Goal: Task Accomplishment & Management: Use online tool/utility

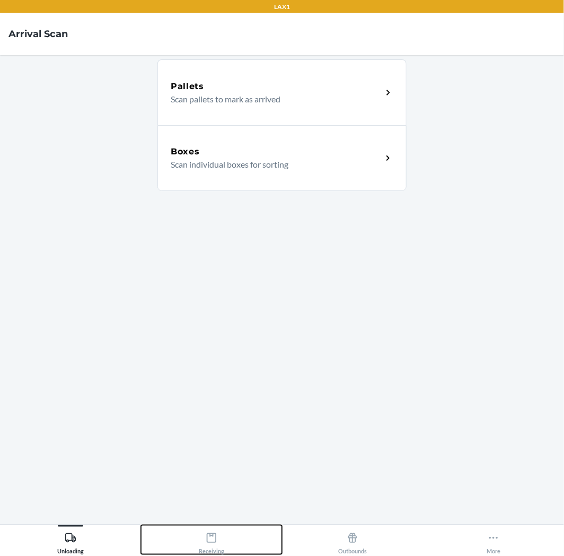
click at [204, 532] on div "Receiving" at bounding box center [211, 541] width 25 height 27
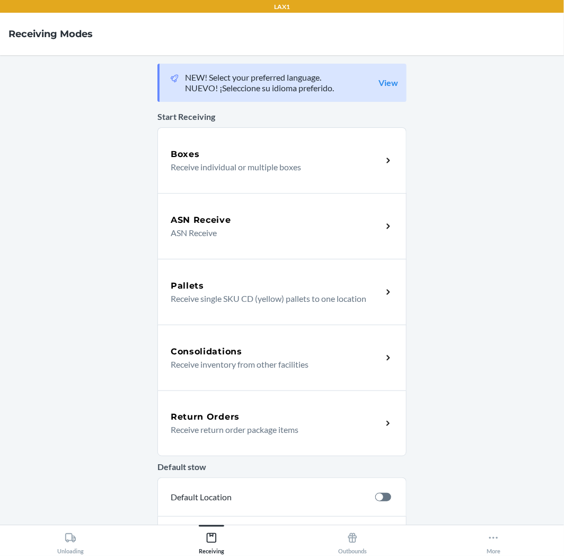
click at [243, 411] on div "Return Orders" at bounding box center [277, 417] width 212 height 13
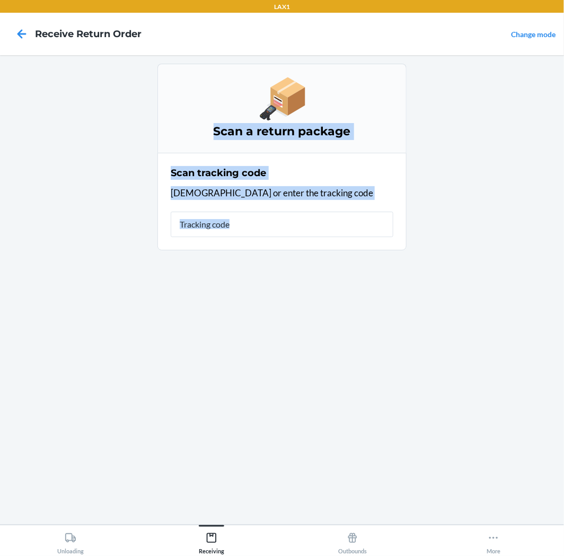
click at [243, 411] on div "Scan a return package Scan tracking code Scan or enter the tracking code" at bounding box center [282, 290] width 249 height 453
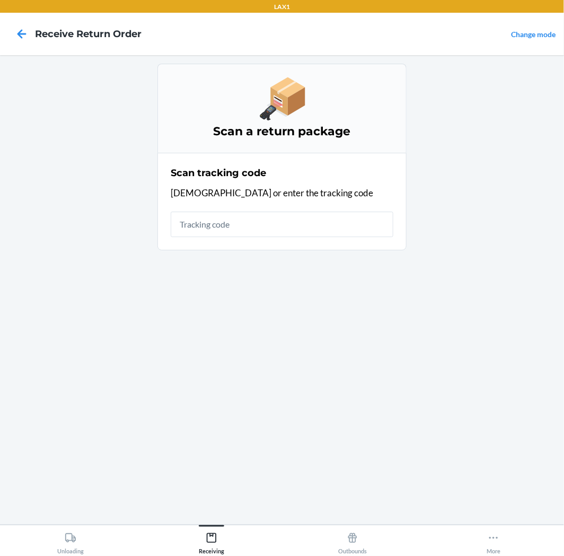
click at [322, 345] on div "Scan a return package Scan tracking code Scan or enter the tracking code" at bounding box center [282, 290] width 249 height 453
click at [358, 232] on input "text" at bounding box center [282, 224] width 223 height 25
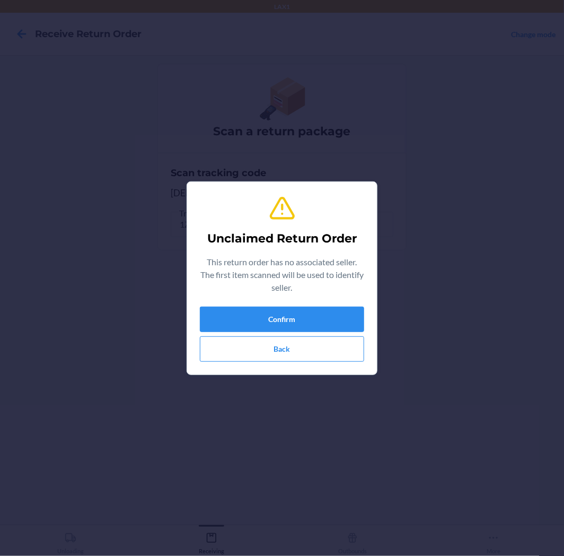
click at [334, 362] on div "Unclaimed Return Order This return order has no associated seller. The first it…" at bounding box center [282, 278] width 164 height 176
click at [262, 319] on button "Confirm" at bounding box center [282, 319] width 164 height 25
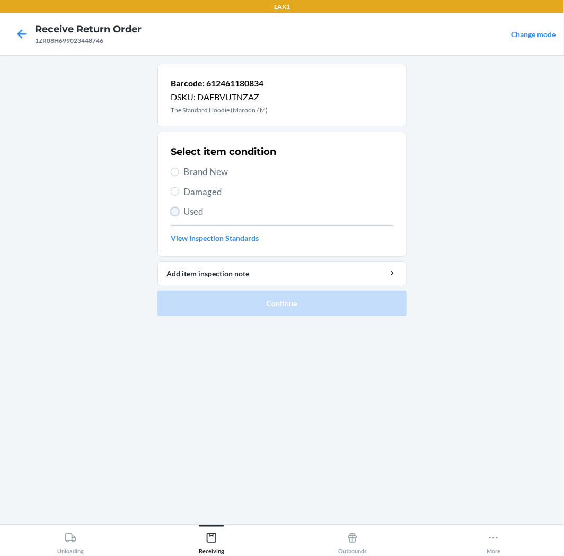
click at [173, 211] on input "Used" at bounding box center [175, 211] width 8 height 8
radio input "true"
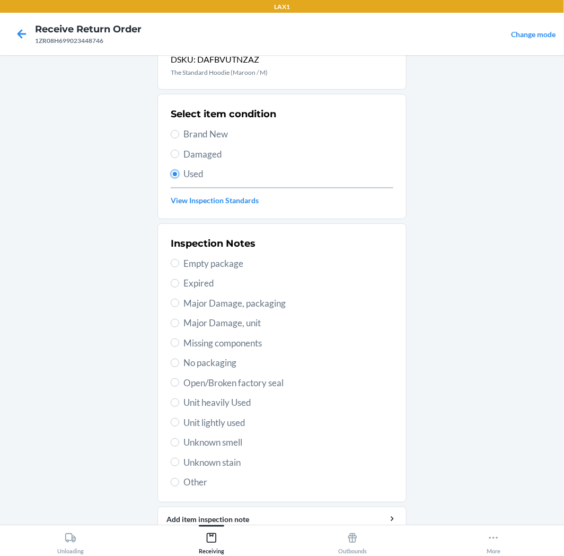
scroll to position [59, 0]
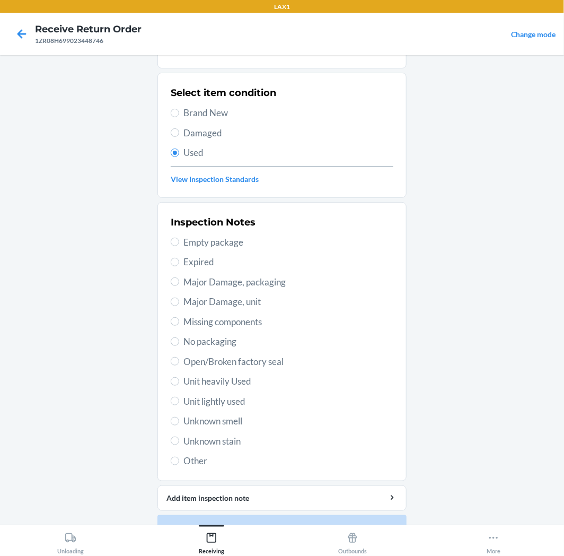
click at [210, 401] on span "Unit lightly used" at bounding box center [289, 402] width 210 height 14
click at [179, 401] on input "Unit lightly used" at bounding box center [175, 401] width 8 height 8
radio input "true"
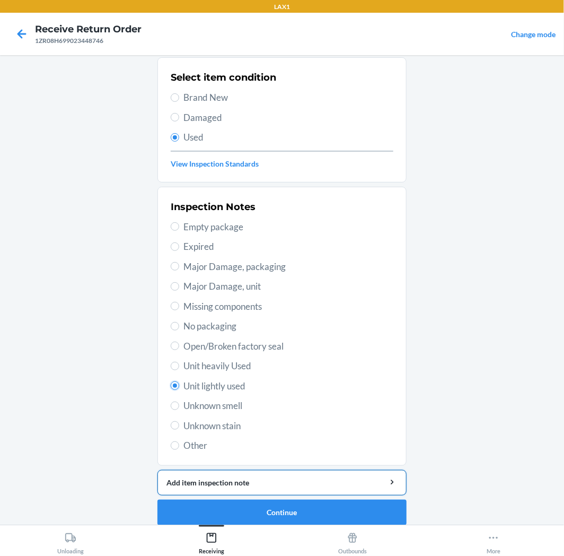
scroll to position [82, 0]
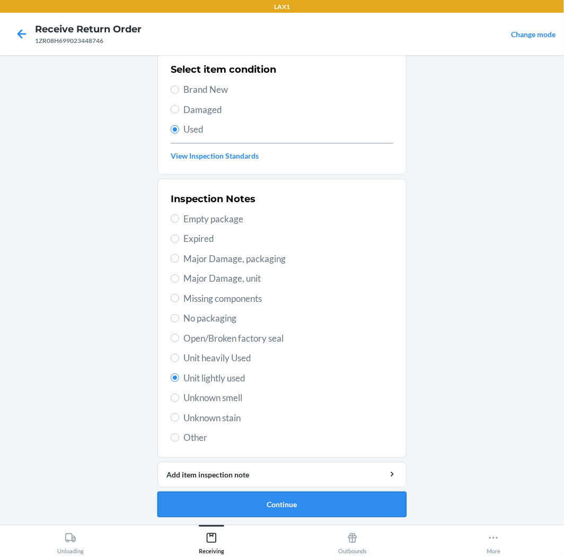
click at [299, 502] on button "Continue" at bounding box center [282, 504] width 249 height 25
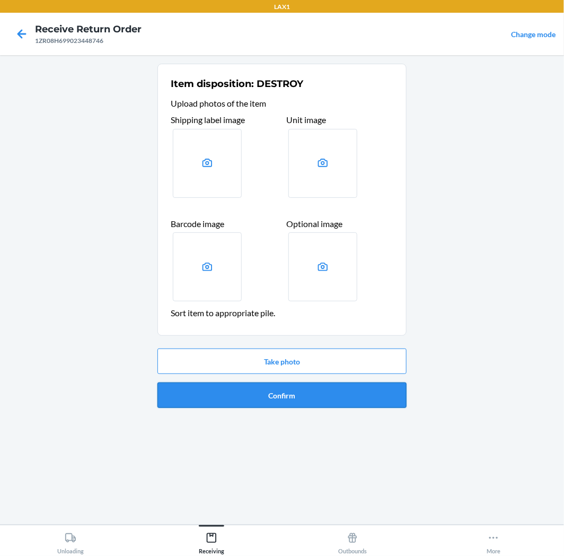
click at [297, 388] on button "Confirm" at bounding box center [282, 394] width 249 height 25
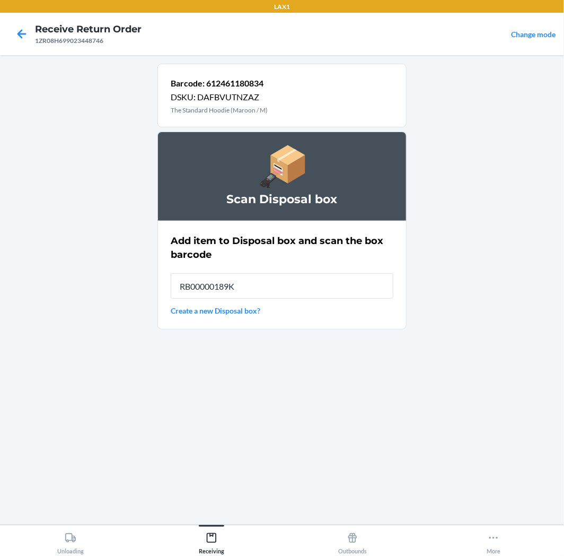
type input "RB00000189K"
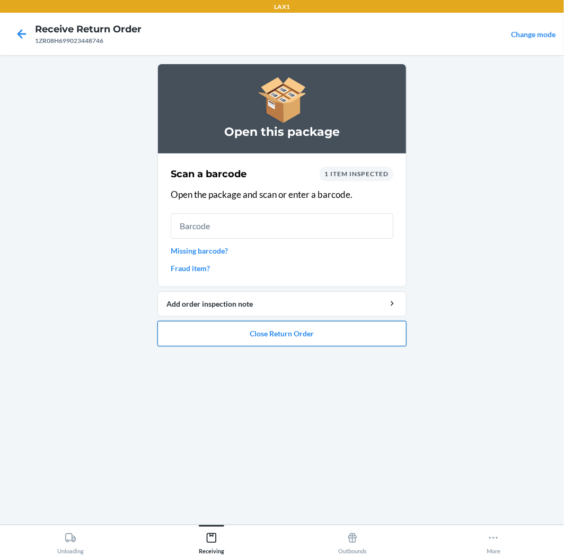
click at [320, 329] on button "Close Return Order" at bounding box center [282, 333] width 249 height 25
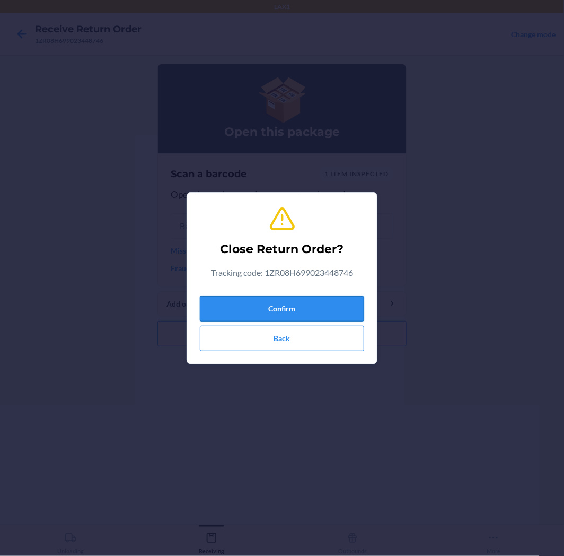
click at [304, 300] on button "Confirm" at bounding box center [282, 308] width 164 height 25
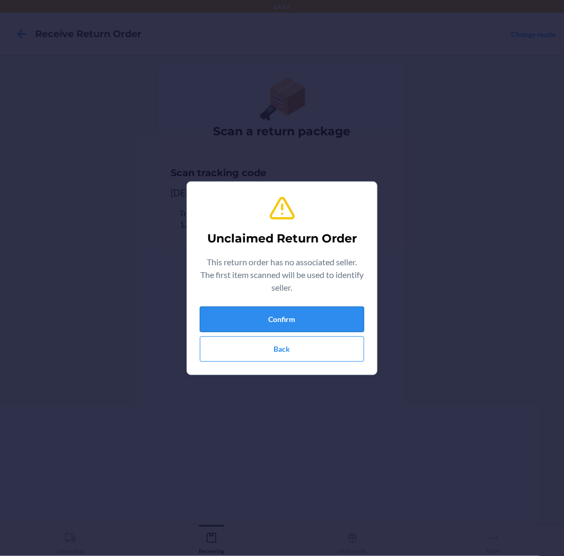
click at [295, 315] on button "Confirm" at bounding box center [282, 319] width 164 height 25
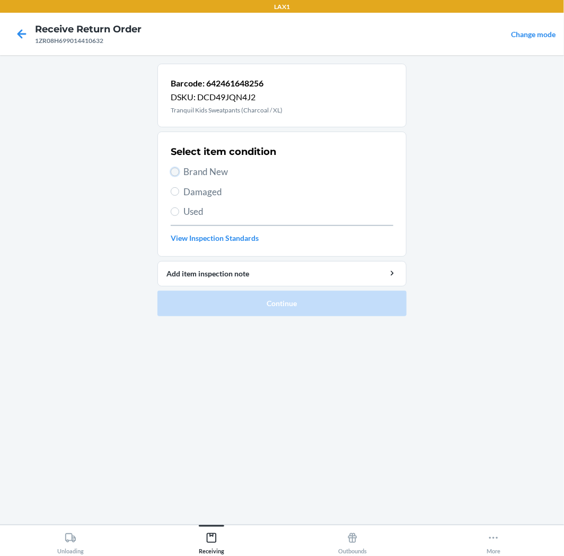
click at [178, 171] on input "Brand New" at bounding box center [175, 172] width 8 height 8
radio input "true"
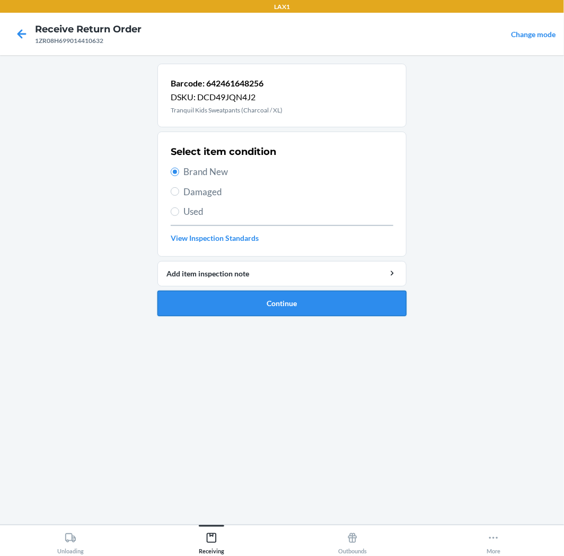
click at [237, 305] on button "Continue" at bounding box center [282, 303] width 249 height 25
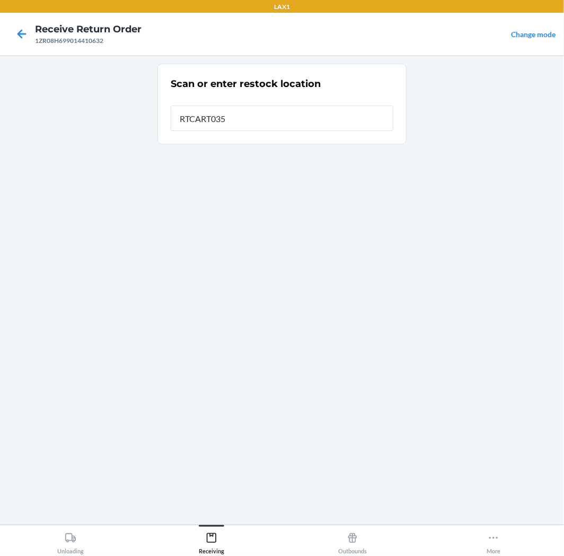
type input "RTCART035"
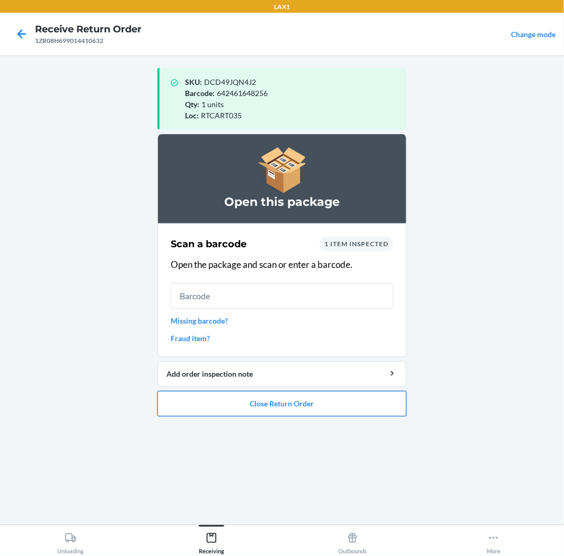
click at [331, 401] on button "Close Return Order" at bounding box center [282, 403] width 249 height 25
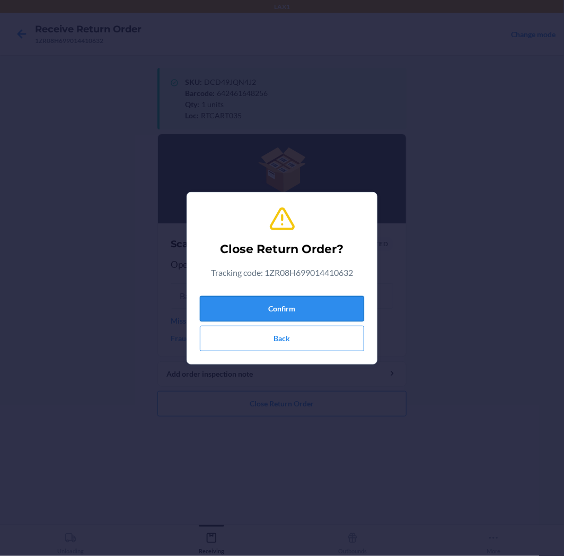
click at [309, 309] on button "Confirm" at bounding box center [282, 308] width 164 height 25
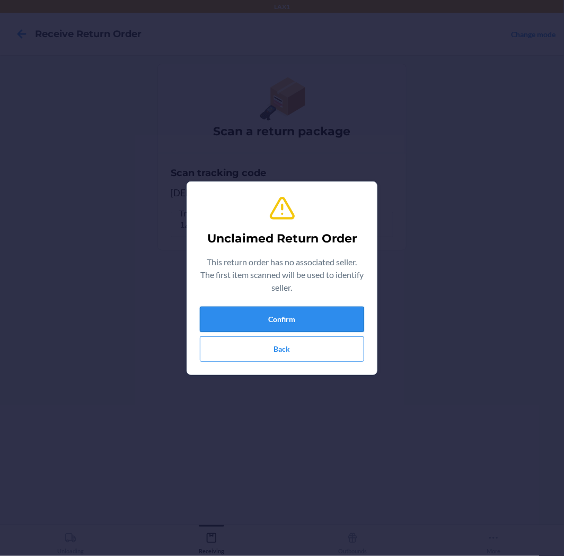
click at [322, 309] on button "Confirm" at bounding box center [282, 319] width 164 height 25
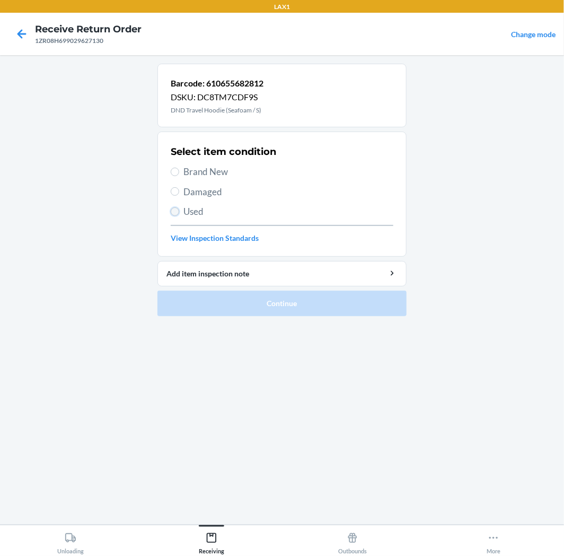
click at [174, 207] on input "Used" at bounding box center [175, 211] width 8 height 8
radio input "true"
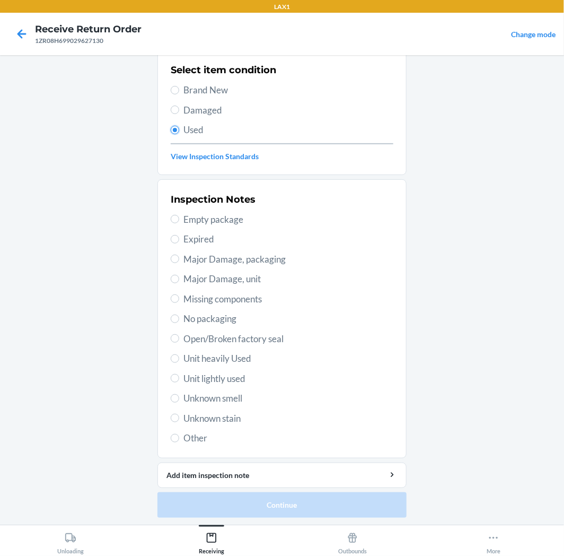
scroll to position [82, 0]
click at [219, 380] on span "Unit lightly used" at bounding box center [289, 378] width 210 height 14
click at [179, 380] on input "Unit lightly used" at bounding box center [175, 377] width 8 height 8
radio input "true"
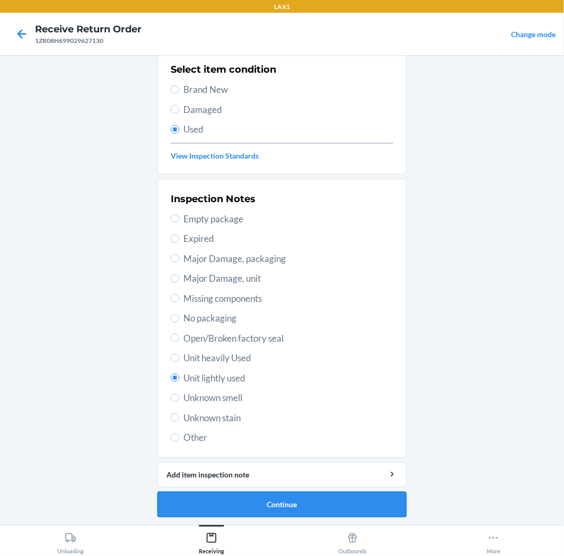
click at [204, 509] on button "Continue" at bounding box center [282, 504] width 249 height 25
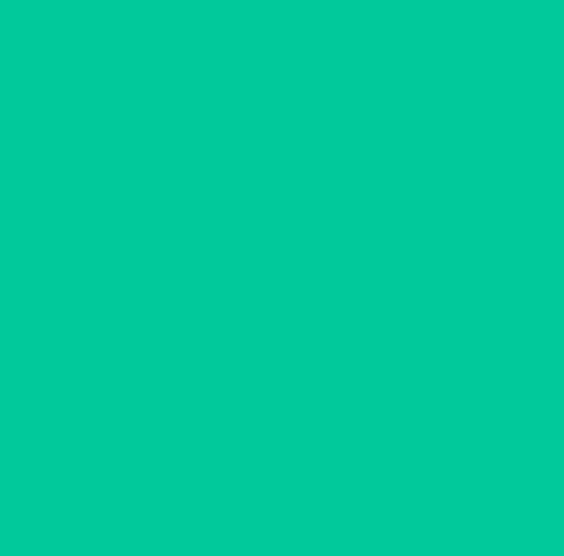
scroll to position [0, 0]
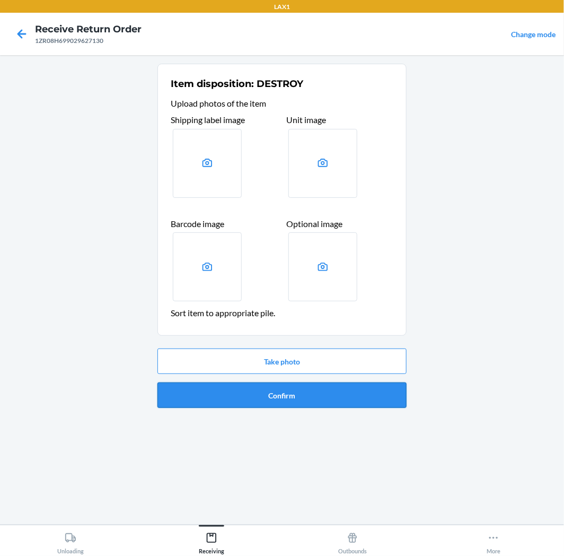
click at [295, 394] on button "Confirm" at bounding box center [282, 394] width 249 height 25
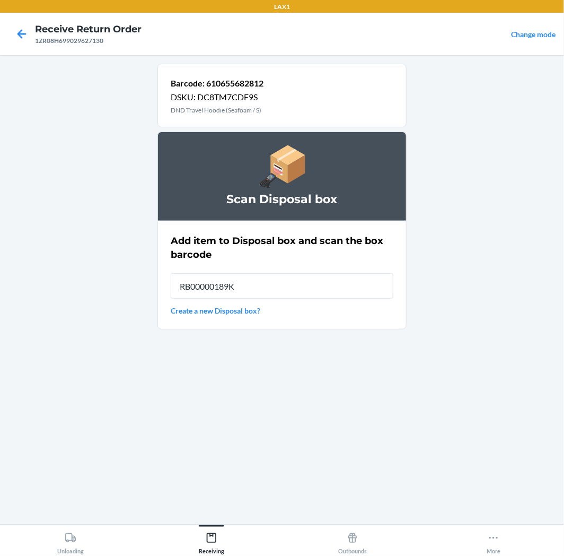
type input "RB00000189K"
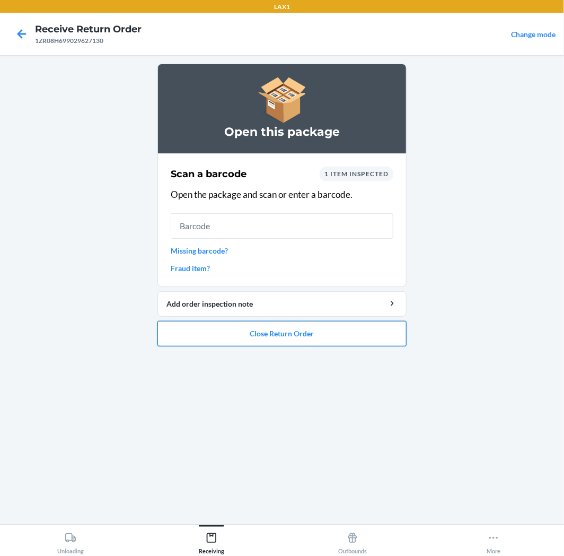
click at [281, 327] on button "Close Return Order" at bounding box center [282, 333] width 249 height 25
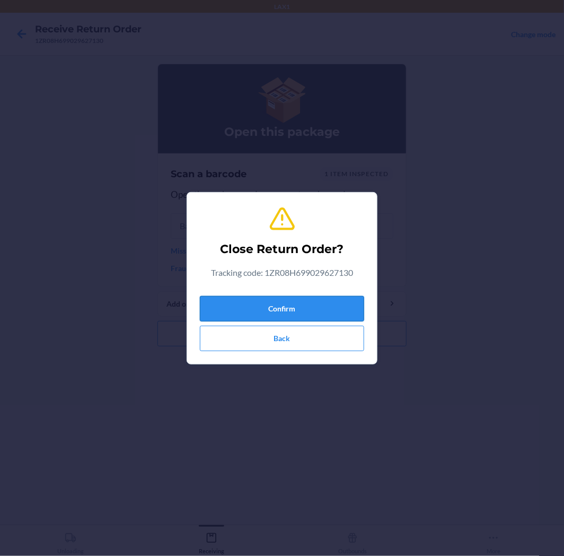
click at [308, 304] on button "Confirm" at bounding box center [282, 308] width 164 height 25
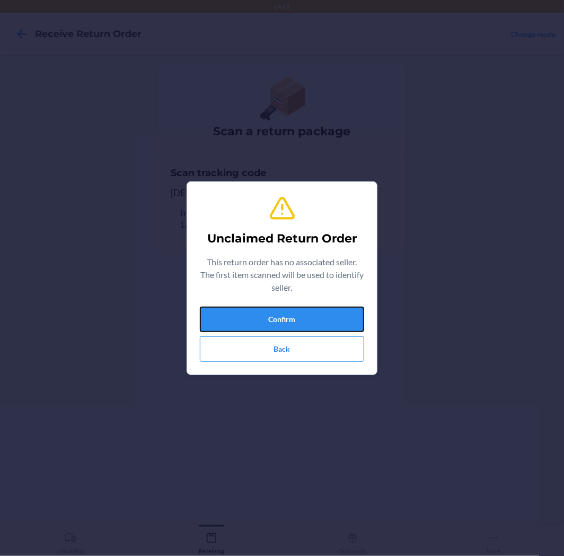
click at [260, 318] on button "Confirm" at bounding box center [282, 319] width 164 height 25
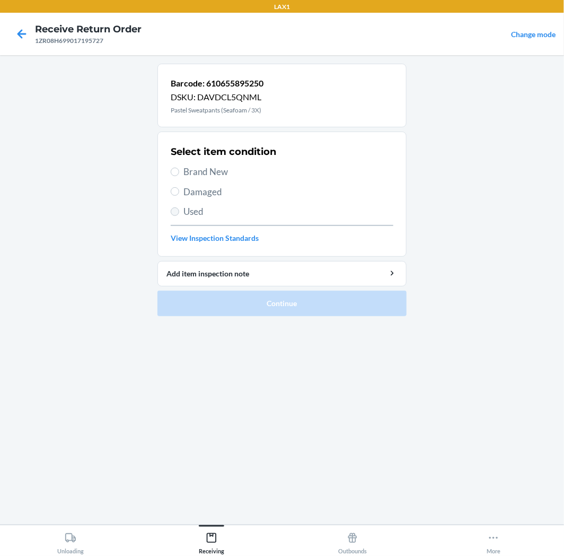
drag, startPoint x: 170, startPoint y: 213, endPoint x: 177, endPoint y: 211, distance: 6.7
click at [176, 211] on section "Select item condition Brand New Damaged Used View Inspection Standards" at bounding box center [282, 194] width 249 height 125
click at [177, 211] on input "Used" at bounding box center [175, 211] width 8 height 8
radio input "true"
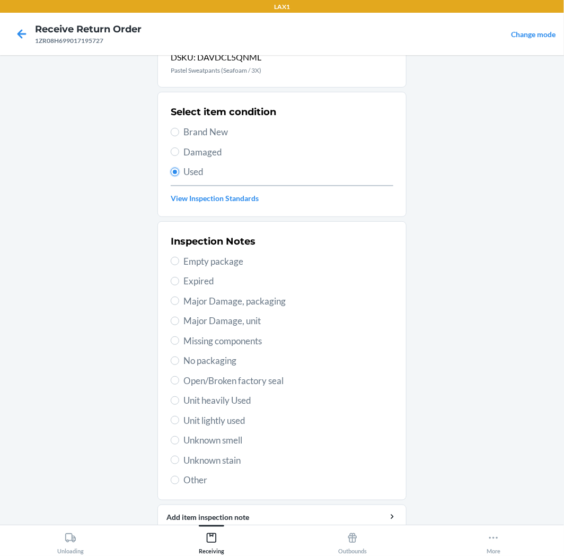
scroll to position [82, 0]
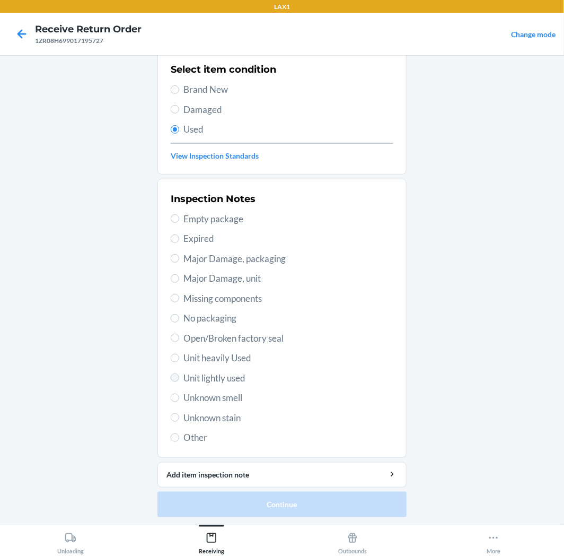
click at [171, 380] on label "Unit lightly used" at bounding box center [282, 378] width 223 height 14
click at [171, 380] on input "Unit lightly used" at bounding box center [175, 377] width 8 height 8
radio input "true"
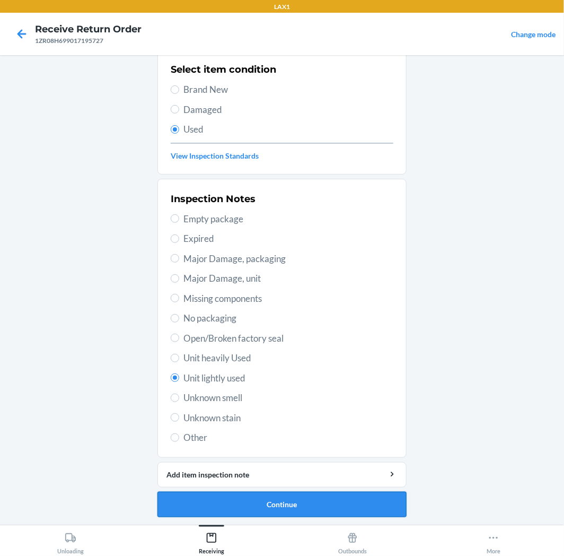
click at [249, 495] on button "Continue" at bounding box center [282, 504] width 249 height 25
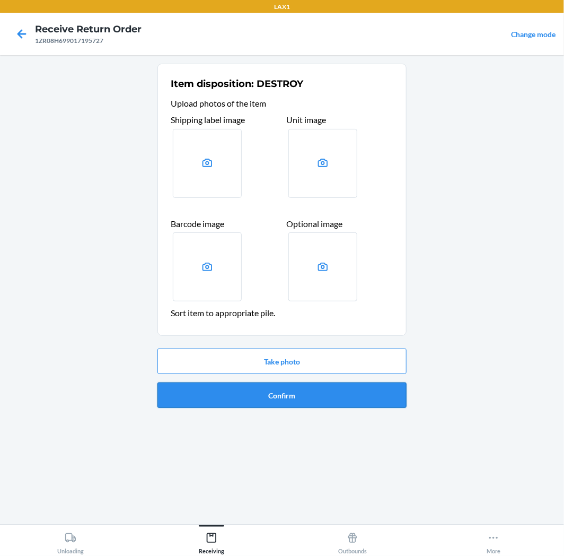
click at [266, 392] on button "Confirm" at bounding box center [282, 394] width 249 height 25
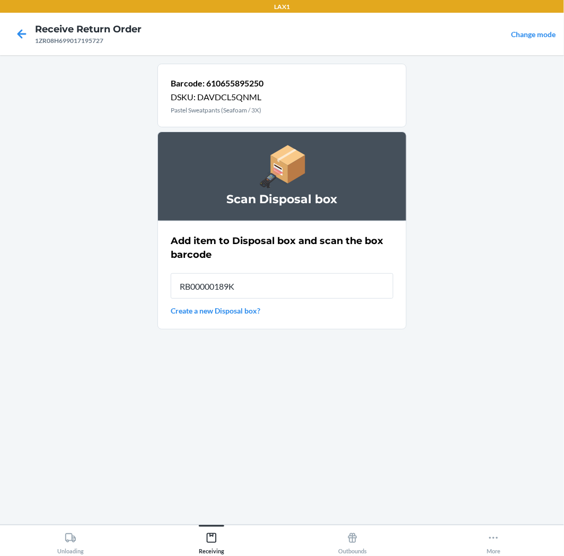
type input "RB00000189K"
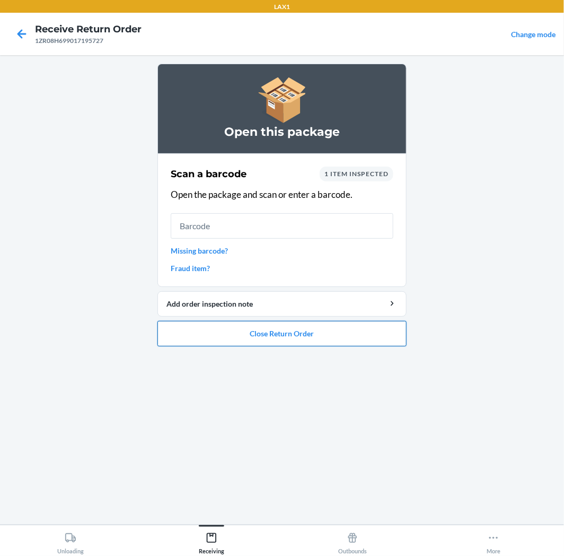
click at [287, 329] on button "Close Return Order" at bounding box center [282, 333] width 249 height 25
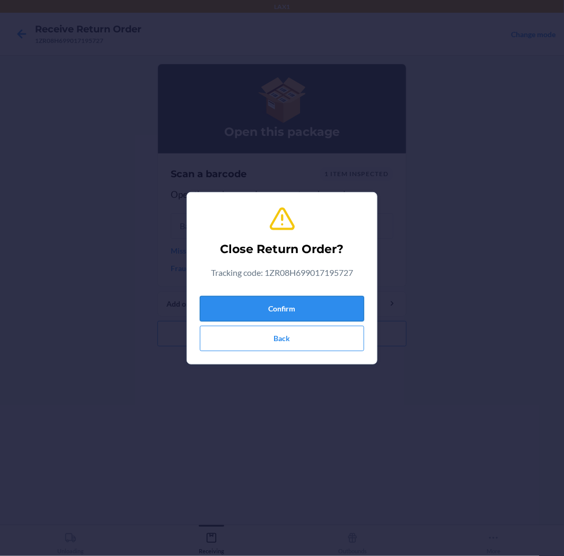
click at [288, 303] on button "Confirm" at bounding box center [282, 308] width 164 height 25
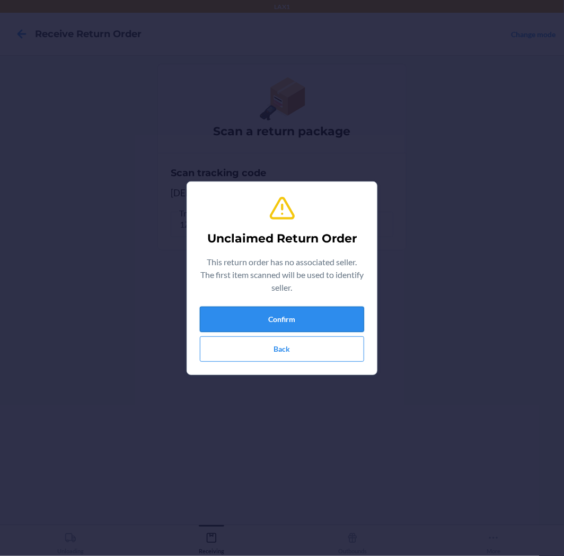
click at [288, 316] on button "Confirm" at bounding box center [282, 319] width 164 height 25
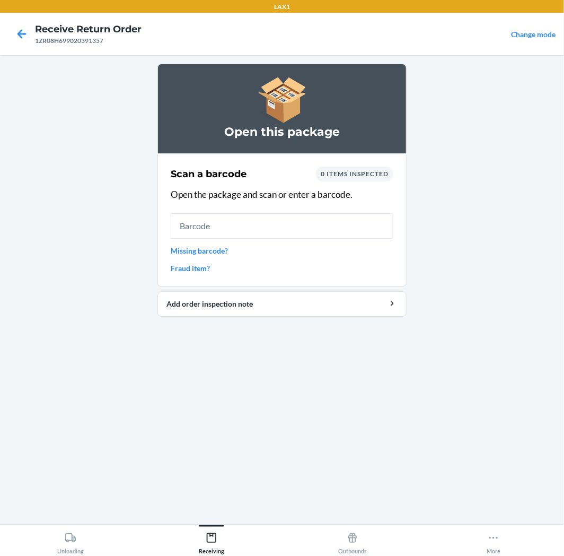
click at [218, 250] on link "Missing barcode?" at bounding box center [282, 250] width 223 height 11
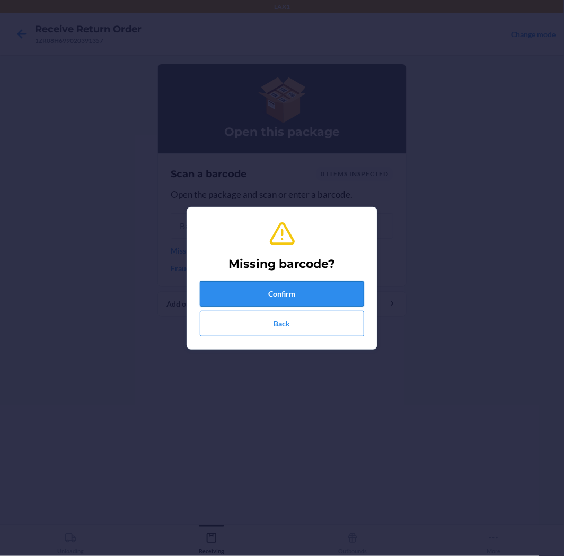
click at [247, 284] on button "Confirm" at bounding box center [282, 293] width 164 height 25
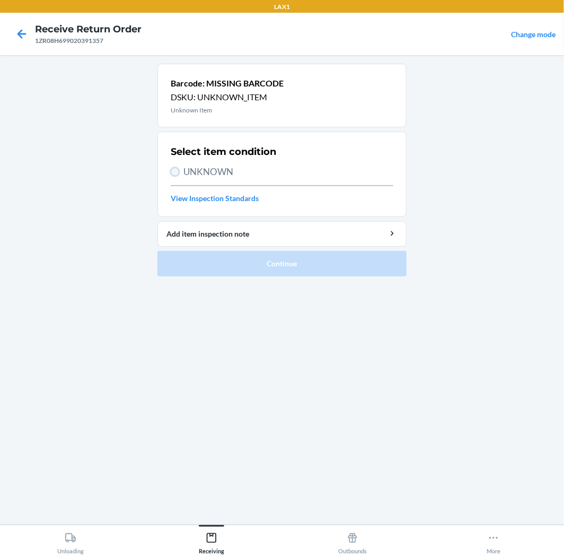
click at [177, 174] on input "UNKNOWN" at bounding box center [175, 172] width 8 height 8
radio input "true"
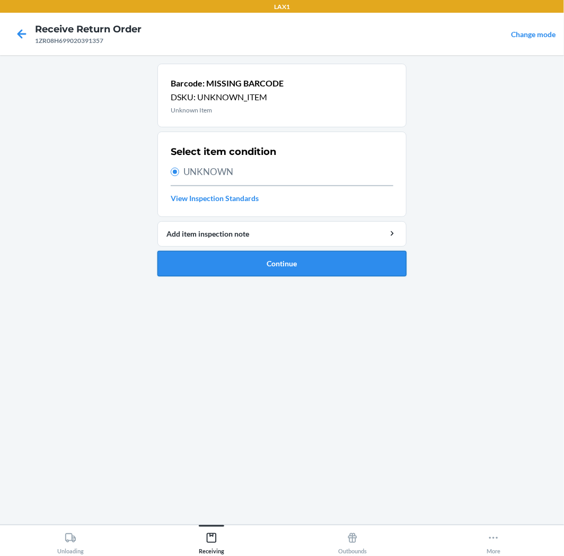
click at [268, 269] on button "Continue" at bounding box center [282, 263] width 249 height 25
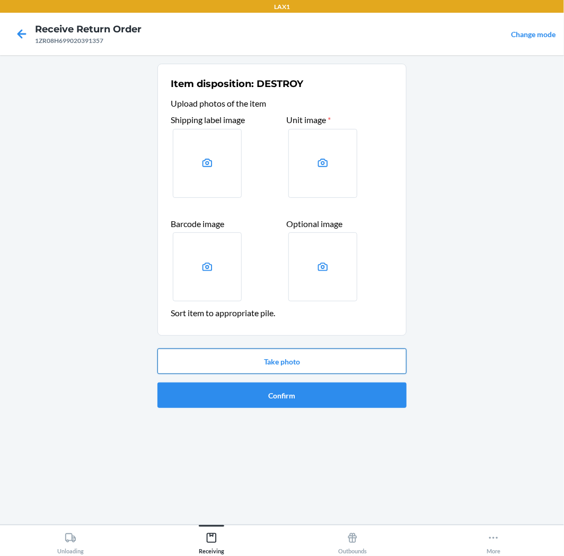
click at [326, 354] on button "Take photo" at bounding box center [282, 361] width 249 height 25
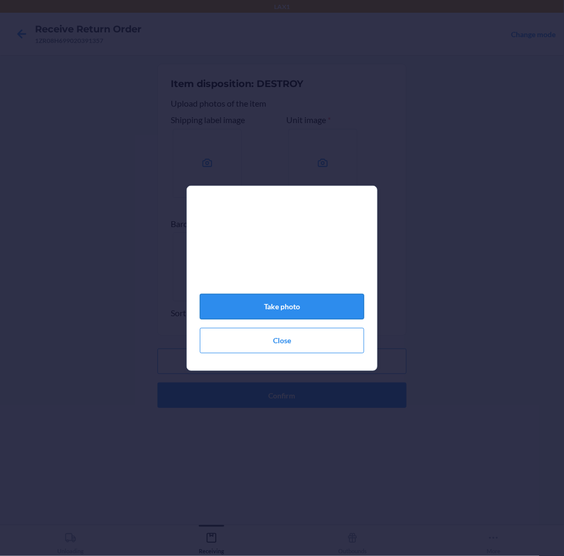
click at [294, 308] on button "Take photo" at bounding box center [282, 306] width 164 height 25
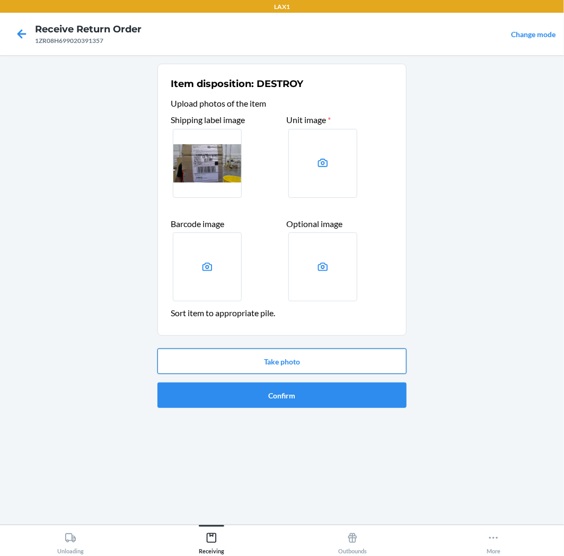
click at [313, 356] on button "Take photo" at bounding box center [282, 361] width 249 height 25
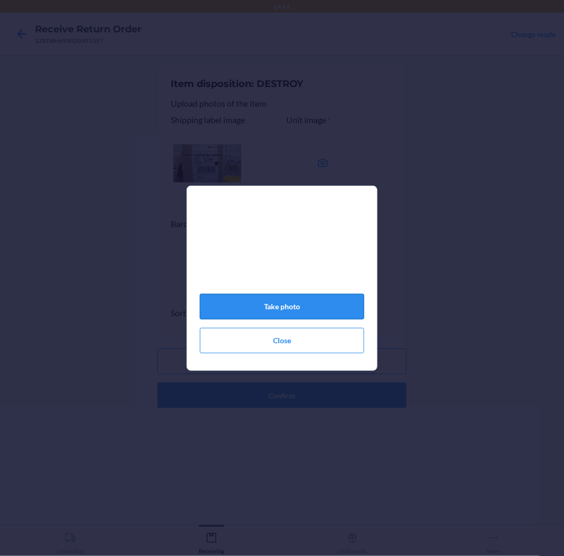
click at [309, 307] on button "Take photo" at bounding box center [282, 306] width 164 height 25
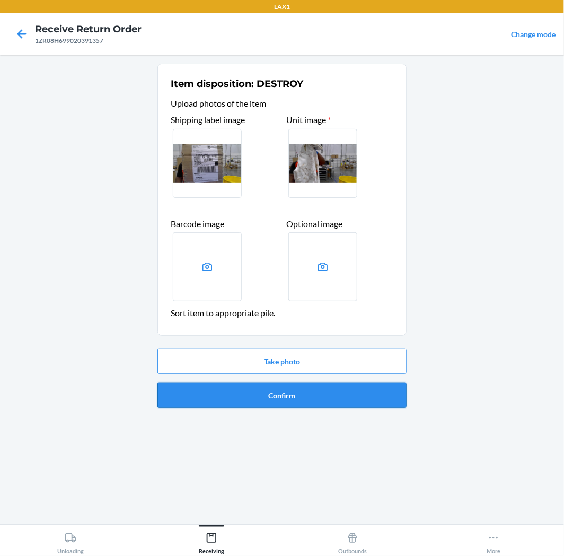
click at [314, 393] on button "Confirm" at bounding box center [282, 394] width 249 height 25
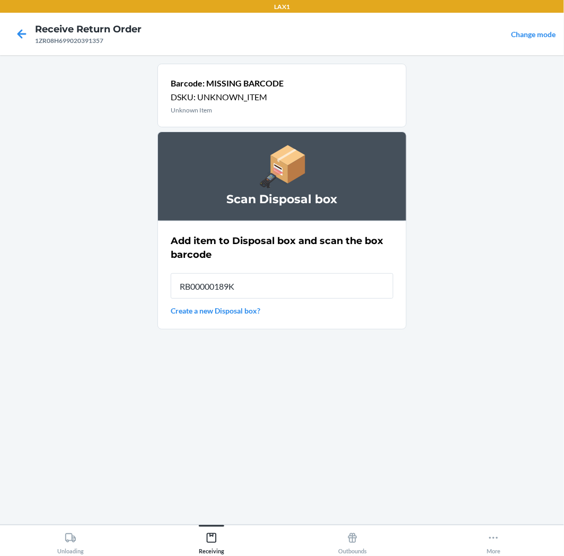
type input "RB00000189K"
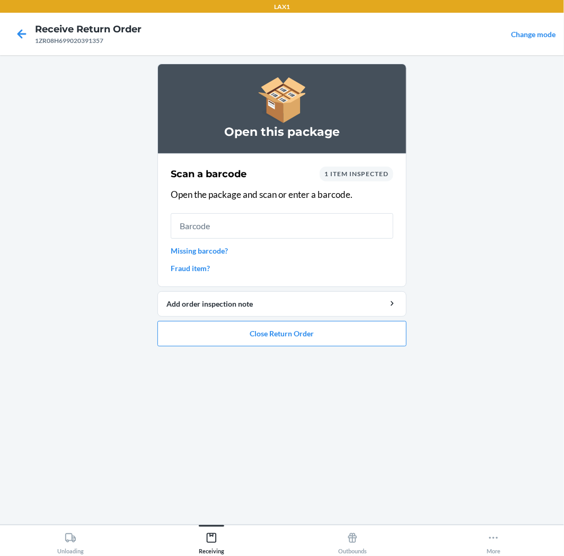
click at [208, 250] on link "Missing barcode?" at bounding box center [282, 250] width 223 height 11
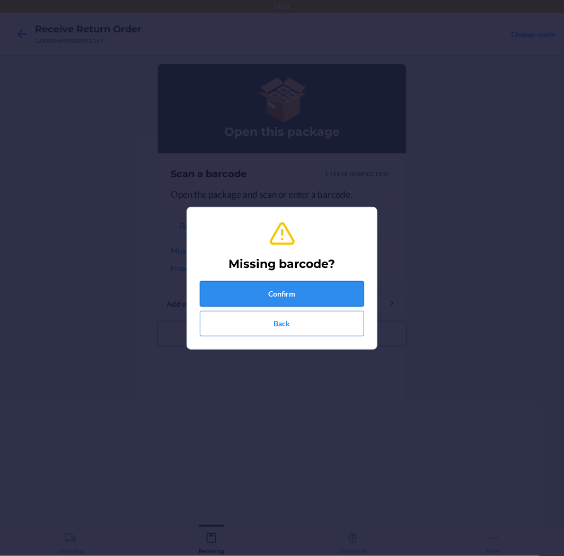
click at [279, 290] on button "Confirm" at bounding box center [282, 293] width 164 height 25
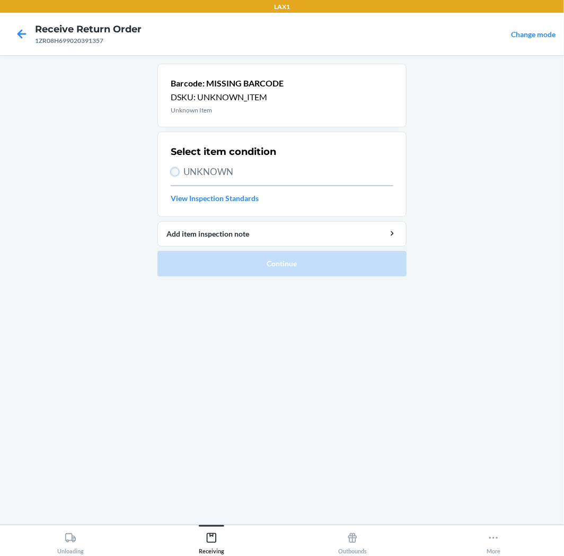
click at [173, 173] on input "UNKNOWN" at bounding box center [175, 172] width 8 height 8
radio input "true"
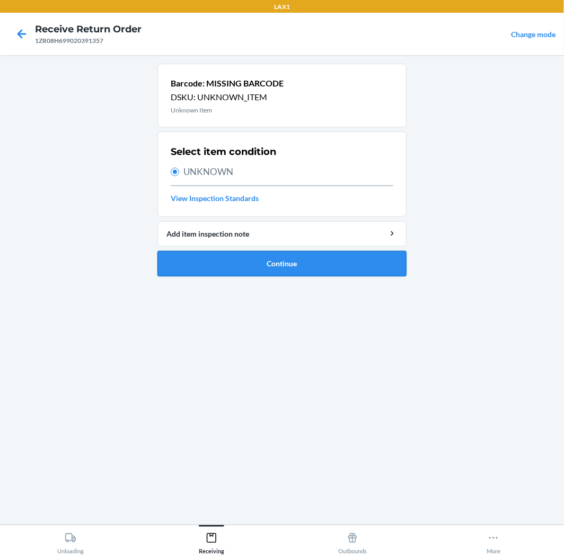
click at [289, 260] on button "Continue" at bounding box center [282, 263] width 249 height 25
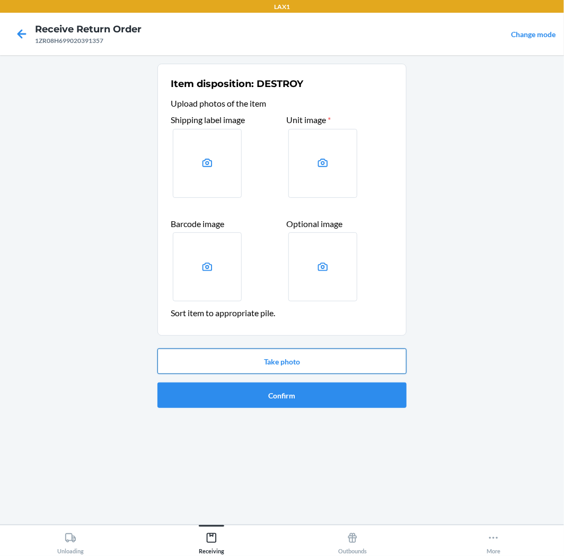
click at [306, 352] on button "Take photo" at bounding box center [282, 361] width 249 height 25
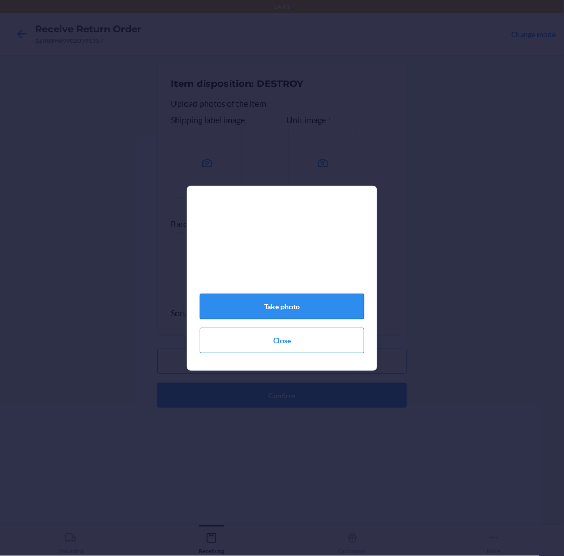
click at [300, 310] on button "Take photo" at bounding box center [282, 306] width 164 height 25
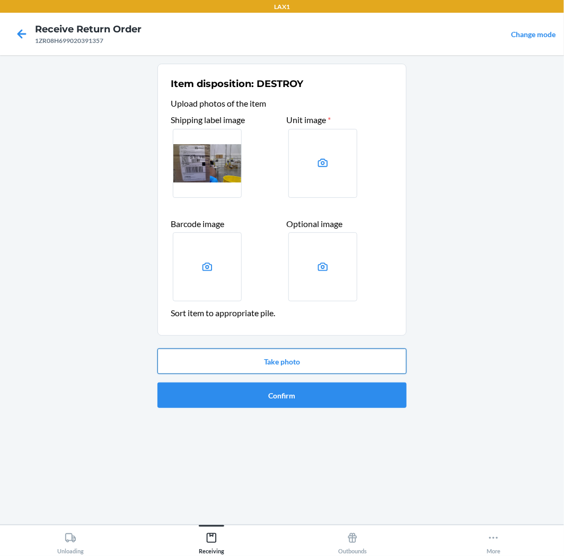
click at [305, 362] on button "Take photo" at bounding box center [282, 361] width 249 height 25
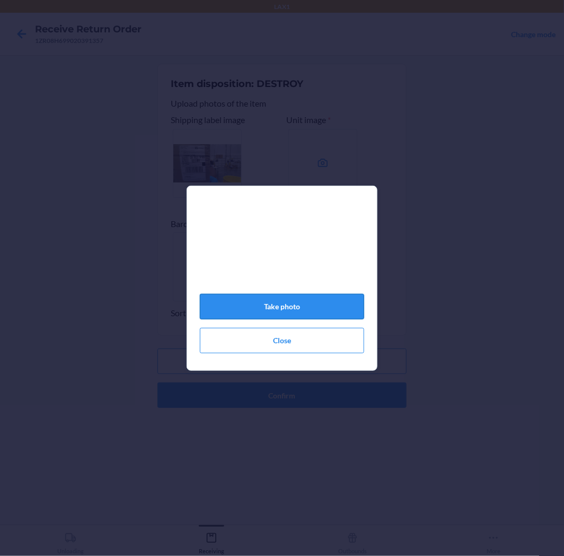
click at [319, 311] on button "Take photo" at bounding box center [282, 306] width 164 height 25
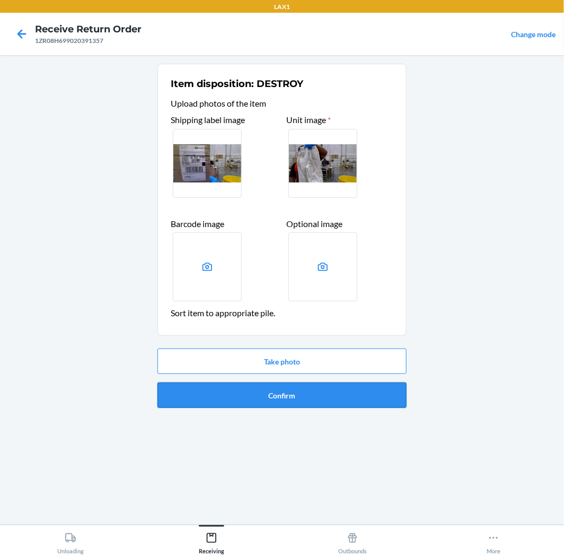
click at [316, 402] on button "Confirm" at bounding box center [282, 394] width 249 height 25
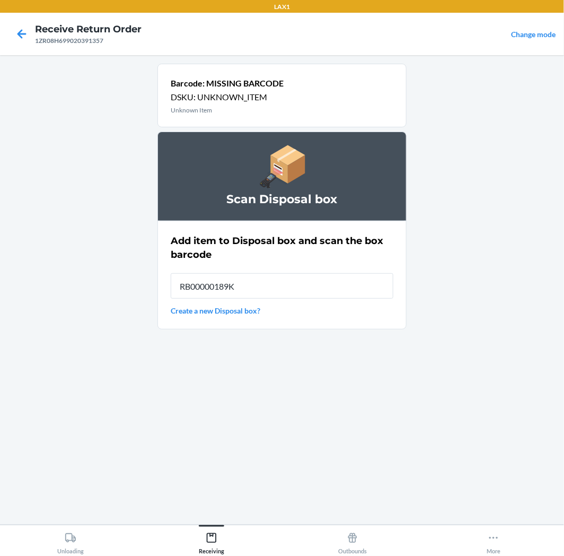
type input "RB00000189K"
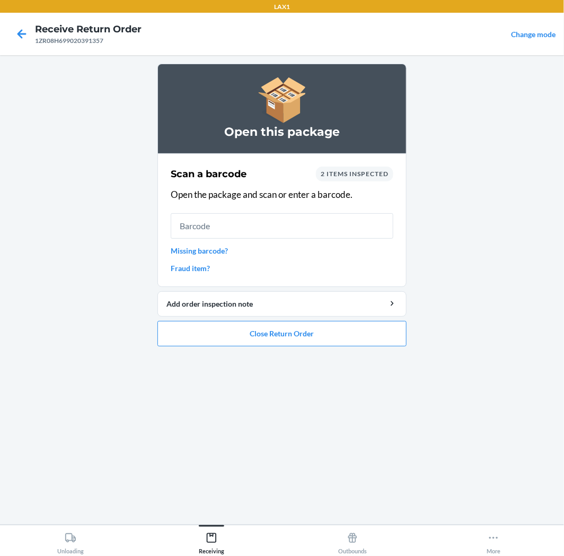
click at [204, 245] on link "Missing barcode?" at bounding box center [282, 250] width 223 height 11
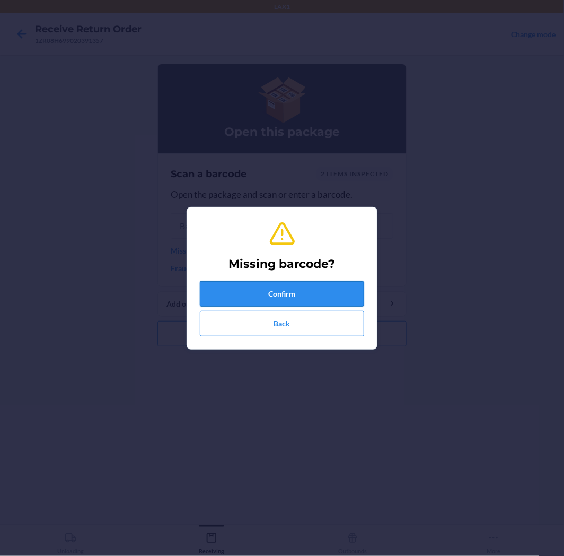
click at [310, 296] on button "Confirm" at bounding box center [282, 293] width 164 height 25
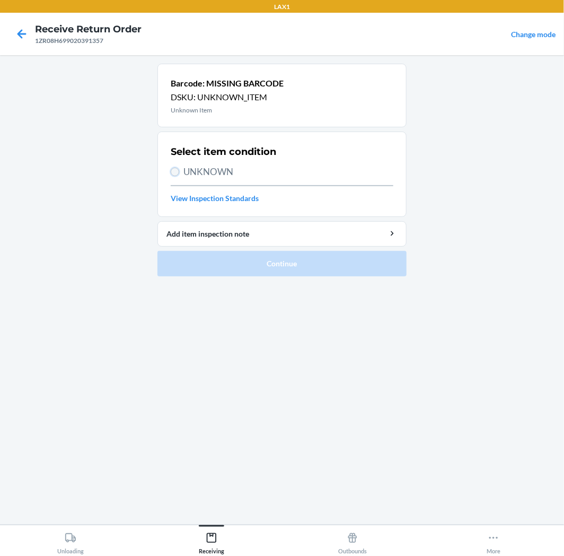
click at [172, 171] on input "UNKNOWN" at bounding box center [175, 172] width 8 height 8
radio input "true"
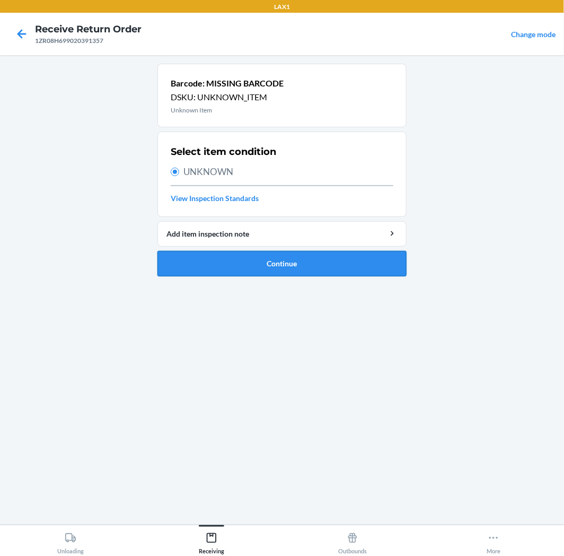
click at [303, 263] on button "Continue" at bounding box center [282, 263] width 249 height 25
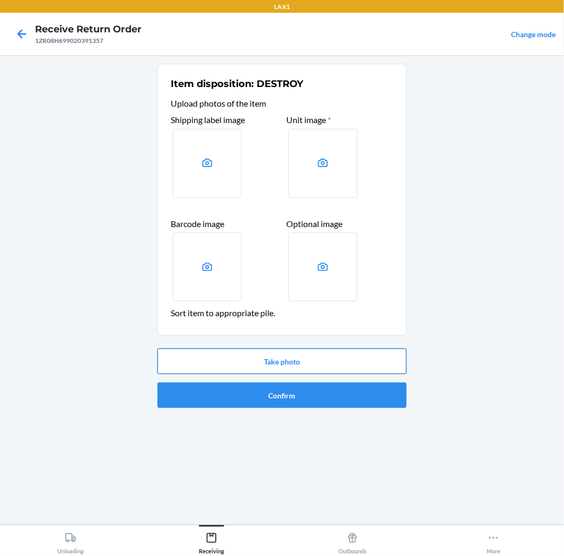
click at [288, 358] on button "Take photo" at bounding box center [282, 361] width 249 height 25
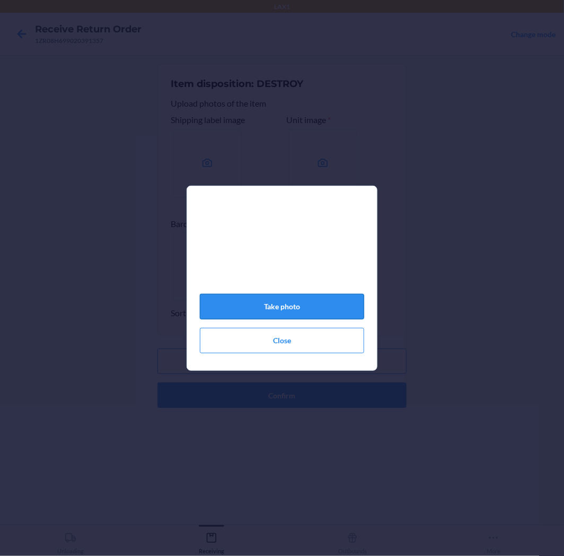
click at [298, 306] on button "Take photo" at bounding box center [282, 306] width 164 height 25
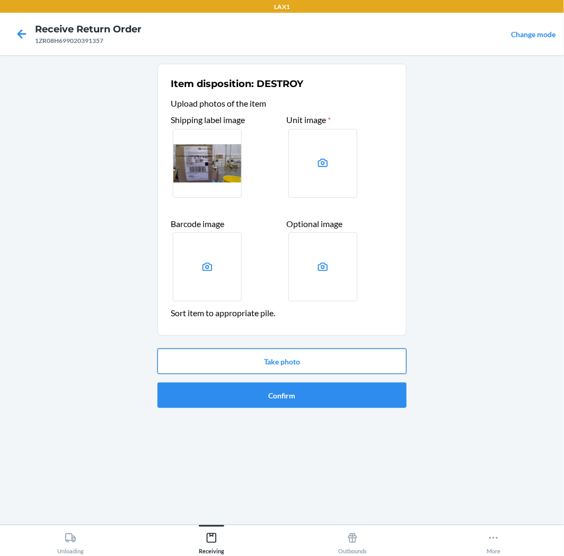
click at [284, 359] on button "Take photo" at bounding box center [282, 361] width 249 height 25
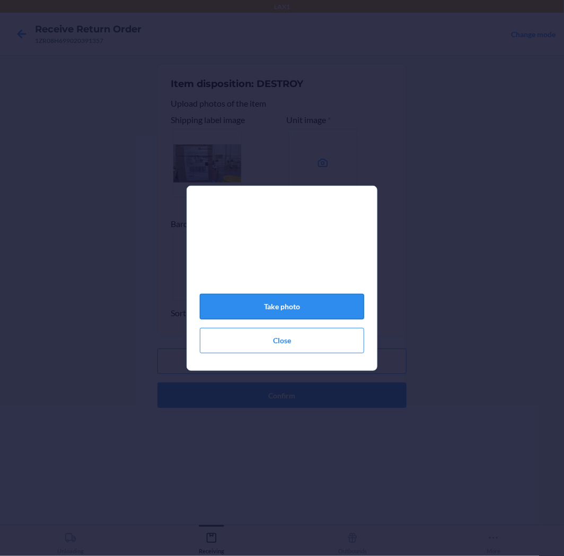
click at [326, 305] on button "Take photo" at bounding box center [282, 306] width 164 height 25
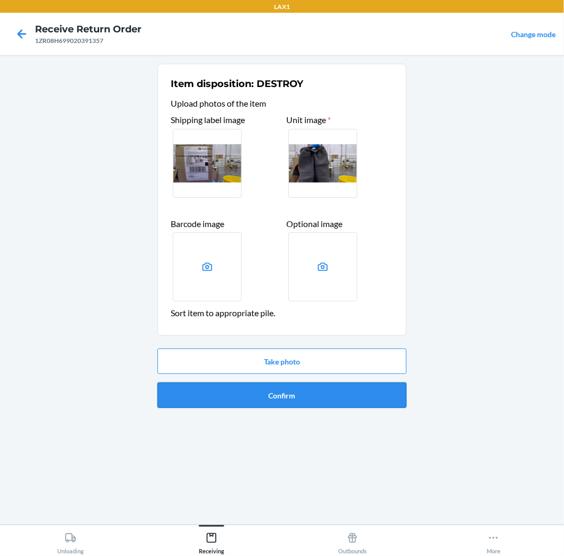
click at [331, 390] on button "Confirm" at bounding box center [282, 394] width 249 height 25
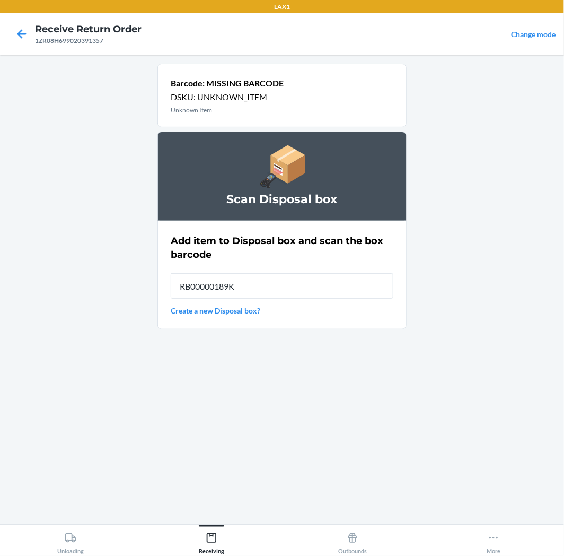
type input "RB00000189K"
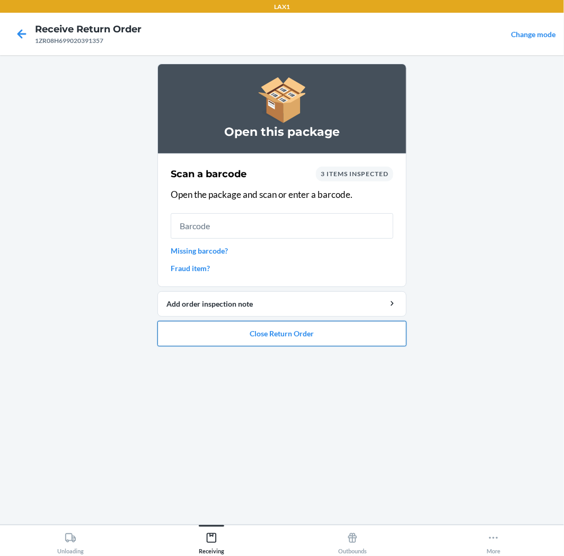
click at [285, 334] on button "Close Return Order" at bounding box center [282, 333] width 249 height 25
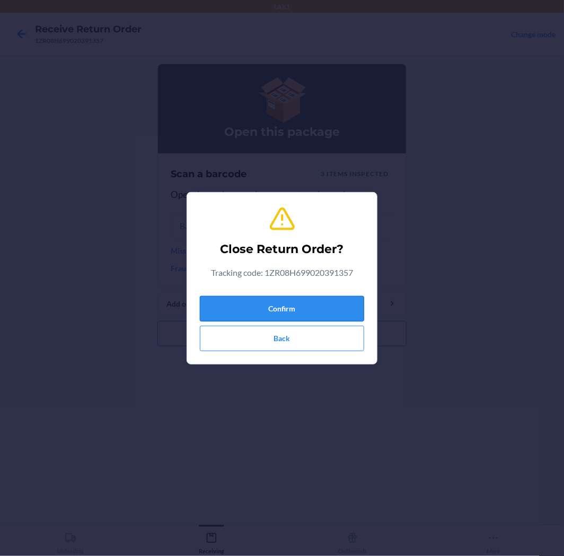
click at [302, 310] on button "Confirm" at bounding box center [282, 308] width 164 height 25
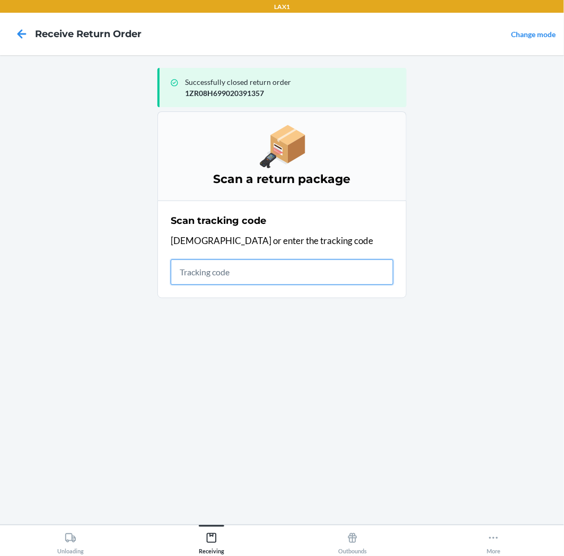
click at [272, 268] on input "text" at bounding box center [282, 271] width 223 height 25
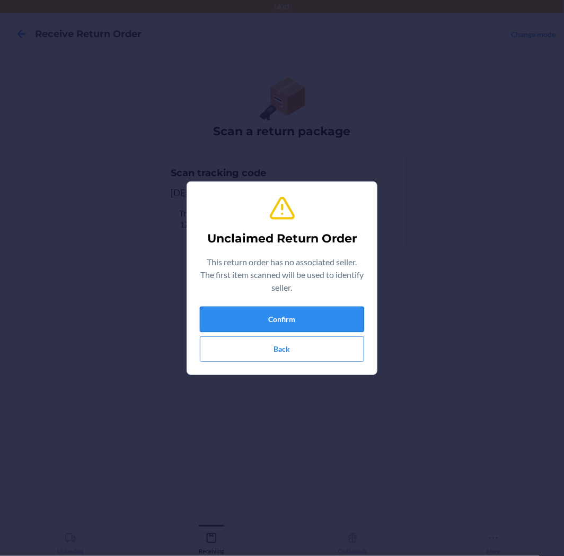
click at [281, 318] on button "Confirm" at bounding box center [282, 319] width 164 height 25
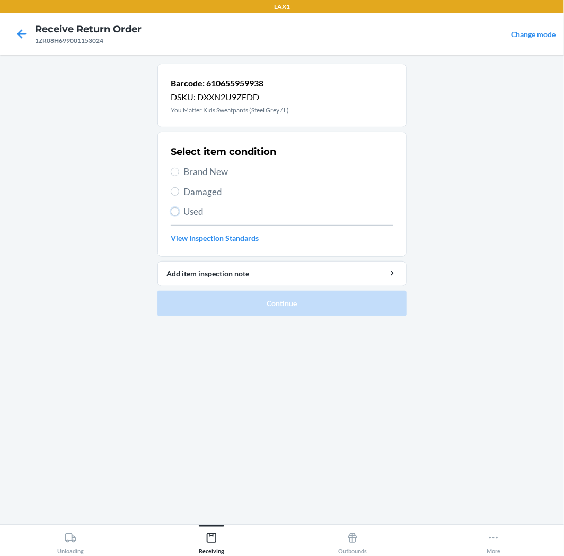
click at [178, 213] on input "Used" at bounding box center [175, 211] width 8 height 8
radio input "true"
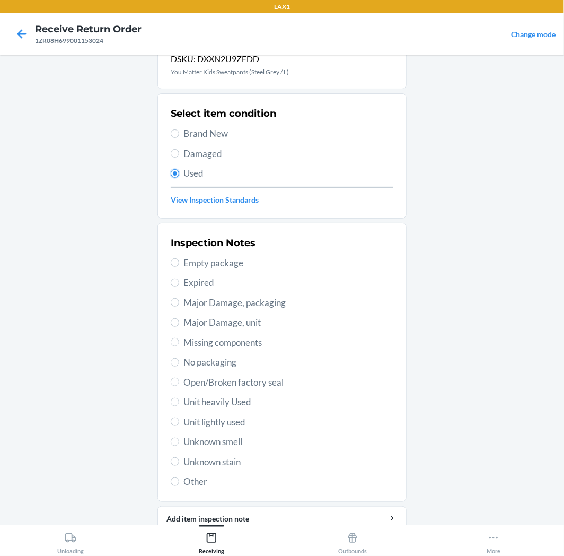
scroll to position [59, 0]
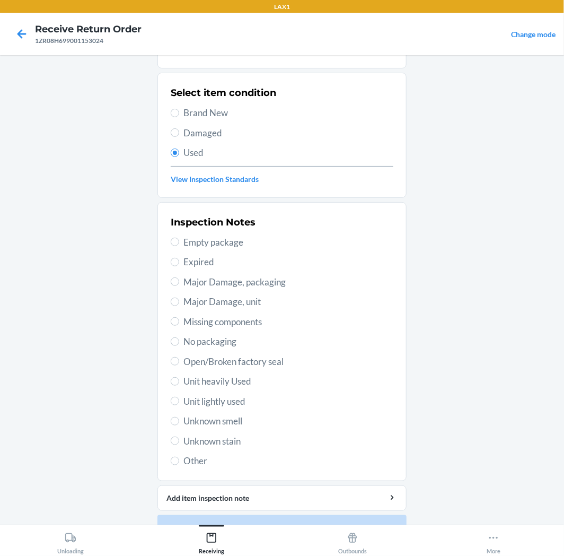
click at [222, 401] on span "Unit lightly used" at bounding box center [289, 402] width 210 height 14
click at [179, 401] on input "Unit lightly used" at bounding box center [175, 401] width 8 height 8
radio input "true"
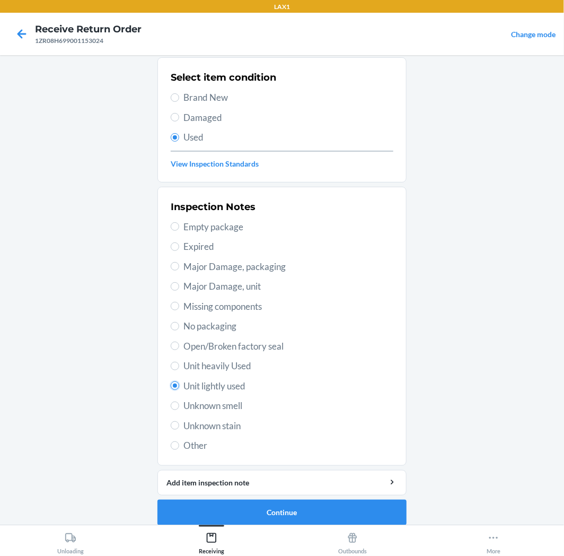
scroll to position [82, 0]
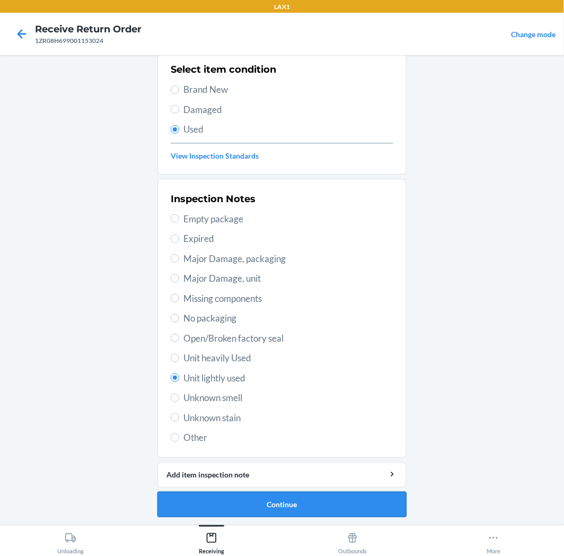
click at [299, 494] on button "Continue" at bounding box center [282, 504] width 249 height 25
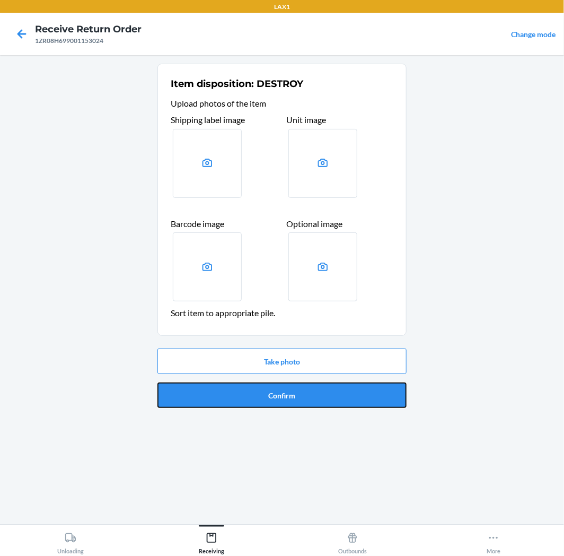
click at [288, 388] on button "Confirm" at bounding box center [282, 394] width 249 height 25
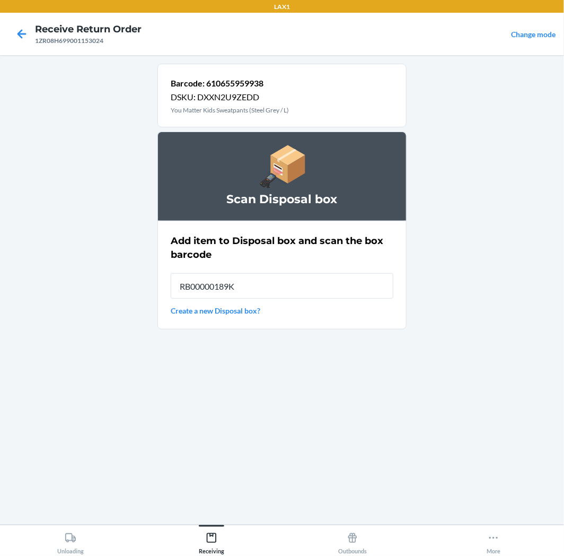
type input "RB00000189K"
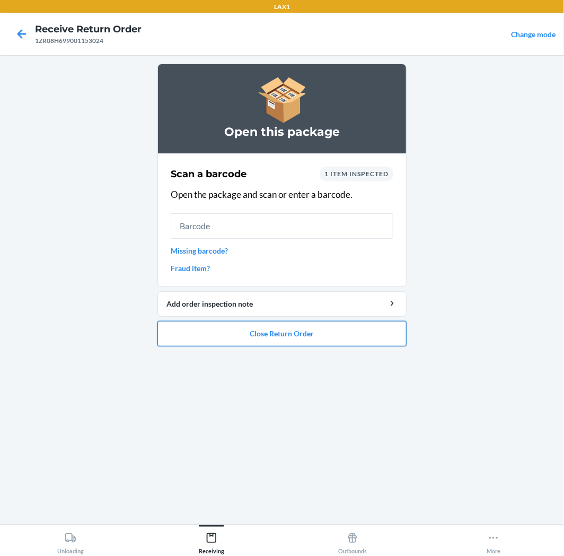
click at [335, 330] on button "Close Return Order" at bounding box center [282, 333] width 249 height 25
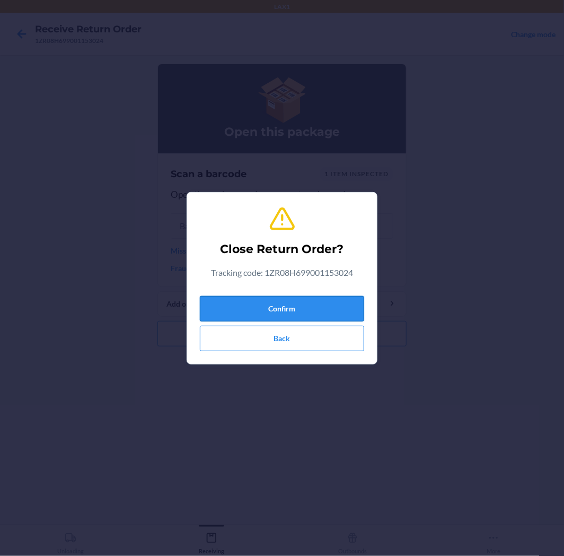
click at [321, 303] on button "Confirm" at bounding box center [282, 308] width 164 height 25
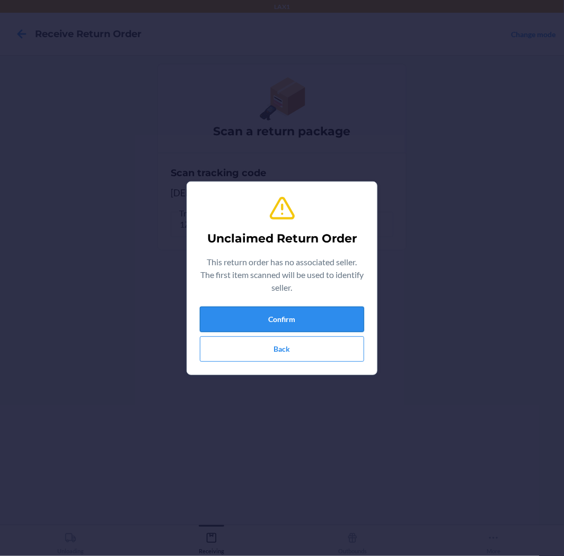
click at [320, 309] on button "Confirm" at bounding box center [282, 319] width 164 height 25
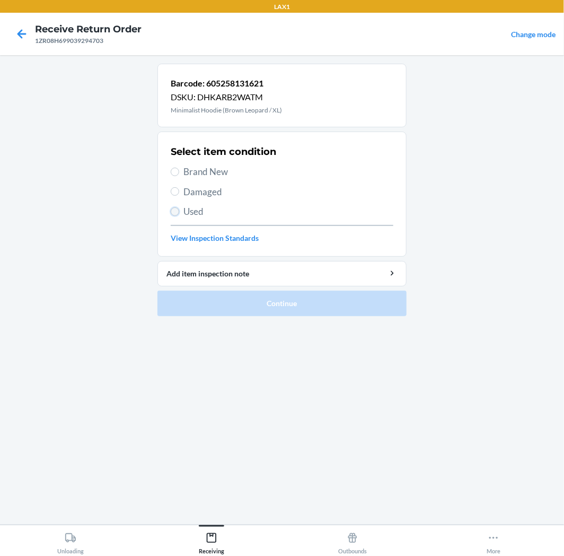
click at [177, 210] on input "Used" at bounding box center [175, 211] width 8 height 8
radio input "true"
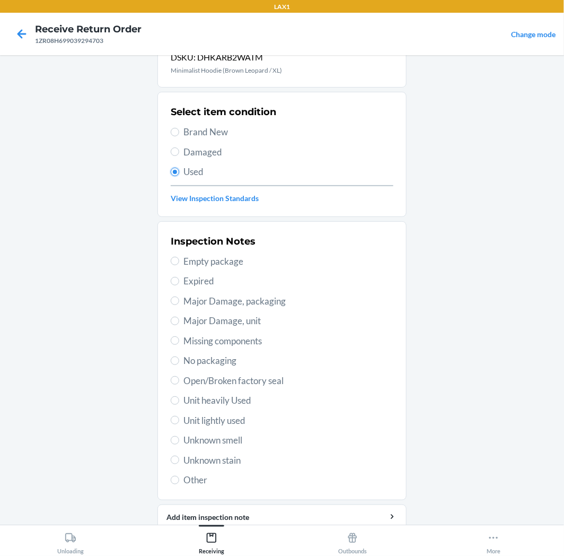
scroll to position [82, 0]
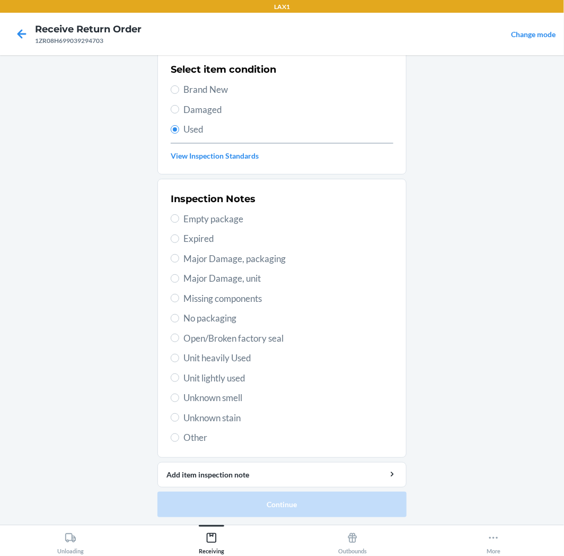
click at [197, 379] on span "Unit lightly used" at bounding box center [289, 378] width 210 height 14
click at [179, 379] on input "Unit lightly used" at bounding box center [175, 377] width 8 height 8
radio input "true"
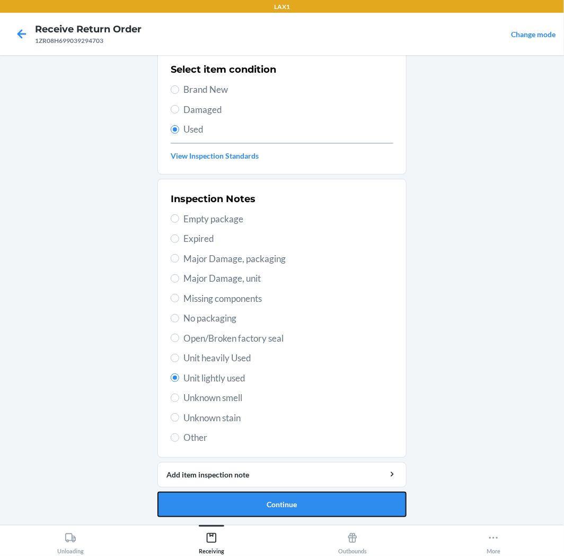
click at [255, 497] on button "Continue" at bounding box center [282, 504] width 249 height 25
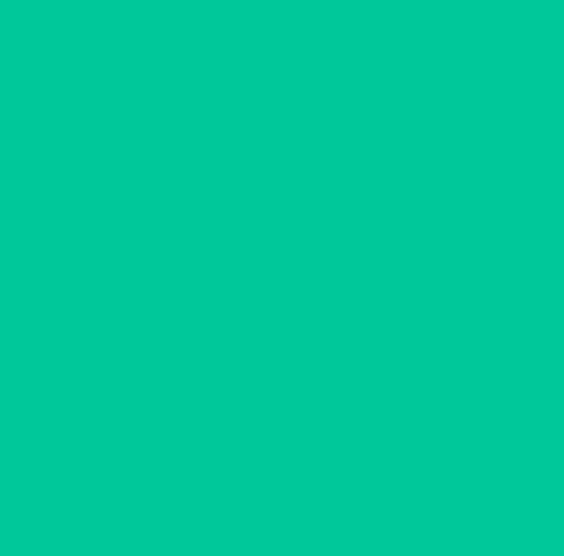
scroll to position [0, 0]
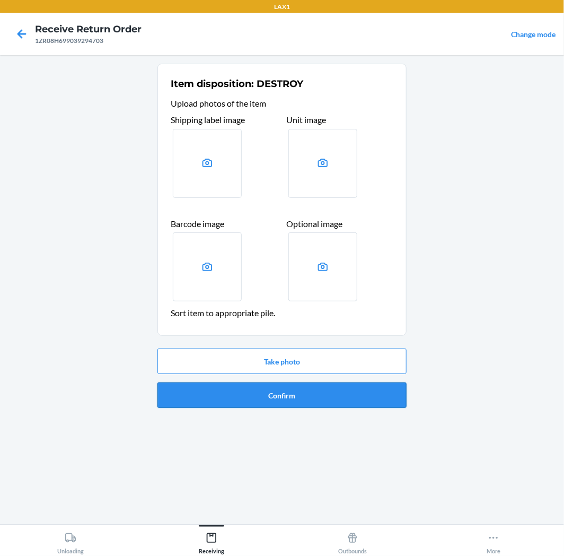
click at [286, 400] on button "Confirm" at bounding box center [282, 394] width 249 height 25
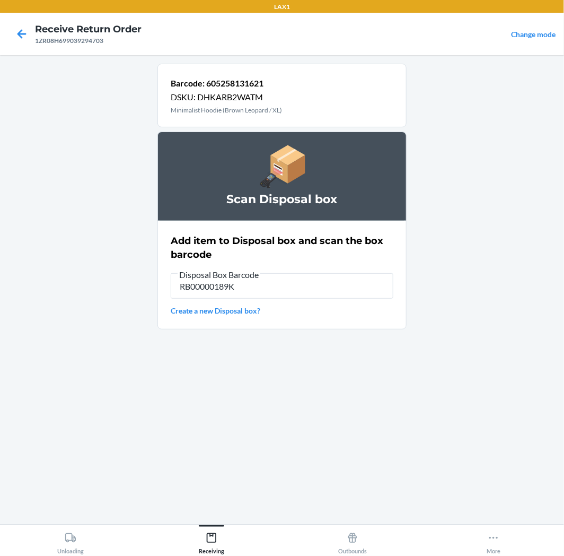
type input "RB00000189K"
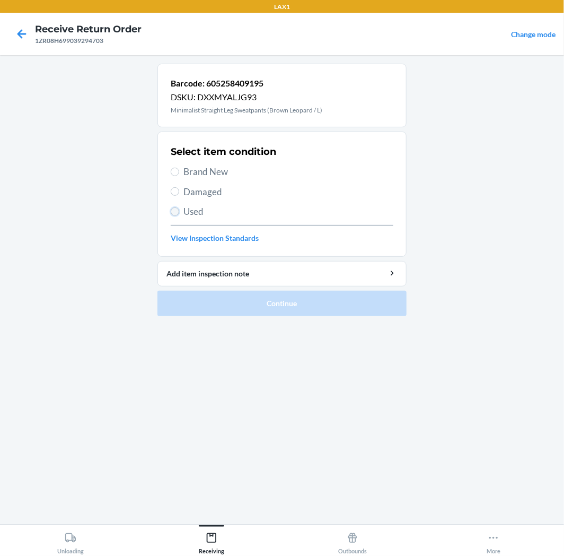
click at [176, 211] on input "Used" at bounding box center [175, 211] width 8 height 8
radio input "true"
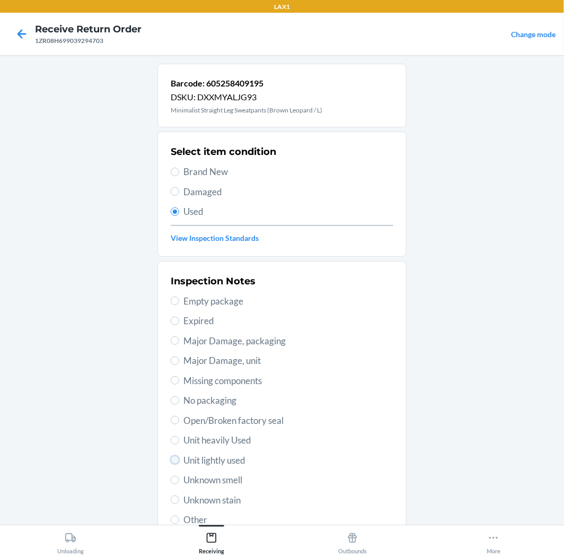
click at [173, 460] on input "Unit lightly used" at bounding box center [175, 460] width 8 height 8
radio input "true"
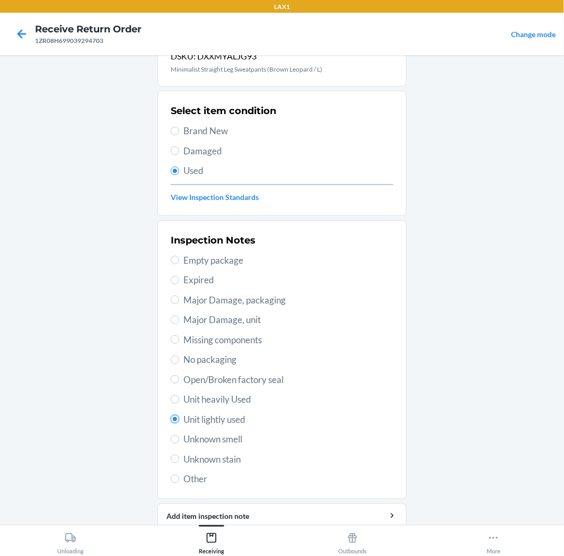
scroll to position [82, 0]
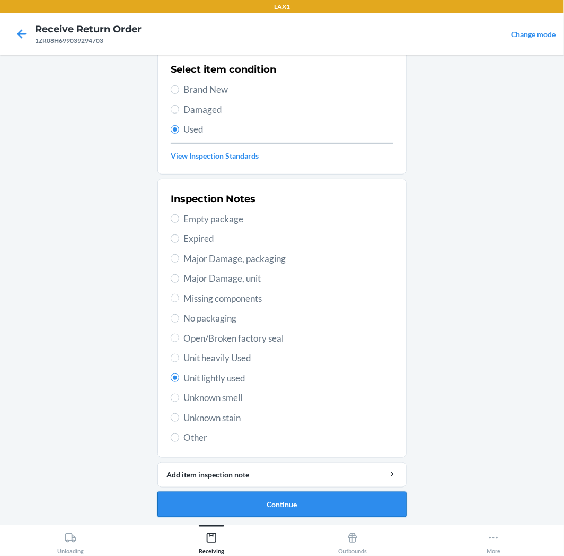
click at [253, 497] on button "Continue" at bounding box center [282, 504] width 249 height 25
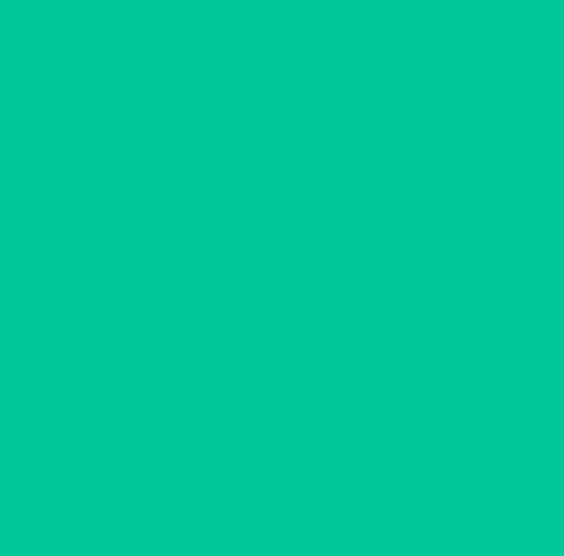
scroll to position [0, 0]
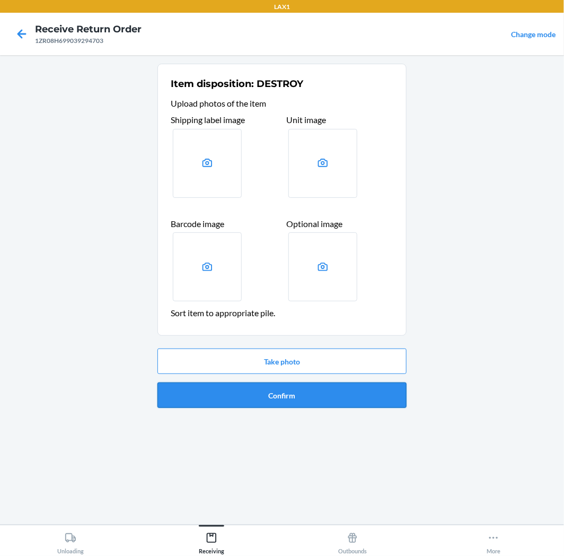
click at [298, 388] on button "Confirm" at bounding box center [282, 394] width 249 height 25
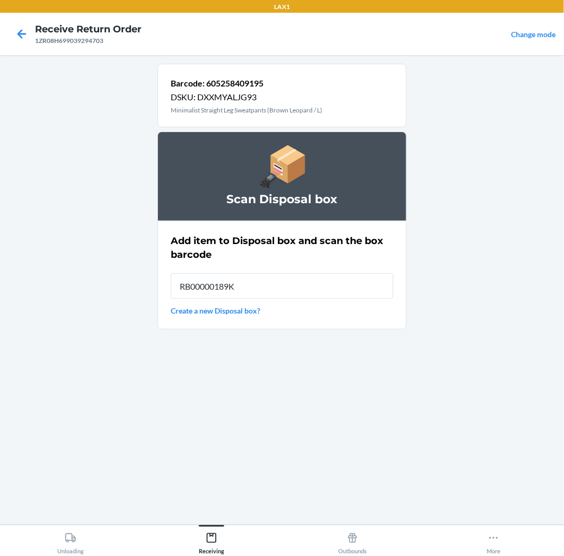
type input "RB00000189K"
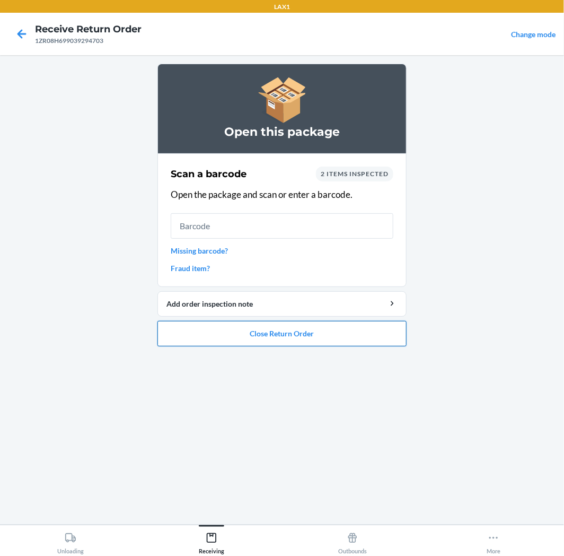
click at [290, 330] on button "Close Return Order" at bounding box center [282, 333] width 249 height 25
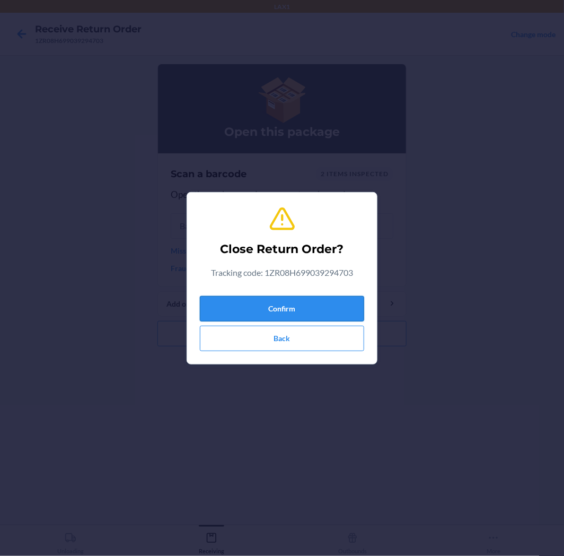
click at [293, 309] on button "Confirm" at bounding box center [282, 308] width 164 height 25
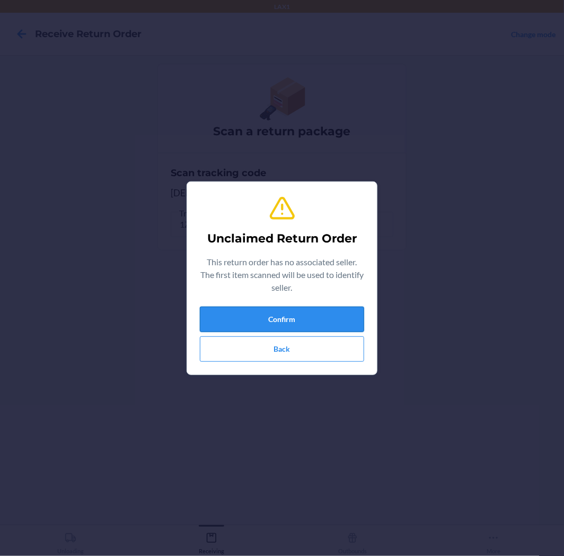
click at [283, 308] on button "Confirm" at bounding box center [282, 319] width 164 height 25
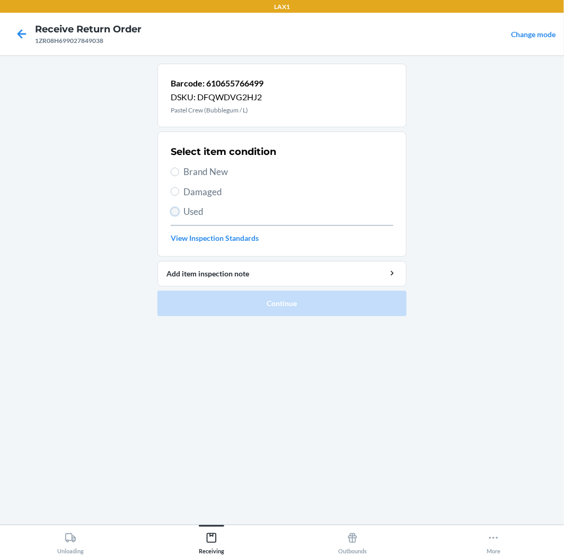
click at [176, 210] on input "Used" at bounding box center [175, 211] width 8 height 8
radio input "true"
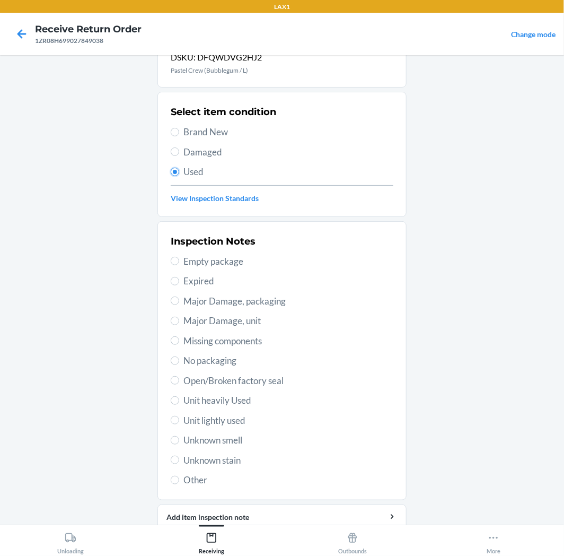
scroll to position [82, 0]
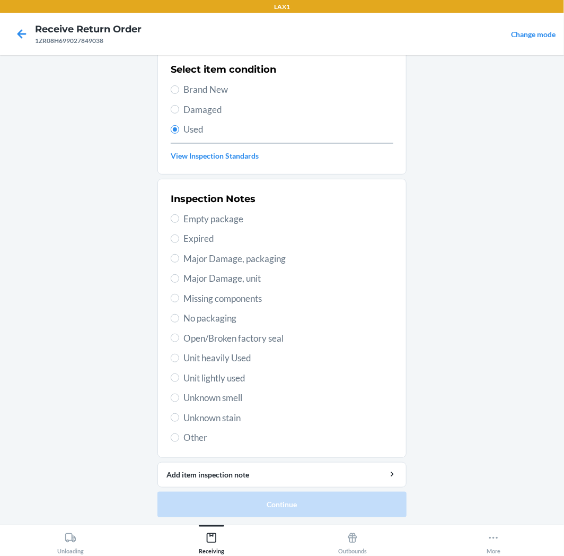
click at [226, 373] on span "Unit lightly used" at bounding box center [289, 378] width 210 height 14
click at [179, 373] on input "Unit lightly used" at bounding box center [175, 377] width 8 height 8
radio input "true"
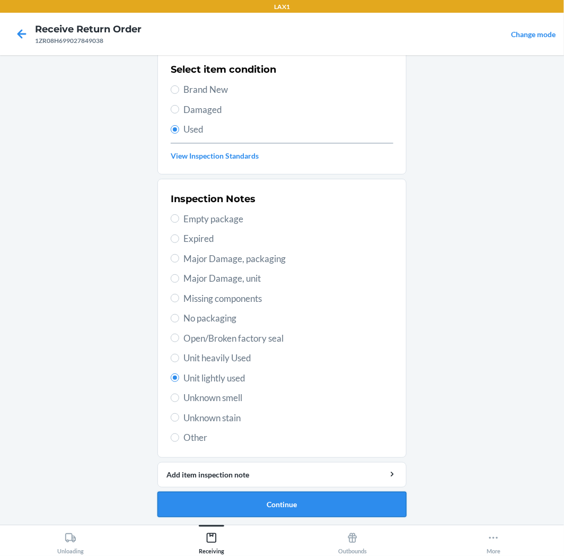
click at [293, 502] on button "Continue" at bounding box center [282, 504] width 249 height 25
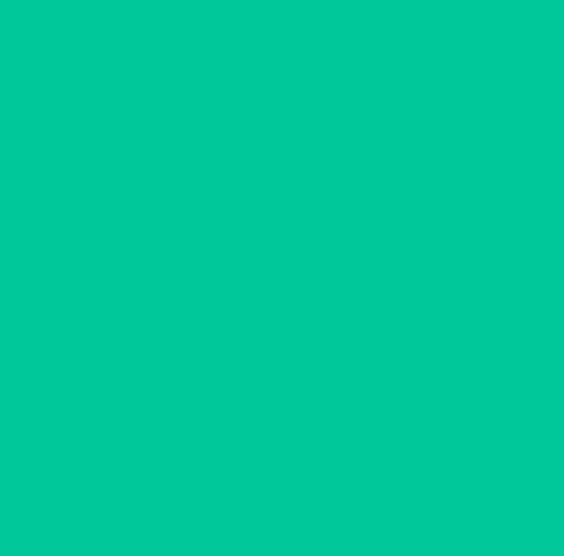
scroll to position [0, 0]
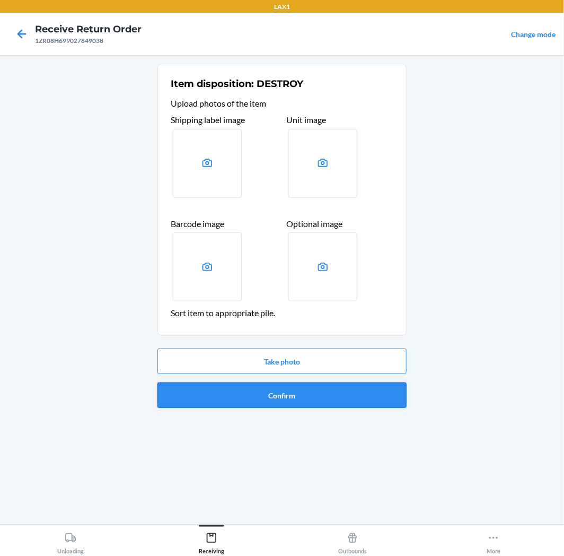
click at [292, 388] on button "Confirm" at bounding box center [282, 394] width 249 height 25
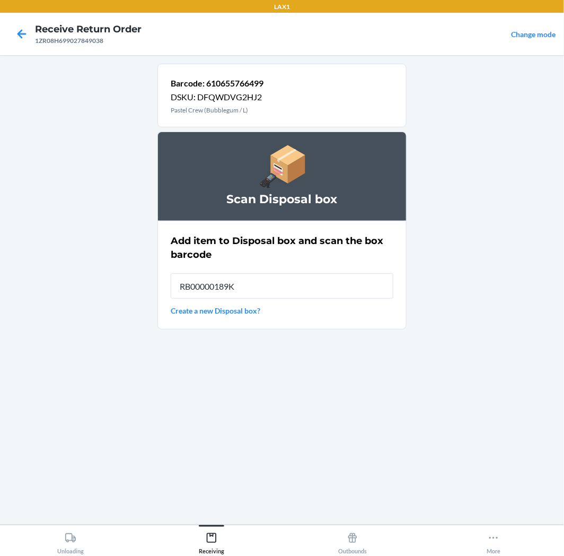
type input "RB00000189K"
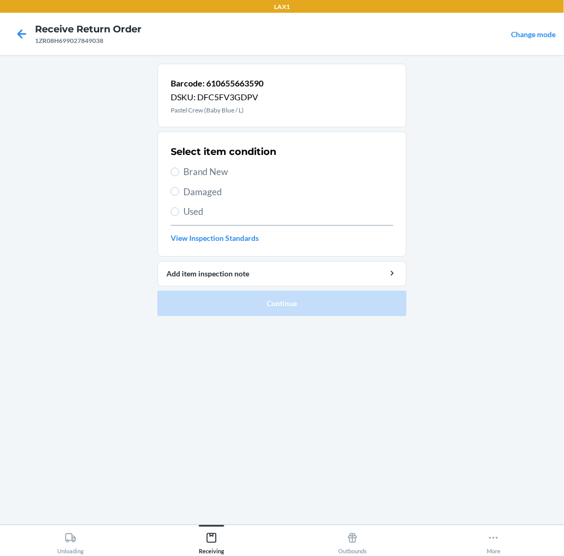
click at [179, 215] on label "Used" at bounding box center [282, 212] width 223 height 14
click at [179, 215] on input "Used" at bounding box center [175, 211] width 8 height 8
radio input "true"
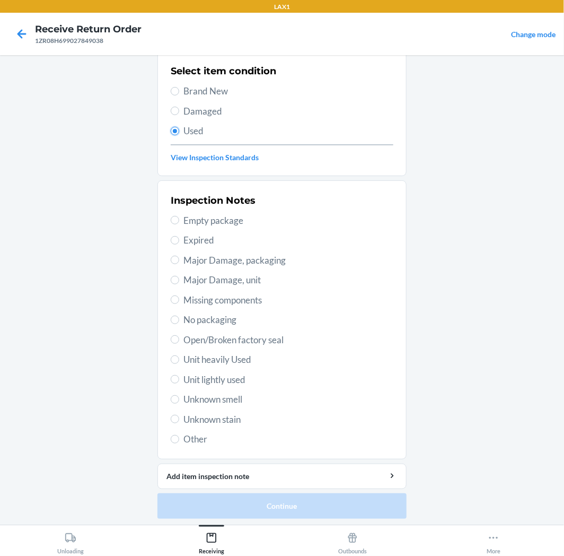
scroll to position [82, 0]
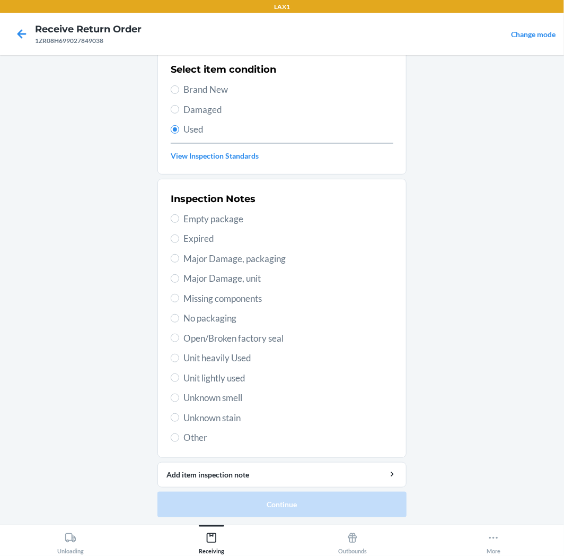
click at [173, 373] on label "Unit lightly used" at bounding box center [282, 378] width 223 height 14
click at [173, 373] on input "Unit lightly used" at bounding box center [175, 377] width 8 height 8
radio input "true"
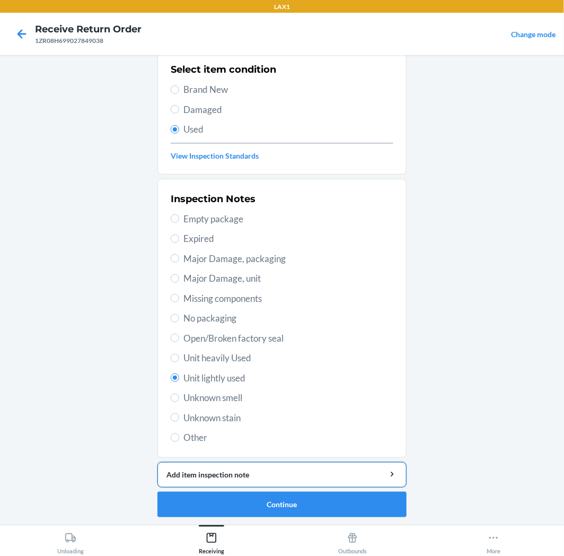
click at [268, 481] on button "Add item inspection note" at bounding box center [282, 474] width 249 height 25
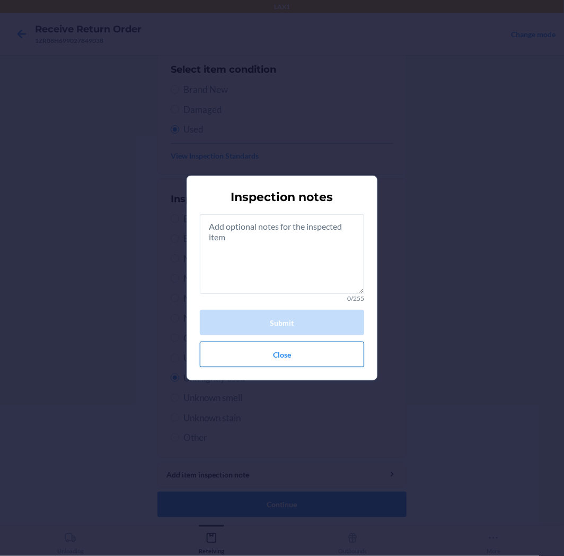
click at [268, 353] on button "Close" at bounding box center [282, 354] width 164 height 25
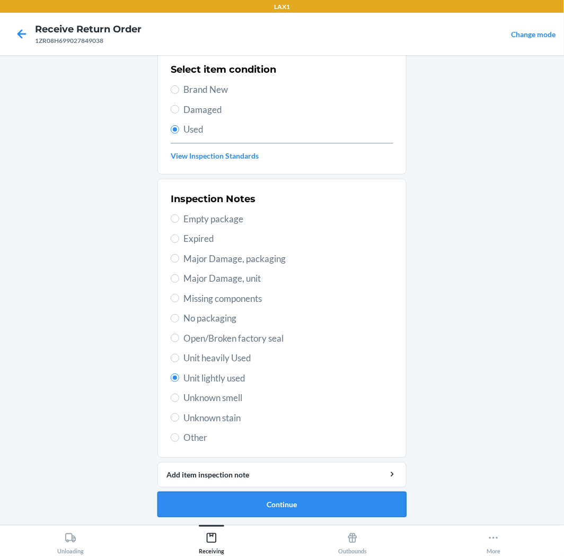
click at [295, 507] on button "Continue" at bounding box center [282, 504] width 249 height 25
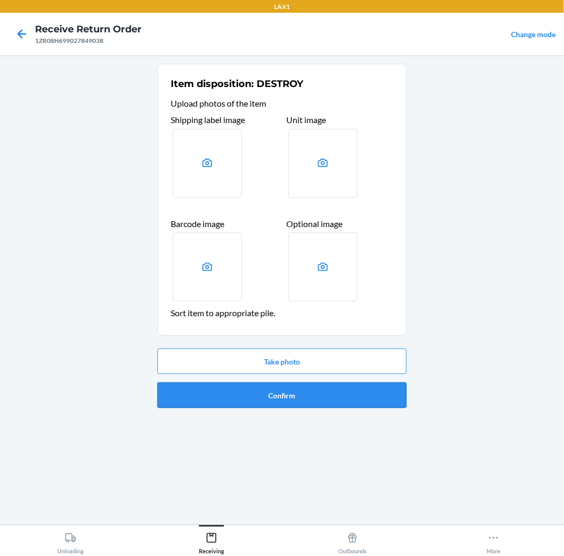
click at [292, 394] on button "Confirm" at bounding box center [282, 394] width 249 height 25
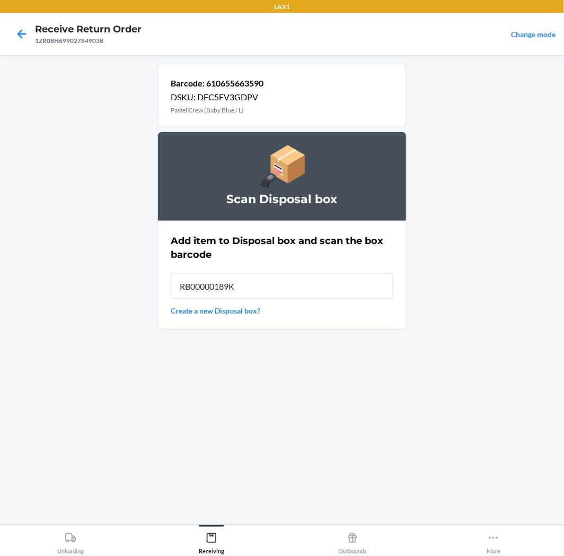
type input "RB00000189K"
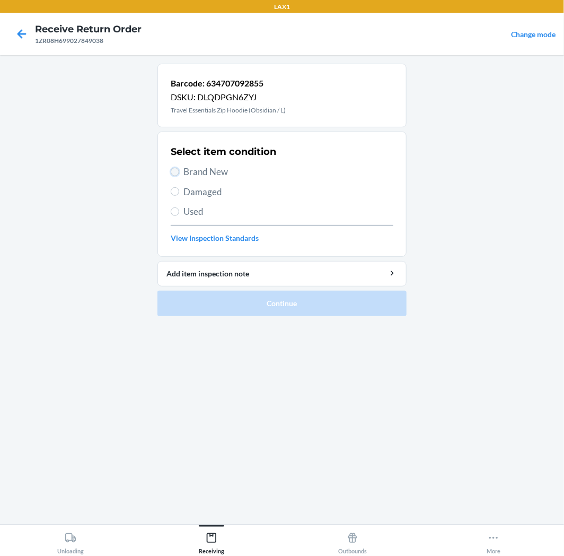
click at [171, 171] on input "Brand New" at bounding box center [175, 172] width 8 height 8
radio input "true"
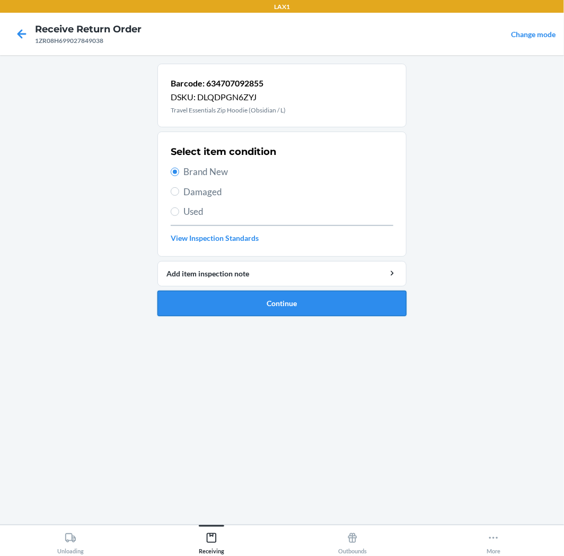
click at [255, 293] on button "Continue" at bounding box center [282, 303] width 249 height 25
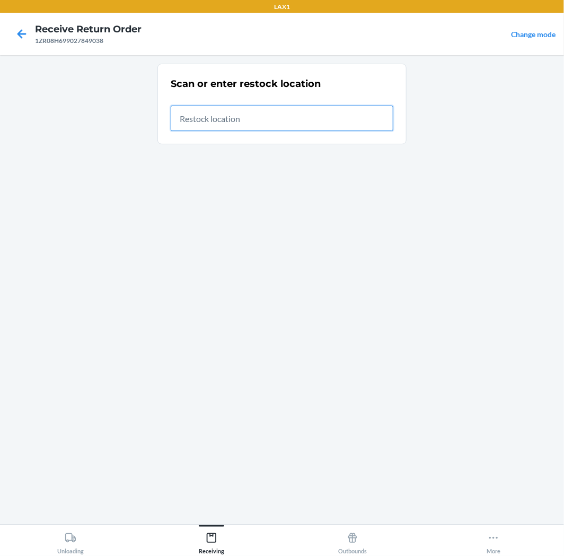
click at [205, 117] on input "text" at bounding box center [282, 118] width 223 height 25
type input "RTCART035"
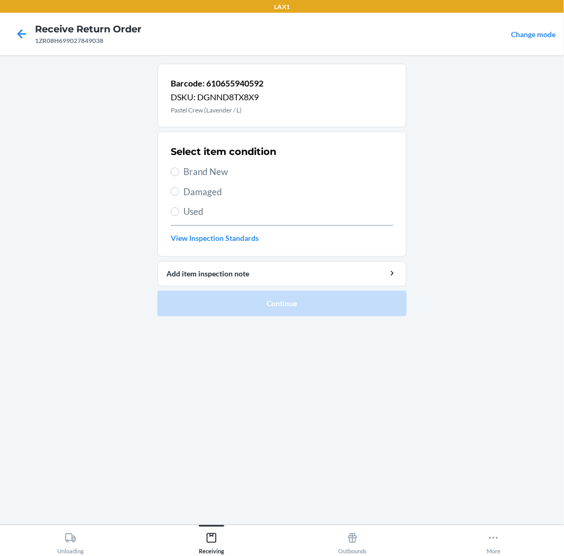
click at [180, 172] on label "Brand New" at bounding box center [282, 172] width 223 height 14
click at [179, 172] on input "Brand New" at bounding box center [175, 172] width 8 height 8
radio input "true"
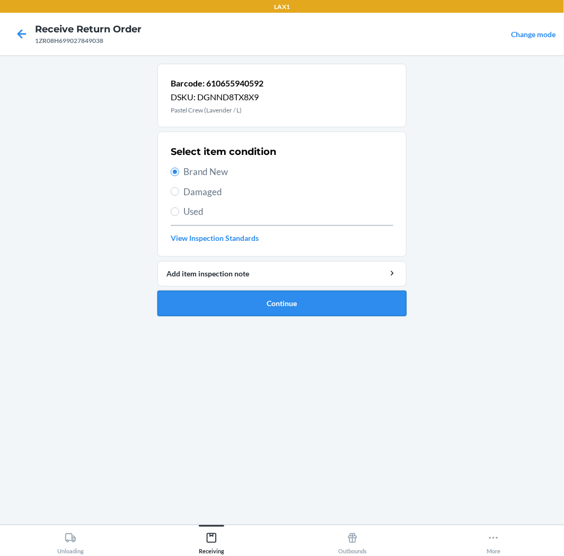
click at [298, 300] on button "Continue" at bounding box center [282, 303] width 249 height 25
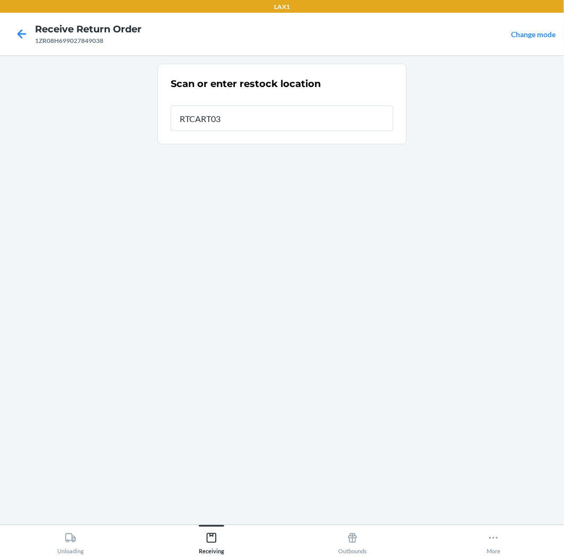
type input "RTCART035"
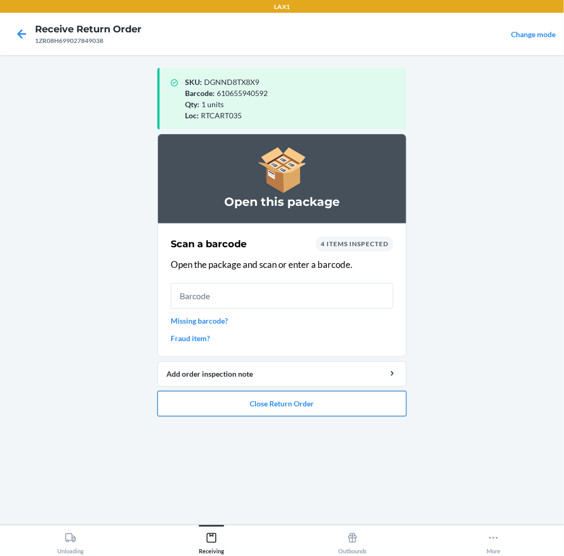
click at [282, 407] on button "Close Return Order" at bounding box center [282, 403] width 249 height 25
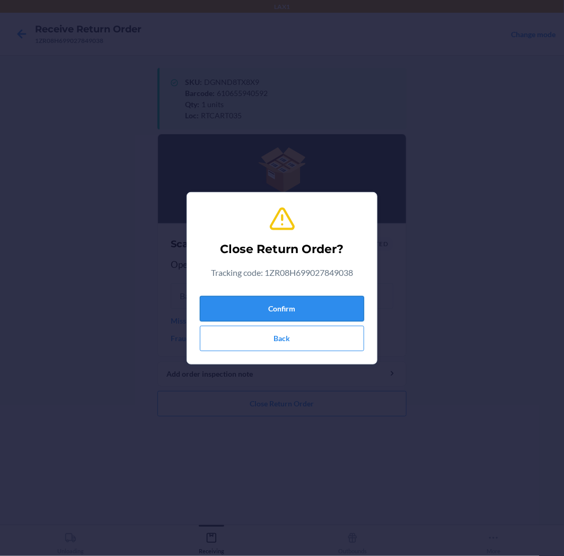
click at [315, 305] on button "Confirm" at bounding box center [282, 308] width 164 height 25
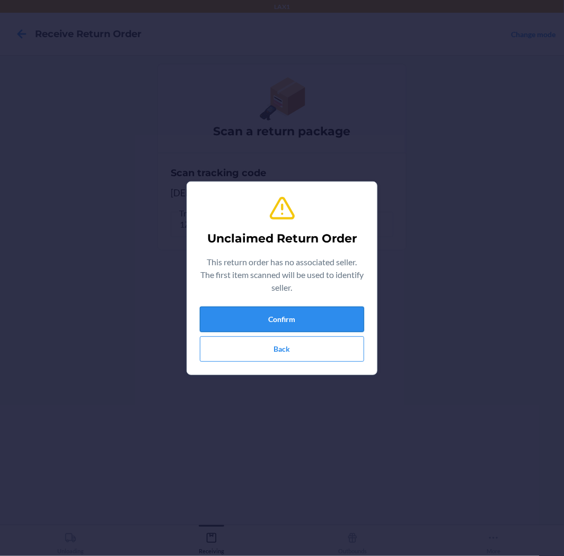
click at [302, 313] on button "Confirm" at bounding box center [282, 319] width 164 height 25
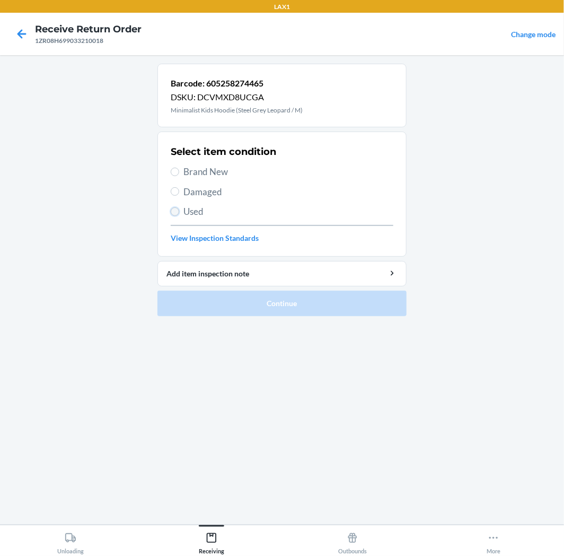
click at [172, 214] on input "Used" at bounding box center [175, 211] width 8 height 8
radio input "true"
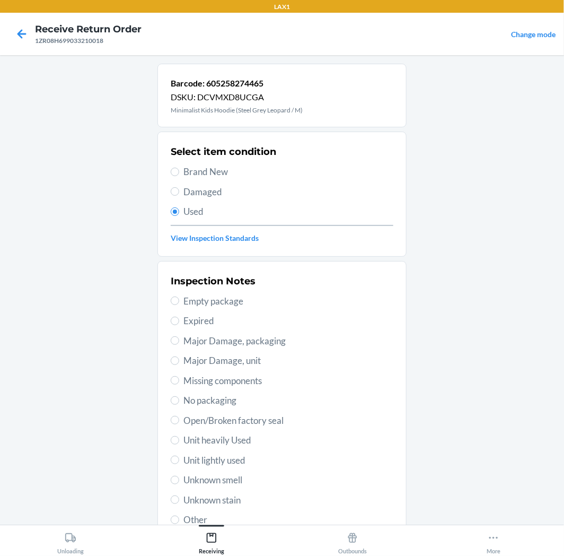
click at [219, 466] on span "Unit lightly used" at bounding box center [289, 461] width 210 height 14
click at [179, 464] on input "Unit lightly used" at bounding box center [175, 460] width 8 height 8
radio input "true"
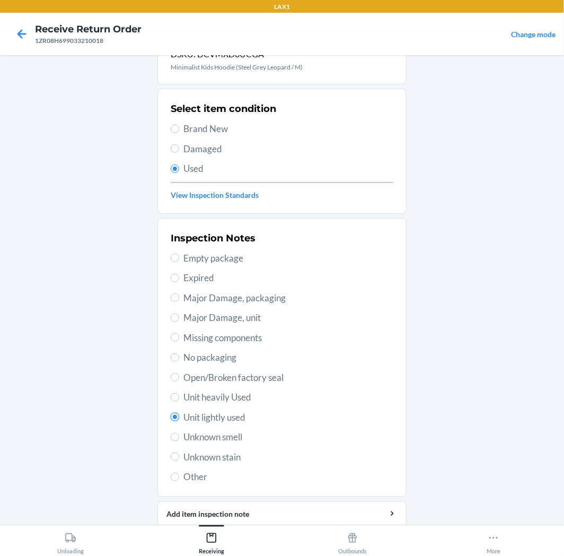
scroll to position [82, 0]
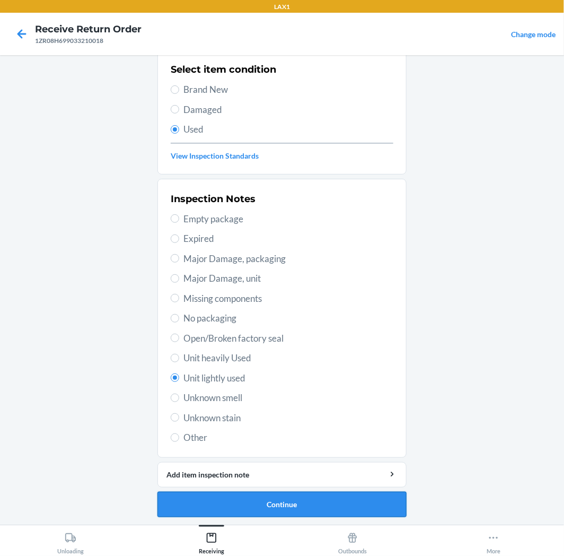
click at [225, 501] on button "Continue" at bounding box center [282, 504] width 249 height 25
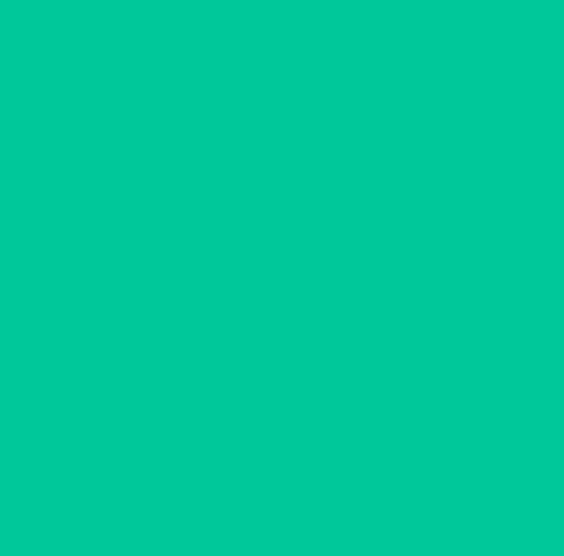
scroll to position [0, 0]
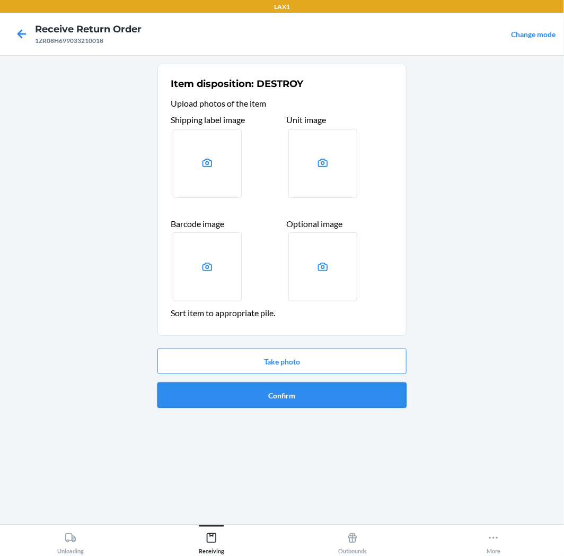
click at [255, 392] on button "Confirm" at bounding box center [282, 394] width 249 height 25
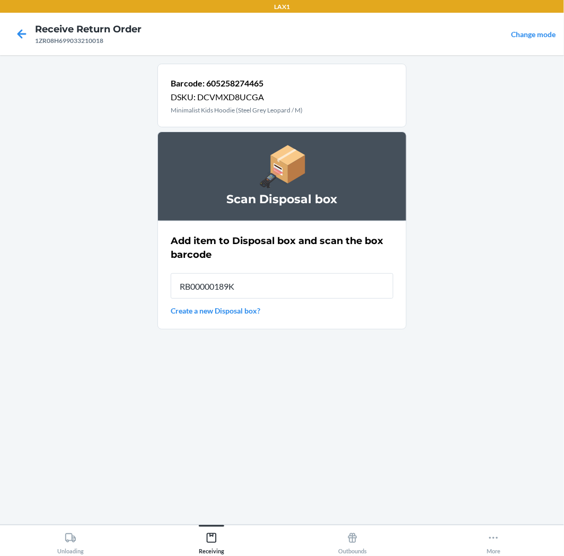
type input "RB00000189K"
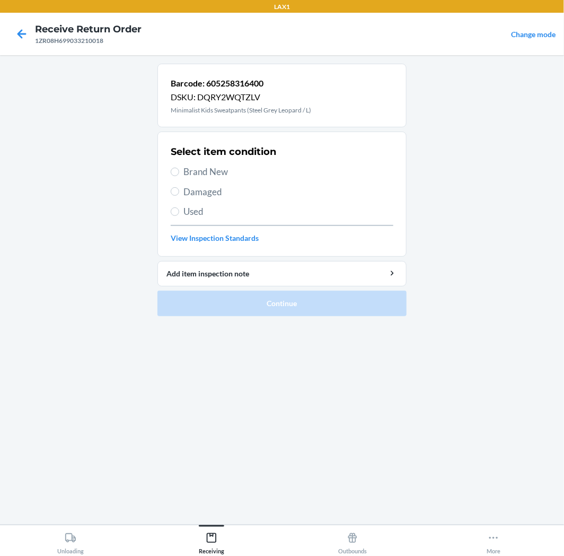
click at [181, 211] on label "Used" at bounding box center [282, 212] width 223 height 14
click at [179, 211] on input "Used" at bounding box center [175, 211] width 8 height 8
radio input "true"
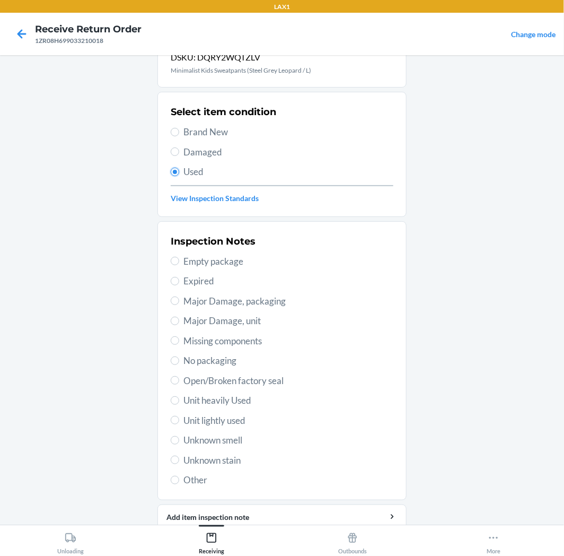
scroll to position [82, 0]
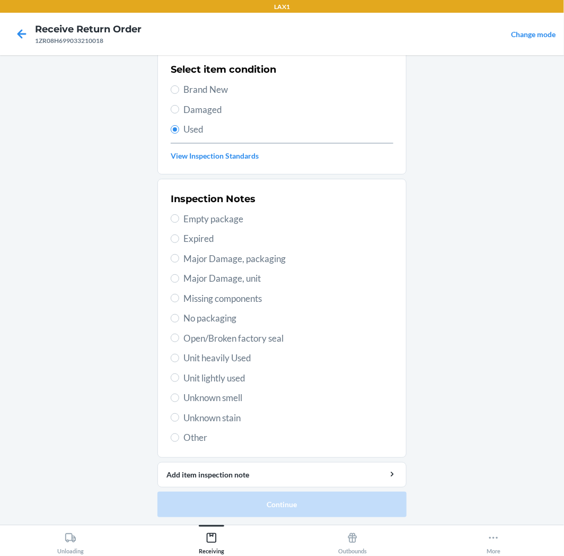
click at [225, 378] on span "Unit lightly used" at bounding box center [289, 378] width 210 height 14
click at [179, 378] on input "Unit lightly used" at bounding box center [175, 377] width 8 height 8
radio input "true"
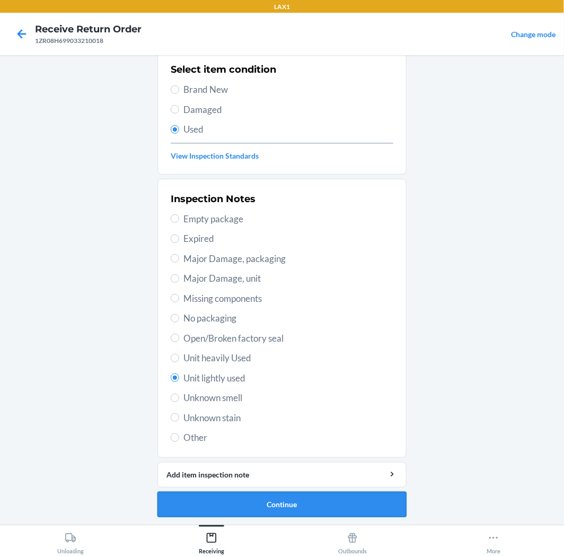
click at [264, 502] on button "Continue" at bounding box center [282, 504] width 249 height 25
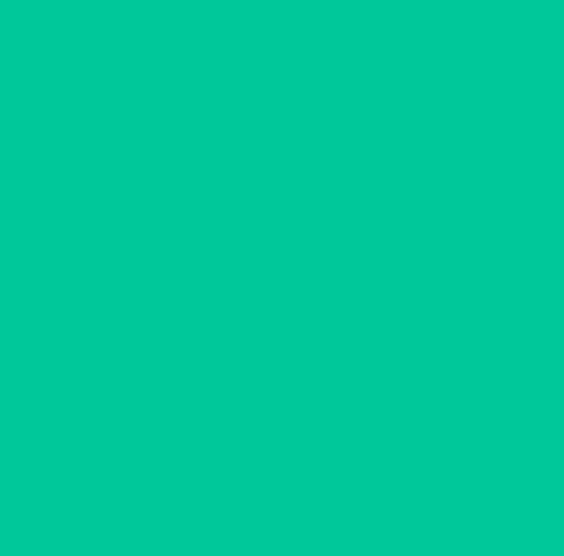
scroll to position [0, 0]
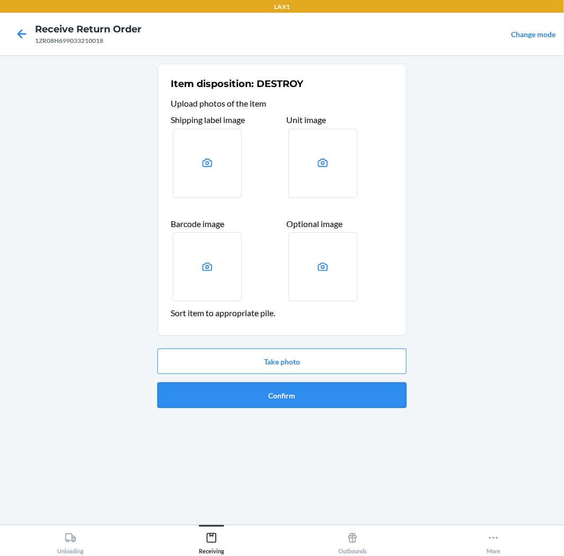
click at [273, 398] on button "Confirm" at bounding box center [282, 394] width 249 height 25
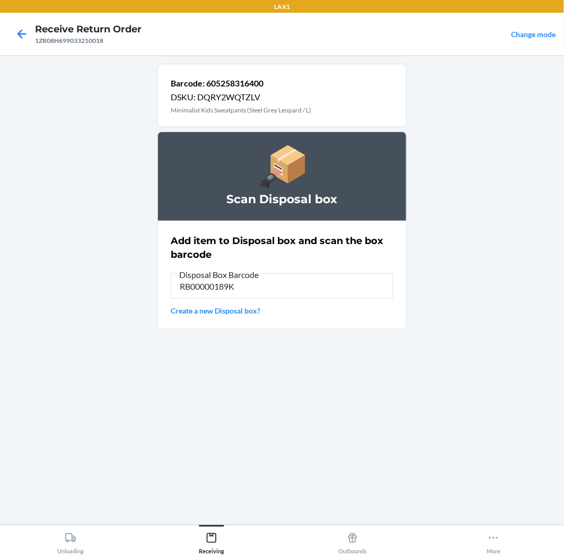
type input "RB00000189K"
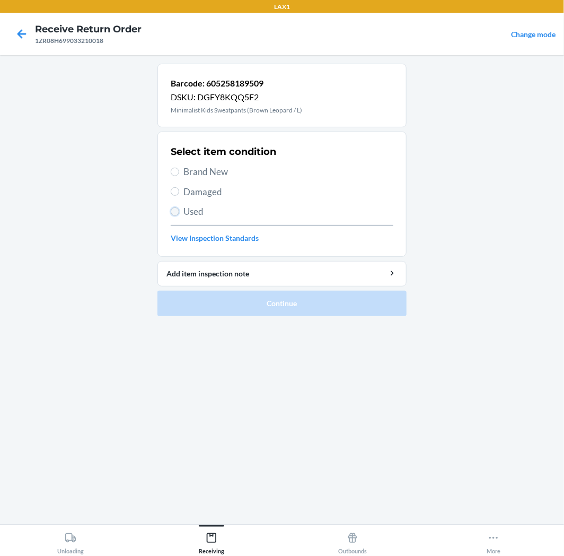
click at [178, 211] on input "Used" at bounding box center [175, 211] width 8 height 8
radio input "true"
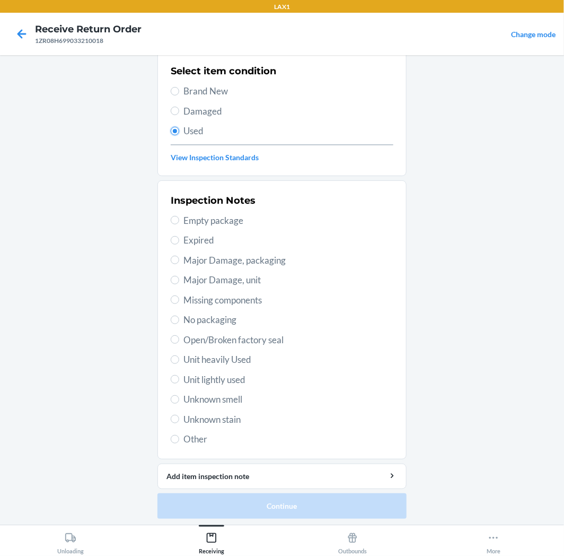
scroll to position [82, 0]
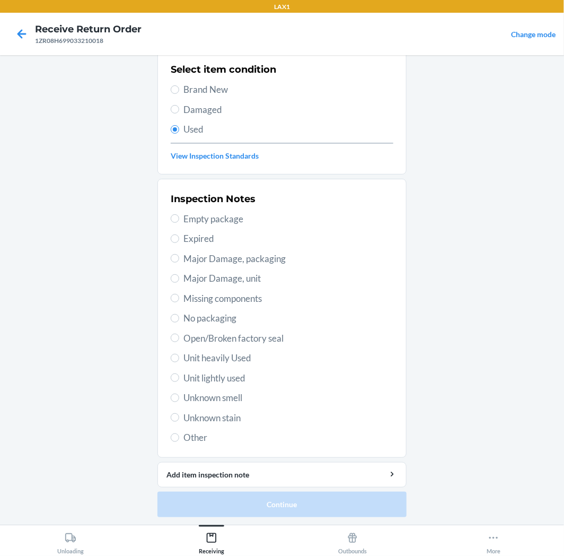
click at [218, 377] on span "Unit lightly used" at bounding box center [289, 378] width 210 height 14
click at [179, 377] on input "Unit lightly used" at bounding box center [175, 377] width 8 height 8
radio input "true"
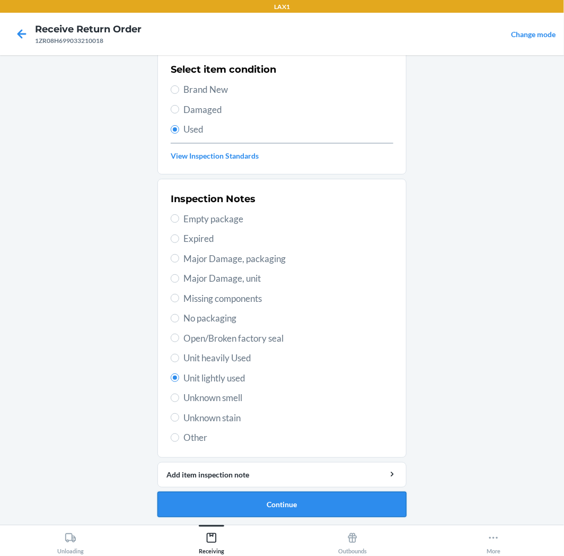
click at [273, 500] on button "Continue" at bounding box center [282, 504] width 249 height 25
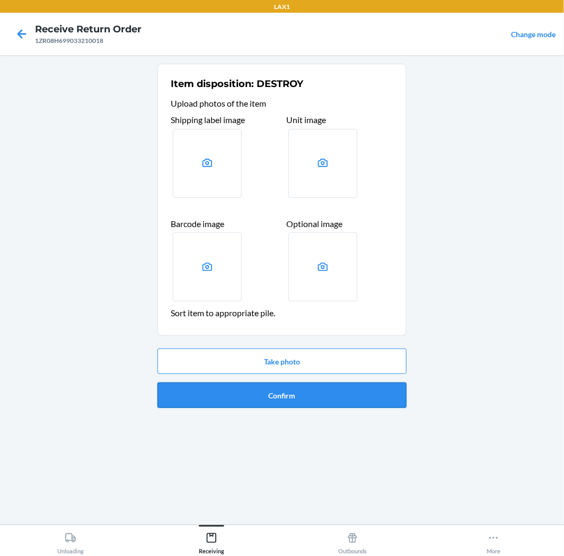
click at [276, 394] on button "Confirm" at bounding box center [282, 394] width 249 height 25
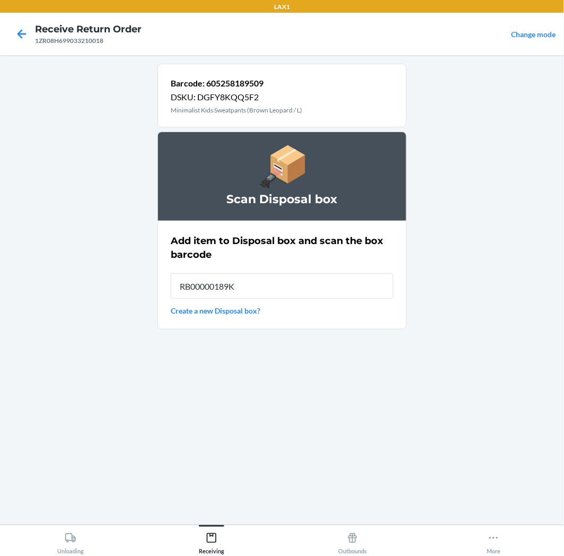
type input "RB00000189K"
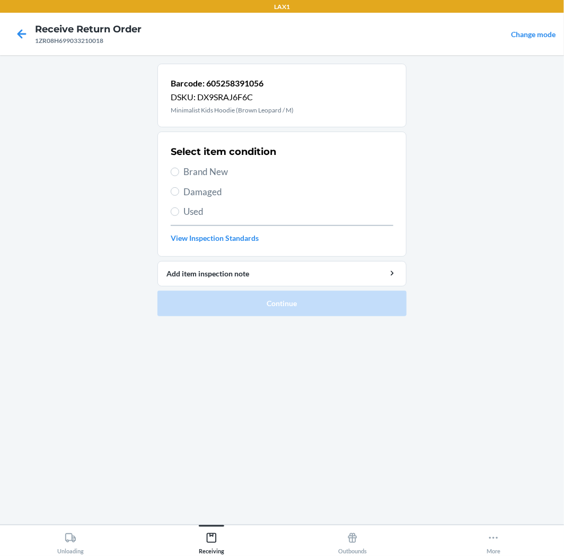
click at [177, 207] on label "Used" at bounding box center [282, 212] width 223 height 14
click at [177, 207] on input "Used" at bounding box center [175, 211] width 8 height 8
radio input "true"
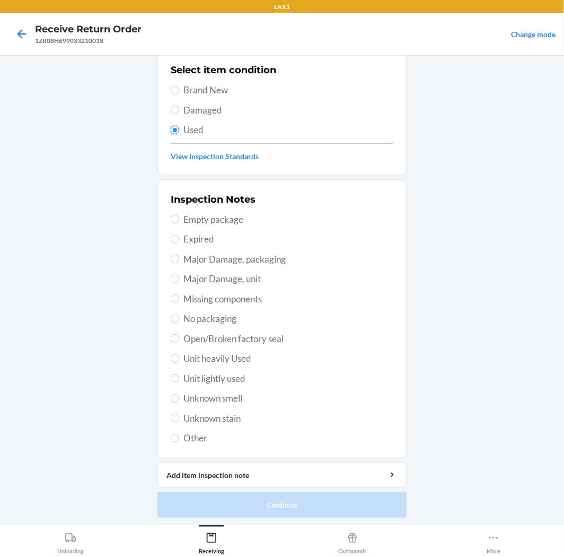
scroll to position [82, 0]
click at [223, 375] on span "Unit lightly used" at bounding box center [289, 378] width 210 height 14
click at [179, 375] on input "Unit lightly used" at bounding box center [175, 377] width 8 height 8
radio input "true"
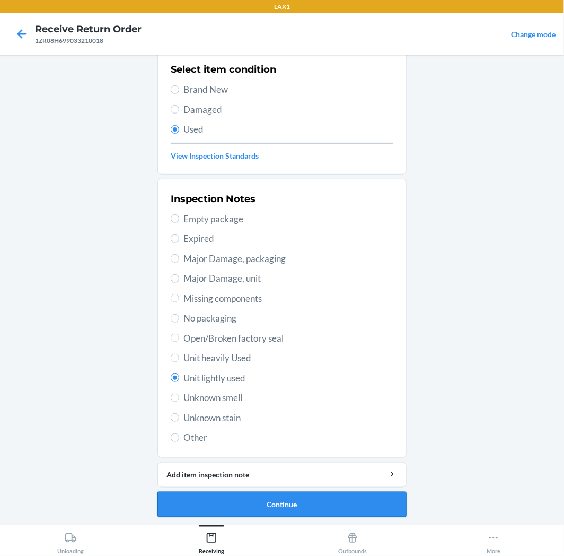
click at [308, 497] on button "Continue" at bounding box center [282, 504] width 249 height 25
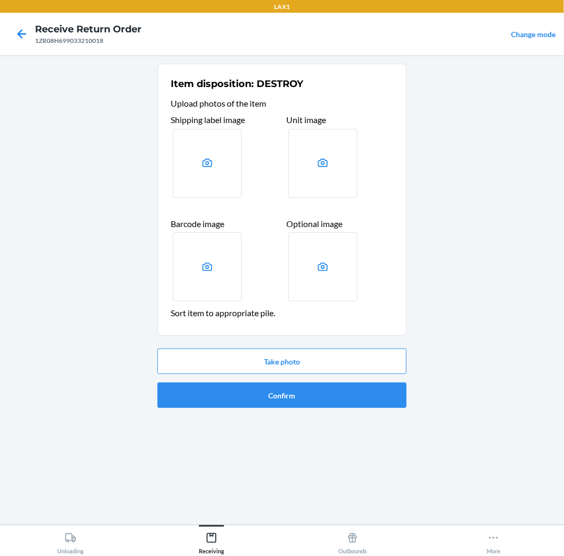
click at [331, 411] on div "Take photo Confirm" at bounding box center [282, 378] width 249 height 68
click at [333, 402] on button "Confirm" at bounding box center [282, 394] width 249 height 25
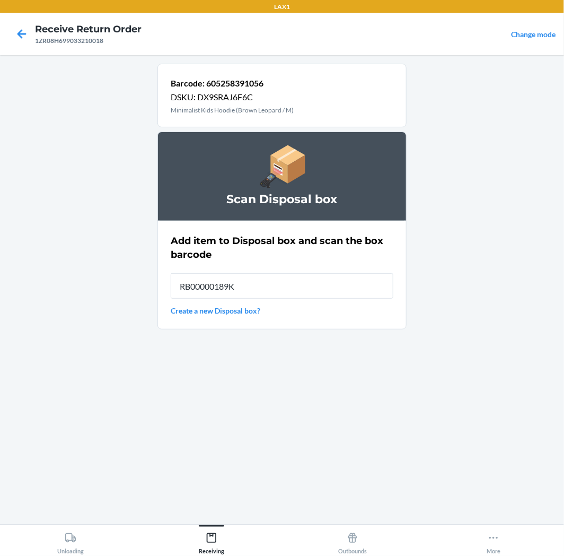
type input "RB00000189K"
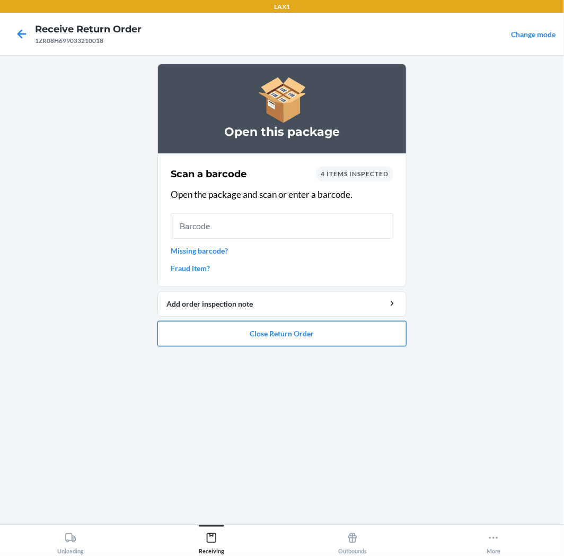
click at [321, 330] on button "Close Return Order" at bounding box center [282, 333] width 249 height 25
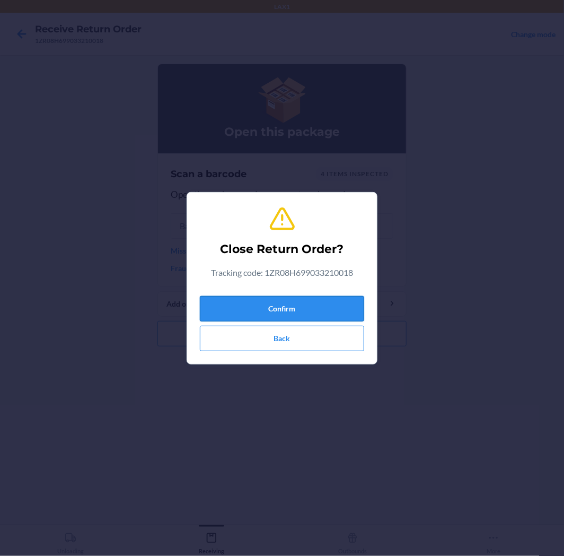
click at [314, 305] on button "Confirm" at bounding box center [282, 308] width 164 height 25
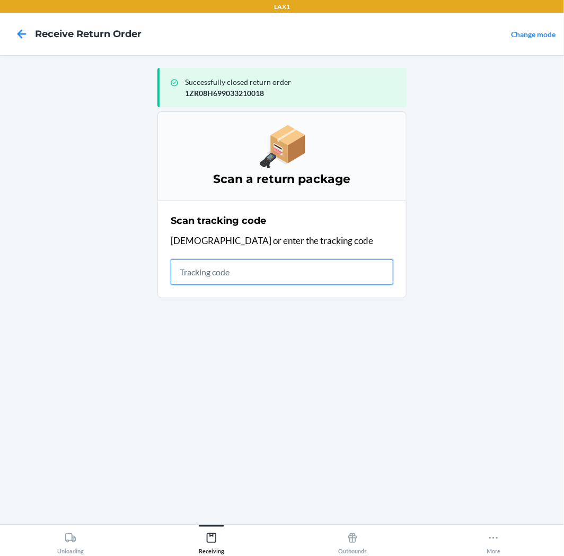
click at [229, 271] on input "text" at bounding box center [282, 271] width 223 height 25
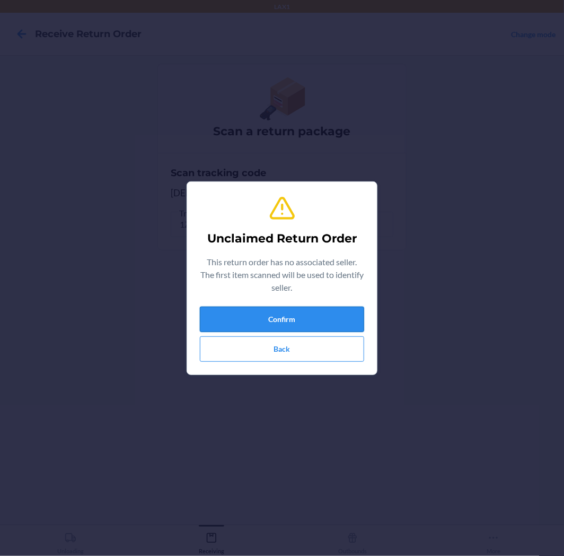
click at [290, 314] on button "Confirm" at bounding box center [282, 319] width 164 height 25
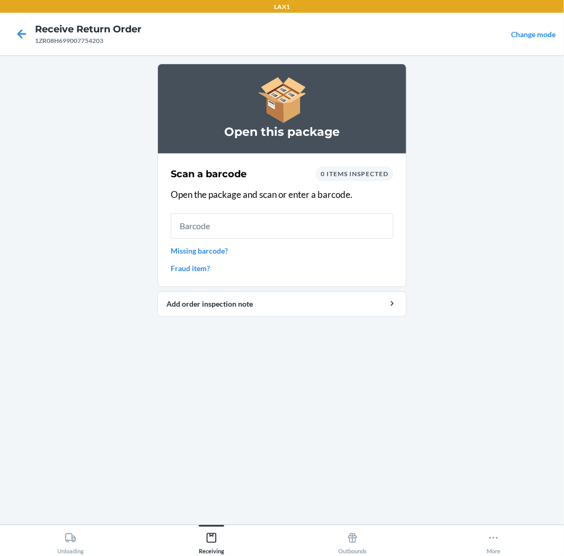
click at [192, 252] on link "Missing barcode?" at bounding box center [282, 250] width 223 height 11
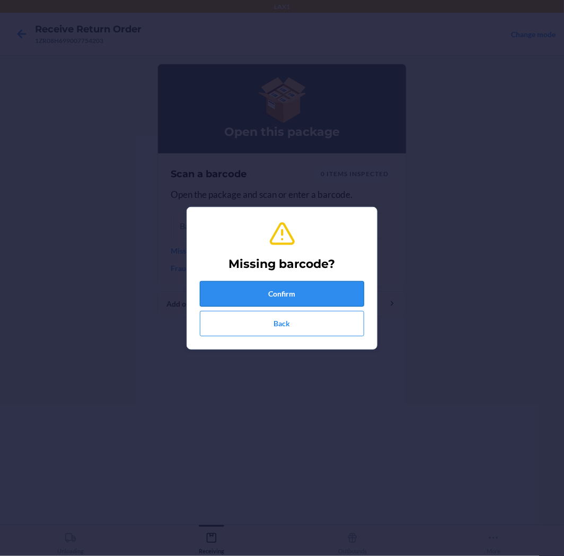
click at [282, 293] on button "Confirm" at bounding box center [282, 293] width 164 height 25
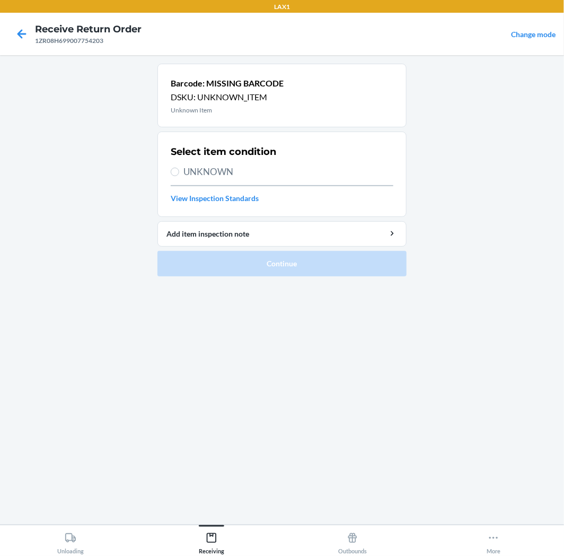
click at [181, 171] on label "UNKNOWN" at bounding box center [282, 172] width 223 height 14
click at [179, 171] on input "UNKNOWN" at bounding box center [175, 172] width 8 height 8
radio input "true"
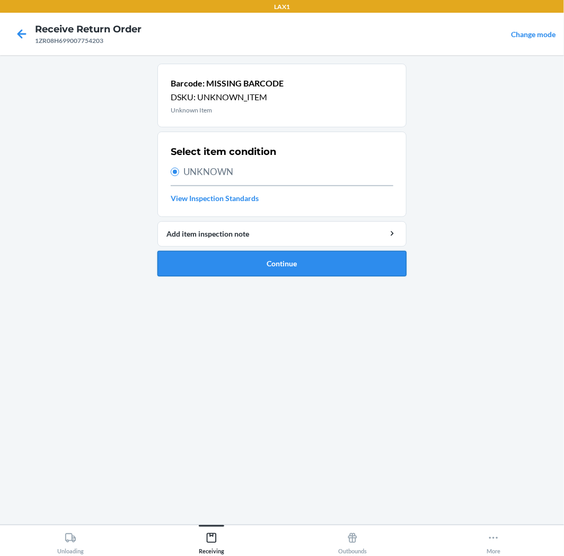
click at [266, 256] on button "Continue" at bounding box center [282, 263] width 249 height 25
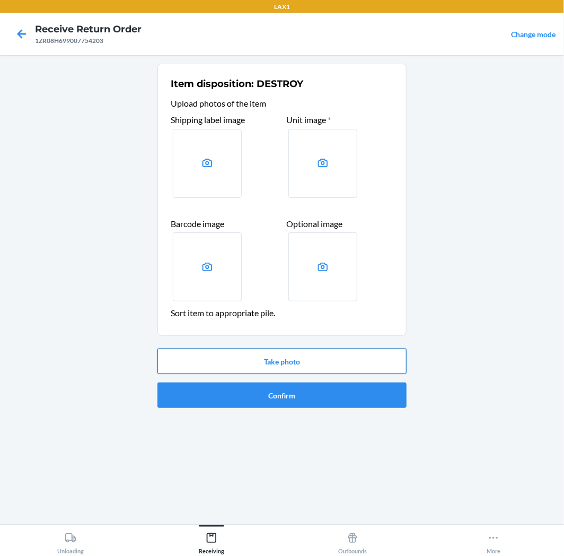
click at [308, 358] on button "Take photo" at bounding box center [282, 361] width 249 height 25
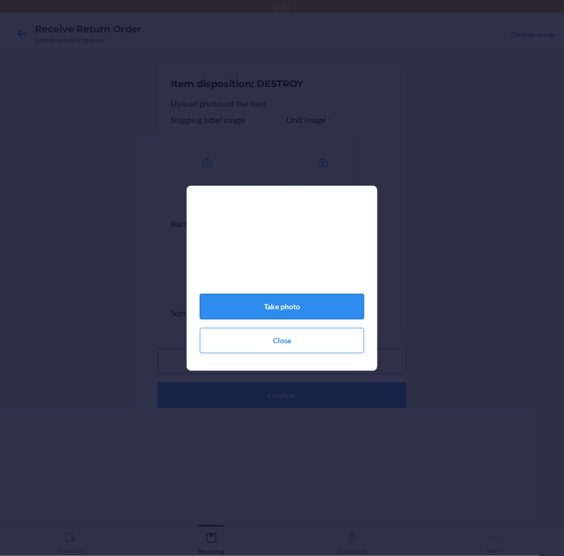
click at [279, 310] on button "Take photo" at bounding box center [282, 306] width 164 height 25
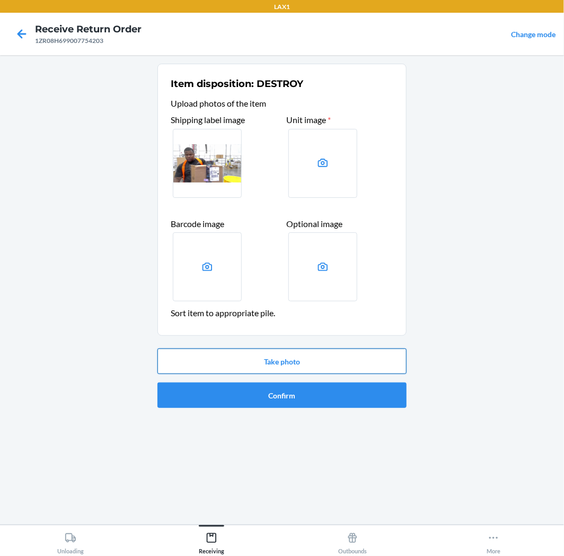
click at [311, 362] on button "Take photo" at bounding box center [282, 361] width 249 height 25
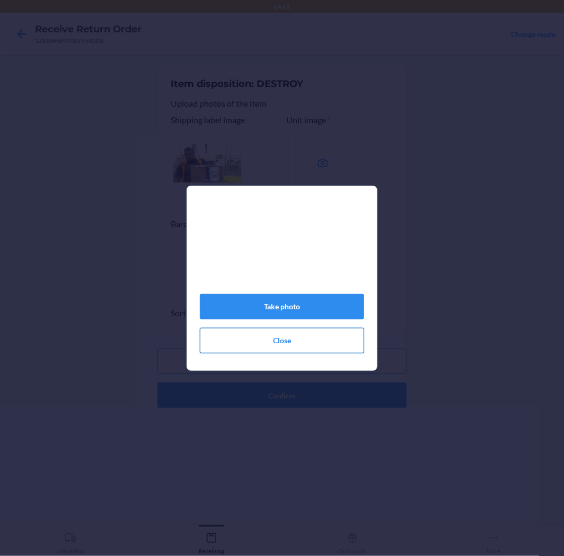
click at [302, 350] on button "Close" at bounding box center [282, 340] width 164 height 25
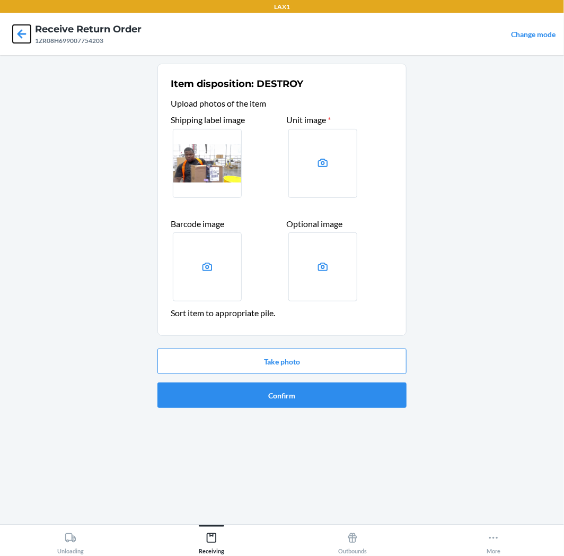
click at [24, 33] on icon at bounding box center [22, 33] width 9 height 9
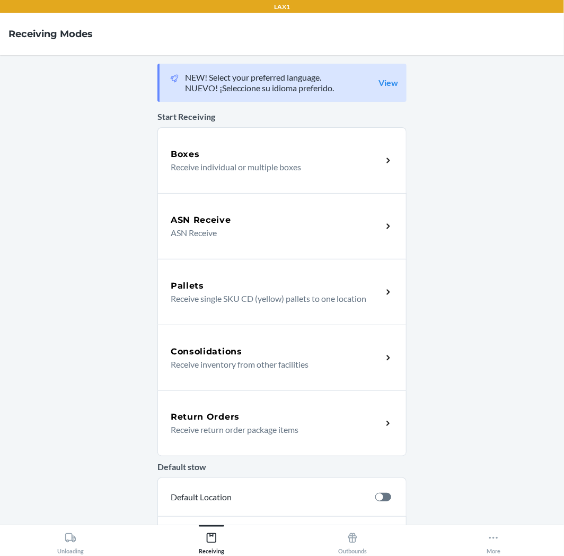
click at [235, 421] on div "Return Orders" at bounding box center [277, 417] width 212 height 13
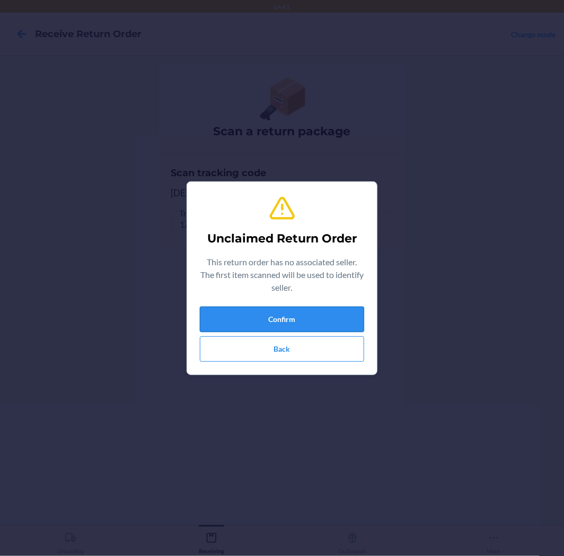
click at [272, 311] on button "Confirm" at bounding box center [282, 319] width 164 height 25
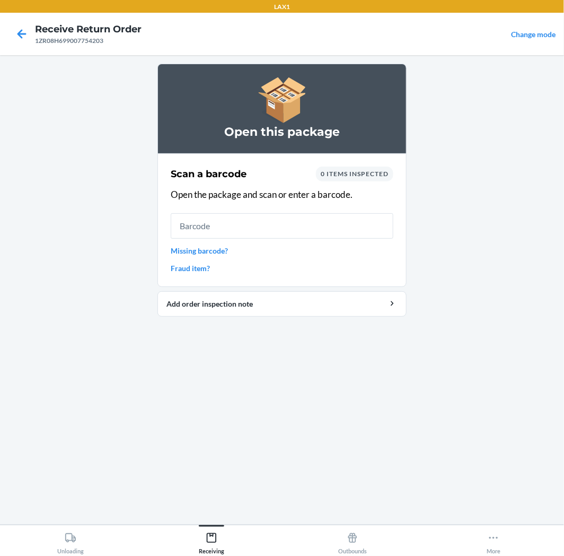
click at [181, 246] on link "Missing barcode?" at bounding box center [282, 250] width 223 height 11
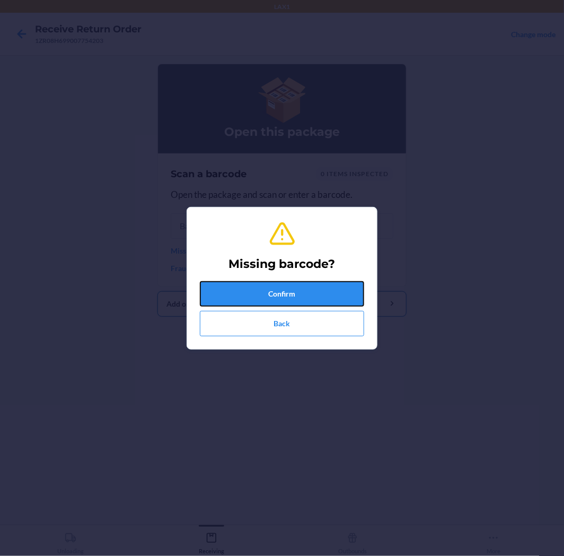
click at [256, 299] on button "Confirm" at bounding box center [282, 293] width 164 height 25
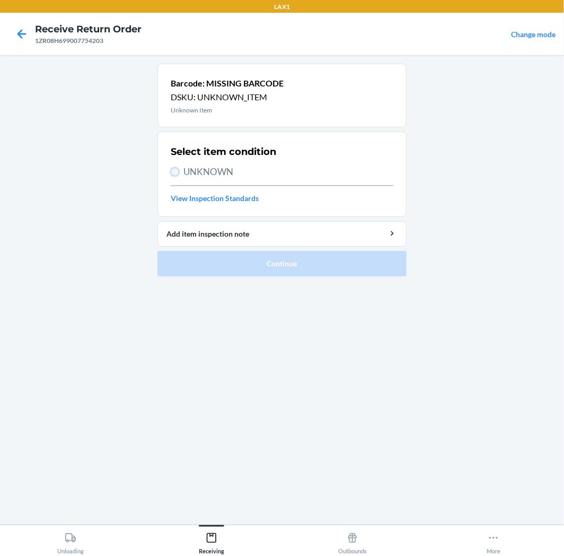
click at [178, 170] on input "UNKNOWN" at bounding box center [175, 172] width 8 height 8
radio input "true"
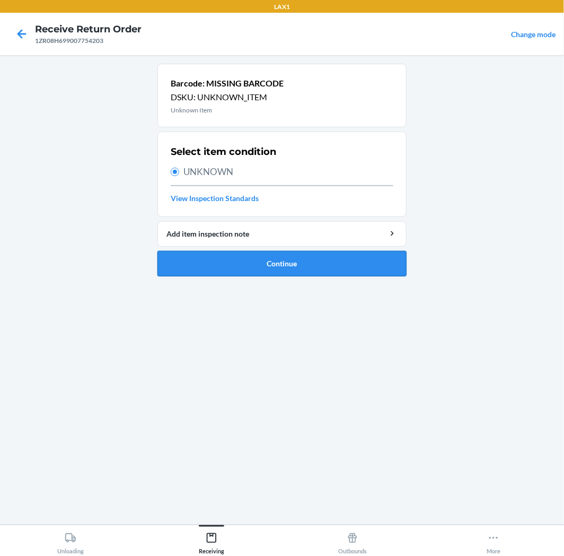
click at [260, 257] on button "Continue" at bounding box center [282, 263] width 249 height 25
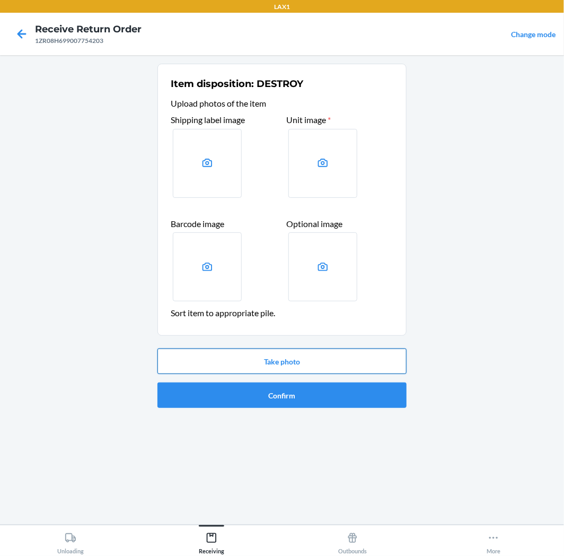
click at [269, 354] on button "Take photo" at bounding box center [282, 361] width 249 height 25
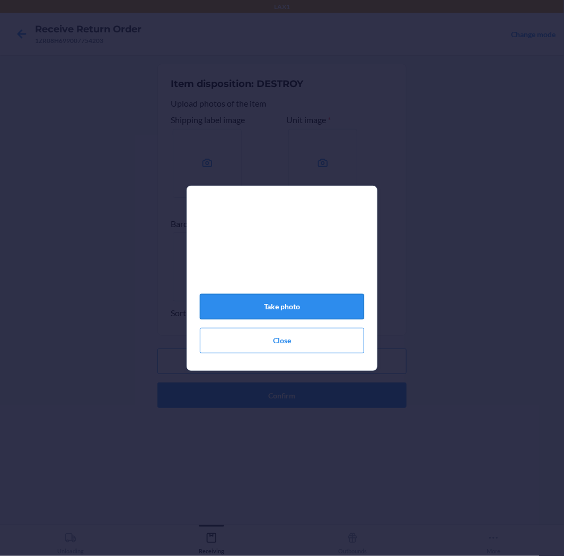
click at [319, 306] on button "Take photo" at bounding box center [282, 306] width 164 height 25
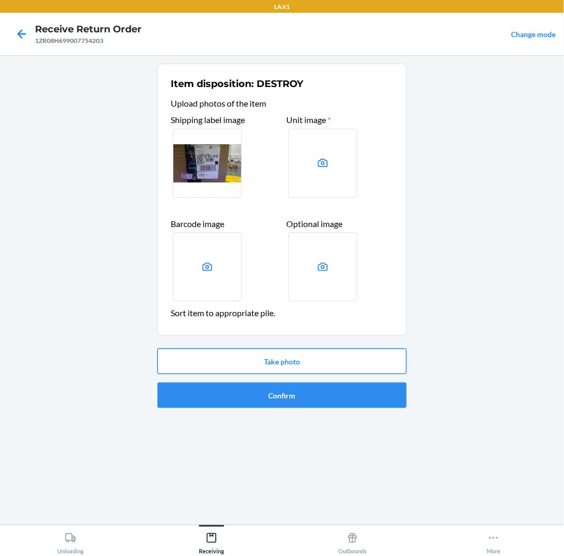
click at [299, 359] on button "Take photo" at bounding box center [282, 361] width 249 height 25
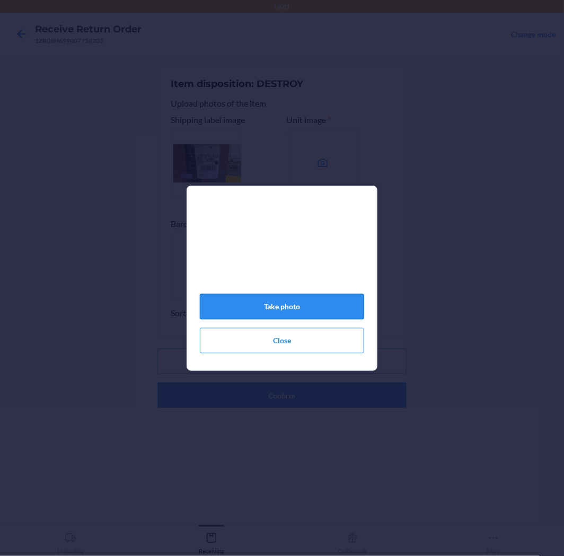
click at [286, 307] on button "Take photo" at bounding box center [282, 306] width 164 height 25
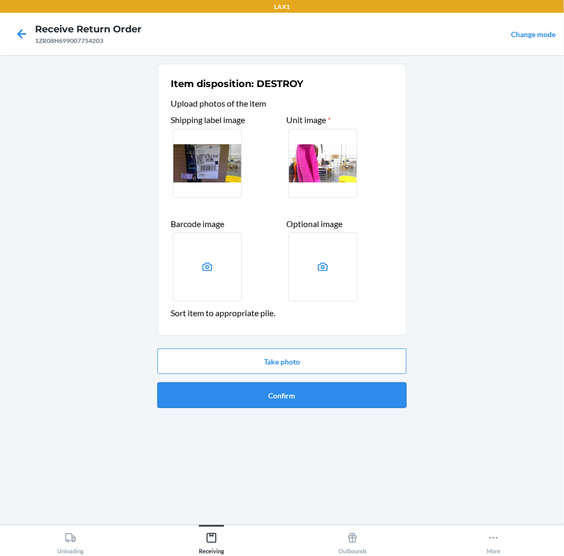
click at [303, 394] on button "Confirm" at bounding box center [282, 394] width 249 height 25
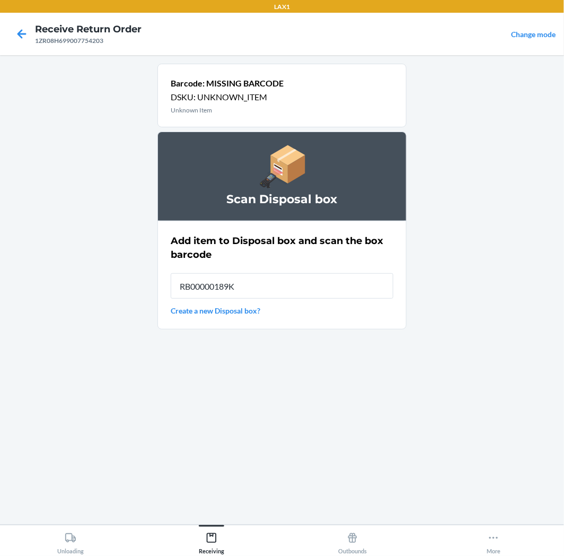
type input "RB00000189K"
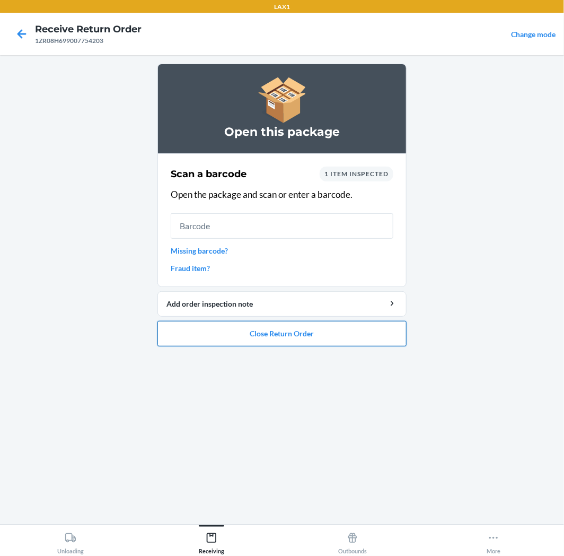
click at [280, 333] on button "Close Return Order" at bounding box center [282, 333] width 249 height 25
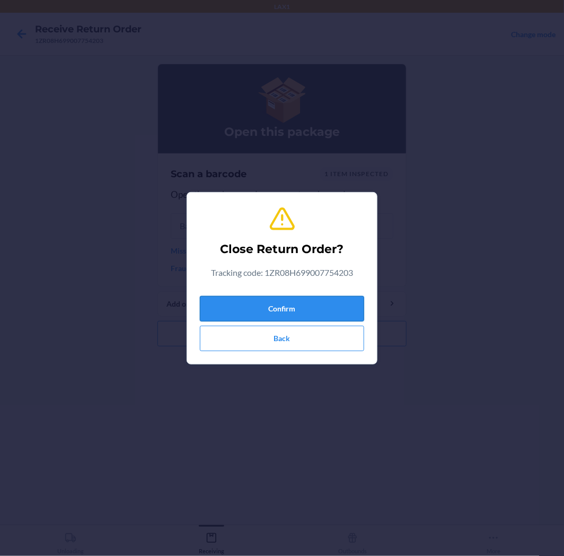
click at [299, 298] on button "Confirm" at bounding box center [282, 308] width 164 height 25
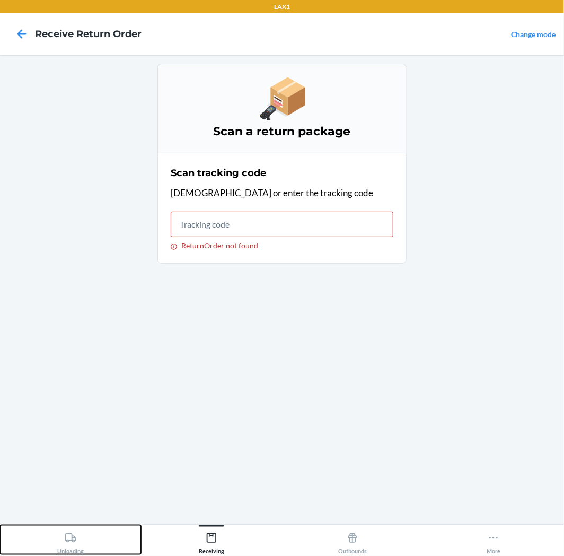
click at [73, 536] on icon at bounding box center [71, 538] width 12 height 12
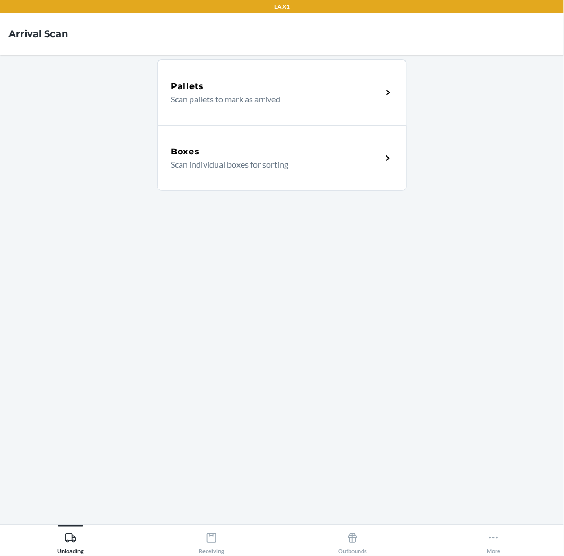
click at [251, 158] on p "Scan individual boxes for sorting" at bounding box center [272, 164] width 203 height 13
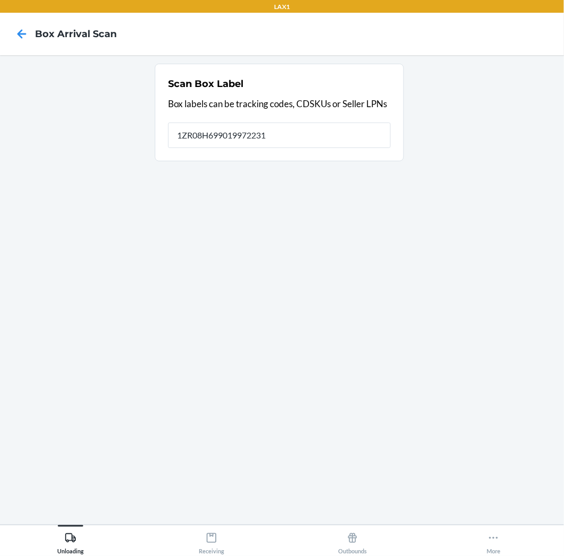
type input "1ZR08H699019972231"
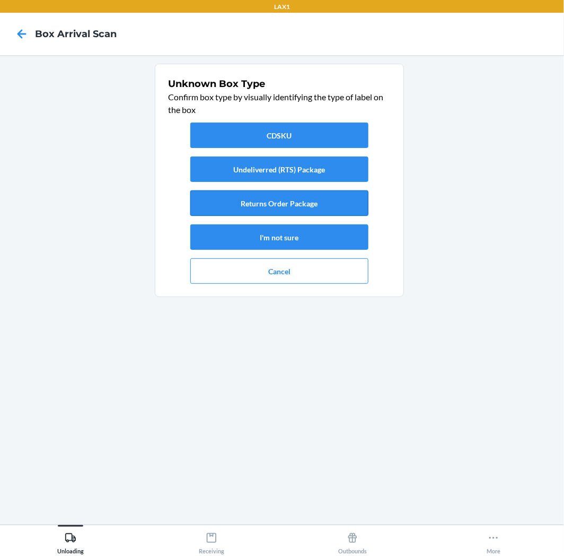
click at [332, 198] on button "Returns Order Package" at bounding box center [279, 202] width 178 height 25
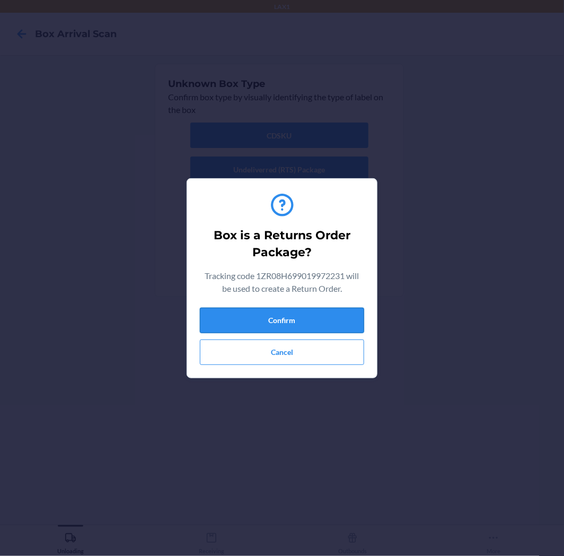
click at [298, 319] on button "Confirm" at bounding box center [282, 320] width 164 height 25
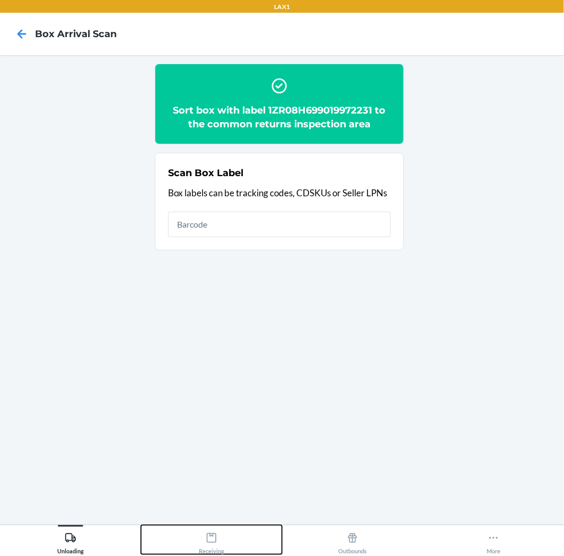
click at [205, 545] on div "Receiving" at bounding box center [211, 541] width 25 height 27
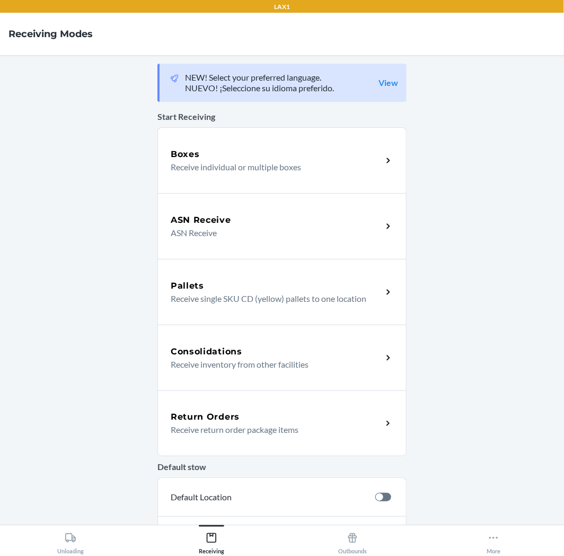
click at [238, 411] on div "Return Orders" at bounding box center [277, 417] width 212 height 13
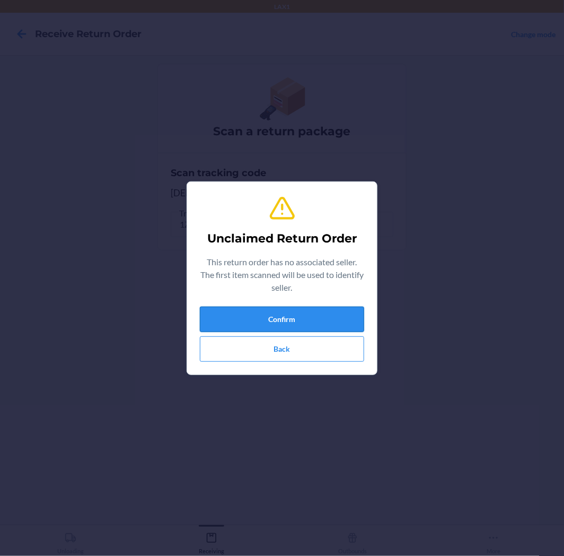
click at [255, 313] on button "Confirm" at bounding box center [282, 319] width 164 height 25
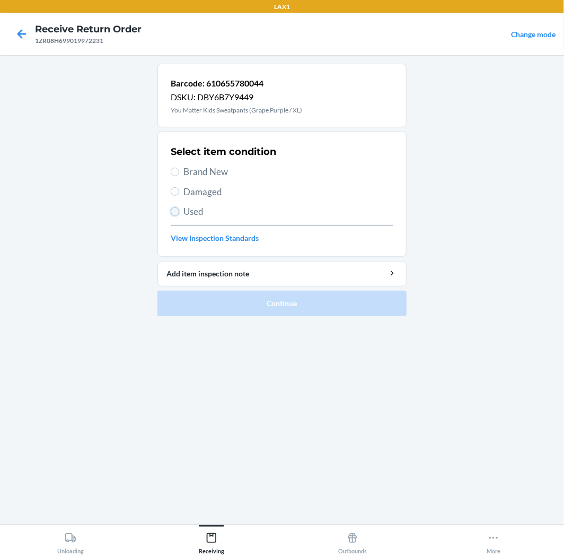
click at [175, 208] on input "Used" at bounding box center [175, 211] width 8 height 8
radio input "true"
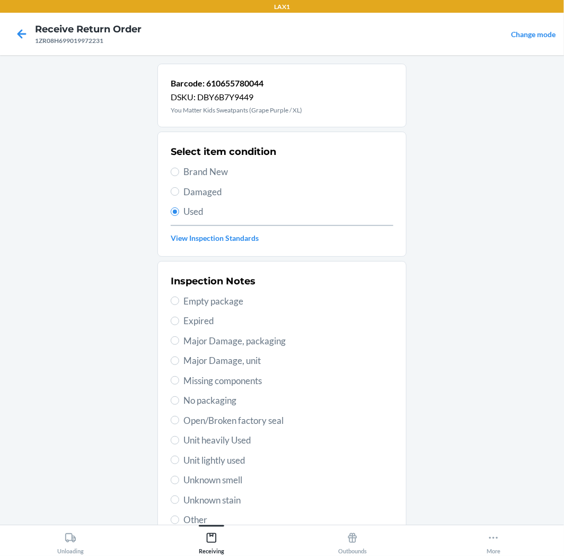
click at [184, 455] on span "Unit lightly used" at bounding box center [289, 461] width 210 height 14
click at [179, 456] on input "Unit lightly used" at bounding box center [175, 460] width 8 height 8
radio input "true"
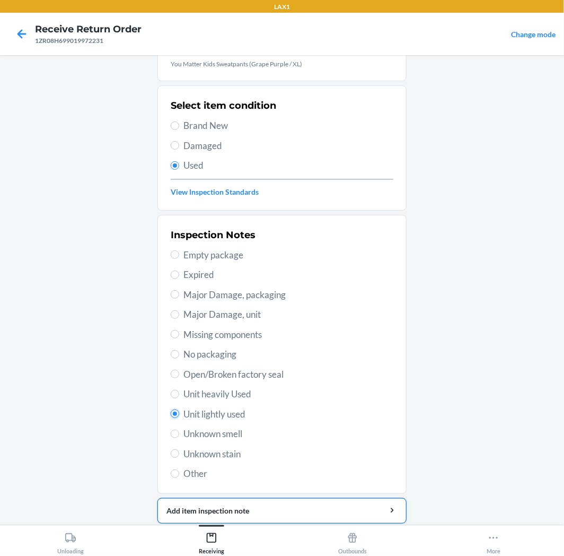
scroll to position [82, 0]
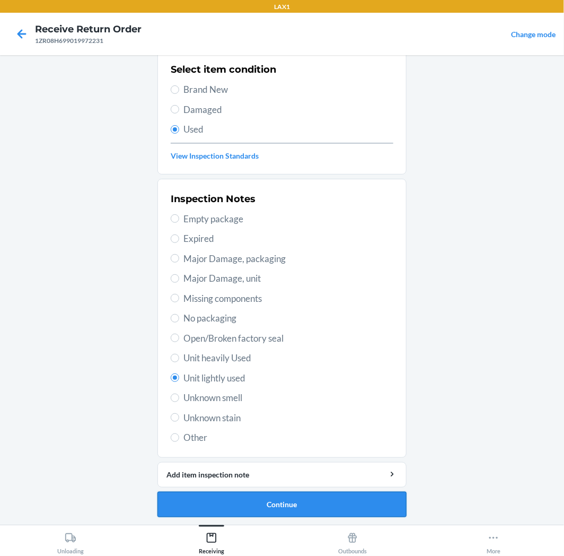
click at [299, 504] on button "Continue" at bounding box center [282, 504] width 249 height 25
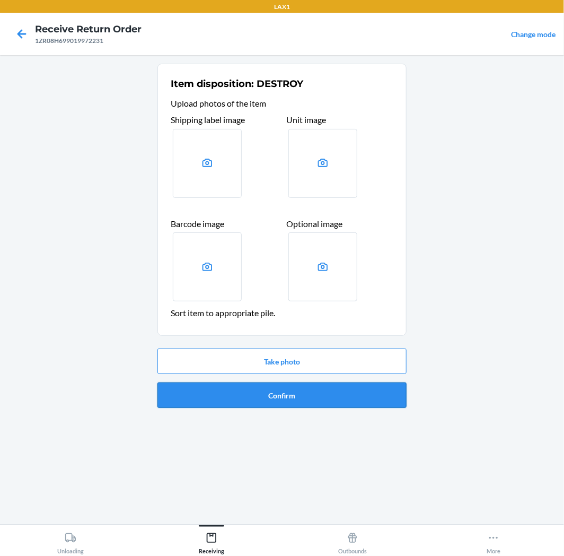
click at [314, 393] on button "Confirm" at bounding box center [282, 394] width 249 height 25
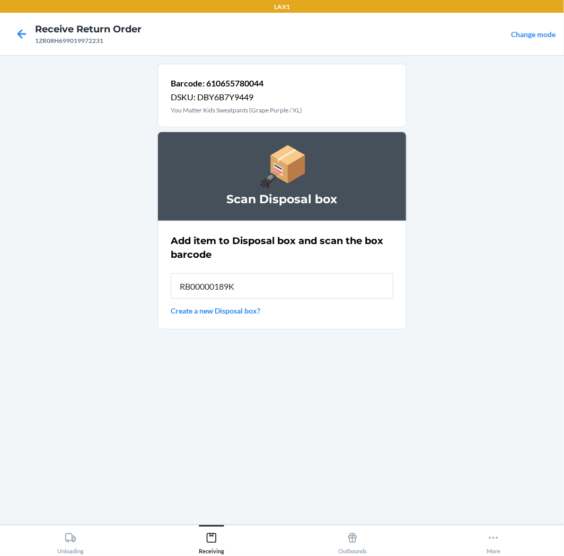
type input "RB00000189K"
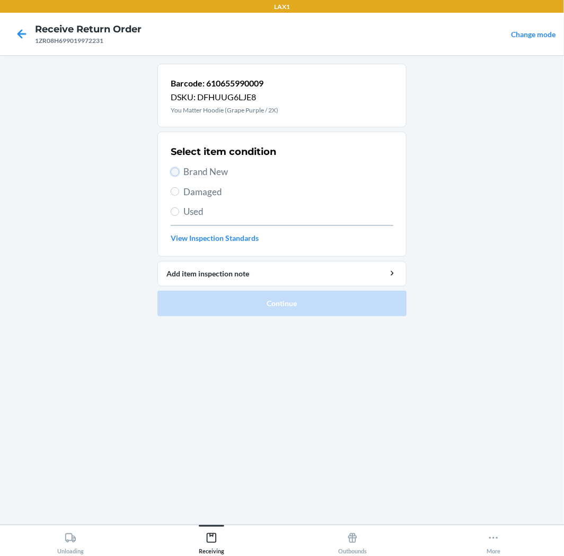
click at [178, 171] on input "Brand New" at bounding box center [175, 172] width 8 height 8
radio input "true"
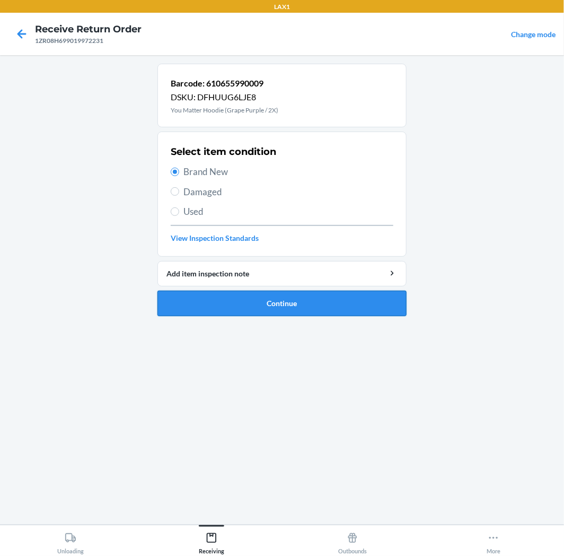
click at [374, 307] on button "Continue" at bounding box center [282, 303] width 249 height 25
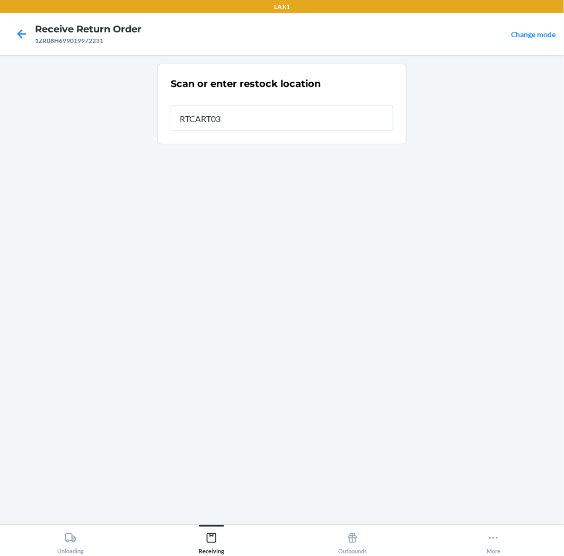
type input "RTCART035"
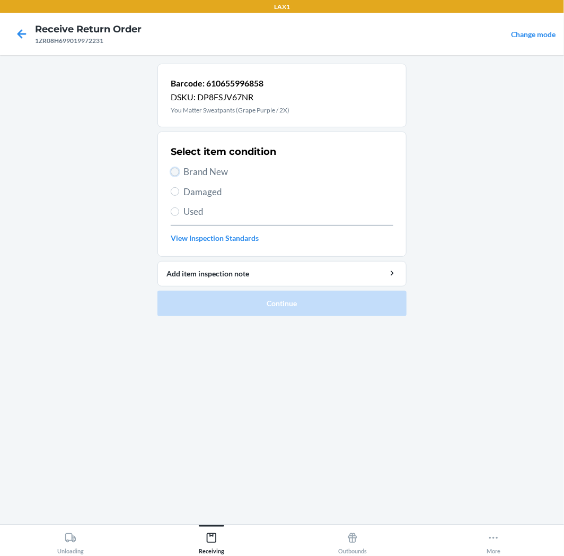
click at [177, 171] on input "Brand New" at bounding box center [175, 172] width 8 height 8
radio input "true"
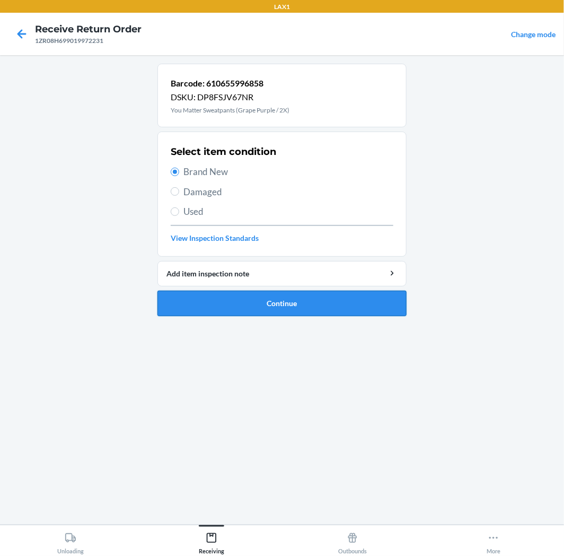
click at [289, 298] on button "Continue" at bounding box center [282, 303] width 249 height 25
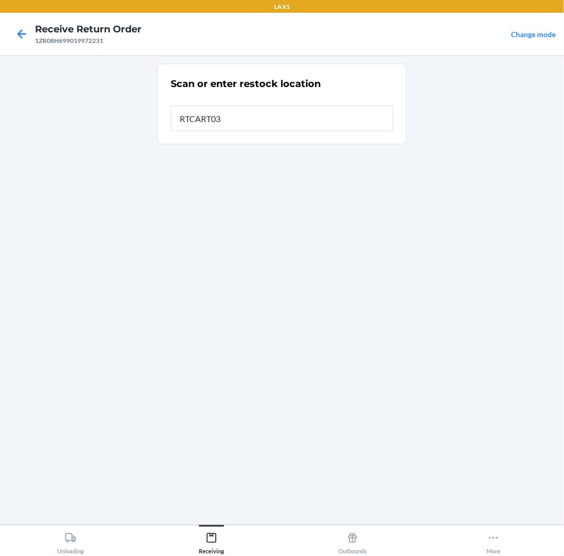
type input "RTCART035"
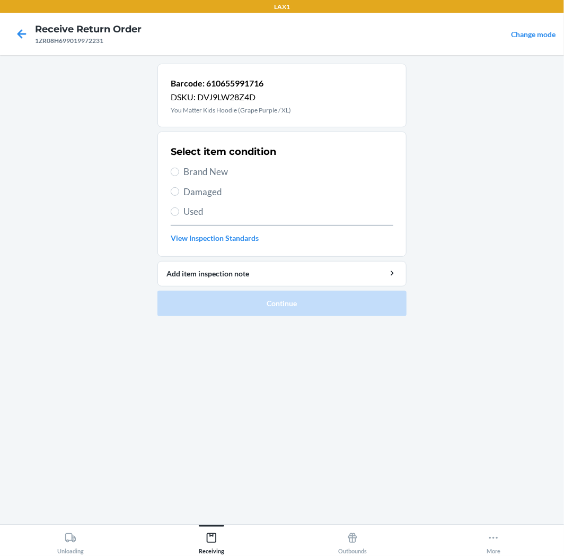
click at [186, 208] on span "Used" at bounding box center [289, 212] width 210 height 14
click at [179, 208] on input "Used" at bounding box center [175, 211] width 8 height 8
radio input "true"
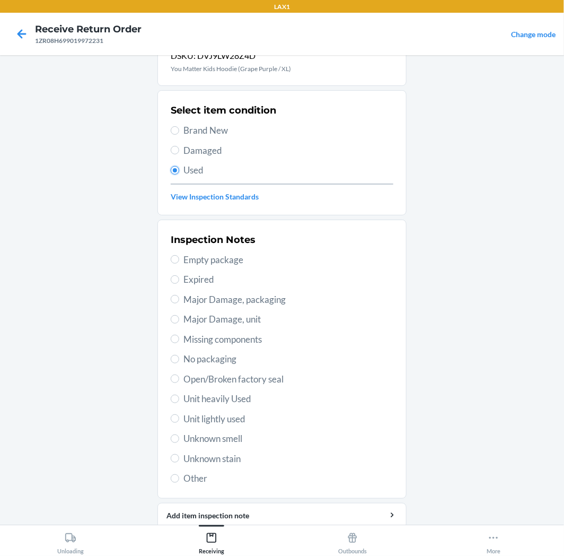
scroll to position [82, 0]
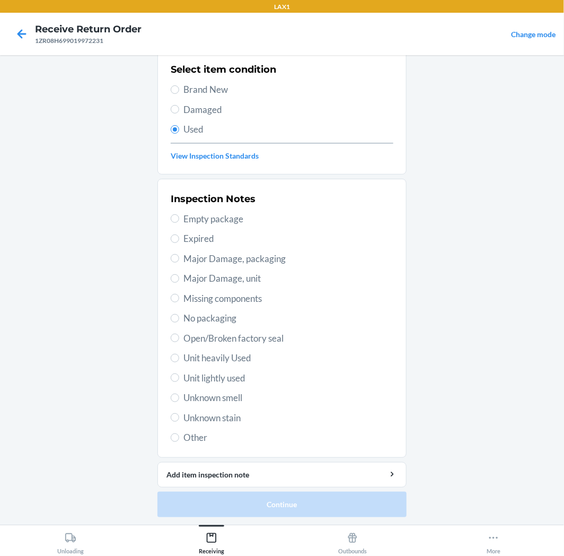
click at [226, 378] on span "Unit lightly used" at bounding box center [289, 378] width 210 height 14
click at [179, 378] on input "Unit lightly used" at bounding box center [175, 377] width 8 height 8
radio input "true"
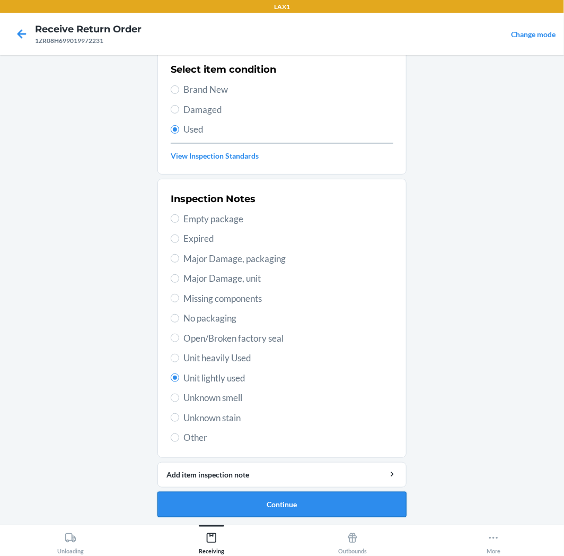
click at [315, 500] on button "Continue" at bounding box center [282, 504] width 249 height 25
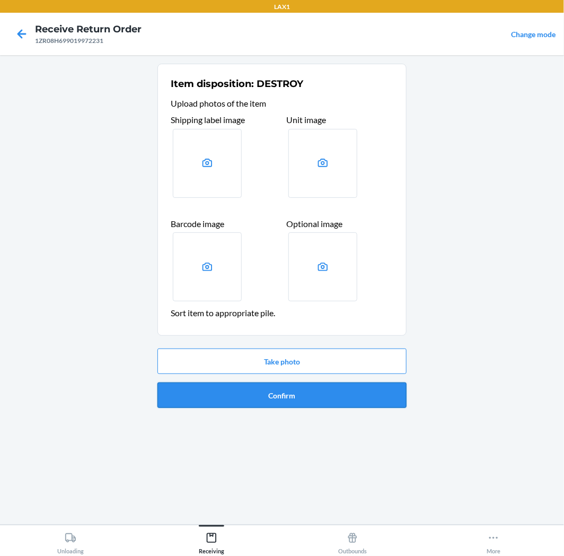
click at [320, 393] on button "Confirm" at bounding box center [282, 394] width 249 height 25
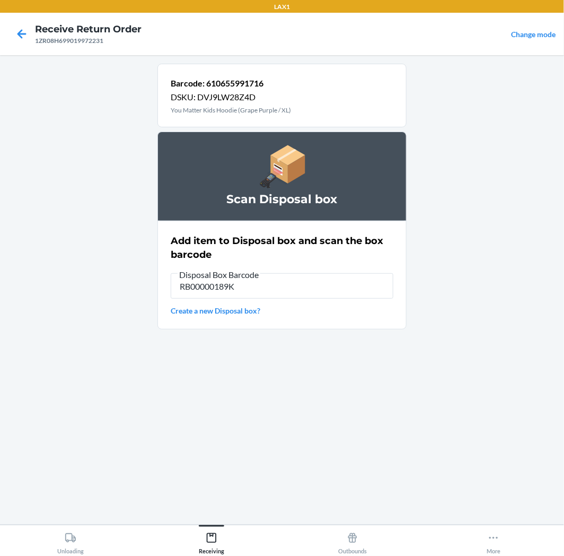
type input "RB00000189K"
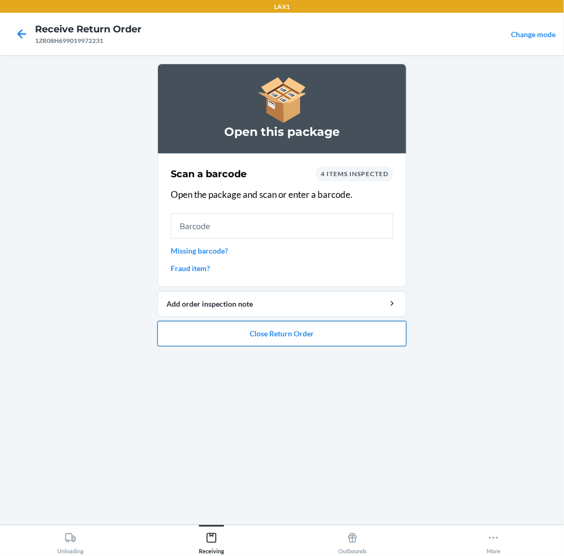
click at [271, 332] on button "Close Return Order" at bounding box center [282, 333] width 249 height 25
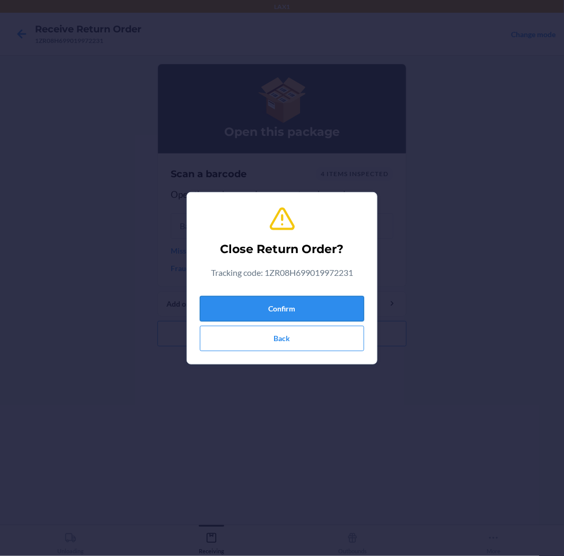
click at [283, 304] on button "Confirm" at bounding box center [282, 308] width 164 height 25
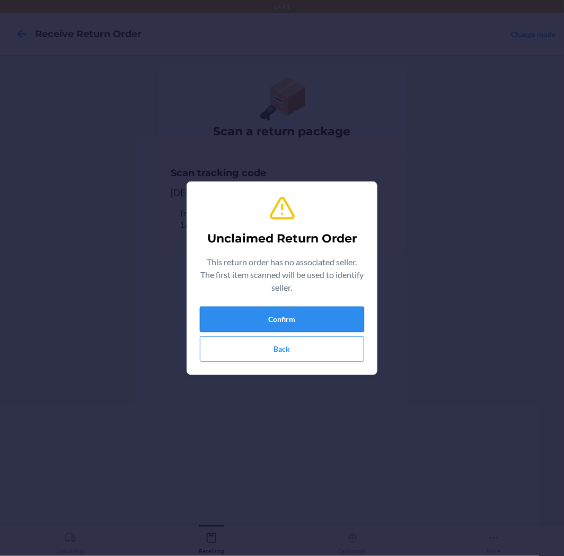
click at [262, 311] on button "Confirm" at bounding box center [282, 319] width 164 height 25
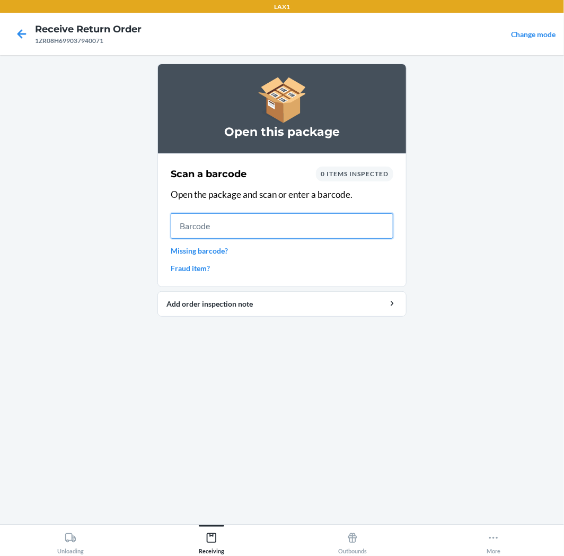
click at [216, 227] on input "text" at bounding box center [282, 225] width 223 height 25
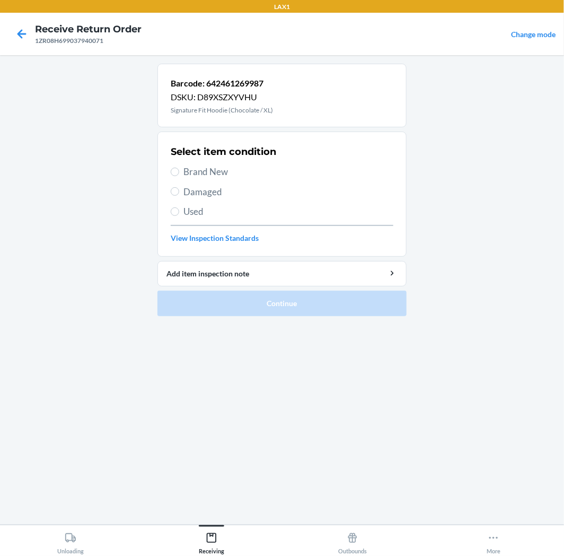
click at [181, 213] on label "Used" at bounding box center [282, 212] width 223 height 14
click at [179, 213] on input "Used" at bounding box center [175, 211] width 8 height 8
radio input "true"
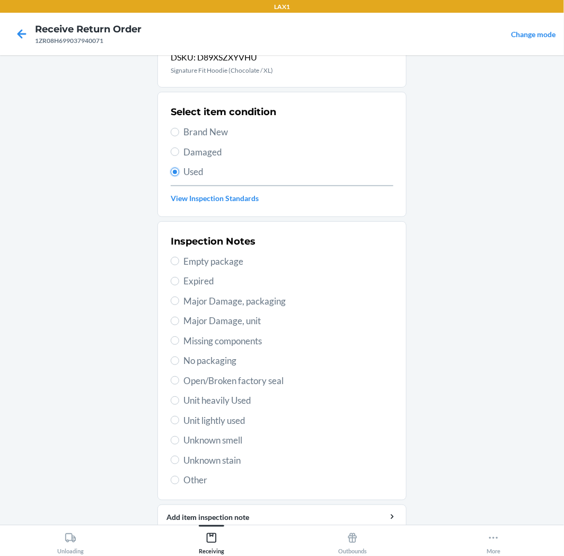
scroll to position [82, 0]
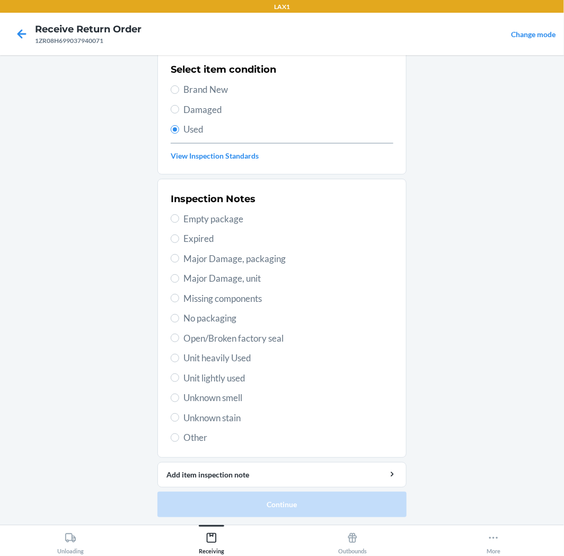
click at [197, 380] on span "Unit lightly used" at bounding box center [289, 378] width 210 height 14
click at [179, 380] on input "Unit lightly used" at bounding box center [175, 377] width 8 height 8
radio input "true"
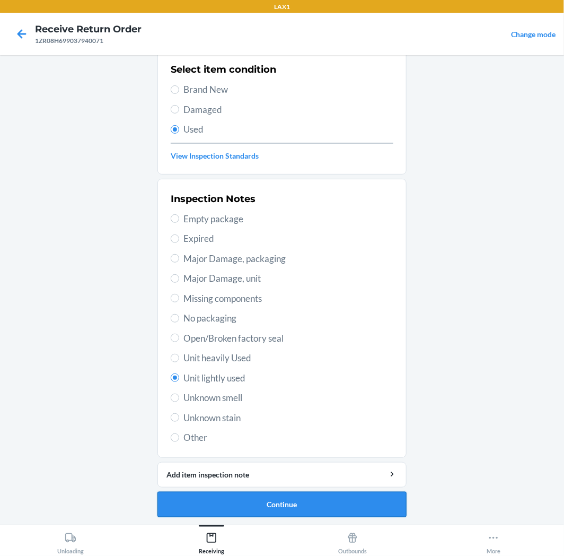
click at [251, 500] on button "Continue" at bounding box center [282, 504] width 249 height 25
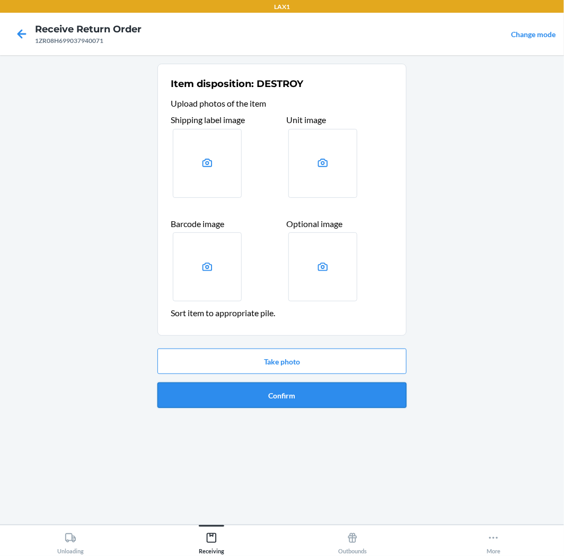
click at [278, 396] on button "Confirm" at bounding box center [282, 394] width 249 height 25
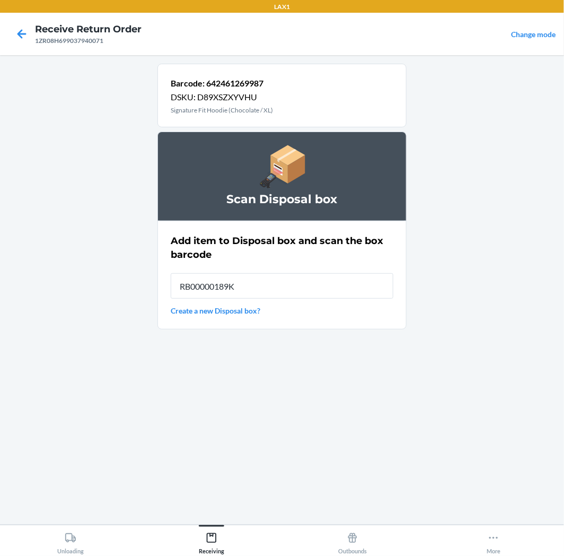
type input "RB00000189K"
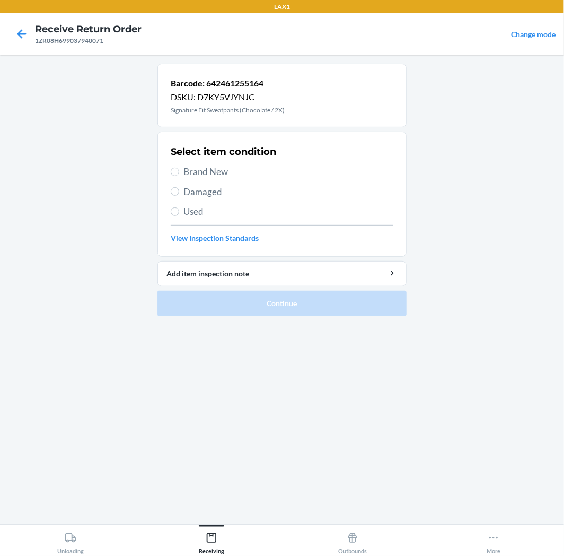
click at [172, 218] on label "Used" at bounding box center [282, 212] width 223 height 14
click at [172, 216] on input "Used" at bounding box center [175, 211] width 8 height 8
radio input "true"
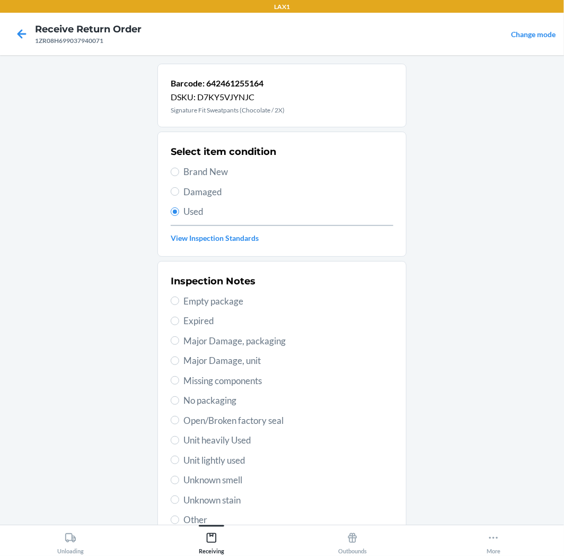
click at [185, 459] on span "Unit lightly used" at bounding box center [289, 461] width 210 height 14
click at [179, 459] on input "Unit lightly used" at bounding box center [175, 460] width 8 height 8
radio input "true"
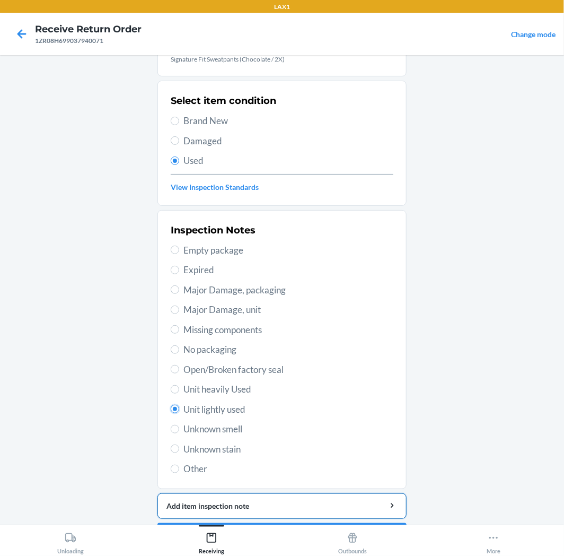
scroll to position [82, 0]
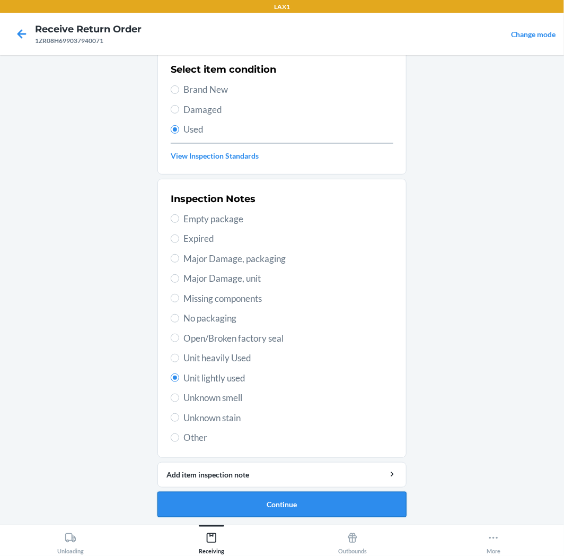
click at [329, 500] on button "Continue" at bounding box center [282, 504] width 249 height 25
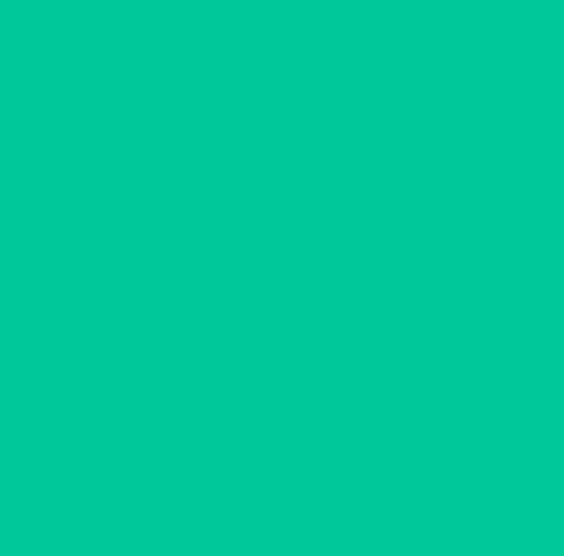
scroll to position [0, 0]
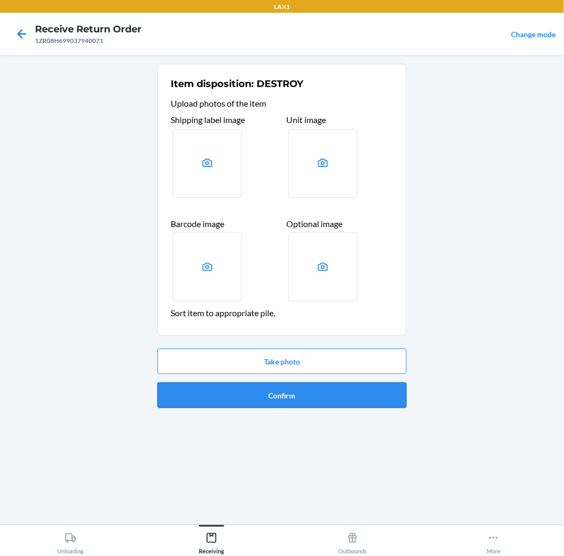
click at [301, 388] on button "Confirm" at bounding box center [282, 394] width 249 height 25
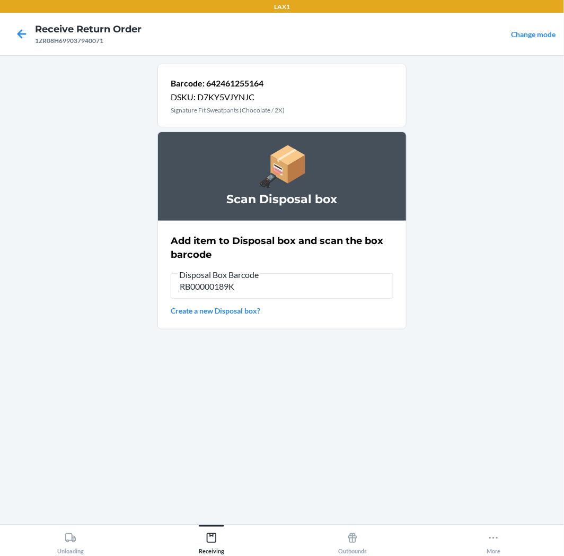
type input "RB00000189K"
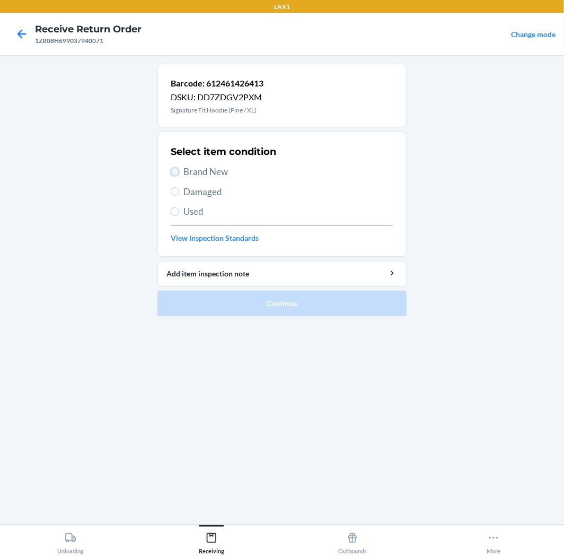
click at [173, 171] on input "Brand New" at bounding box center [175, 172] width 8 height 8
radio input "true"
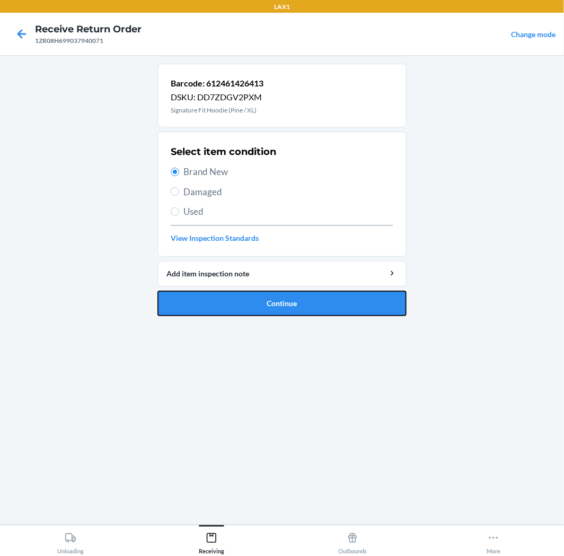
click at [218, 297] on button "Continue" at bounding box center [282, 303] width 249 height 25
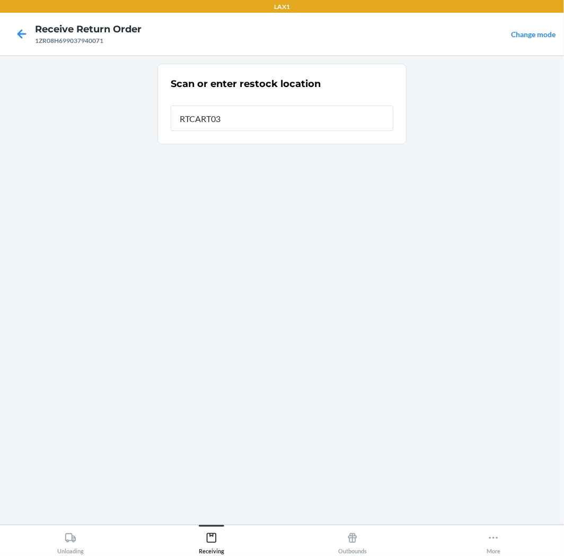
type input "RTCART035"
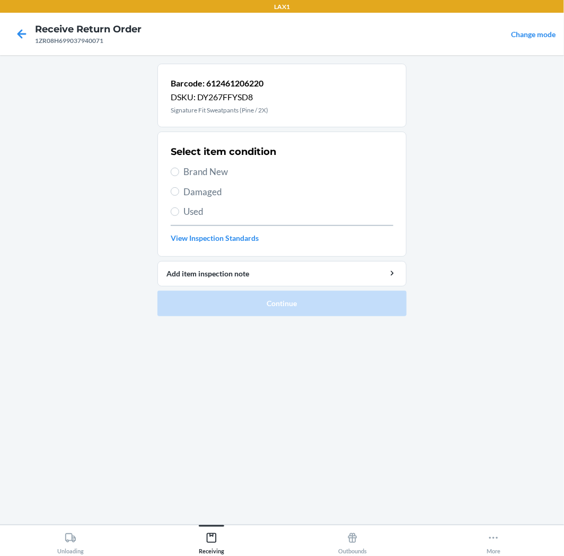
click at [171, 167] on label "Brand New" at bounding box center [282, 172] width 223 height 14
click at [171, 168] on input "Brand New" at bounding box center [175, 172] width 8 height 8
radio input "true"
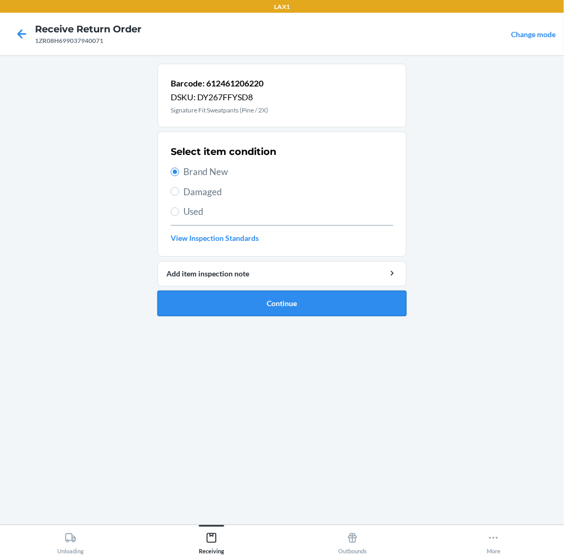
click at [250, 301] on button "Continue" at bounding box center [282, 303] width 249 height 25
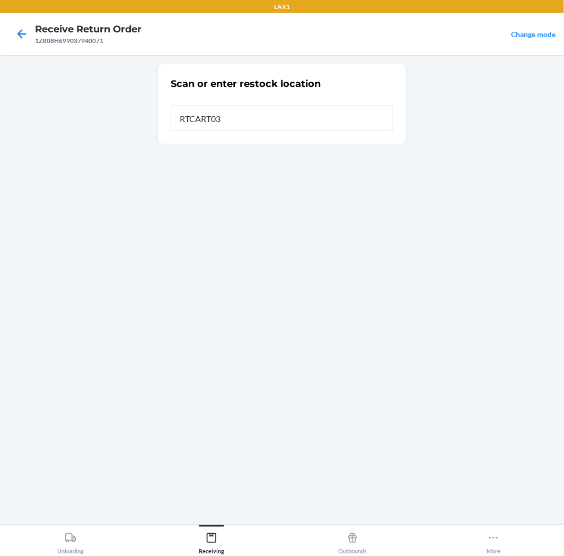
type input "RTCART035"
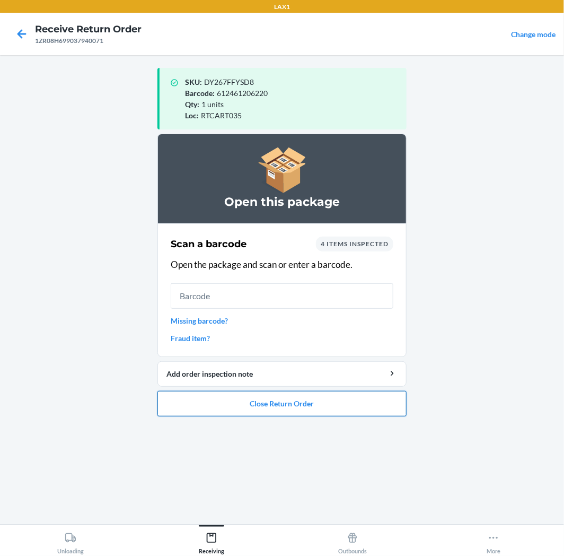
click at [277, 399] on button "Close Return Order" at bounding box center [282, 403] width 249 height 25
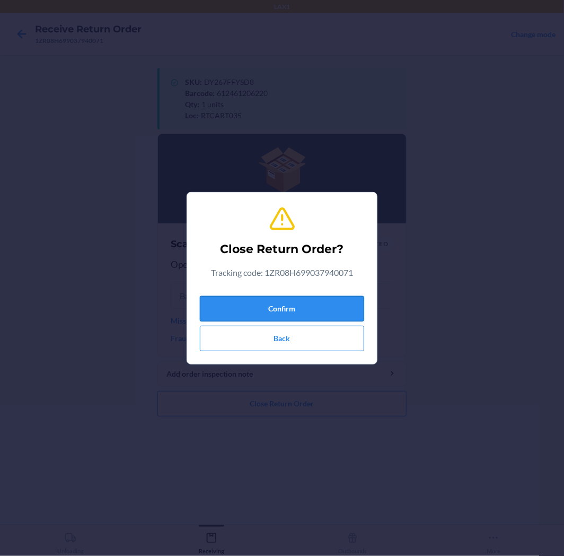
click at [293, 301] on button "Confirm" at bounding box center [282, 308] width 164 height 25
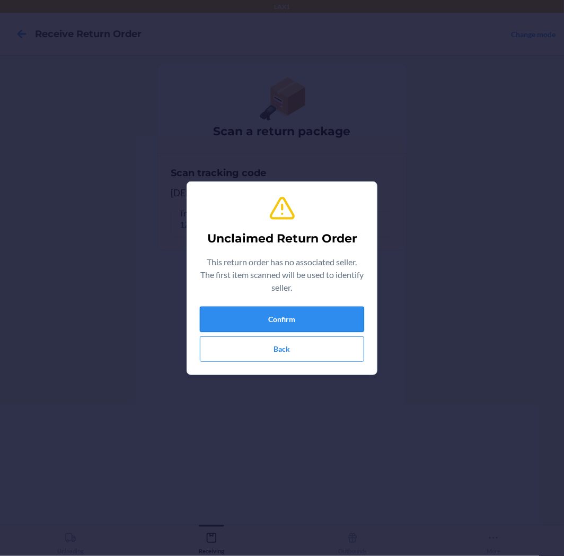
click at [273, 316] on button "Confirm" at bounding box center [282, 319] width 164 height 25
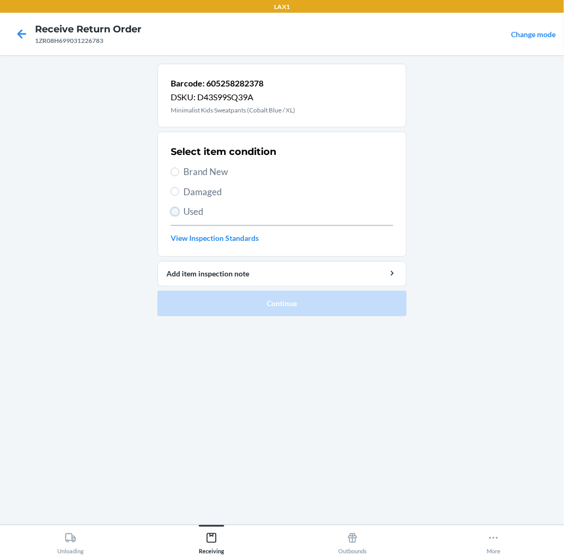
click at [177, 212] on input "Used" at bounding box center [175, 211] width 8 height 8
radio input "true"
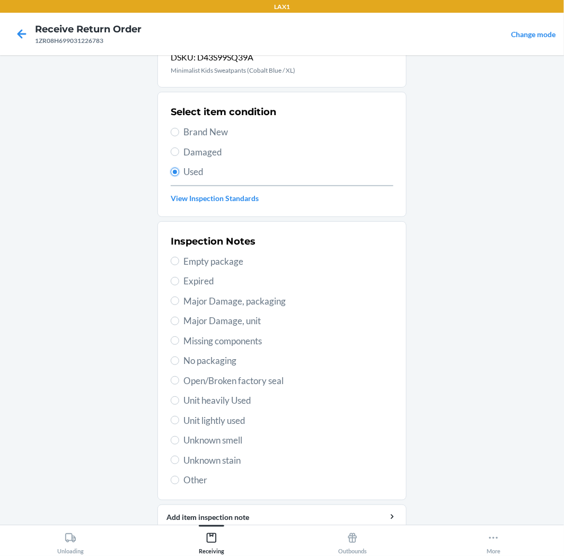
scroll to position [82, 0]
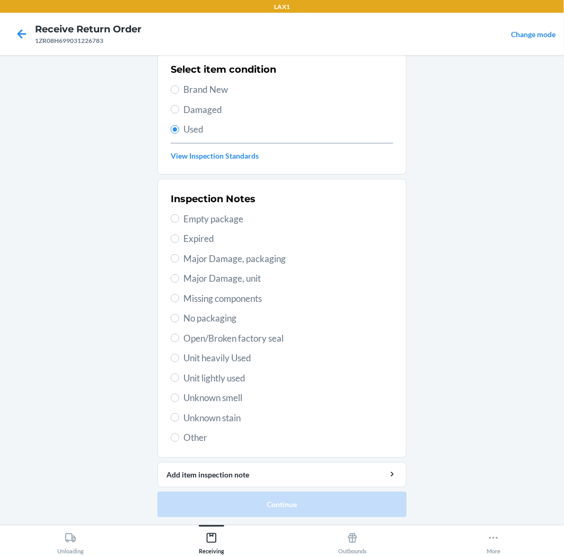
click at [190, 375] on span "Unit lightly used" at bounding box center [289, 378] width 210 height 14
click at [179, 375] on input "Unit lightly used" at bounding box center [175, 377] width 8 height 8
radio input "true"
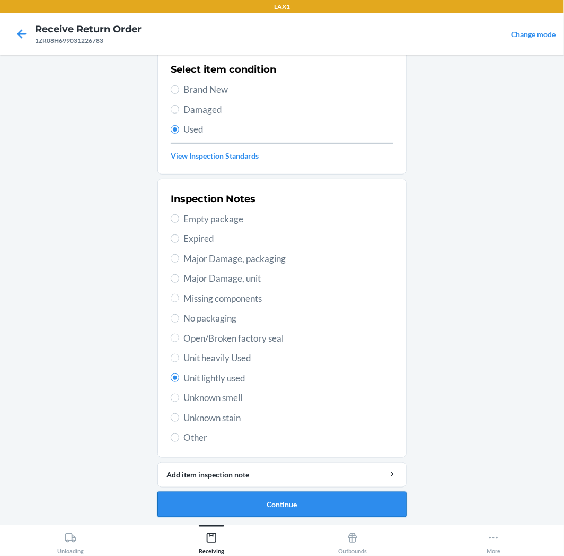
click at [269, 499] on button "Continue" at bounding box center [282, 504] width 249 height 25
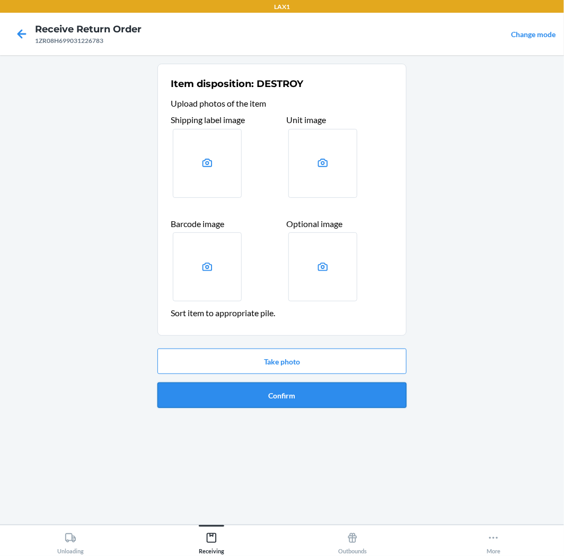
click at [296, 395] on button "Confirm" at bounding box center [282, 394] width 249 height 25
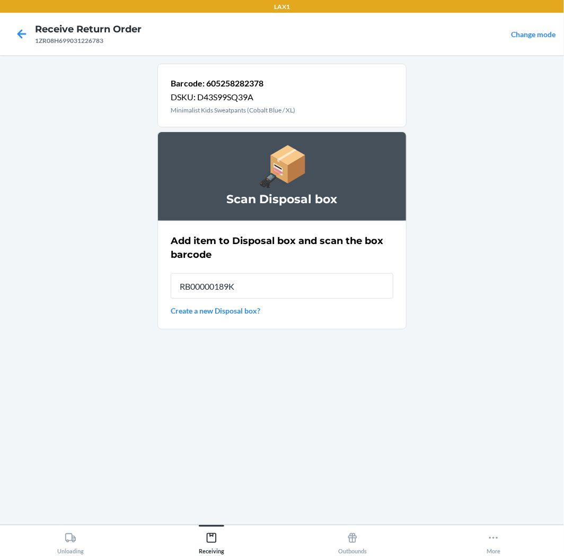
type input "RB00000189K"
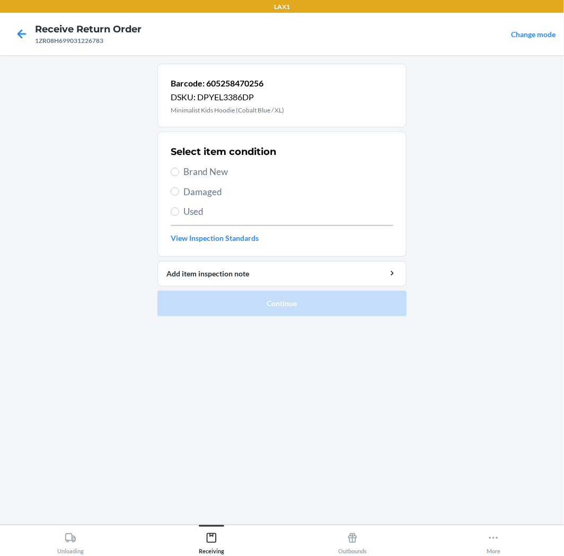
click at [179, 213] on label "Used" at bounding box center [282, 212] width 223 height 14
click at [179, 213] on input "Used" at bounding box center [175, 211] width 8 height 8
radio input "true"
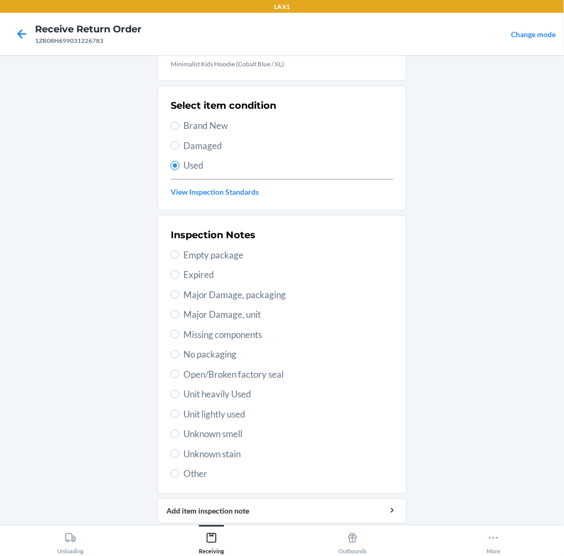
scroll to position [82, 0]
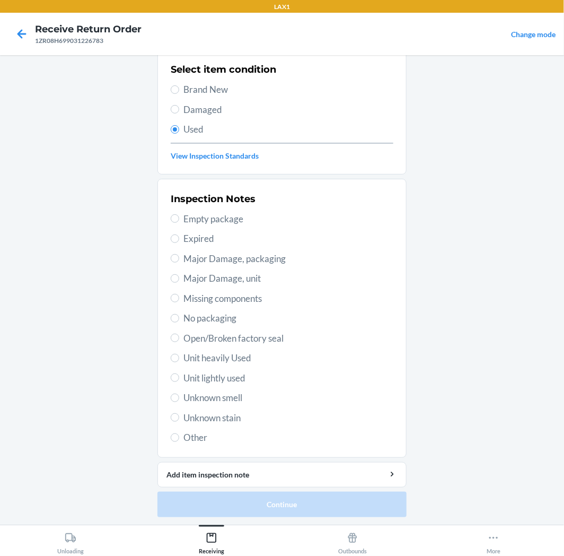
click at [186, 377] on span "Unit lightly used" at bounding box center [289, 378] width 210 height 14
click at [179, 377] on input "Unit lightly used" at bounding box center [175, 377] width 8 height 8
radio input "true"
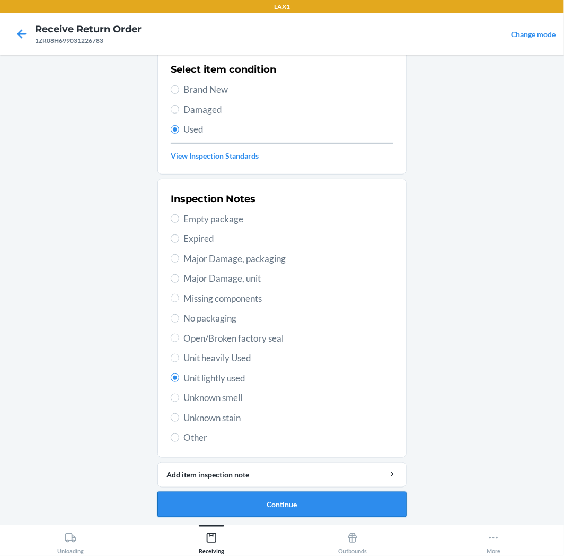
click at [298, 500] on button "Continue" at bounding box center [282, 504] width 249 height 25
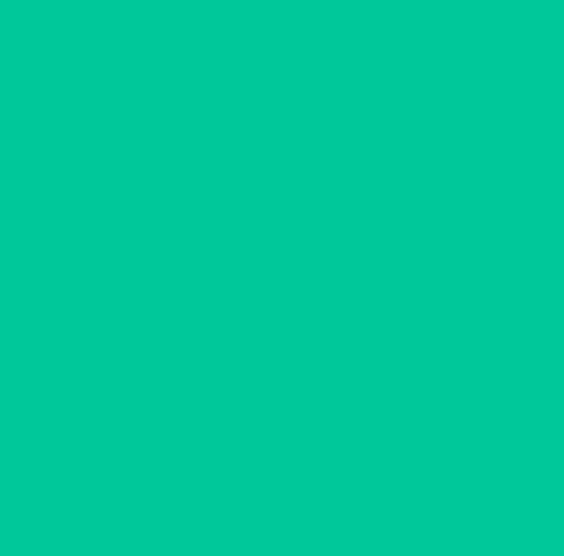
scroll to position [0, 0]
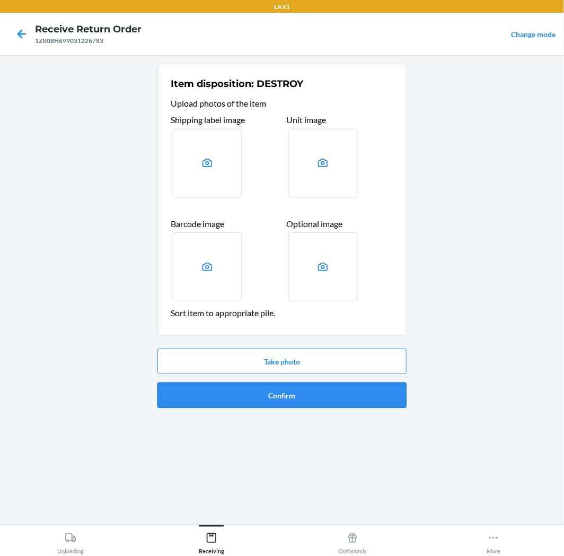
click at [280, 390] on button "Confirm" at bounding box center [282, 394] width 249 height 25
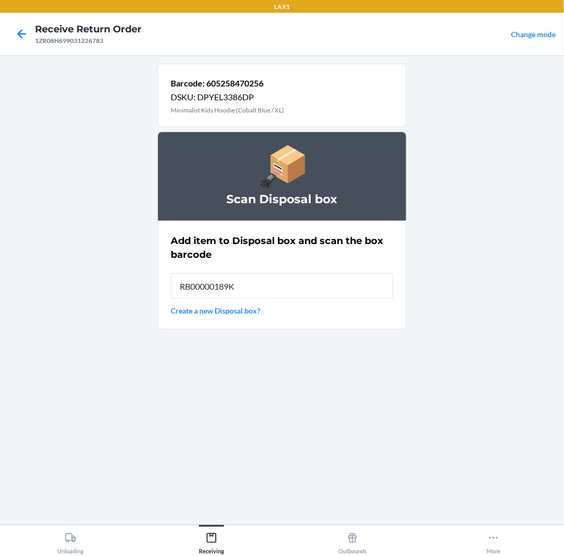
type input "RB00000189K"
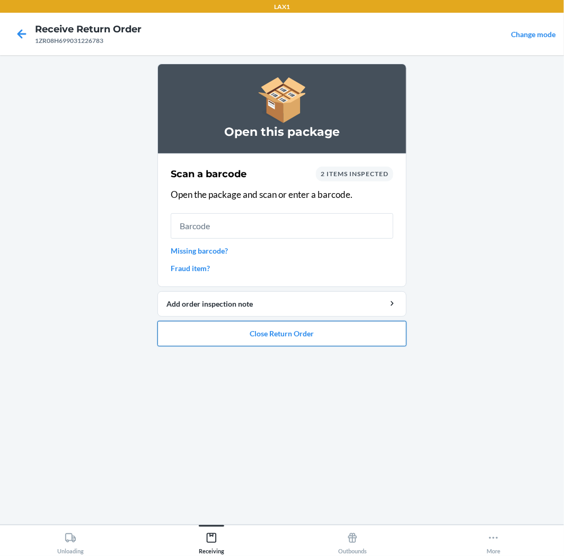
click at [291, 333] on button "Close Return Order" at bounding box center [282, 333] width 249 height 25
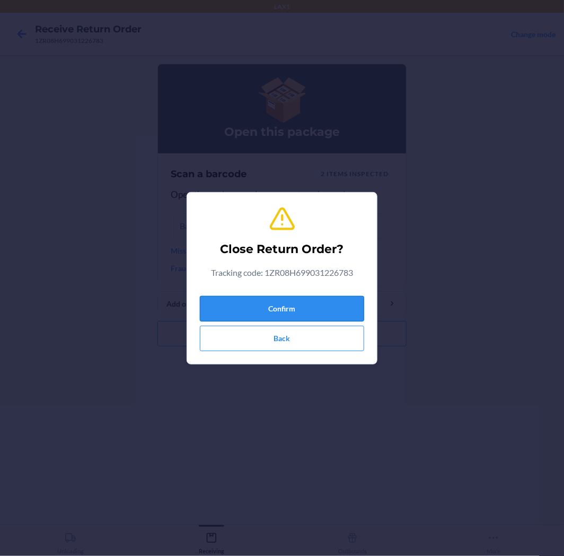
drag, startPoint x: 290, startPoint y: 300, endPoint x: 300, endPoint y: 286, distance: 16.8
click at [293, 297] on button "Confirm" at bounding box center [282, 308] width 164 height 25
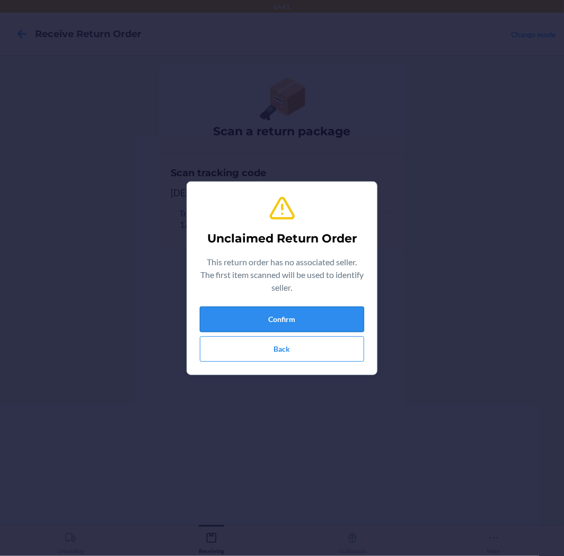
click at [288, 311] on button "Confirm" at bounding box center [282, 319] width 164 height 25
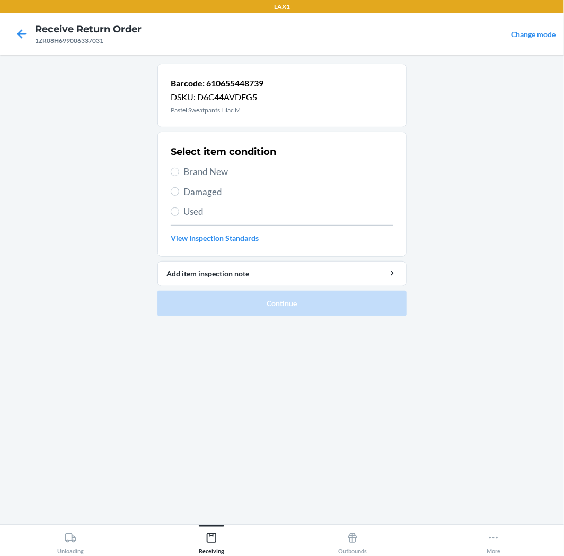
click at [179, 211] on label "Used" at bounding box center [282, 212] width 223 height 14
click at [179, 211] on input "Used" at bounding box center [175, 211] width 8 height 8
radio input "true"
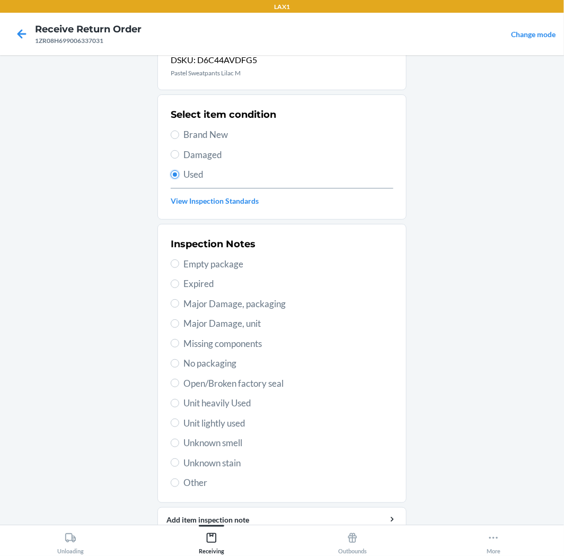
scroll to position [82, 0]
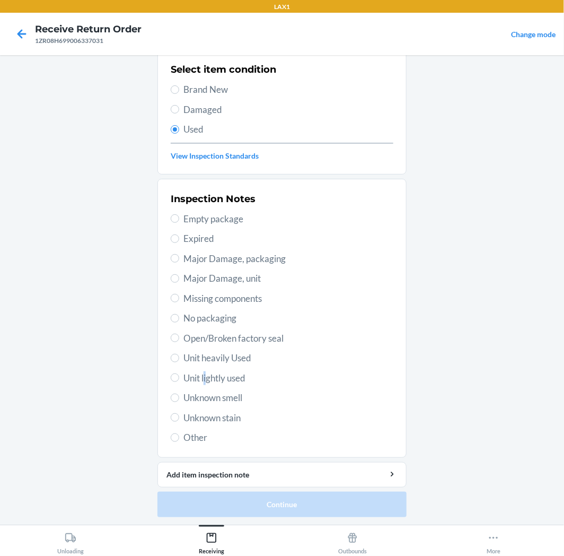
drag, startPoint x: 202, startPoint y: 368, endPoint x: 204, endPoint y: 399, distance: 31.9
click at [204, 399] on div "Inspection Notes Empty package Expired Major Damage, packaging Major Damage, un…" at bounding box center [282, 318] width 223 height 259
click at [171, 377] on input "Unit lightly used" at bounding box center [175, 377] width 8 height 8
radio input "true"
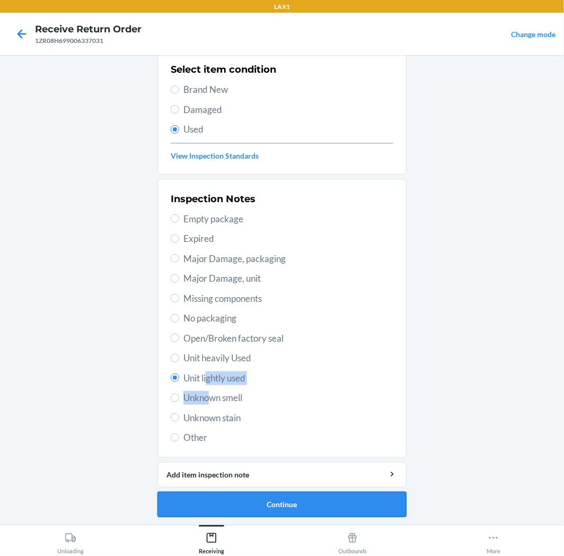
click at [310, 503] on button "Continue" at bounding box center [282, 504] width 249 height 25
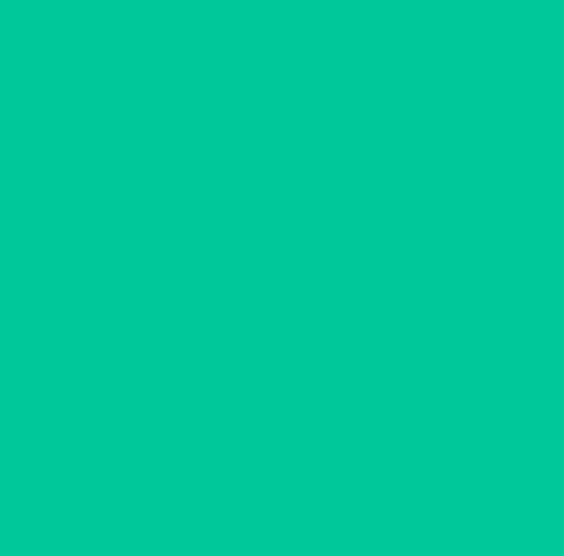
scroll to position [0, 0]
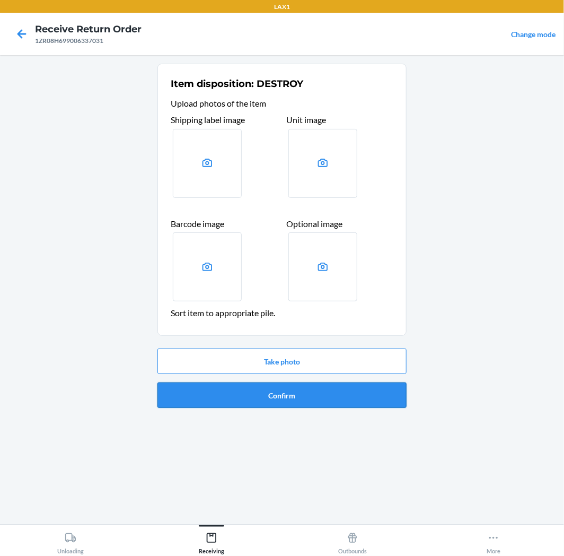
click at [336, 396] on button "Confirm" at bounding box center [282, 394] width 249 height 25
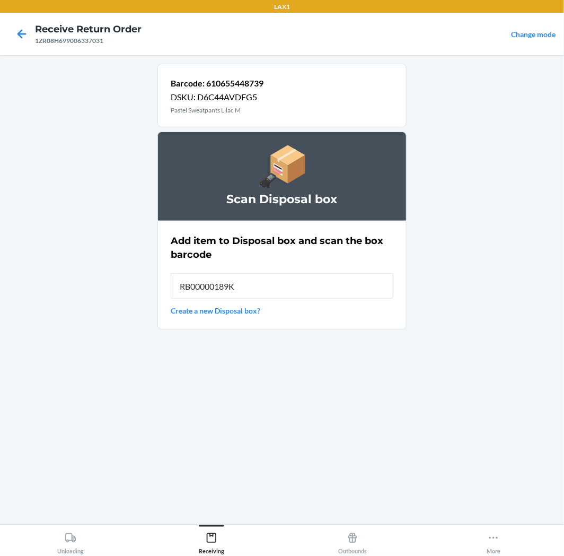
type input "RB00000189K"
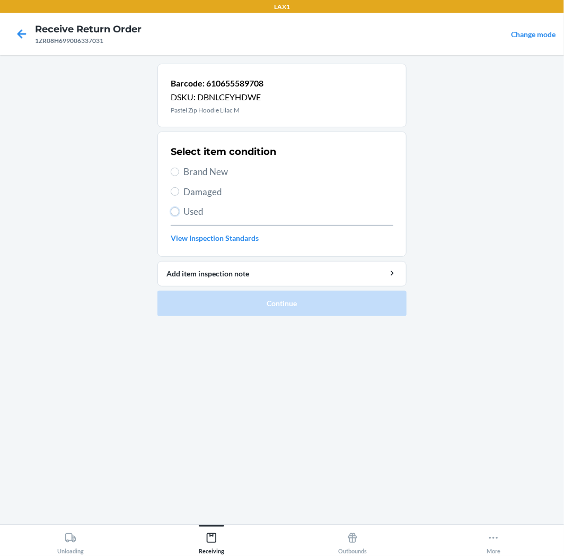
click at [177, 210] on input "Used" at bounding box center [175, 211] width 8 height 8
radio input "true"
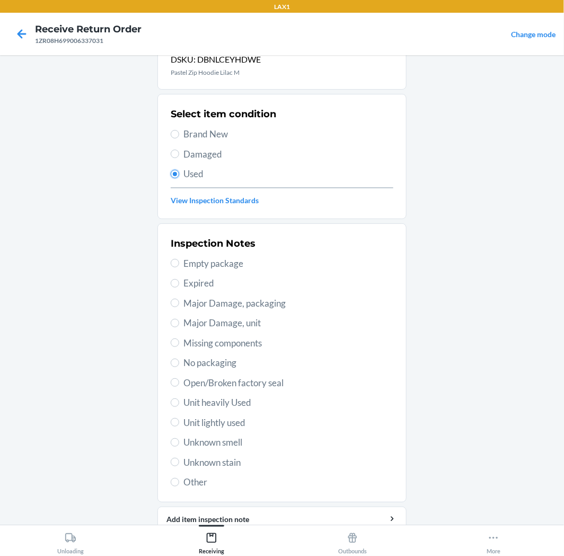
scroll to position [59, 0]
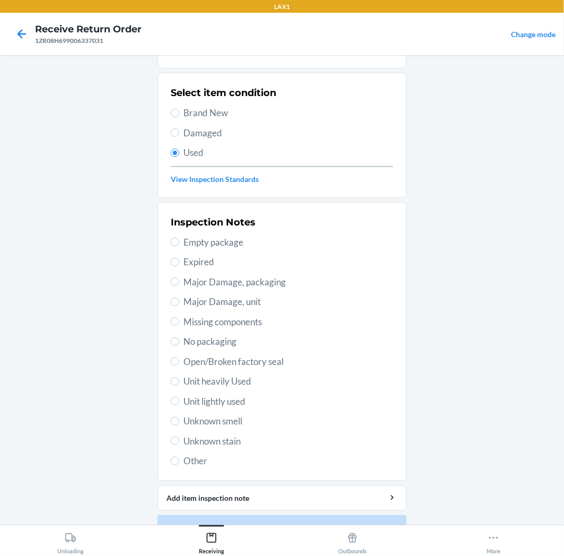
click at [202, 394] on div "Inspection Notes Empty package Expired Major Damage, packaging Major Damage, un…" at bounding box center [282, 341] width 223 height 259
click at [203, 398] on span "Unit lightly used" at bounding box center [289, 402] width 210 height 14
click at [179, 398] on input "Unit lightly used" at bounding box center [175, 401] width 8 height 8
radio input "true"
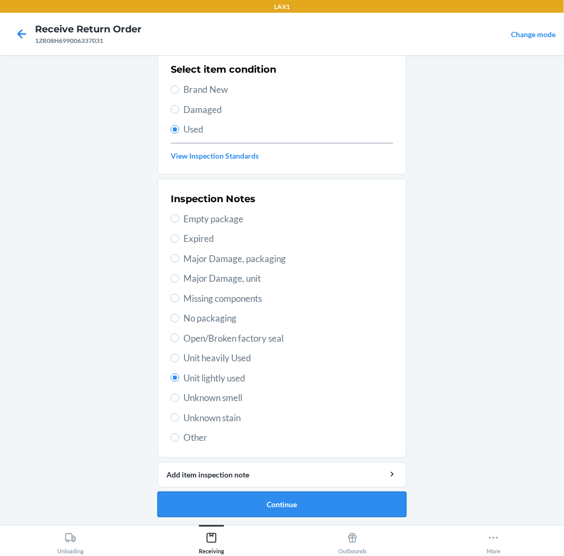
click at [266, 501] on button "Continue" at bounding box center [282, 504] width 249 height 25
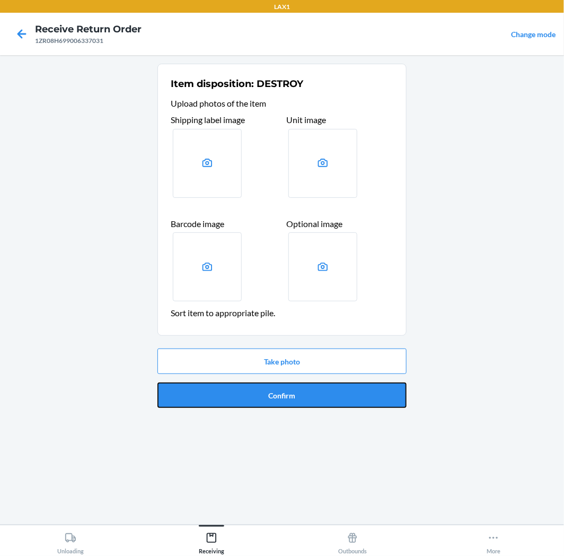
click at [299, 397] on button "Confirm" at bounding box center [282, 394] width 249 height 25
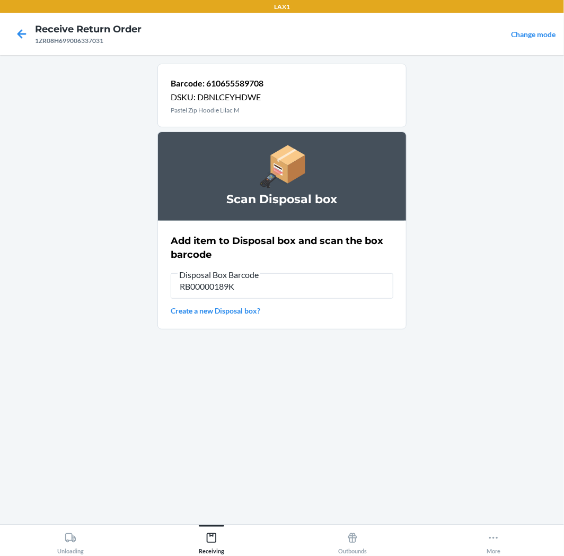
type input "RB00000189K"
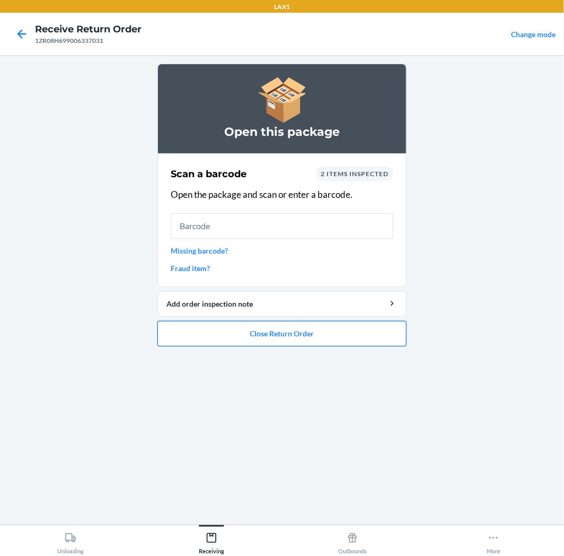
click at [286, 328] on button "Close Return Order" at bounding box center [282, 333] width 249 height 25
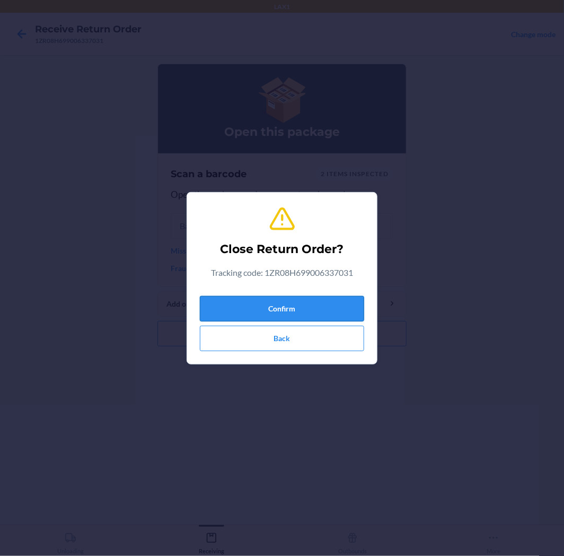
click at [294, 308] on button "Confirm" at bounding box center [282, 308] width 164 height 25
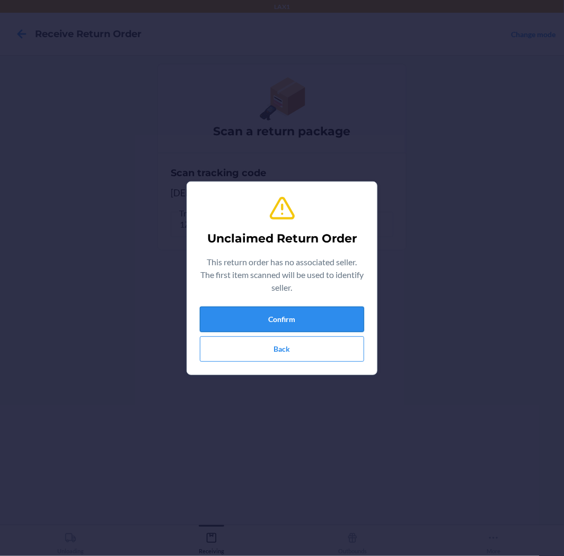
click at [258, 317] on button "Confirm" at bounding box center [282, 319] width 164 height 25
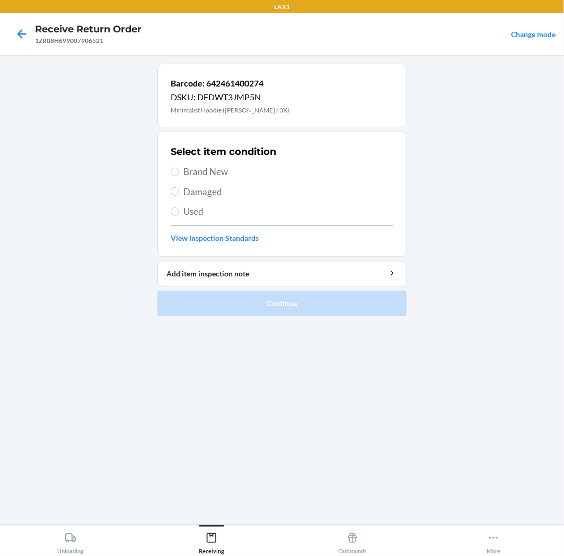
click at [166, 208] on section "Select item condition Brand New Damaged Used View Inspection Standards" at bounding box center [282, 194] width 249 height 125
click at [172, 210] on input "Used" at bounding box center [175, 211] width 8 height 8
radio input "true"
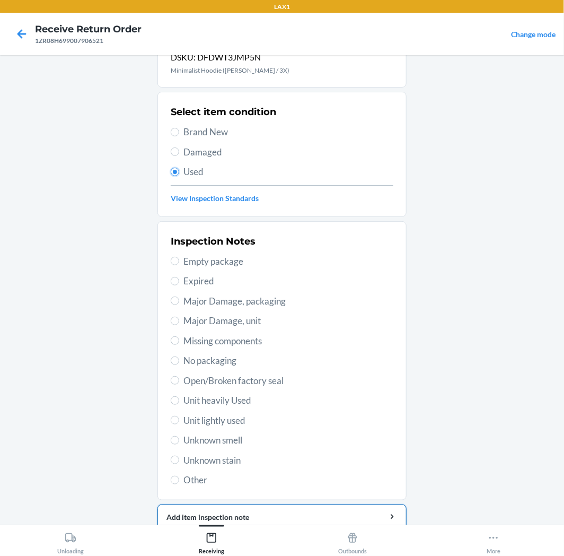
scroll to position [82, 0]
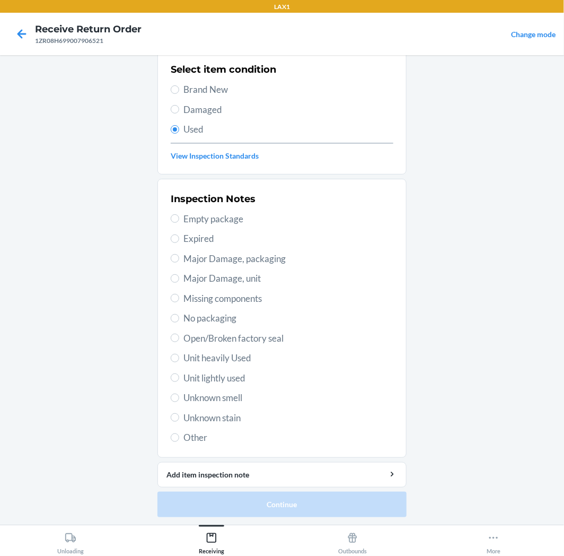
click at [200, 370] on div "Inspection Notes Empty package Expired Major Damage, packaging Major Damage, un…" at bounding box center [282, 318] width 223 height 259
click at [196, 379] on span "Unit lightly used" at bounding box center [289, 378] width 210 height 14
click at [179, 379] on input "Unit lightly used" at bounding box center [175, 377] width 8 height 8
radio input "true"
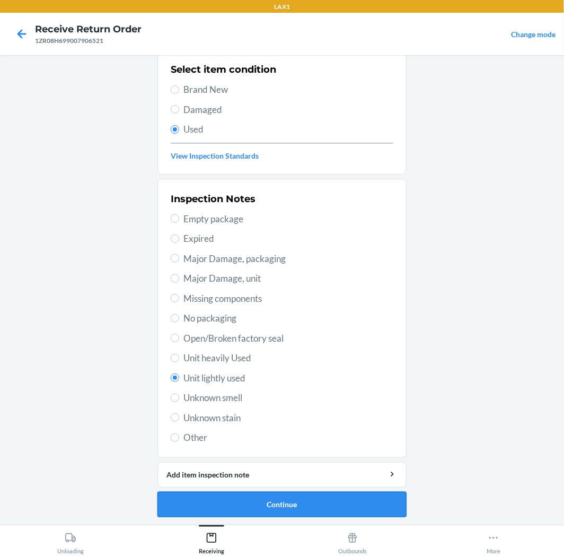
click at [225, 499] on button "Continue" at bounding box center [282, 504] width 249 height 25
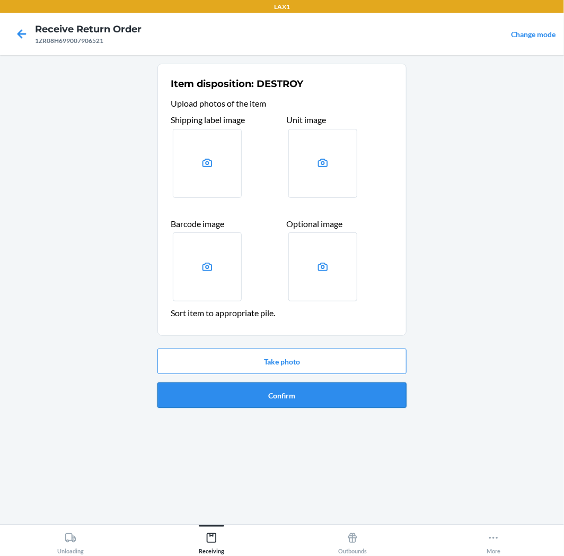
click at [300, 396] on button "Confirm" at bounding box center [282, 394] width 249 height 25
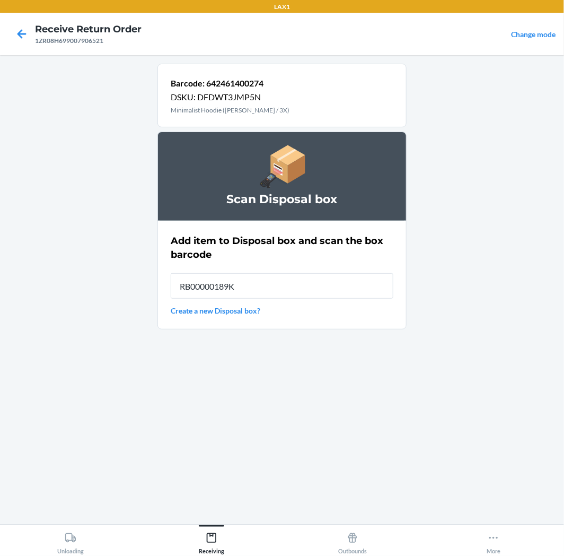
type input "RB00000189K"
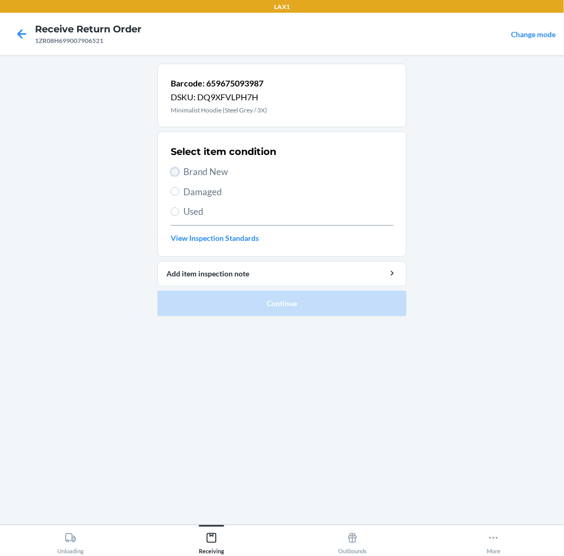
click at [173, 175] on input "Brand New" at bounding box center [175, 172] width 8 height 8
radio input "true"
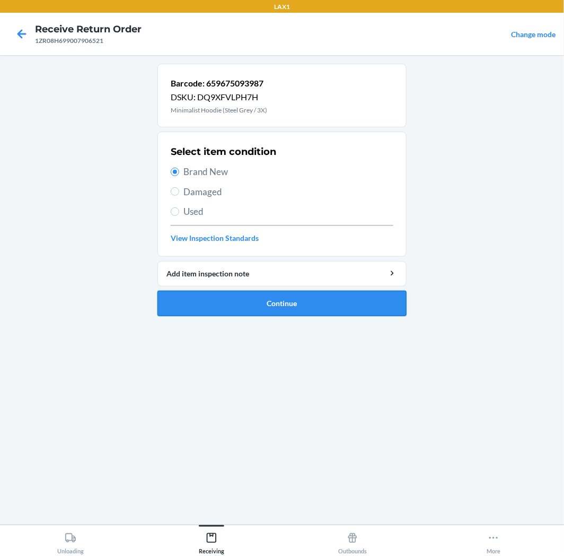
click at [300, 295] on button "Continue" at bounding box center [282, 303] width 249 height 25
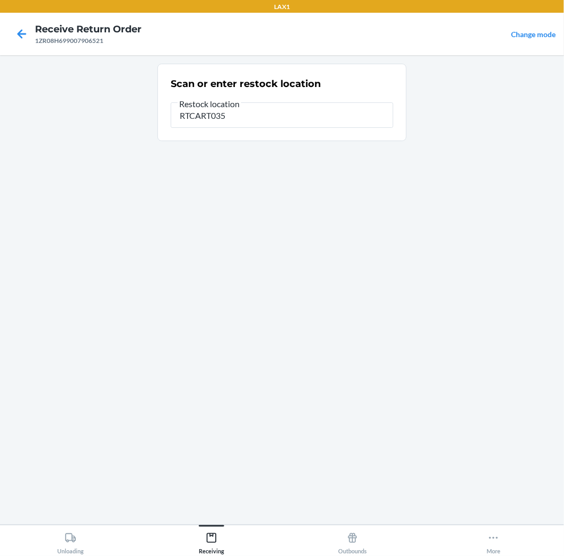
type input "RTCART035"
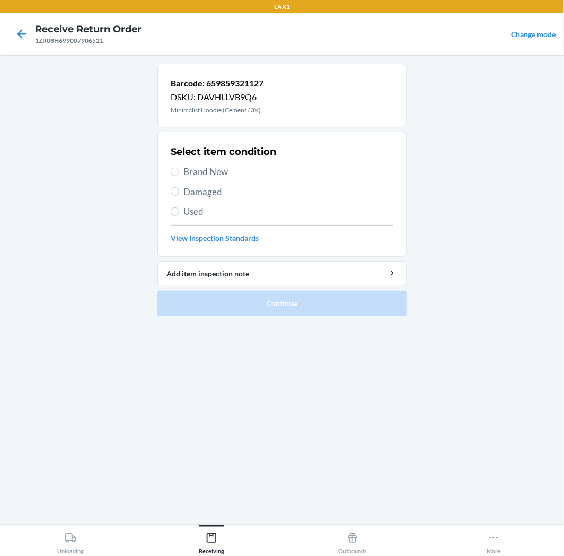
click at [204, 211] on span "Used" at bounding box center [289, 212] width 210 height 14
click at [179, 211] on input "Used" at bounding box center [175, 211] width 8 height 8
radio input "true"
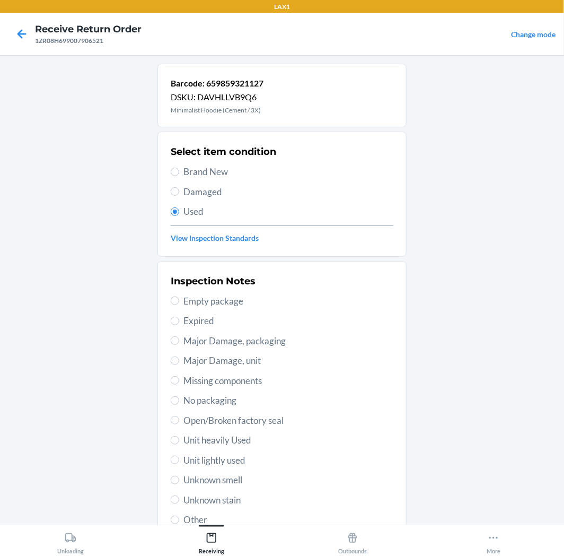
click at [230, 458] on span "Unit lightly used" at bounding box center [289, 461] width 210 height 14
click at [179, 458] on input "Unit lightly used" at bounding box center [175, 460] width 8 height 8
radio input "true"
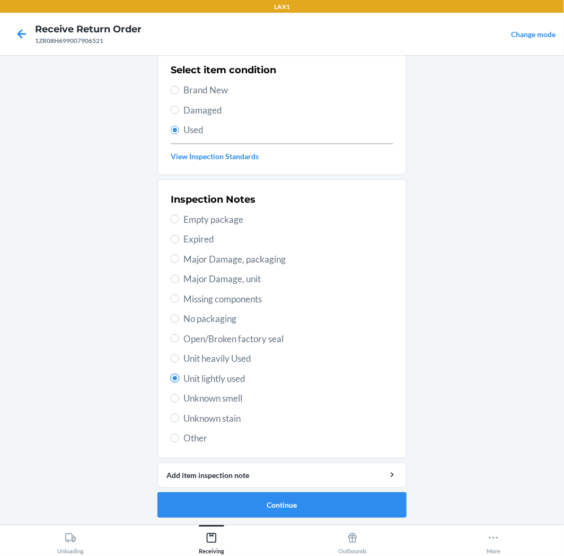
scroll to position [82, 0]
drag, startPoint x: 286, startPoint y: 490, endPoint x: 292, endPoint y: 500, distance: 11.2
click at [287, 490] on li "Barcode: 659859321127 DSKU: DAVHLLVB9Q6 Minimalist Hoodie (Cement / 3X) Select …" at bounding box center [282, 249] width 249 height 536
click at [299, 507] on button "Continue" at bounding box center [282, 504] width 249 height 25
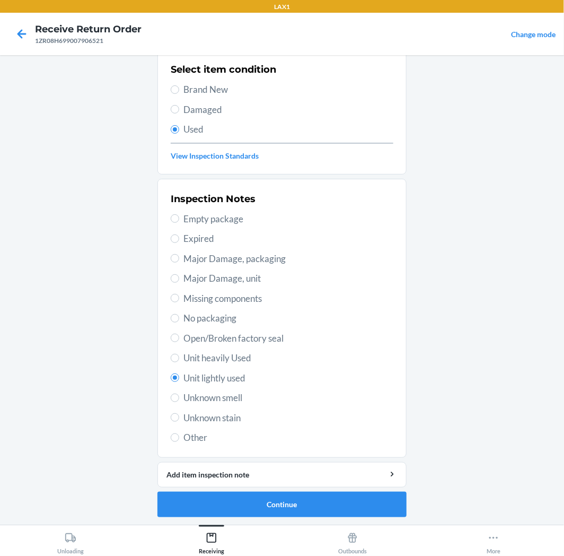
scroll to position [0, 0]
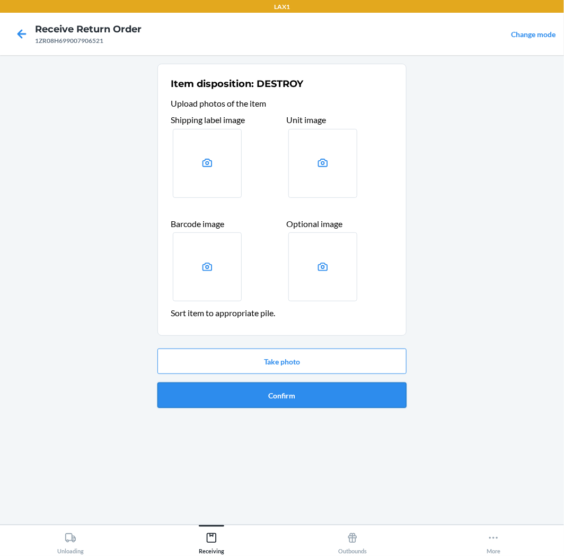
click at [274, 400] on button "Confirm" at bounding box center [282, 394] width 249 height 25
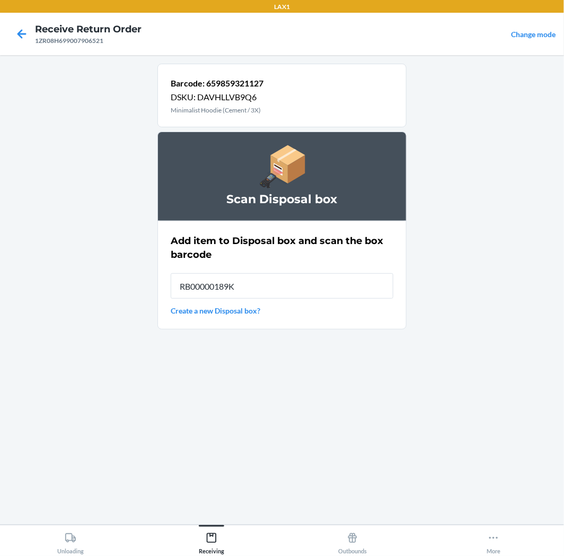
type input "RB00000189K"
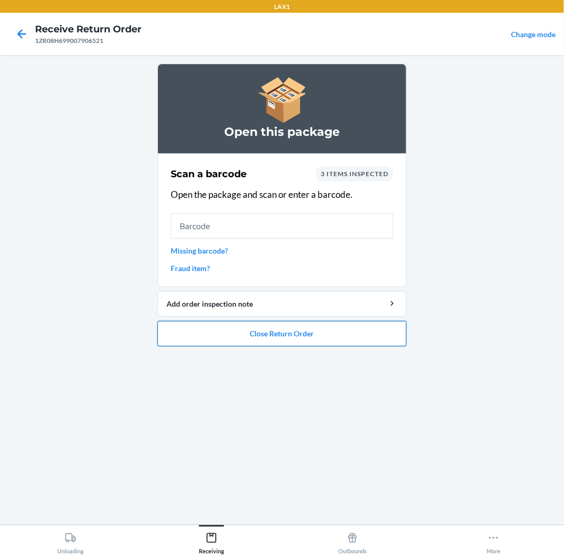
click at [299, 328] on button "Close Return Order" at bounding box center [282, 333] width 249 height 25
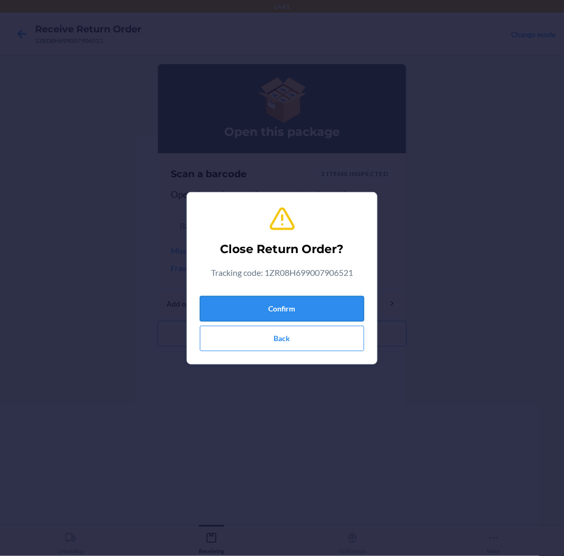
click at [264, 306] on button "Confirm" at bounding box center [282, 308] width 164 height 25
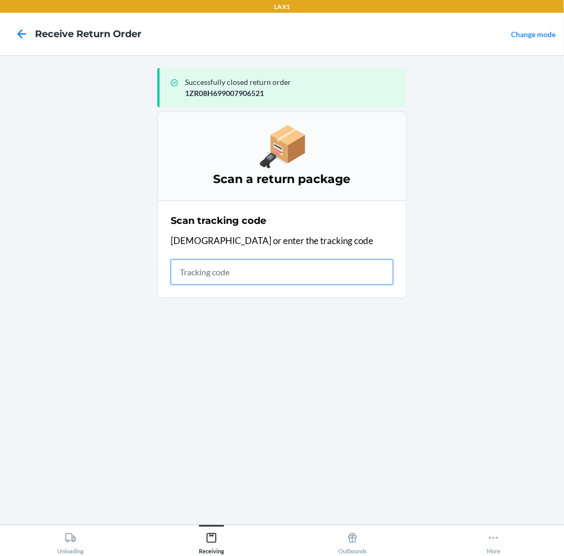
click at [326, 272] on input "text" at bounding box center [282, 271] width 223 height 25
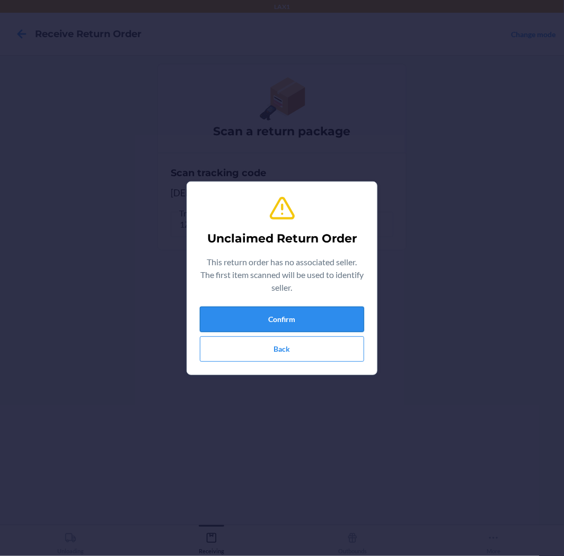
click at [260, 313] on button "Confirm" at bounding box center [282, 319] width 164 height 25
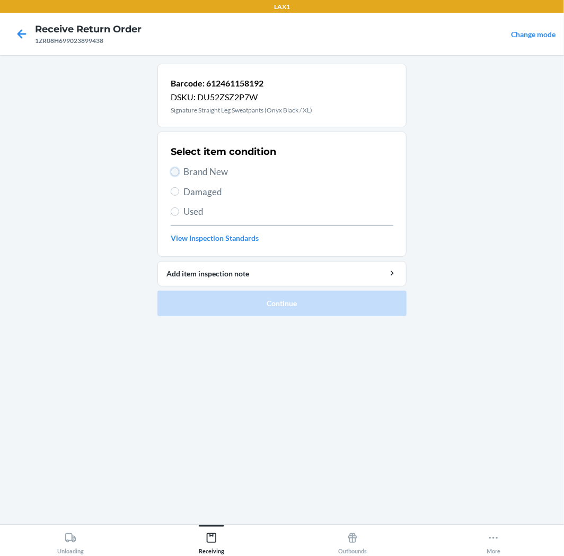
click at [173, 170] on input "Brand New" at bounding box center [175, 172] width 8 height 8
radio input "true"
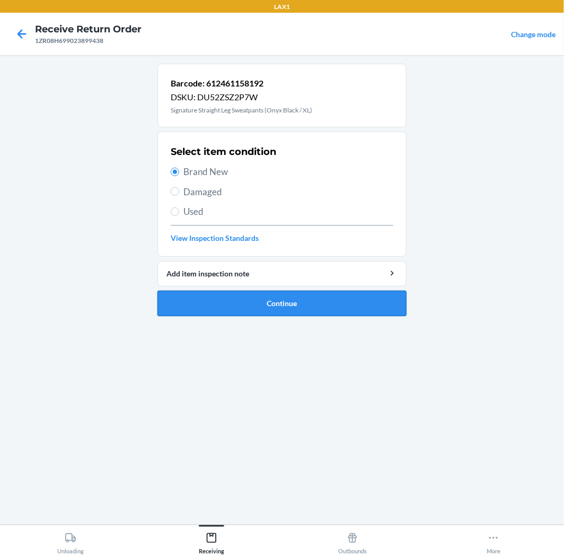
click at [311, 294] on button "Continue" at bounding box center [282, 303] width 249 height 25
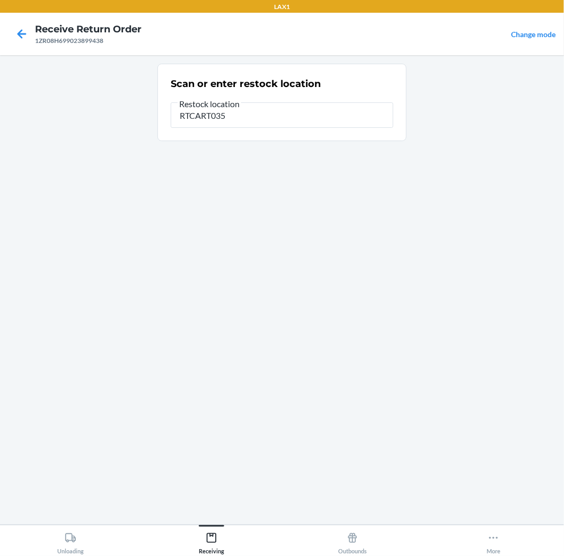
type input "RTCART035"
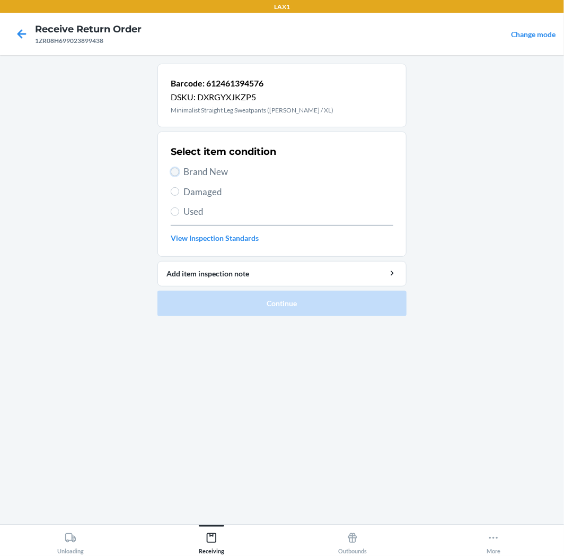
click at [171, 173] on input "Brand New" at bounding box center [175, 172] width 8 height 8
radio input "true"
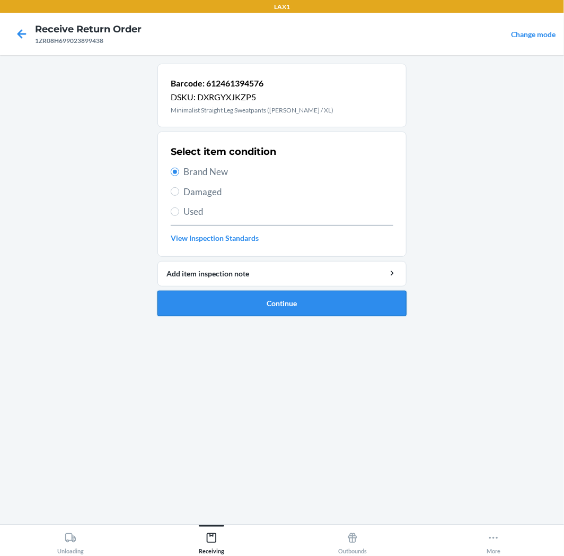
click at [293, 299] on button "Continue" at bounding box center [282, 303] width 249 height 25
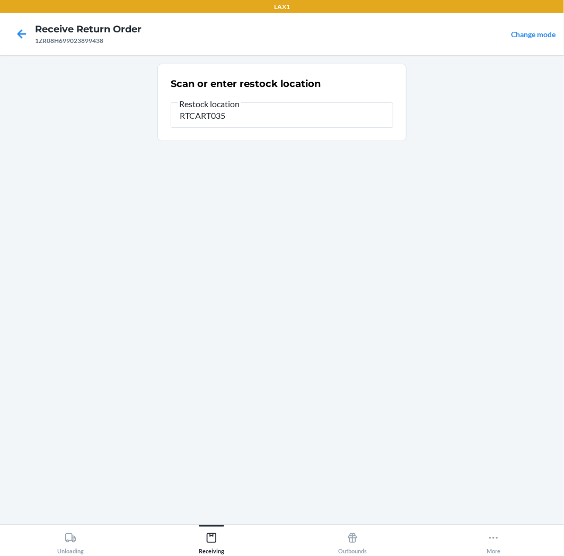
type input "RTCART035"
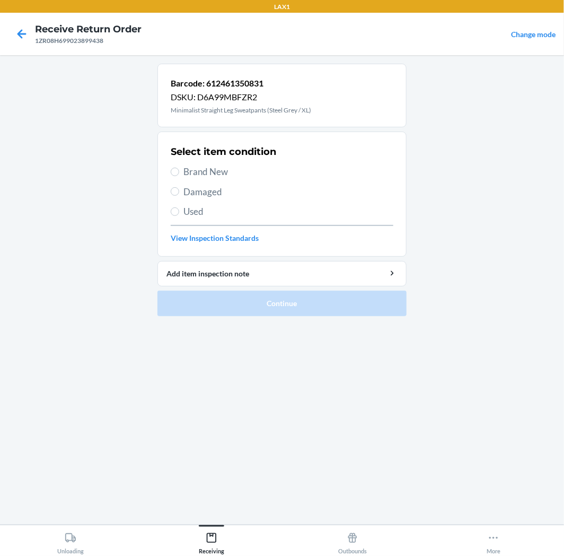
click at [182, 171] on label "Brand New" at bounding box center [282, 172] width 223 height 14
click at [179, 171] on input "Brand New" at bounding box center [175, 172] width 8 height 8
radio input "true"
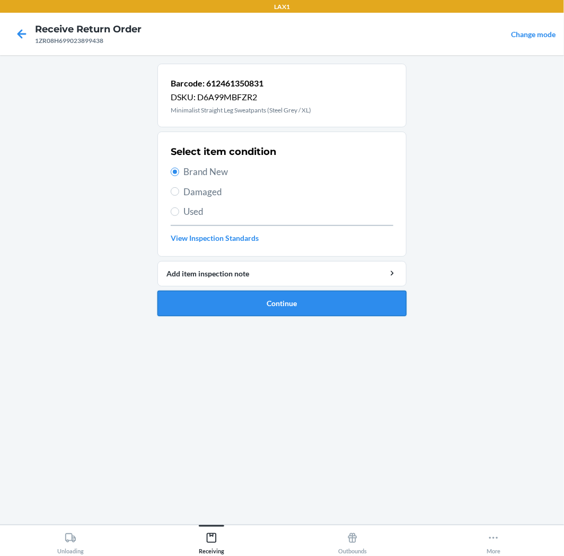
click at [276, 297] on button "Continue" at bounding box center [282, 303] width 249 height 25
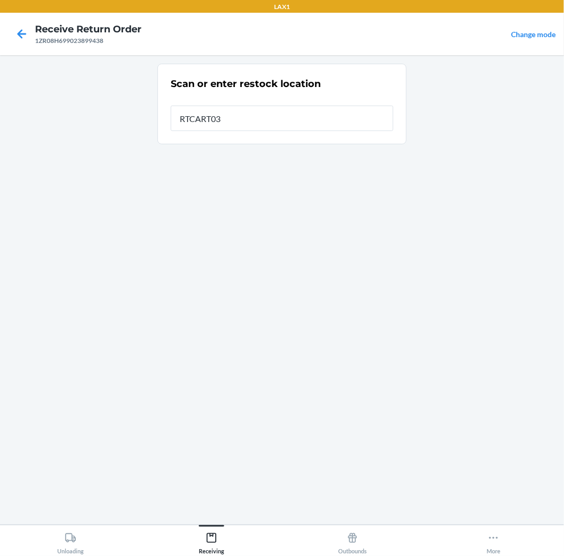
type input "RTCART035"
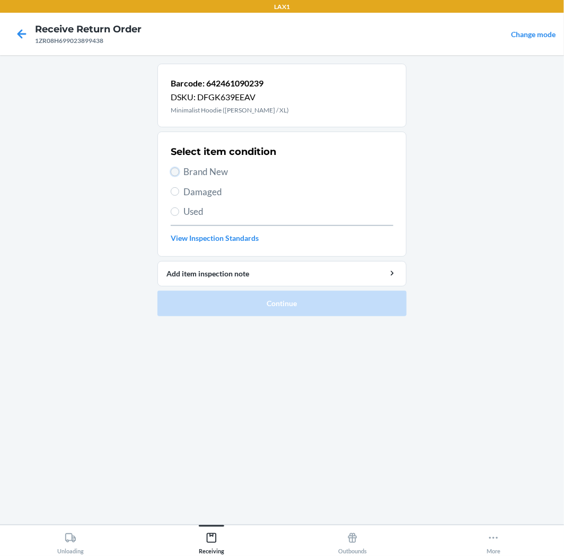
click at [174, 170] on input "Brand New" at bounding box center [175, 172] width 8 height 8
radio input "true"
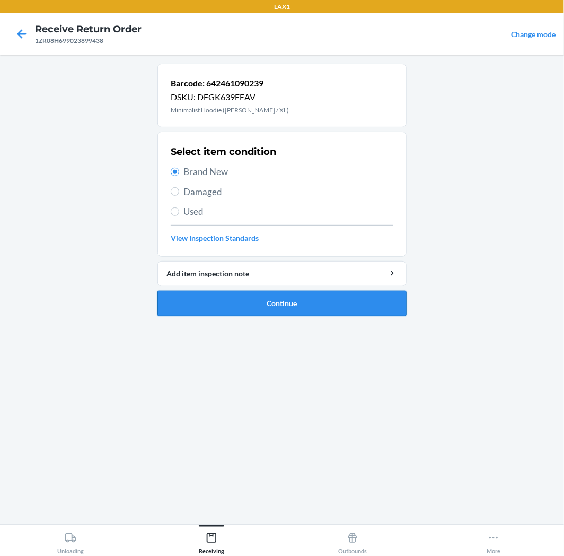
click at [283, 298] on button "Continue" at bounding box center [282, 303] width 249 height 25
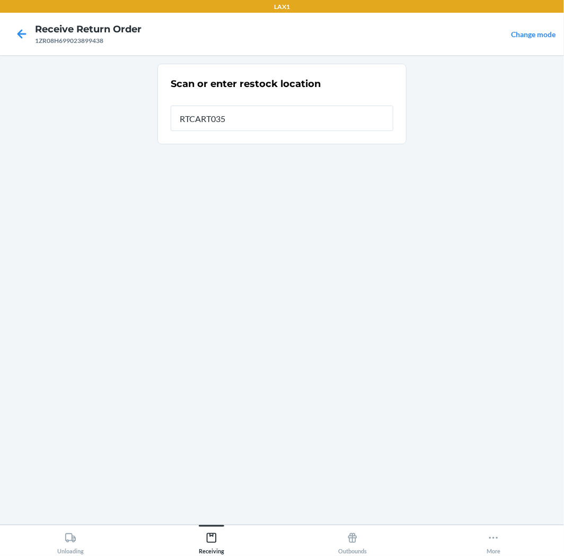
type input "RTCART035"
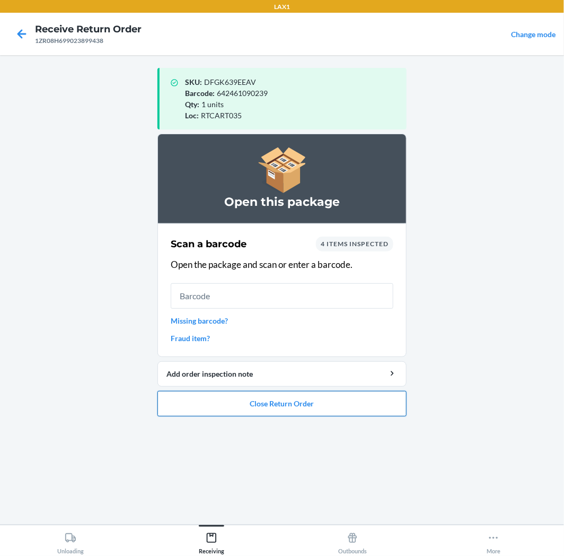
click at [271, 396] on button "Close Return Order" at bounding box center [282, 403] width 249 height 25
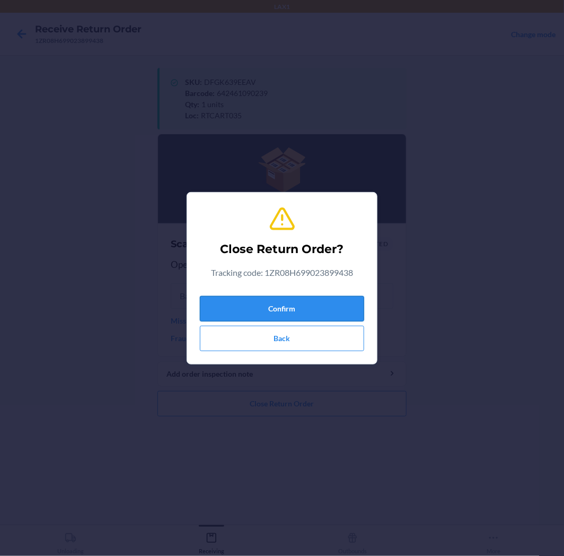
click at [295, 306] on button "Confirm" at bounding box center [282, 308] width 164 height 25
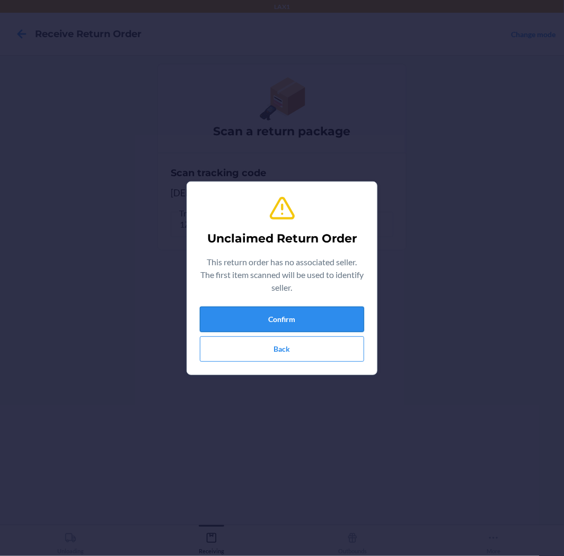
click at [305, 321] on button "Confirm" at bounding box center [282, 319] width 164 height 25
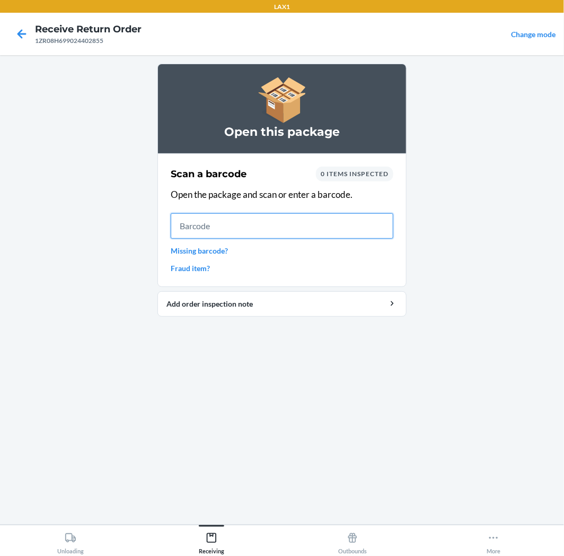
click at [285, 223] on input "text" at bounding box center [282, 225] width 223 height 25
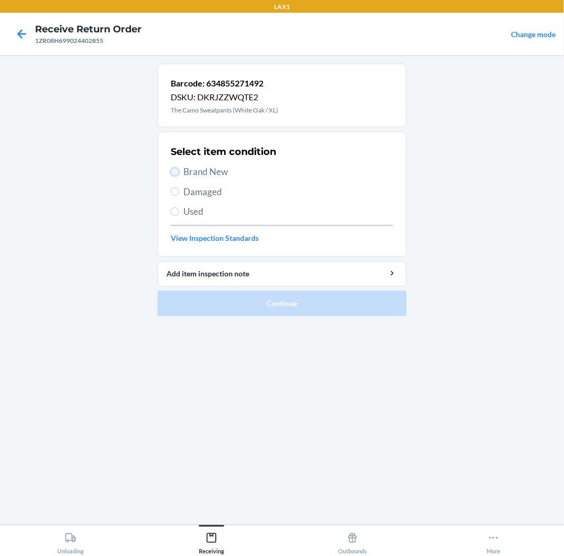
click at [173, 172] on input "Brand New" at bounding box center [175, 172] width 8 height 8
radio input "true"
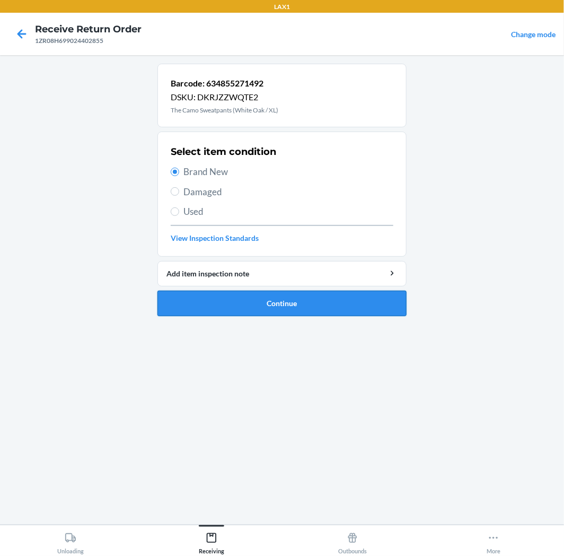
click at [295, 304] on button "Continue" at bounding box center [282, 303] width 249 height 25
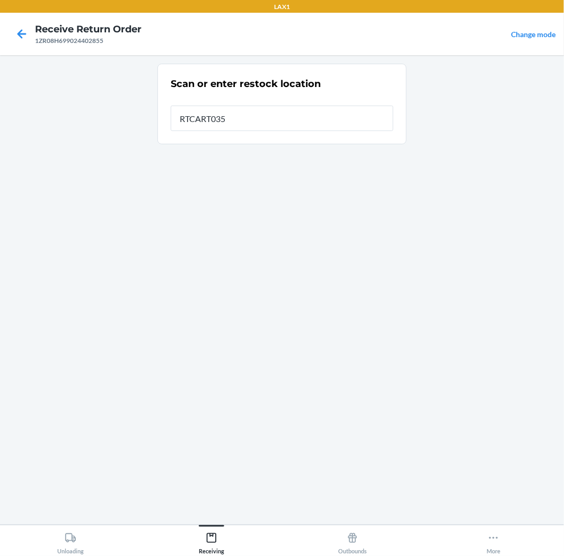
type input "RTCART035"
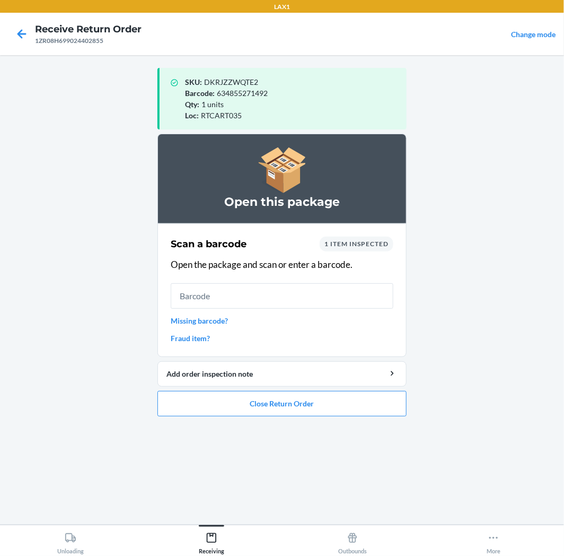
click at [218, 320] on link "Missing barcode?" at bounding box center [282, 320] width 223 height 11
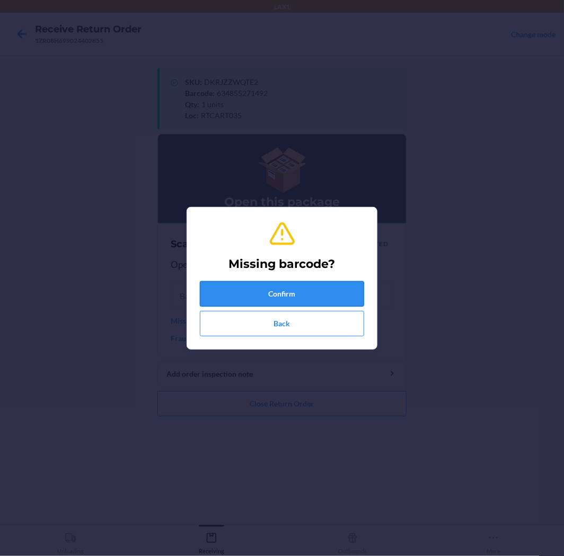
click at [278, 291] on button "Confirm" at bounding box center [282, 293] width 164 height 25
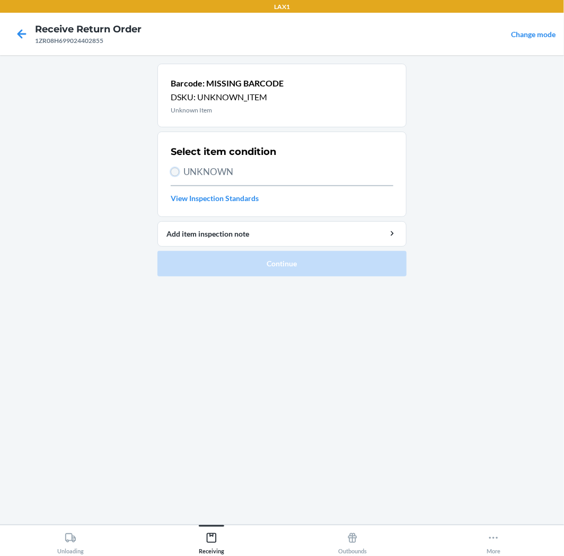
click at [172, 168] on input "UNKNOWN" at bounding box center [175, 172] width 8 height 8
radio input "true"
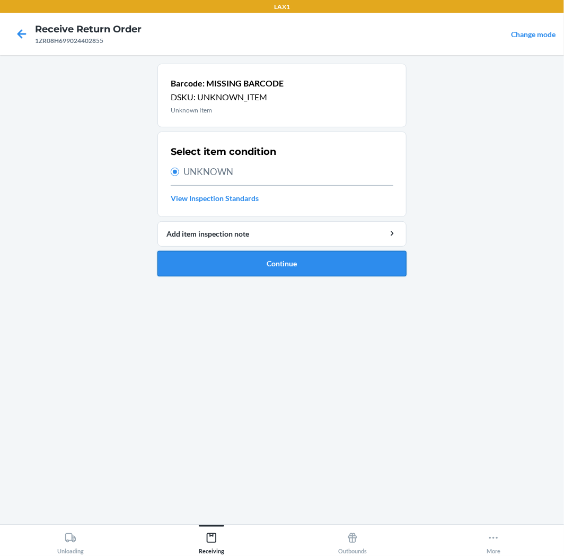
click at [300, 262] on button "Continue" at bounding box center [282, 263] width 249 height 25
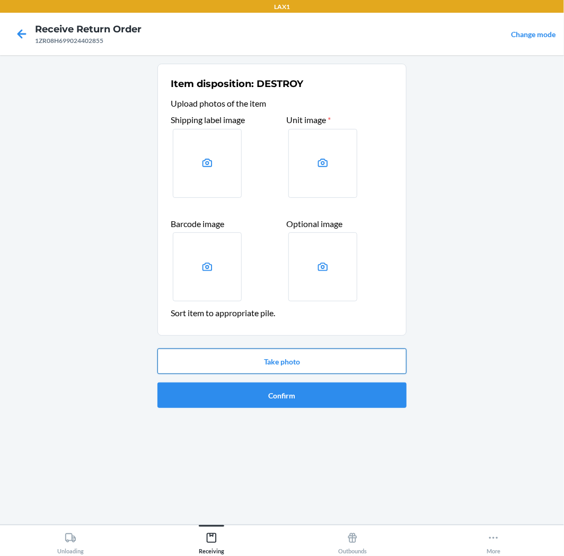
click at [300, 360] on button "Take photo" at bounding box center [282, 361] width 249 height 25
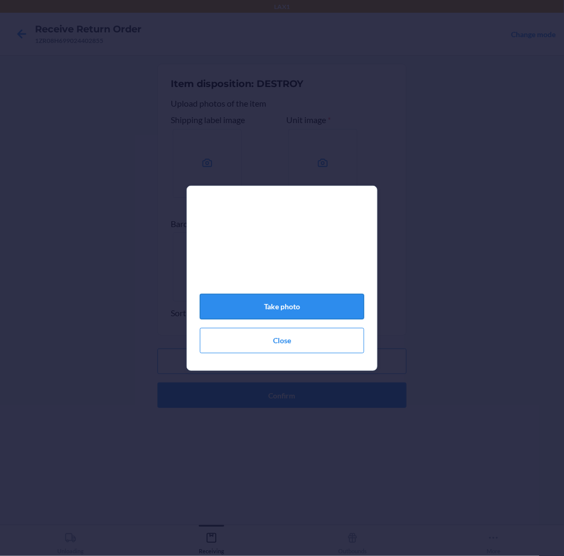
click at [301, 306] on button "Take photo" at bounding box center [282, 306] width 164 height 25
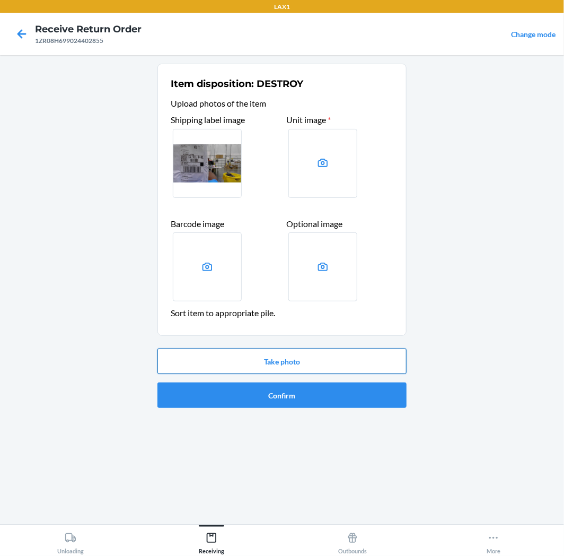
click at [271, 362] on button "Take photo" at bounding box center [282, 361] width 249 height 25
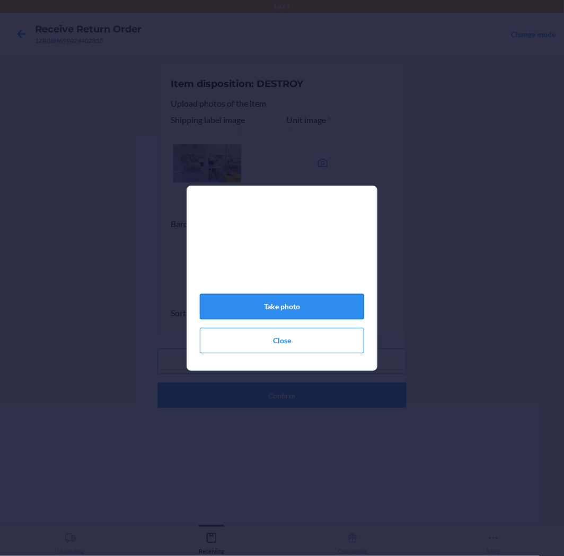
click at [297, 300] on button "Take photo" at bounding box center [282, 306] width 164 height 25
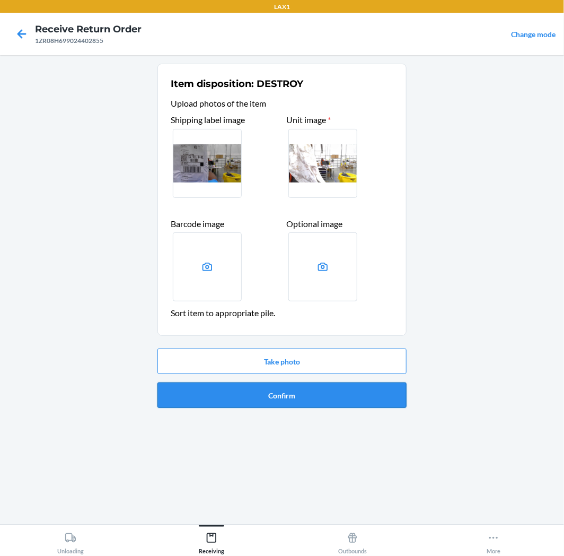
click at [295, 394] on button "Confirm" at bounding box center [282, 394] width 249 height 25
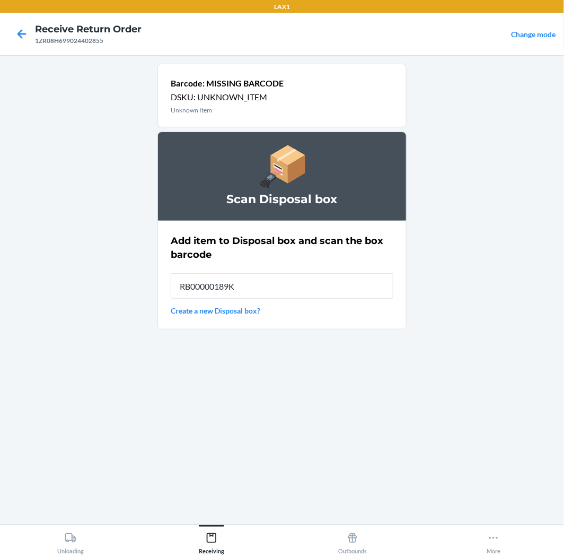
type input "RB00000189K"
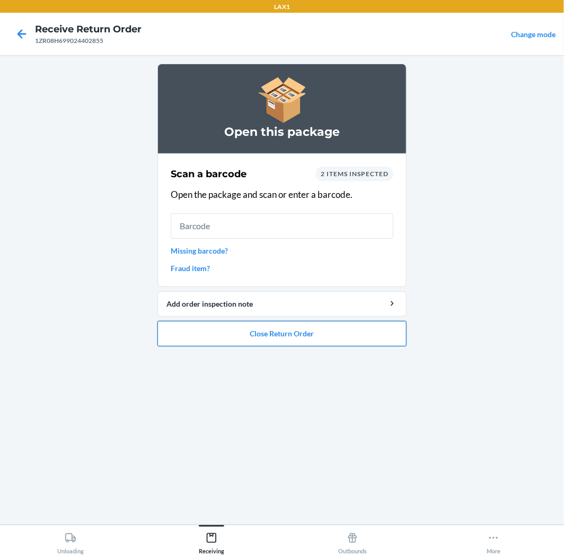
click at [298, 333] on button "Close Return Order" at bounding box center [282, 333] width 249 height 25
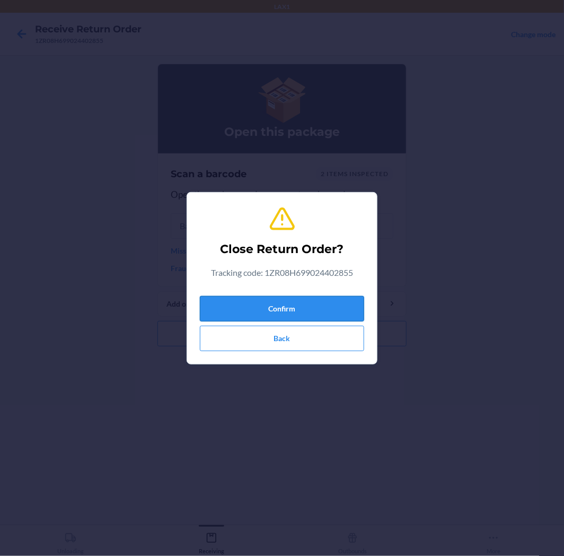
click at [289, 305] on button "Confirm" at bounding box center [282, 308] width 164 height 25
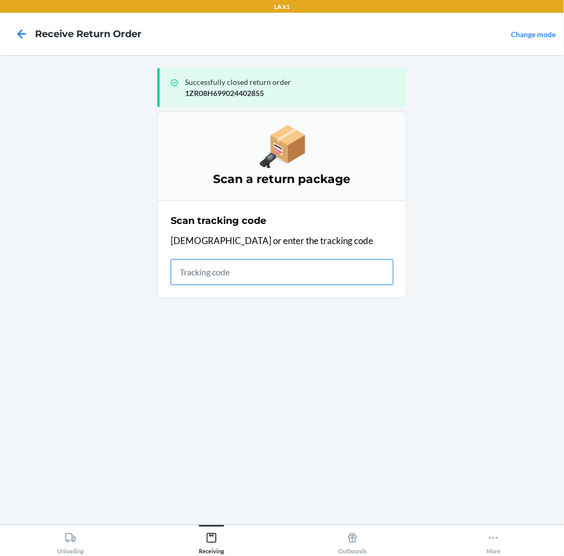
click at [224, 274] on input "text" at bounding box center [282, 271] width 223 height 25
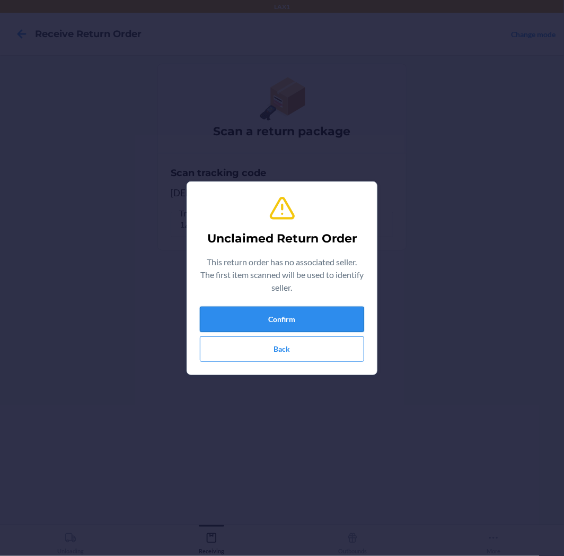
click at [291, 314] on button "Confirm" at bounding box center [282, 319] width 164 height 25
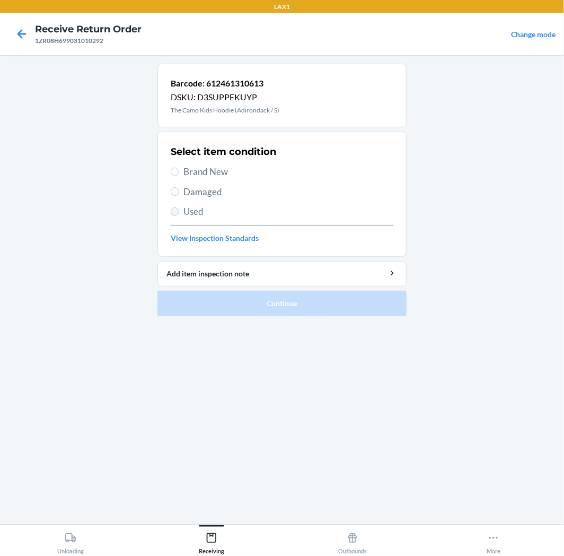
drag, startPoint x: 167, startPoint y: 210, endPoint x: 178, endPoint y: 210, distance: 11.2
click at [177, 210] on section "Select item condition Brand New Damaged Used View Inspection Standards" at bounding box center [282, 194] width 249 height 125
click at [178, 210] on input "Used" at bounding box center [175, 211] width 8 height 8
radio input "true"
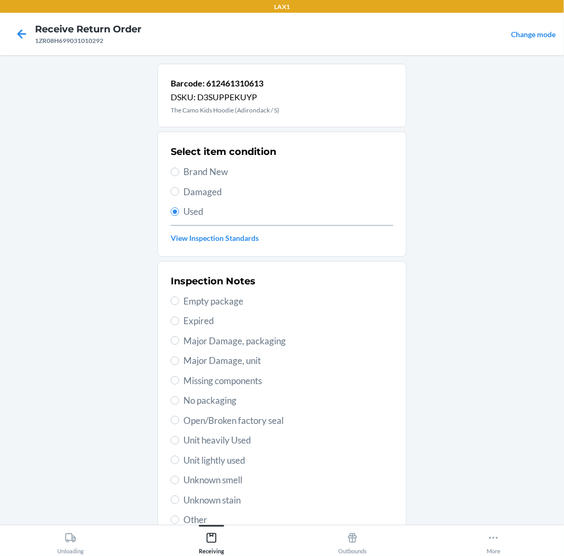
click at [237, 459] on span "Unit lightly used" at bounding box center [289, 461] width 210 height 14
click at [179, 459] on input "Unit lightly used" at bounding box center [175, 460] width 8 height 8
radio input "true"
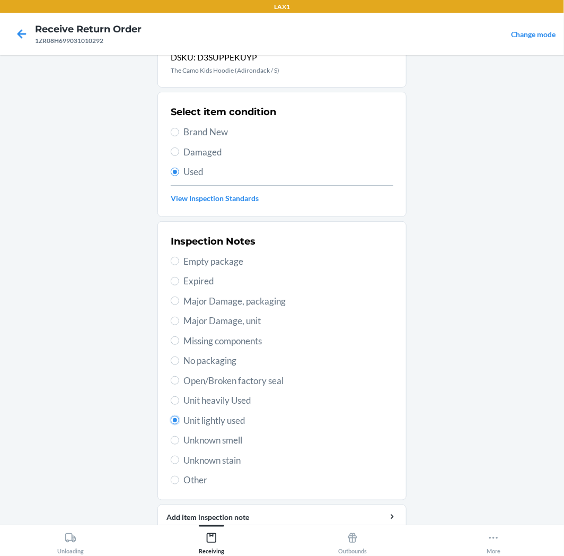
scroll to position [82, 0]
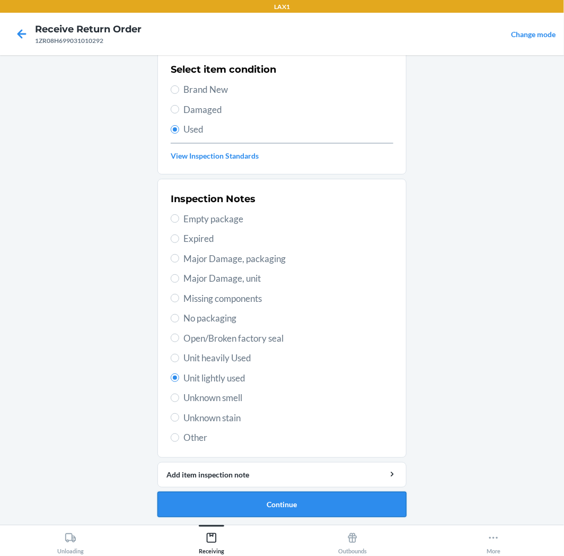
click at [313, 502] on button "Continue" at bounding box center [282, 504] width 249 height 25
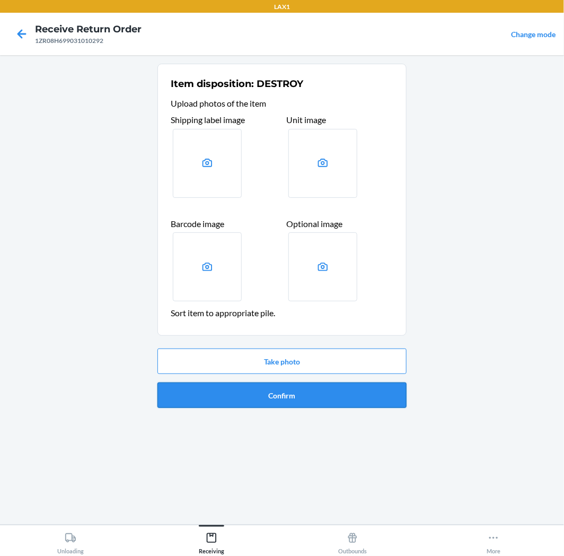
click at [311, 392] on button "Confirm" at bounding box center [282, 394] width 249 height 25
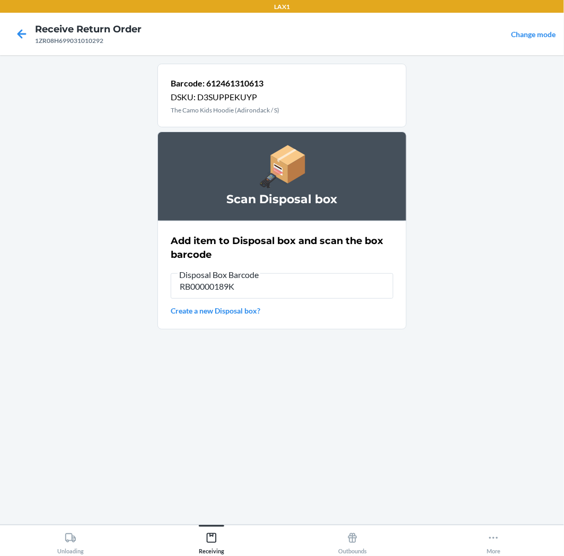
type input "RB00000189K"
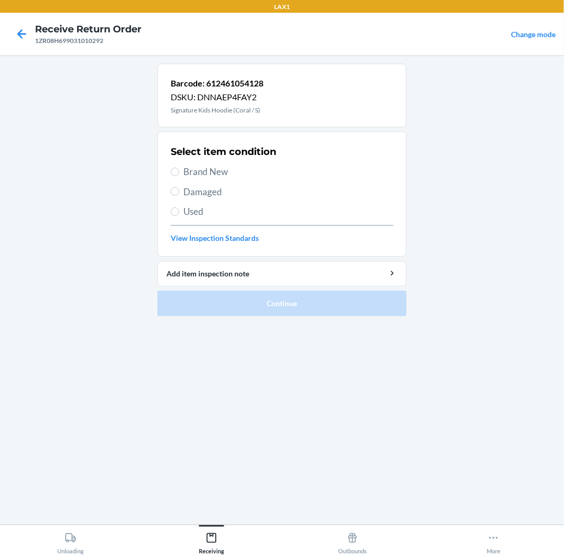
click at [177, 207] on label "Used" at bounding box center [282, 212] width 223 height 14
click at [177, 207] on input "Used" at bounding box center [175, 211] width 8 height 8
radio input "true"
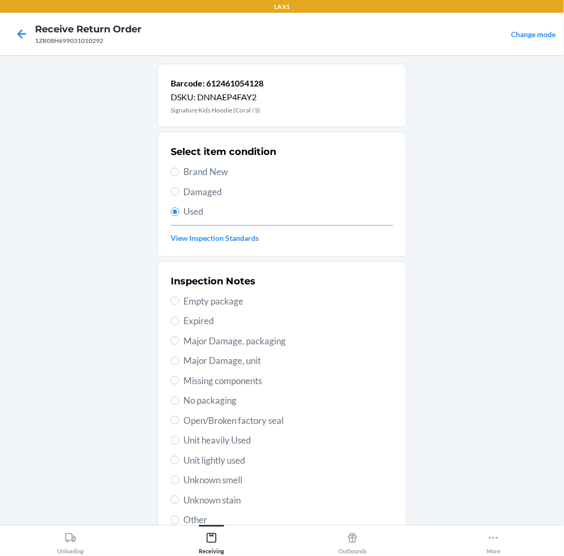
click at [229, 457] on span "Unit lightly used" at bounding box center [289, 461] width 210 height 14
click at [179, 457] on input "Unit lightly used" at bounding box center [175, 460] width 8 height 8
radio input "true"
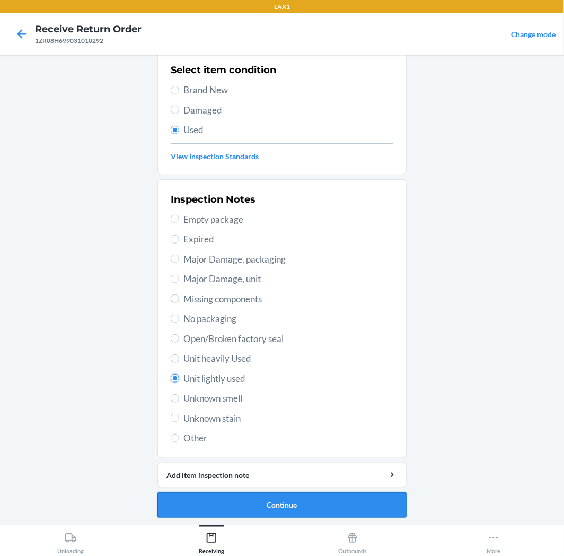
scroll to position [82, 0]
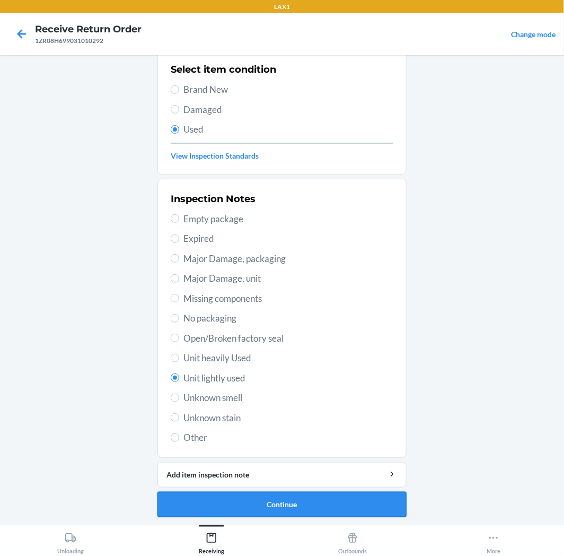
click at [264, 505] on button "Continue" at bounding box center [282, 504] width 249 height 25
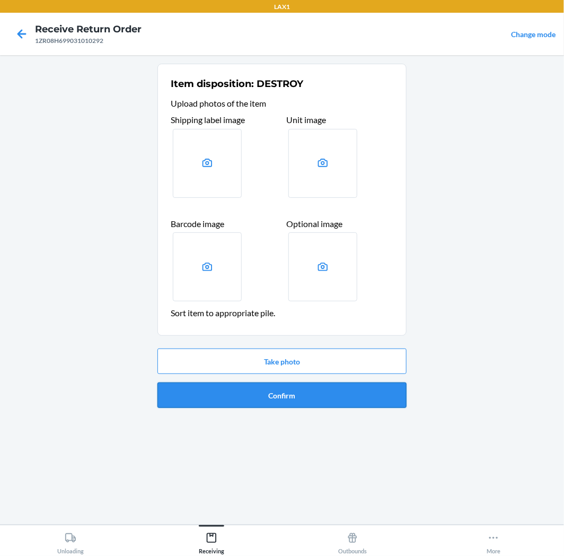
click at [357, 392] on button "Confirm" at bounding box center [282, 394] width 249 height 25
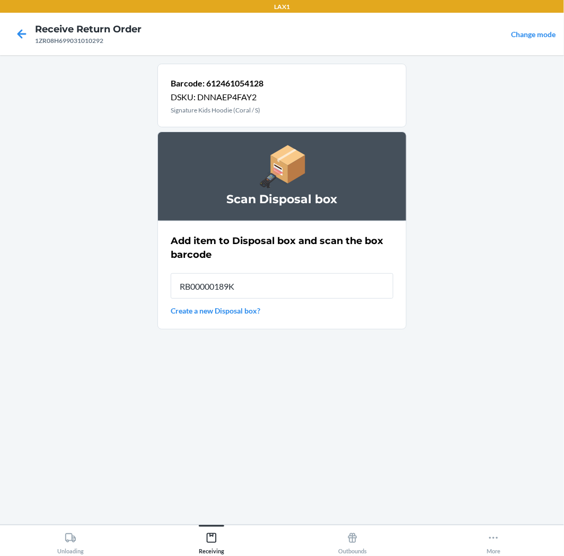
type input "RB00000189K"
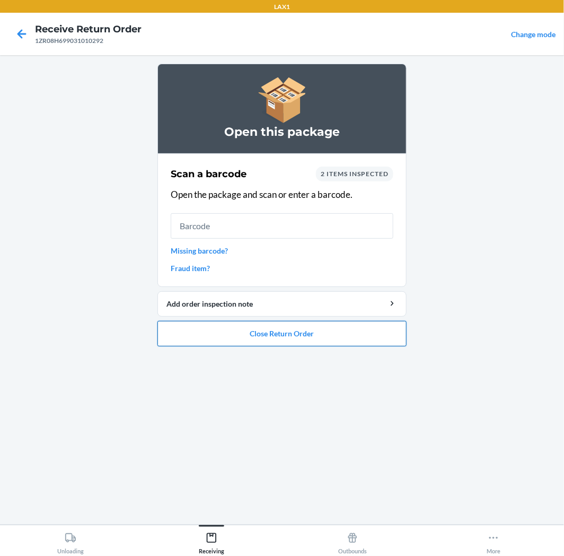
click at [327, 336] on button "Close Return Order" at bounding box center [282, 333] width 249 height 25
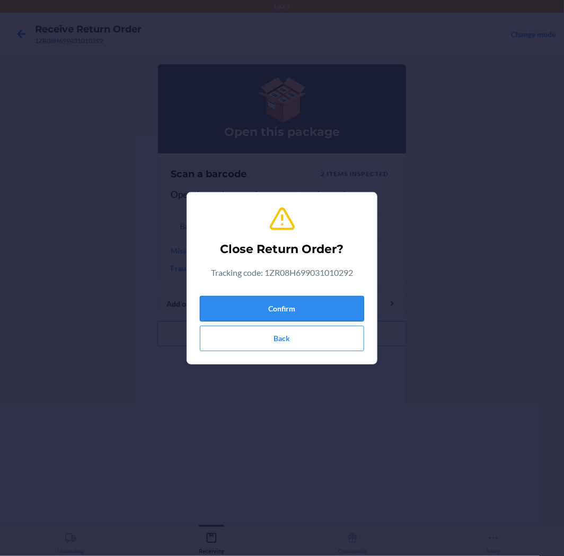
click at [313, 301] on button "Confirm" at bounding box center [282, 308] width 164 height 25
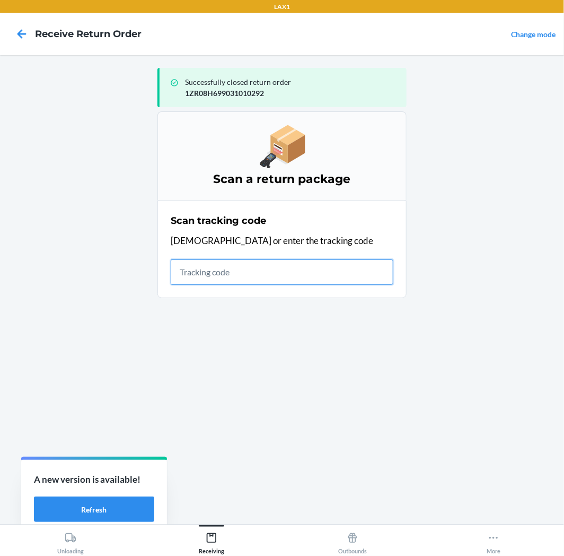
click at [188, 276] on input "text" at bounding box center [282, 271] width 223 height 25
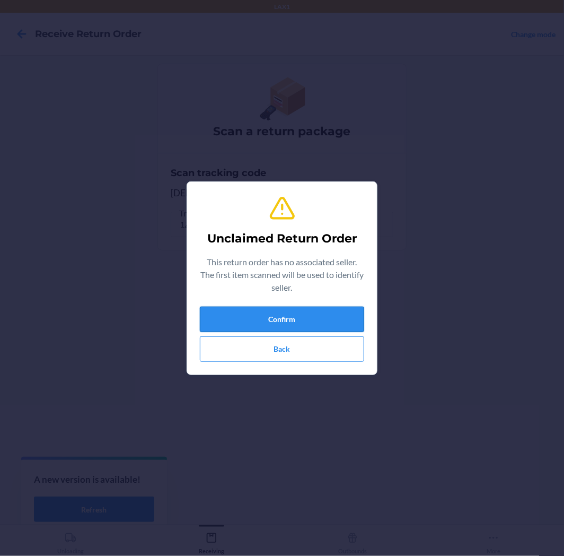
click at [290, 317] on button "Confirm" at bounding box center [282, 319] width 164 height 25
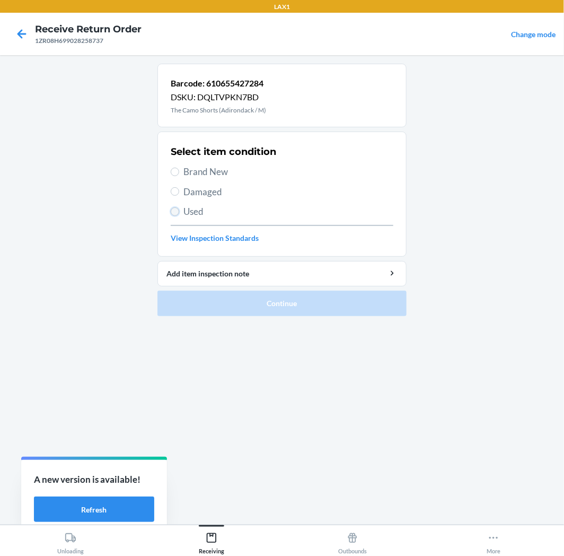
click at [176, 209] on input "Used" at bounding box center [175, 211] width 8 height 8
radio input "true"
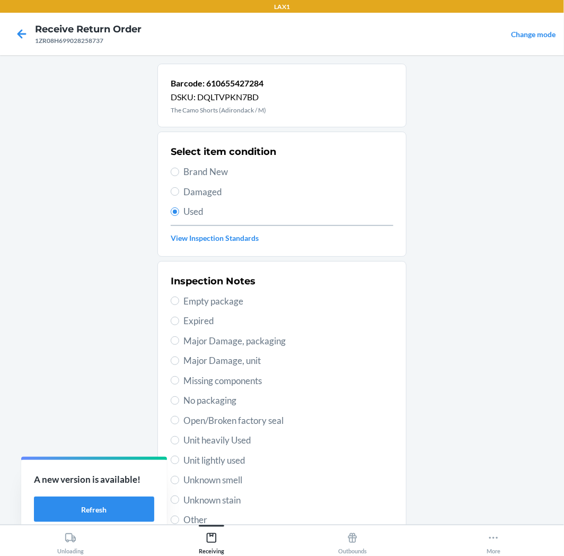
click at [207, 458] on span "Unit lightly used" at bounding box center [289, 461] width 210 height 14
click at [179, 458] on input "Unit lightly used" at bounding box center [175, 460] width 8 height 8
radio input "true"
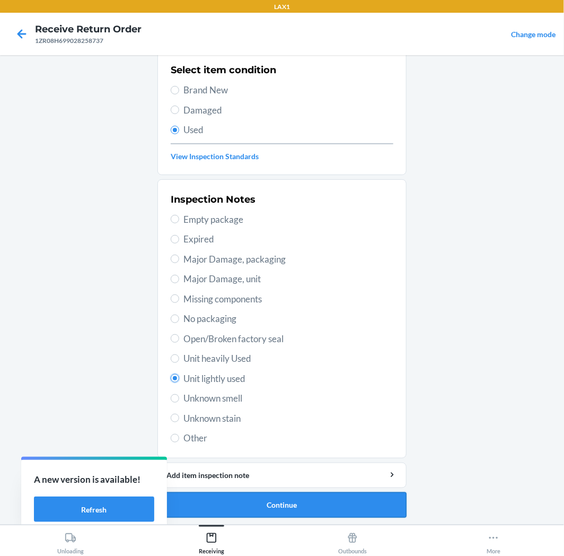
scroll to position [82, 0]
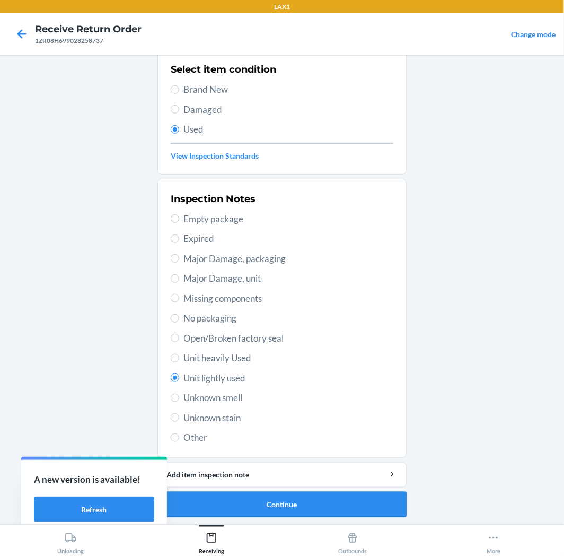
click at [258, 502] on button "Continue" at bounding box center [282, 504] width 249 height 25
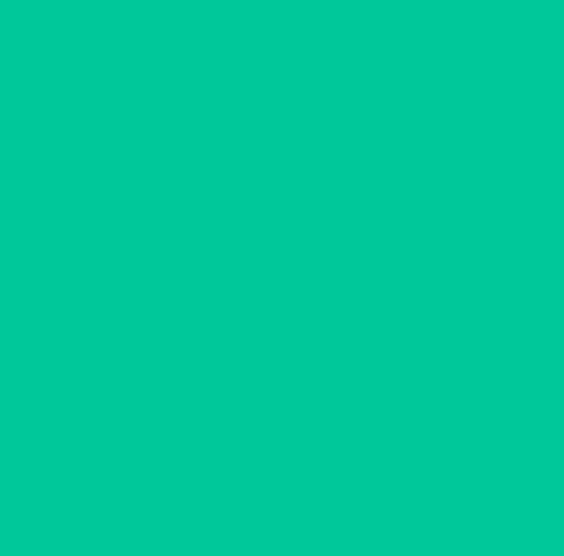
scroll to position [0, 0]
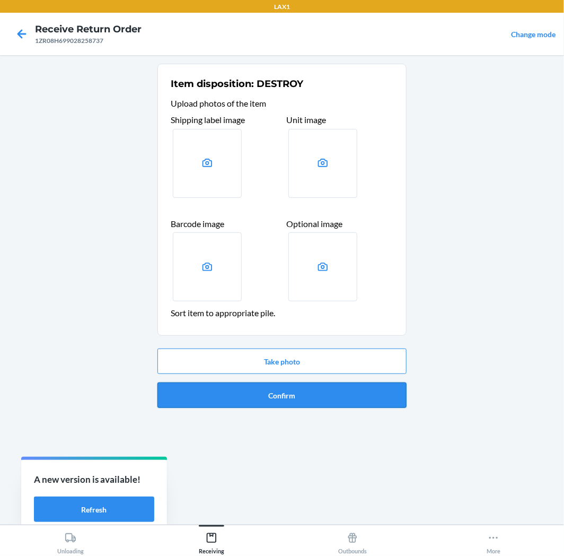
click at [318, 389] on button "Confirm" at bounding box center [282, 394] width 249 height 25
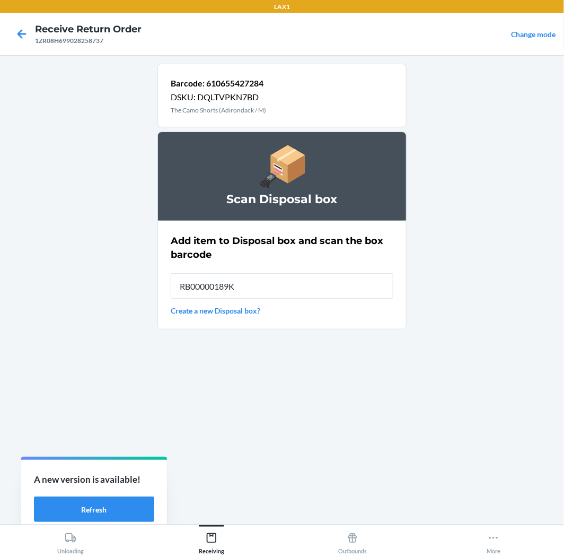
type input "RB00000189K"
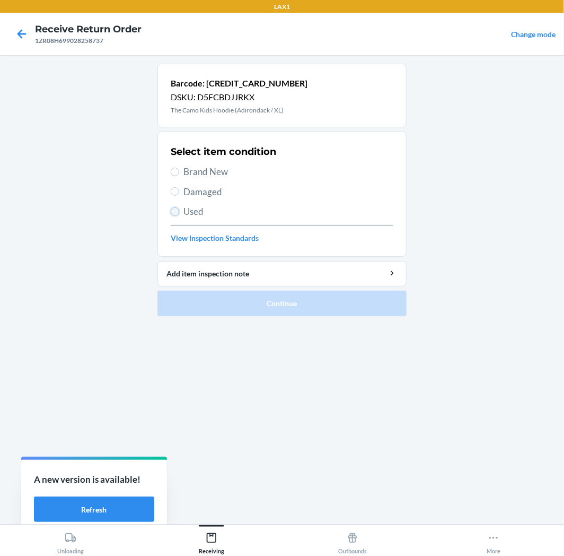
click at [172, 210] on input "Used" at bounding box center [175, 211] width 8 height 8
radio input "true"
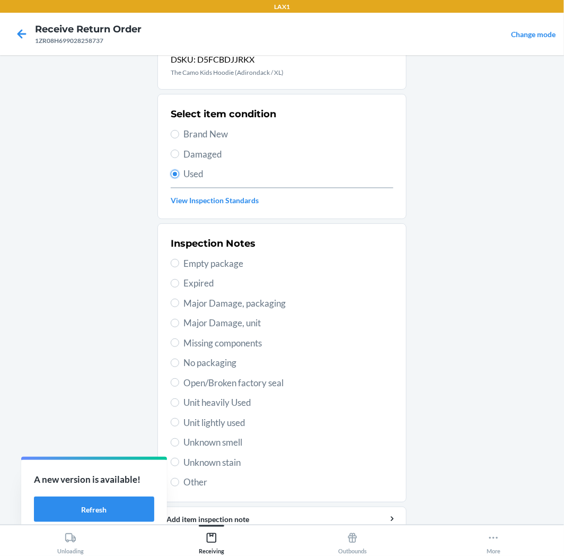
scroll to position [82, 0]
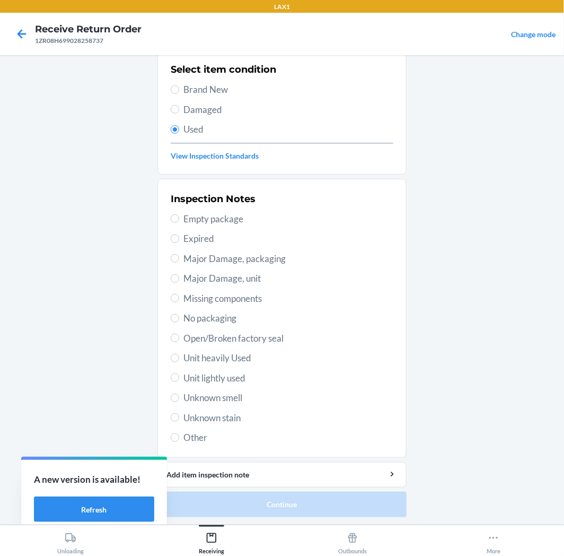
click at [213, 375] on span "Unit lightly used" at bounding box center [289, 378] width 210 height 14
click at [179, 375] on input "Unit lightly used" at bounding box center [175, 377] width 8 height 8
radio input "true"
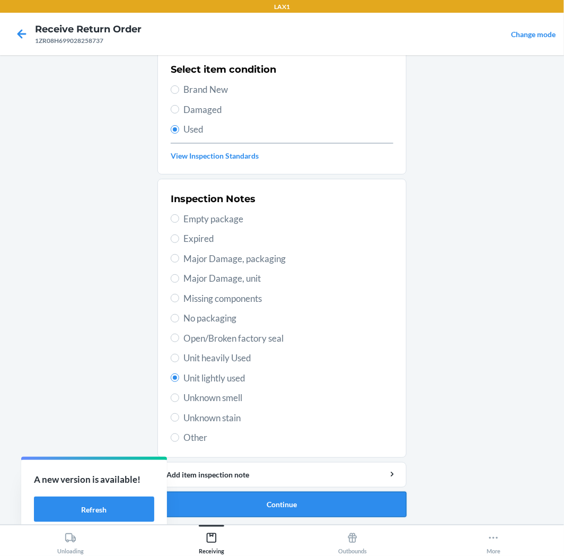
drag, startPoint x: 272, startPoint y: 501, endPoint x: 279, endPoint y: 501, distance: 6.9
click at [279, 501] on button "Continue" at bounding box center [282, 504] width 249 height 25
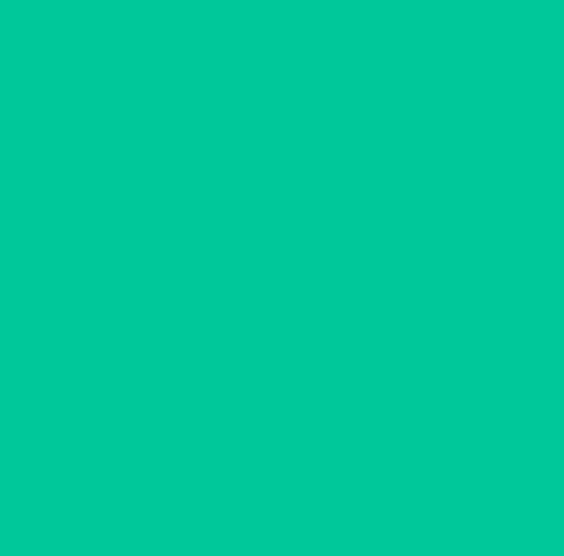
scroll to position [0, 0]
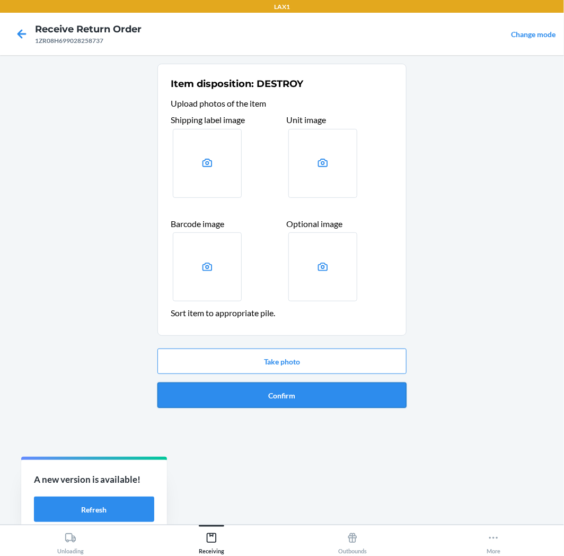
click at [290, 394] on button "Confirm" at bounding box center [282, 394] width 249 height 25
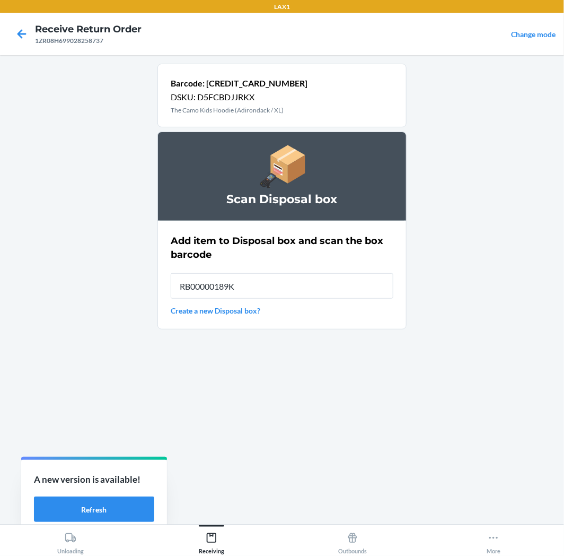
type input "RB00000189K"
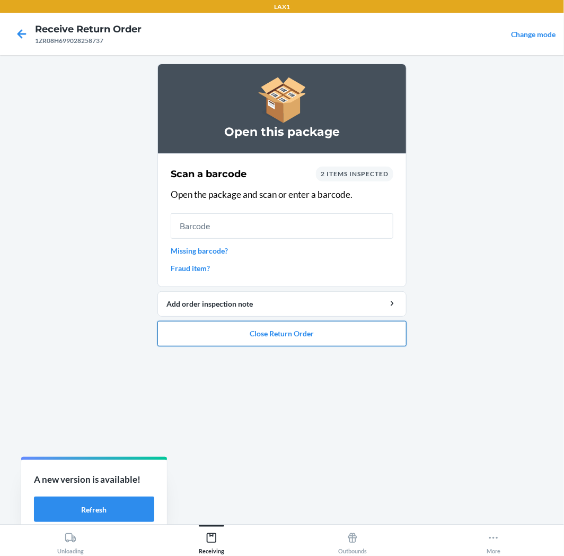
click at [280, 333] on button "Close Return Order" at bounding box center [282, 333] width 249 height 25
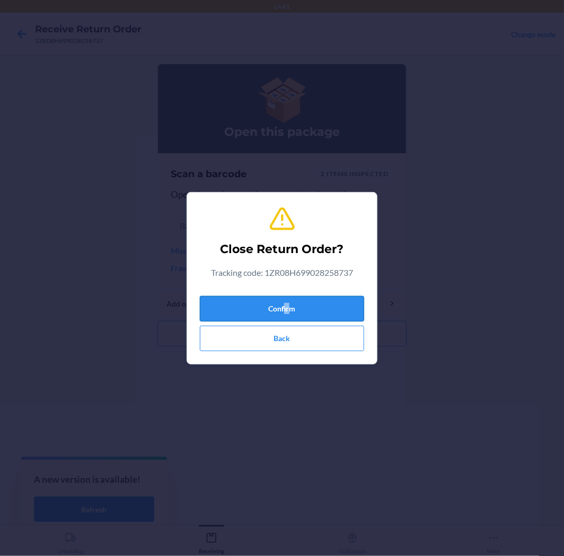
drag, startPoint x: 289, startPoint y: 295, endPoint x: 293, endPoint y: 299, distance: 5.6
click at [293, 297] on div "Confirm Back" at bounding box center [282, 321] width 164 height 59
click at [295, 304] on button "Confirm" at bounding box center [282, 308] width 164 height 25
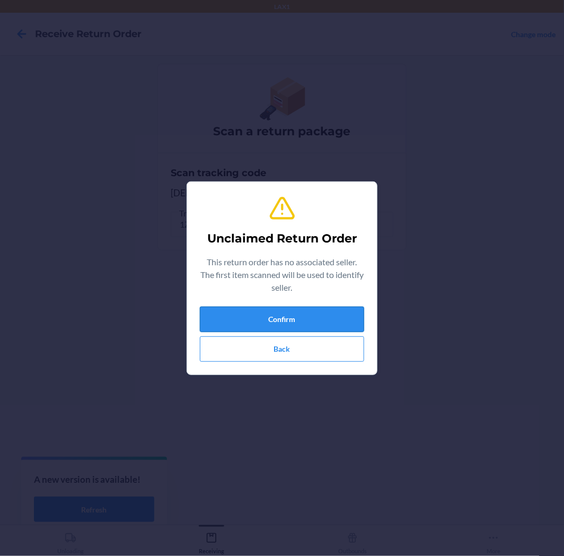
click at [288, 316] on button "Confirm" at bounding box center [282, 319] width 164 height 25
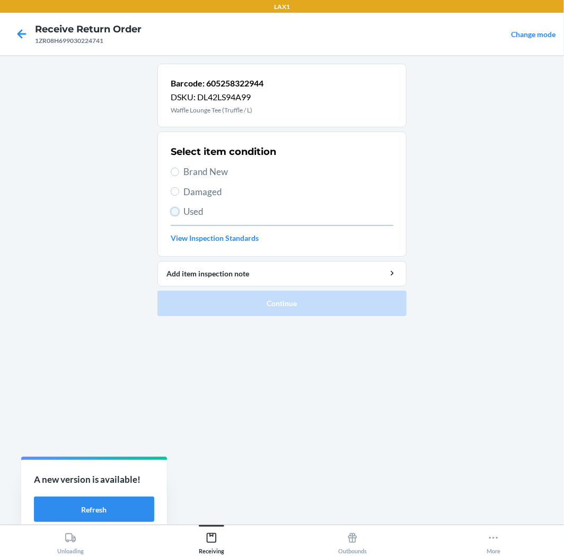
click at [173, 209] on input "Used" at bounding box center [175, 211] width 8 height 8
radio input "true"
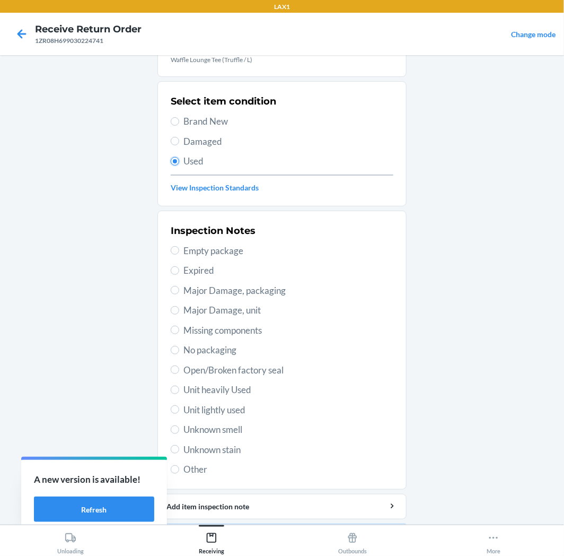
scroll to position [82, 0]
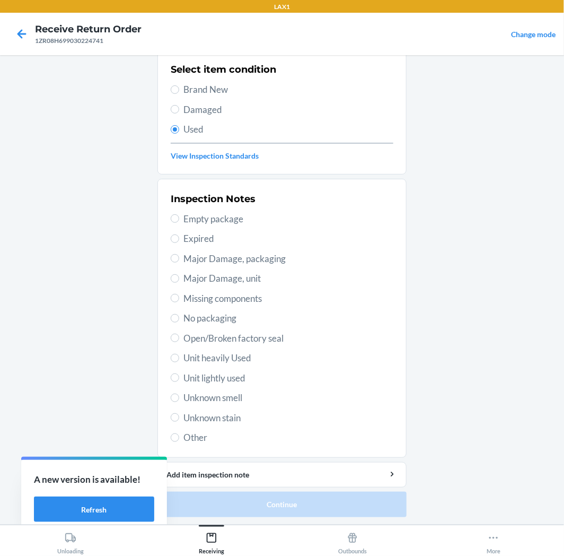
click at [220, 380] on span "Unit lightly used" at bounding box center [289, 378] width 210 height 14
click at [179, 380] on input "Unit lightly used" at bounding box center [175, 377] width 8 height 8
radio input "true"
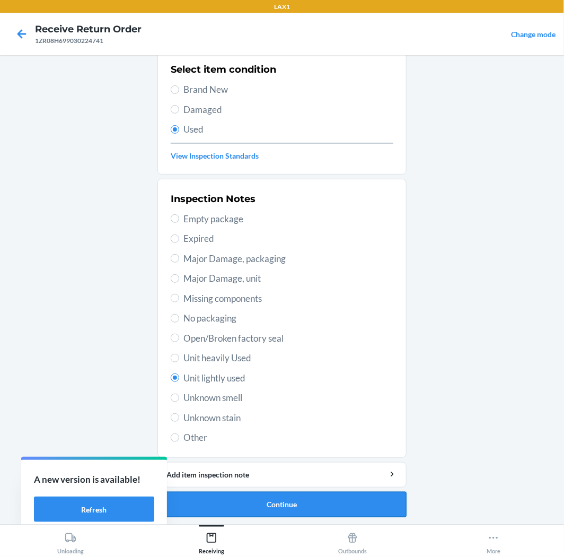
click at [288, 500] on button "Continue" at bounding box center [282, 504] width 249 height 25
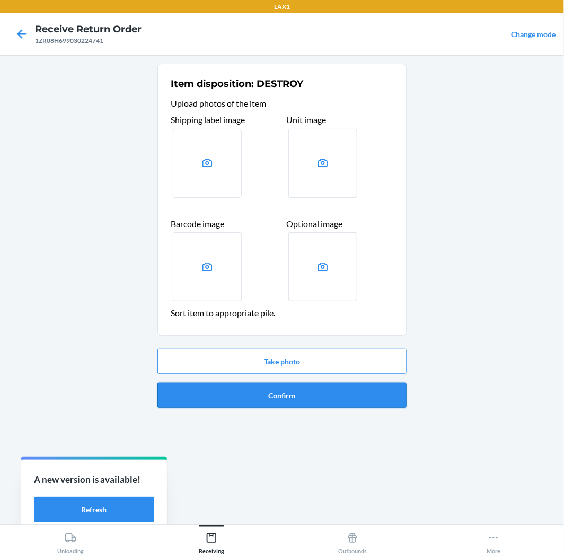
click at [301, 394] on button "Confirm" at bounding box center [282, 394] width 249 height 25
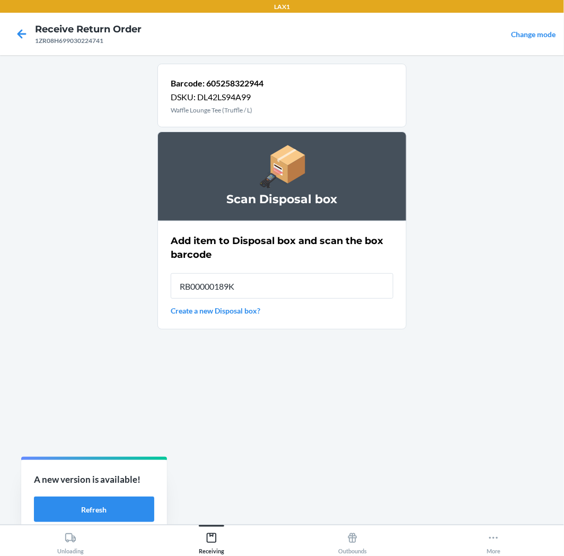
type input "RB00000189K"
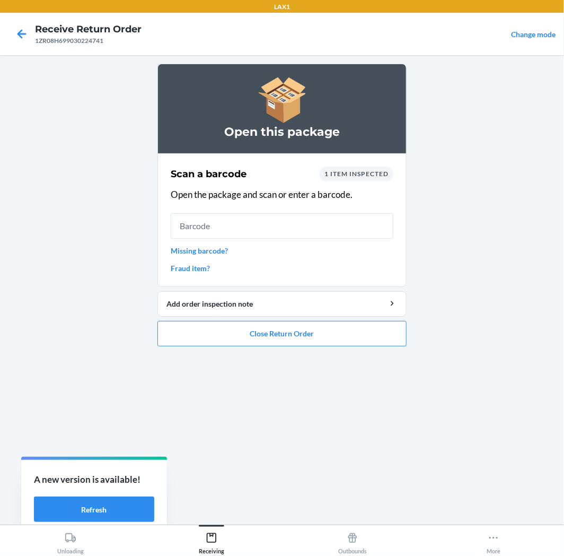
click at [218, 247] on link "Missing barcode?" at bounding box center [282, 250] width 223 height 11
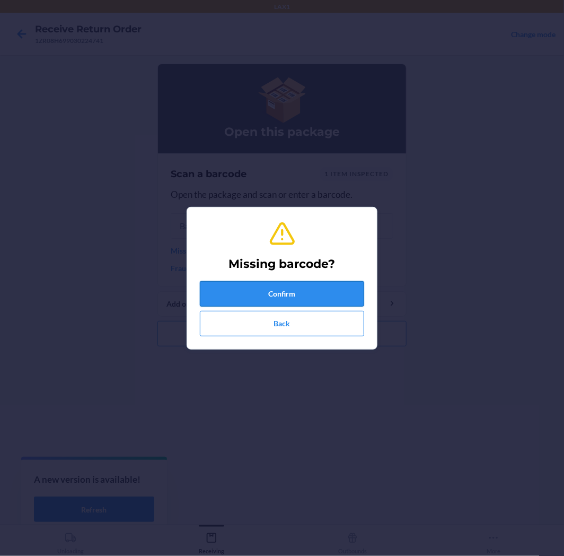
click at [294, 290] on button "Confirm" at bounding box center [282, 293] width 164 height 25
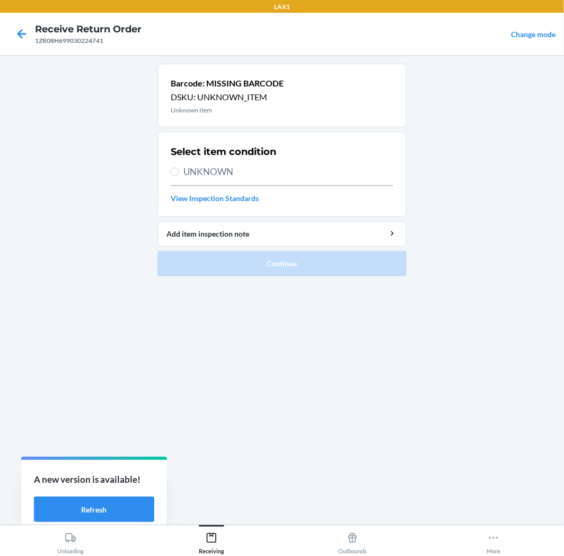
click at [179, 171] on label "UNKNOWN" at bounding box center [282, 172] width 223 height 14
click at [179, 171] on input "UNKNOWN" at bounding box center [175, 172] width 8 height 8
radio input "true"
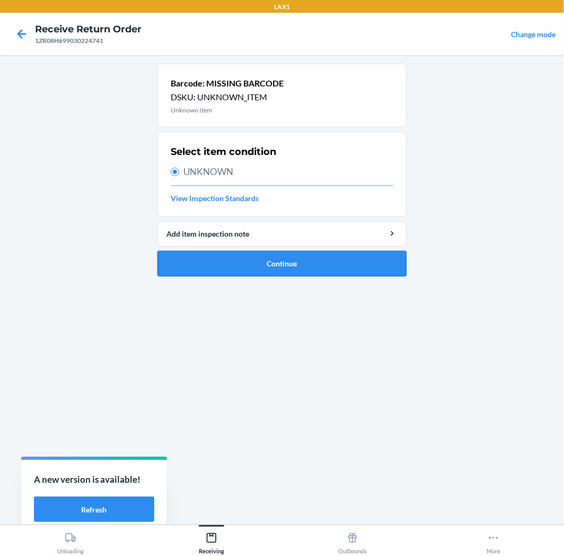
click at [289, 258] on button "Continue" at bounding box center [282, 263] width 249 height 25
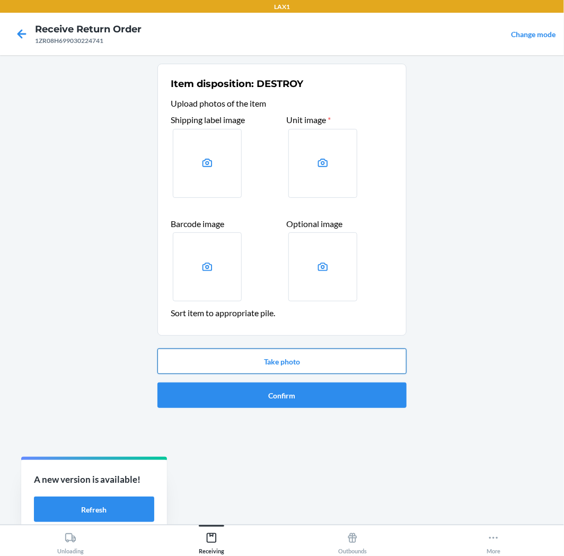
click at [320, 351] on button "Take photo" at bounding box center [282, 361] width 249 height 25
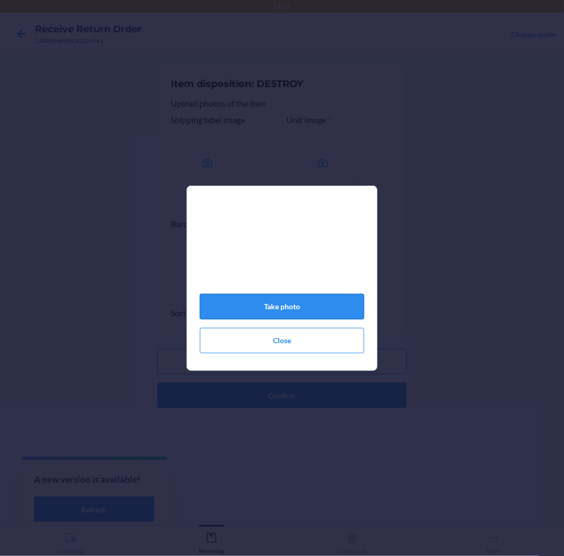
click at [322, 305] on button "Take photo" at bounding box center [282, 306] width 164 height 25
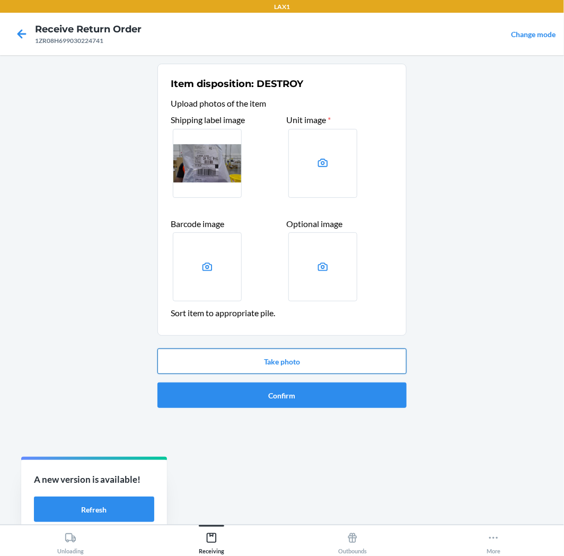
click at [310, 363] on button "Take photo" at bounding box center [282, 361] width 249 height 25
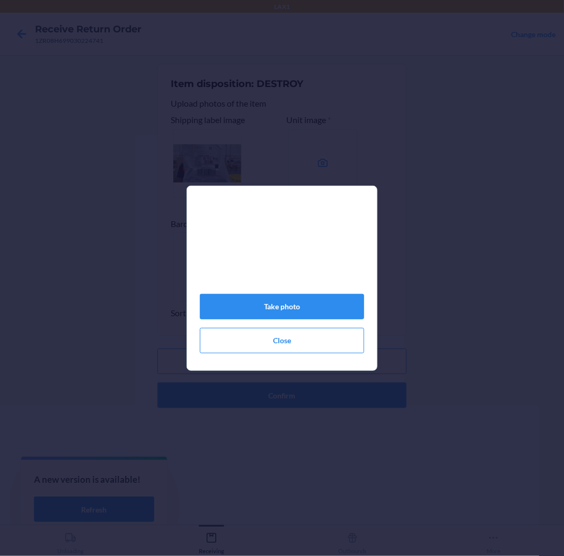
click at [286, 297] on div "Take photo Close" at bounding box center [282, 282] width 164 height 150
click at [303, 309] on button "Take photo" at bounding box center [282, 306] width 164 height 25
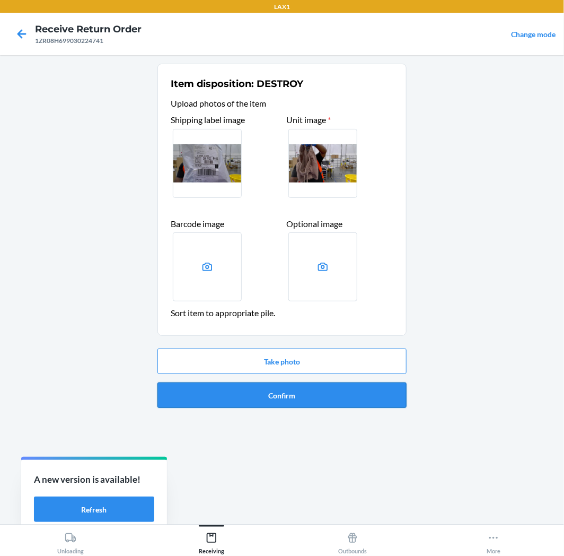
click at [299, 397] on button "Confirm" at bounding box center [282, 394] width 249 height 25
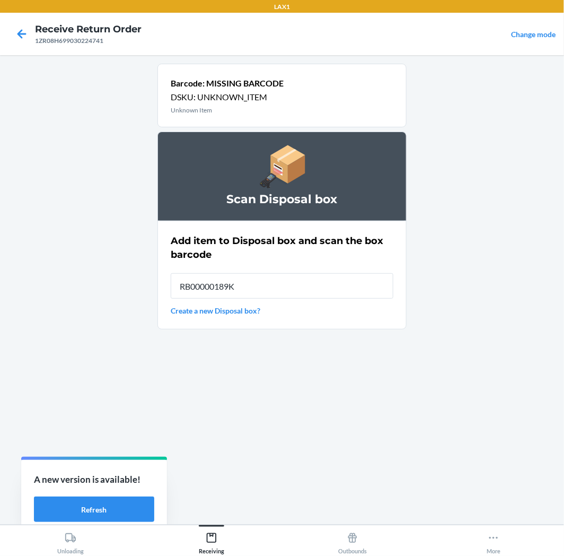
type input "RB00000189K"
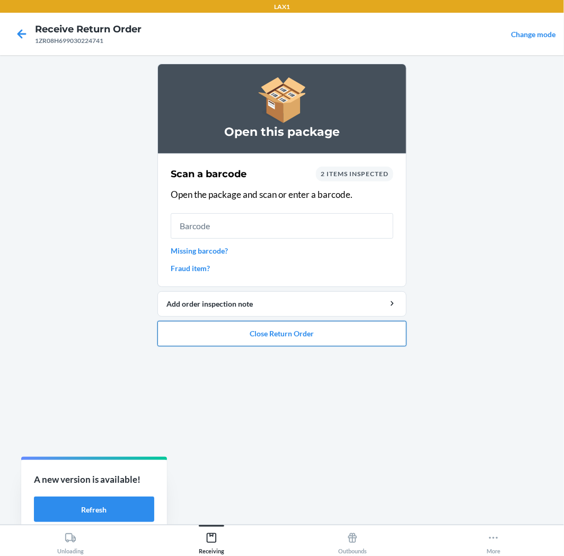
click at [268, 332] on button "Close Return Order" at bounding box center [282, 333] width 249 height 25
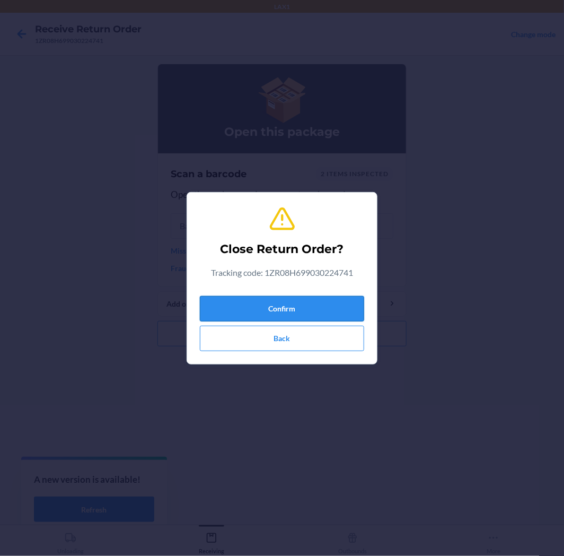
click at [283, 298] on button "Confirm" at bounding box center [282, 308] width 164 height 25
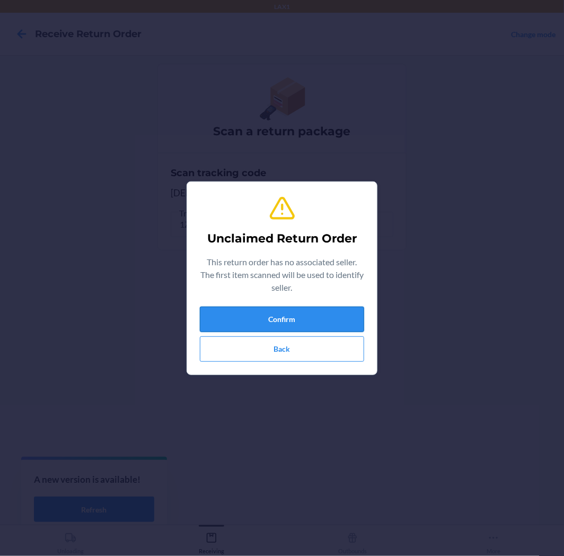
click at [314, 309] on button "Confirm" at bounding box center [282, 319] width 164 height 25
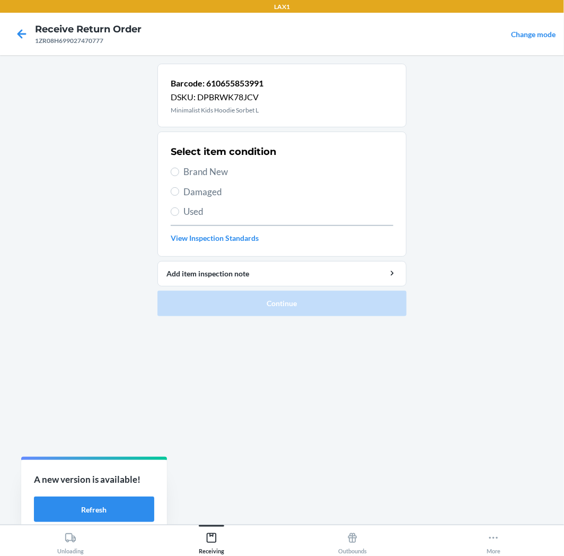
click at [171, 216] on label "Used" at bounding box center [282, 212] width 223 height 14
click at [171, 216] on input "Used" at bounding box center [175, 211] width 8 height 8
radio input "true"
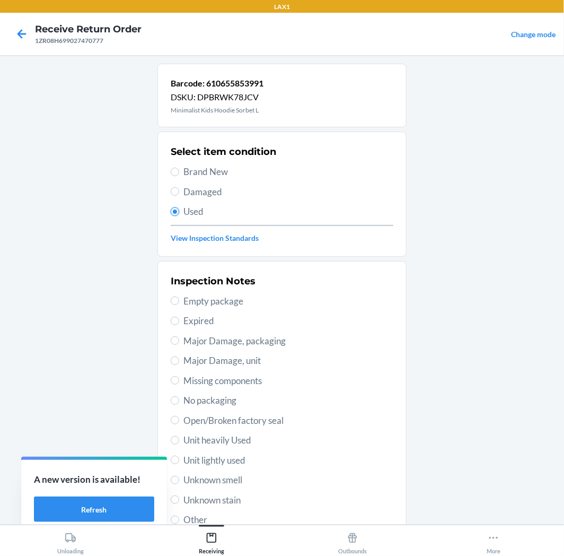
scroll to position [82, 0]
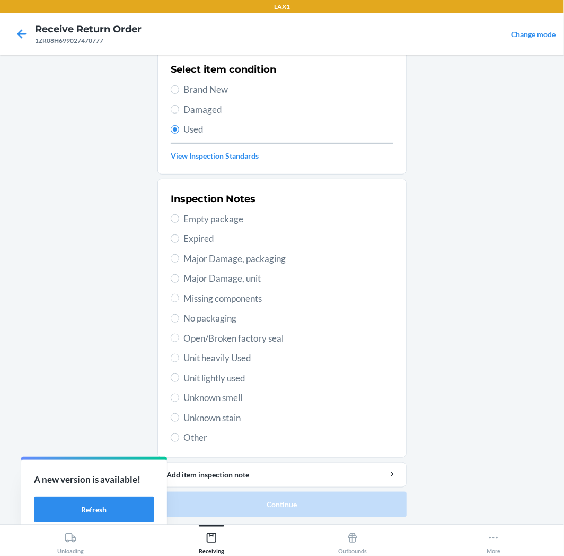
click at [218, 376] on span "Unit lightly used" at bounding box center [289, 378] width 210 height 14
click at [179, 376] on input "Unit lightly used" at bounding box center [175, 377] width 8 height 8
radio input "true"
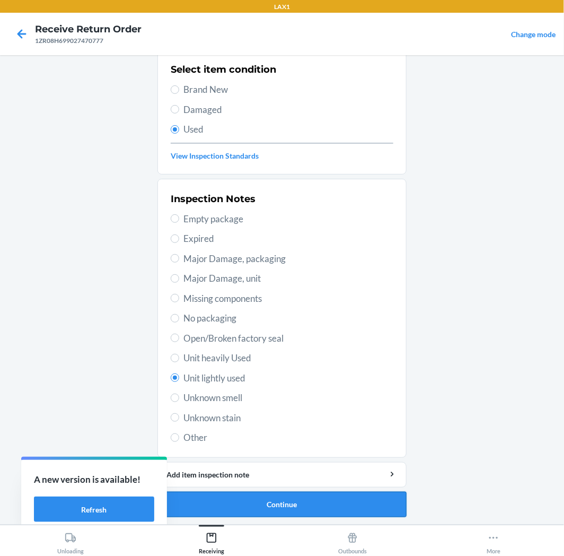
click at [314, 500] on button "Continue" at bounding box center [282, 504] width 249 height 25
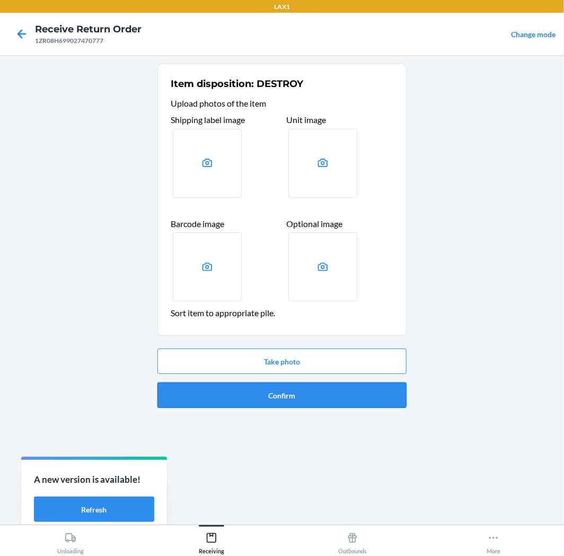
click at [306, 399] on button "Confirm" at bounding box center [282, 394] width 249 height 25
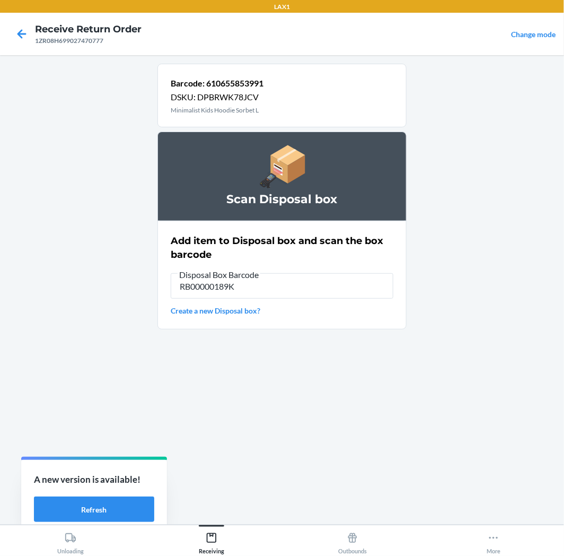
type input "RB00000189K"
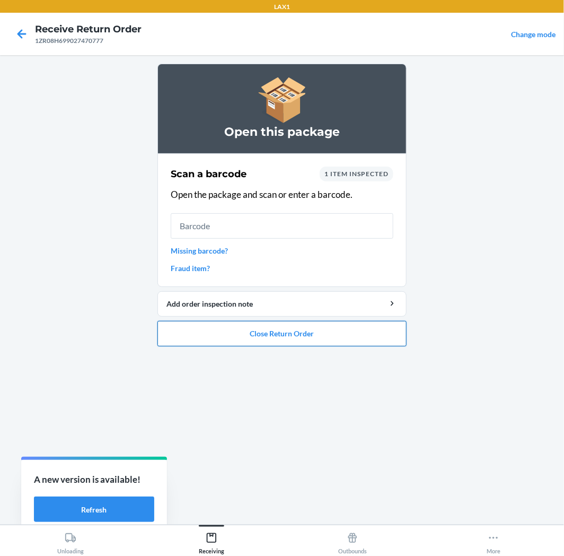
click at [310, 325] on button "Close Return Order" at bounding box center [282, 333] width 249 height 25
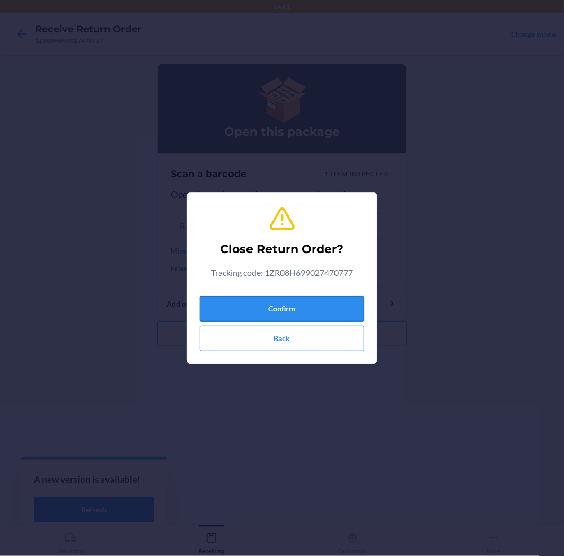
click at [305, 304] on button "Confirm" at bounding box center [282, 308] width 164 height 25
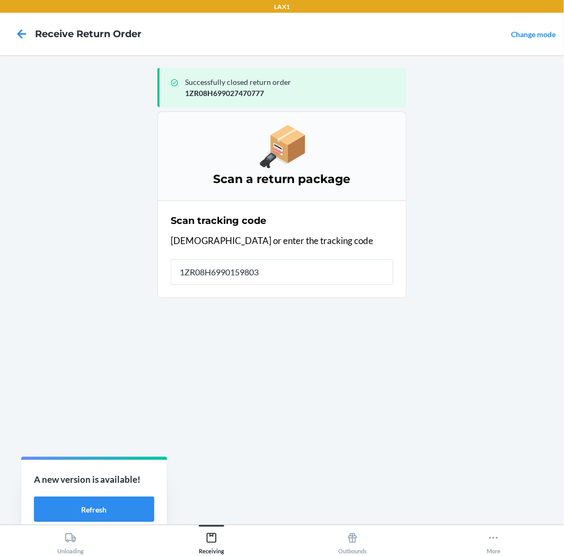
type input "[US_VEHICLE_IDENTIFICATION_NUMBER]"
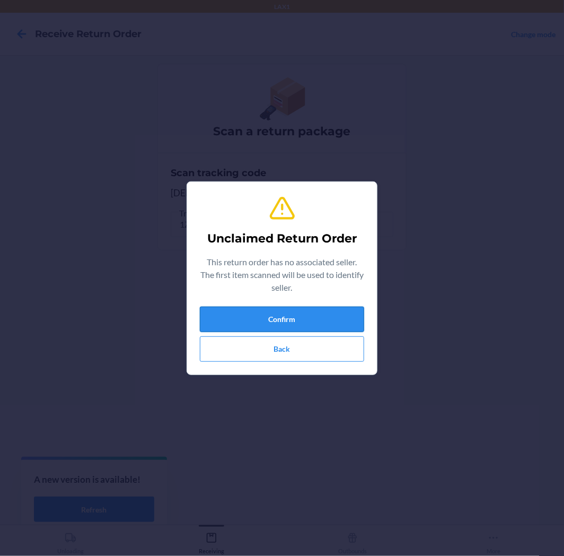
click at [247, 316] on button "Confirm" at bounding box center [282, 319] width 164 height 25
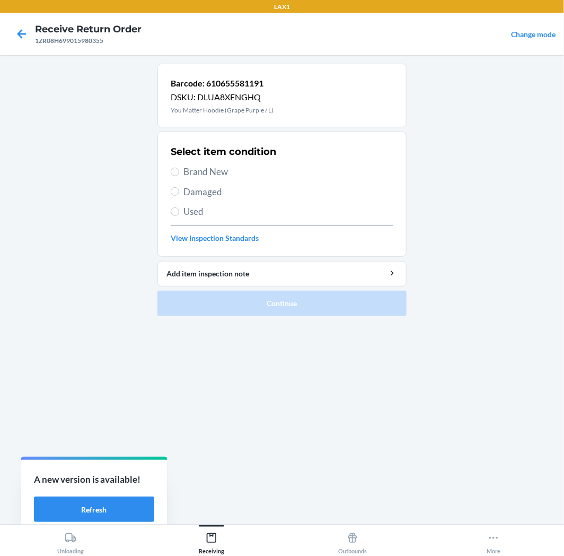
click at [172, 218] on label "Used" at bounding box center [282, 212] width 223 height 14
click at [172, 216] on input "Used" at bounding box center [175, 211] width 8 height 8
radio input "true"
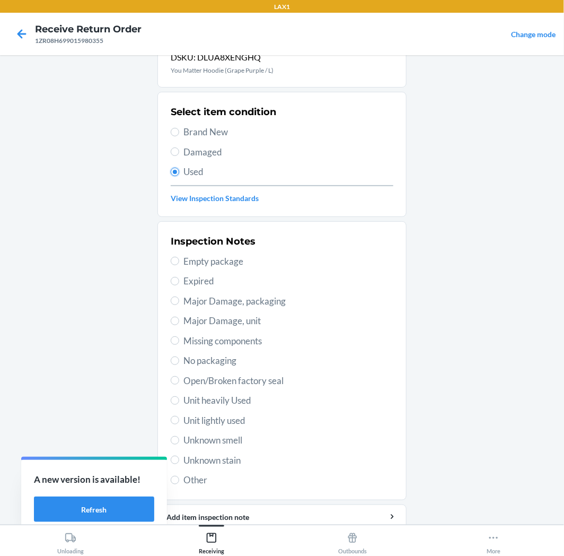
scroll to position [82, 0]
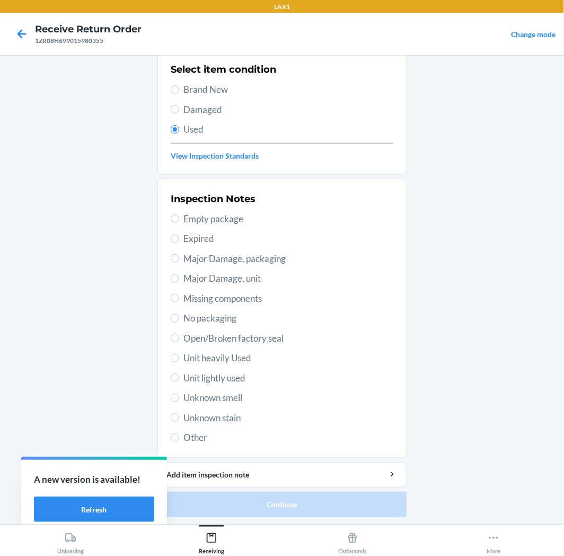
click at [223, 379] on span "Unit lightly used" at bounding box center [289, 378] width 210 height 14
click at [179, 379] on input "Unit lightly used" at bounding box center [175, 377] width 8 height 8
radio input "true"
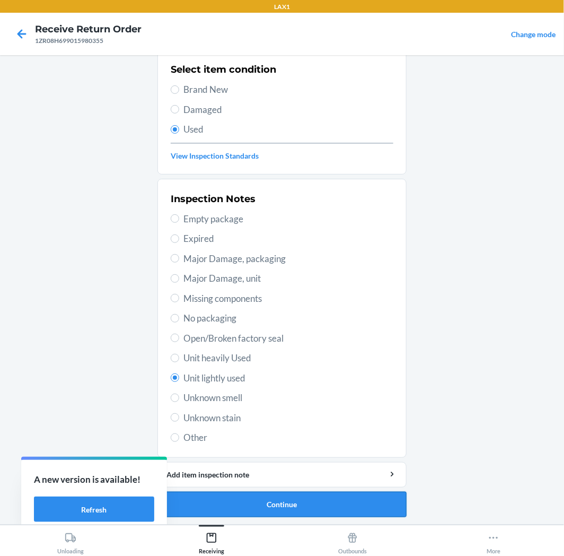
click at [302, 500] on button "Continue" at bounding box center [282, 504] width 249 height 25
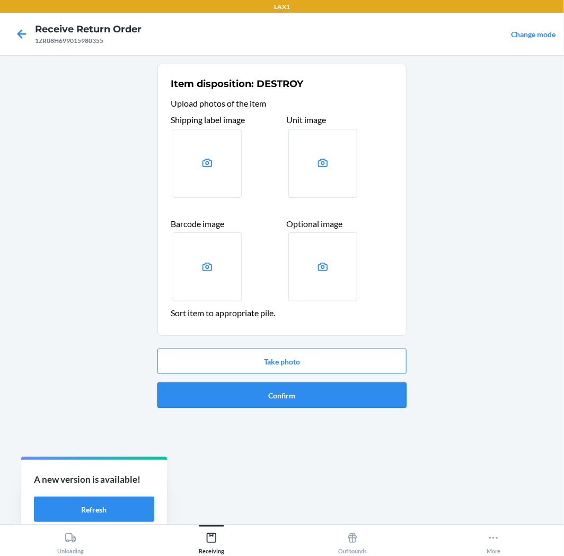
click at [314, 389] on button "Confirm" at bounding box center [282, 394] width 249 height 25
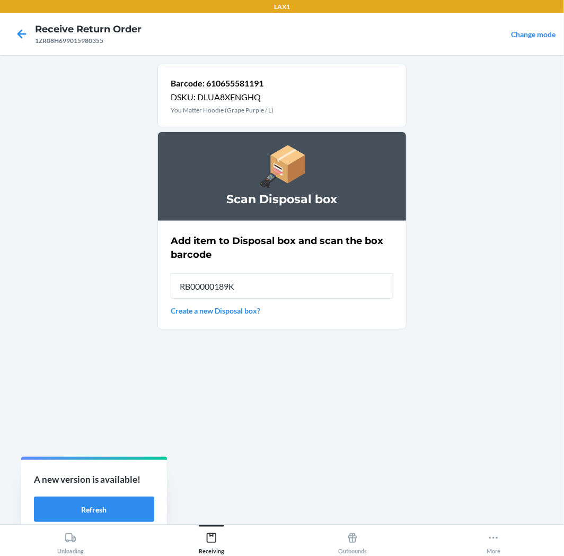
type input "RB00000189K"
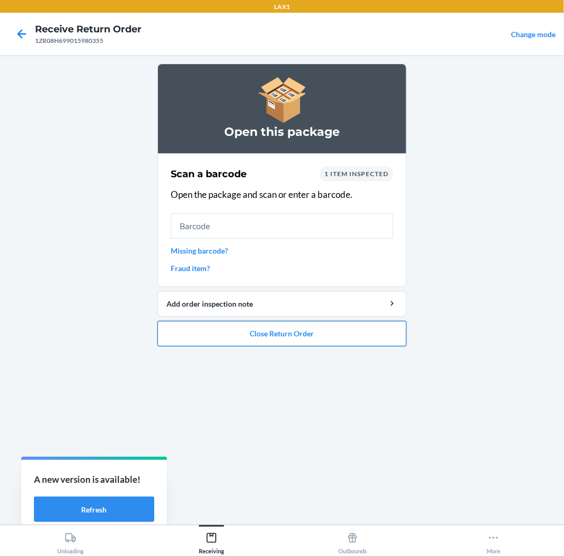
click at [295, 334] on button "Close Return Order" at bounding box center [282, 333] width 249 height 25
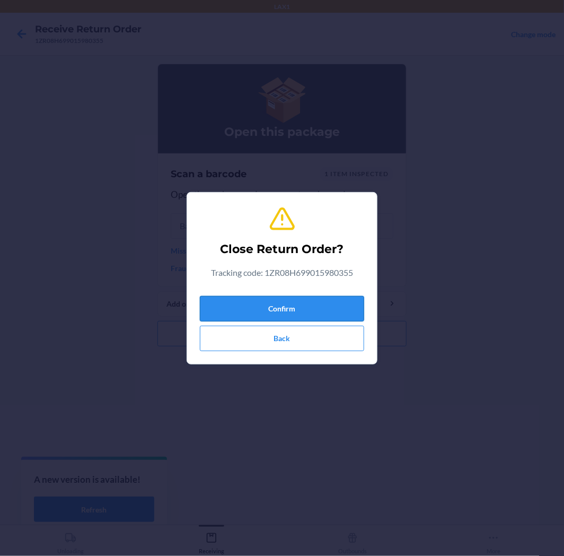
click at [293, 305] on button "Confirm" at bounding box center [282, 308] width 164 height 25
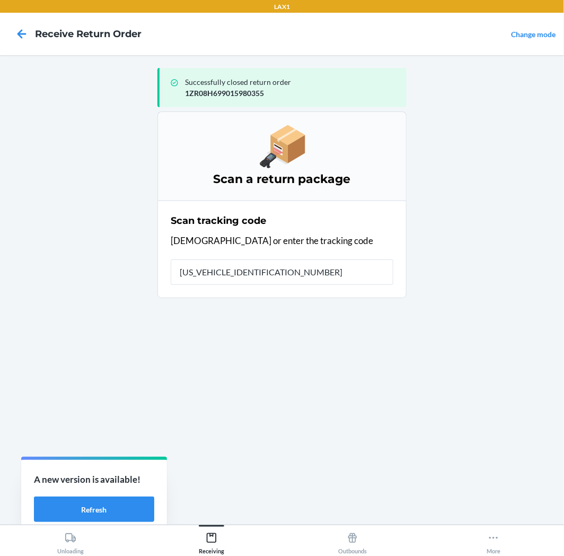
type input "1ZR08H699014190059"
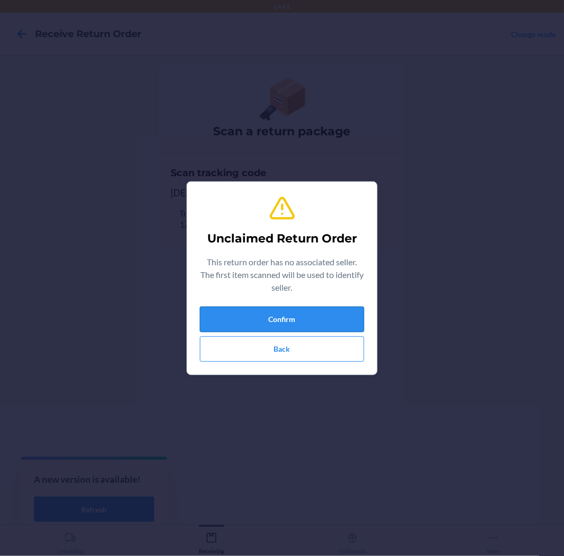
click at [324, 311] on button "Confirm" at bounding box center [282, 319] width 164 height 25
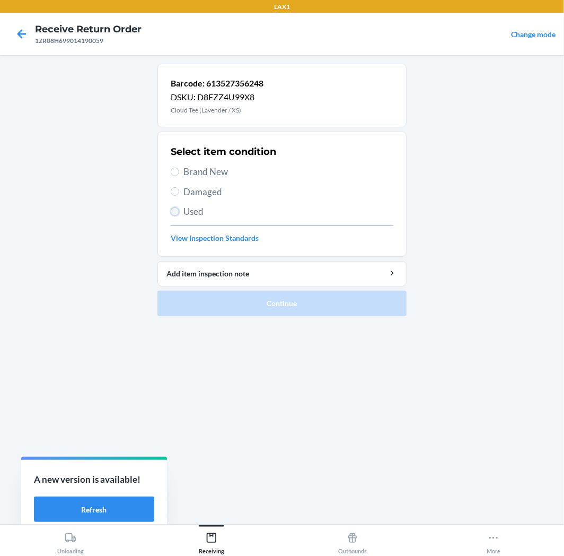
click at [175, 212] on input "Used" at bounding box center [175, 211] width 8 height 8
radio input "true"
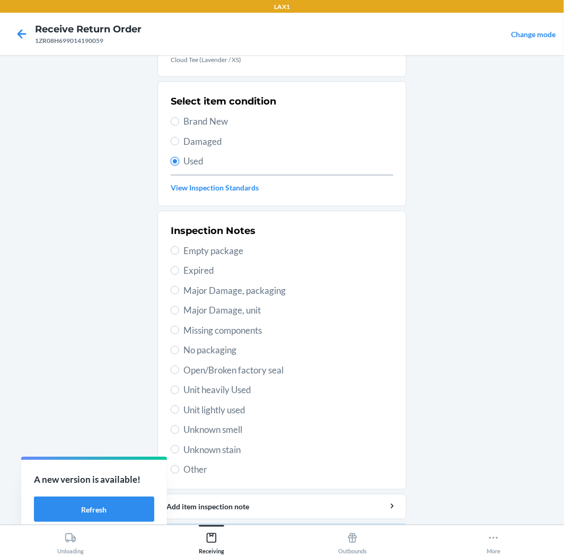
scroll to position [82, 0]
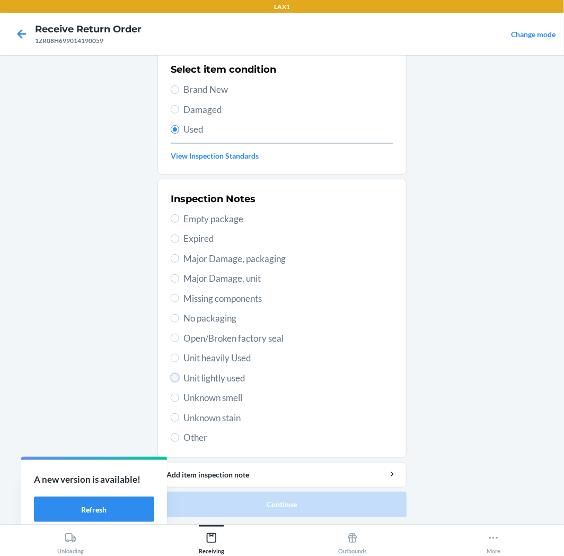
click at [171, 380] on input "Unit lightly used" at bounding box center [175, 377] width 8 height 8
radio input "true"
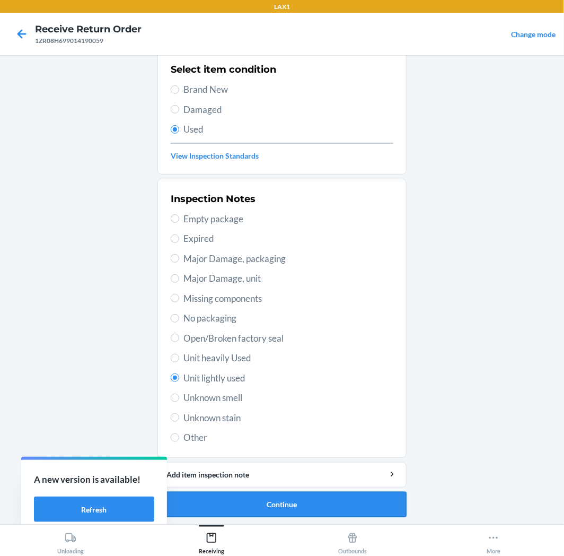
click at [332, 500] on button "Continue" at bounding box center [282, 504] width 249 height 25
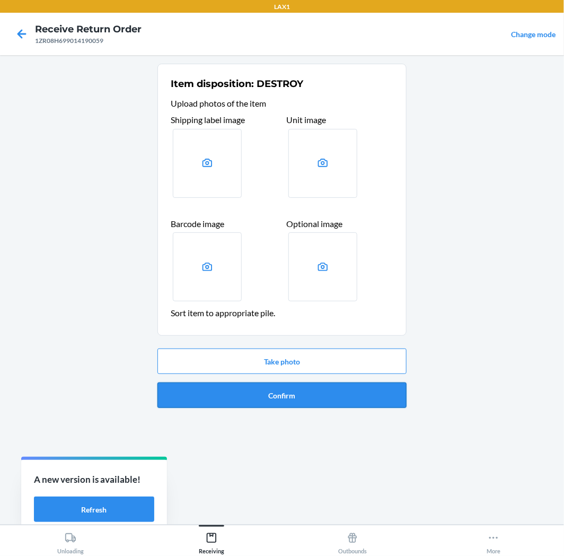
click at [288, 392] on button "Confirm" at bounding box center [282, 394] width 249 height 25
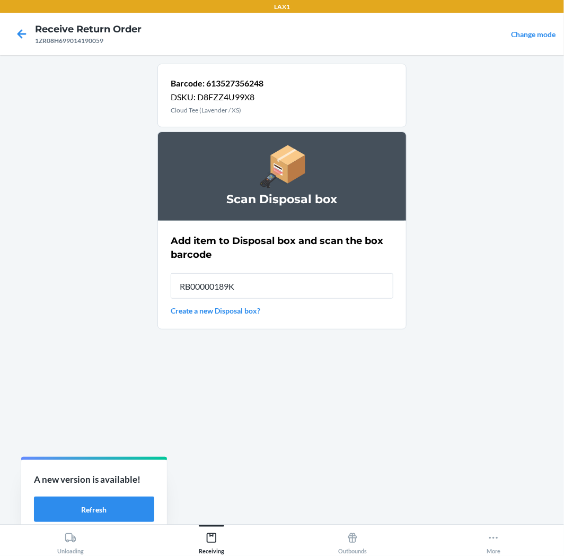
type input "RB00000189K"
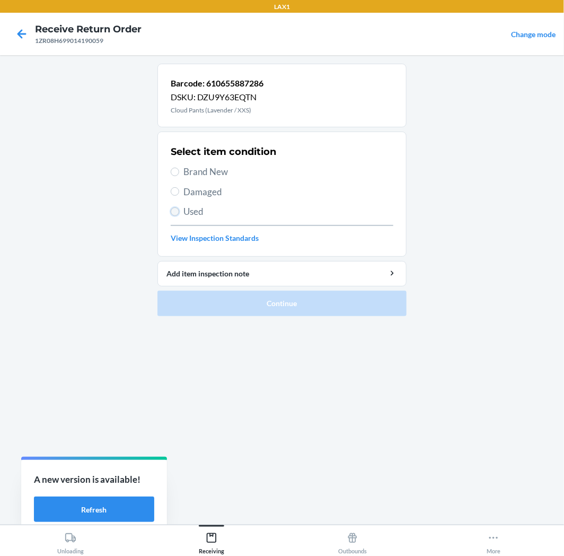
click at [177, 211] on input "Used" at bounding box center [175, 211] width 8 height 8
radio input "true"
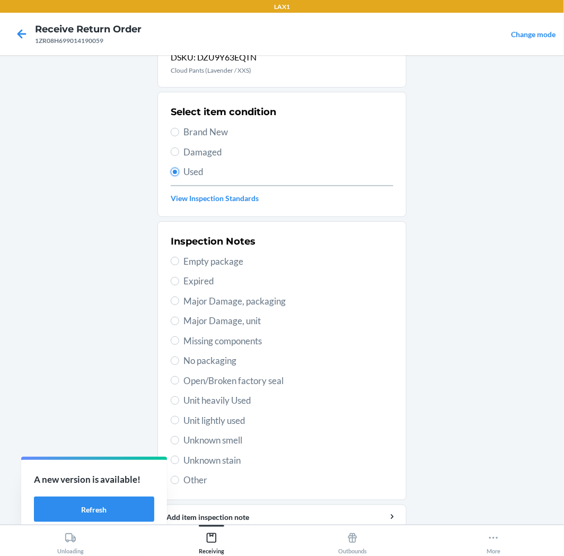
scroll to position [82, 0]
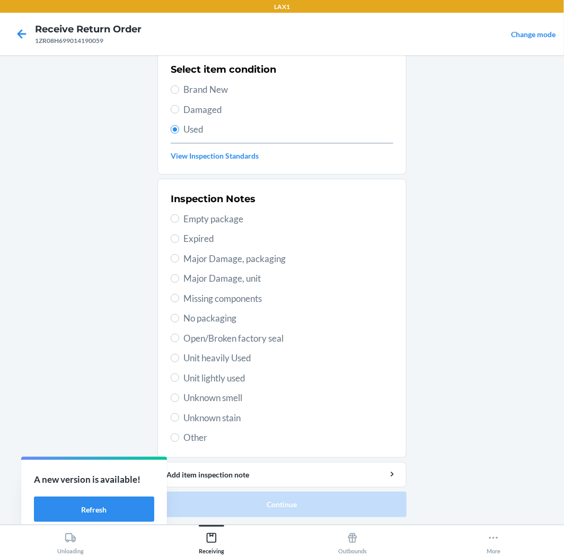
click at [194, 379] on span "Unit lightly used" at bounding box center [289, 378] width 210 height 14
click at [179, 379] on input "Unit lightly used" at bounding box center [175, 377] width 8 height 8
radio input "true"
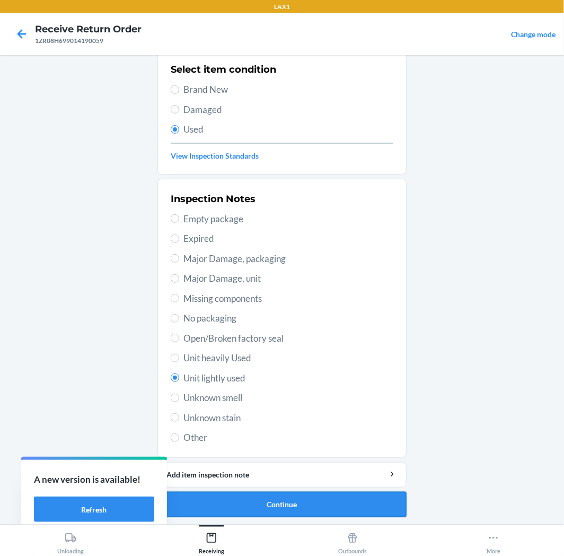
click at [334, 507] on button "Continue" at bounding box center [282, 504] width 249 height 25
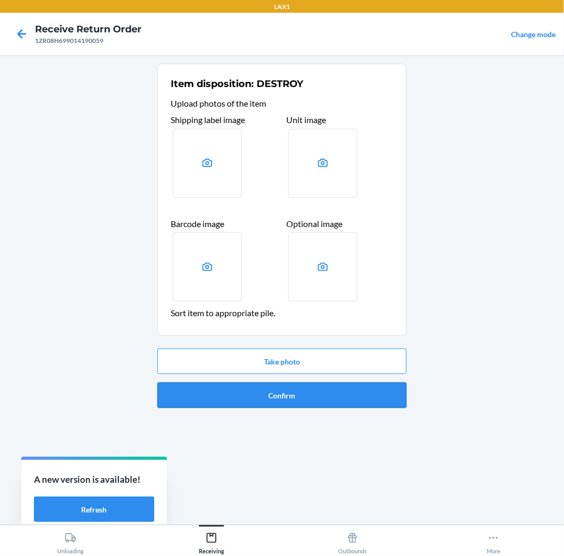
click at [296, 392] on button "Confirm" at bounding box center [282, 394] width 249 height 25
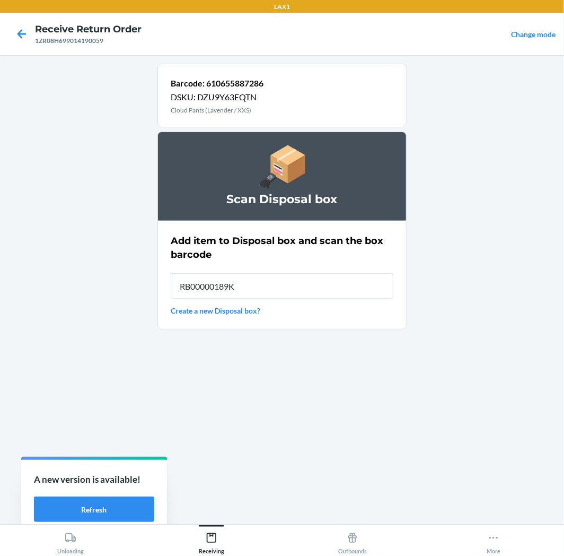
type input "RB00000189K"
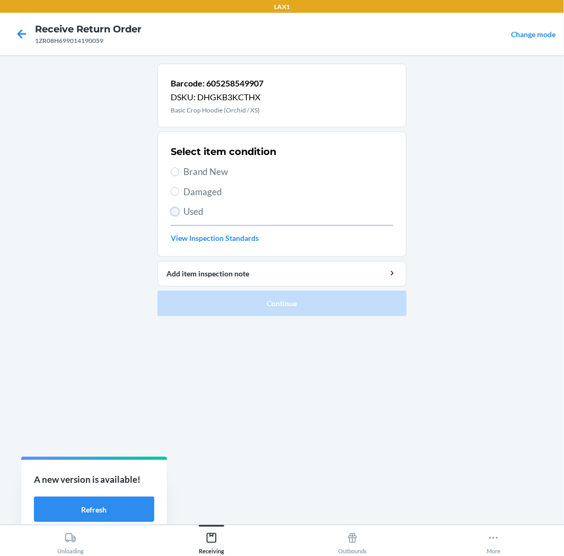
click at [175, 208] on input "Used" at bounding box center [175, 211] width 8 height 8
radio input "true"
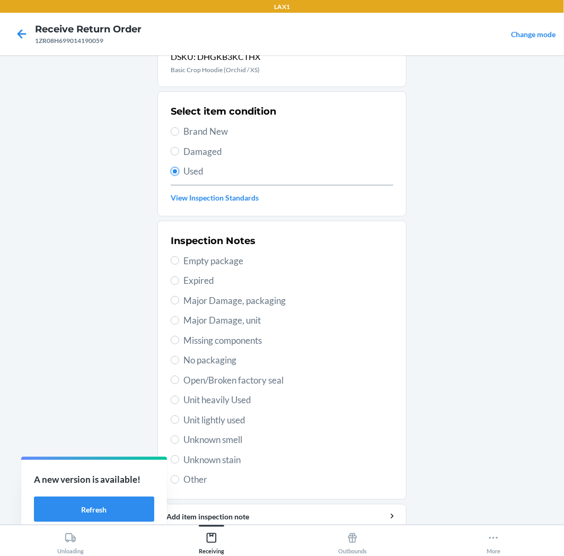
scroll to position [82, 0]
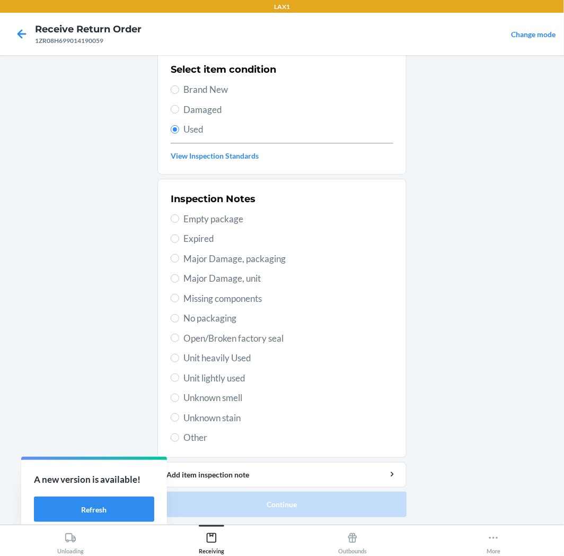
click at [222, 381] on span "Unit lightly used" at bounding box center [289, 378] width 210 height 14
click at [179, 381] on input "Unit lightly used" at bounding box center [175, 377] width 8 height 8
radio input "true"
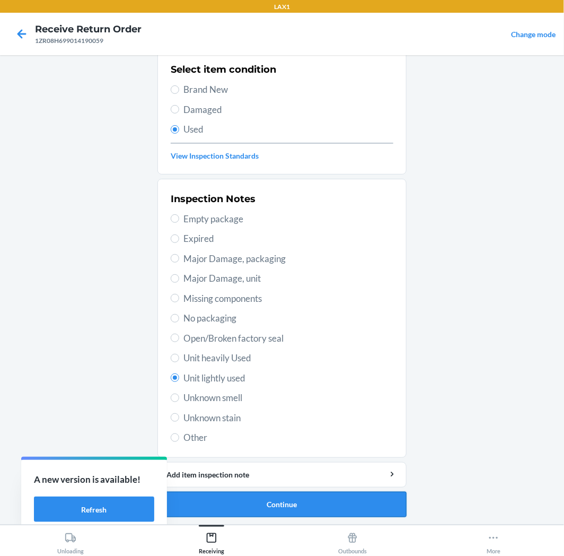
click at [284, 501] on button "Continue" at bounding box center [282, 504] width 249 height 25
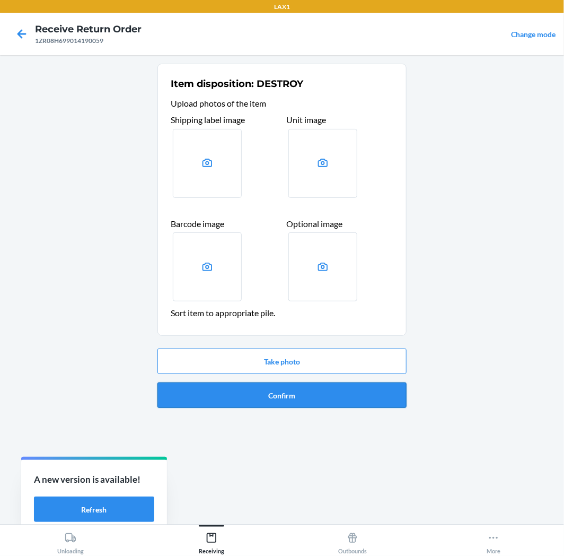
click at [325, 392] on button "Confirm" at bounding box center [282, 394] width 249 height 25
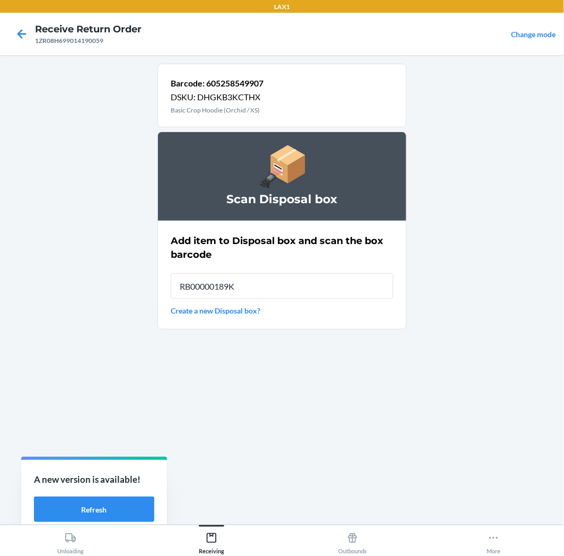
type input "RB00000189K"
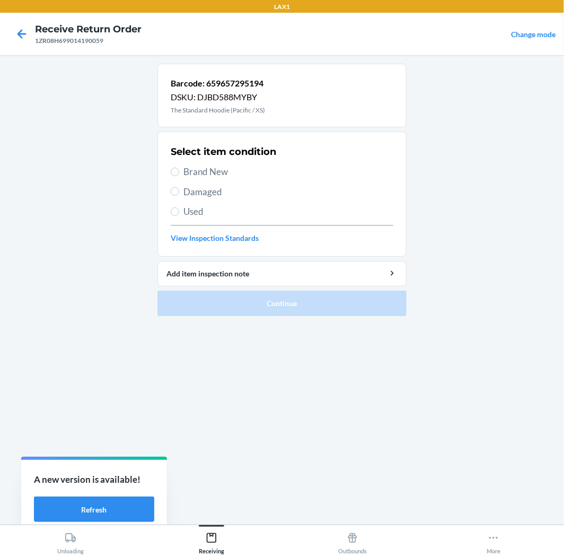
click at [177, 216] on label "Used" at bounding box center [282, 212] width 223 height 14
click at [177, 216] on input "Used" at bounding box center [175, 211] width 8 height 8
radio input "true"
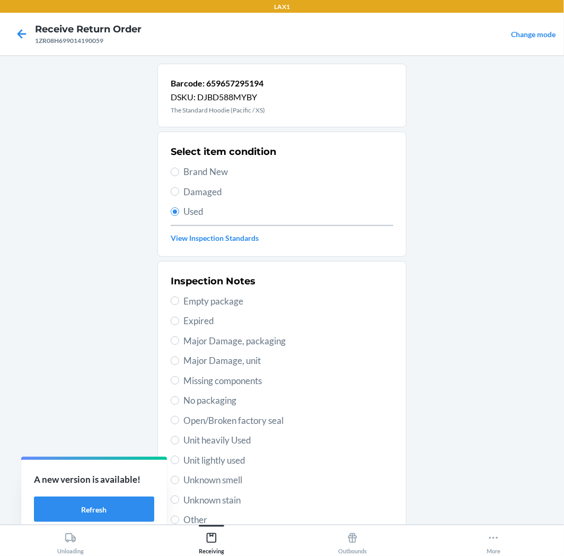
click at [224, 463] on span "Unit lightly used" at bounding box center [289, 461] width 210 height 14
click at [179, 463] on input "Unit lightly used" at bounding box center [175, 460] width 8 height 8
radio input "true"
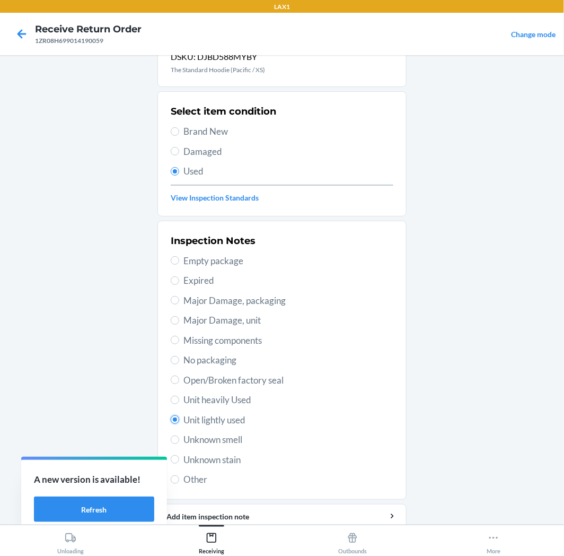
scroll to position [82, 0]
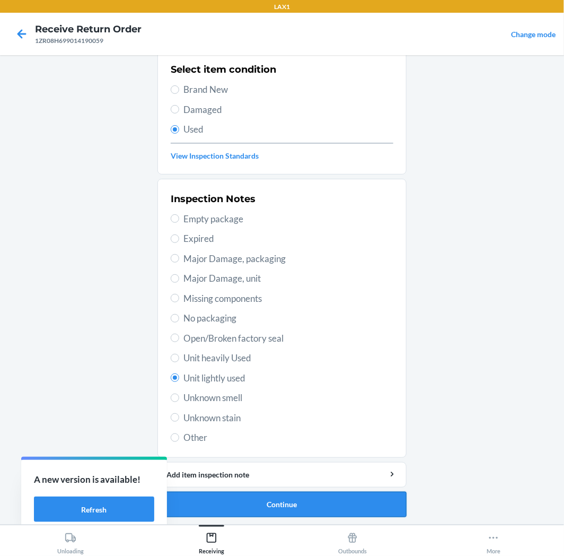
click at [262, 503] on button "Continue" at bounding box center [282, 504] width 249 height 25
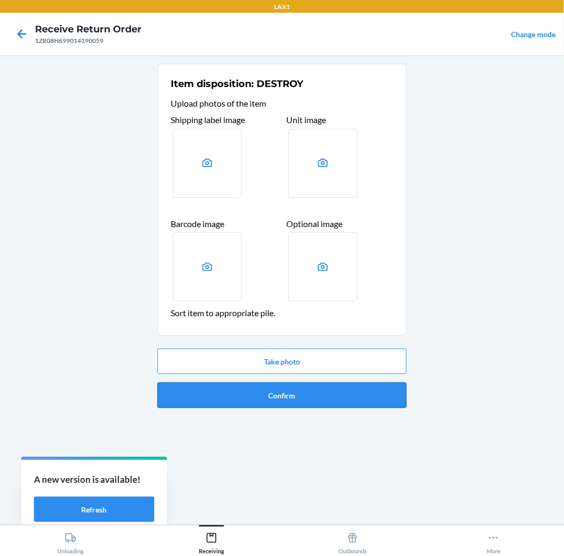
click at [300, 394] on button "Confirm" at bounding box center [282, 394] width 249 height 25
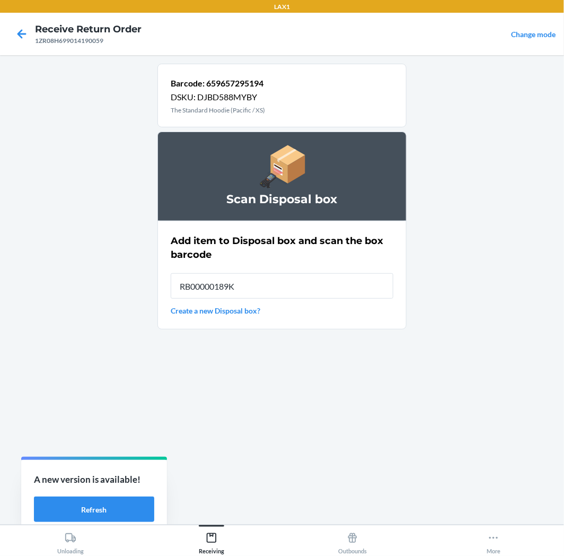
type input "RB00000189K"
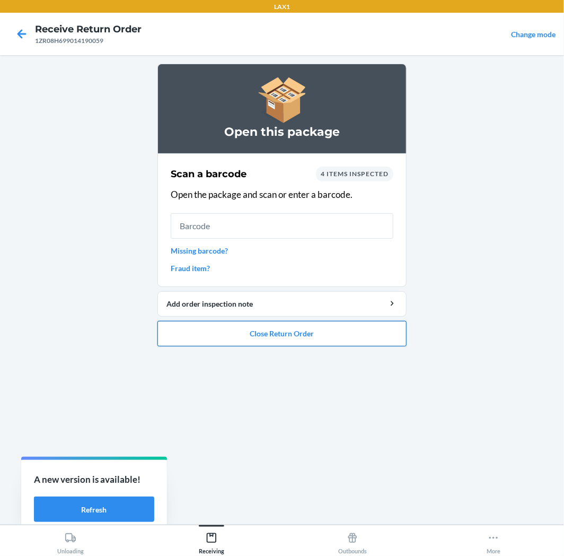
click at [308, 335] on button "Close Return Order" at bounding box center [282, 333] width 249 height 25
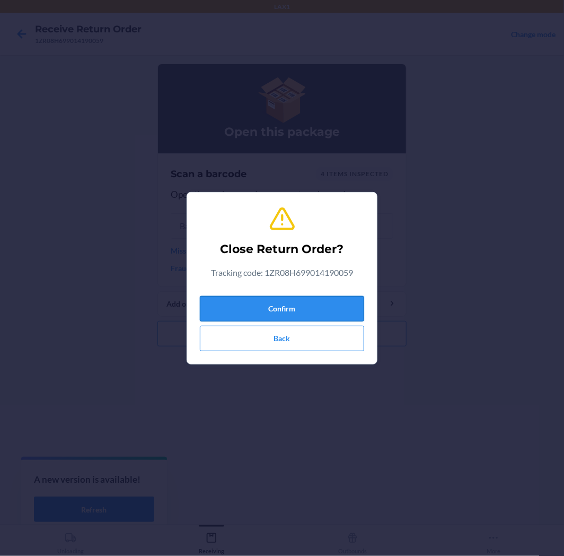
click at [308, 298] on button "Confirm" at bounding box center [282, 308] width 164 height 25
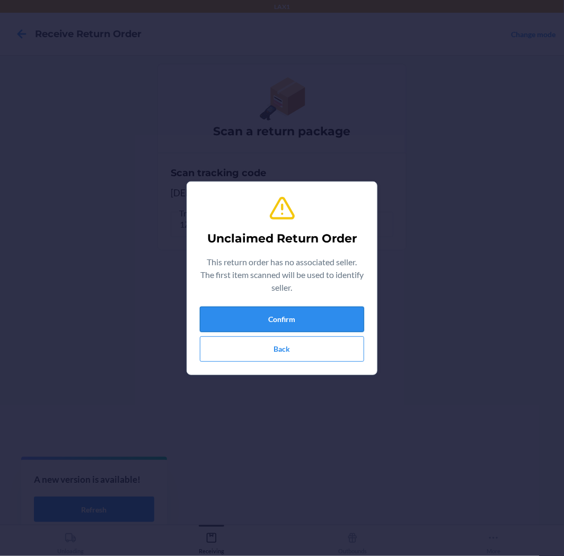
click at [299, 315] on button "Confirm" at bounding box center [282, 319] width 164 height 25
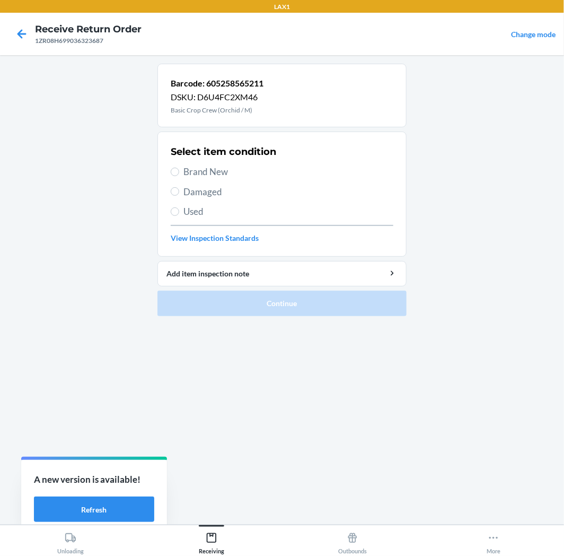
click at [180, 208] on label "Used" at bounding box center [282, 212] width 223 height 14
click at [179, 208] on input "Used" at bounding box center [175, 211] width 8 height 8
radio input "true"
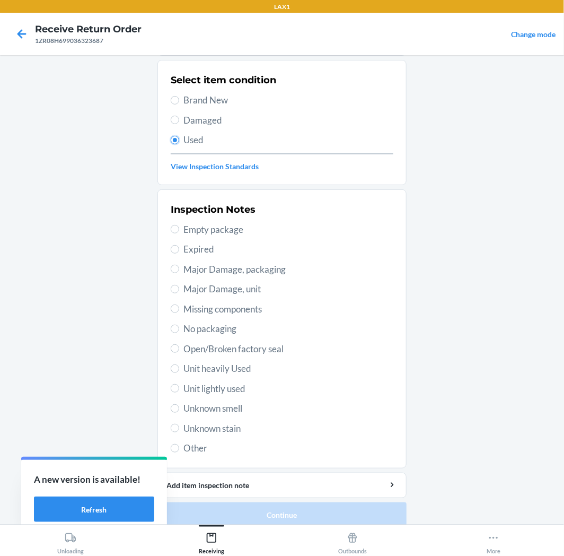
scroll to position [82, 0]
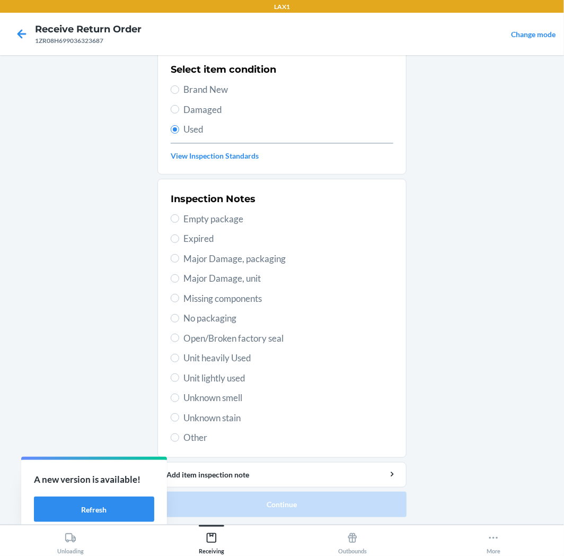
click at [229, 377] on span "Unit lightly used" at bounding box center [289, 378] width 210 height 14
click at [179, 377] on input "Unit lightly used" at bounding box center [175, 377] width 8 height 8
radio input "true"
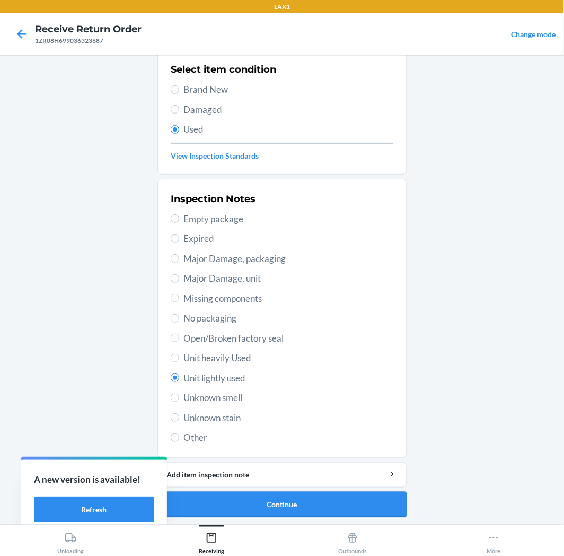
click at [290, 506] on button "Continue" at bounding box center [282, 504] width 249 height 25
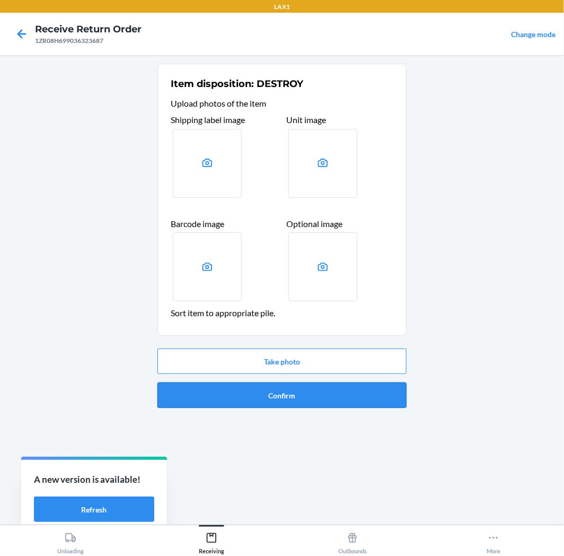
click at [327, 393] on button "Confirm" at bounding box center [282, 394] width 249 height 25
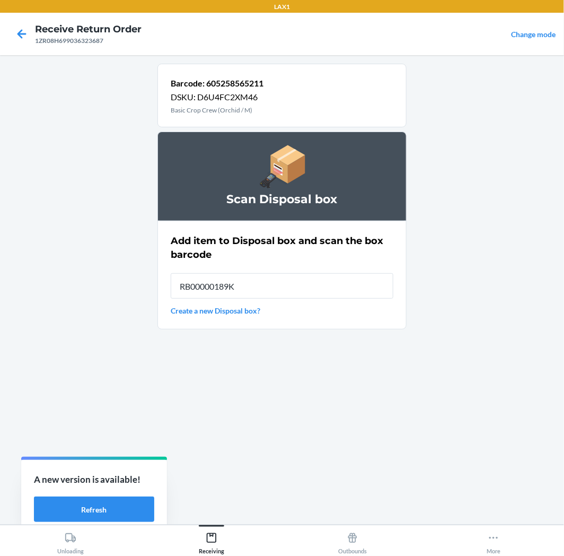
type input "RB00000189K"
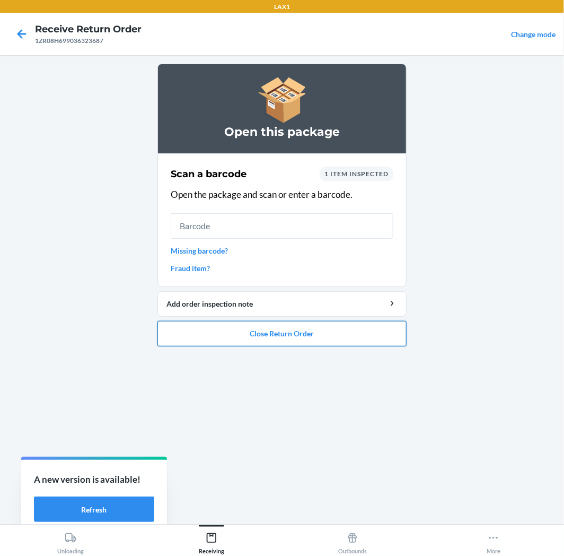
click at [301, 336] on button "Close Return Order" at bounding box center [282, 333] width 249 height 25
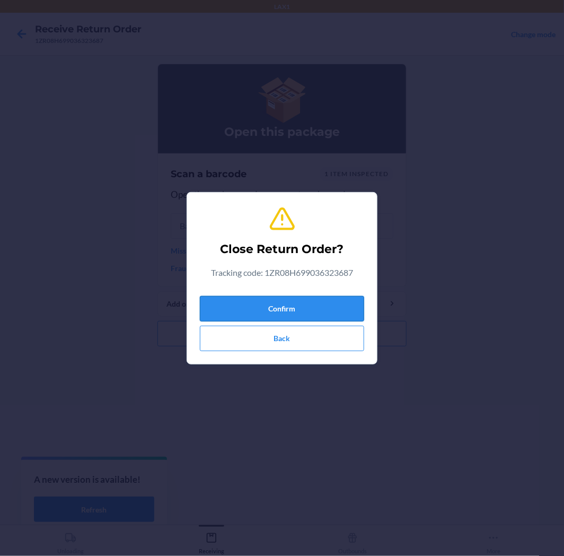
click at [306, 307] on button "Confirm" at bounding box center [282, 308] width 164 height 25
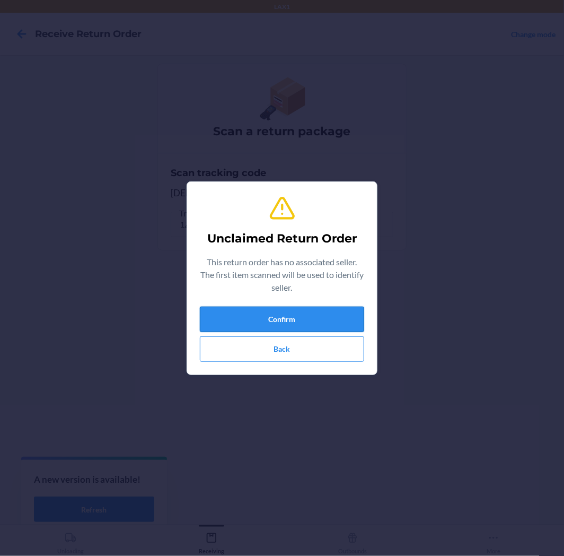
click at [329, 314] on button "Confirm" at bounding box center [282, 319] width 164 height 25
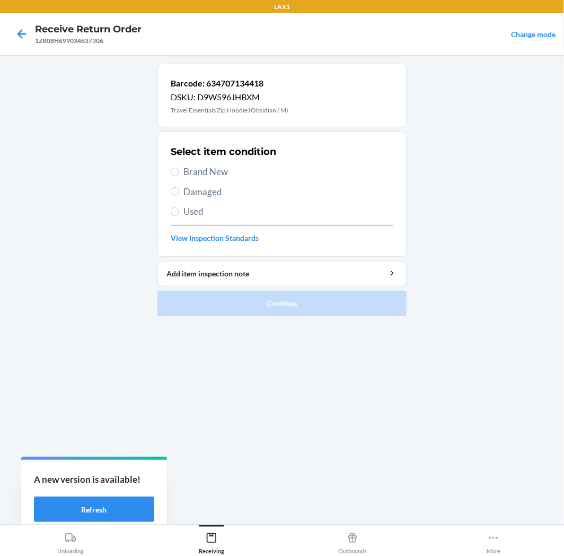
click at [190, 205] on span "Used" at bounding box center [289, 212] width 210 height 14
click at [179, 207] on input "Used" at bounding box center [175, 211] width 8 height 8
radio input "true"
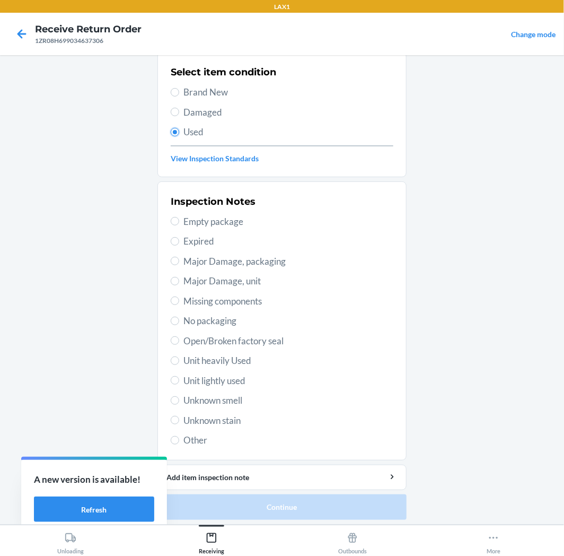
scroll to position [82, 0]
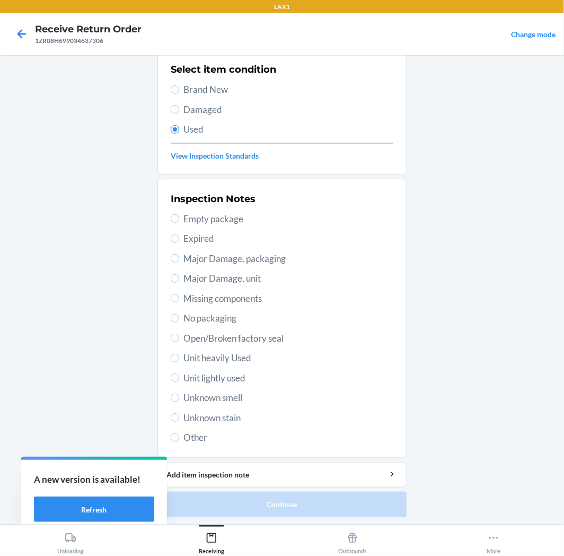
drag, startPoint x: 208, startPoint y: 378, endPoint x: 218, endPoint y: 391, distance: 16.3
click at [208, 378] on span "Unit lightly used" at bounding box center [289, 378] width 210 height 14
click at [179, 378] on input "Unit lightly used" at bounding box center [175, 377] width 8 height 8
radio input "true"
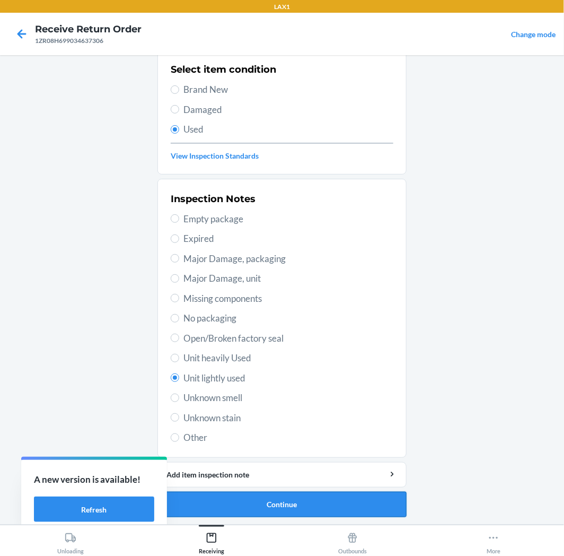
click at [255, 501] on button "Continue" at bounding box center [282, 504] width 249 height 25
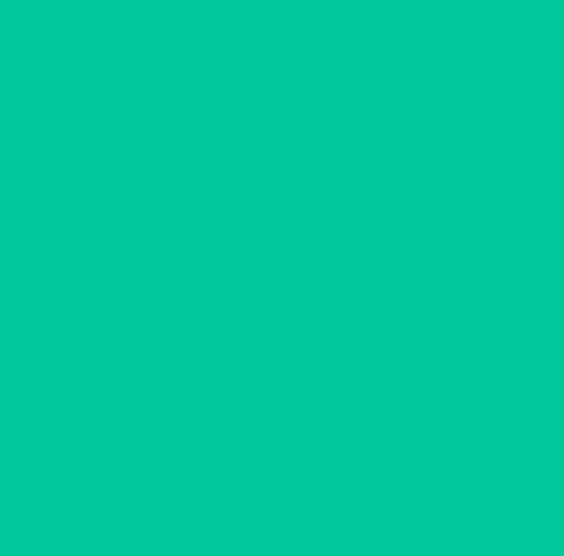
scroll to position [0, 0]
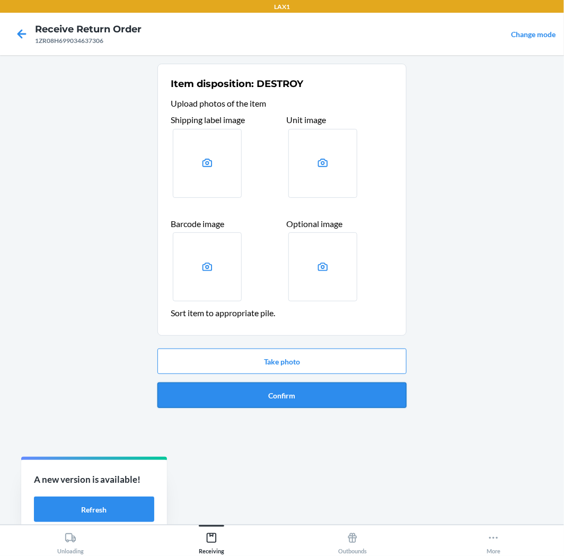
click at [292, 394] on button "Confirm" at bounding box center [282, 394] width 249 height 25
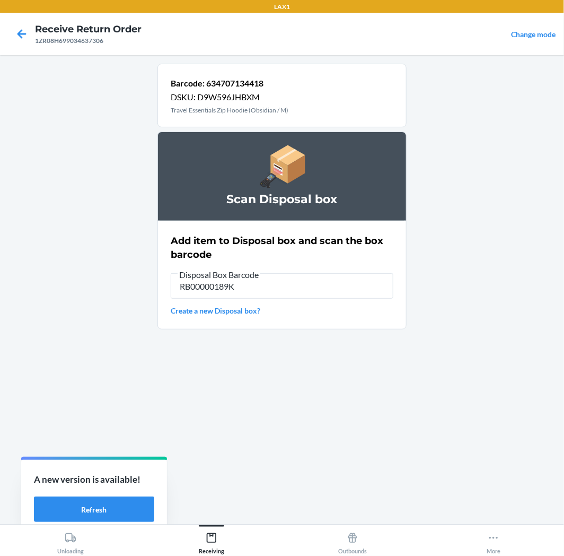
type input "RB00000189K"
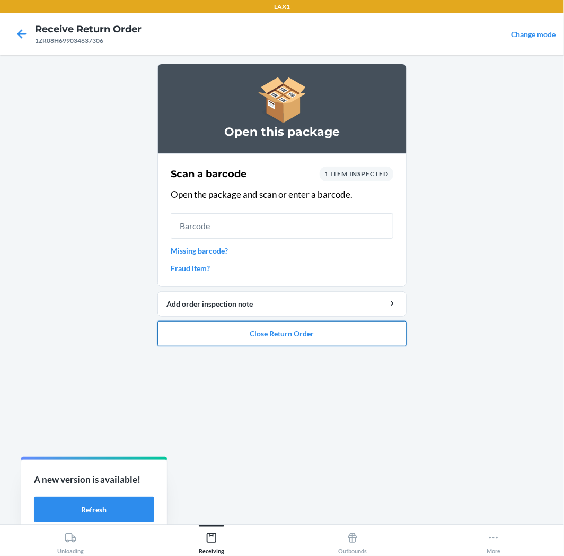
click at [308, 331] on button "Close Return Order" at bounding box center [282, 333] width 249 height 25
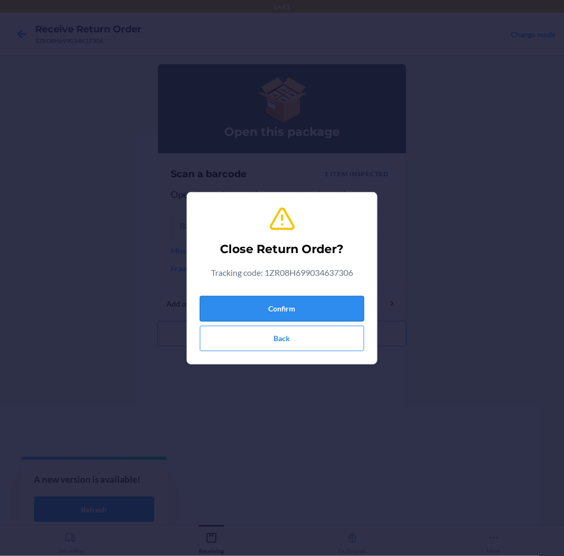
click at [318, 303] on button "Confirm" at bounding box center [282, 308] width 164 height 25
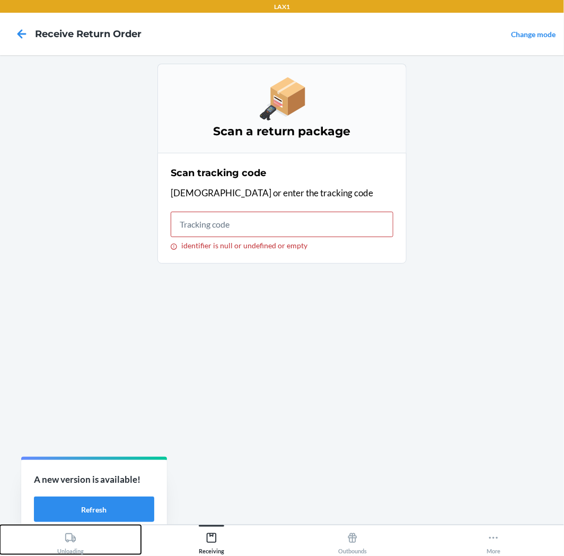
click at [86, 538] on button "Unloading" at bounding box center [70, 539] width 141 height 29
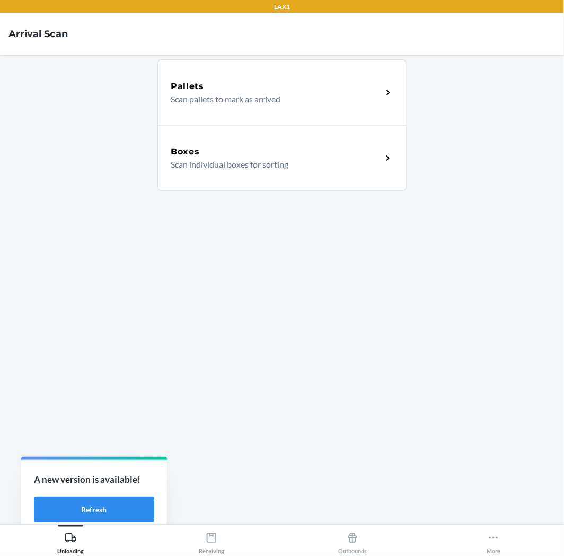
click at [295, 147] on div "Boxes" at bounding box center [277, 151] width 212 height 13
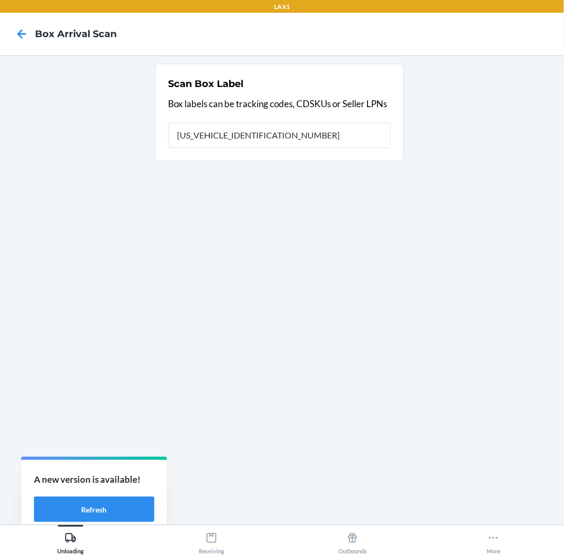
type input "1ZR08H699005468062"
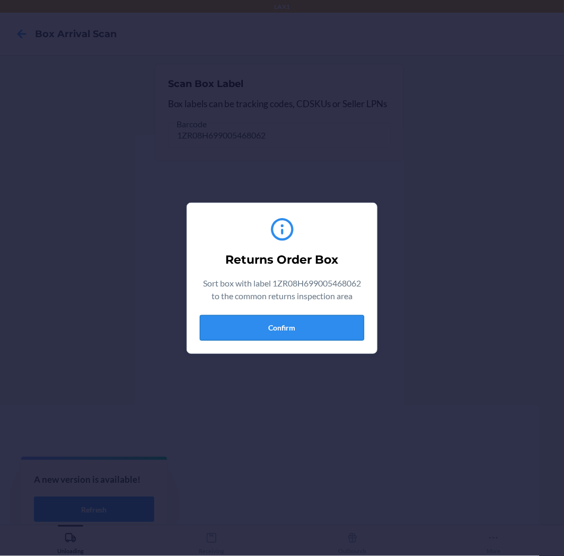
click at [283, 331] on button "Confirm" at bounding box center [282, 327] width 164 height 25
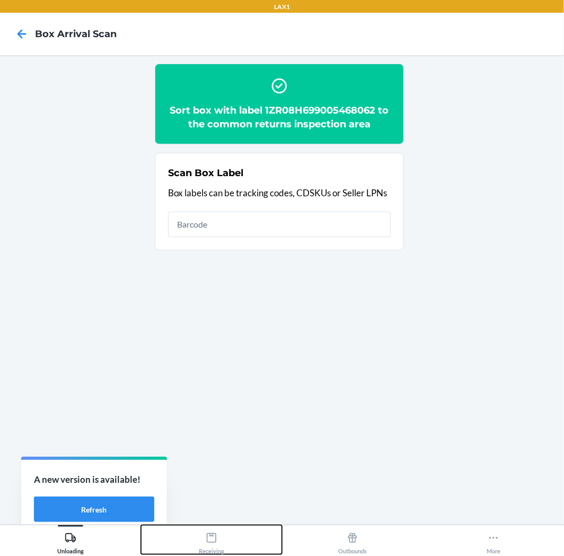
click at [209, 540] on icon at bounding box center [212, 538] width 12 height 12
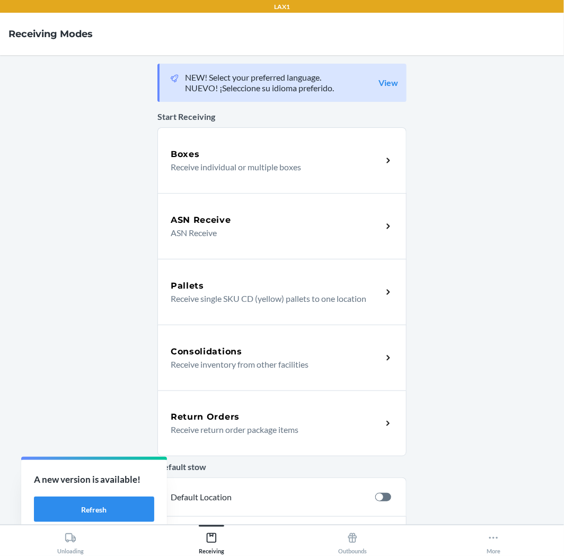
click at [264, 422] on div "Return Orders" at bounding box center [277, 417] width 212 height 13
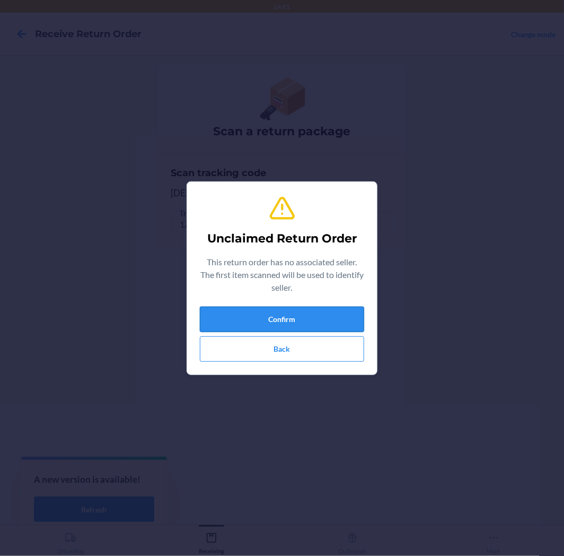
click at [294, 314] on button "Confirm" at bounding box center [282, 319] width 164 height 25
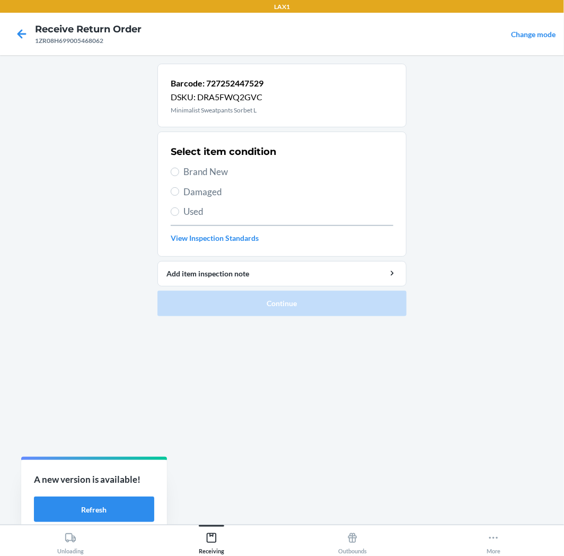
click at [181, 208] on label "Used" at bounding box center [282, 212] width 223 height 14
click at [179, 208] on input "Used" at bounding box center [175, 211] width 8 height 8
radio input "true"
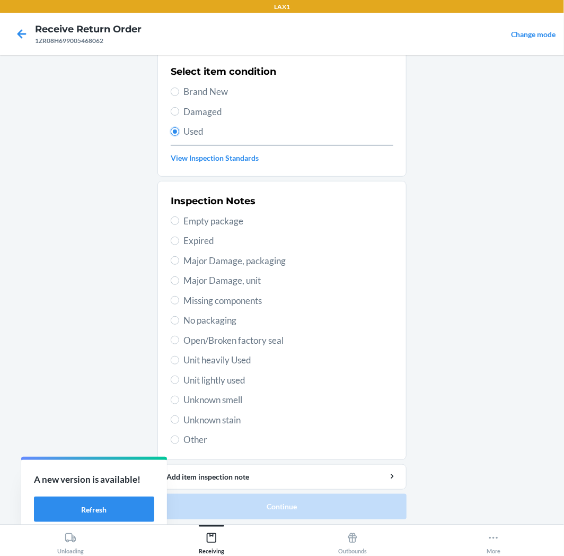
scroll to position [82, 0]
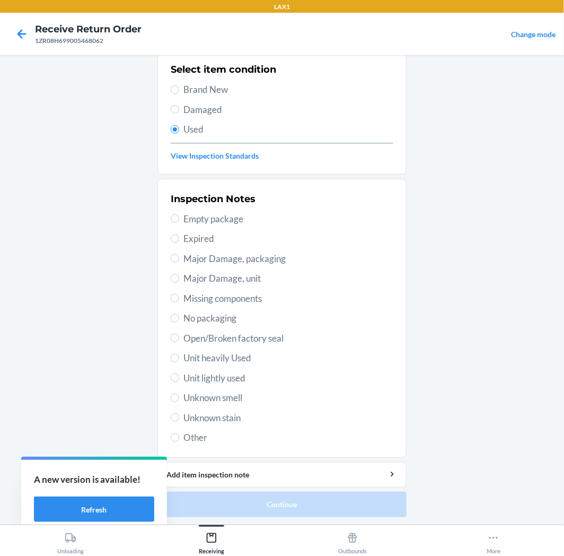
click at [200, 373] on span "Unit lightly used" at bounding box center [289, 378] width 210 height 14
click at [179, 373] on input "Unit lightly used" at bounding box center [175, 377] width 8 height 8
radio input "true"
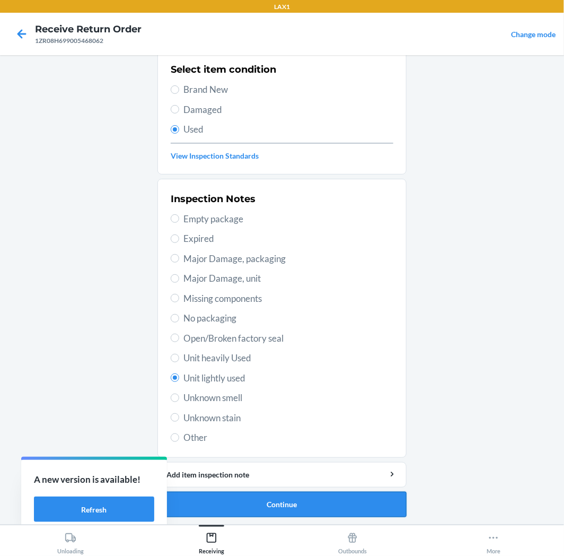
click at [300, 498] on button "Continue" at bounding box center [282, 504] width 249 height 25
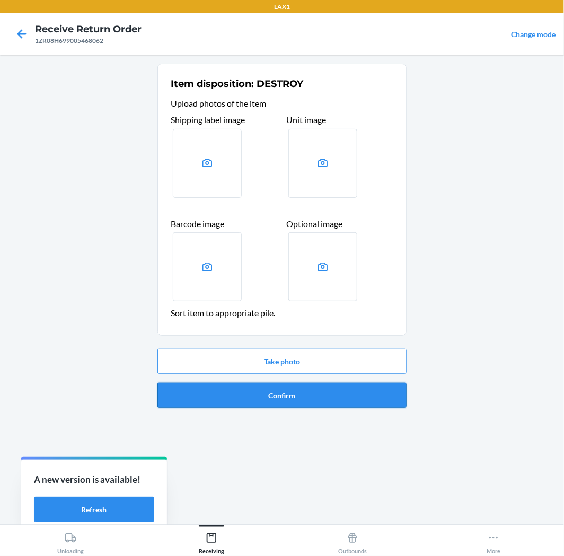
click at [311, 402] on button "Confirm" at bounding box center [282, 394] width 249 height 25
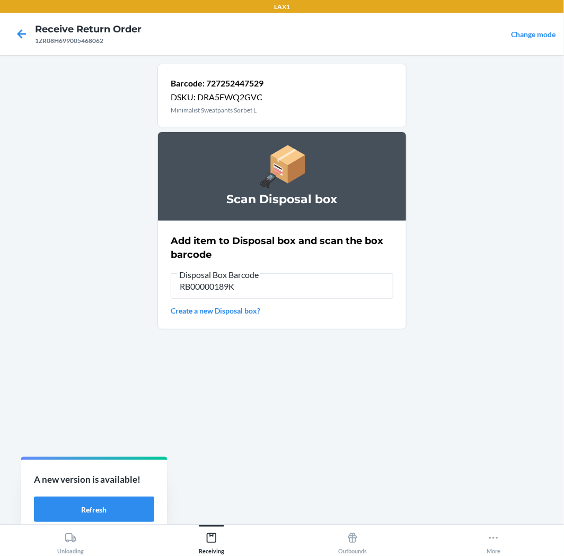
type input "RB00000189K"
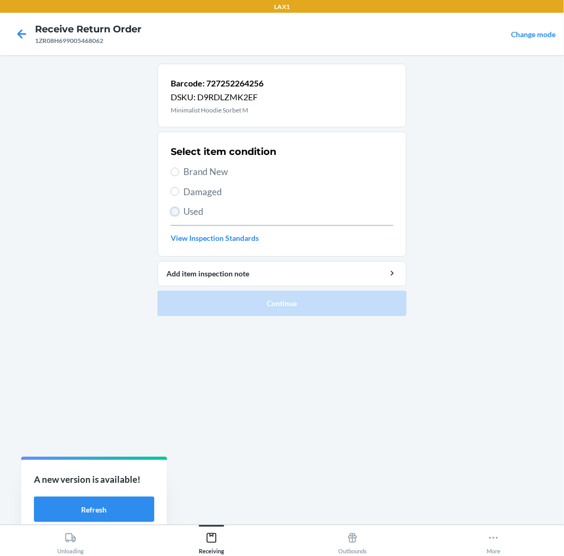
click at [176, 211] on input "Used" at bounding box center [175, 211] width 8 height 8
radio input "true"
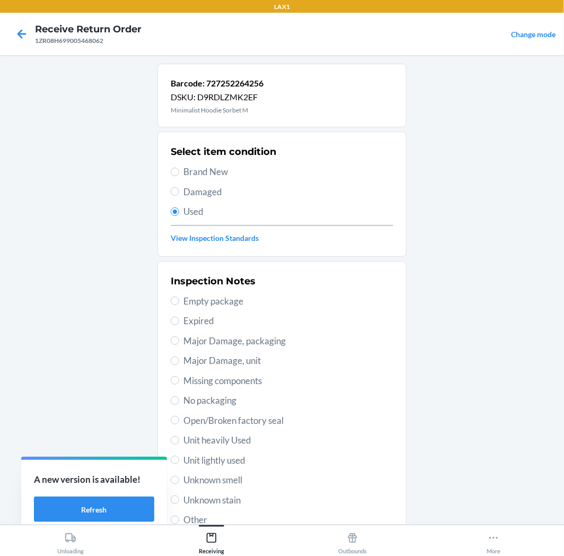
click at [213, 465] on span "Unit lightly used" at bounding box center [289, 461] width 210 height 14
click at [179, 464] on input "Unit lightly used" at bounding box center [175, 460] width 8 height 8
radio input "true"
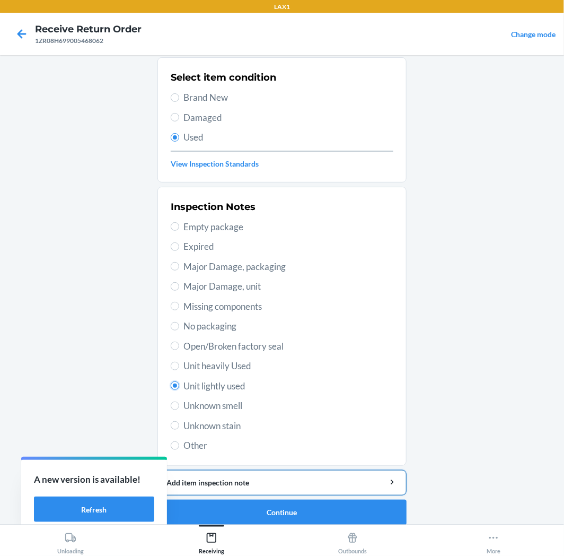
scroll to position [82, 0]
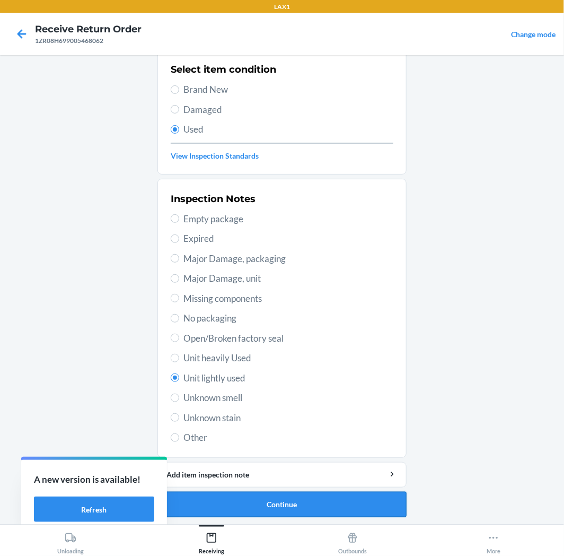
click at [280, 498] on button "Continue" at bounding box center [282, 504] width 249 height 25
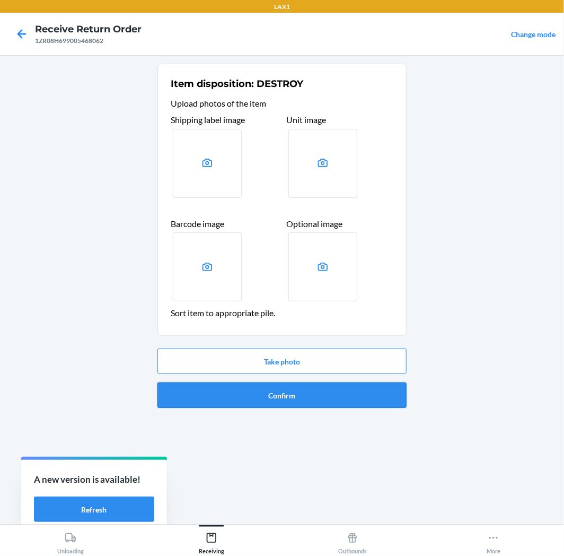
click at [293, 396] on button "Confirm" at bounding box center [282, 394] width 249 height 25
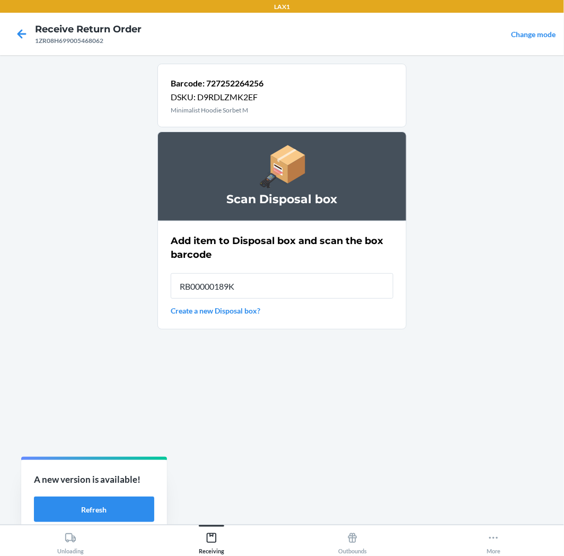
type input "RB00000189K"
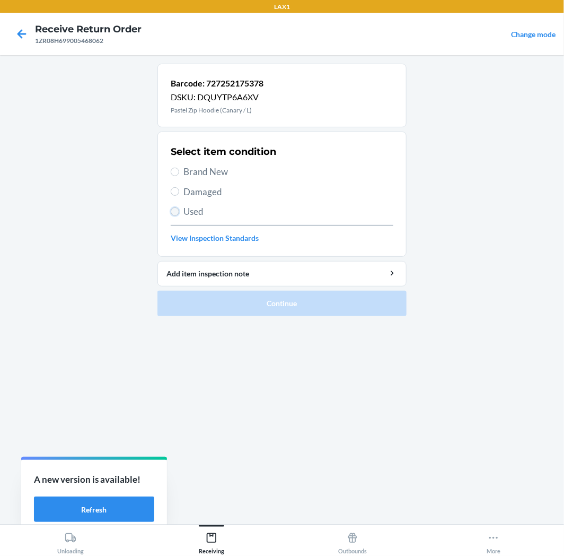
click at [178, 211] on input "Used" at bounding box center [175, 211] width 8 height 8
radio input "true"
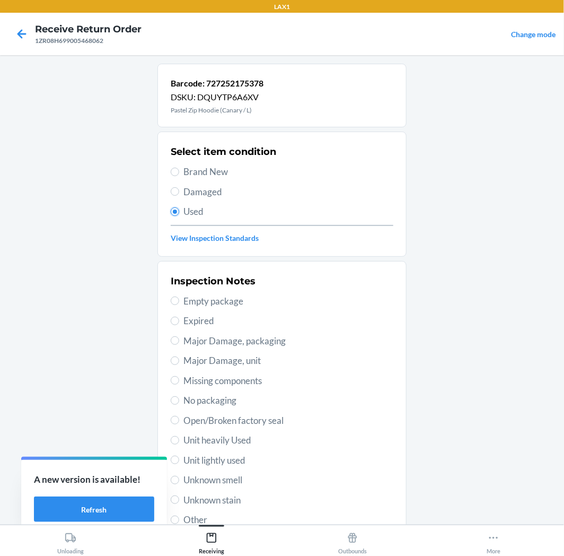
scroll to position [82, 0]
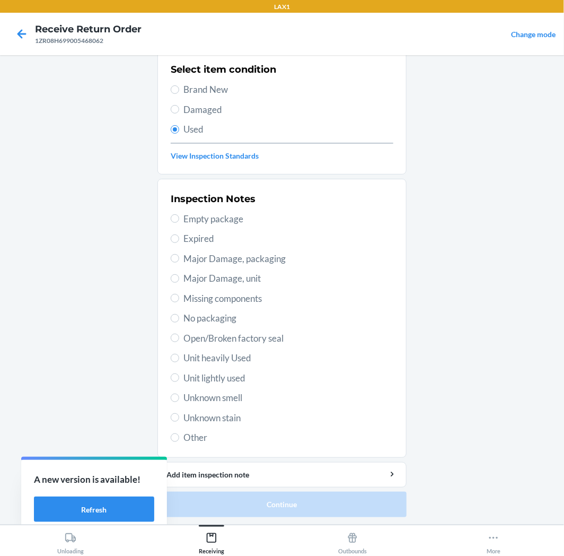
click at [242, 372] on span "Unit lightly used" at bounding box center [289, 378] width 210 height 14
click at [179, 373] on input "Unit lightly used" at bounding box center [175, 377] width 8 height 8
radio input "true"
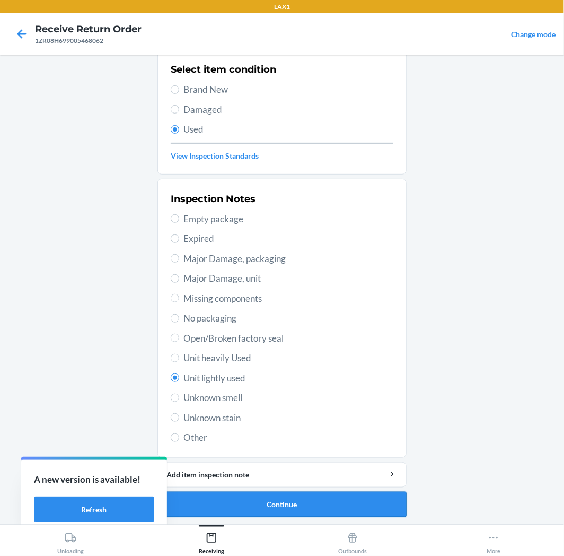
click at [288, 500] on button "Continue" at bounding box center [282, 504] width 249 height 25
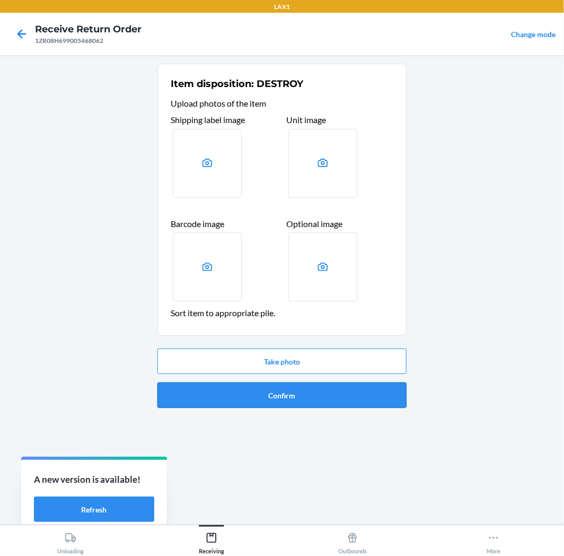
click at [321, 395] on button "Confirm" at bounding box center [282, 394] width 249 height 25
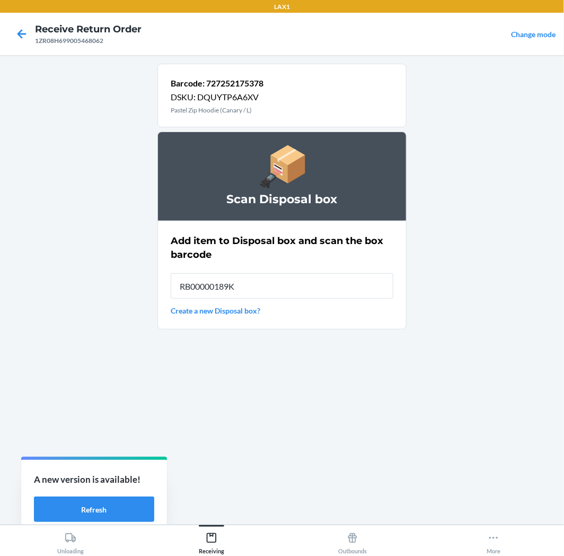
type input "RB00000189K"
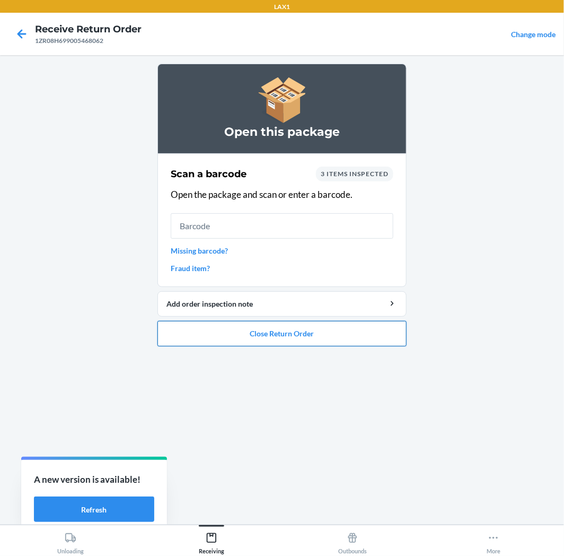
click at [276, 333] on button "Close Return Order" at bounding box center [282, 333] width 249 height 25
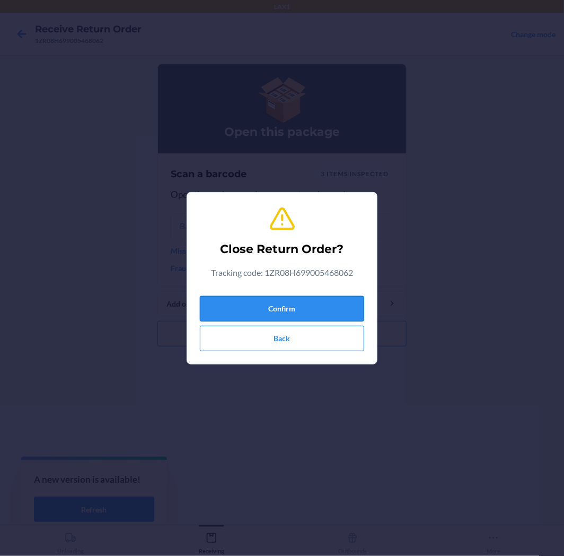
click at [292, 310] on button "Confirm" at bounding box center [282, 308] width 164 height 25
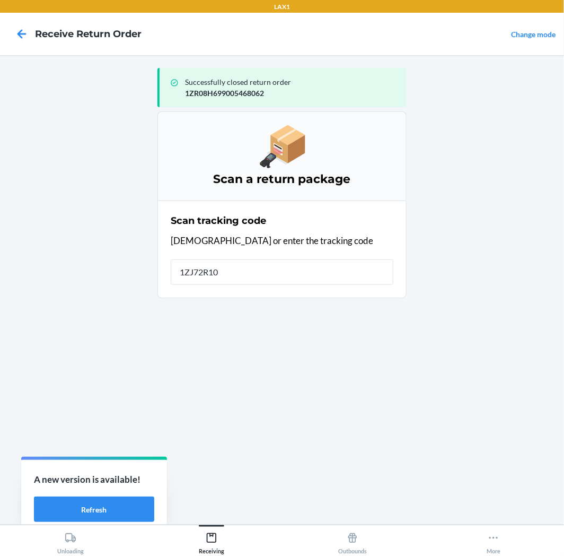
type input "1ZJ72R100"
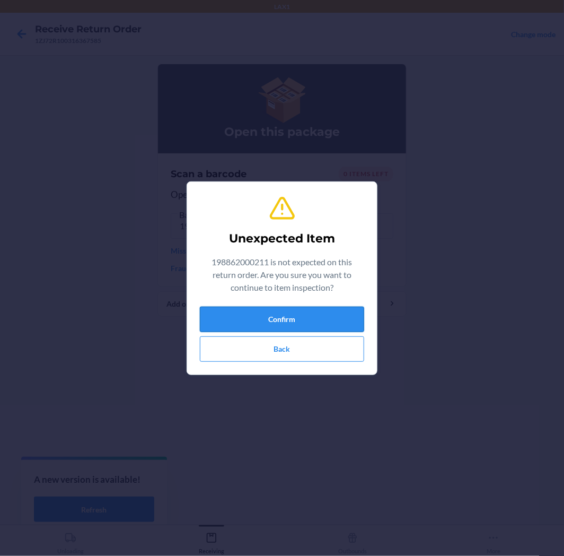
click at [272, 319] on button "Confirm" at bounding box center [282, 319] width 164 height 25
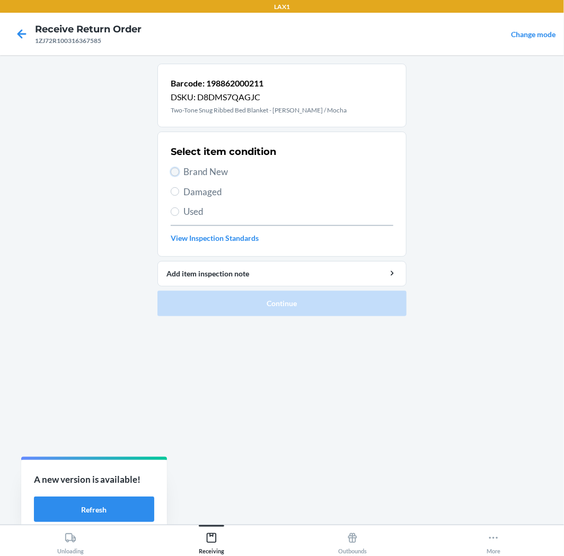
click at [177, 170] on input "Brand New" at bounding box center [175, 172] width 8 height 8
radio input "true"
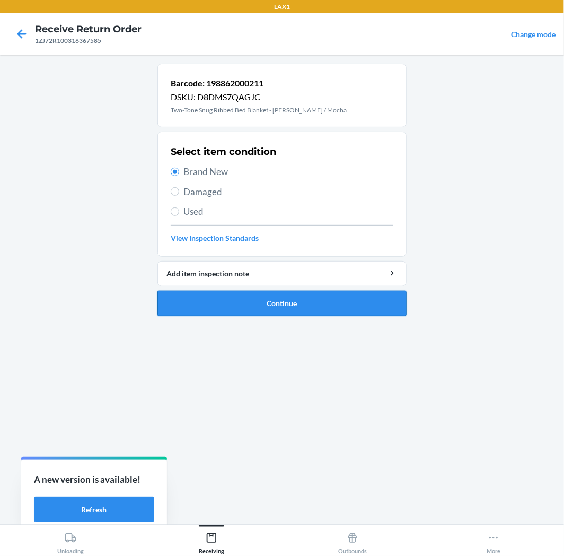
click at [301, 304] on button "Continue" at bounding box center [282, 303] width 249 height 25
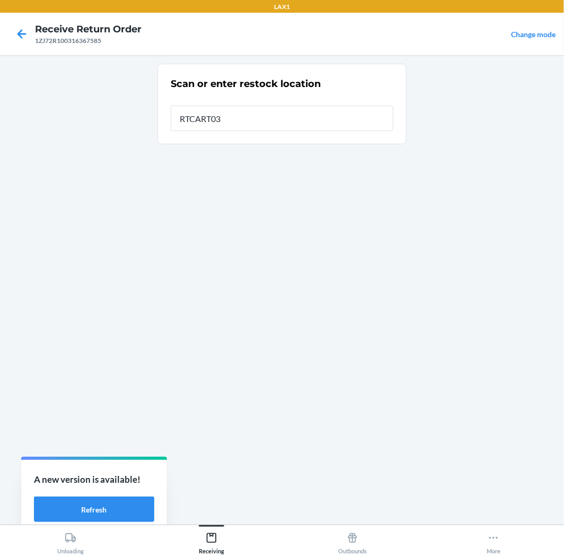
type input "RTCART035"
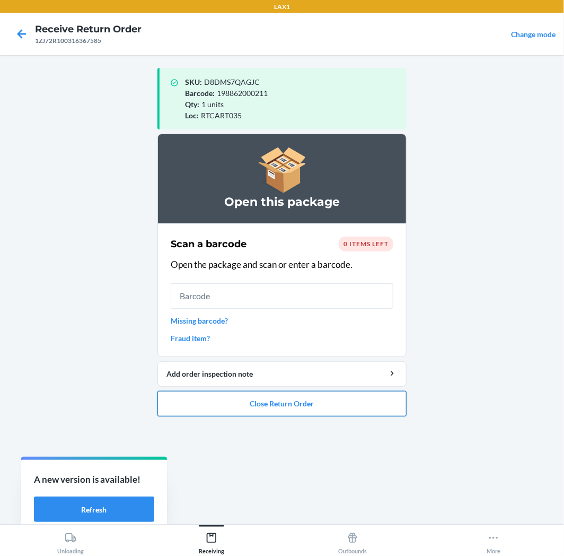
click at [305, 404] on button "Close Return Order" at bounding box center [282, 403] width 249 height 25
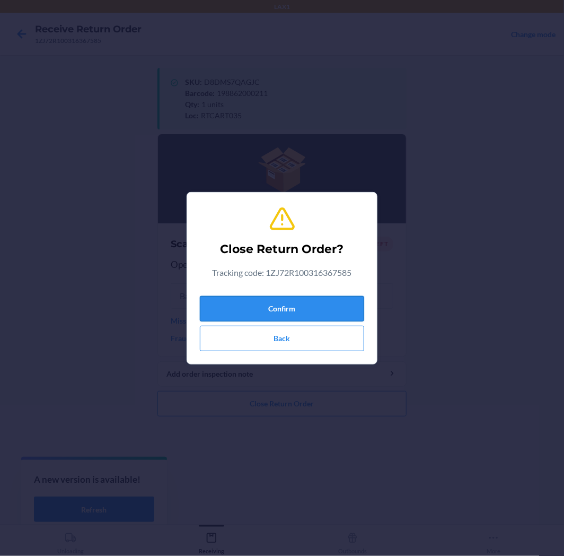
click at [274, 305] on button "Confirm" at bounding box center [282, 308] width 164 height 25
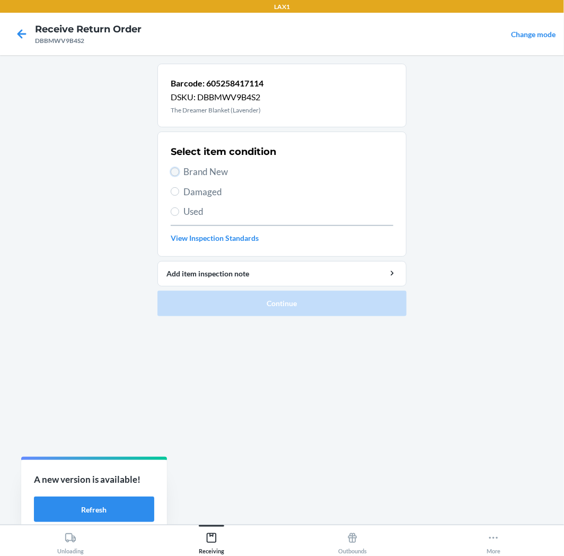
click at [177, 170] on input "Brand New" at bounding box center [175, 172] width 8 height 8
radio input "true"
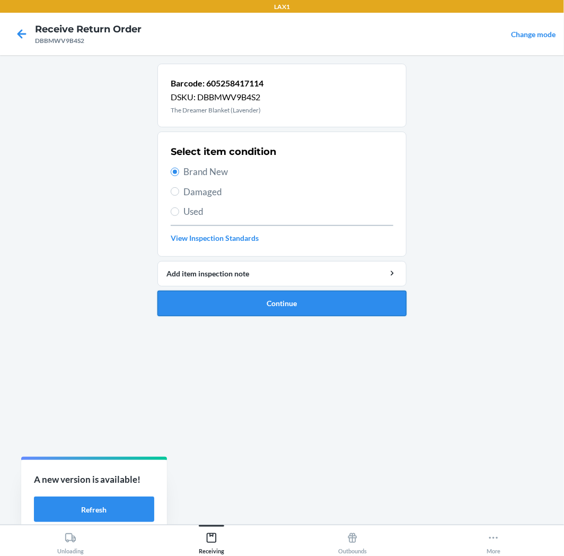
click at [260, 308] on button "Continue" at bounding box center [282, 303] width 249 height 25
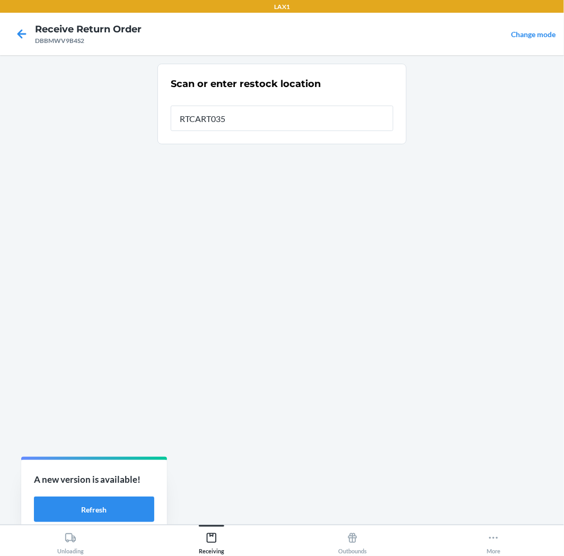
type input "RTCART035"
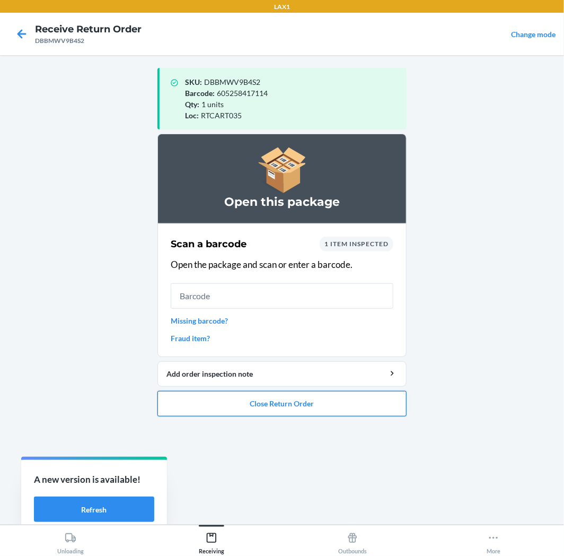
click at [286, 402] on button "Close Return Order" at bounding box center [282, 403] width 249 height 25
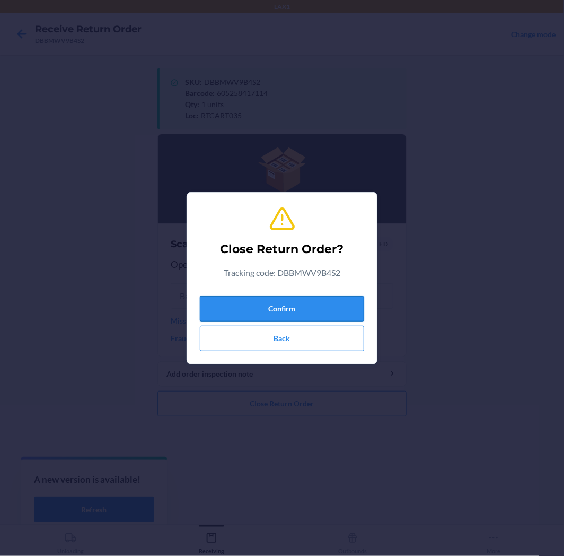
click at [307, 301] on button "Confirm" at bounding box center [282, 308] width 164 height 25
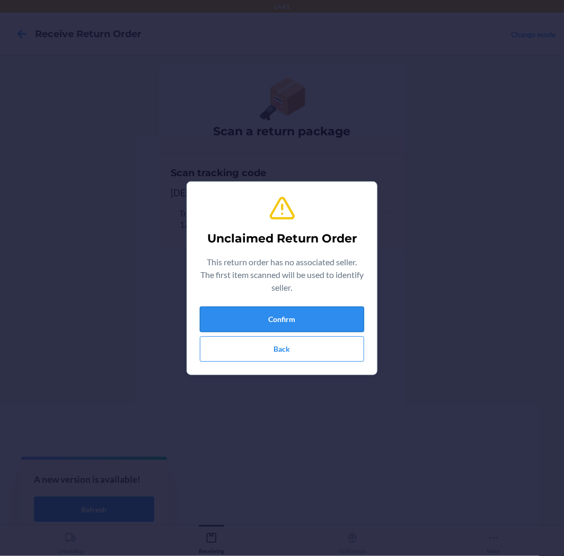
click at [320, 314] on button "Confirm" at bounding box center [282, 319] width 164 height 25
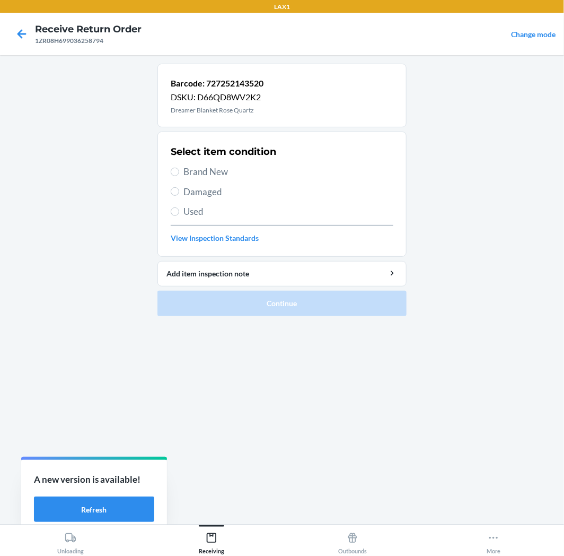
click at [187, 171] on span "Brand New" at bounding box center [289, 172] width 210 height 14
click at [179, 171] on input "Brand New" at bounding box center [175, 172] width 8 height 8
radio input "true"
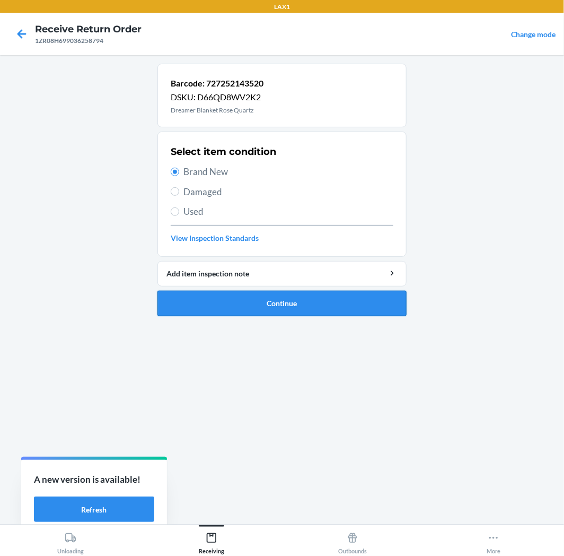
click at [287, 303] on button "Continue" at bounding box center [282, 303] width 249 height 25
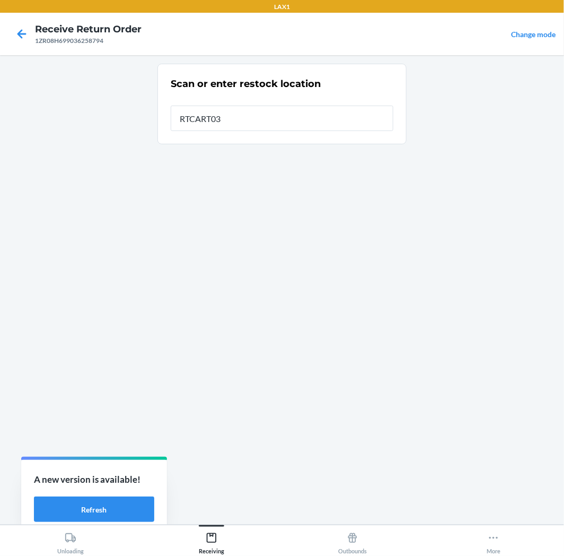
type input "RTCART035"
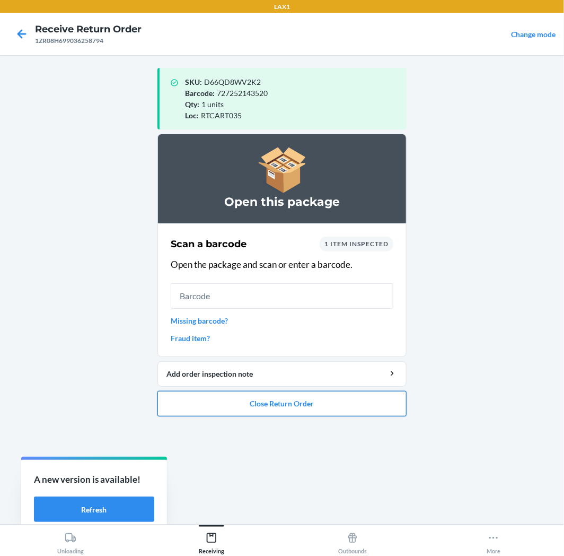
click at [289, 393] on button "Close Return Order" at bounding box center [282, 403] width 249 height 25
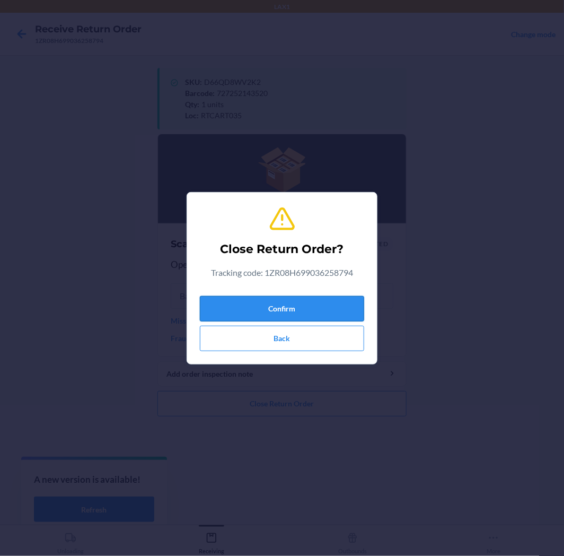
click at [295, 305] on button "Confirm" at bounding box center [282, 308] width 164 height 25
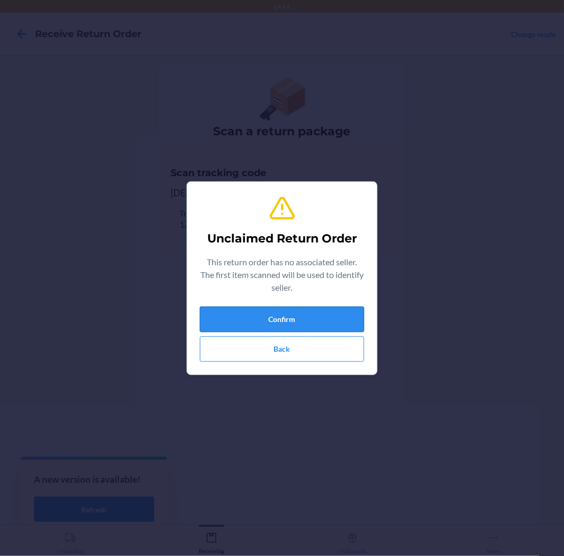
click at [273, 322] on button "Confirm" at bounding box center [282, 319] width 164 height 25
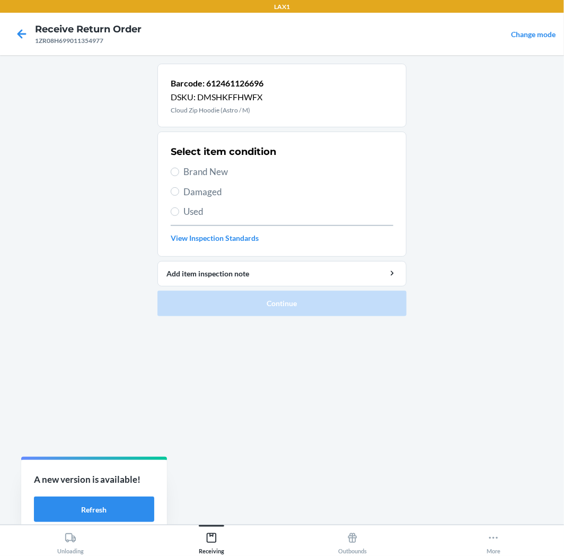
click at [200, 211] on span "Used" at bounding box center [289, 212] width 210 height 14
click at [179, 211] on input "Used" at bounding box center [175, 211] width 8 height 8
radio input "true"
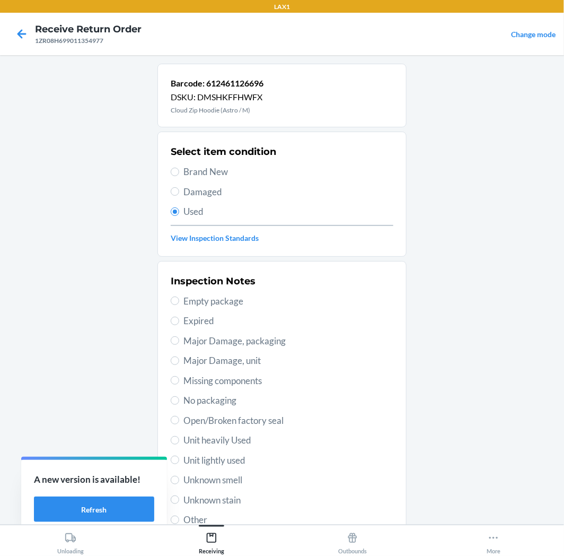
click at [227, 463] on span "Unit lightly used" at bounding box center [289, 461] width 210 height 14
click at [179, 463] on input "Unit lightly used" at bounding box center [175, 460] width 8 height 8
radio input "true"
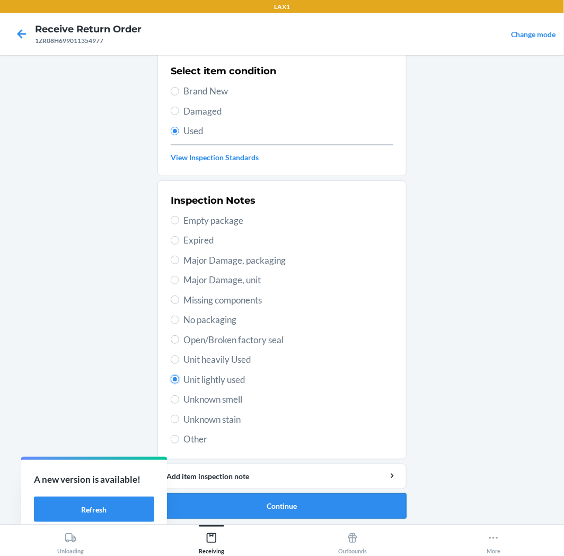
scroll to position [82, 0]
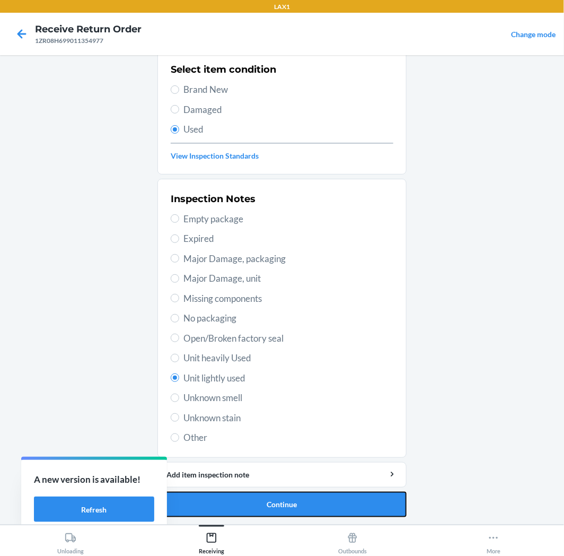
drag, startPoint x: 240, startPoint y: 499, endPoint x: 246, endPoint y: 499, distance: 5.9
click at [241, 499] on button "Continue" at bounding box center [282, 504] width 249 height 25
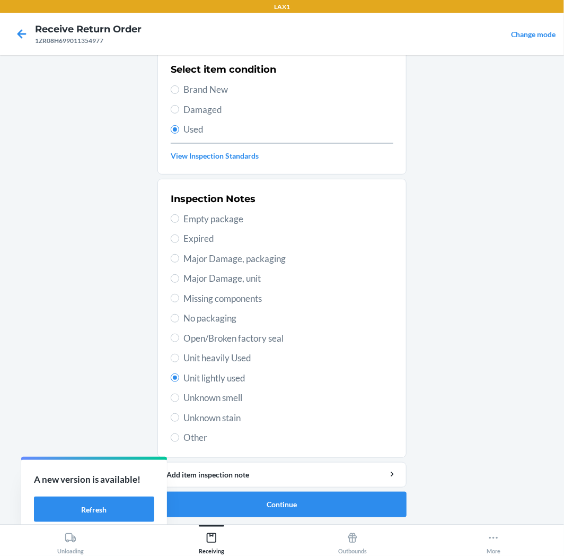
scroll to position [0, 0]
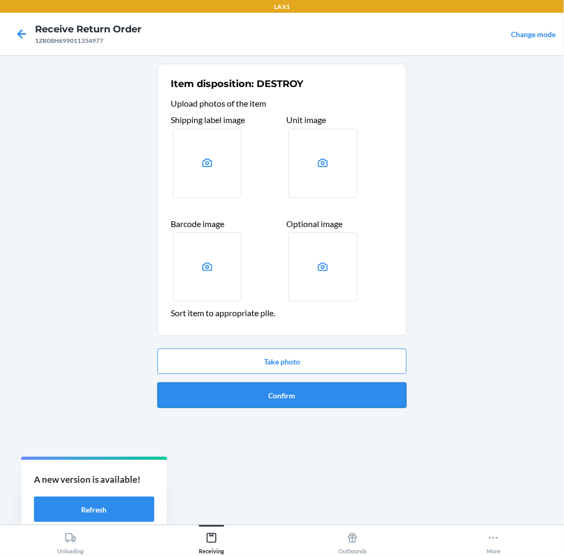
click at [301, 396] on button "Confirm" at bounding box center [282, 394] width 249 height 25
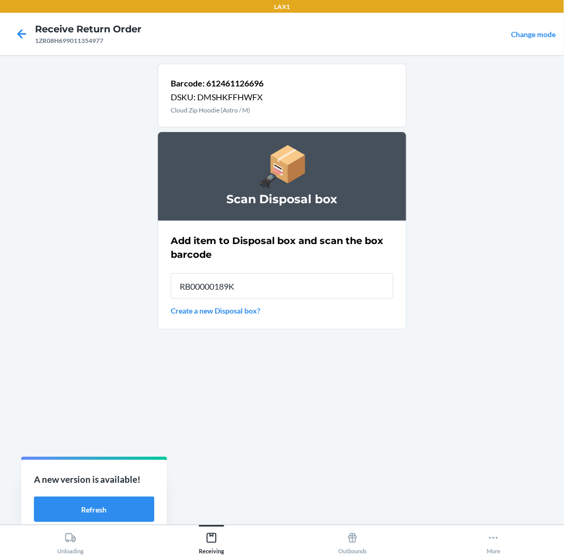
type input "RB00000189K"
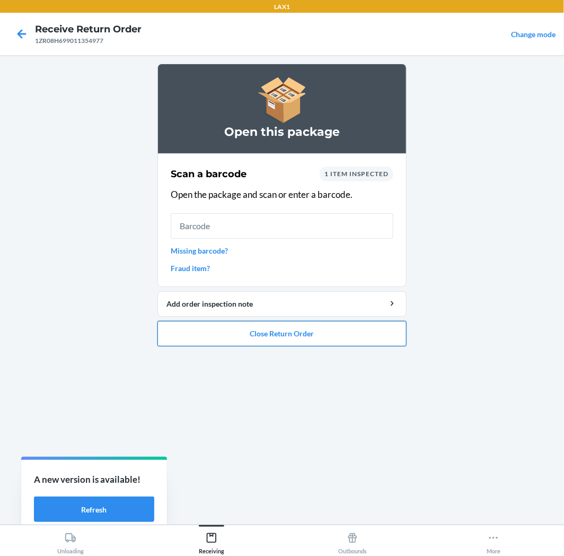
click at [292, 334] on button "Close Return Order" at bounding box center [282, 333] width 249 height 25
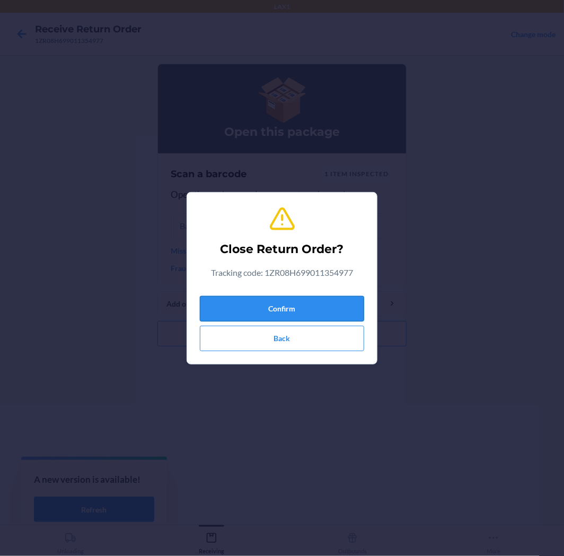
click at [293, 309] on button "Confirm" at bounding box center [282, 308] width 164 height 25
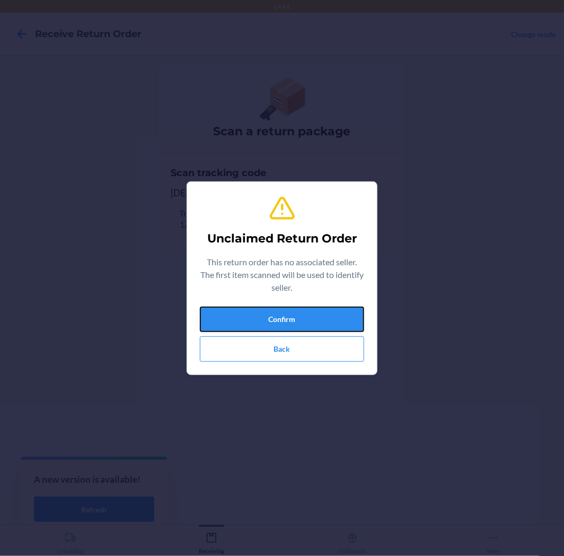
drag, startPoint x: 301, startPoint y: 325, endPoint x: 311, endPoint y: 321, distance: 10.6
click at [308, 322] on button "Confirm" at bounding box center [282, 319] width 164 height 25
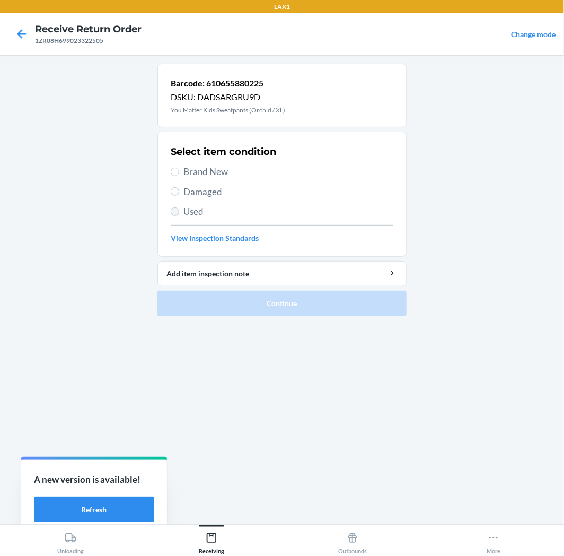
click at [180, 211] on label "Used" at bounding box center [282, 212] width 223 height 14
click at [179, 211] on input "Used" at bounding box center [175, 211] width 8 height 8
radio input "true"
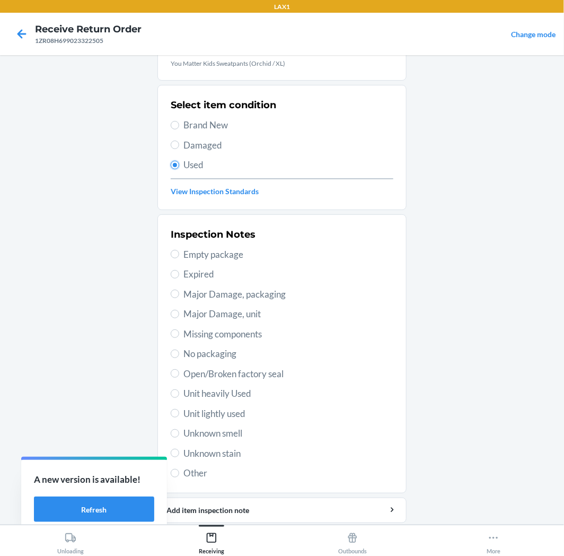
scroll to position [82, 0]
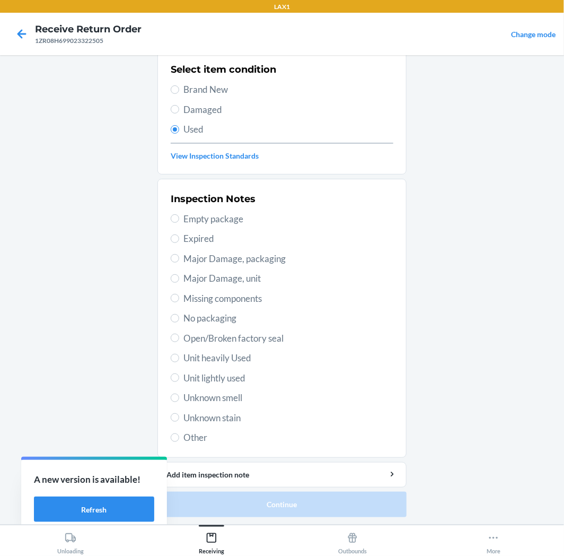
click at [230, 377] on span "Unit lightly used" at bounding box center [289, 378] width 210 height 14
click at [179, 377] on input "Unit lightly used" at bounding box center [175, 377] width 8 height 8
radio input "true"
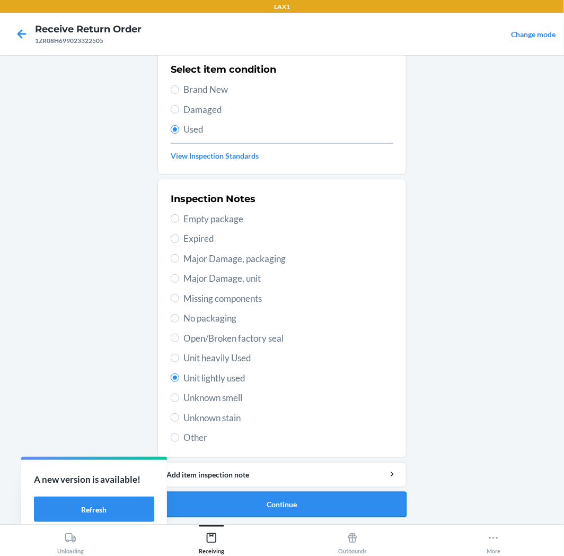
click at [280, 499] on button "Continue" at bounding box center [282, 504] width 249 height 25
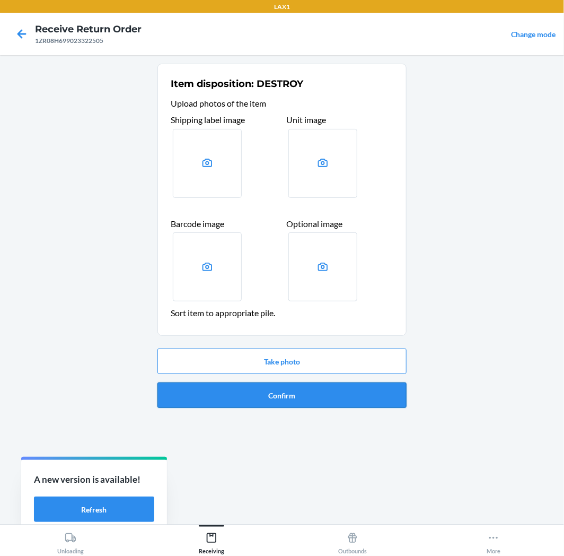
click at [273, 386] on button "Confirm" at bounding box center [282, 394] width 249 height 25
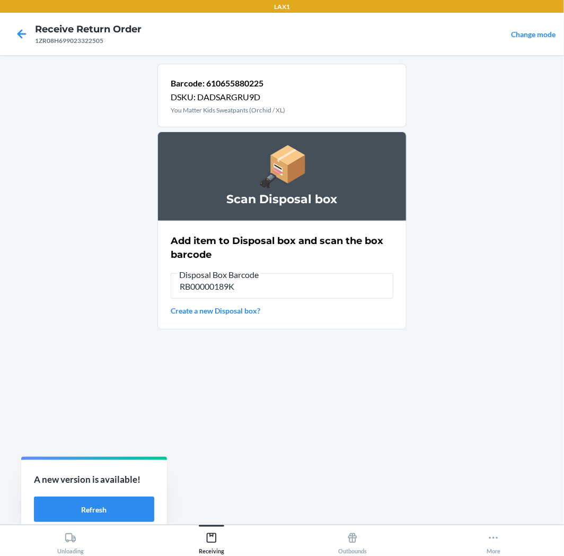
type input "RB00000189K"
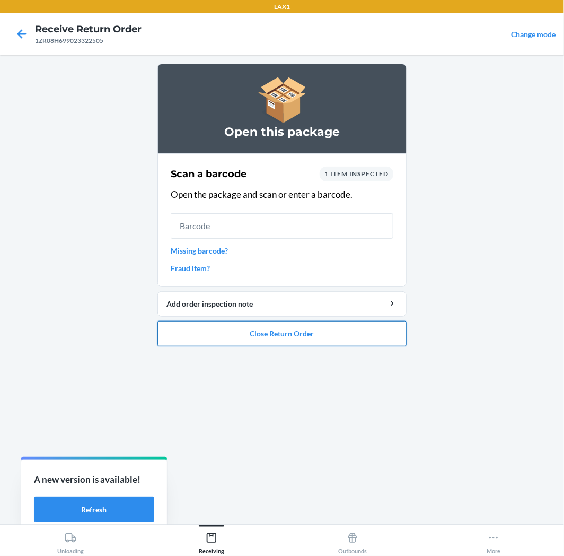
click at [245, 327] on button "Close Return Order" at bounding box center [282, 333] width 249 height 25
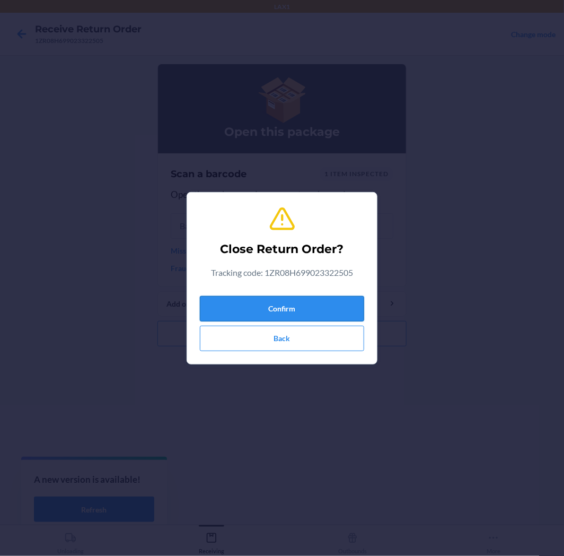
click at [289, 302] on button "Confirm" at bounding box center [282, 308] width 164 height 25
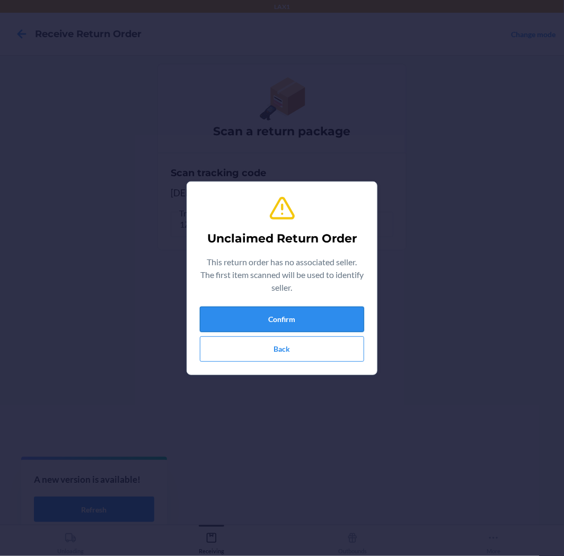
click at [343, 316] on button "Confirm" at bounding box center [282, 319] width 164 height 25
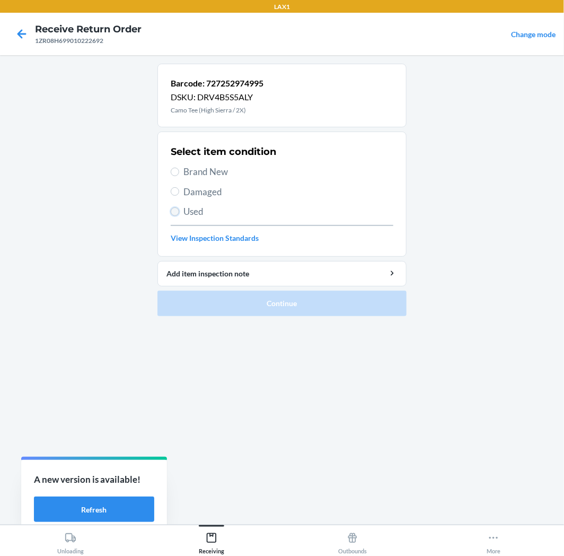
click at [177, 213] on input "Used" at bounding box center [175, 211] width 8 height 8
radio input "true"
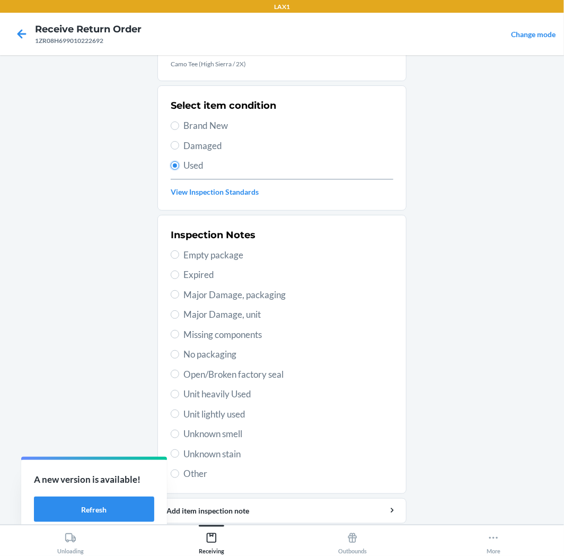
scroll to position [82, 0]
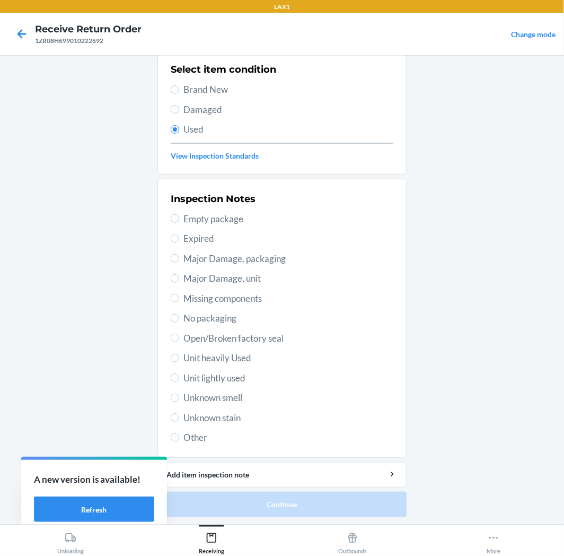
click at [208, 377] on span "Unit lightly used" at bounding box center [289, 378] width 210 height 14
click at [179, 377] on input "Unit lightly used" at bounding box center [175, 377] width 8 height 8
radio input "true"
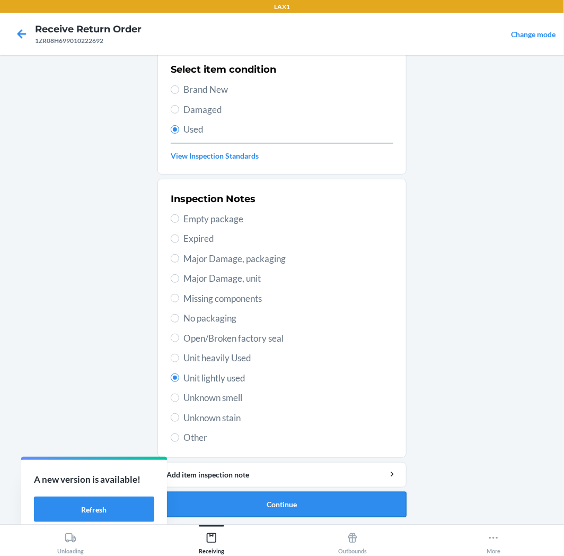
click at [290, 500] on button "Continue" at bounding box center [282, 504] width 249 height 25
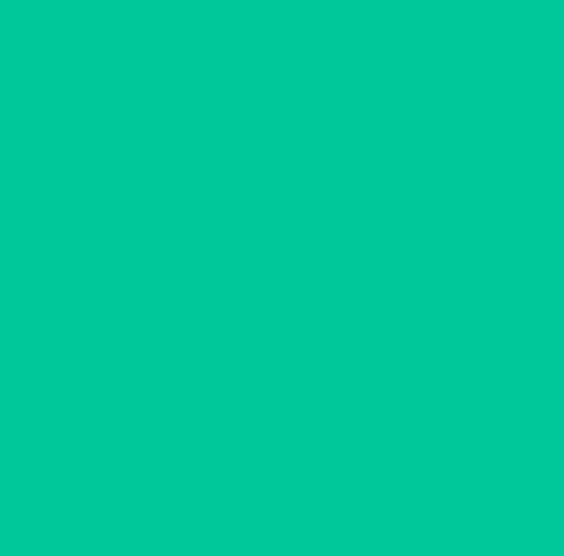
scroll to position [0, 0]
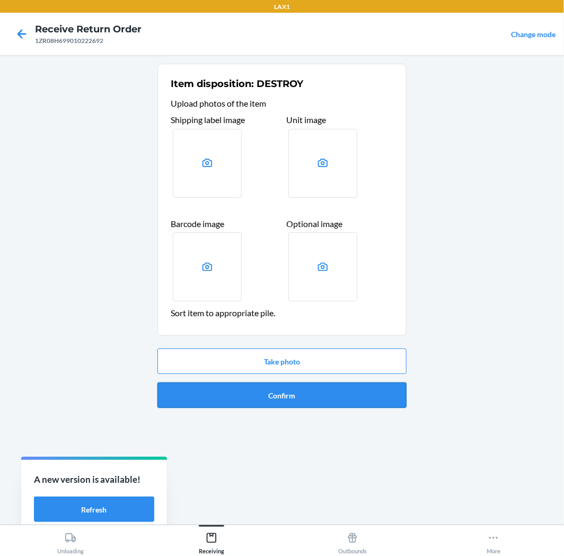
click at [310, 395] on button "Confirm" at bounding box center [282, 394] width 249 height 25
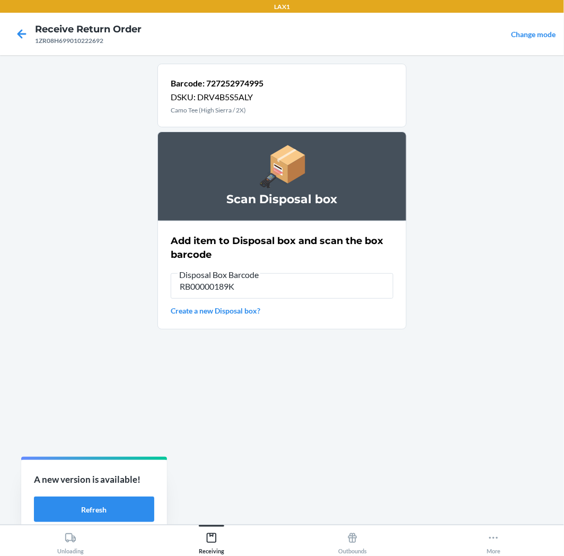
type input "RB00000189K"
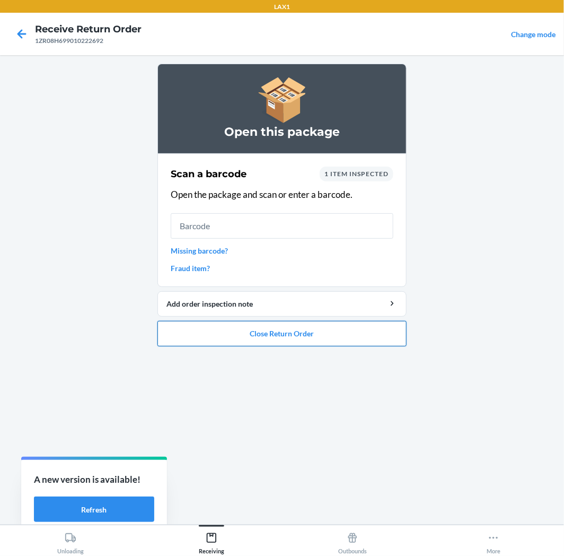
click at [298, 329] on button "Close Return Order" at bounding box center [282, 333] width 249 height 25
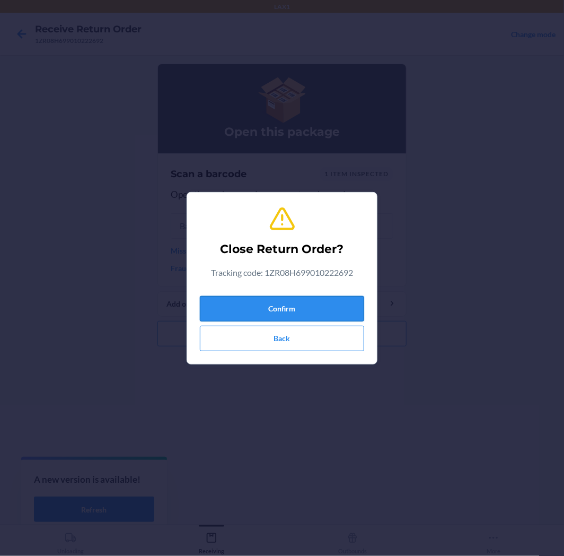
click at [301, 302] on button "Confirm" at bounding box center [282, 308] width 164 height 25
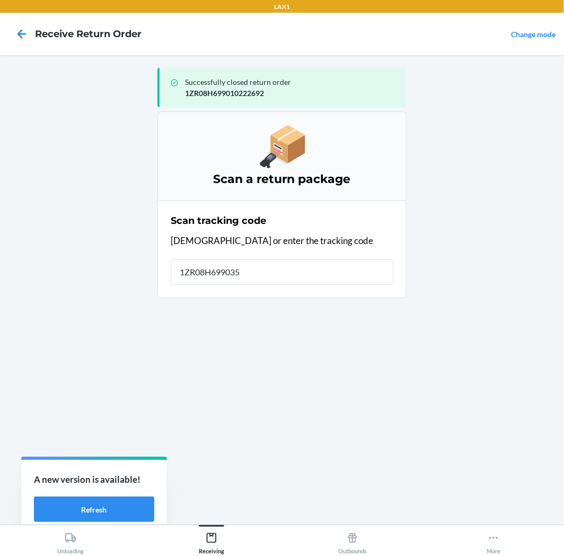
type input "1ZR08H6990350"
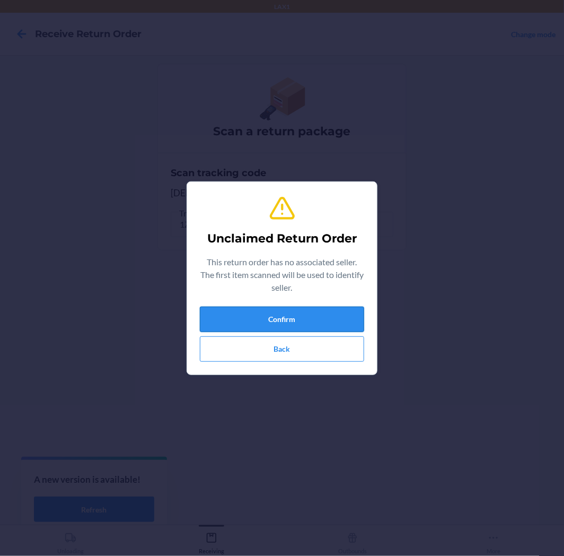
click at [283, 318] on button "Confirm" at bounding box center [282, 319] width 164 height 25
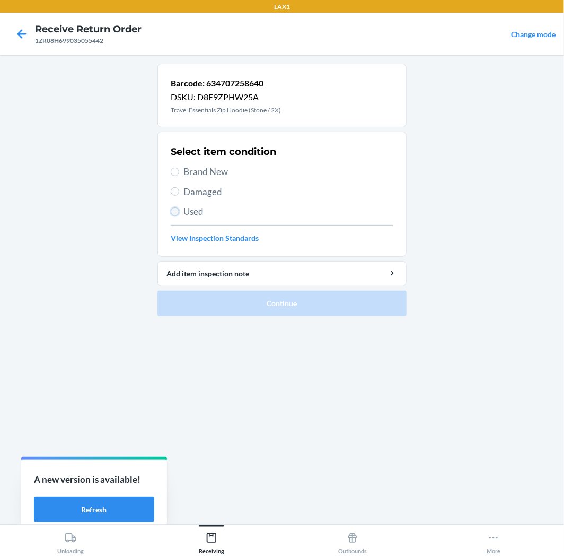
click at [176, 211] on input "Used" at bounding box center [175, 211] width 8 height 8
radio input "true"
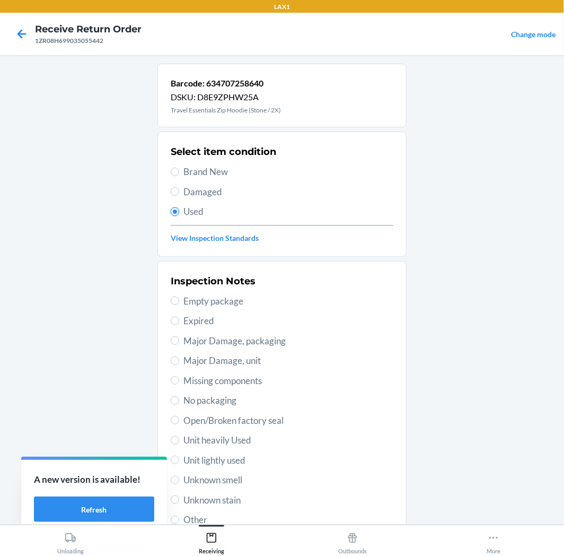
scroll to position [82, 0]
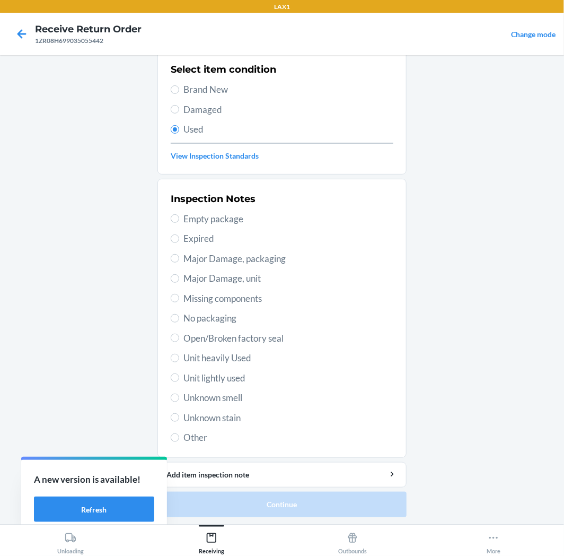
click at [218, 379] on span "Unit lightly used" at bounding box center [289, 378] width 210 height 14
click at [179, 379] on input "Unit lightly used" at bounding box center [175, 377] width 8 height 8
radio input "true"
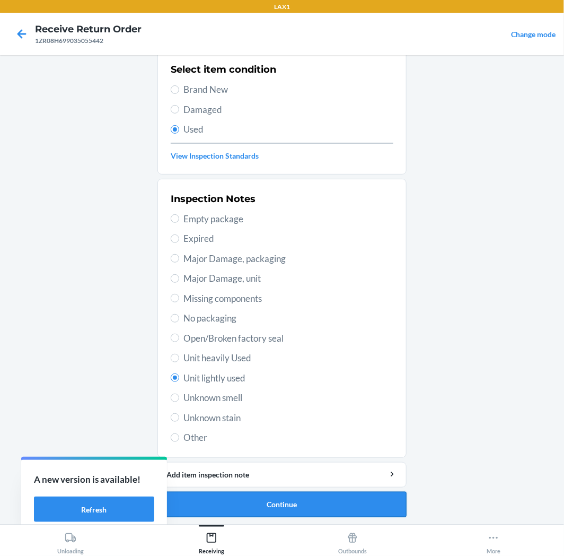
click at [294, 502] on button "Continue" at bounding box center [282, 504] width 249 height 25
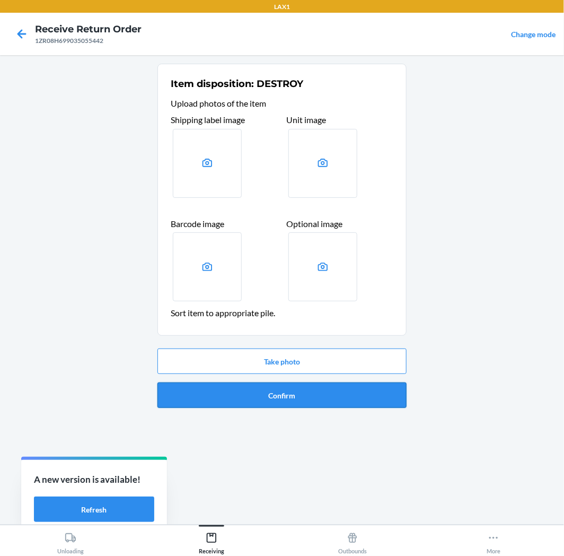
click at [312, 393] on button "Confirm" at bounding box center [282, 394] width 249 height 25
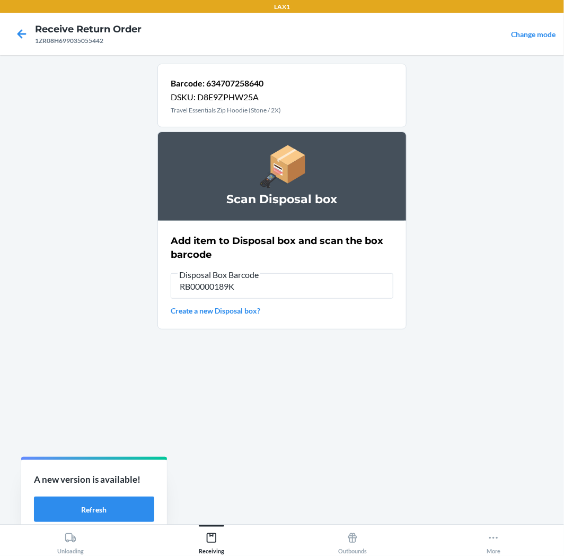
type input "RB00000189K"
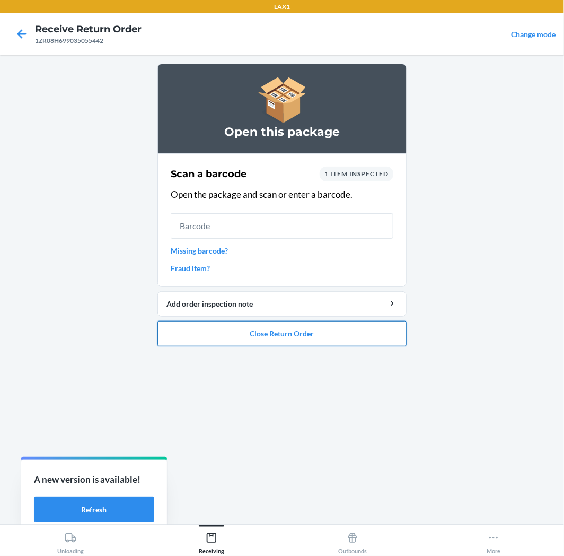
click at [302, 337] on button "Close Return Order" at bounding box center [282, 333] width 249 height 25
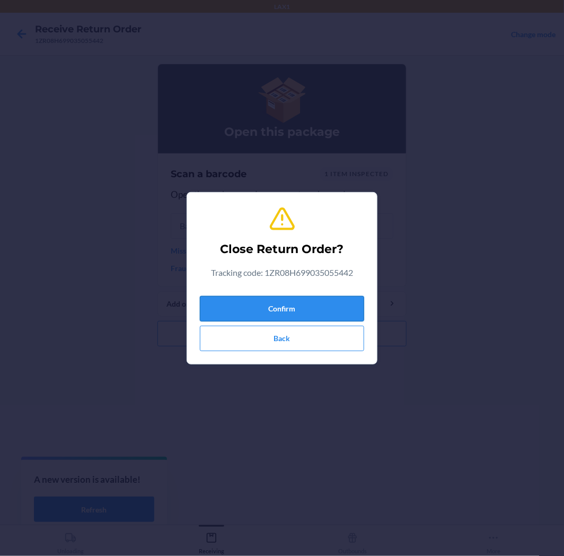
click at [318, 309] on button "Confirm" at bounding box center [282, 308] width 164 height 25
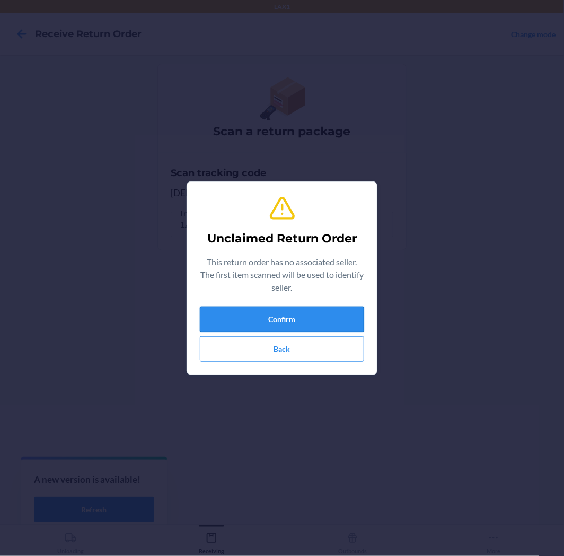
click at [291, 321] on button "Confirm" at bounding box center [282, 319] width 164 height 25
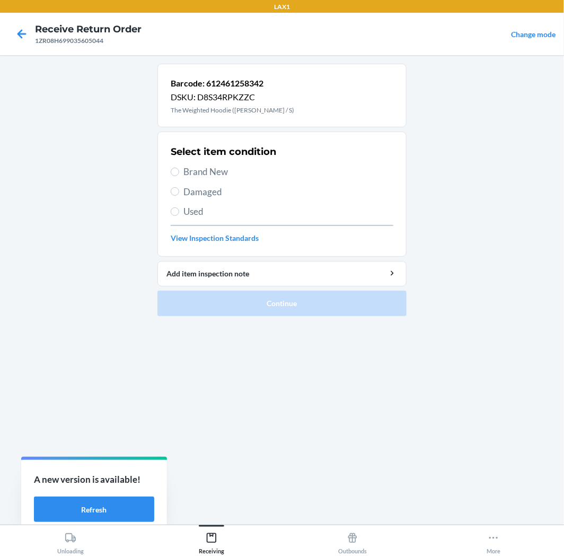
click at [184, 207] on span "Used" at bounding box center [289, 212] width 210 height 14
click at [179, 207] on input "Used" at bounding box center [175, 211] width 8 height 8
radio input "true"
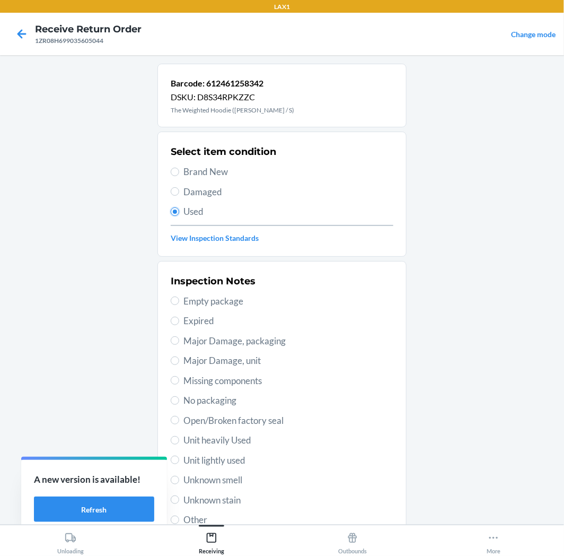
scroll to position [82, 0]
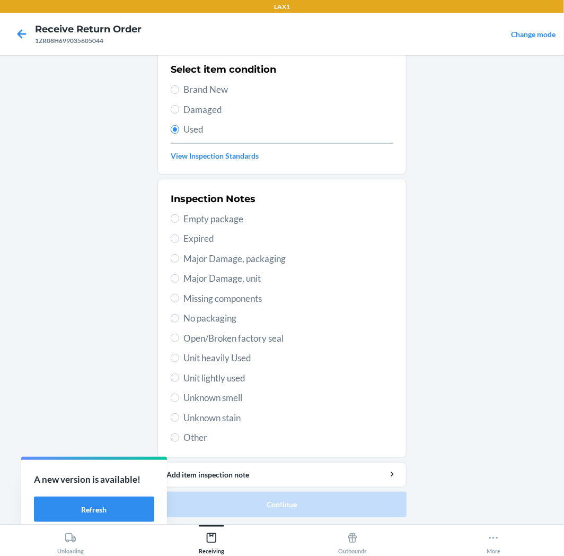
click at [229, 376] on span "Unit lightly used" at bounding box center [289, 378] width 210 height 14
click at [179, 376] on input "Unit lightly used" at bounding box center [175, 377] width 8 height 8
radio input "true"
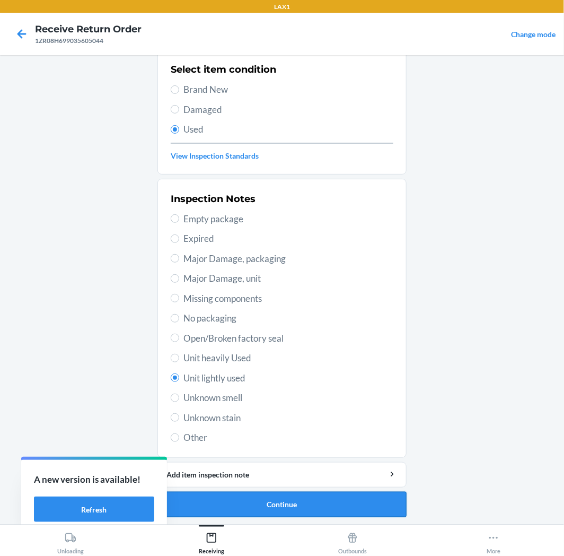
click at [331, 501] on button "Continue" at bounding box center [282, 504] width 249 height 25
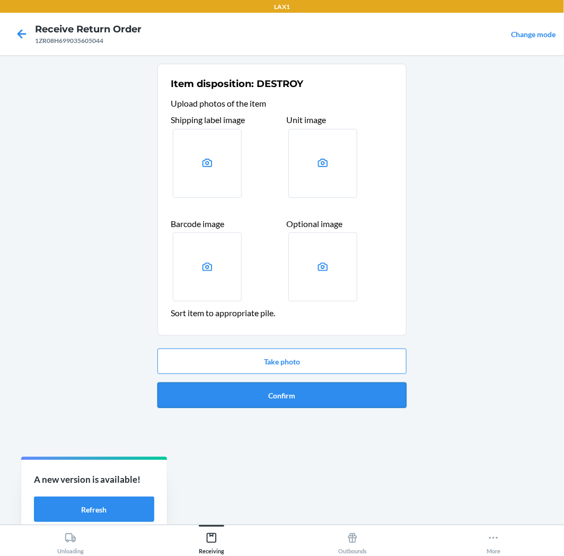
click at [314, 395] on button "Confirm" at bounding box center [282, 394] width 249 height 25
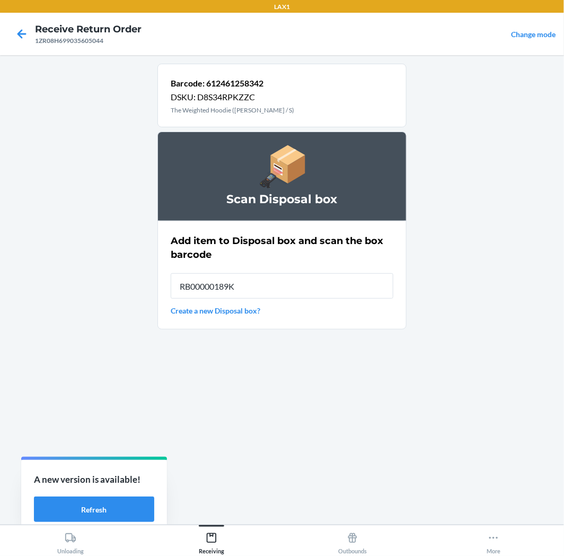
type input "RB00000189K"
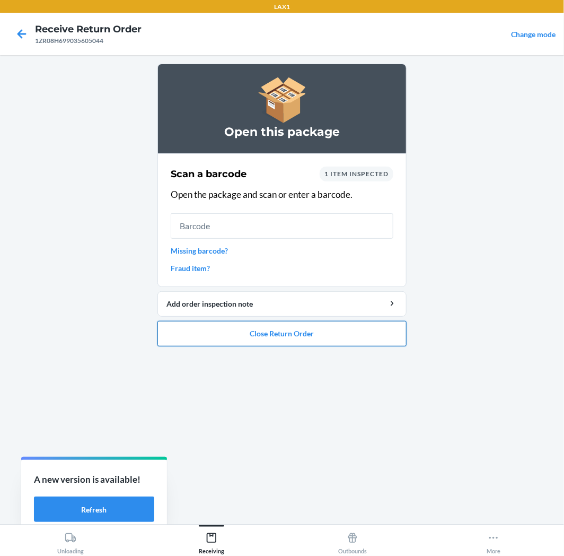
click at [296, 336] on button "Close Return Order" at bounding box center [282, 333] width 249 height 25
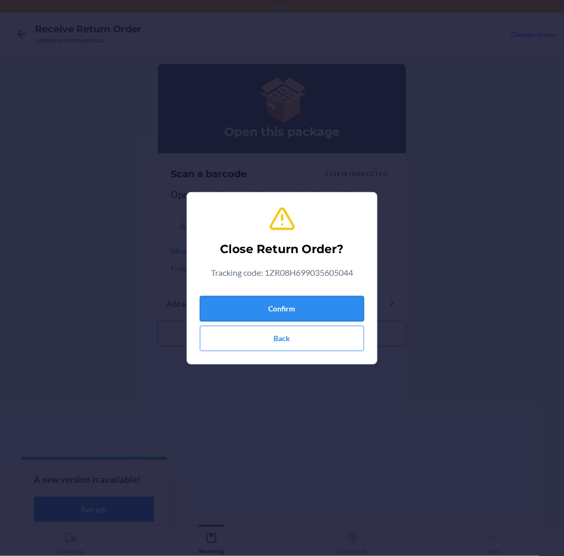
click at [316, 303] on button "Confirm" at bounding box center [282, 308] width 164 height 25
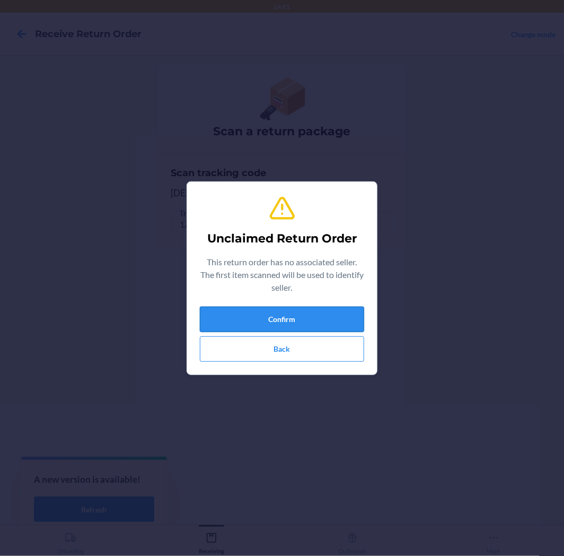
click at [350, 314] on button "Confirm" at bounding box center [282, 319] width 164 height 25
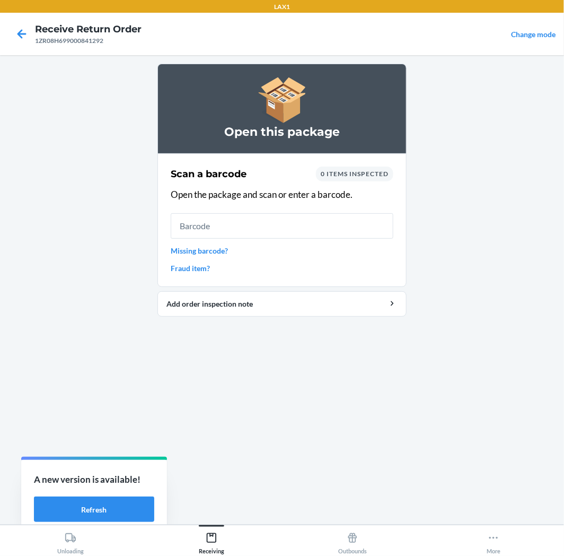
click at [187, 248] on link "Missing barcode?" at bounding box center [282, 250] width 223 height 11
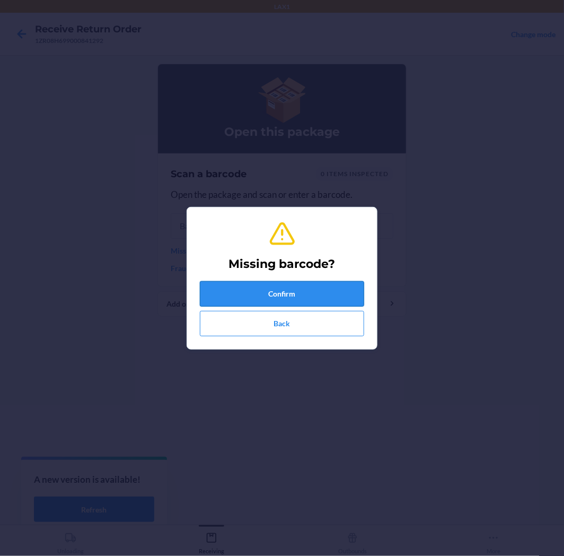
click at [277, 295] on button "Confirm" at bounding box center [282, 293] width 164 height 25
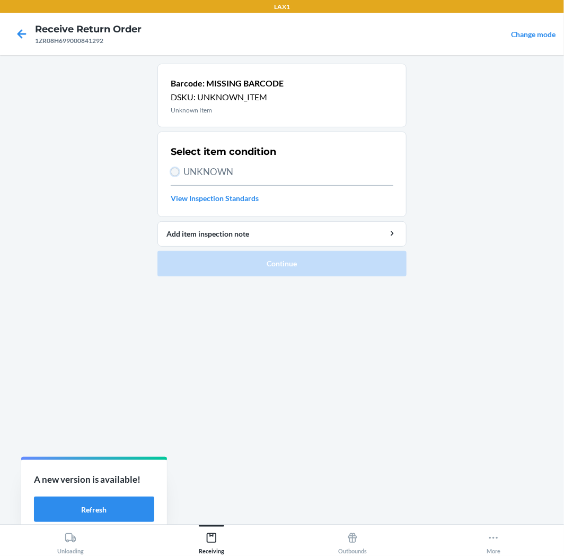
click at [175, 176] on input "UNKNOWN" at bounding box center [175, 172] width 8 height 8
radio input "true"
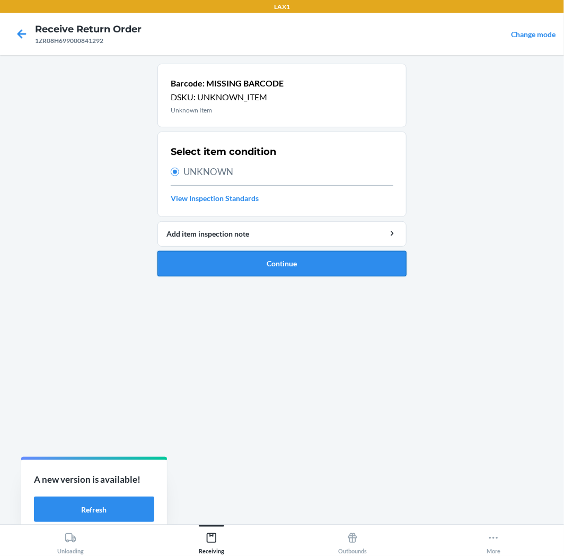
click at [266, 264] on button "Continue" at bounding box center [282, 263] width 249 height 25
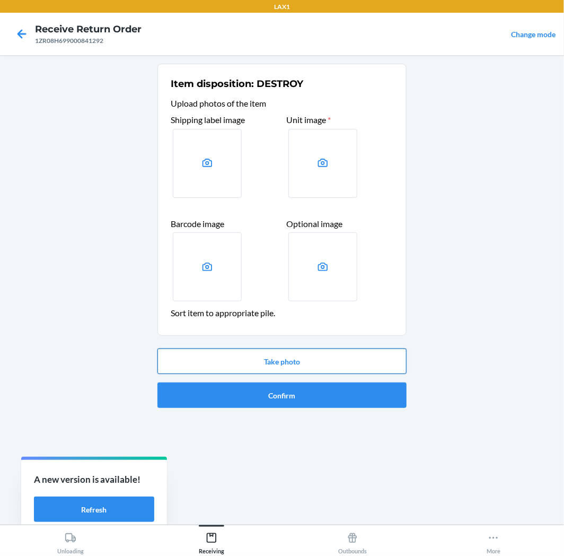
click at [276, 356] on button "Take photo" at bounding box center [282, 361] width 249 height 25
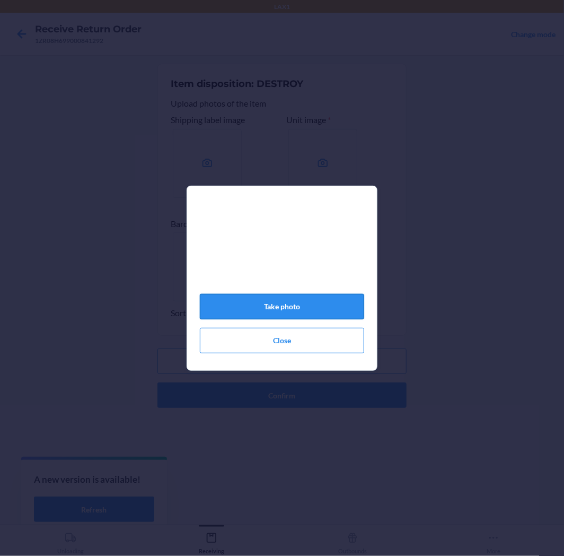
click at [289, 314] on button "Take photo" at bounding box center [282, 306] width 164 height 25
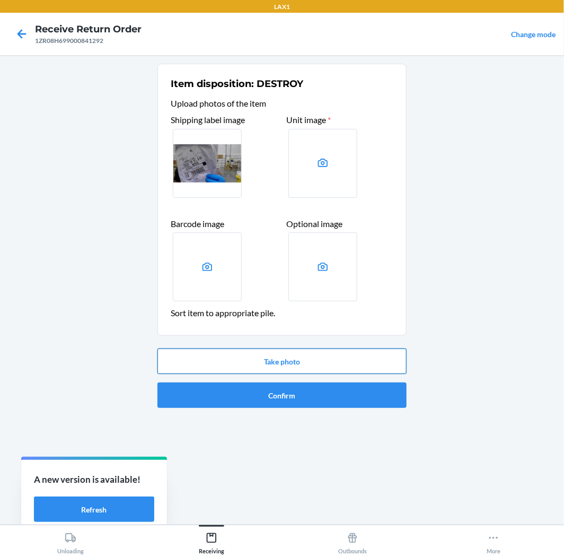
click at [311, 353] on button "Take photo" at bounding box center [282, 361] width 249 height 25
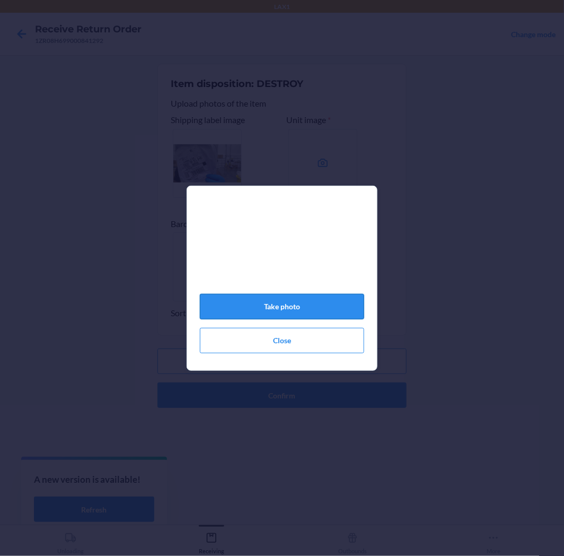
click at [294, 309] on button "Take photo" at bounding box center [282, 306] width 164 height 25
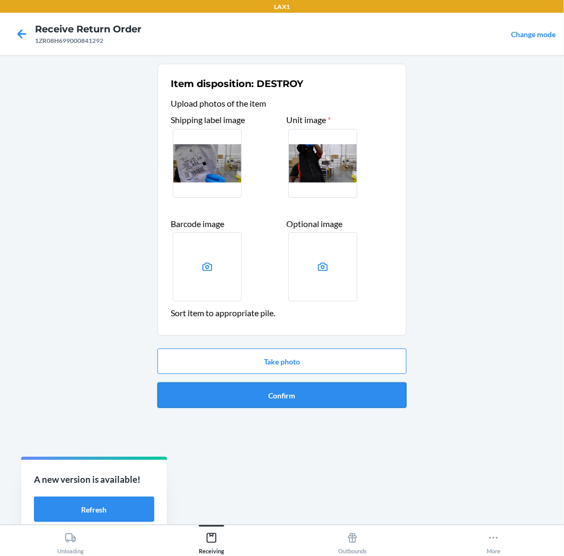
click at [330, 397] on button "Confirm" at bounding box center [282, 394] width 249 height 25
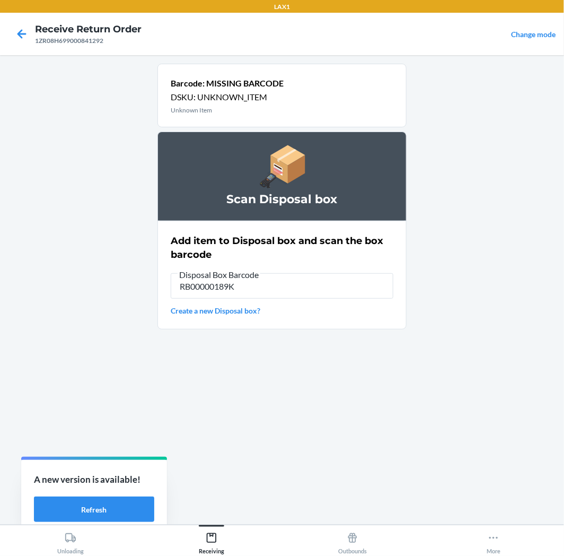
type input "RB00000189K"
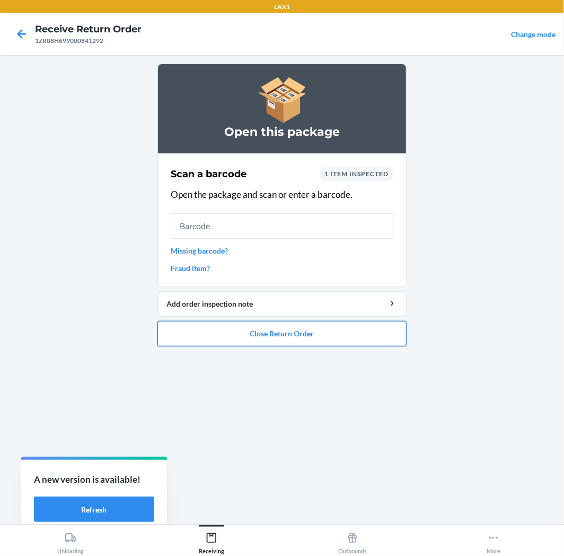
click at [305, 335] on button "Close Return Order" at bounding box center [282, 333] width 249 height 25
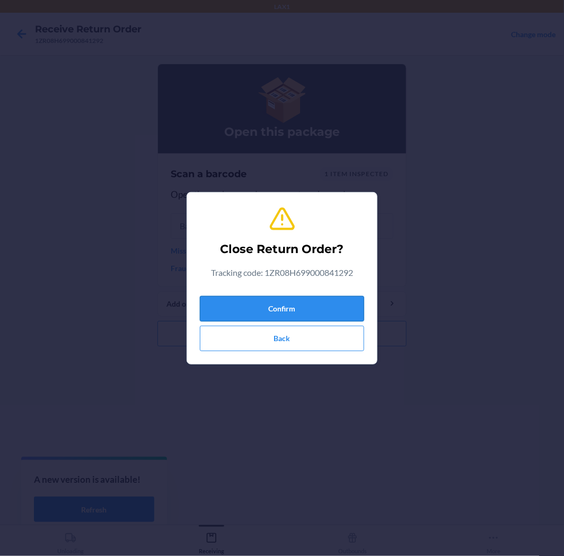
drag, startPoint x: 315, startPoint y: 289, endPoint x: 334, endPoint y: 312, distance: 29.8
click at [332, 310] on div "Close Return Order? Tracking code: 1ZR08H699000841292 Confirm Back" at bounding box center [282, 278] width 164 height 154
click at [334, 312] on button "Confirm" at bounding box center [282, 308] width 164 height 25
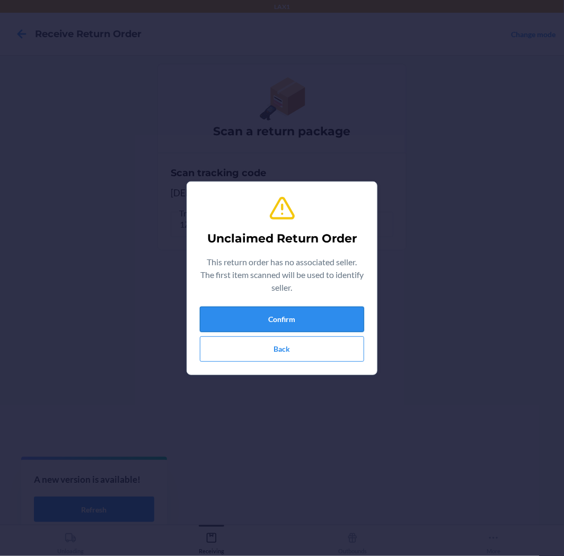
click at [317, 325] on button "Confirm" at bounding box center [282, 319] width 164 height 25
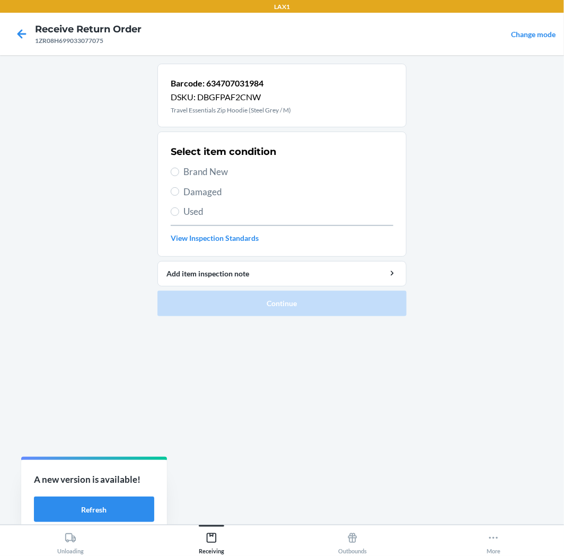
click at [189, 211] on span "Used" at bounding box center [289, 212] width 210 height 14
click at [179, 211] on input "Used" at bounding box center [175, 211] width 8 height 8
radio input "true"
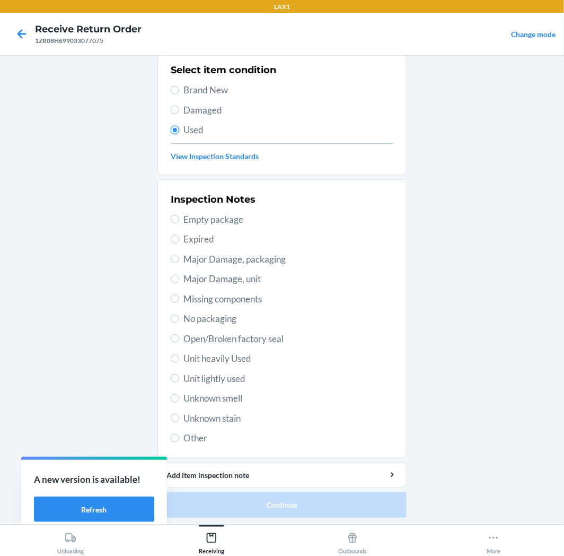
scroll to position [82, 0]
drag, startPoint x: 212, startPoint y: 378, endPoint x: 230, endPoint y: 404, distance: 31.6
click at [213, 378] on span "Unit lightly used" at bounding box center [289, 378] width 210 height 14
click at [179, 378] on input "Unit lightly used" at bounding box center [175, 377] width 8 height 8
radio input "true"
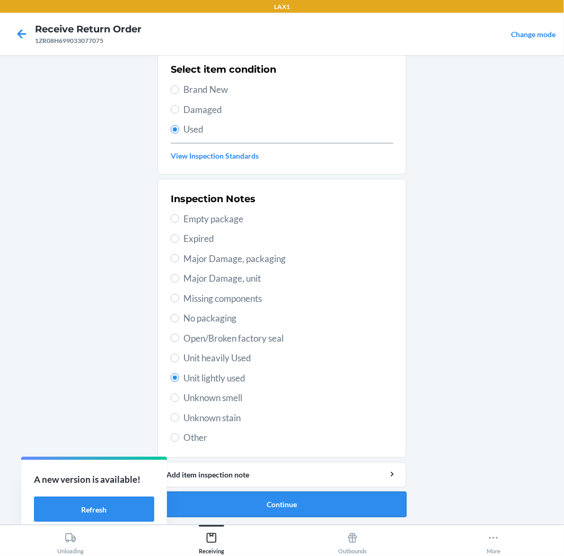
click at [300, 506] on button "Continue" at bounding box center [282, 504] width 249 height 25
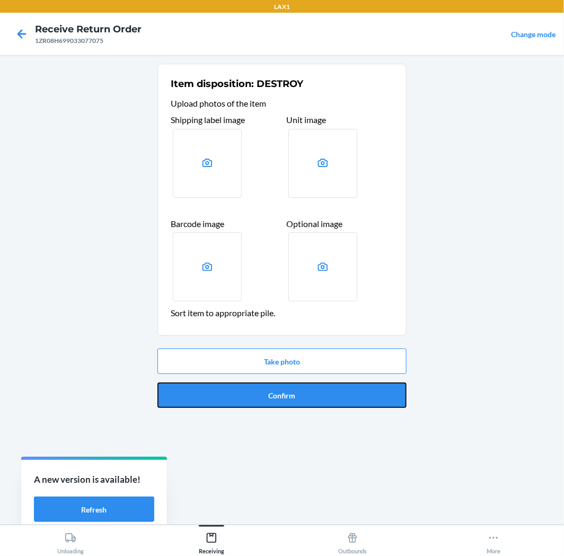
click at [304, 401] on button "Confirm" at bounding box center [282, 394] width 249 height 25
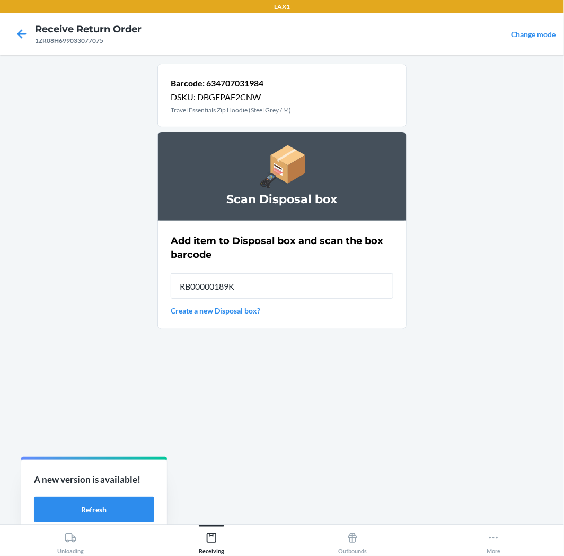
type input "RB00000189K"
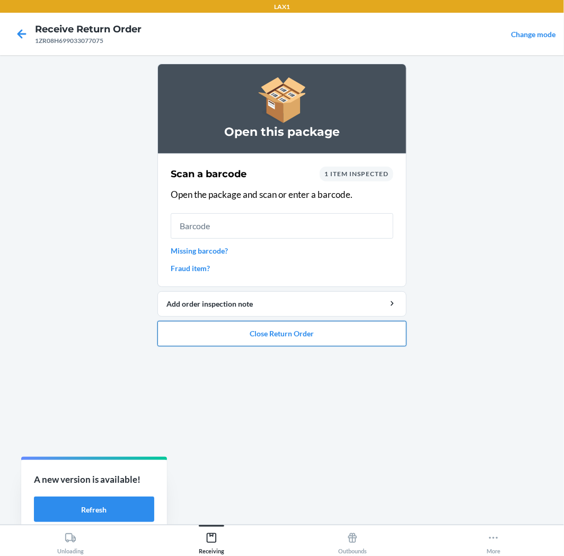
click at [315, 331] on button "Close Return Order" at bounding box center [282, 333] width 249 height 25
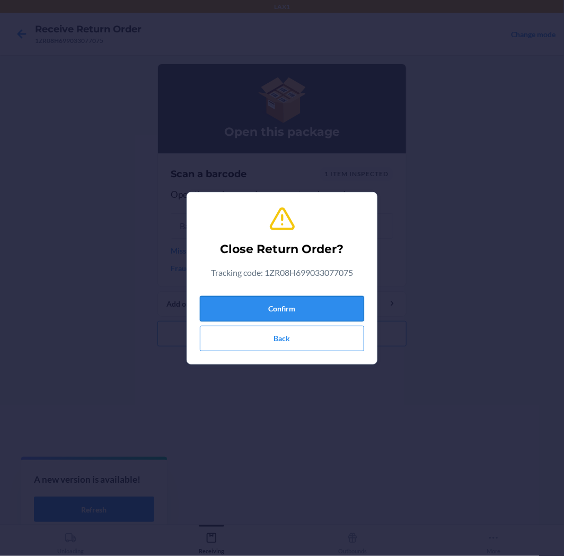
click at [303, 309] on button "Confirm" at bounding box center [282, 308] width 164 height 25
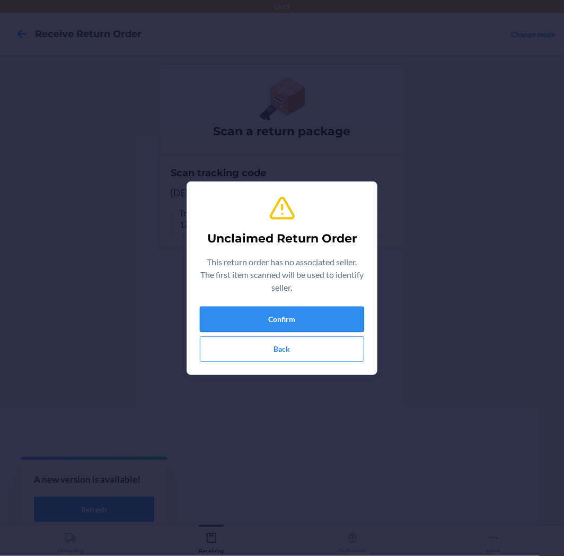
click at [248, 319] on button "Confirm" at bounding box center [282, 319] width 164 height 25
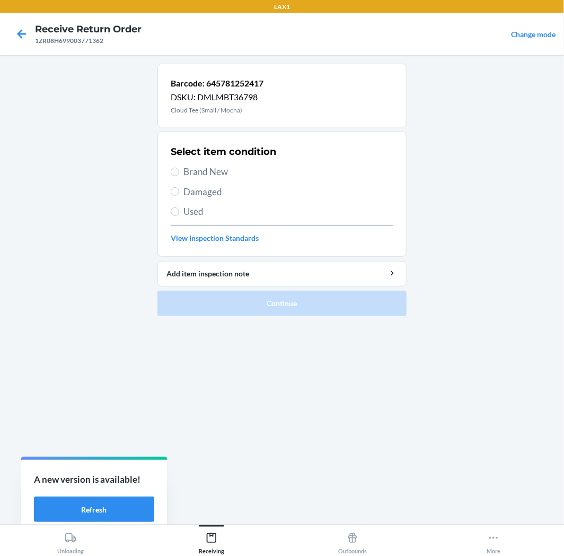
click at [190, 213] on span "Used" at bounding box center [289, 212] width 210 height 14
click at [179, 213] on input "Used" at bounding box center [175, 211] width 8 height 8
radio input "true"
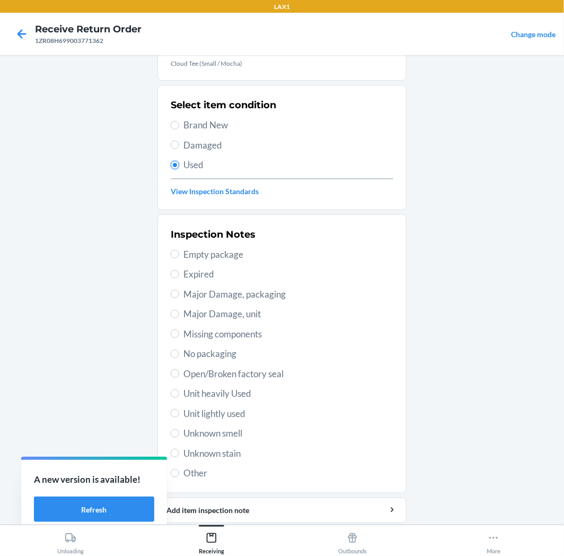
scroll to position [82, 0]
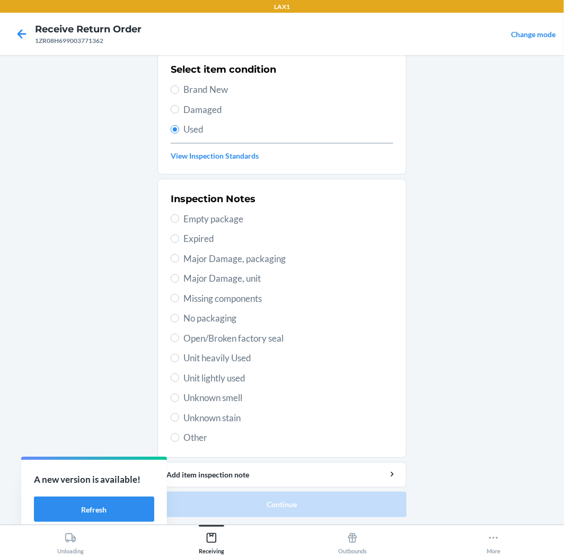
click at [201, 373] on span "Unit lightly used" at bounding box center [289, 378] width 210 height 14
click at [179, 373] on input "Unit lightly used" at bounding box center [175, 377] width 8 height 8
radio input "true"
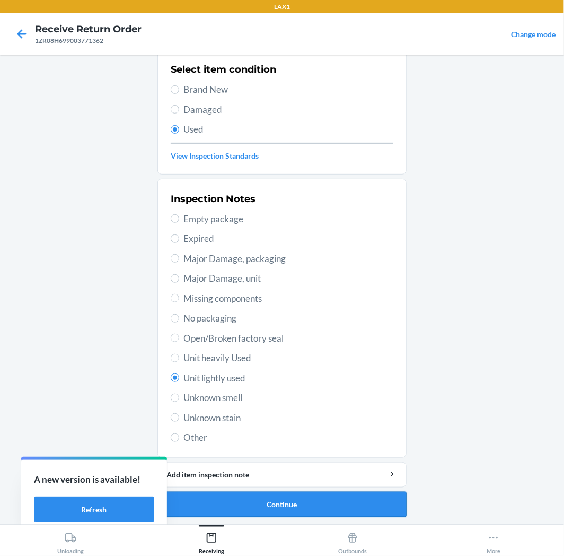
click at [242, 506] on button "Continue" at bounding box center [282, 504] width 249 height 25
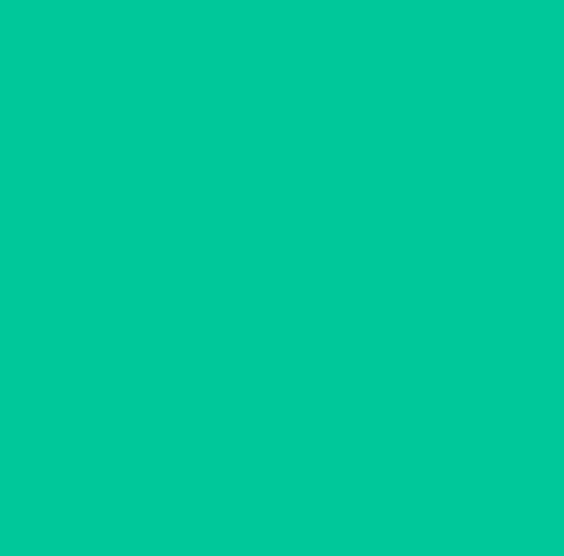
scroll to position [0, 0]
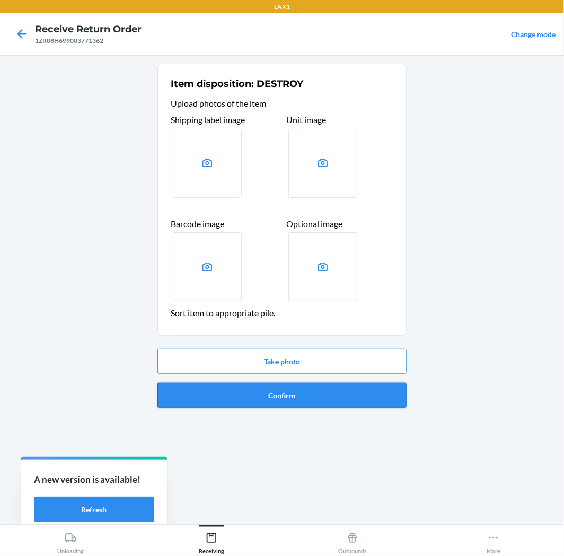
click at [277, 398] on button "Confirm" at bounding box center [282, 394] width 249 height 25
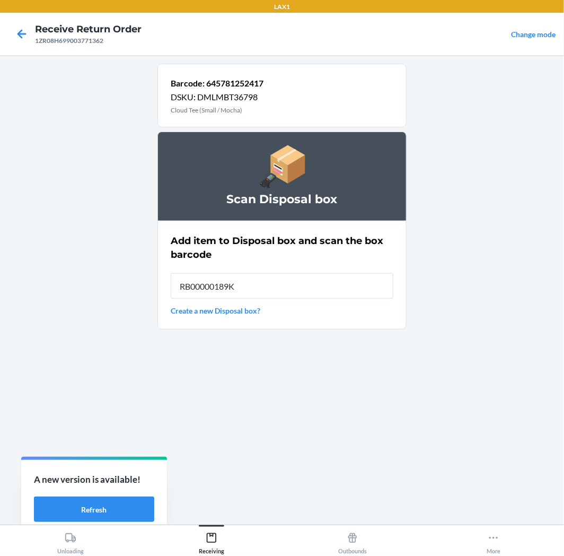
type input "RB00000189K"
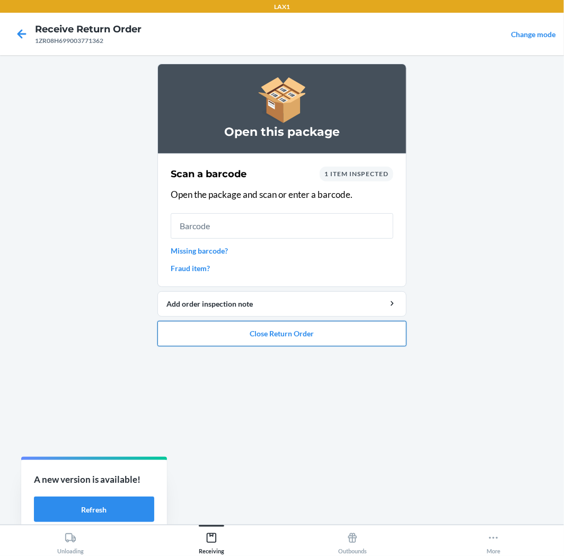
click at [296, 335] on button "Close Return Order" at bounding box center [282, 333] width 249 height 25
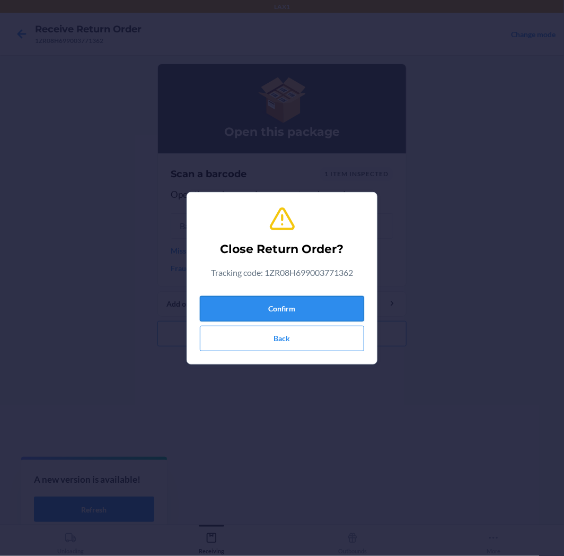
click at [314, 306] on button "Confirm" at bounding box center [282, 308] width 164 height 25
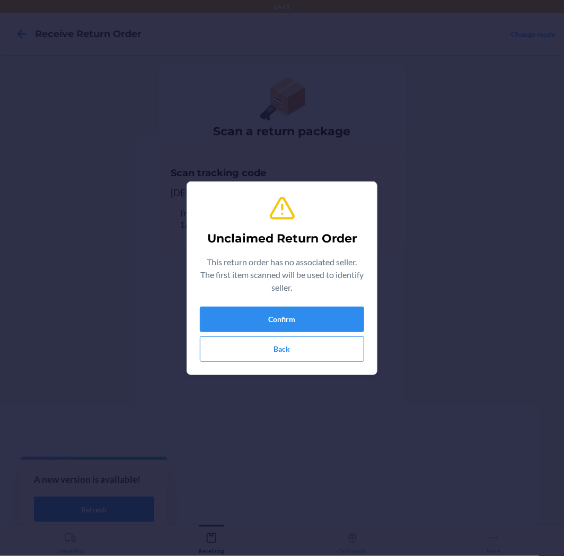
click at [296, 306] on div "Unclaimed Return Order This return order has no associated seller. The first it…" at bounding box center [282, 278] width 164 height 176
click at [303, 315] on button "Confirm" at bounding box center [282, 319] width 164 height 25
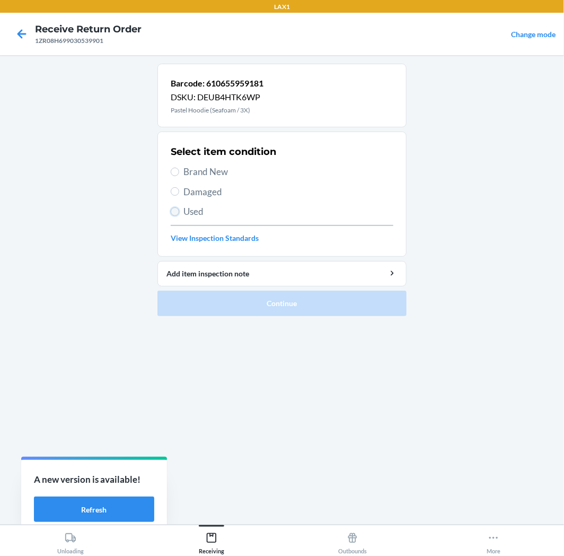
click at [178, 209] on input "Used" at bounding box center [175, 211] width 8 height 8
radio input "true"
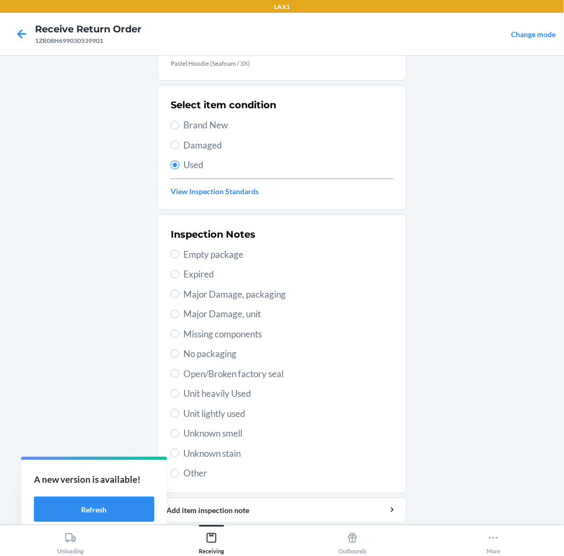
scroll to position [82, 0]
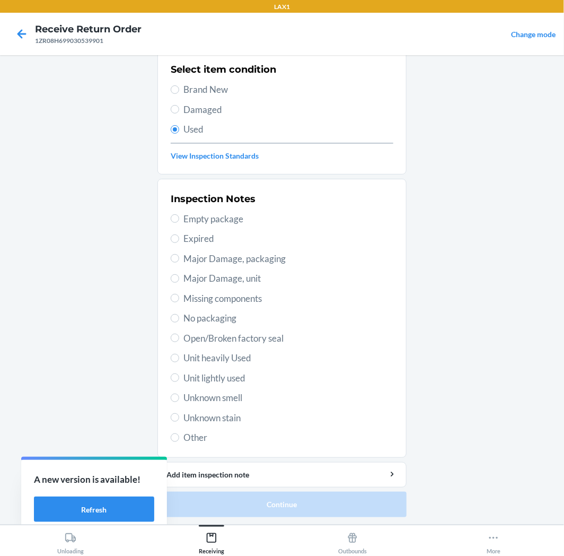
click at [231, 372] on span "Unit lightly used" at bounding box center [289, 378] width 210 height 14
click at [179, 373] on input "Unit lightly used" at bounding box center [175, 377] width 8 height 8
radio input "true"
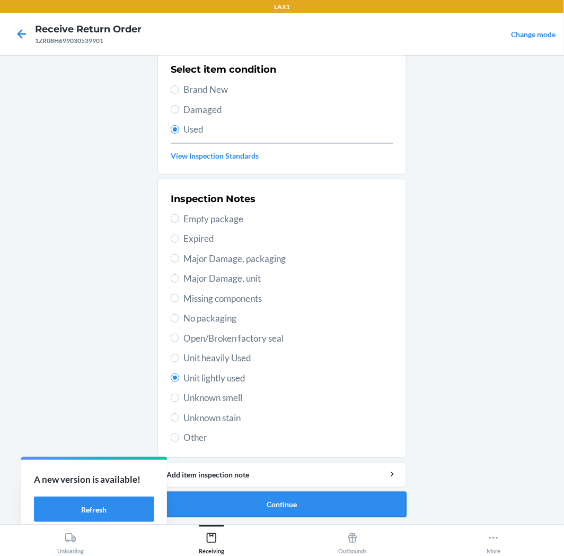
click at [257, 497] on button "Continue" at bounding box center [282, 504] width 249 height 25
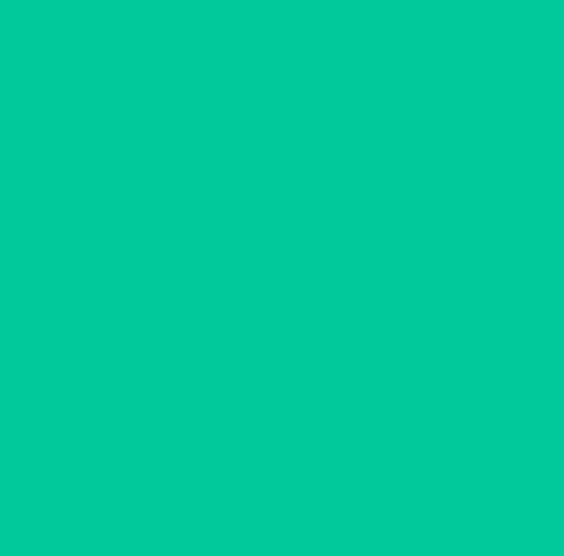
scroll to position [0, 0]
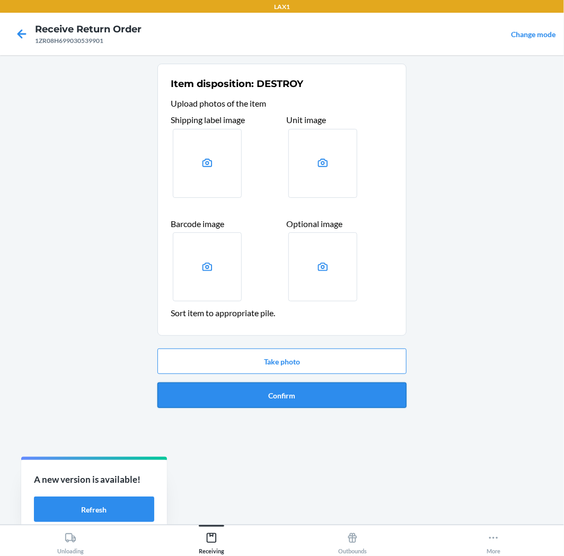
click at [296, 401] on button "Confirm" at bounding box center [282, 394] width 249 height 25
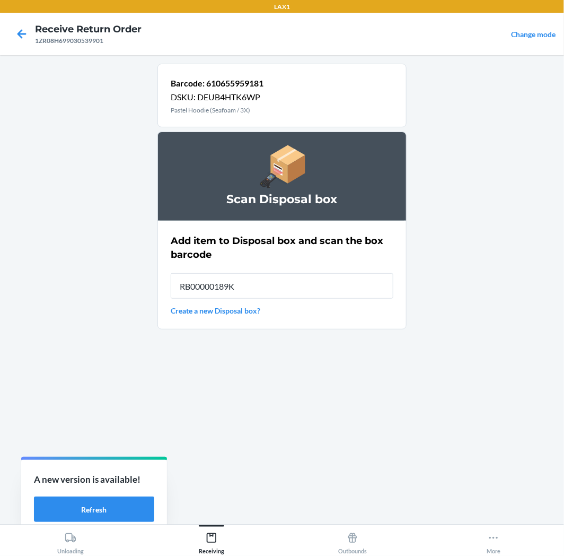
type input "RB00000189K"
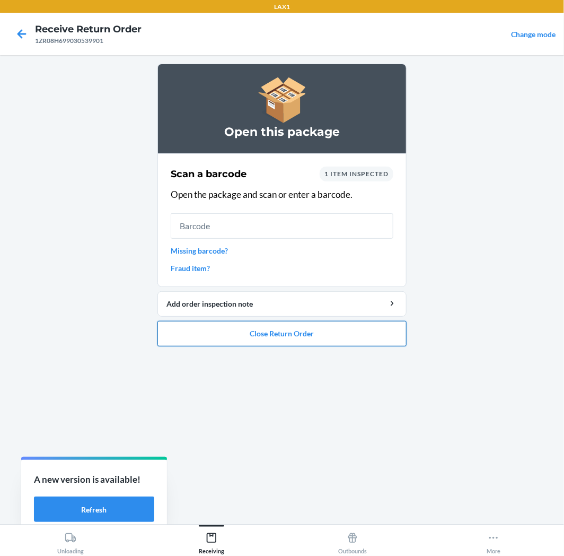
click at [269, 337] on button "Close Return Order" at bounding box center [282, 333] width 249 height 25
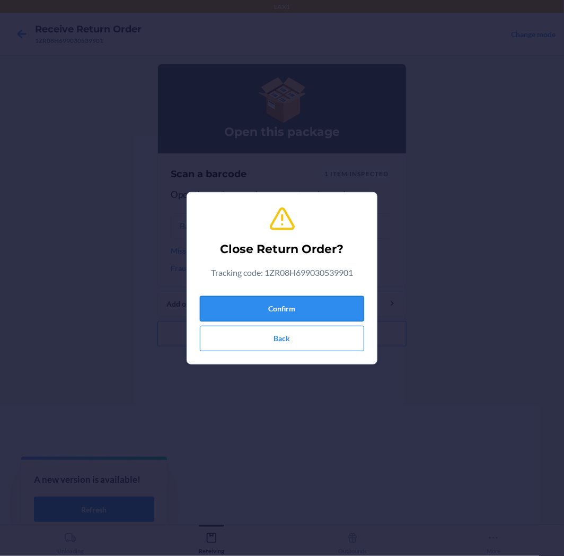
click at [289, 299] on button "Confirm" at bounding box center [282, 308] width 164 height 25
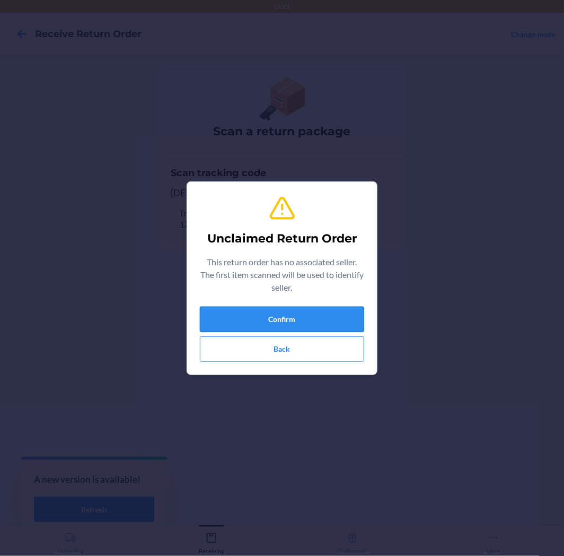
click at [317, 325] on button "Confirm" at bounding box center [282, 319] width 164 height 25
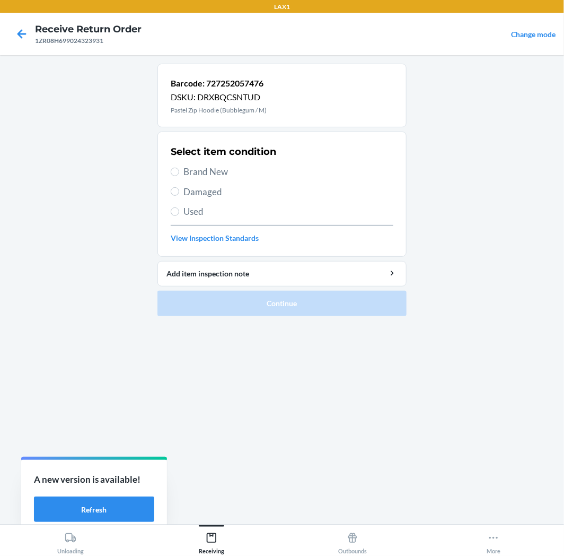
click at [181, 172] on label "Brand New" at bounding box center [282, 172] width 223 height 14
click at [179, 172] on input "Brand New" at bounding box center [175, 172] width 8 height 8
radio input "true"
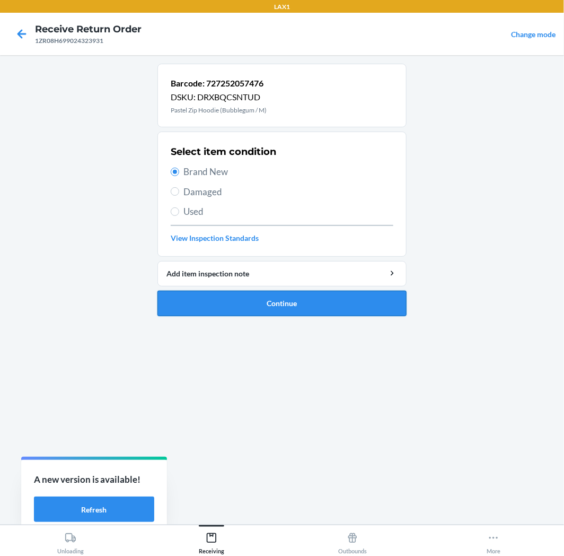
click at [251, 299] on button "Continue" at bounding box center [282, 303] width 249 height 25
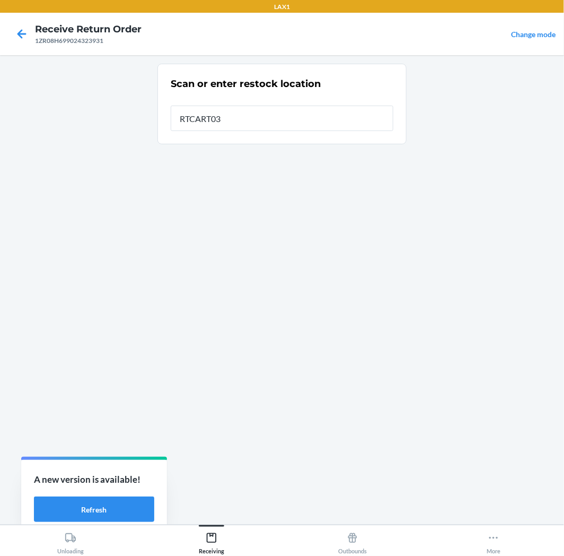
type input "RTCART035"
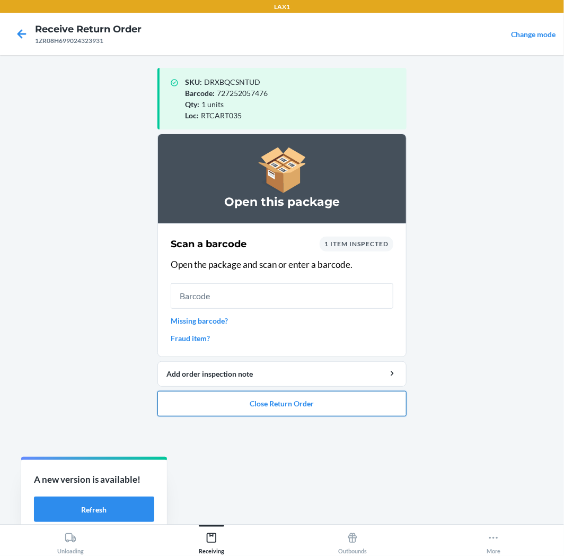
click at [337, 405] on button "Close Return Order" at bounding box center [282, 403] width 249 height 25
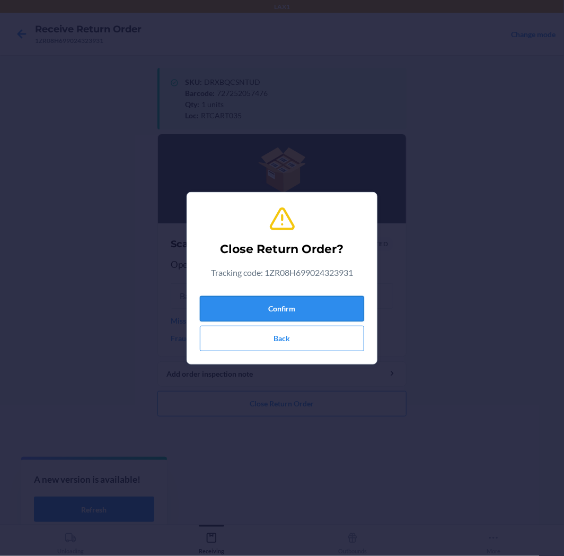
click at [318, 299] on button "Confirm" at bounding box center [282, 308] width 164 height 25
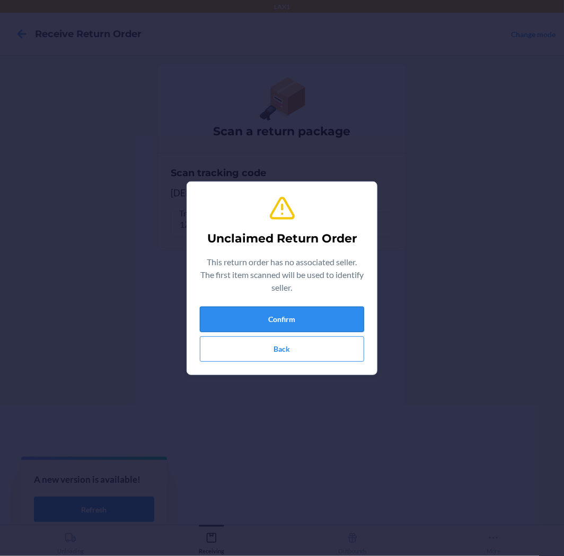
click at [274, 327] on button "Confirm" at bounding box center [282, 319] width 164 height 25
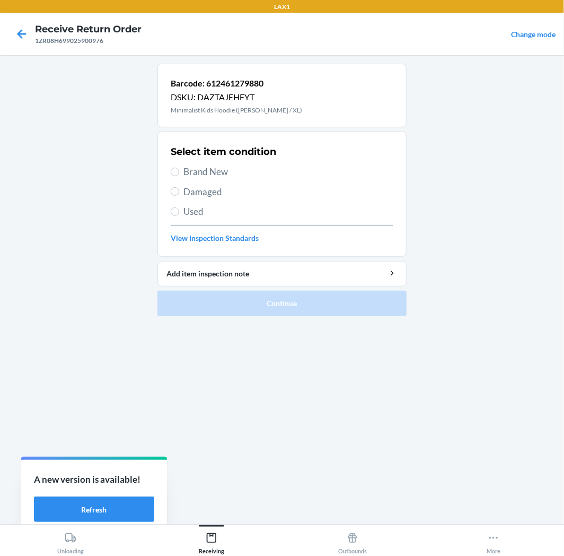
click at [181, 212] on label "Used" at bounding box center [282, 212] width 223 height 14
click at [179, 212] on input "Used" at bounding box center [175, 211] width 8 height 8
radio input "true"
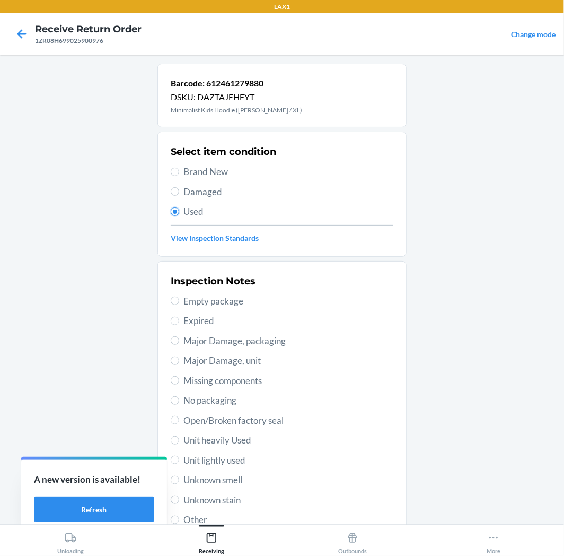
scroll to position [59, 0]
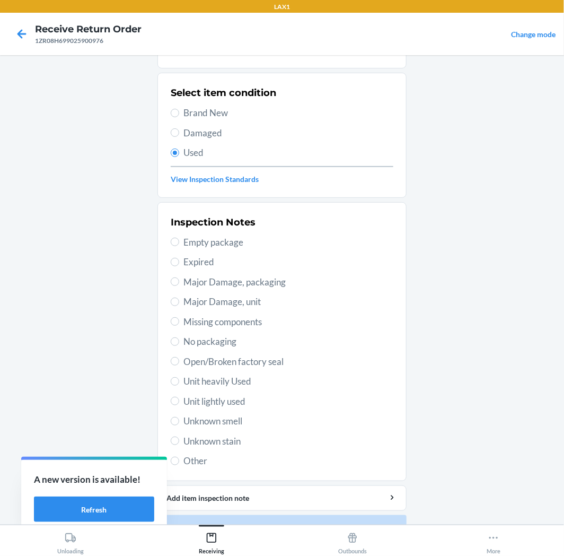
click at [251, 399] on span "Unit lightly used" at bounding box center [289, 402] width 210 height 14
click at [179, 399] on input "Unit lightly used" at bounding box center [175, 401] width 8 height 8
radio input "true"
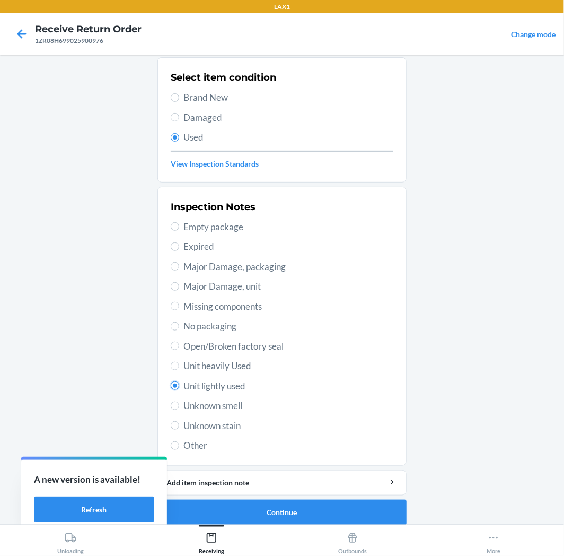
scroll to position [82, 0]
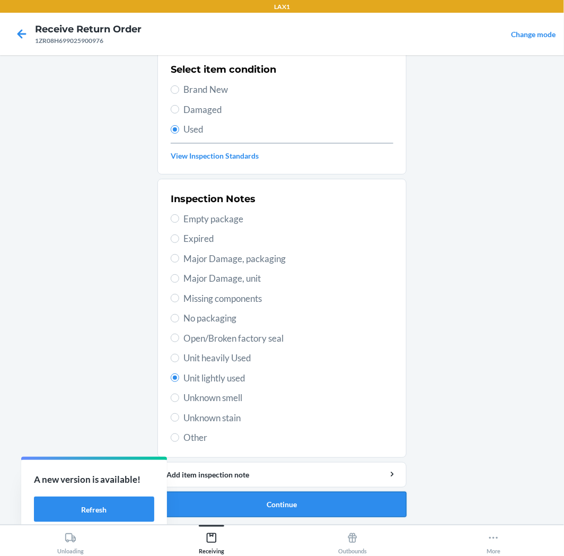
click at [268, 507] on button "Continue" at bounding box center [282, 504] width 249 height 25
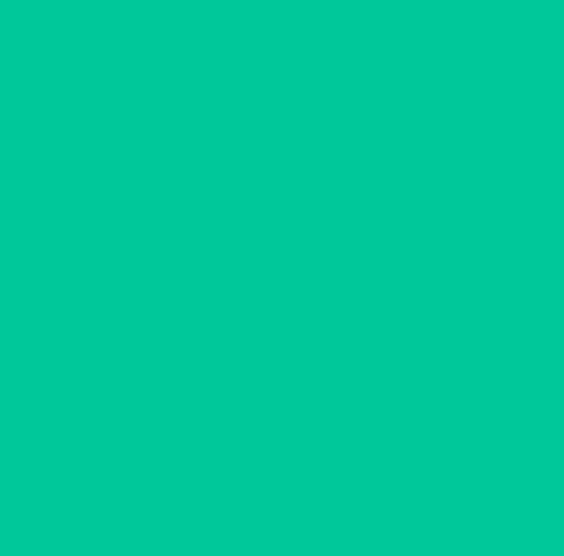
scroll to position [0, 0]
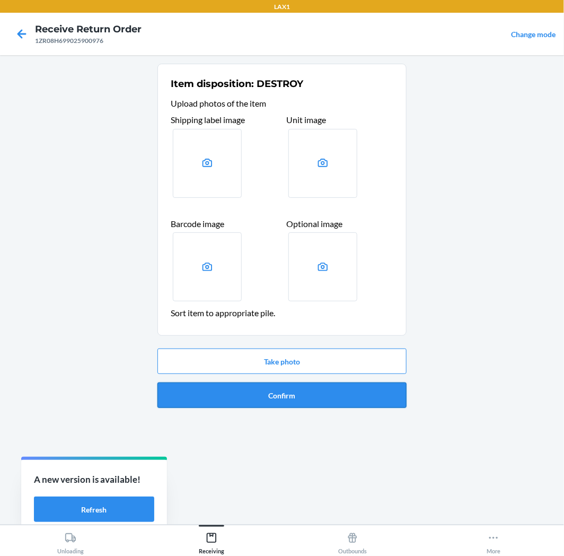
click at [298, 396] on button "Confirm" at bounding box center [282, 394] width 249 height 25
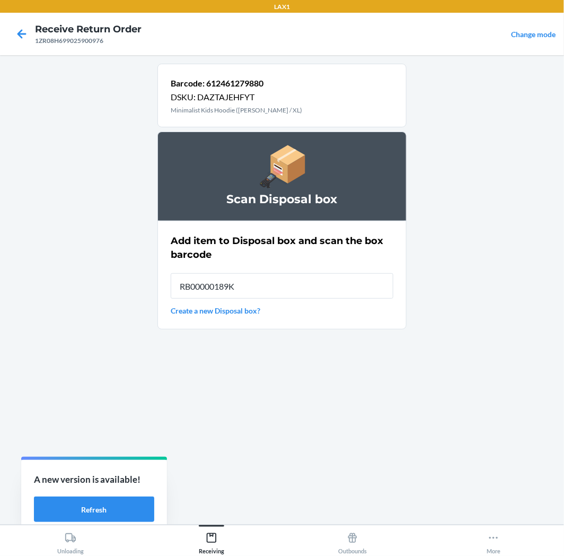
type input "RB00000189K"
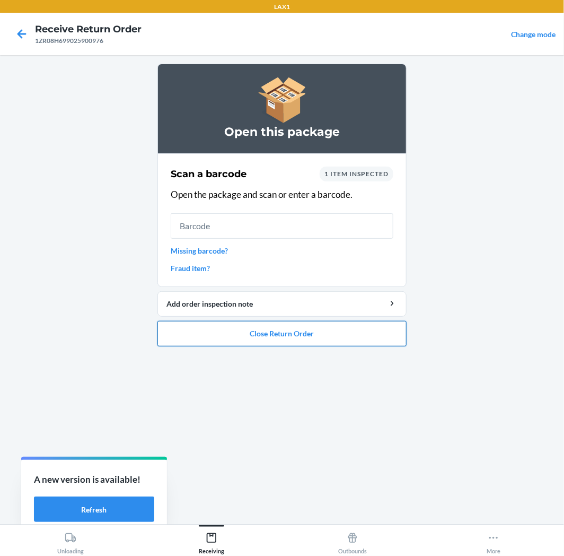
click at [301, 325] on button "Close Return Order" at bounding box center [282, 333] width 249 height 25
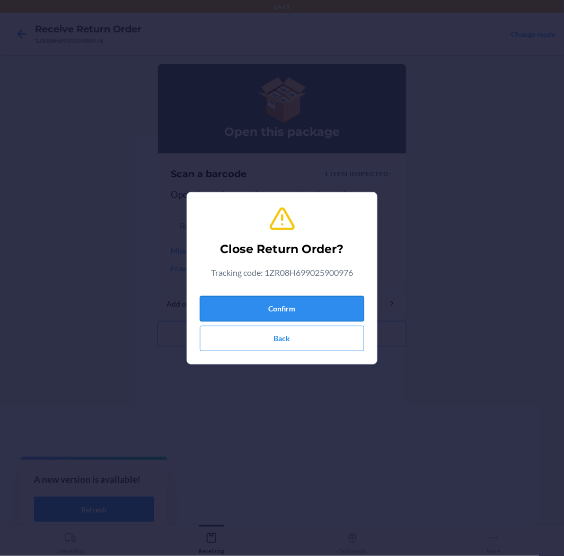
click at [300, 305] on button "Confirm" at bounding box center [282, 308] width 164 height 25
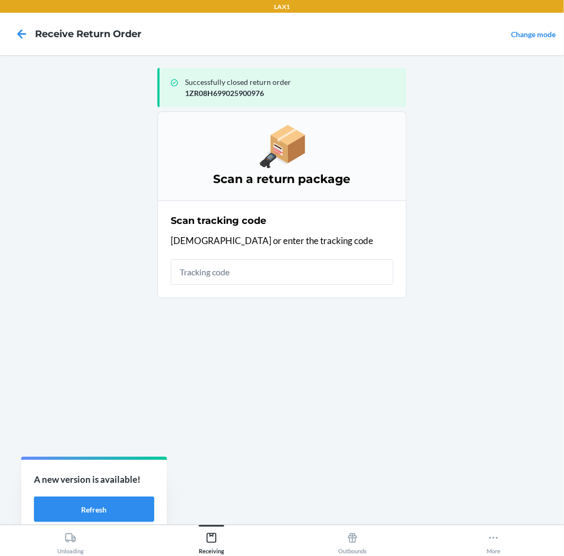
click at [292, 373] on div "Successfully closed return order 1ZR08H699025900976 Scan a return package Scan …" at bounding box center [282, 290] width 249 height 453
click at [282, 264] on input "text" at bounding box center [282, 271] width 223 height 25
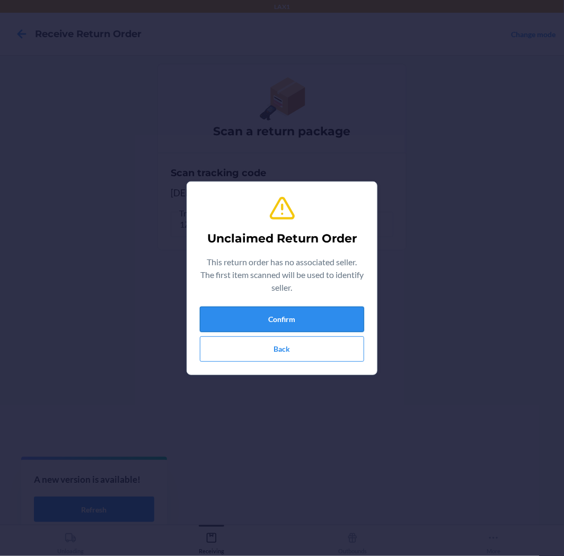
drag, startPoint x: 301, startPoint y: 321, endPoint x: 315, endPoint y: 314, distance: 15.9
click at [314, 315] on button "Confirm" at bounding box center [282, 319] width 164 height 25
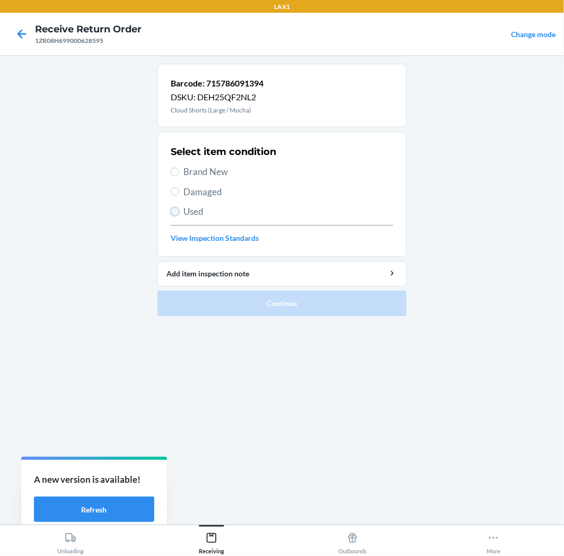
click at [172, 213] on input "Used" at bounding box center [175, 211] width 8 height 8
radio input "true"
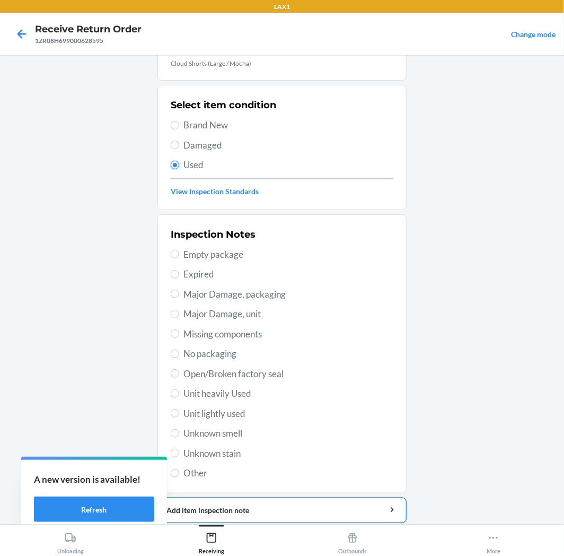
scroll to position [82, 0]
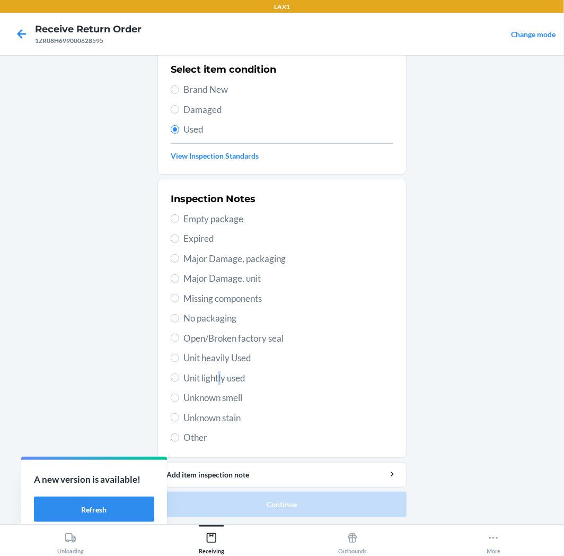
drag, startPoint x: 219, startPoint y: 375, endPoint x: 255, endPoint y: 451, distance: 84.7
click at [219, 375] on span "Unit lightly used" at bounding box center [289, 378] width 210 height 14
click at [176, 372] on label "Unit lightly used" at bounding box center [282, 378] width 223 height 14
click at [176, 373] on input "Unit lightly used" at bounding box center [175, 377] width 8 height 8
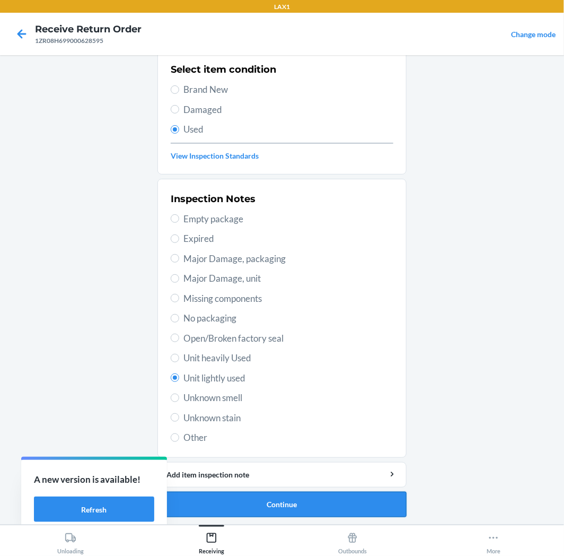
click at [283, 502] on button "Continue" at bounding box center [282, 504] width 249 height 25
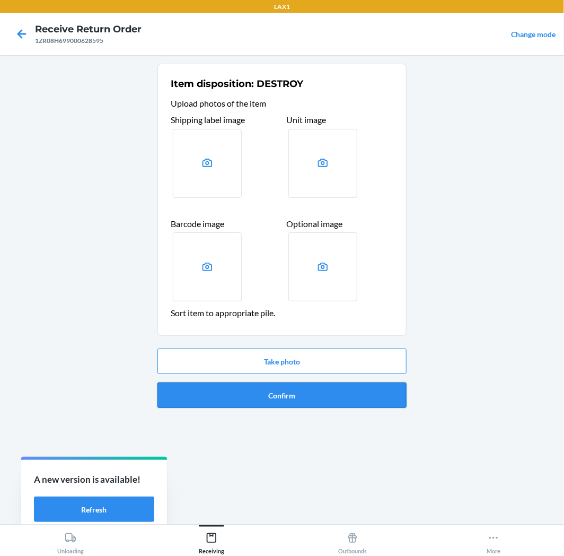
click at [356, 388] on button "Confirm" at bounding box center [282, 394] width 249 height 25
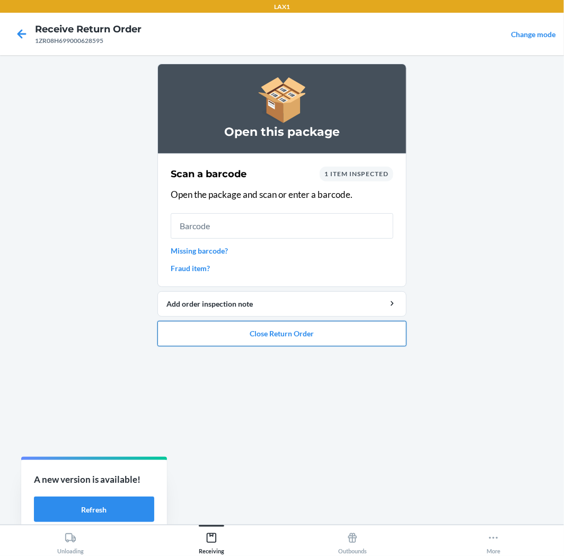
click at [308, 335] on button "Close Return Order" at bounding box center [282, 333] width 249 height 25
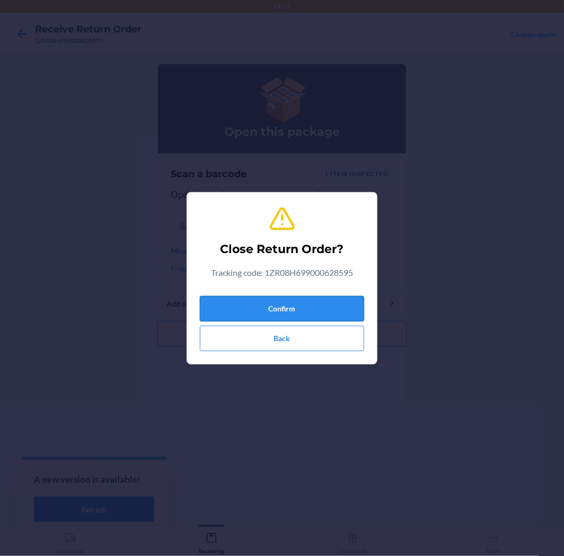
click at [296, 303] on button "Confirm" at bounding box center [282, 308] width 164 height 25
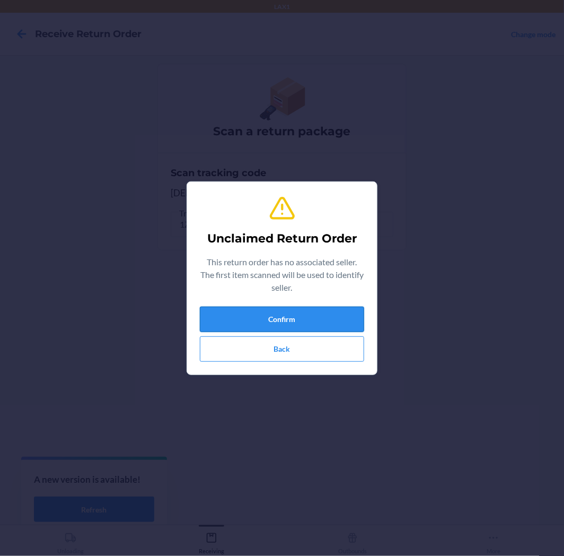
click at [294, 310] on button "Confirm" at bounding box center [282, 319] width 164 height 25
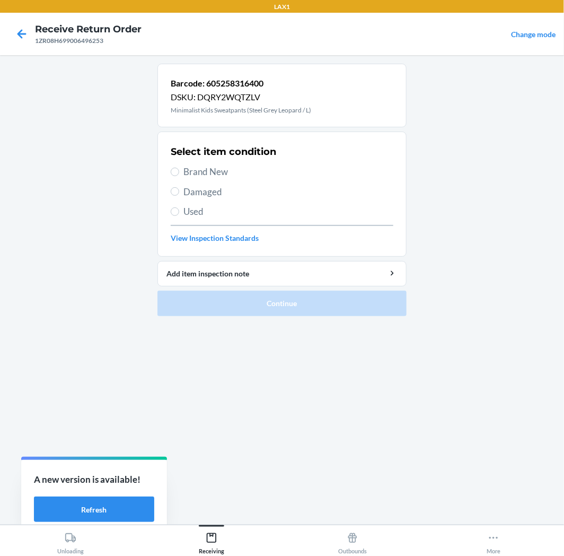
click at [181, 209] on label "Used" at bounding box center [282, 212] width 223 height 14
click at [179, 209] on input "Used" at bounding box center [175, 211] width 8 height 8
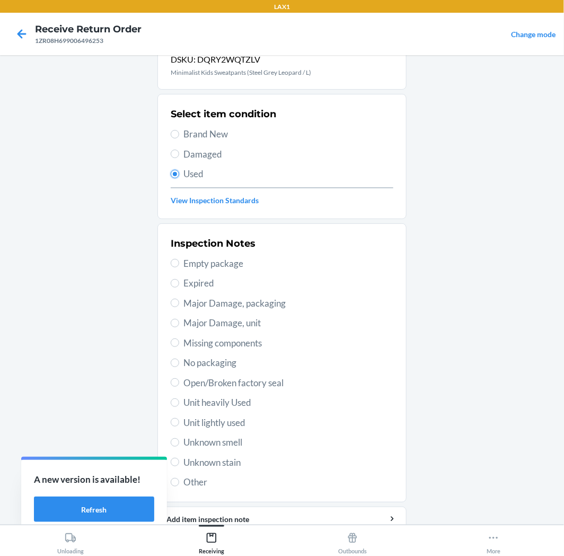
scroll to position [59, 0]
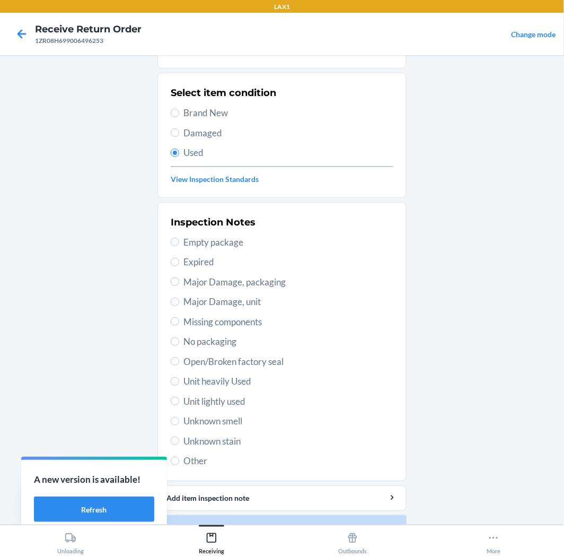
click at [231, 398] on span "Unit lightly used" at bounding box center [289, 402] width 210 height 14
click at [179, 398] on input "Unit lightly used" at bounding box center [175, 401] width 8 height 8
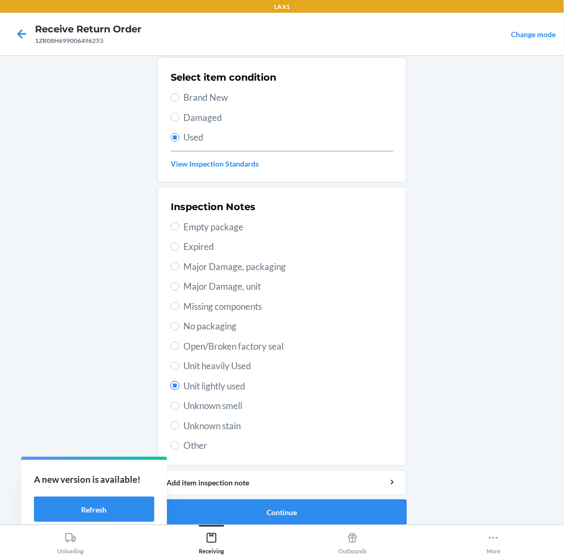
scroll to position [82, 0]
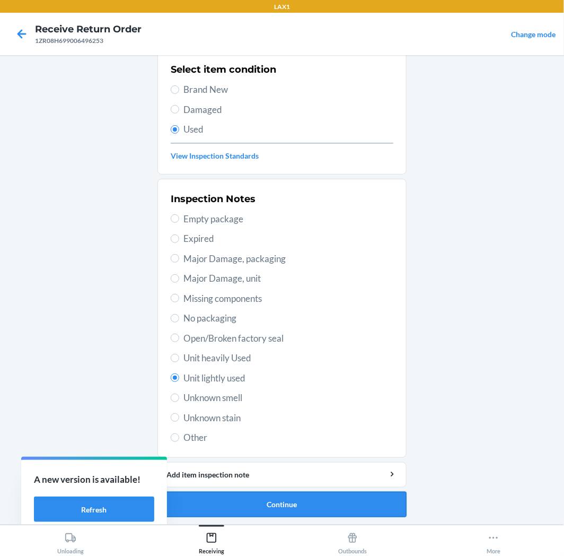
click at [294, 502] on button "Continue" at bounding box center [282, 504] width 249 height 25
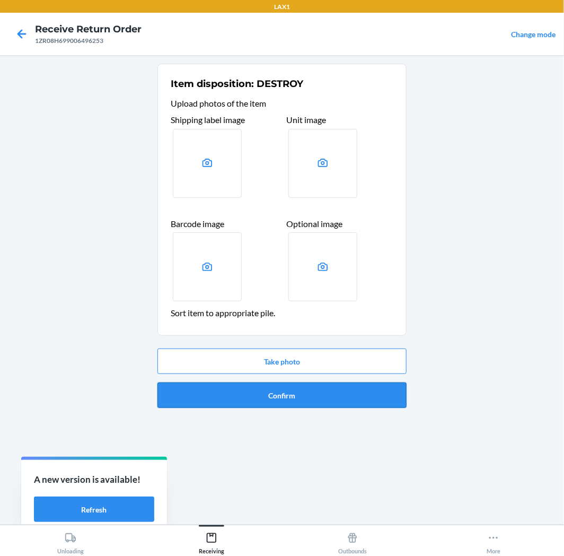
click at [317, 393] on button "Confirm" at bounding box center [282, 394] width 249 height 25
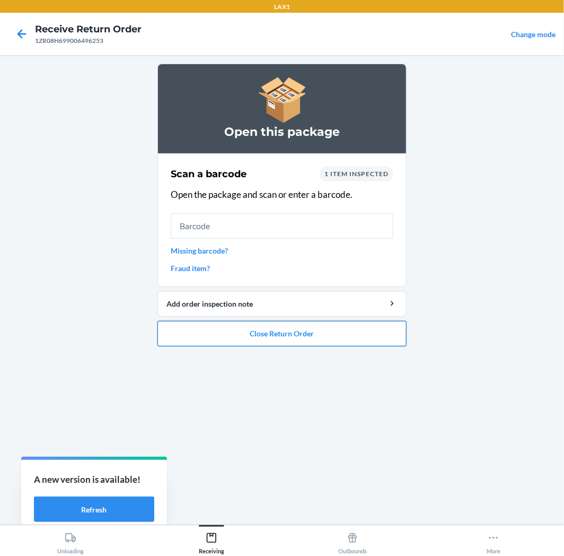
click at [310, 327] on button "Close Return Order" at bounding box center [282, 333] width 249 height 25
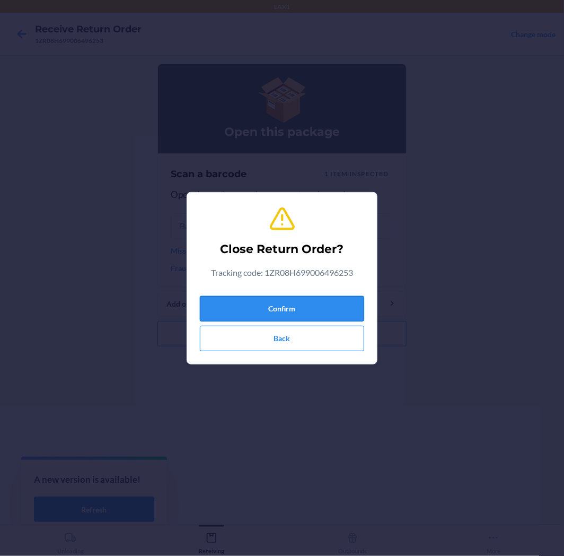
click at [304, 303] on button "Confirm" at bounding box center [282, 308] width 164 height 25
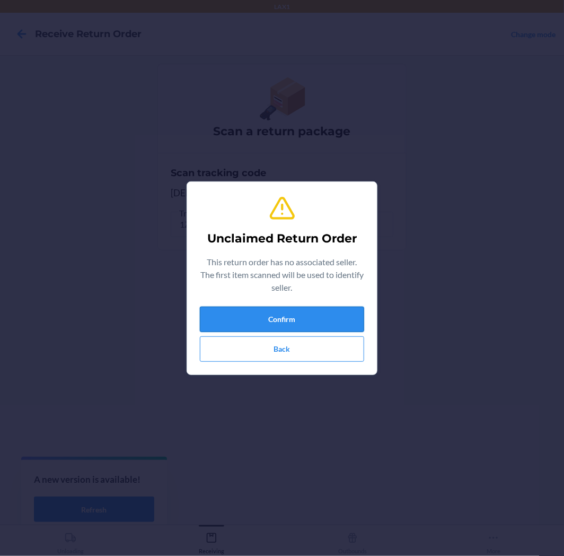
click at [293, 317] on button "Confirm" at bounding box center [282, 319] width 164 height 25
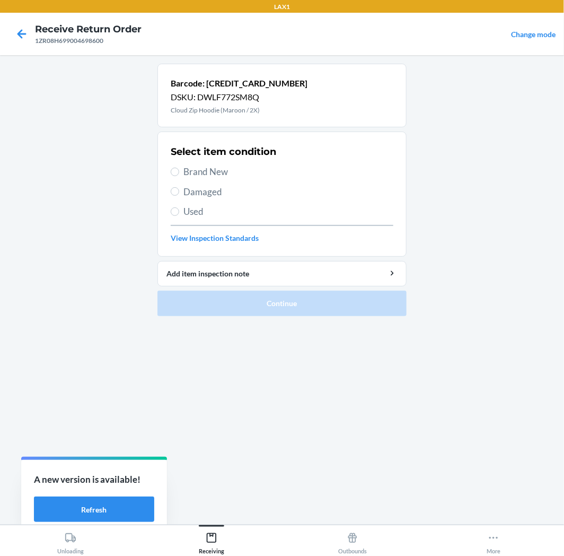
drag, startPoint x: 167, startPoint y: 213, endPoint x: 177, endPoint y: 215, distance: 9.8
click at [177, 215] on section "Select item condition Brand New Damaged Used View Inspection Standards" at bounding box center [282, 194] width 249 height 125
click at [177, 216] on label "Used" at bounding box center [282, 212] width 223 height 14
click at [177, 216] on input "Used" at bounding box center [175, 211] width 8 height 8
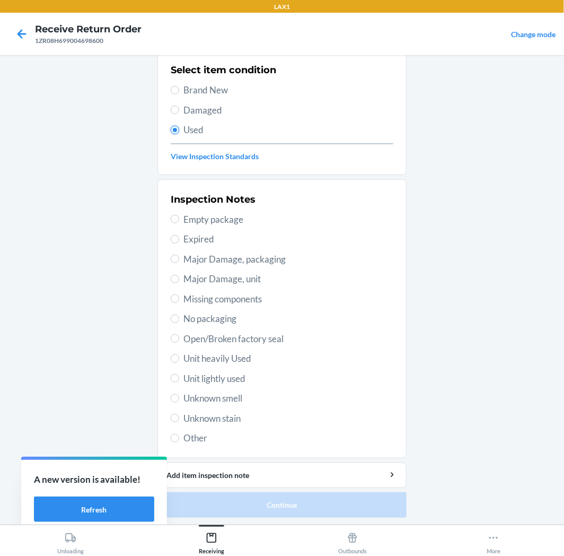
scroll to position [82, 0]
click at [230, 377] on span "Unit lightly used" at bounding box center [289, 378] width 210 height 14
click at [179, 377] on input "Unit lightly used" at bounding box center [175, 377] width 8 height 8
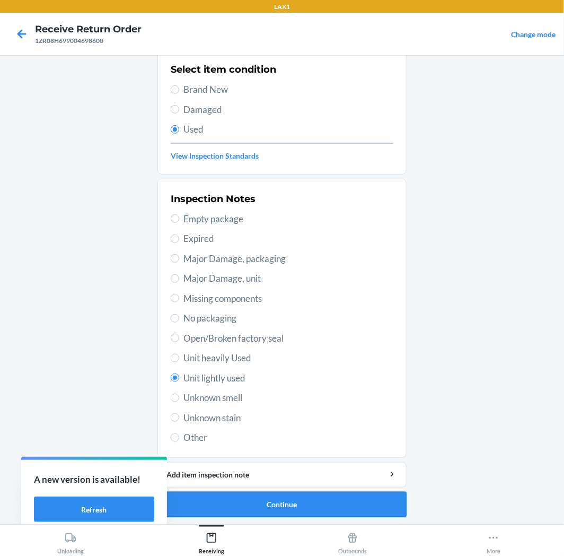
click at [292, 500] on button "Continue" at bounding box center [282, 504] width 249 height 25
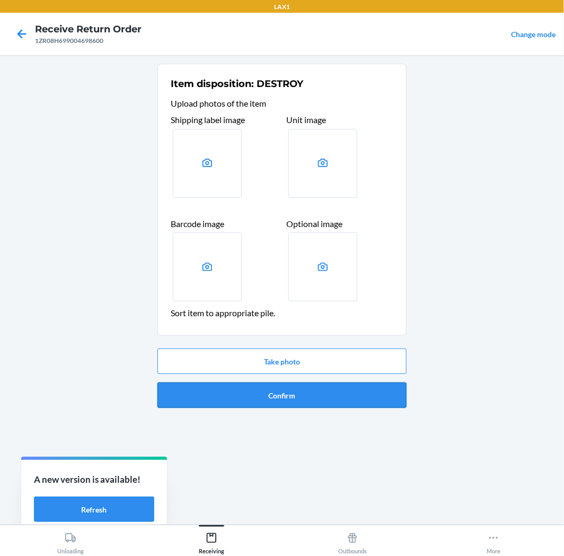
click at [306, 398] on button "Confirm" at bounding box center [282, 394] width 249 height 25
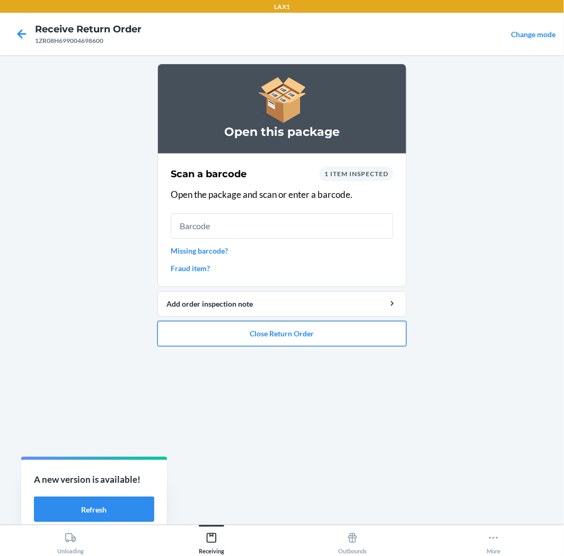
click at [280, 334] on button "Close Return Order" at bounding box center [282, 333] width 249 height 25
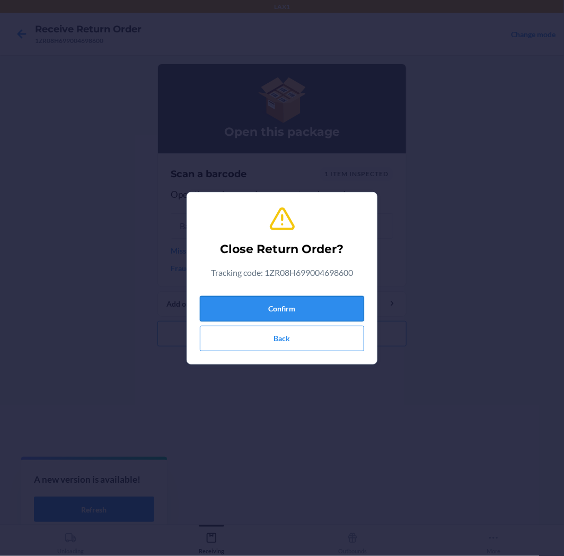
click at [282, 300] on button "Confirm" at bounding box center [282, 308] width 164 height 25
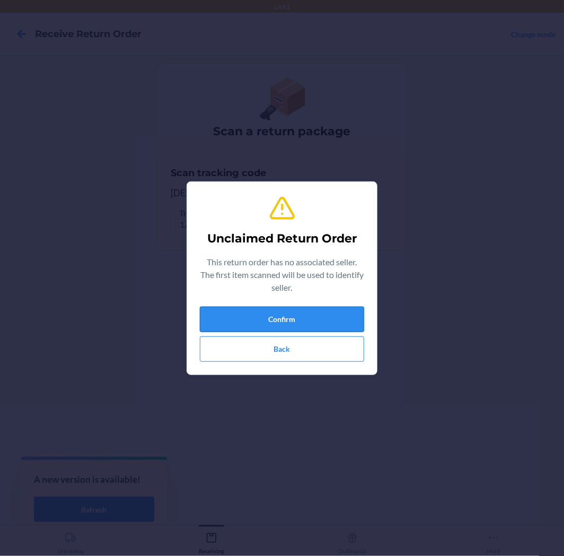
click at [346, 308] on button "Confirm" at bounding box center [282, 319] width 164 height 25
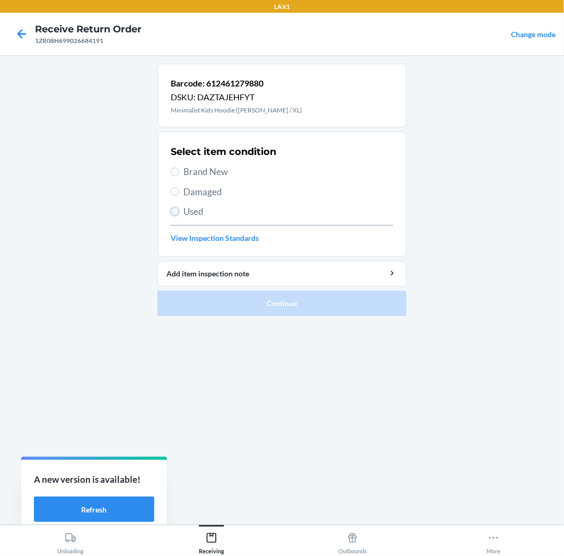
click at [176, 209] on input "Used" at bounding box center [175, 211] width 8 height 8
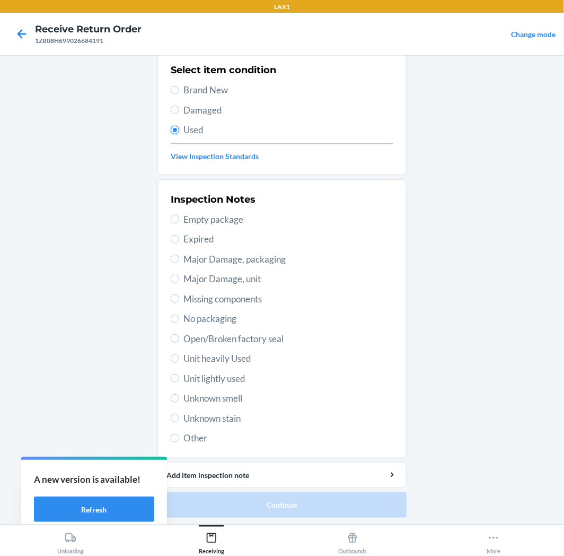
scroll to position [82, 0]
click at [231, 374] on span "Unit lightly used" at bounding box center [289, 378] width 210 height 14
click at [179, 374] on input "Unit lightly used" at bounding box center [175, 377] width 8 height 8
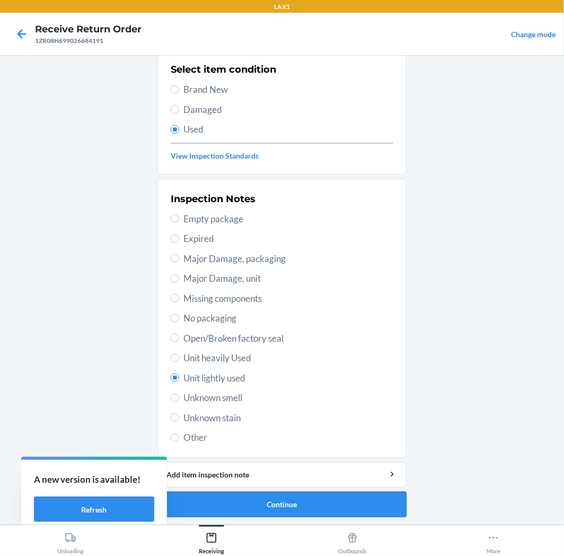
click at [299, 500] on button "Continue" at bounding box center [282, 504] width 249 height 25
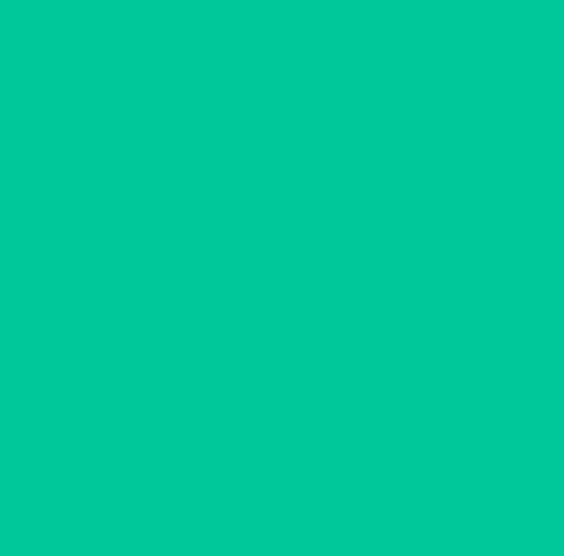
scroll to position [0, 0]
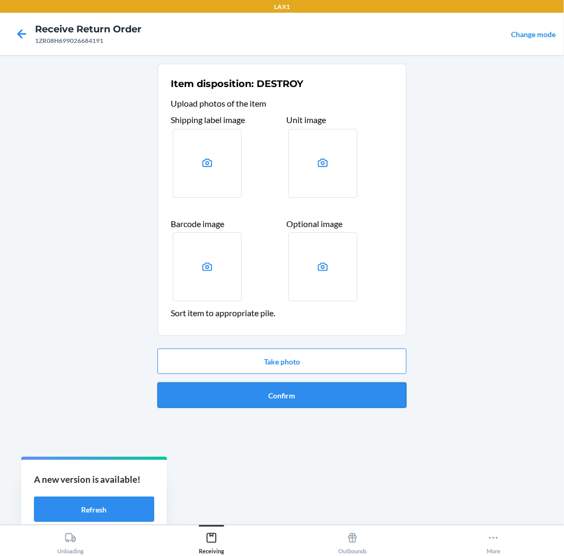
click at [317, 388] on button "Confirm" at bounding box center [282, 394] width 249 height 25
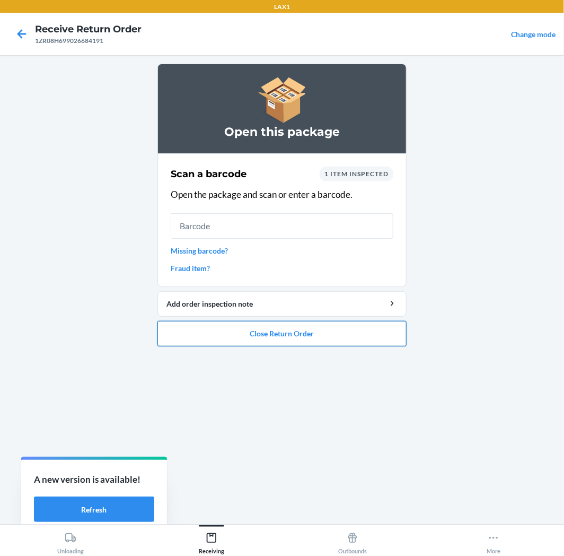
click at [344, 326] on button "Close Return Order" at bounding box center [282, 333] width 249 height 25
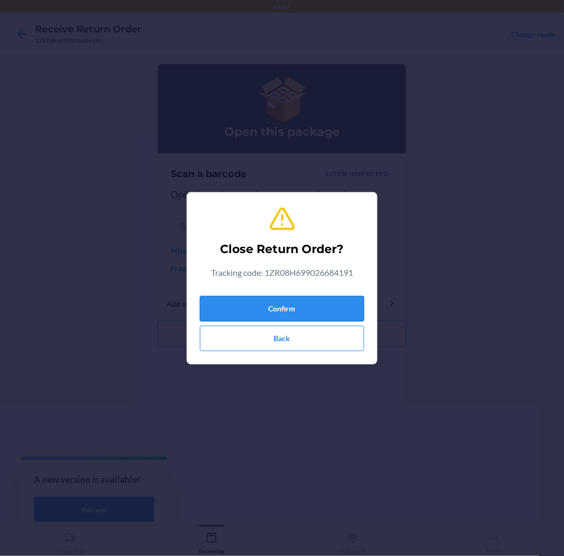
click at [285, 296] on button "Confirm" at bounding box center [282, 308] width 164 height 25
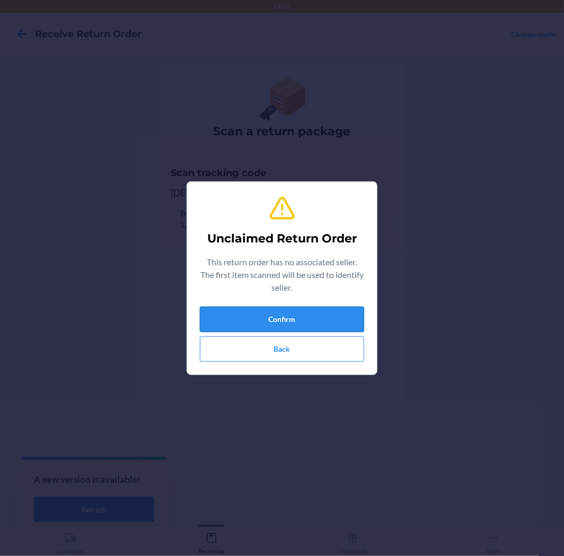
click at [320, 320] on button "Confirm" at bounding box center [282, 319] width 164 height 25
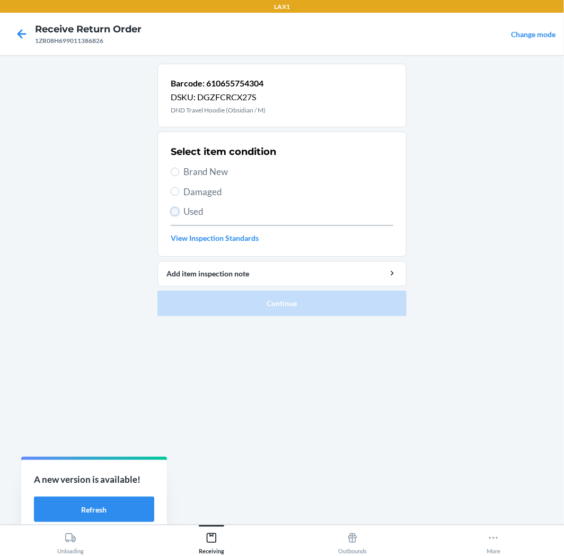
click at [176, 212] on input "Used" at bounding box center [175, 211] width 8 height 8
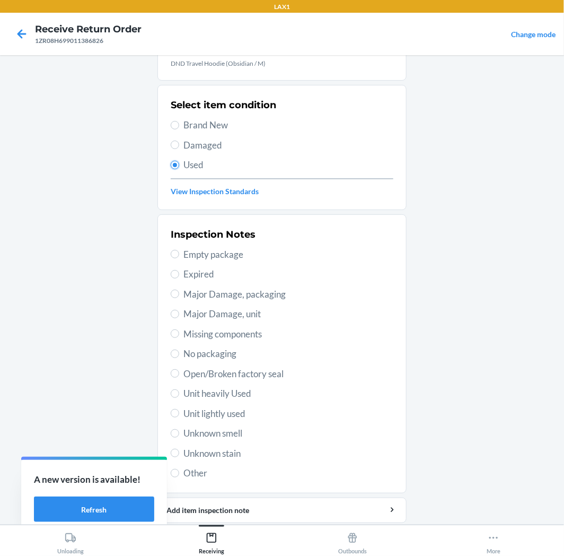
scroll to position [82, 0]
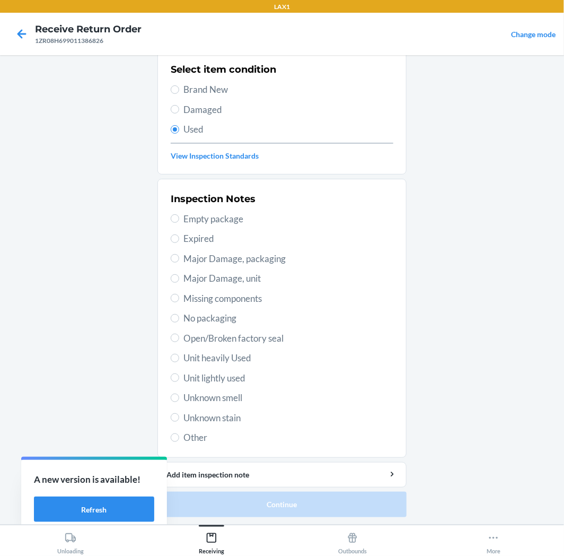
click at [237, 380] on span "Unit lightly used" at bounding box center [289, 378] width 210 height 14
click at [179, 380] on input "Unit lightly used" at bounding box center [175, 377] width 8 height 8
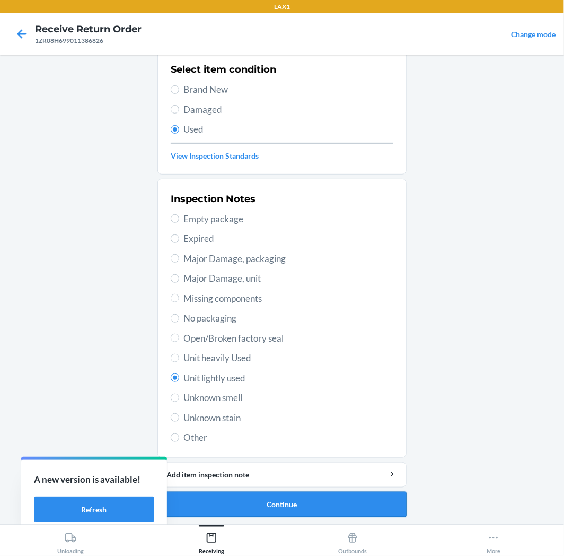
click at [257, 505] on button "Continue" at bounding box center [282, 504] width 249 height 25
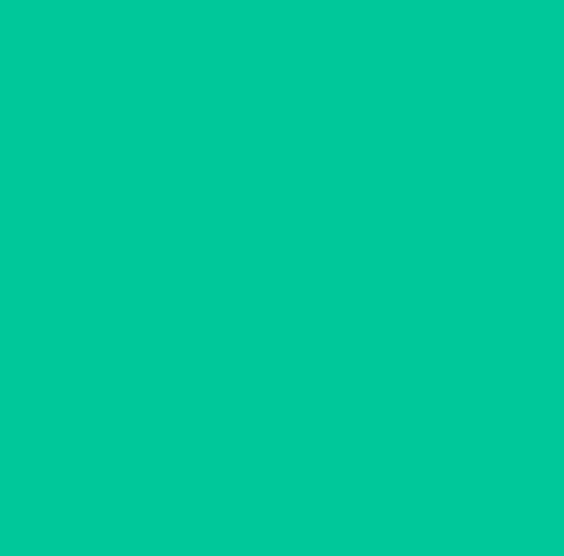
scroll to position [0, 0]
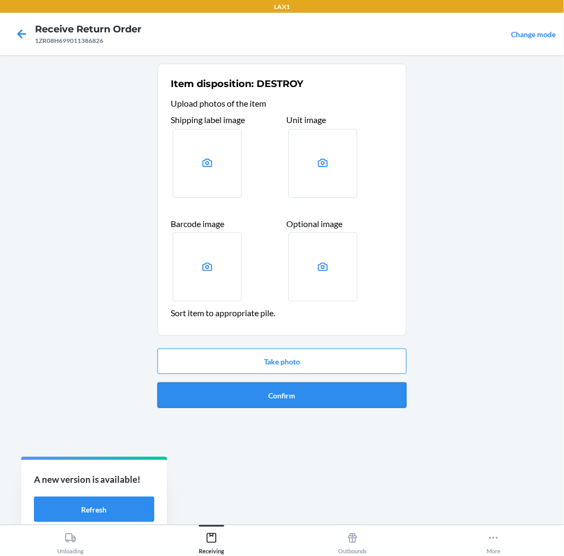
click at [269, 388] on button "Confirm" at bounding box center [282, 394] width 249 height 25
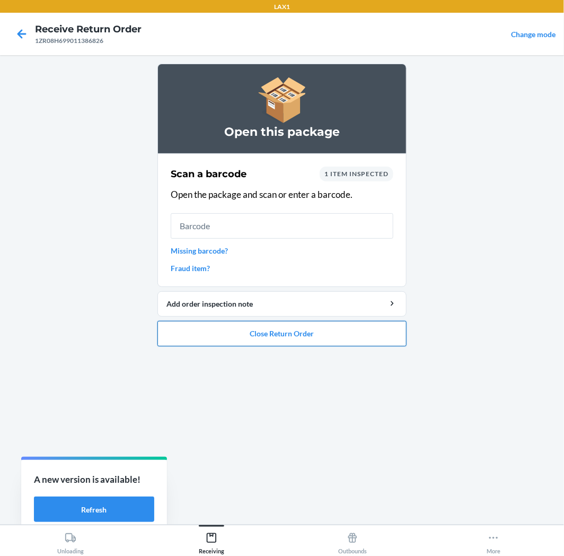
click at [280, 327] on button "Close Return Order" at bounding box center [282, 333] width 249 height 25
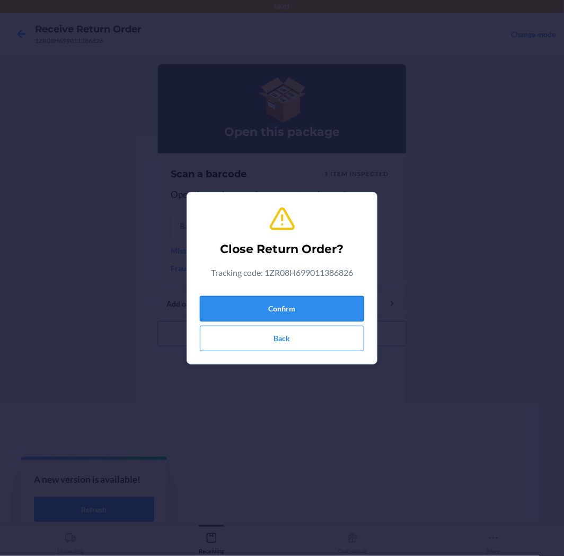
click at [298, 310] on button "Confirm" at bounding box center [282, 308] width 164 height 25
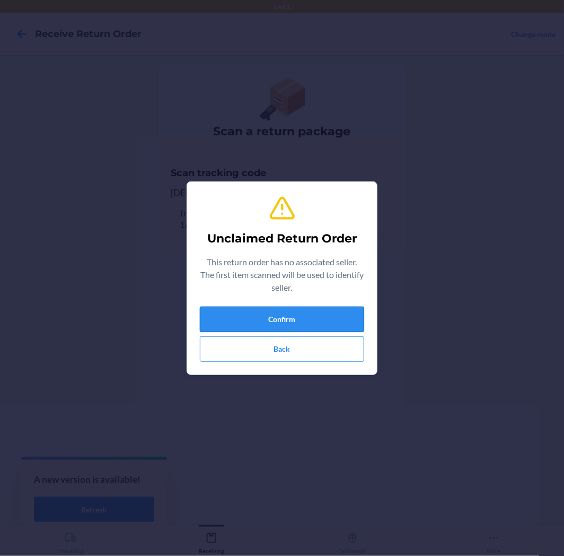
click at [263, 320] on button "Confirm" at bounding box center [282, 319] width 164 height 25
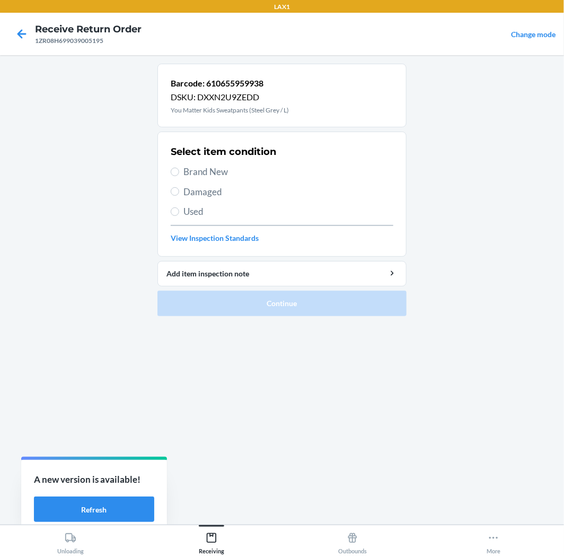
click at [181, 213] on label "Used" at bounding box center [282, 212] width 223 height 14
click at [179, 213] on input "Used" at bounding box center [175, 211] width 8 height 8
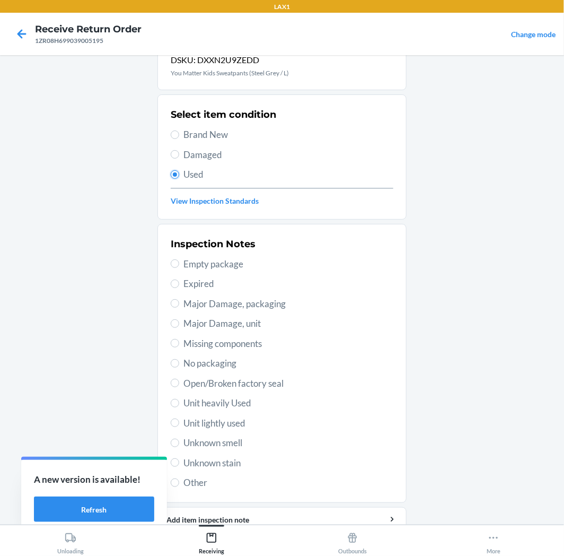
scroll to position [82, 0]
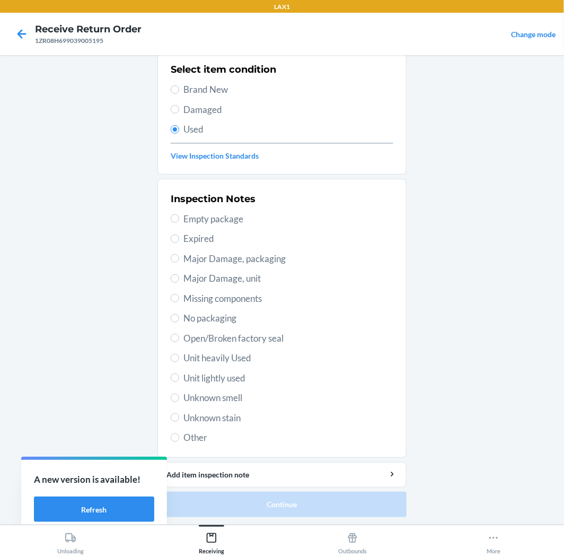
click at [236, 260] on span "Major Damage, packaging" at bounding box center [289, 259] width 210 height 14
click at [179, 260] on input "Major Damage, packaging" at bounding box center [175, 258] width 8 height 8
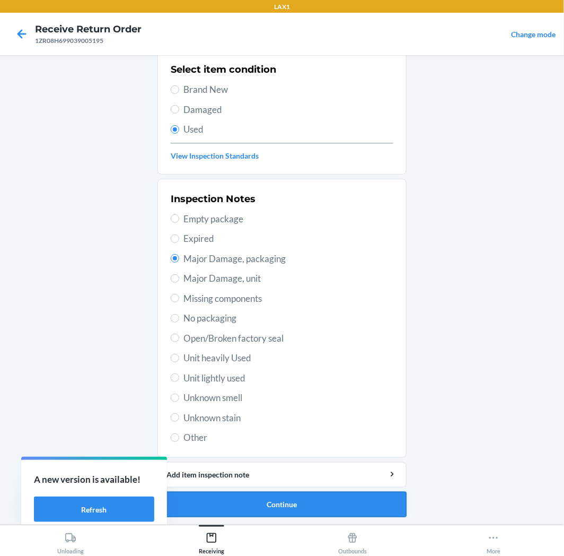
click at [282, 505] on button "Continue" at bounding box center [282, 504] width 249 height 25
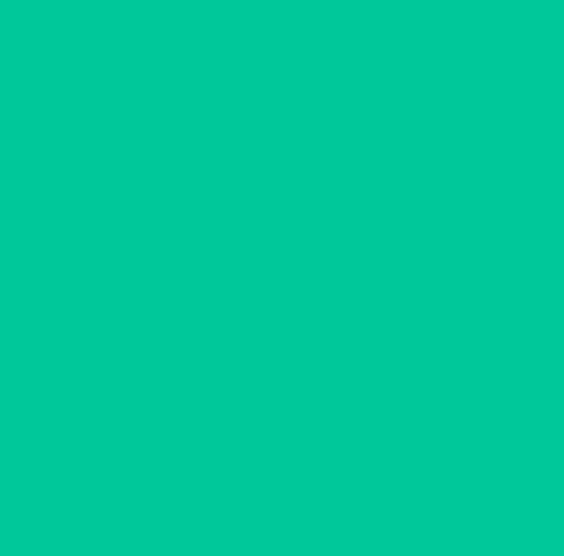
scroll to position [0, 0]
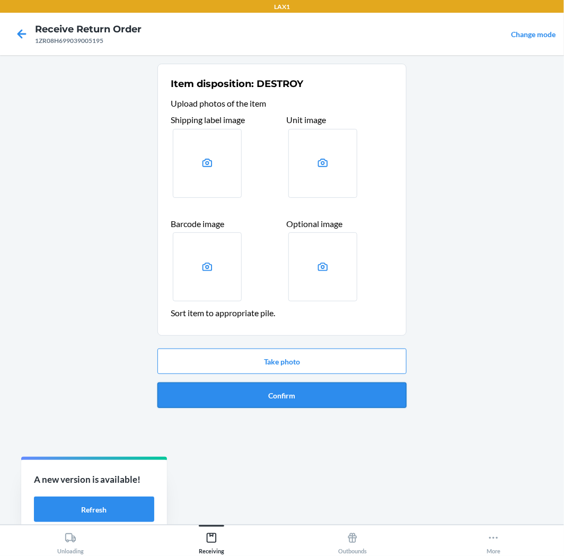
click at [296, 396] on button "Confirm" at bounding box center [282, 394] width 249 height 25
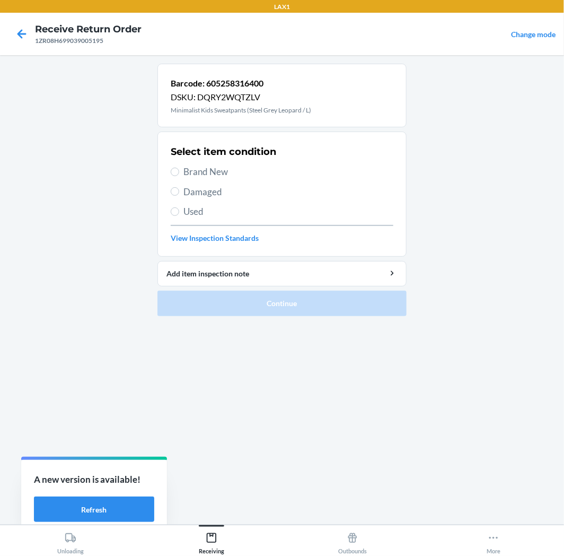
click at [195, 193] on span "Damaged" at bounding box center [289, 192] width 210 height 14
click at [179, 193] on input "Damaged" at bounding box center [175, 191] width 8 height 8
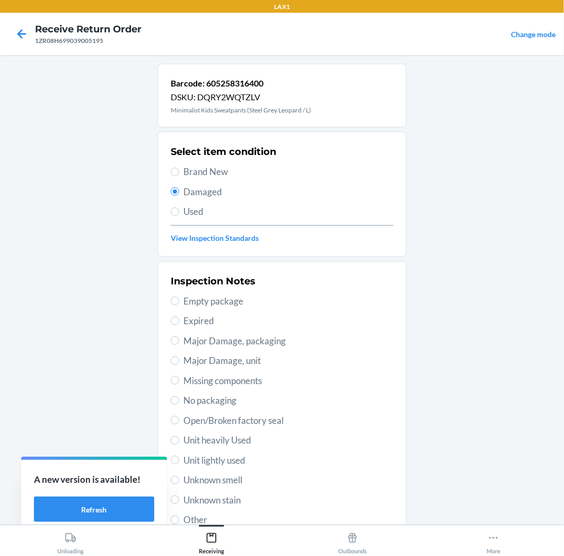
click at [244, 341] on span "Major Damage, packaging" at bounding box center [289, 341] width 210 height 14
click at [179, 341] on input "Major Damage, packaging" at bounding box center [175, 340] width 8 height 8
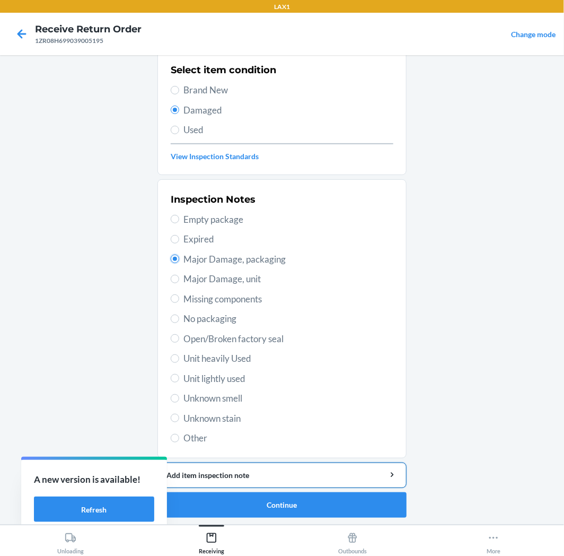
scroll to position [82, 0]
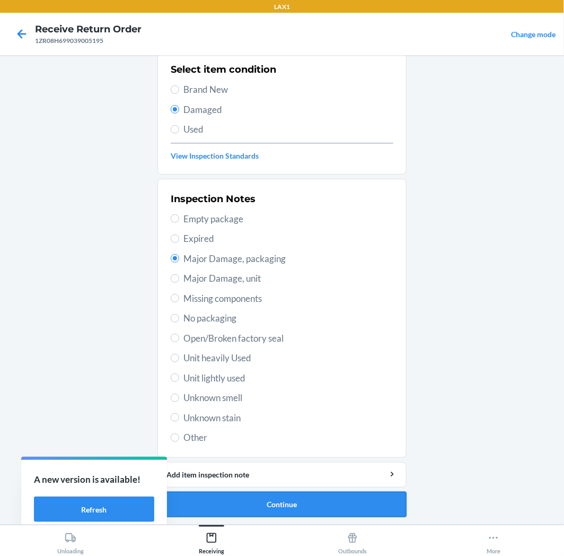
click at [280, 502] on button "Continue" at bounding box center [282, 504] width 249 height 25
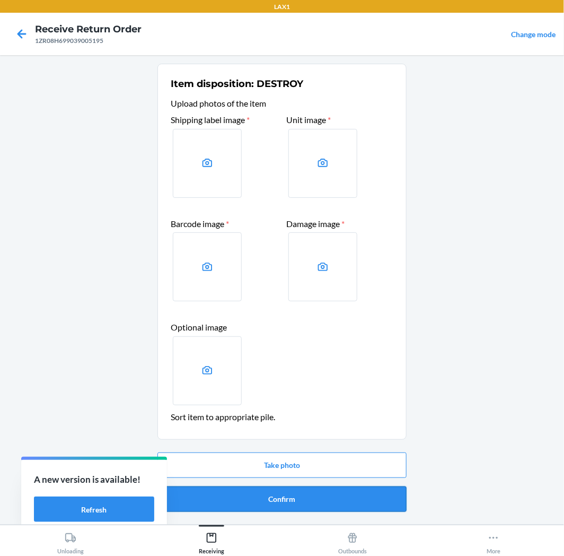
click at [314, 496] on button "Confirm" at bounding box center [282, 498] width 249 height 25
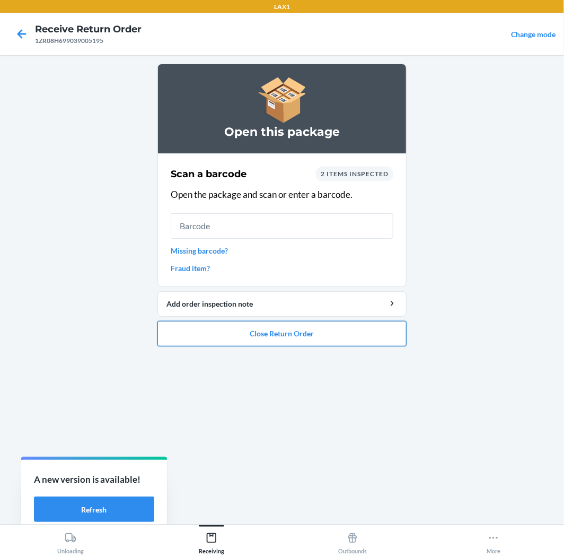
click at [306, 337] on button "Close Return Order" at bounding box center [282, 333] width 249 height 25
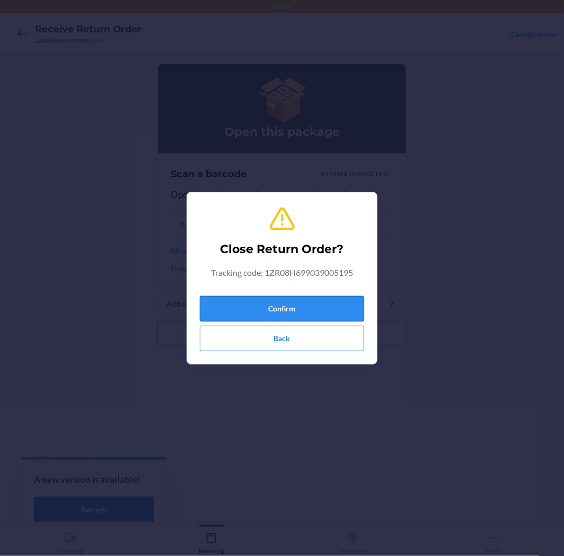
click at [293, 308] on button "Confirm" at bounding box center [282, 308] width 164 height 25
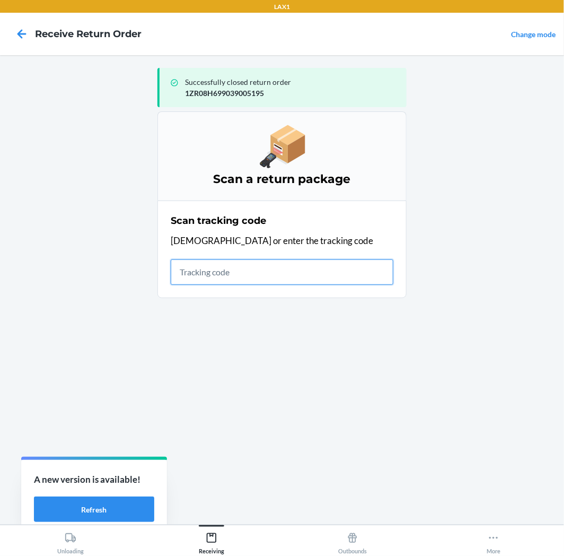
click at [252, 274] on input "text" at bounding box center [282, 271] width 223 height 25
click at [276, 269] on input "text" at bounding box center [282, 271] width 223 height 25
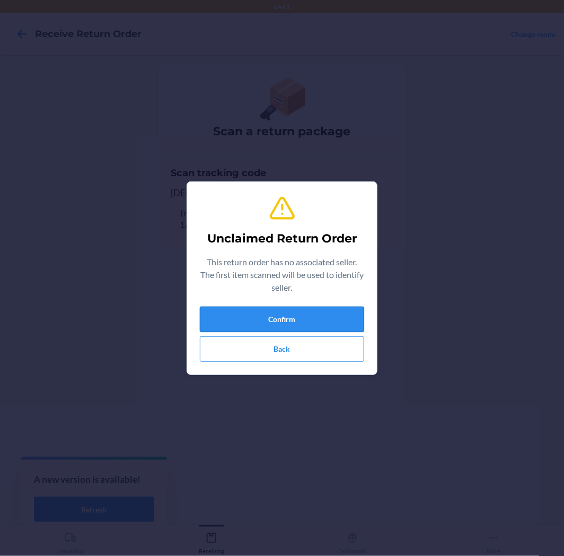
click at [220, 315] on button "Confirm" at bounding box center [282, 319] width 164 height 25
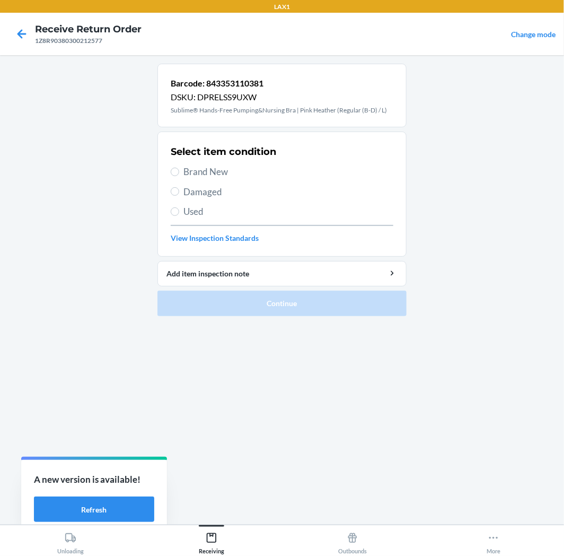
drag, startPoint x: 182, startPoint y: 187, endPoint x: 195, endPoint y: 176, distance: 16.5
click at [186, 184] on div "Select item condition Brand New Damaged Used View Inspection Standards" at bounding box center [282, 194] width 223 height 105
click at [178, 188] on label "Damaged" at bounding box center [282, 192] width 223 height 14
click at [178, 188] on input "Damaged" at bounding box center [175, 191] width 8 height 8
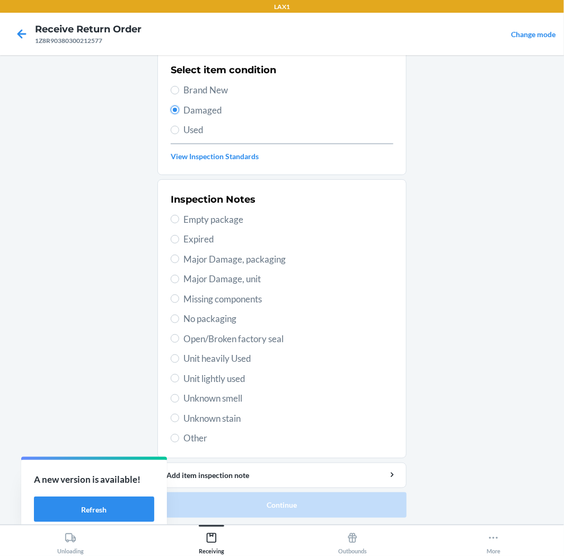
scroll to position [82, 0]
click at [242, 262] on span "Major Damage, packaging" at bounding box center [289, 259] width 210 height 14
click at [179, 262] on input "Major Damage, packaging" at bounding box center [175, 258] width 8 height 8
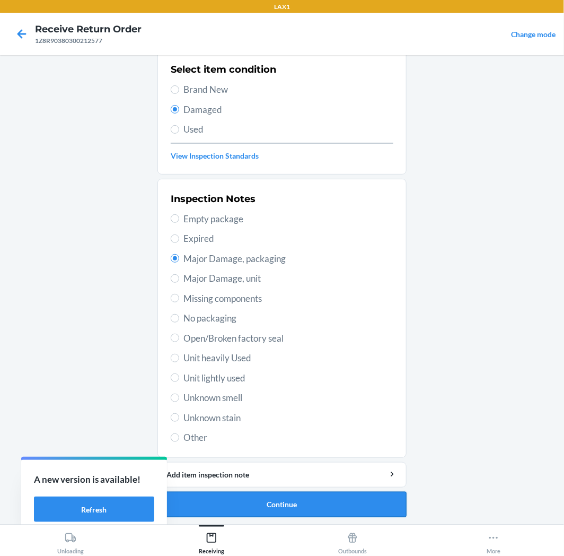
click at [319, 496] on button "Continue" at bounding box center [282, 504] width 249 height 25
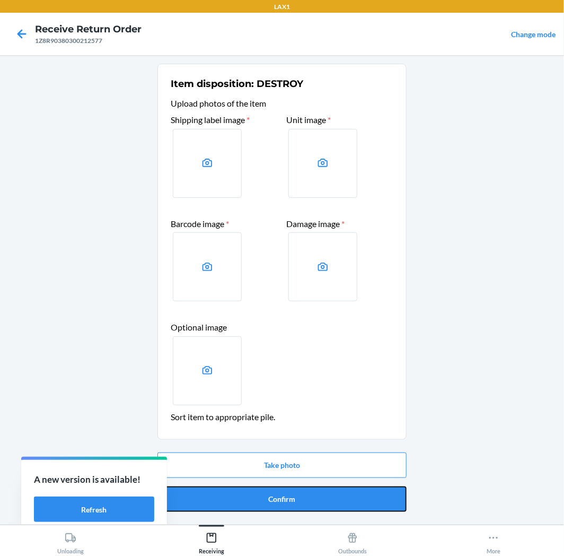
click at [319, 496] on button "Confirm" at bounding box center [282, 498] width 249 height 25
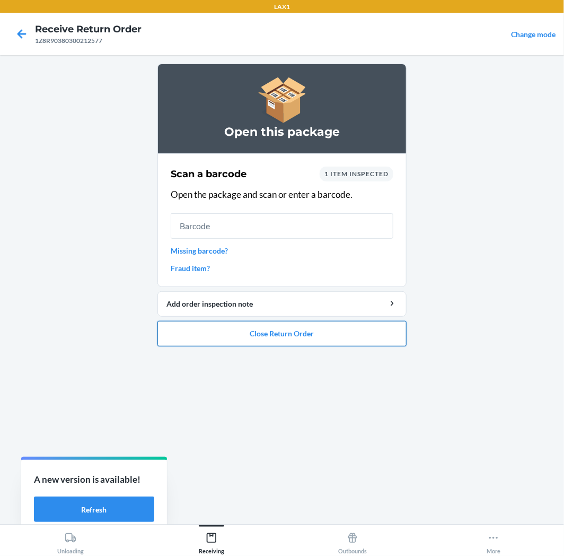
click at [329, 326] on button "Close Return Order" at bounding box center [282, 333] width 249 height 25
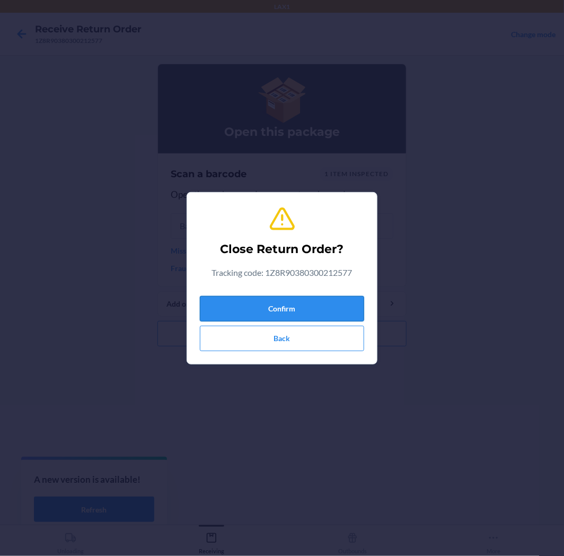
click at [303, 297] on button "Confirm" at bounding box center [282, 308] width 164 height 25
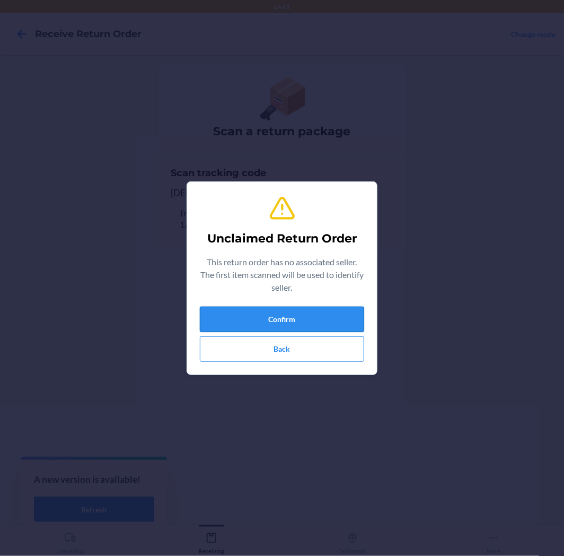
click at [257, 319] on button "Confirm" at bounding box center [282, 319] width 164 height 25
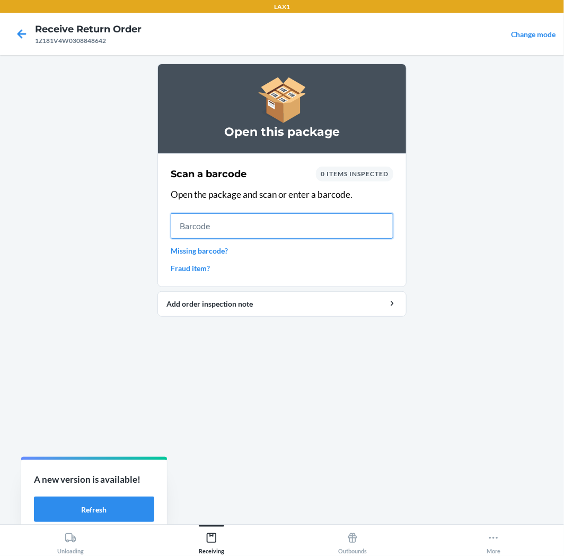
click at [263, 220] on input "text" at bounding box center [282, 225] width 223 height 25
click at [284, 216] on input "text" at bounding box center [282, 225] width 223 height 25
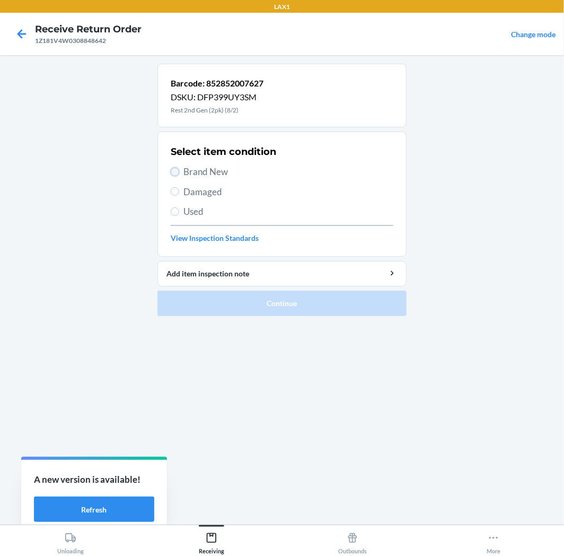
click at [171, 171] on input "Brand New" at bounding box center [175, 172] width 8 height 8
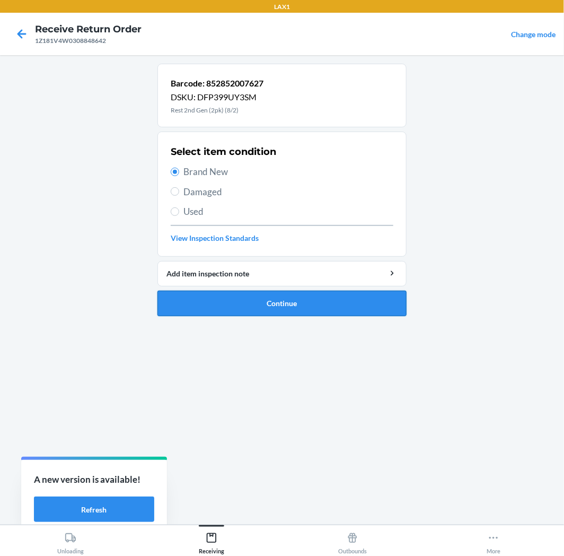
click at [299, 294] on button "Continue" at bounding box center [282, 303] width 249 height 25
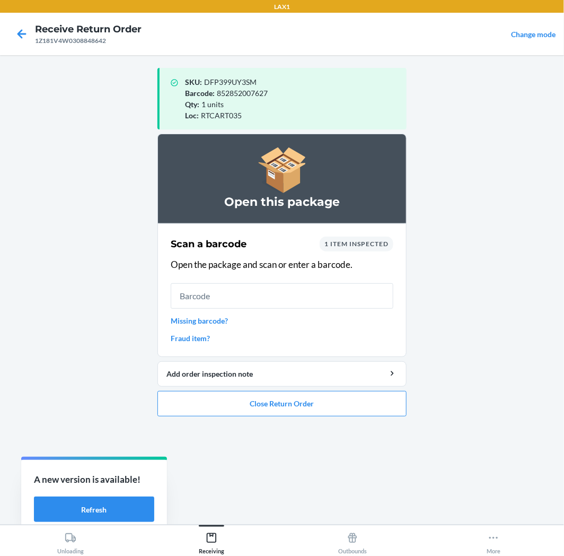
click at [86, 356] on main "SKU : DFP399UY3SM Barcode : 852852007627 Qty : 1 units Loc : RTCART035 Open thi…" at bounding box center [282, 289] width 564 height 469
click at [326, 402] on button "Close Return Order" at bounding box center [282, 403] width 249 height 25
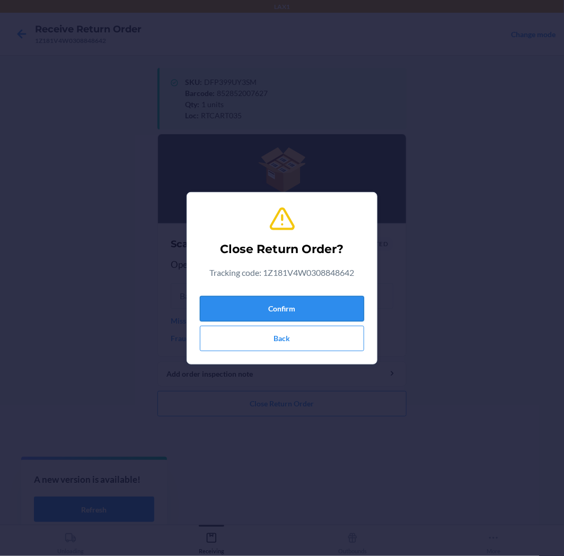
click at [303, 309] on button "Confirm" at bounding box center [282, 308] width 164 height 25
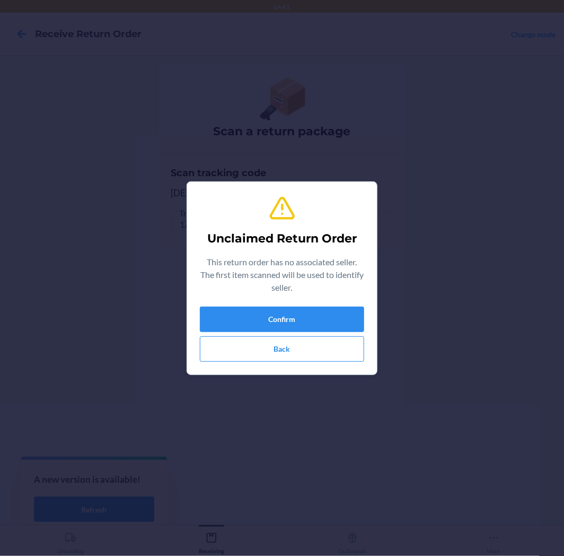
click at [306, 291] on p "This return order has no associated seller. The first item scanned will be used…" at bounding box center [282, 275] width 164 height 38
click at [308, 303] on div "Unclaimed Return Order This return order has no associated seller. The first it…" at bounding box center [282, 278] width 164 height 176
click at [308, 317] on button "Confirm" at bounding box center [282, 319] width 164 height 25
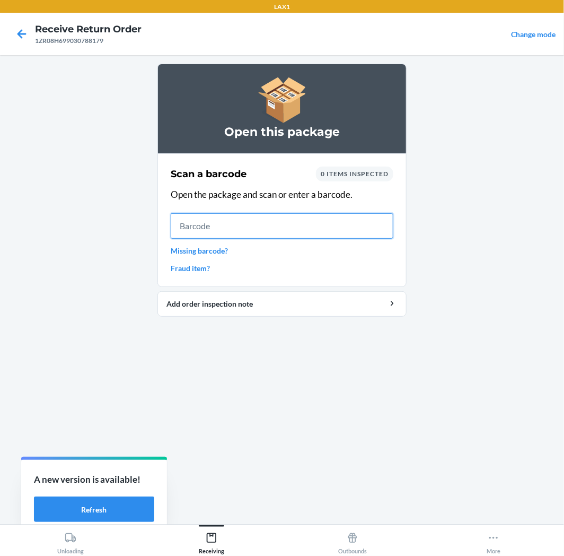
click at [215, 227] on input "text" at bounding box center [282, 225] width 223 height 25
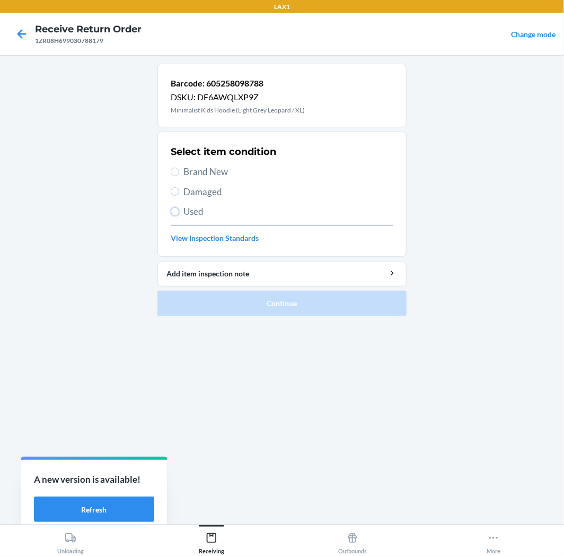
click at [177, 213] on input "Used" at bounding box center [175, 211] width 8 height 8
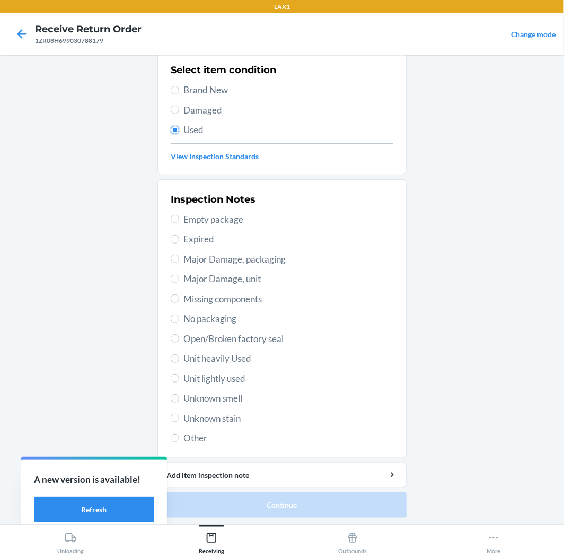
scroll to position [82, 0]
click at [211, 380] on span "Unit lightly used" at bounding box center [289, 378] width 210 height 14
click at [179, 380] on input "Unit lightly used" at bounding box center [175, 377] width 8 height 8
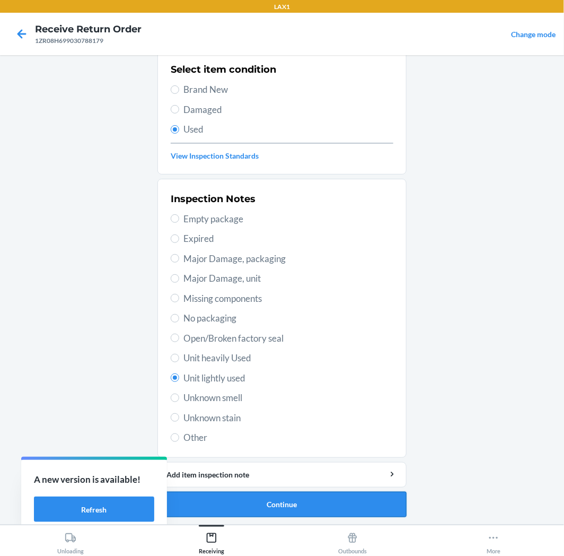
click at [318, 510] on button "Continue" at bounding box center [282, 504] width 249 height 25
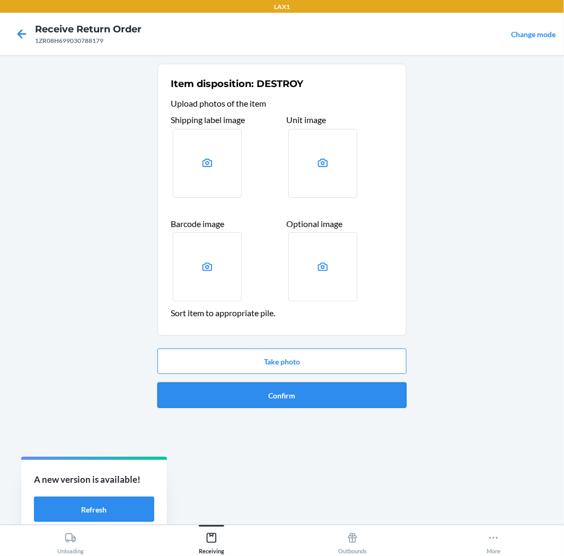
click at [311, 395] on button "Confirm" at bounding box center [282, 394] width 249 height 25
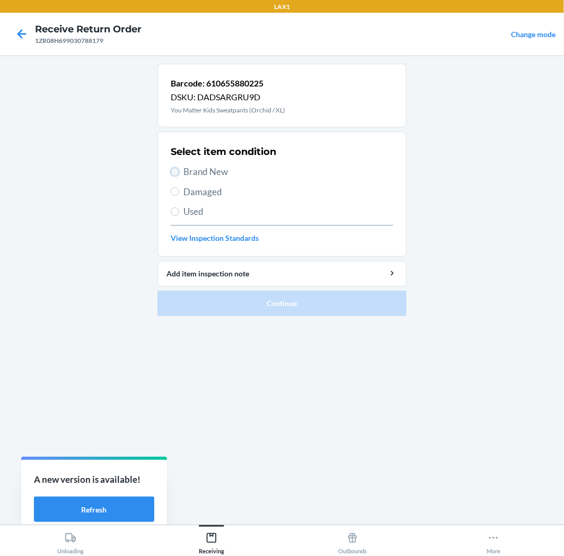
click at [175, 173] on input "Brand New" at bounding box center [175, 172] width 8 height 8
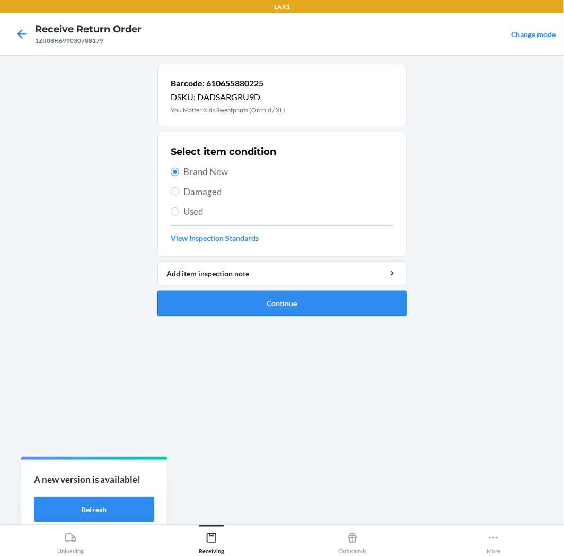
click at [266, 301] on button "Continue" at bounding box center [282, 303] width 249 height 25
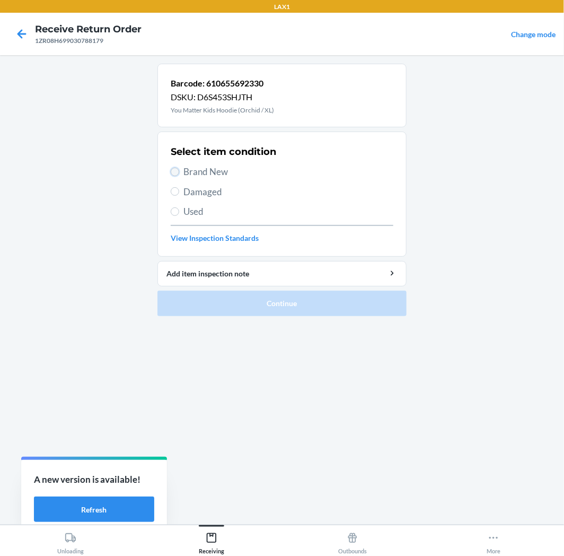
click at [177, 171] on input "Brand New" at bounding box center [175, 172] width 8 height 8
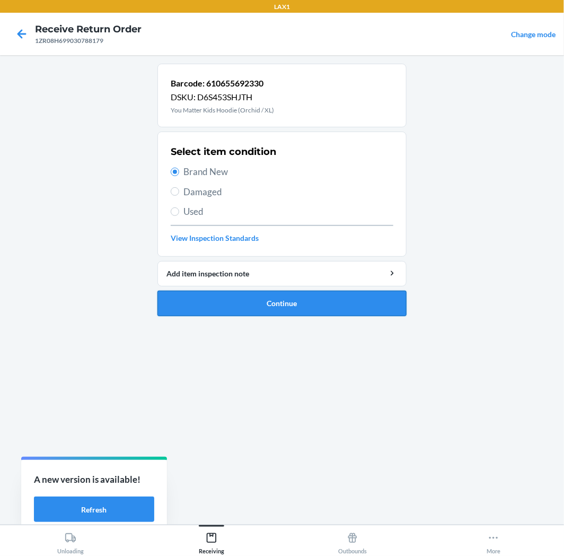
click at [263, 293] on button "Continue" at bounding box center [282, 303] width 249 height 25
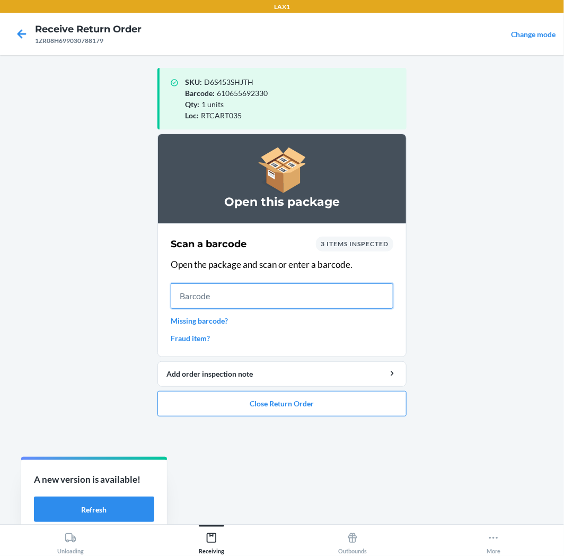
click at [276, 296] on input "text" at bounding box center [282, 295] width 223 height 25
click at [298, 400] on button "Close Return Order" at bounding box center [282, 403] width 249 height 25
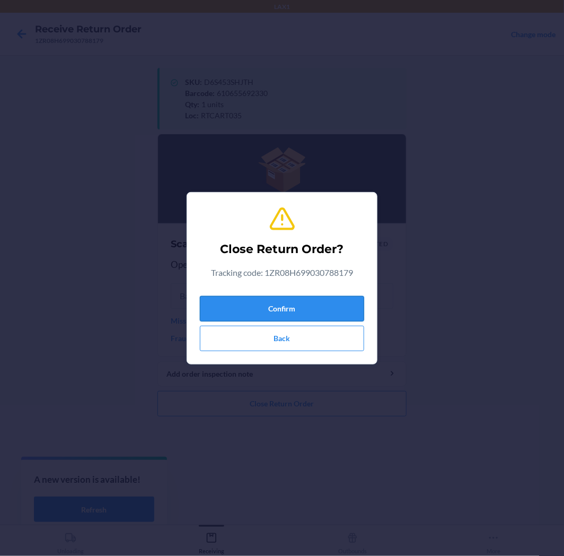
click at [308, 303] on button "Confirm" at bounding box center [282, 308] width 164 height 25
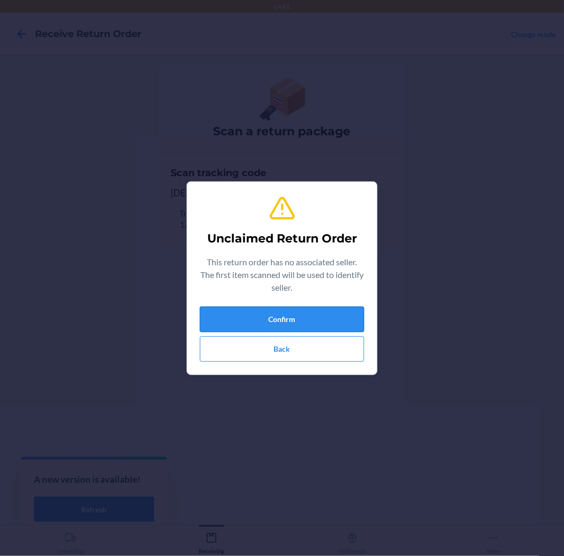
click at [283, 314] on button "Confirm" at bounding box center [282, 319] width 164 height 25
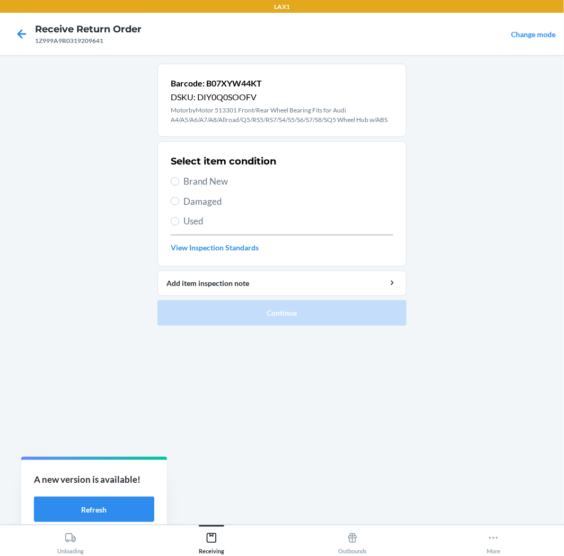
drag, startPoint x: 178, startPoint y: 207, endPoint x: 179, endPoint y: 202, distance: 5.4
click at [178, 206] on label "Damaged" at bounding box center [282, 202] width 223 height 14
click at [178, 205] on input "Damaged" at bounding box center [175, 201] width 8 height 8
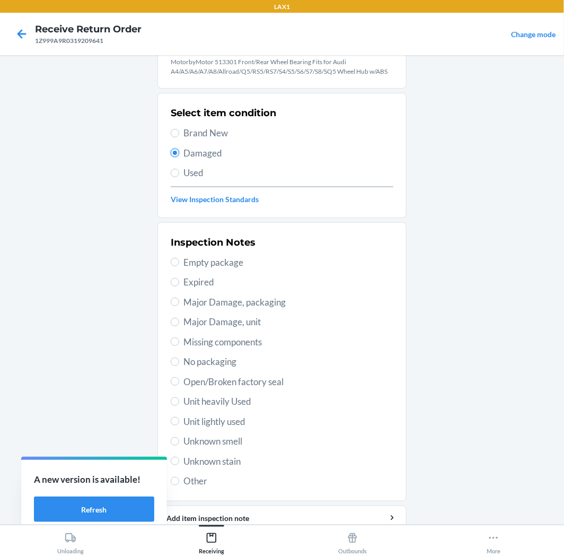
scroll to position [92, 0]
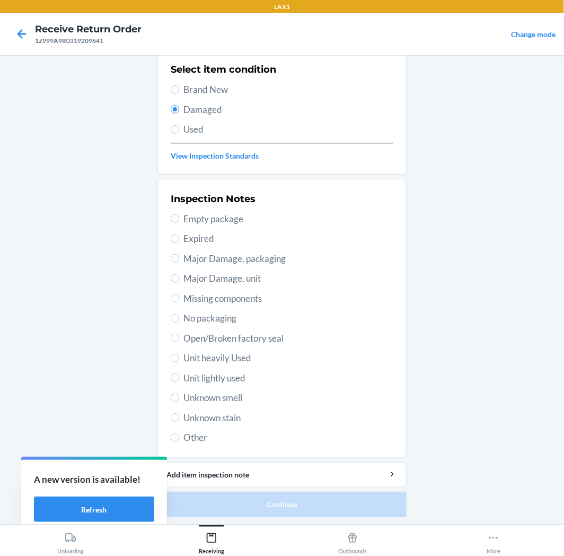
click at [266, 256] on span "Major Damage, packaging" at bounding box center [289, 259] width 210 height 14
click at [179, 256] on input "Major Damage, packaging" at bounding box center [175, 258] width 8 height 8
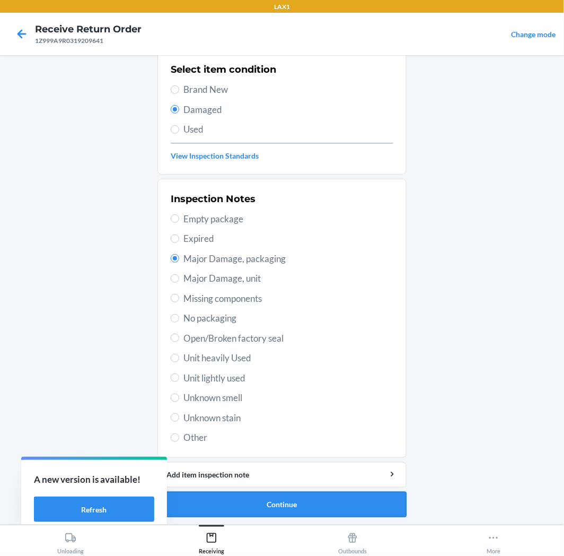
click at [329, 501] on button "Continue" at bounding box center [282, 504] width 249 height 25
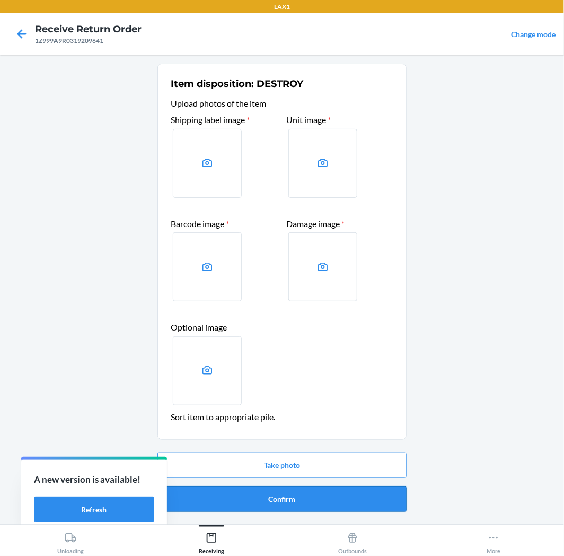
click at [326, 496] on button "Confirm" at bounding box center [282, 498] width 249 height 25
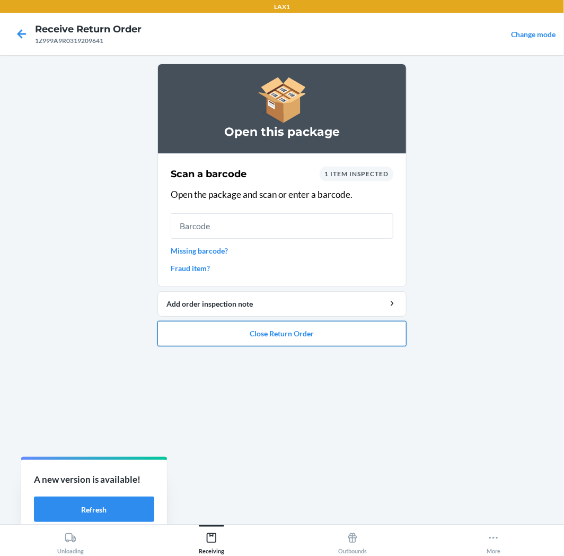
click at [290, 337] on button "Close Return Order" at bounding box center [282, 333] width 249 height 25
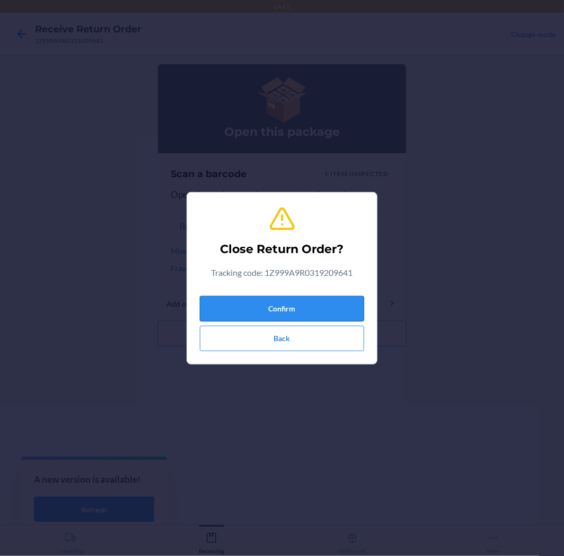
click at [290, 309] on button "Confirm" at bounding box center [282, 308] width 164 height 25
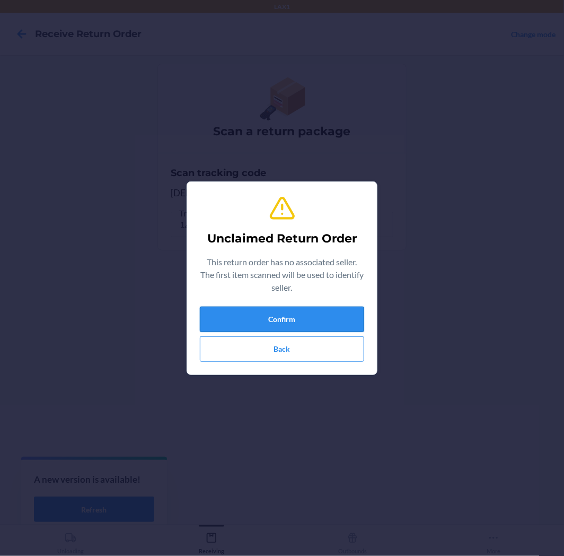
click at [297, 313] on button "Confirm" at bounding box center [282, 319] width 164 height 25
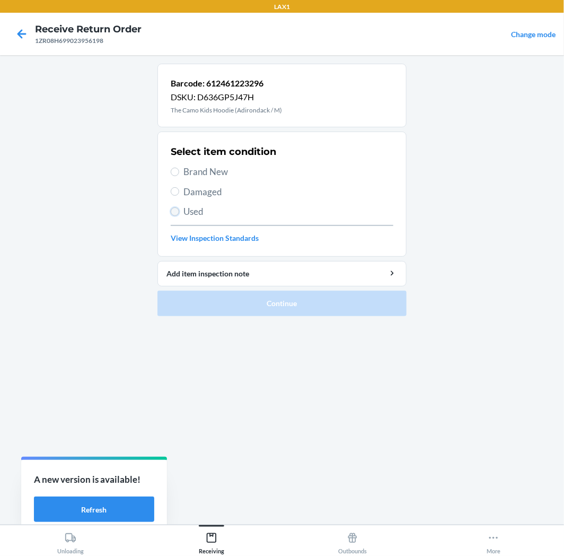
click at [175, 215] on input "Used" at bounding box center [175, 211] width 8 height 8
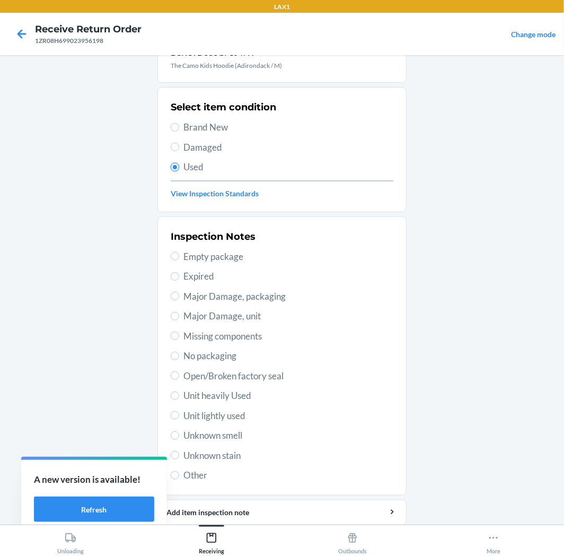
scroll to position [82, 0]
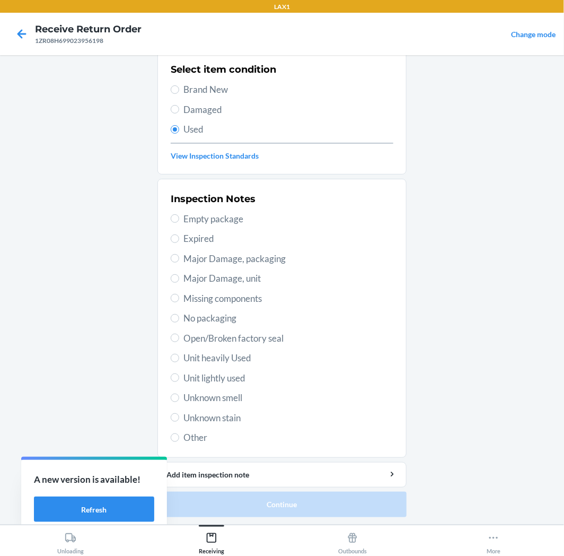
click at [223, 373] on span "Unit lightly used" at bounding box center [289, 378] width 210 height 14
click at [179, 373] on input "Unit lightly used" at bounding box center [175, 377] width 8 height 8
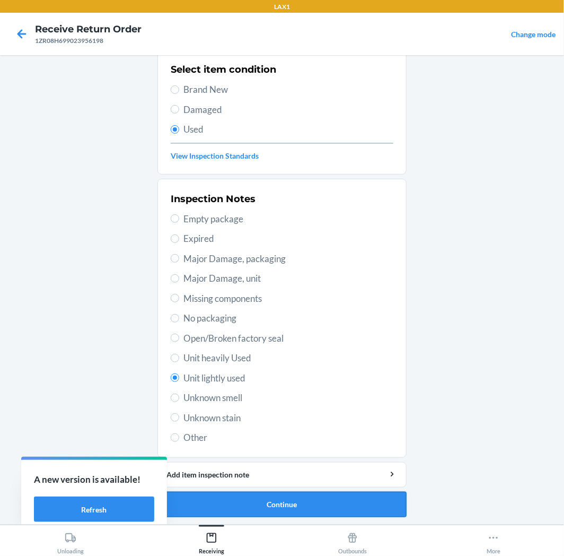
click at [277, 508] on button "Continue" at bounding box center [282, 504] width 249 height 25
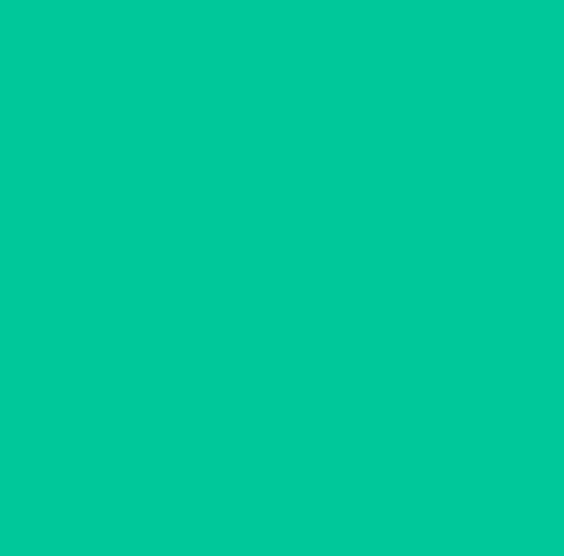
scroll to position [0, 0]
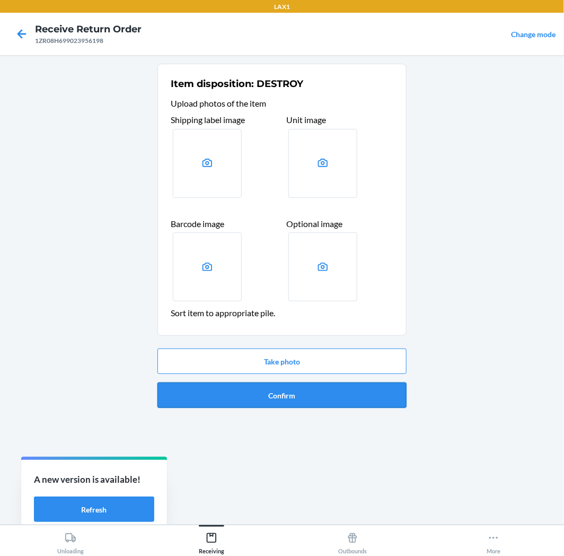
click at [281, 392] on button "Confirm" at bounding box center [282, 394] width 249 height 25
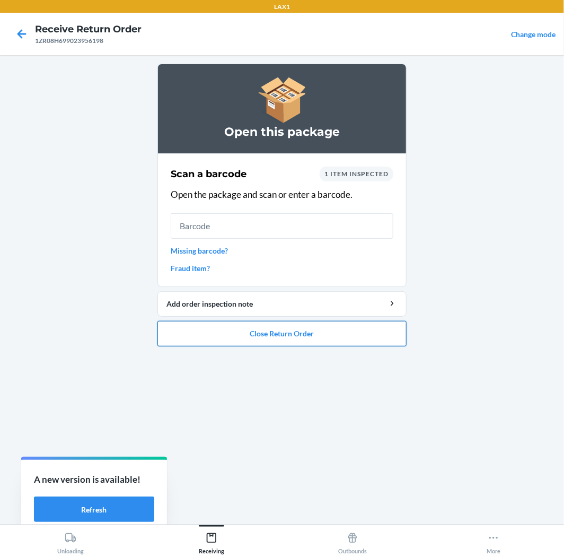
click at [312, 331] on button "Close Return Order" at bounding box center [282, 333] width 249 height 25
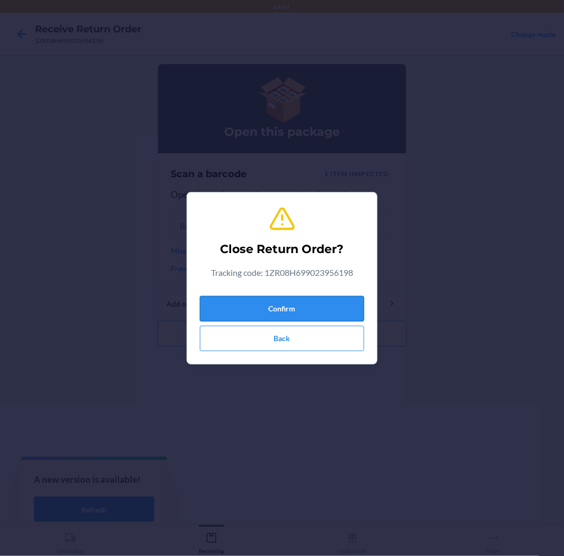
click at [306, 301] on button "Confirm" at bounding box center [282, 308] width 164 height 25
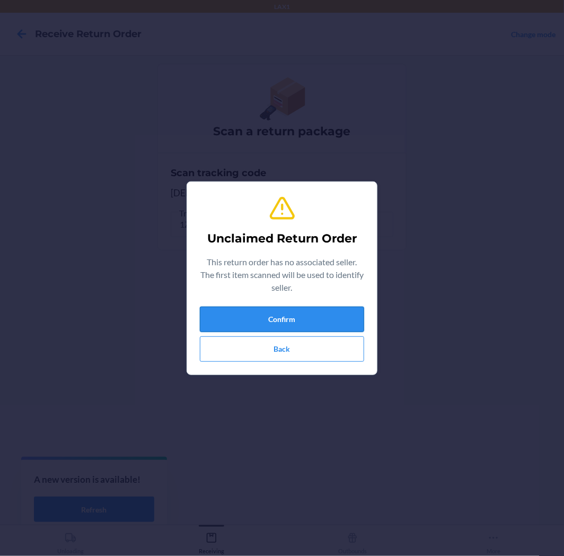
click at [305, 319] on button "Confirm" at bounding box center [282, 319] width 164 height 25
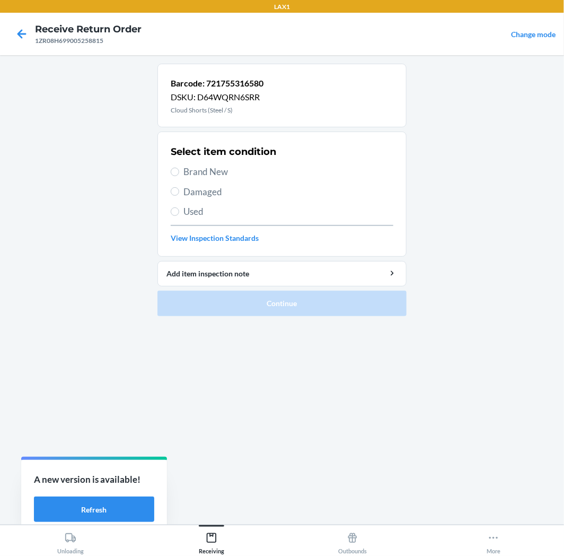
click at [184, 205] on span "Used" at bounding box center [289, 212] width 210 height 14
click at [179, 207] on input "Used" at bounding box center [175, 211] width 8 height 8
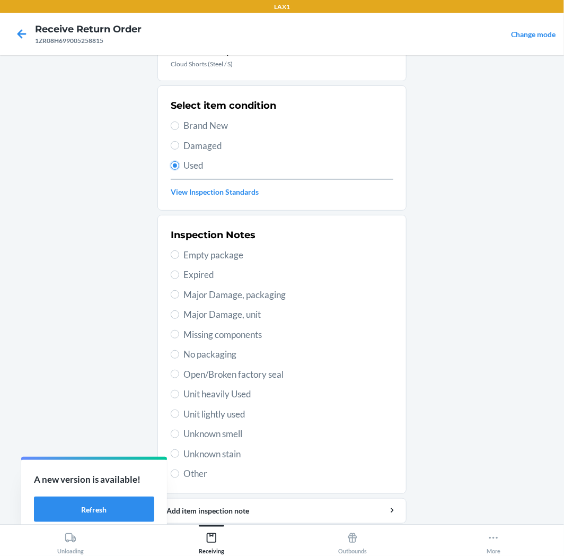
scroll to position [82, 0]
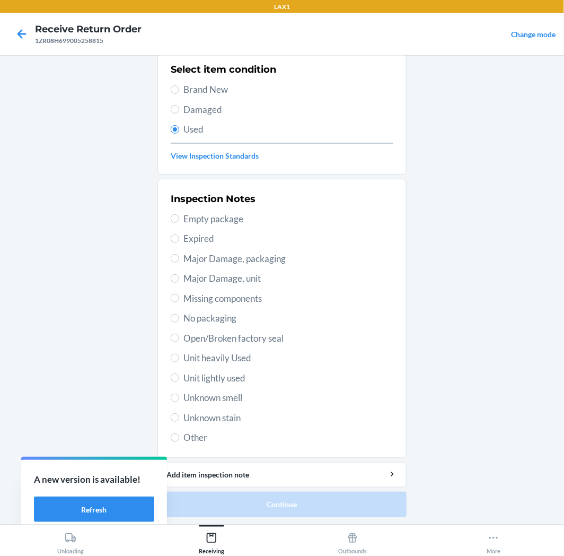
click at [227, 380] on span "Unit lightly used" at bounding box center [289, 378] width 210 height 14
click at [179, 380] on input "Unit lightly used" at bounding box center [175, 377] width 8 height 8
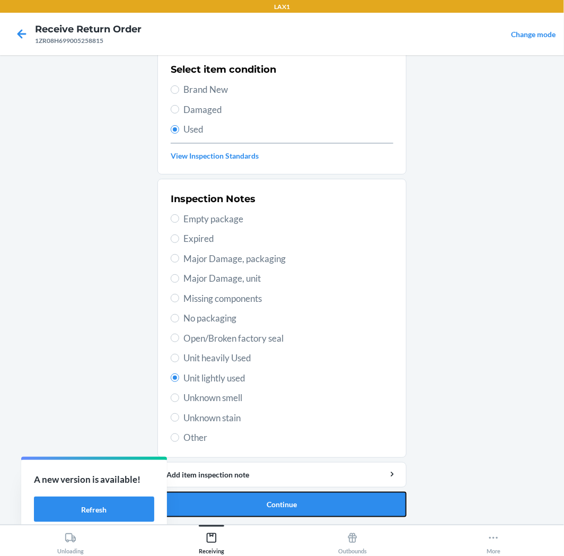
click at [232, 499] on button "Continue" at bounding box center [282, 504] width 249 height 25
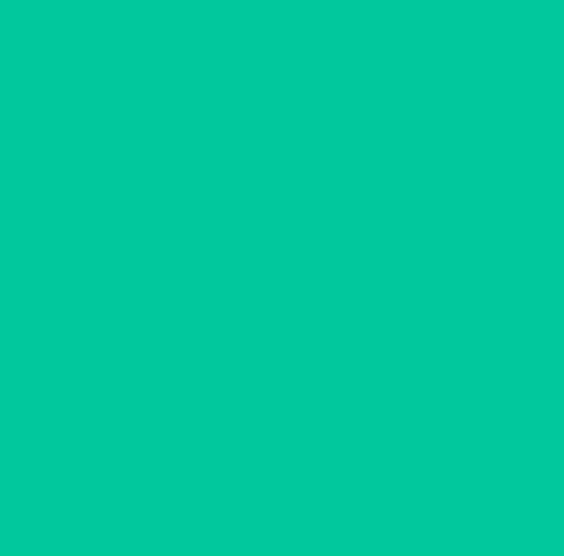
scroll to position [0, 0]
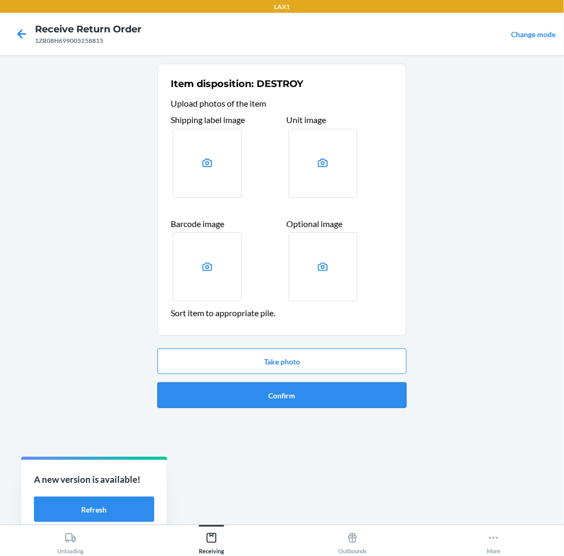
click at [305, 398] on button "Confirm" at bounding box center [282, 394] width 249 height 25
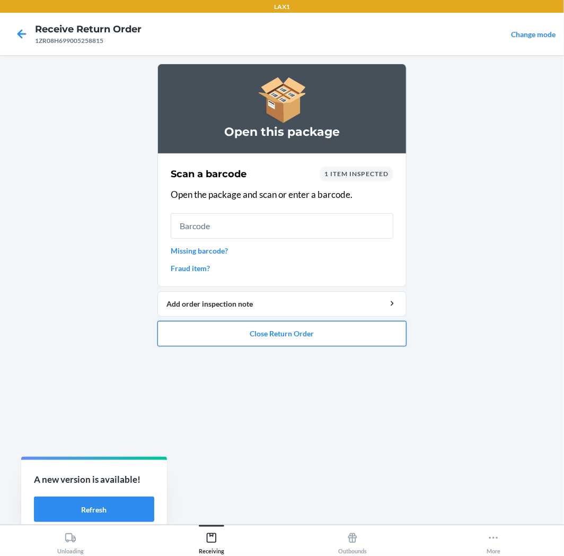
click at [288, 326] on button "Close Return Order" at bounding box center [282, 333] width 249 height 25
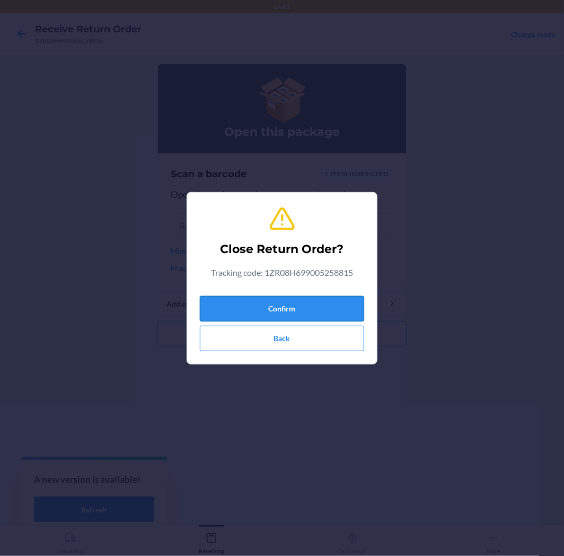
drag, startPoint x: 299, startPoint y: 294, endPoint x: 305, endPoint y: 299, distance: 7.9
click at [305, 299] on div "Confirm Back" at bounding box center [282, 321] width 164 height 59
click at [307, 302] on button "Confirm" at bounding box center [282, 308] width 164 height 25
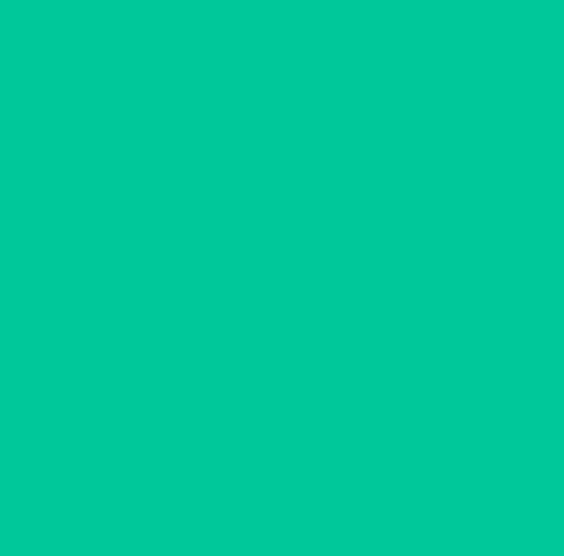
click at [310, 310] on div "Successfully closed return order 1ZR08H699005258815 Scan a return package Scan …" at bounding box center [282, 290] width 249 height 453
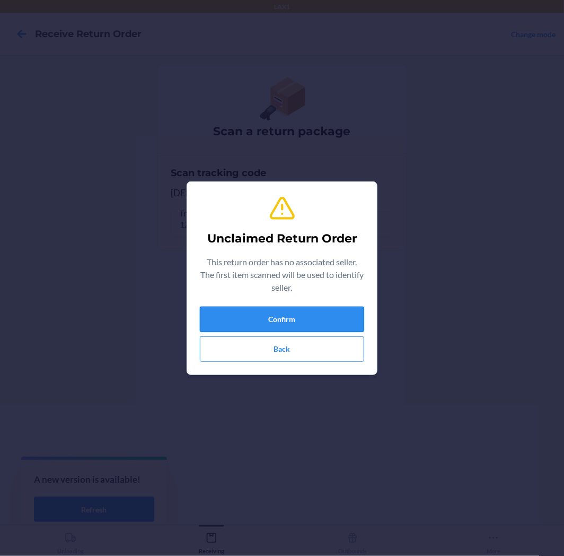
click at [310, 317] on button "Confirm" at bounding box center [282, 319] width 164 height 25
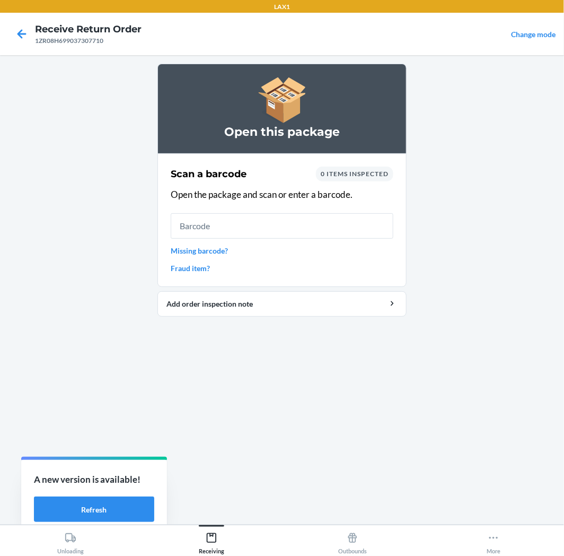
click at [218, 246] on link "Missing barcode?" at bounding box center [282, 250] width 223 height 11
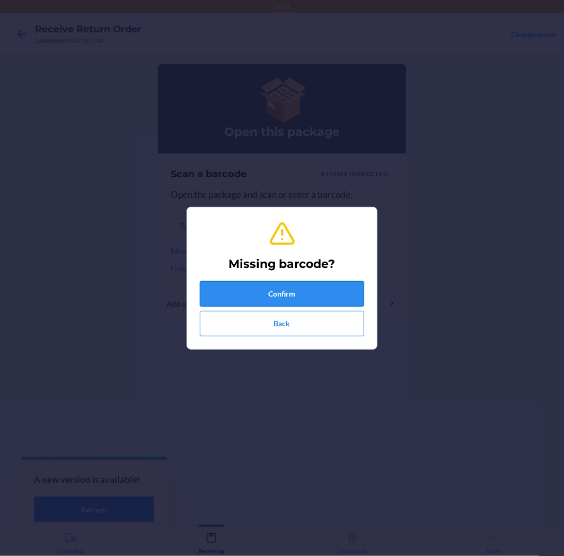
click at [286, 289] on button "Confirm" at bounding box center [282, 293] width 164 height 25
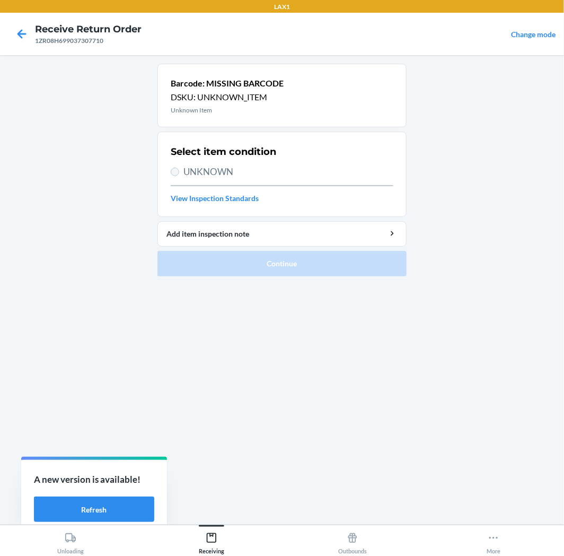
click at [178, 170] on label "UNKNOWN" at bounding box center [282, 172] width 223 height 14
click at [178, 170] on input "UNKNOWN" at bounding box center [175, 172] width 8 height 8
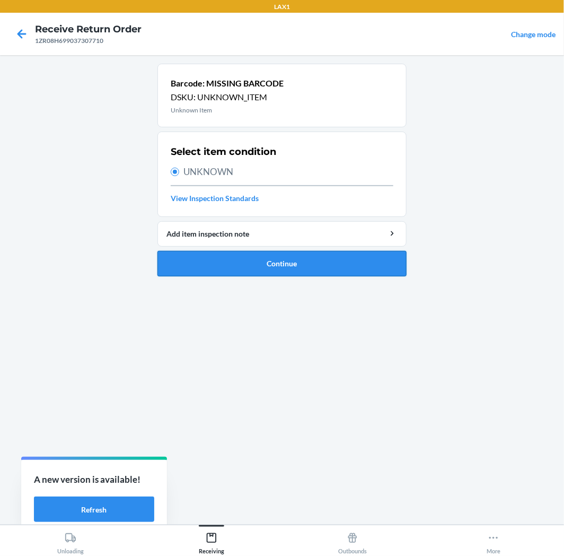
click at [263, 268] on button "Continue" at bounding box center [282, 263] width 249 height 25
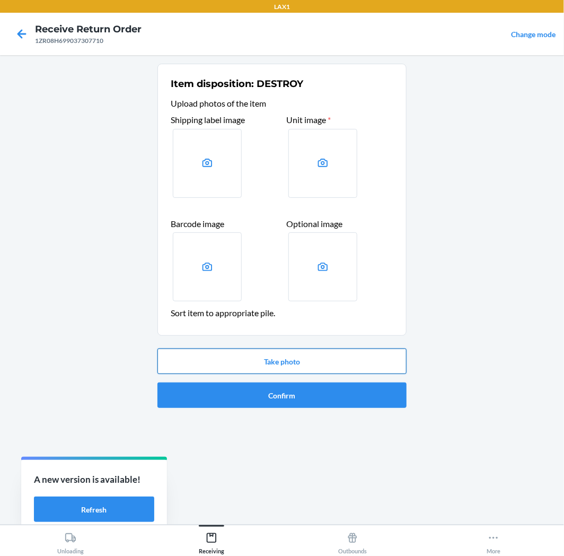
click at [304, 362] on button "Take photo" at bounding box center [282, 361] width 249 height 25
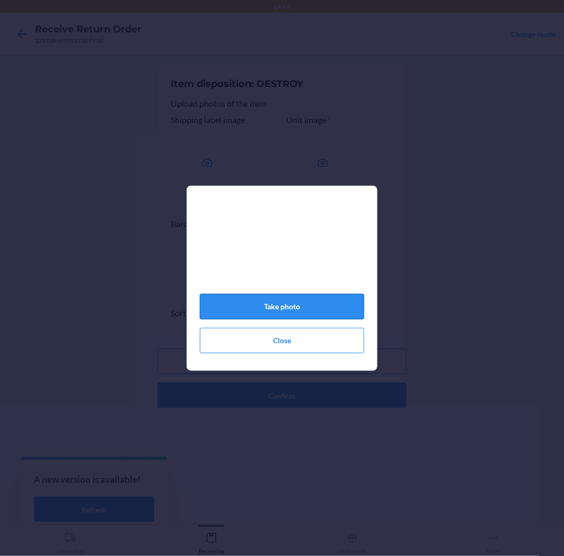
click at [314, 311] on button "Take photo" at bounding box center [282, 306] width 164 height 25
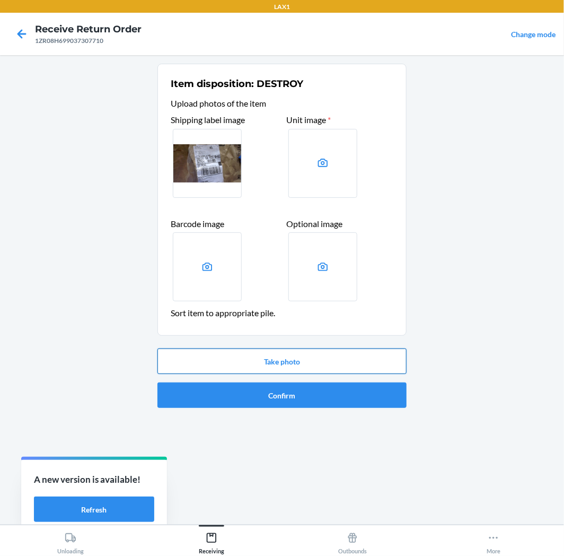
click at [300, 356] on button "Take photo" at bounding box center [282, 361] width 249 height 25
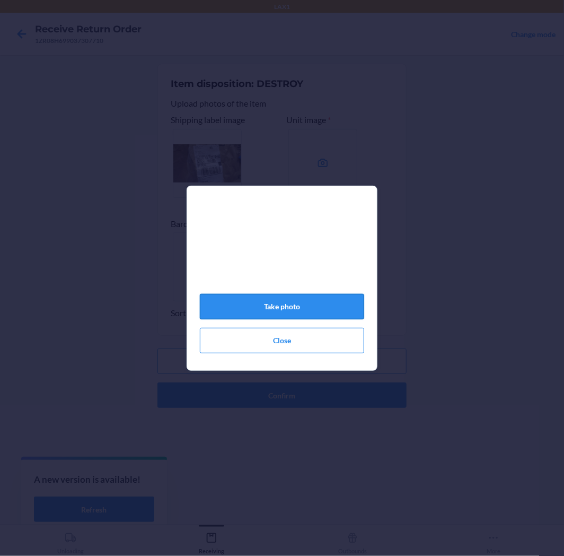
click at [318, 308] on button "Take photo" at bounding box center [282, 306] width 164 height 25
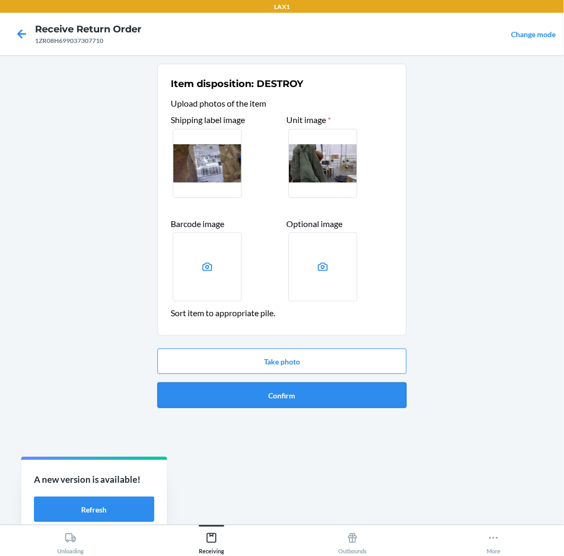
click at [308, 392] on button "Confirm" at bounding box center [282, 394] width 249 height 25
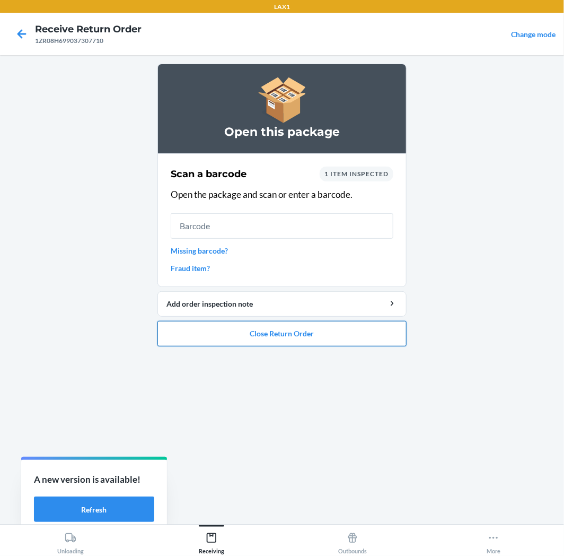
click at [253, 338] on button "Close Return Order" at bounding box center [282, 333] width 249 height 25
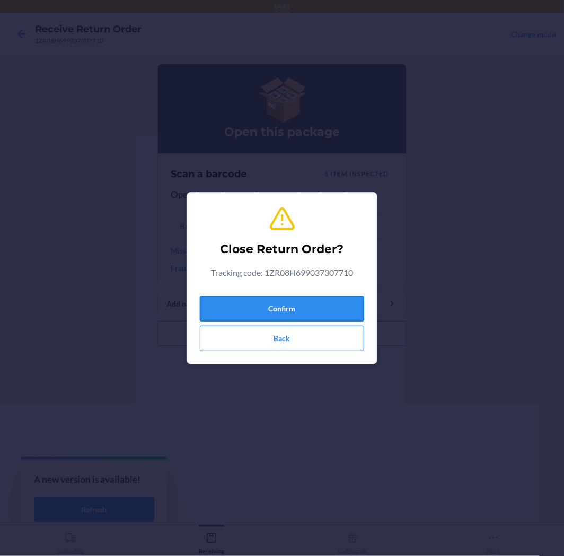
click at [285, 314] on button "Confirm" at bounding box center [282, 308] width 164 height 25
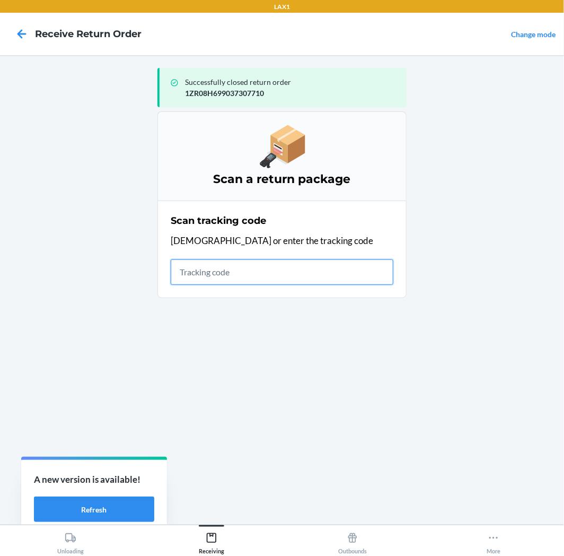
click at [197, 268] on input "text" at bounding box center [282, 271] width 223 height 25
click at [194, 273] on input "text" at bounding box center [282, 271] width 223 height 25
click at [236, 271] on input "text" at bounding box center [282, 271] width 223 height 25
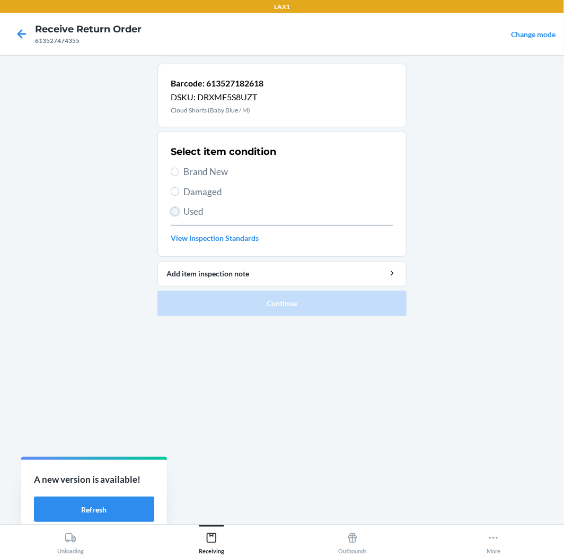
click at [176, 211] on input "Used" at bounding box center [175, 211] width 8 height 8
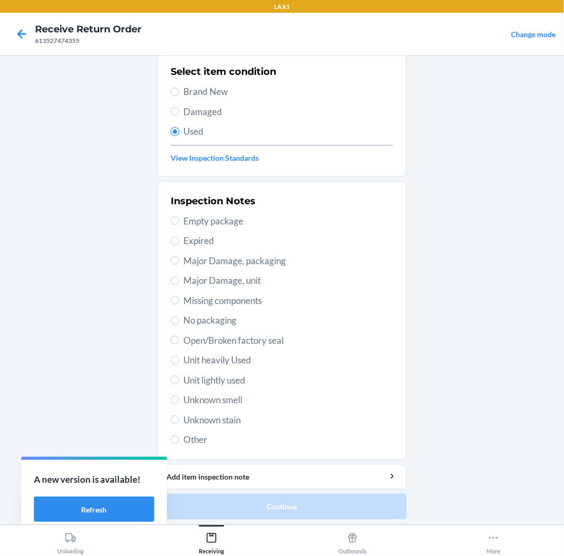
scroll to position [82, 0]
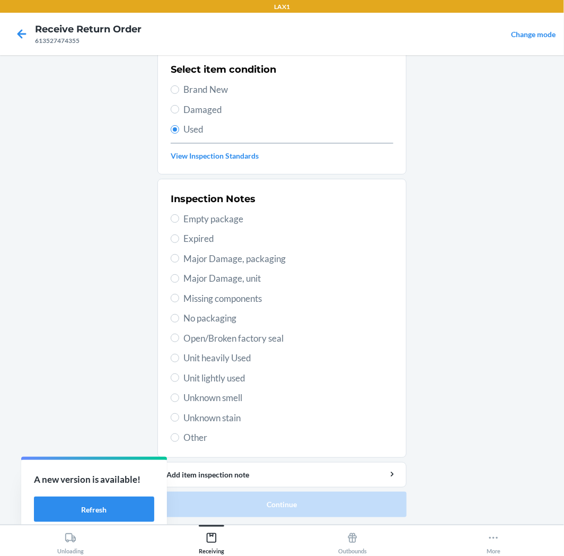
click at [199, 377] on span "Unit lightly used" at bounding box center [289, 378] width 210 height 14
click at [179, 377] on input "Unit lightly used" at bounding box center [175, 377] width 8 height 8
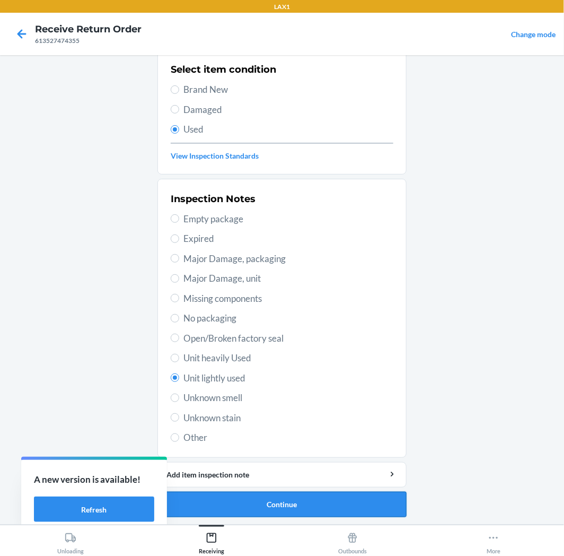
click at [296, 501] on button "Continue" at bounding box center [282, 504] width 249 height 25
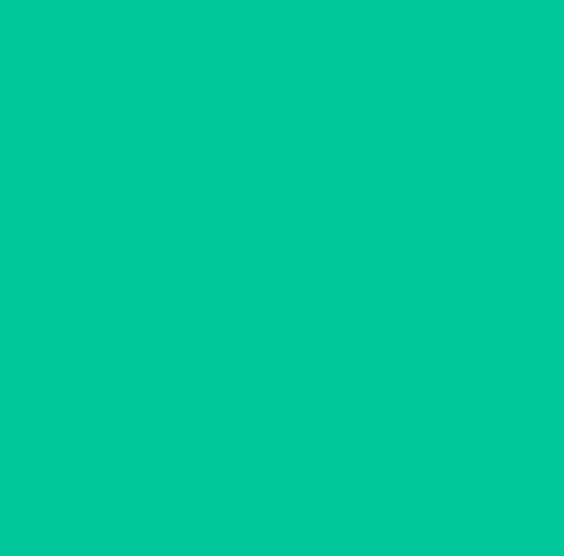
scroll to position [0, 0]
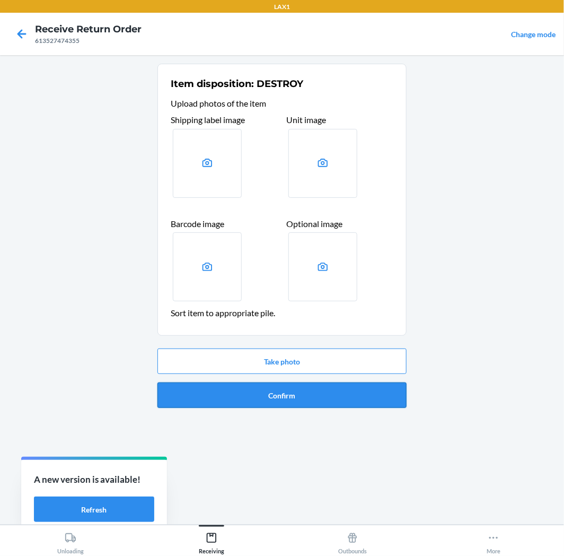
click at [326, 390] on button "Confirm" at bounding box center [282, 394] width 249 height 25
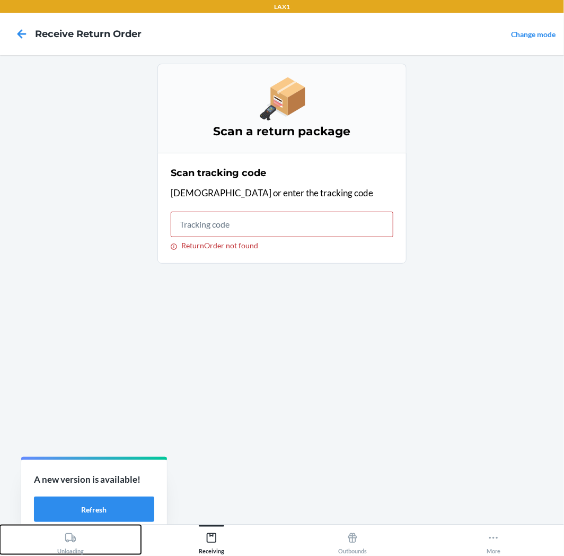
click at [60, 538] on div "Unloading" at bounding box center [70, 541] width 27 height 27
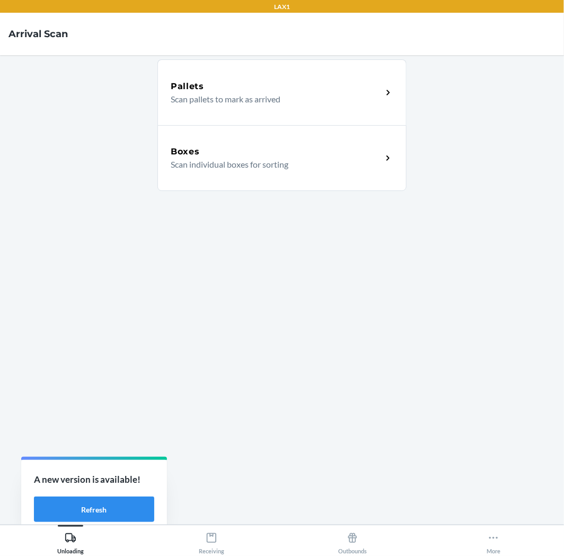
click at [204, 165] on p "Scan individual boxes for sorting" at bounding box center [272, 164] width 203 height 13
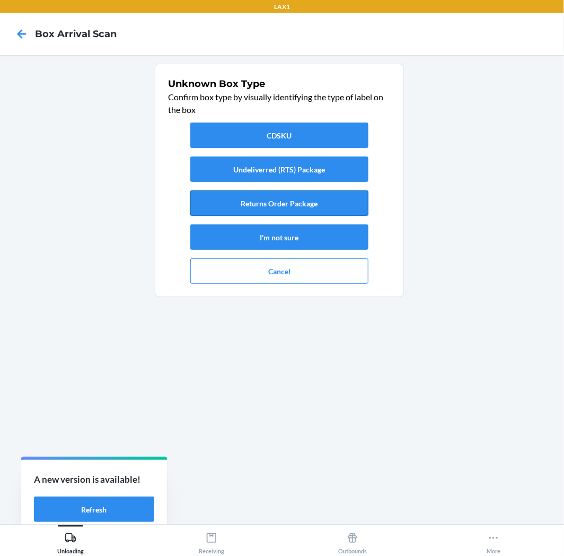
click at [312, 194] on button "Returns Order Package" at bounding box center [279, 202] width 178 height 25
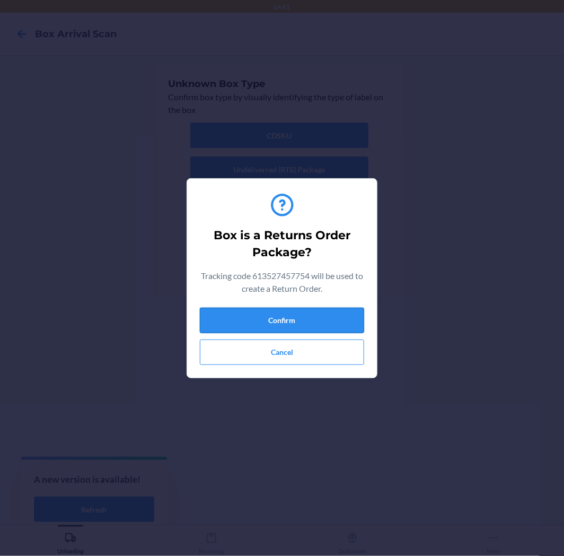
click at [333, 321] on button "Confirm" at bounding box center [282, 320] width 164 height 25
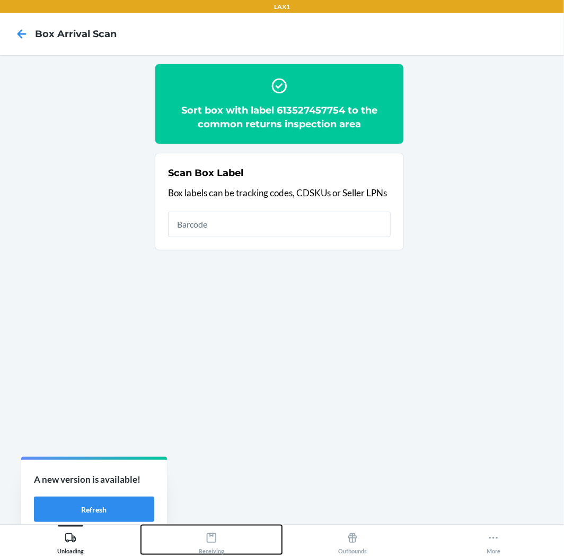
click at [216, 540] on icon at bounding box center [212, 538] width 10 height 10
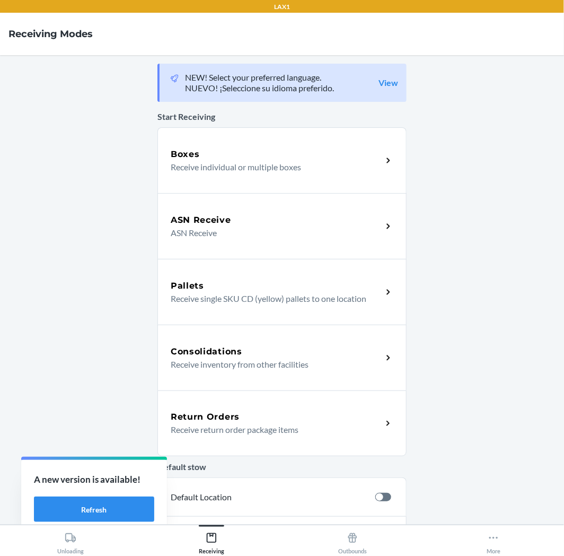
click at [263, 414] on div "Return Orders" at bounding box center [277, 417] width 212 height 13
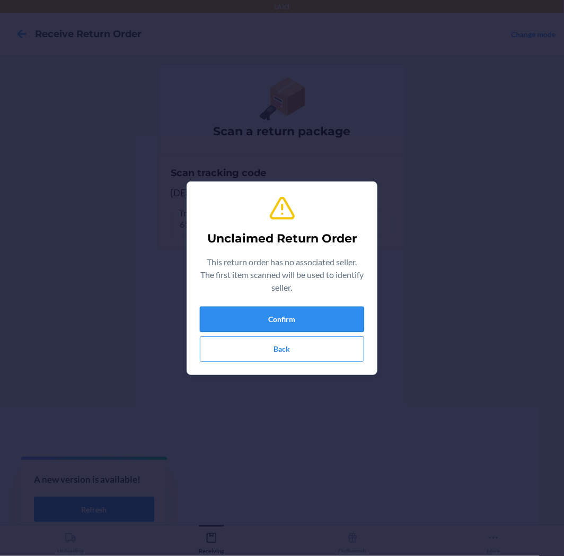
click at [251, 319] on button "Confirm" at bounding box center [282, 319] width 164 height 25
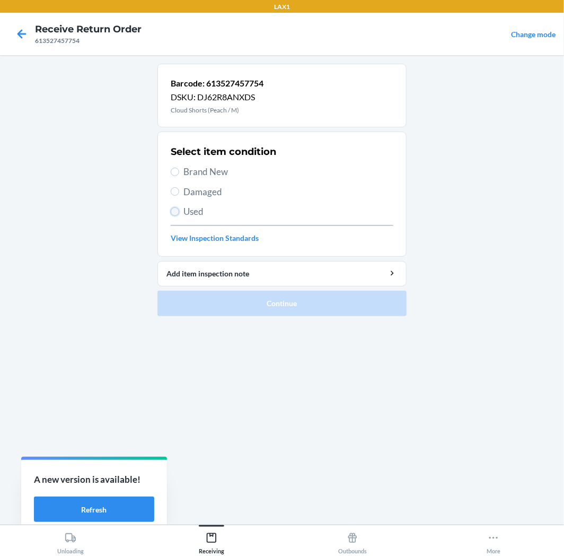
click at [176, 211] on input "Used" at bounding box center [175, 211] width 8 height 8
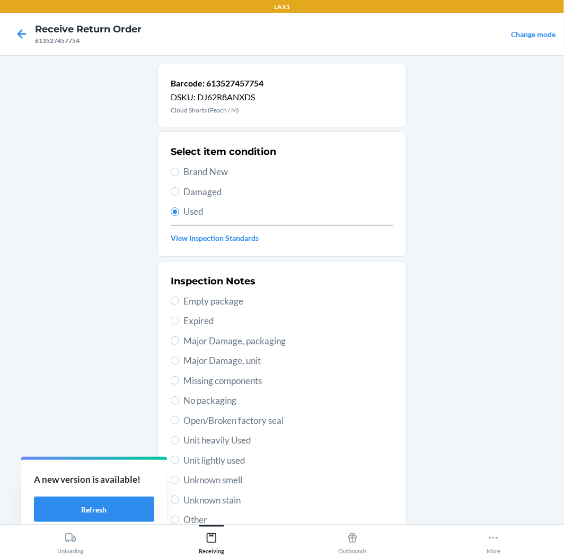
click at [229, 459] on span "Unit lightly used" at bounding box center [289, 461] width 210 height 14
click at [179, 459] on input "Unit lightly used" at bounding box center [175, 460] width 8 height 8
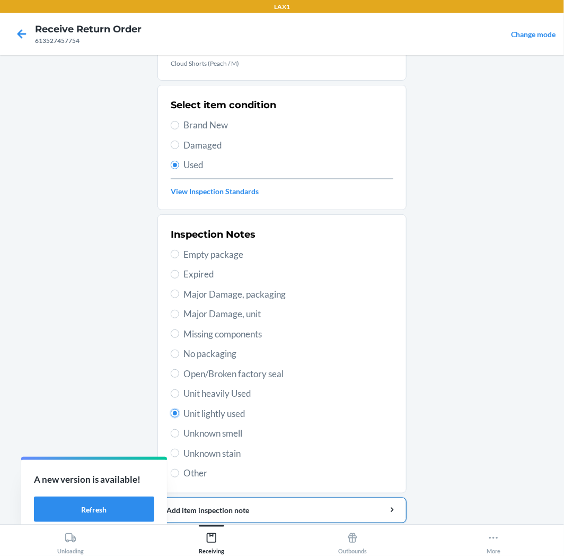
scroll to position [82, 0]
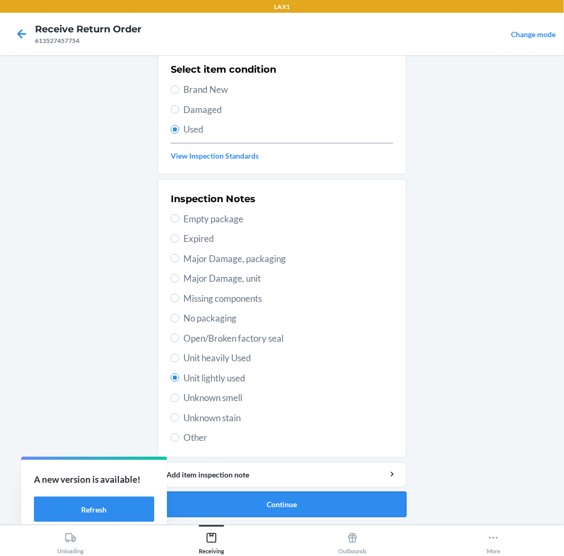
click at [294, 499] on button "Continue" at bounding box center [282, 504] width 249 height 25
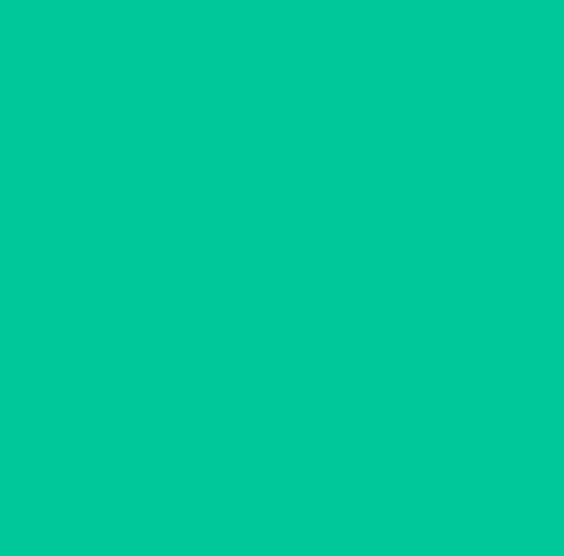
scroll to position [0, 0]
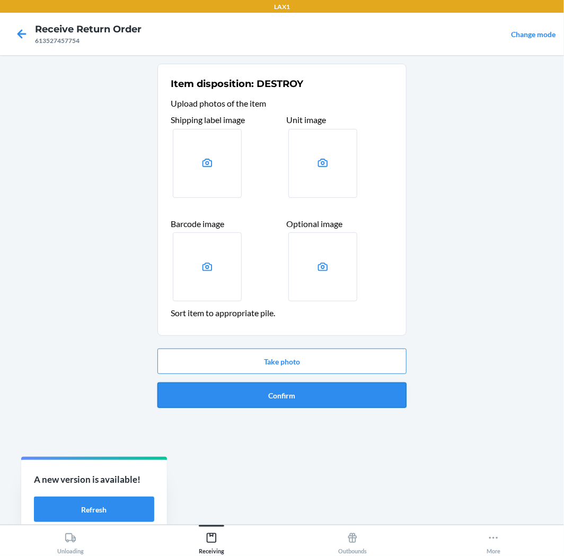
click at [317, 393] on button "Confirm" at bounding box center [282, 394] width 249 height 25
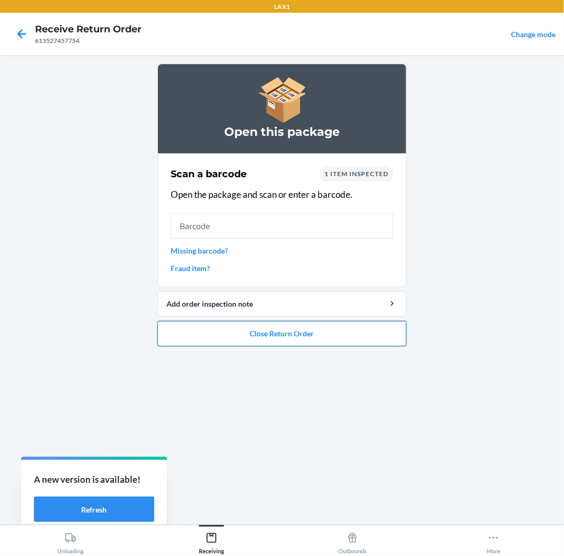
click at [296, 331] on button "Close Return Order" at bounding box center [282, 333] width 249 height 25
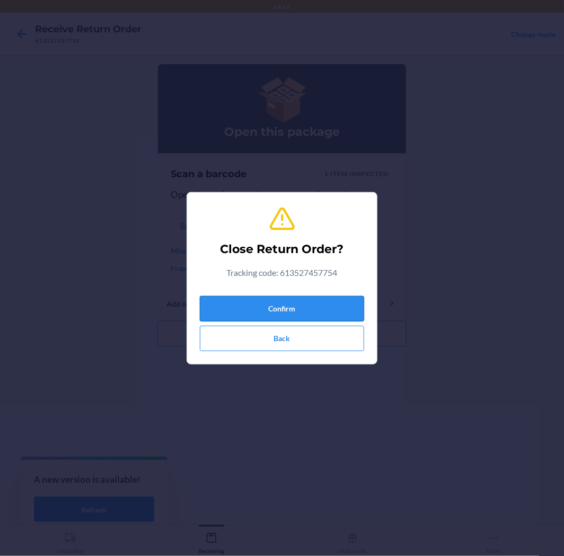
click at [297, 296] on button "Confirm" at bounding box center [282, 308] width 164 height 25
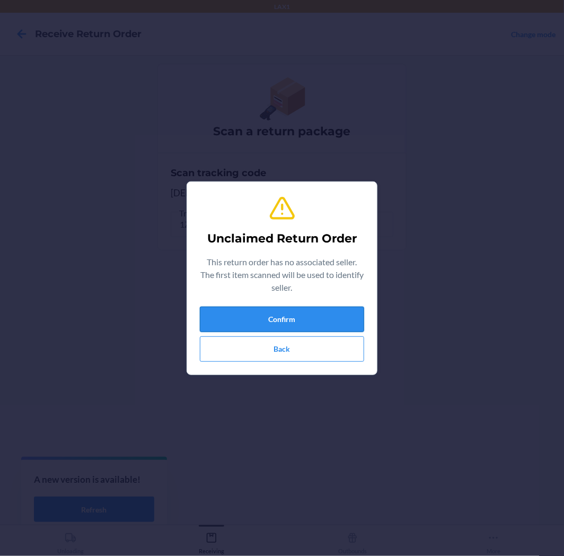
click at [324, 308] on button "Confirm" at bounding box center [282, 319] width 164 height 25
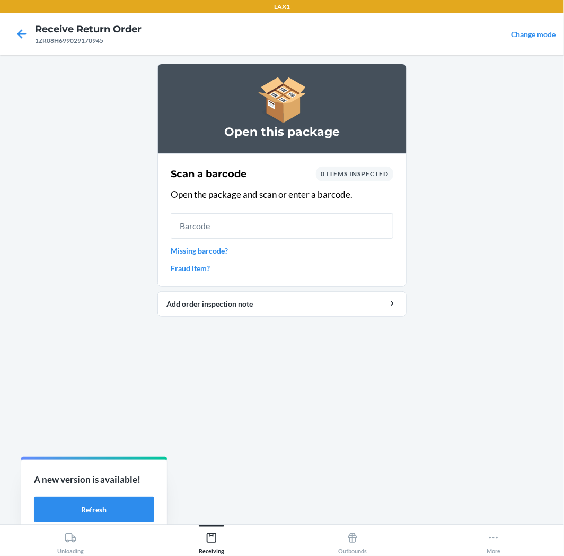
click at [309, 216] on input "text" at bounding box center [282, 225] width 223 height 25
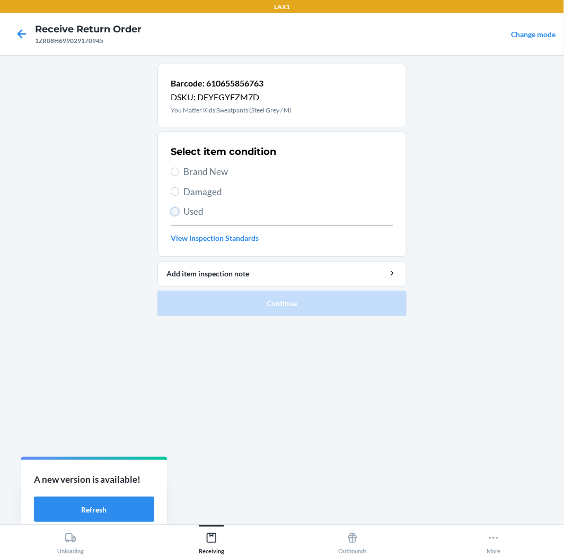
click at [174, 207] on input "Used" at bounding box center [175, 211] width 8 height 8
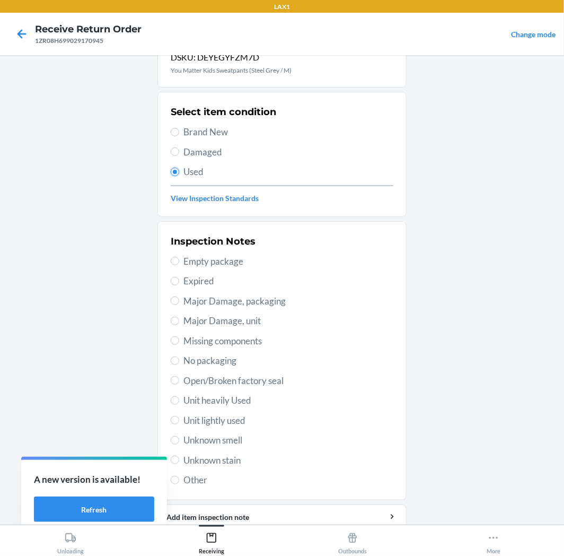
scroll to position [82, 0]
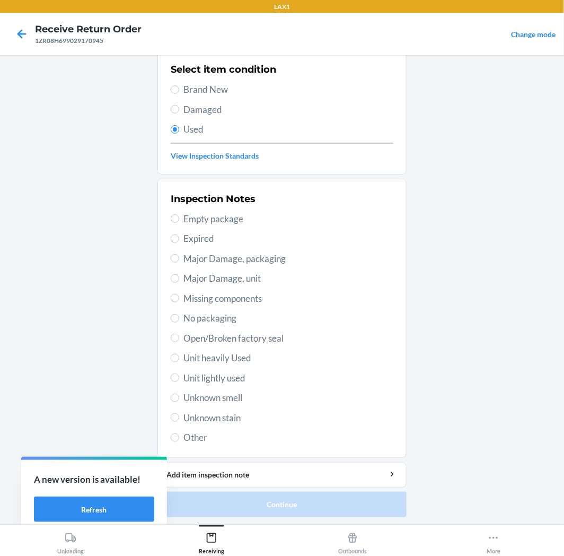
click at [187, 380] on span "Unit lightly used" at bounding box center [289, 378] width 210 height 14
click at [179, 380] on input "Unit lightly used" at bounding box center [175, 377] width 8 height 8
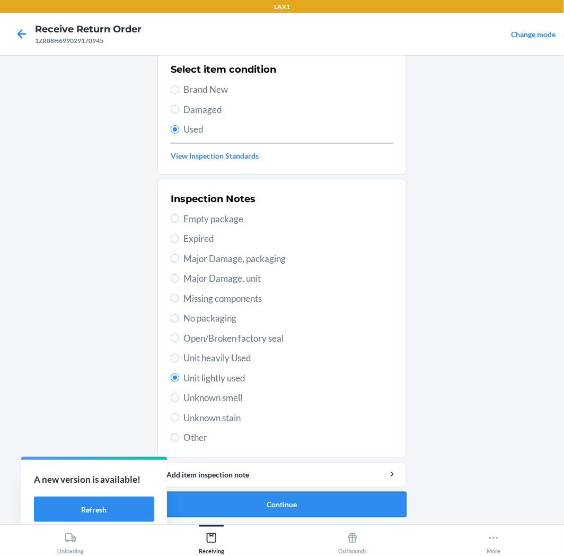
click at [277, 497] on button "Continue" at bounding box center [282, 504] width 249 height 25
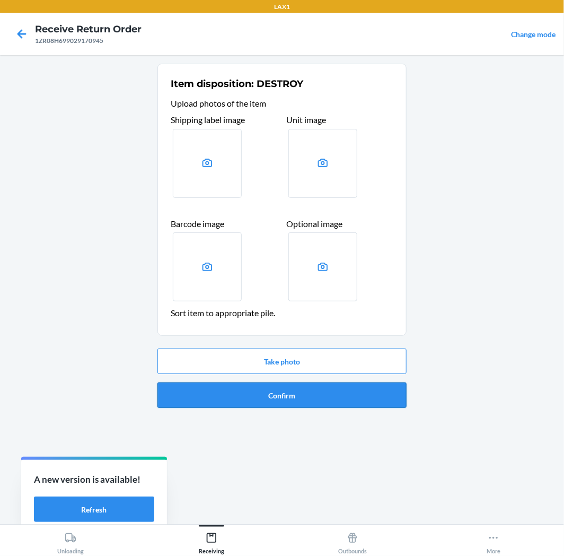
click at [304, 393] on button "Confirm" at bounding box center [282, 394] width 249 height 25
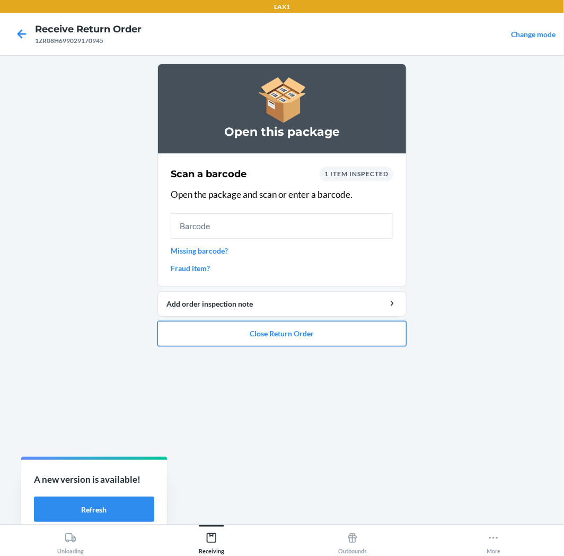
drag, startPoint x: 317, startPoint y: 342, endPoint x: 326, endPoint y: 336, distance: 10.3
click at [324, 340] on button "Close Return Order" at bounding box center [282, 333] width 249 height 25
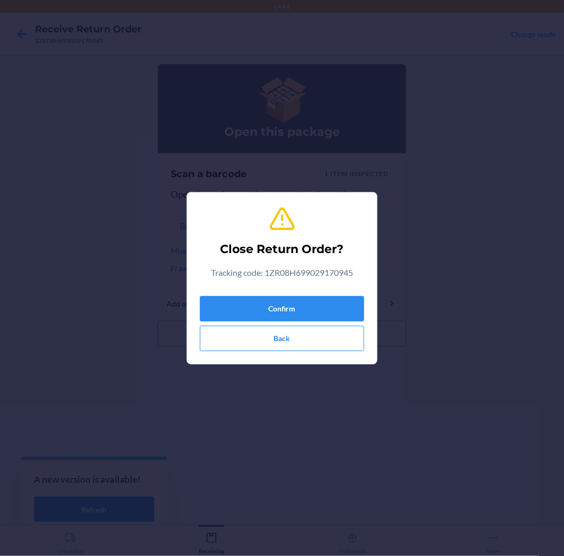
click at [306, 293] on div "Confirm Back" at bounding box center [282, 321] width 164 height 59
click at [309, 300] on button "Confirm" at bounding box center [282, 308] width 164 height 25
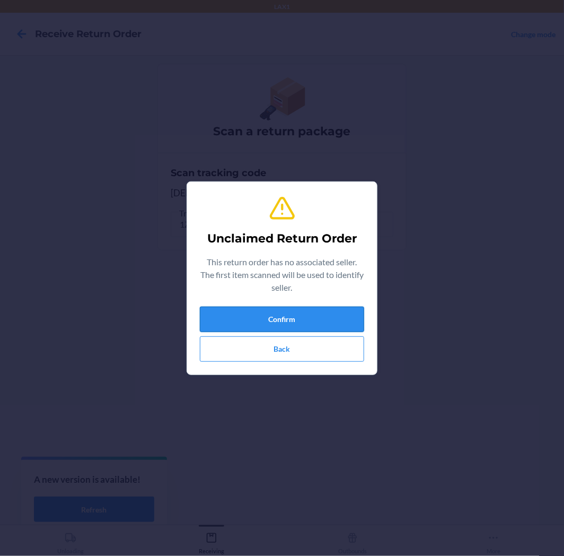
click at [336, 314] on button "Confirm" at bounding box center [282, 319] width 164 height 25
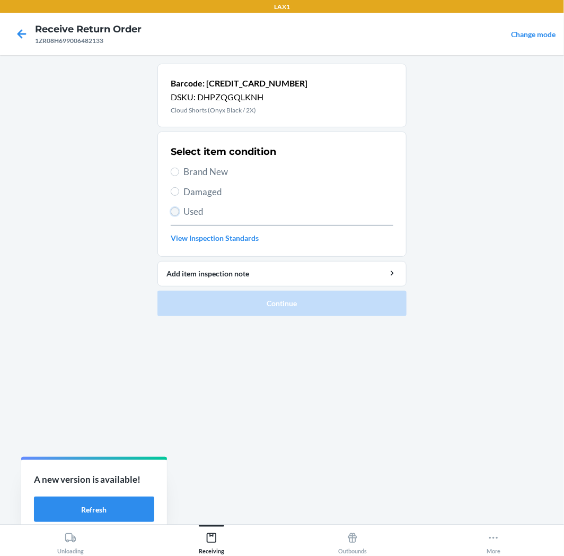
click at [173, 211] on input "Used" at bounding box center [175, 211] width 8 height 8
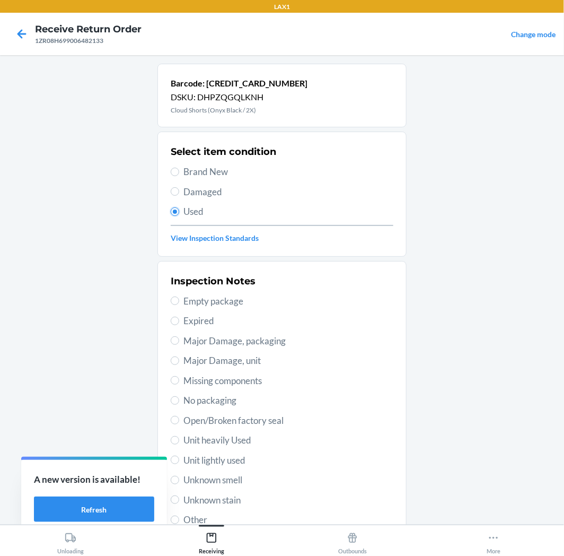
scroll to position [82, 0]
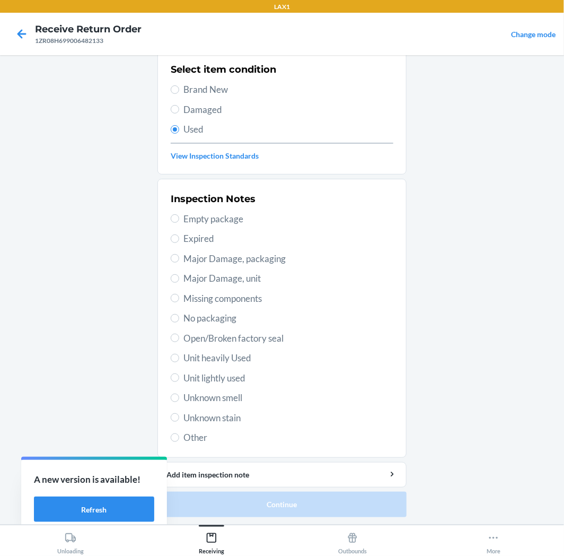
click at [226, 373] on span "Unit lightly used" at bounding box center [289, 378] width 210 height 14
click at [179, 373] on input "Unit lightly used" at bounding box center [175, 377] width 8 height 8
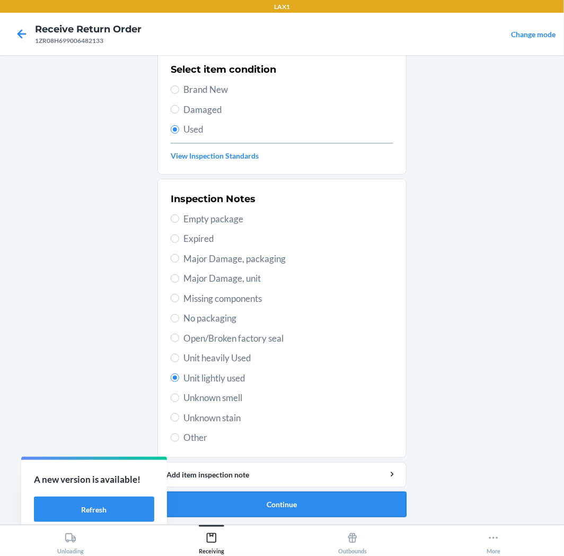
click at [317, 498] on button "Continue" at bounding box center [282, 504] width 249 height 25
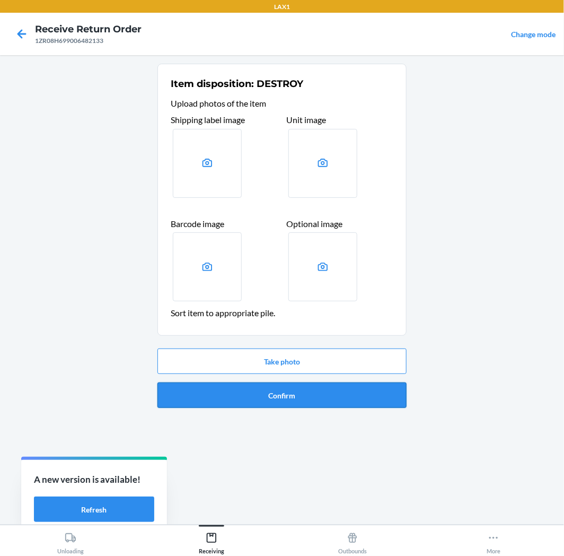
click at [316, 394] on button "Confirm" at bounding box center [282, 394] width 249 height 25
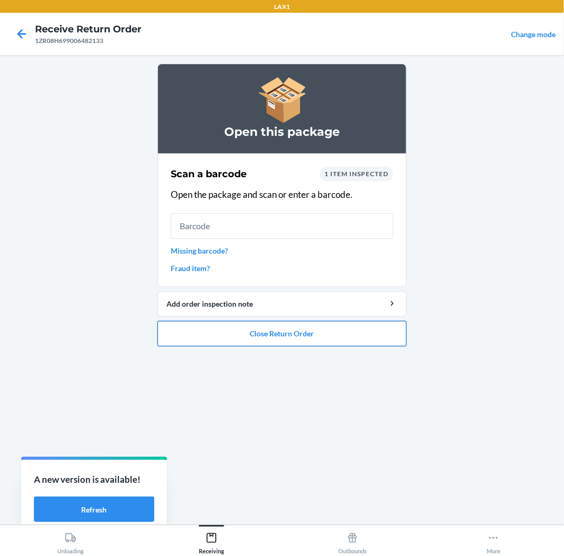
click at [285, 329] on button "Close Return Order" at bounding box center [282, 333] width 249 height 25
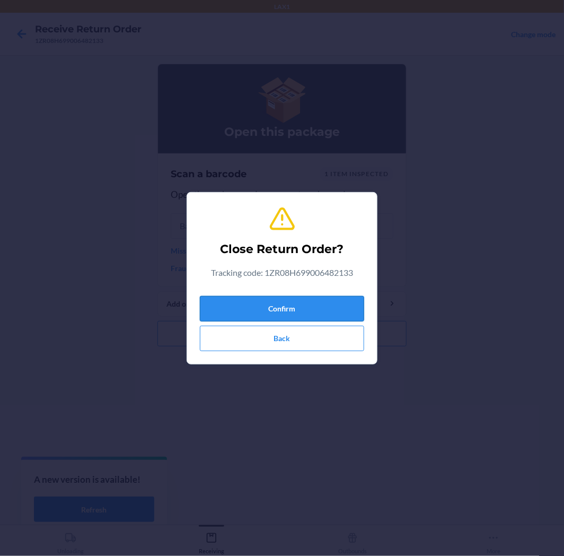
click at [292, 296] on button "Confirm" at bounding box center [282, 308] width 164 height 25
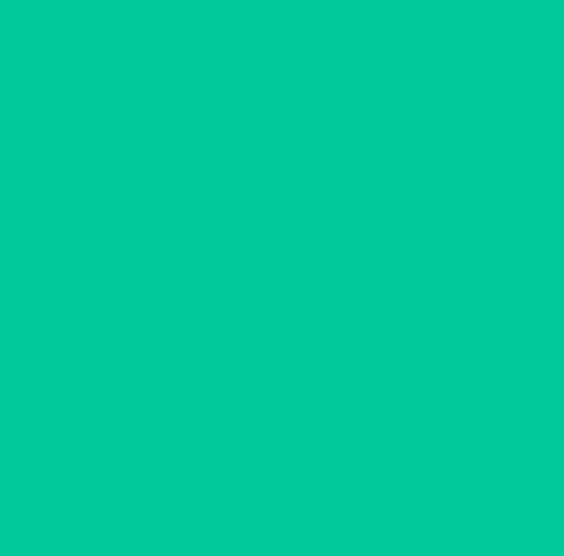
click at [308, 303] on ol "Scan a return package Scan tracking code Scan or enter the tracking code" at bounding box center [282, 208] width 249 height 195
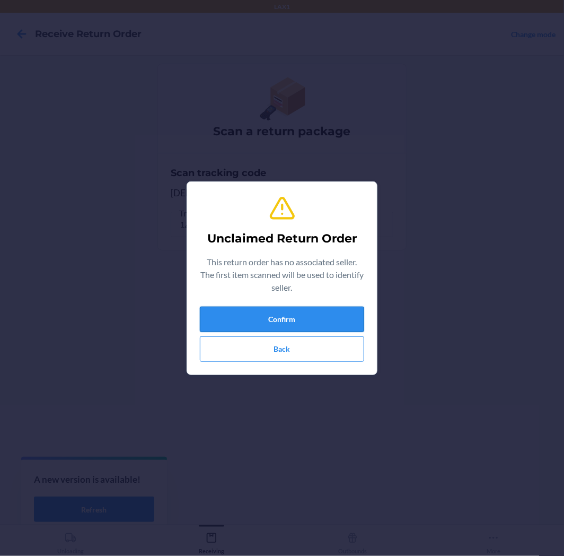
click at [319, 317] on button "Confirm" at bounding box center [282, 319] width 164 height 25
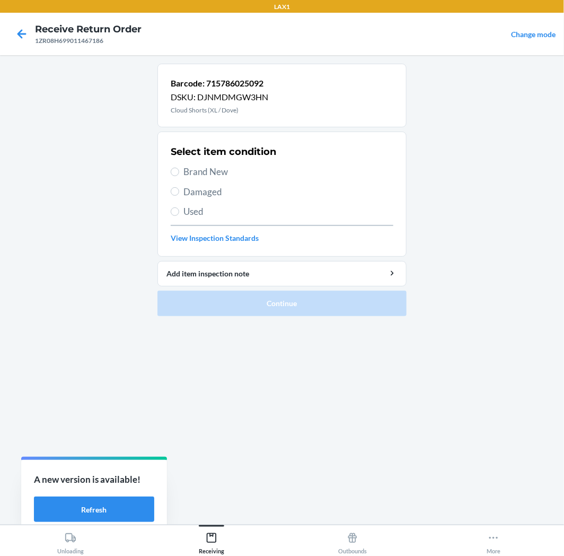
click at [181, 213] on label "Used" at bounding box center [282, 212] width 223 height 14
click at [179, 213] on input "Used" at bounding box center [175, 211] width 8 height 8
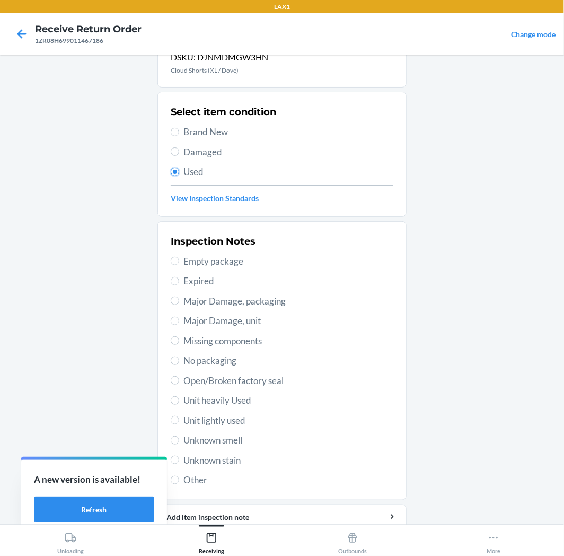
scroll to position [82, 0]
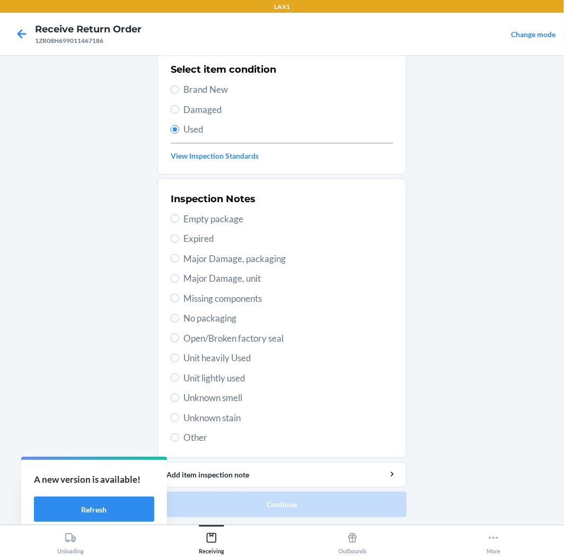
click at [215, 379] on span "Unit lightly used" at bounding box center [289, 378] width 210 height 14
click at [179, 379] on input "Unit lightly used" at bounding box center [175, 377] width 8 height 8
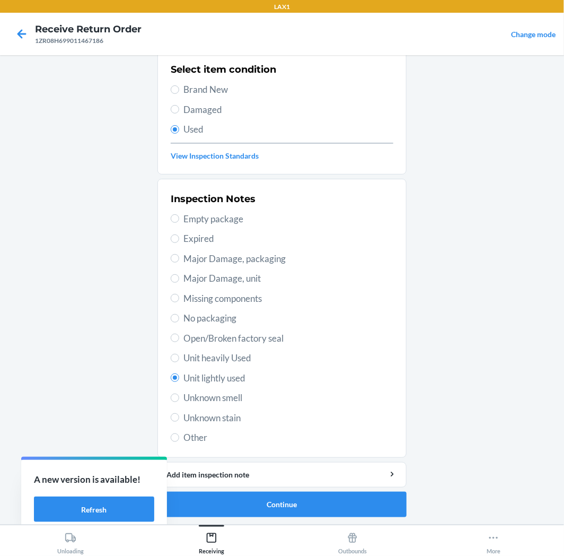
click at [268, 490] on li "Barcode: 715786025092 DSKU: DJNMDMGW3HN Cloud Shorts (XL / Dove) Select item co…" at bounding box center [282, 249] width 249 height 536
click at [280, 506] on button "Continue" at bounding box center [282, 504] width 249 height 25
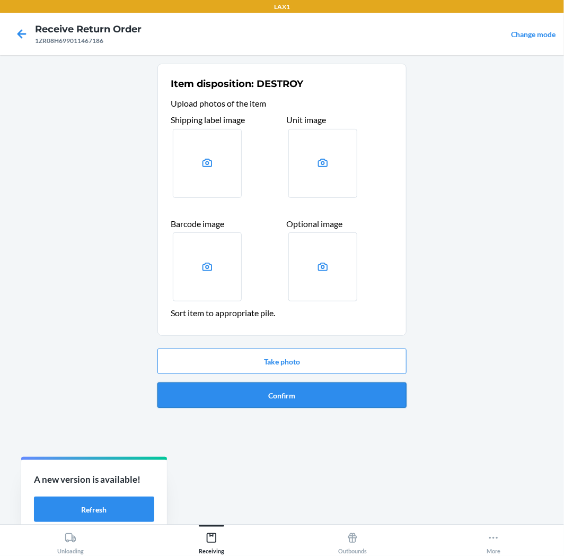
click at [292, 394] on button "Confirm" at bounding box center [282, 394] width 249 height 25
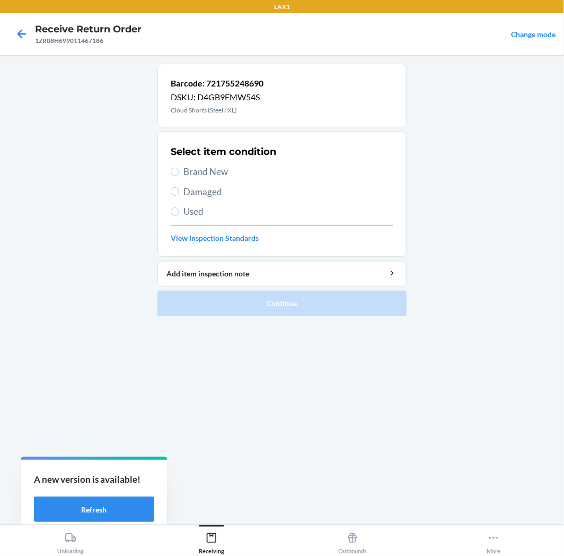
click at [177, 216] on label "Used" at bounding box center [282, 212] width 223 height 14
click at [177, 216] on input "Used" at bounding box center [175, 211] width 8 height 8
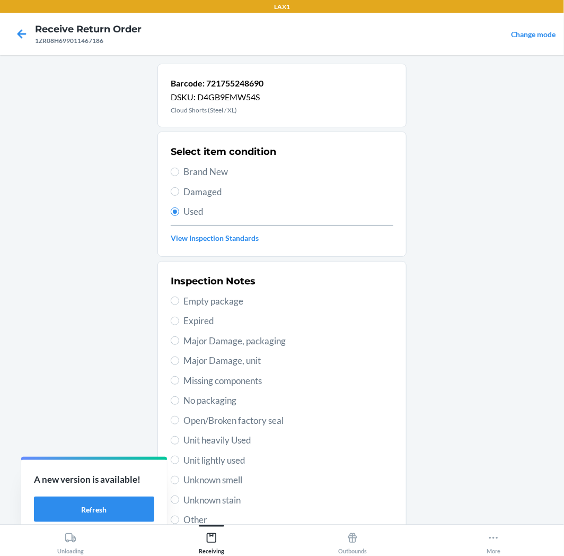
click at [233, 455] on span "Unit lightly used" at bounding box center [289, 461] width 210 height 14
click at [179, 456] on input "Unit lightly used" at bounding box center [175, 460] width 8 height 8
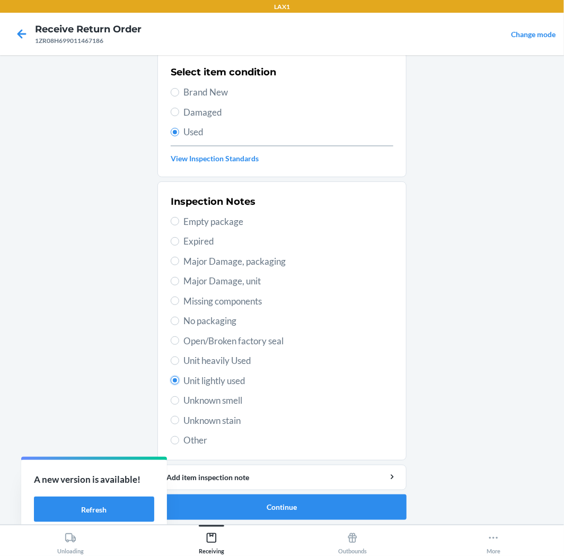
scroll to position [82, 0]
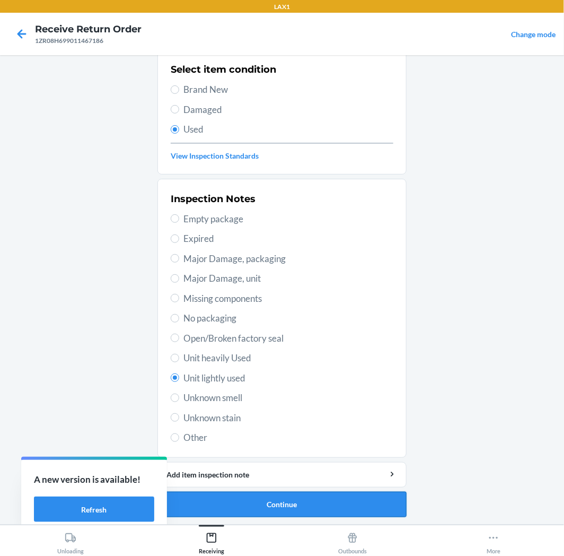
click at [260, 505] on button "Continue" at bounding box center [282, 504] width 249 height 25
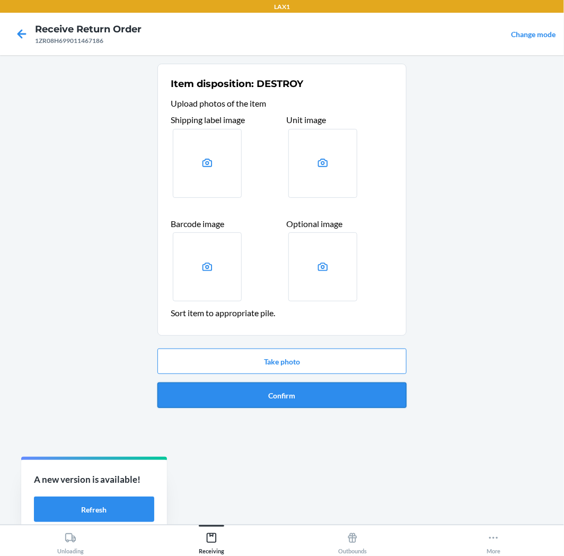
click at [337, 389] on button "Confirm" at bounding box center [282, 394] width 249 height 25
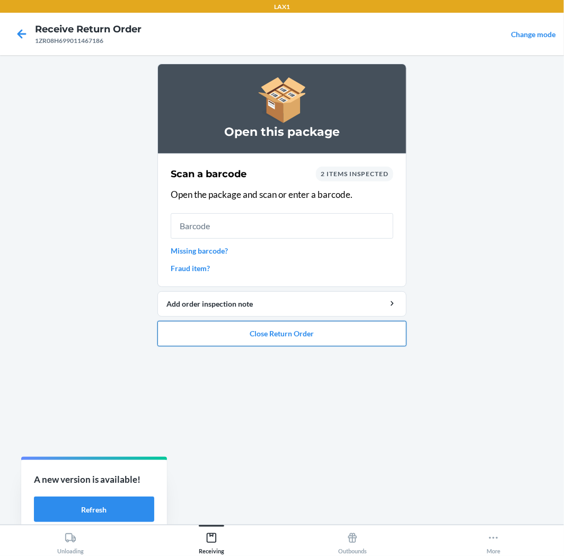
click at [309, 331] on button "Close Return Order" at bounding box center [282, 333] width 249 height 25
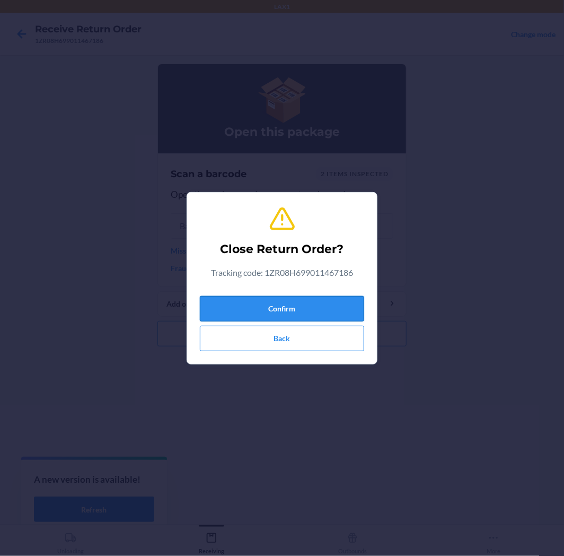
click at [308, 314] on button "Confirm" at bounding box center [282, 308] width 164 height 25
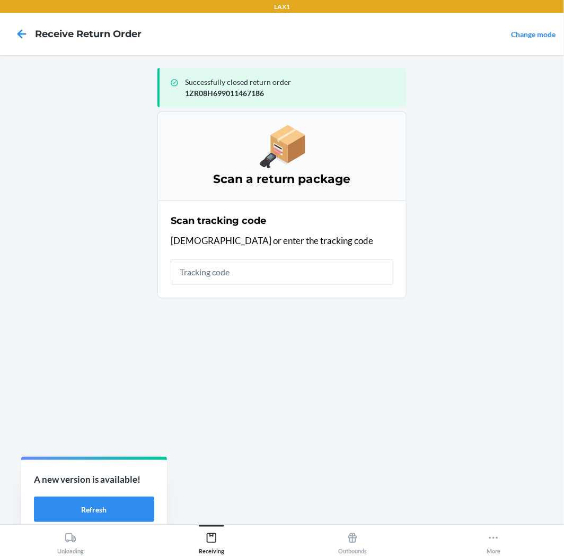
click at [313, 272] on input "text" at bounding box center [282, 271] width 223 height 25
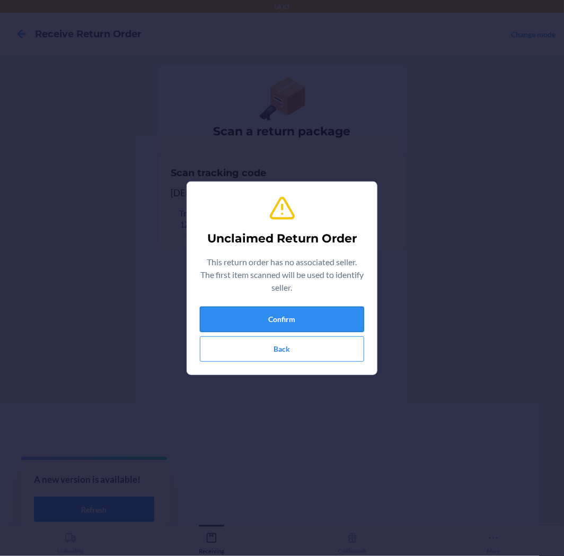
click at [316, 317] on button "Confirm" at bounding box center [282, 319] width 164 height 25
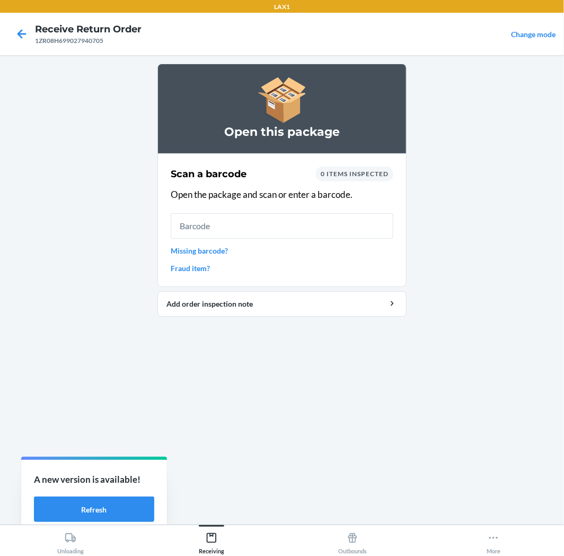
click at [215, 244] on div "Scan a barcode 0 items inspected Open the package and scan or enter a barcode. …" at bounding box center [282, 220] width 223 height 114
click at [215, 247] on link "Missing barcode?" at bounding box center [282, 250] width 223 height 11
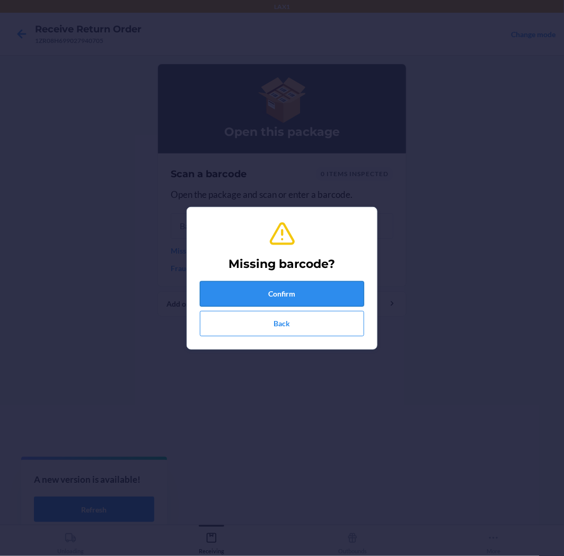
click at [323, 290] on button "Confirm" at bounding box center [282, 293] width 164 height 25
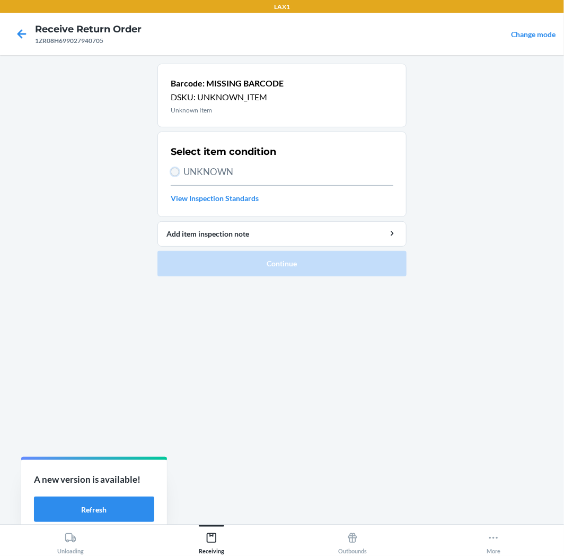
click at [178, 173] on input "UNKNOWN" at bounding box center [175, 172] width 8 height 8
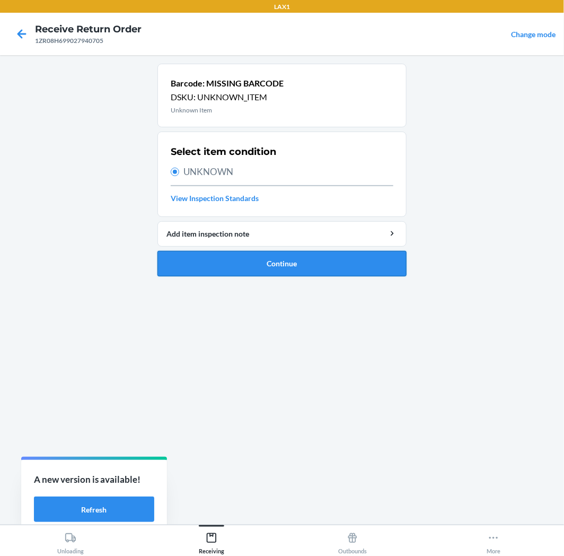
click at [280, 259] on button "Continue" at bounding box center [282, 263] width 249 height 25
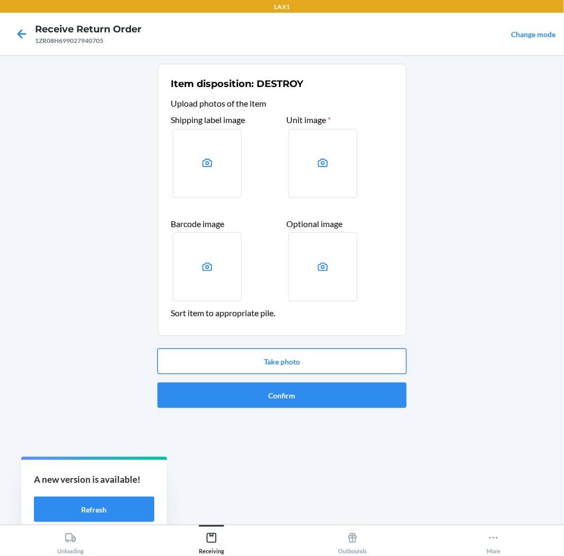
click at [271, 354] on button "Take photo" at bounding box center [282, 361] width 249 height 25
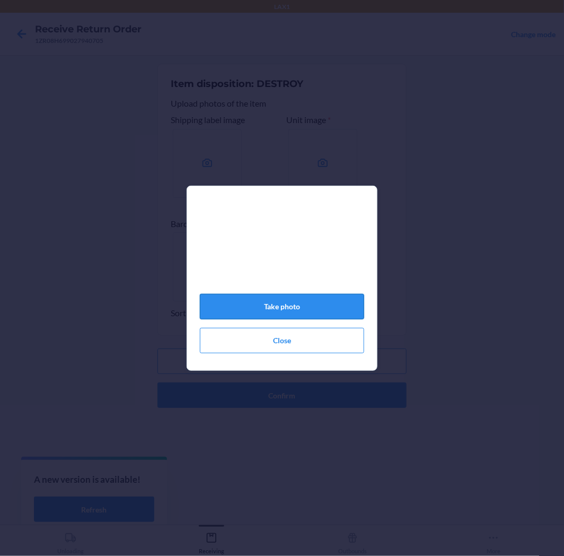
click at [293, 308] on button "Take photo" at bounding box center [282, 306] width 164 height 25
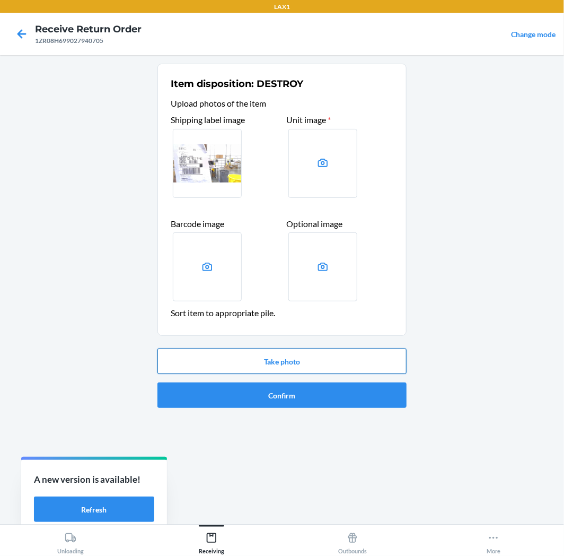
click at [316, 359] on button "Take photo" at bounding box center [282, 361] width 249 height 25
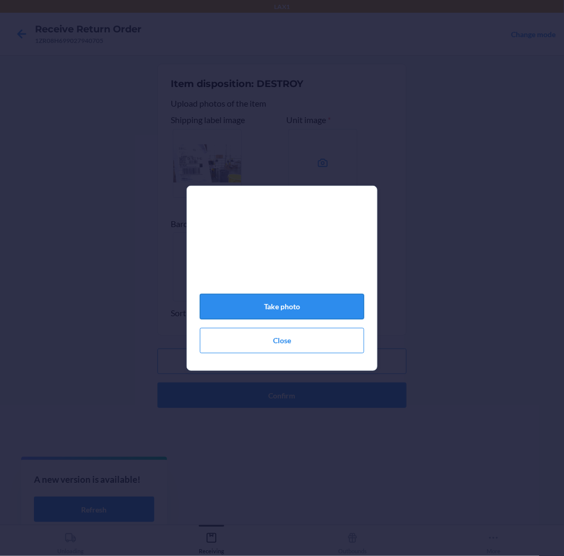
click at [284, 304] on button "Take photo" at bounding box center [282, 306] width 164 height 25
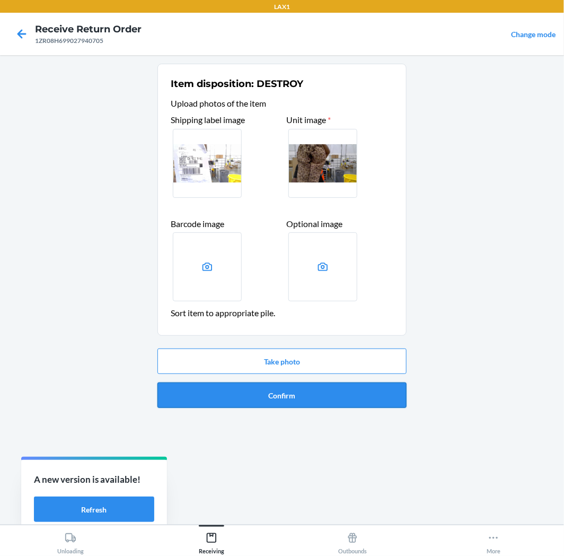
click at [352, 390] on button "Confirm" at bounding box center [282, 394] width 249 height 25
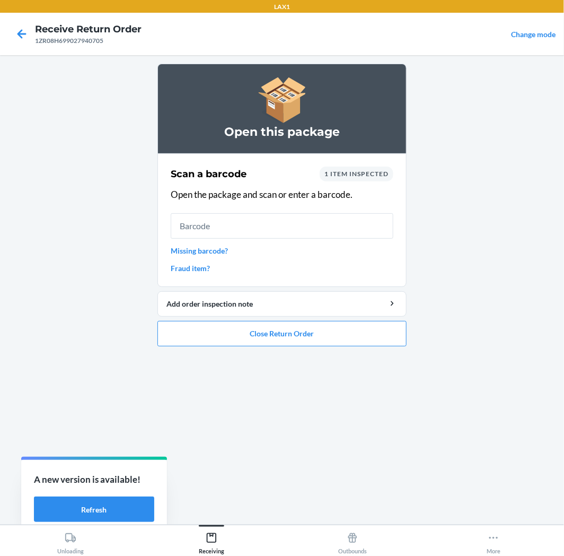
click at [214, 254] on link "Missing barcode?" at bounding box center [282, 250] width 223 height 11
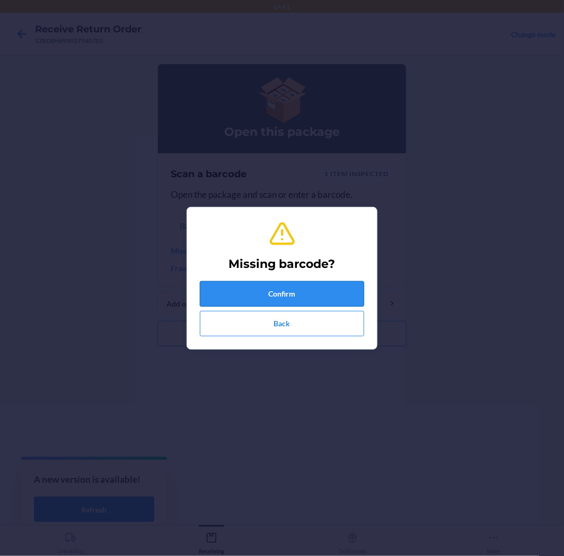
click at [268, 285] on button "Confirm" at bounding box center [282, 293] width 164 height 25
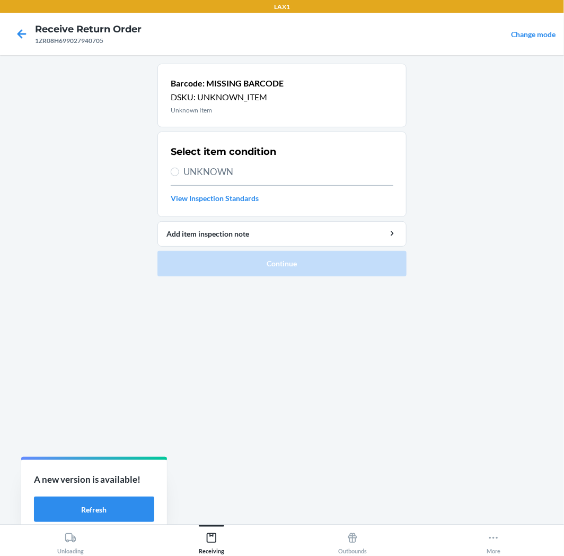
click at [188, 172] on span "UNKNOWN" at bounding box center [289, 172] width 210 height 14
click at [179, 172] on input "UNKNOWN" at bounding box center [175, 172] width 8 height 8
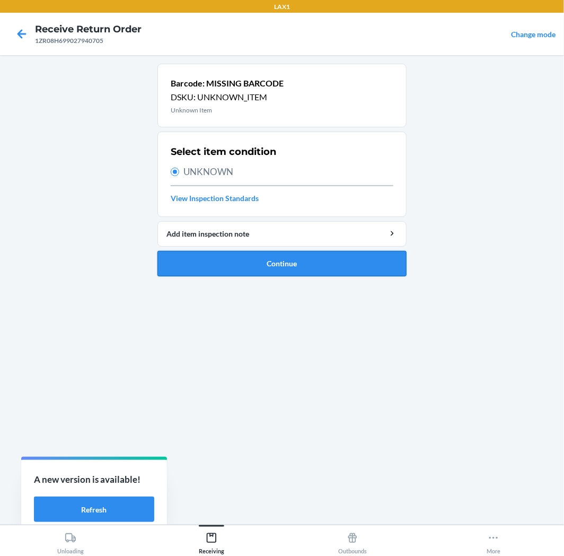
click at [263, 261] on button "Continue" at bounding box center [282, 263] width 249 height 25
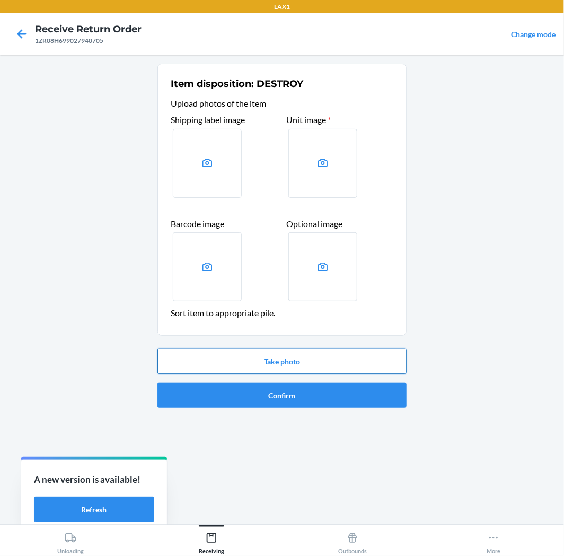
click at [277, 361] on button "Take photo" at bounding box center [282, 361] width 249 height 25
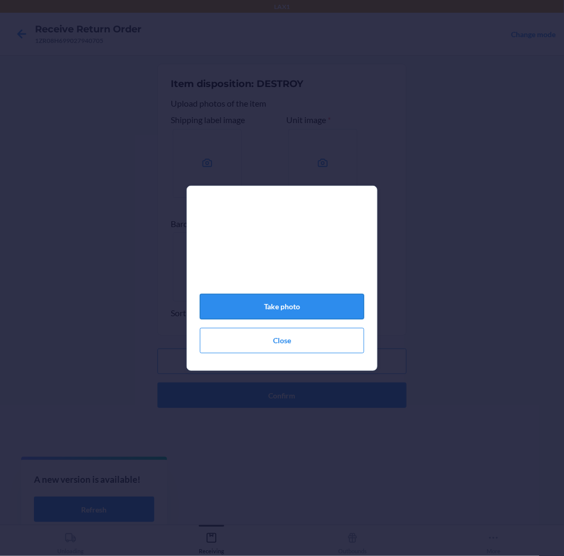
click at [301, 308] on button "Take photo" at bounding box center [282, 306] width 164 height 25
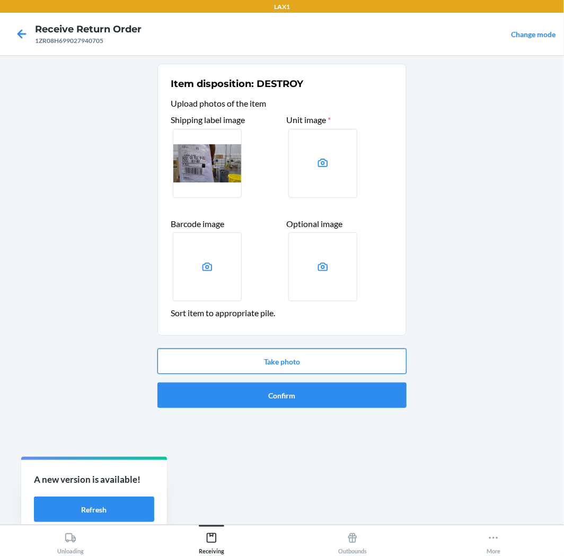
click at [293, 359] on button "Take photo" at bounding box center [282, 361] width 249 height 25
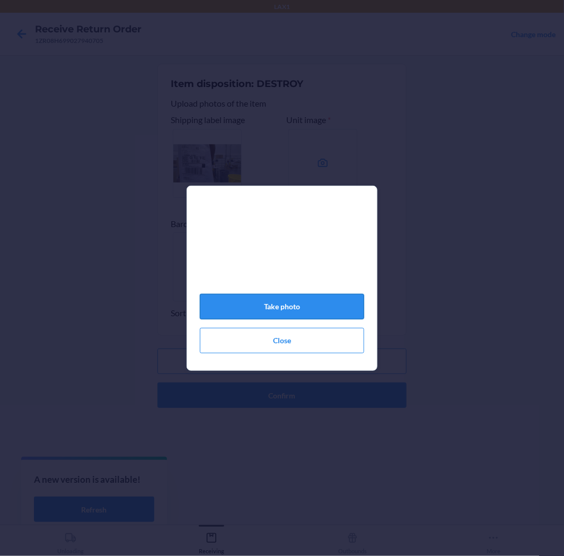
click at [316, 302] on button "Take photo" at bounding box center [282, 306] width 164 height 25
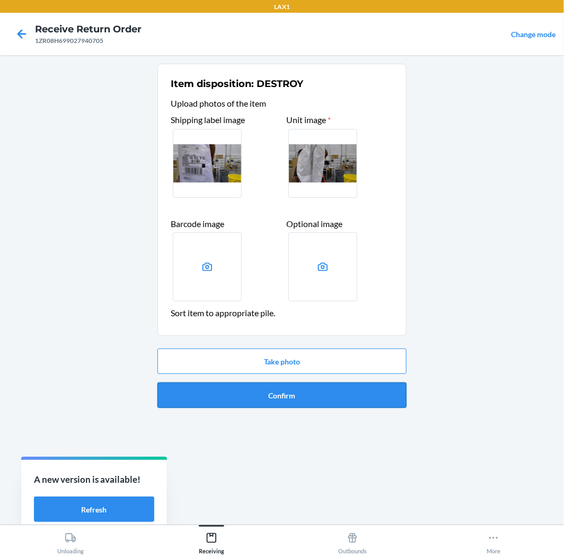
click at [325, 394] on button "Confirm" at bounding box center [282, 394] width 249 height 25
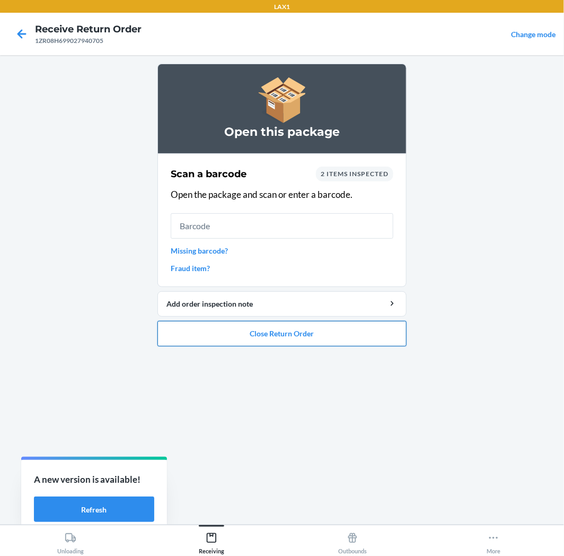
click at [322, 329] on button "Close Return Order" at bounding box center [282, 333] width 249 height 25
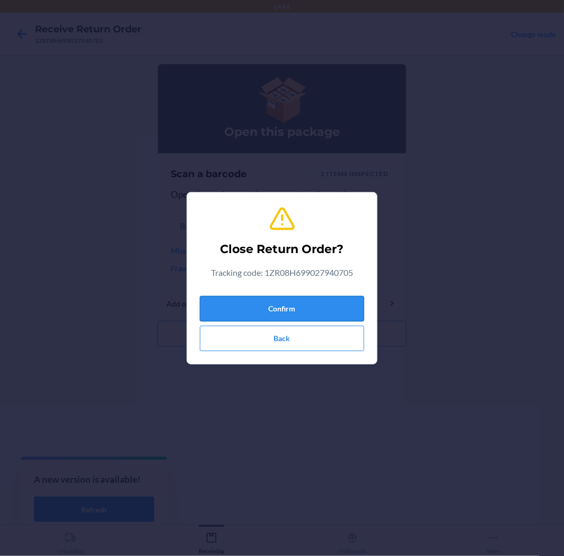
click at [243, 306] on button "Confirm" at bounding box center [282, 308] width 164 height 25
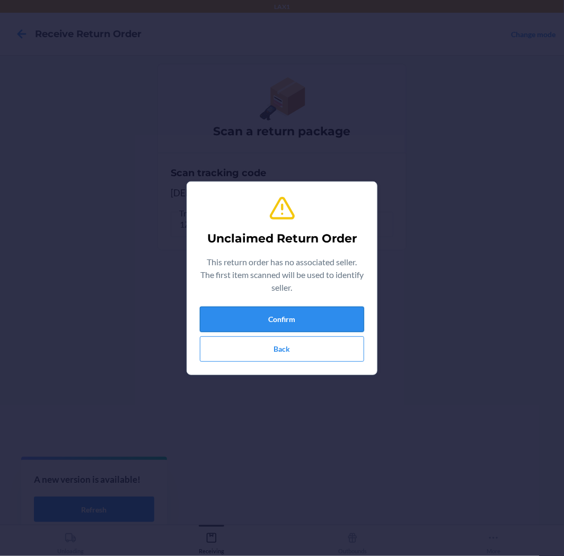
click at [261, 308] on button "Confirm" at bounding box center [282, 319] width 164 height 25
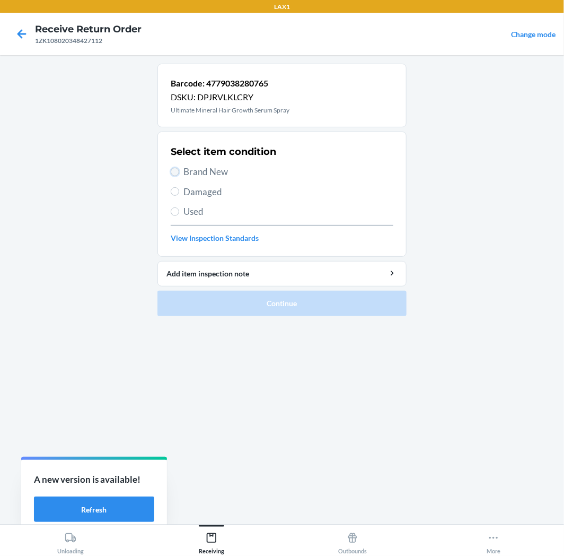
click at [176, 173] on input "Brand New" at bounding box center [175, 172] width 8 height 8
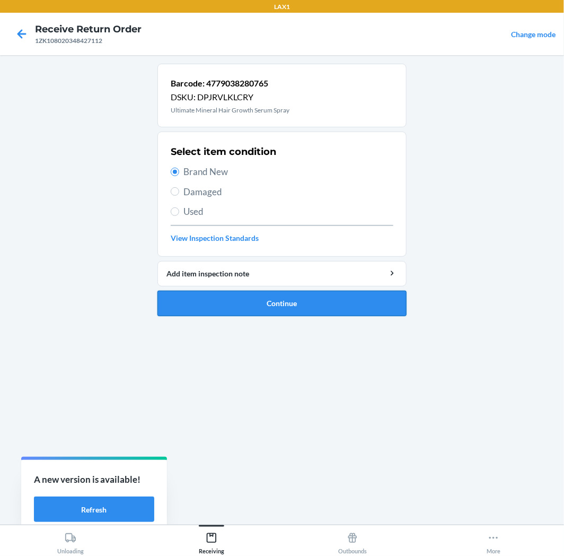
click at [266, 297] on button "Continue" at bounding box center [282, 303] width 249 height 25
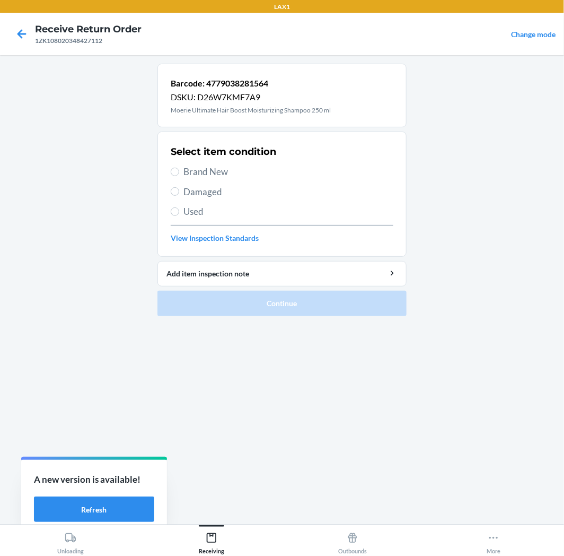
click at [181, 176] on label "Brand New" at bounding box center [282, 172] width 223 height 14
click at [179, 176] on input "Brand New" at bounding box center [175, 172] width 8 height 8
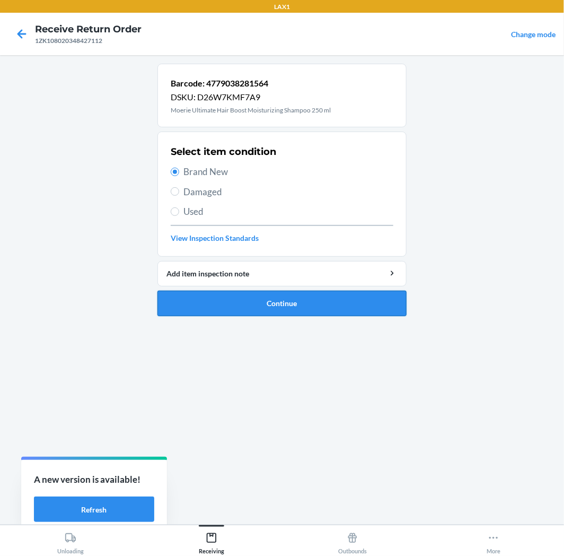
click at [263, 304] on button "Continue" at bounding box center [282, 303] width 249 height 25
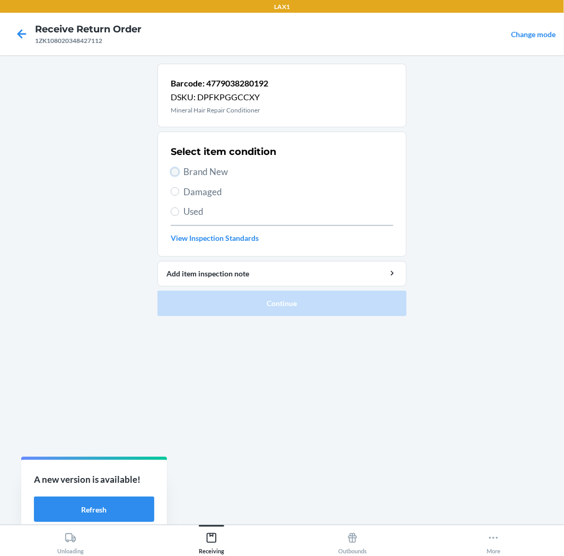
click at [173, 171] on input "Brand New" at bounding box center [175, 172] width 8 height 8
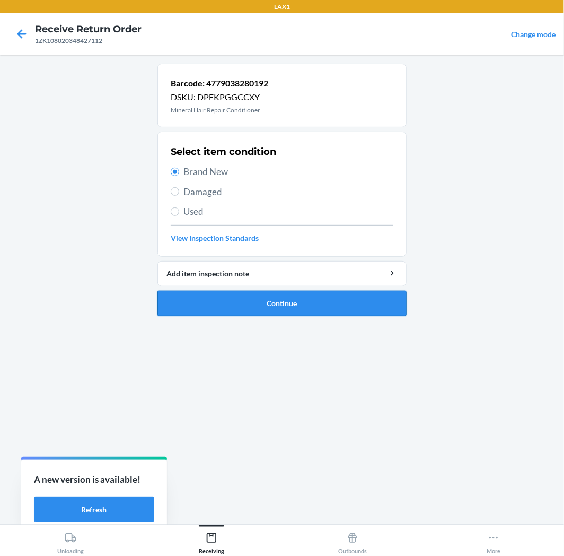
click at [248, 298] on button "Continue" at bounding box center [282, 303] width 249 height 25
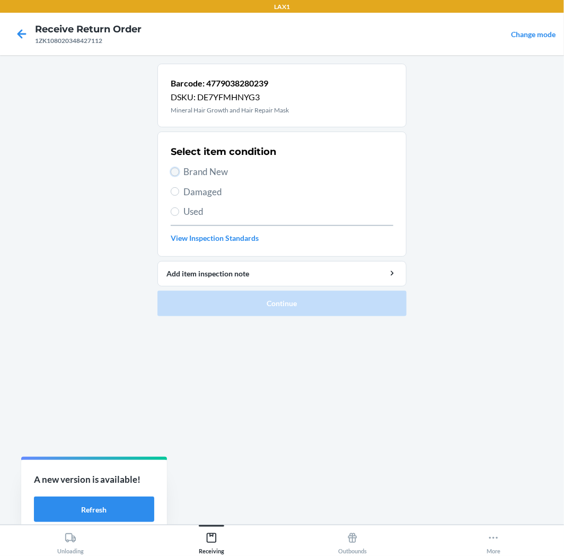
click at [177, 175] on input "Brand New" at bounding box center [175, 172] width 8 height 8
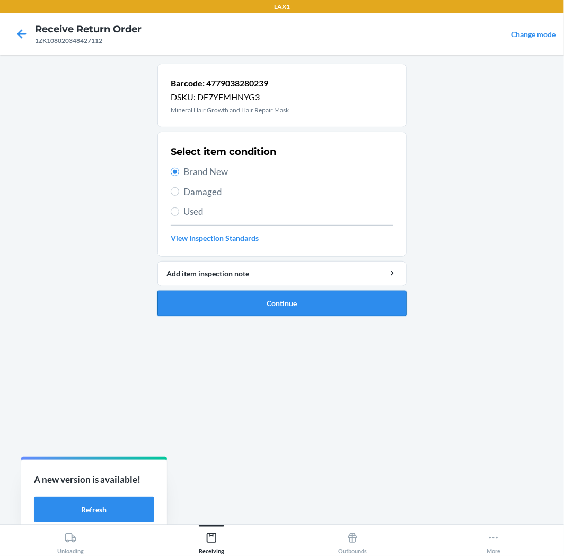
click at [320, 303] on button "Continue" at bounding box center [282, 303] width 249 height 25
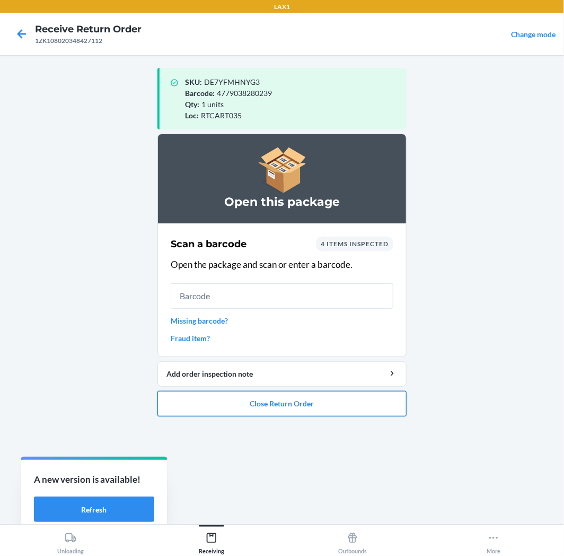
click at [242, 398] on button "Close Return Order" at bounding box center [282, 403] width 249 height 25
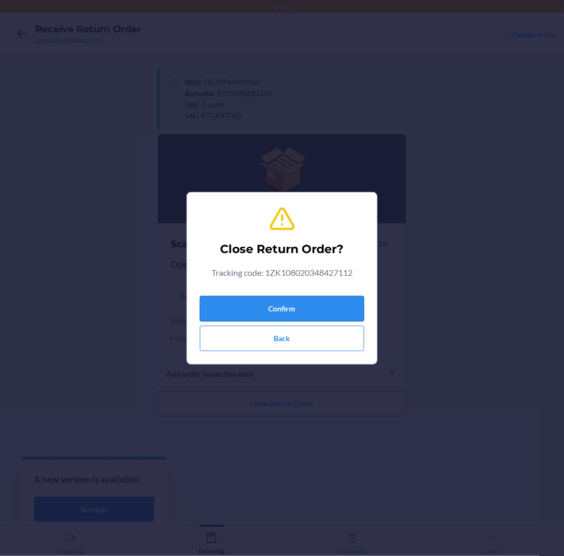
click at [320, 308] on button "Confirm" at bounding box center [282, 308] width 164 height 25
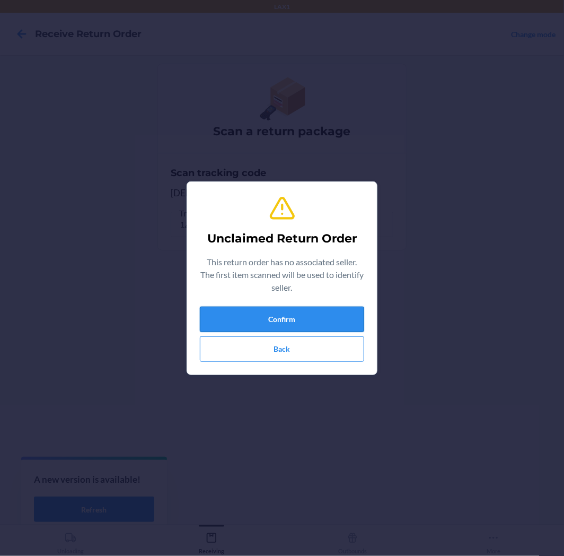
click at [276, 322] on button "Confirm" at bounding box center [282, 319] width 164 height 25
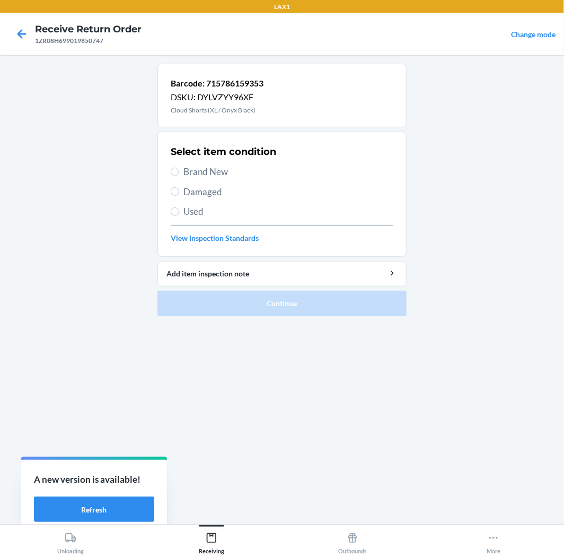
click at [180, 208] on label "Used" at bounding box center [282, 212] width 223 height 14
click at [179, 208] on input "Used" at bounding box center [175, 211] width 8 height 8
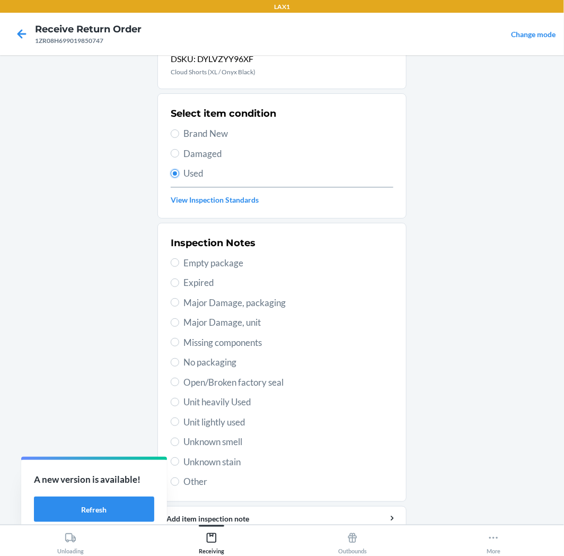
scroll to position [59, 0]
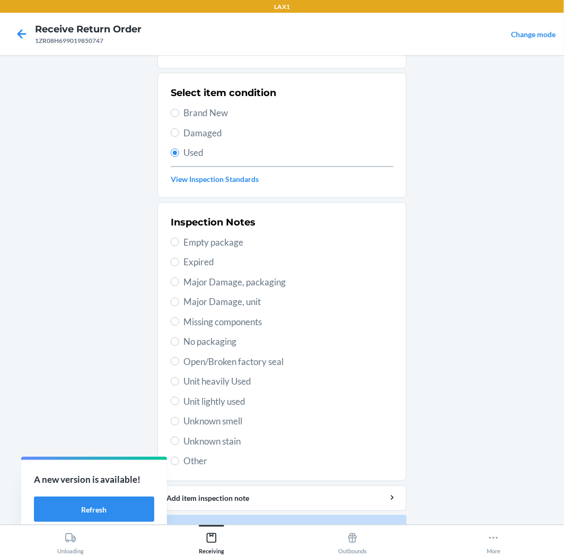
click at [221, 400] on span "Unit lightly used" at bounding box center [289, 402] width 210 height 14
click at [179, 400] on input "Unit lightly used" at bounding box center [175, 401] width 8 height 8
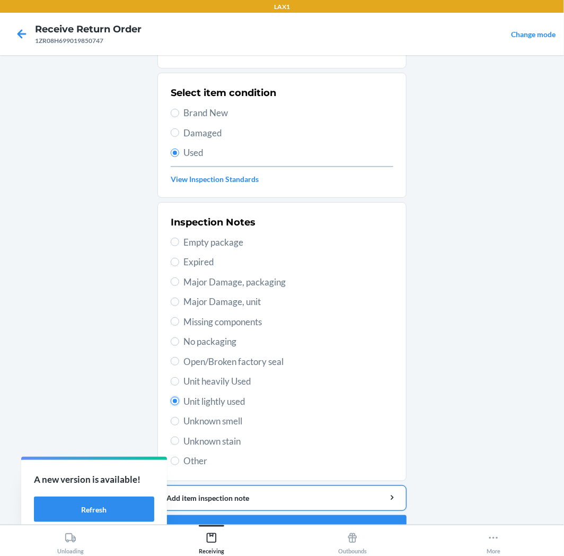
scroll to position [82, 0]
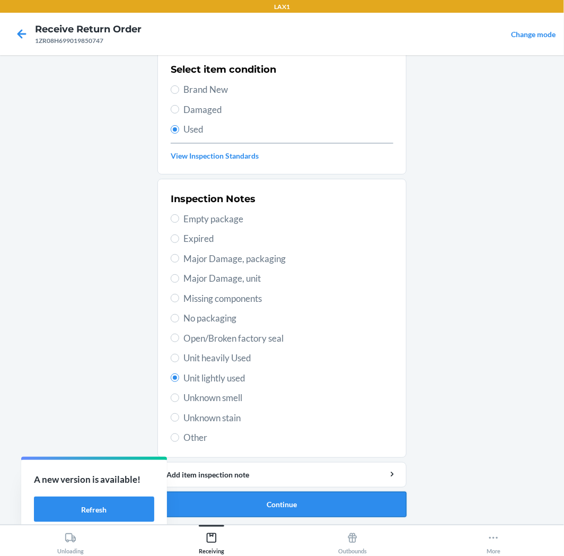
click at [353, 502] on button "Continue" at bounding box center [282, 504] width 249 height 25
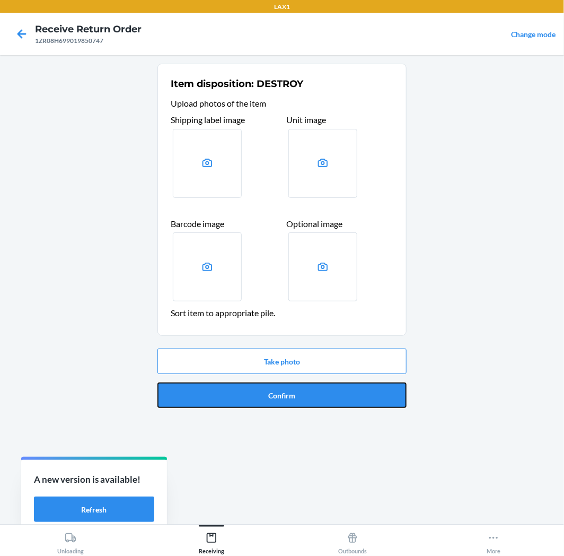
drag, startPoint x: 306, startPoint y: 382, endPoint x: 310, endPoint y: 388, distance: 7.7
click at [308, 383] on button "Confirm" at bounding box center [282, 394] width 249 height 25
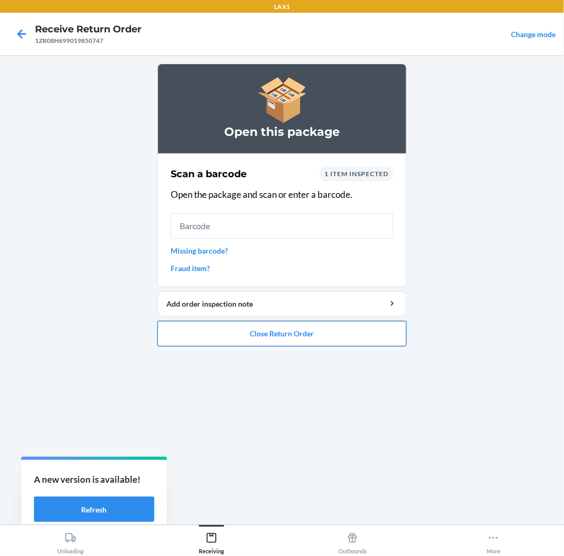
click at [316, 333] on button "Close Return Order" at bounding box center [282, 333] width 249 height 25
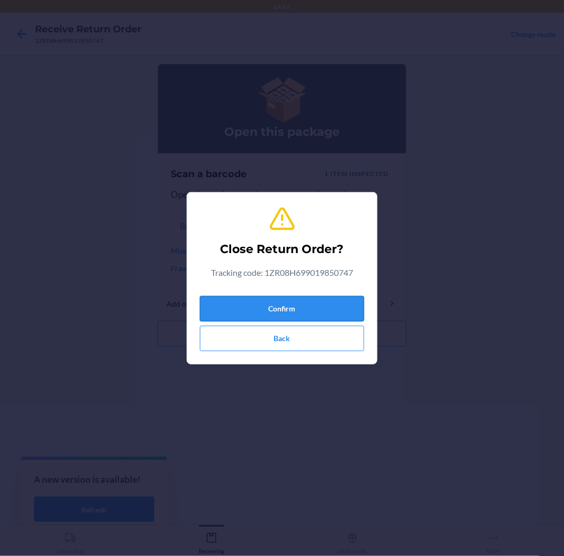
click at [308, 305] on button "Confirm" at bounding box center [282, 308] width 164 height 25
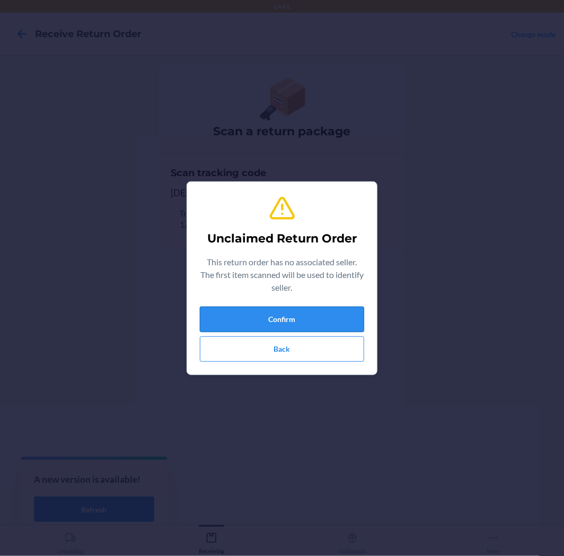
click at [302, 315] on button "Confirm" at bounding box center [282, 319] width 164 height 25
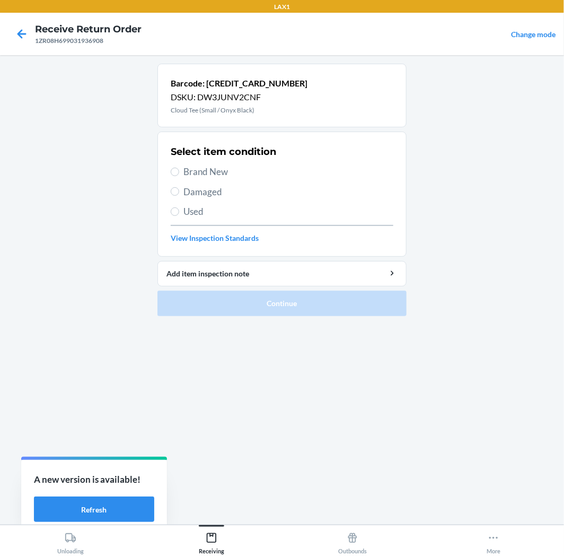
click at [193, 209] on span "Used" at bounding box center [289, 212] width 210 height 14
click at [179, 209] on input "Used" at bounding box center [175, 211] width 8 height 8
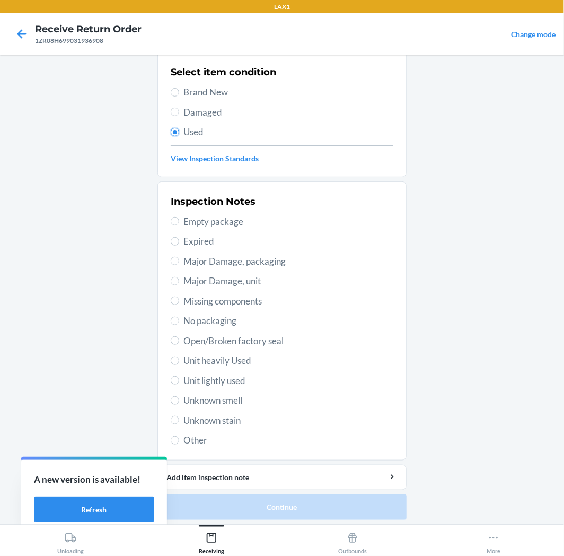
scroll to position [82, 0]
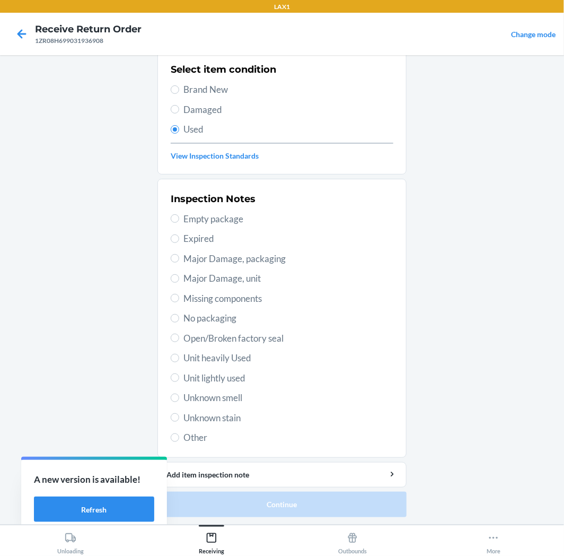
click at [243, 379] on span "Unit lightly used" at bounding box center [289, 378] width 210 height 14
click at [179, 379] on input "Unit lightly used" at bounding box center [175, 377] width 8 height 8
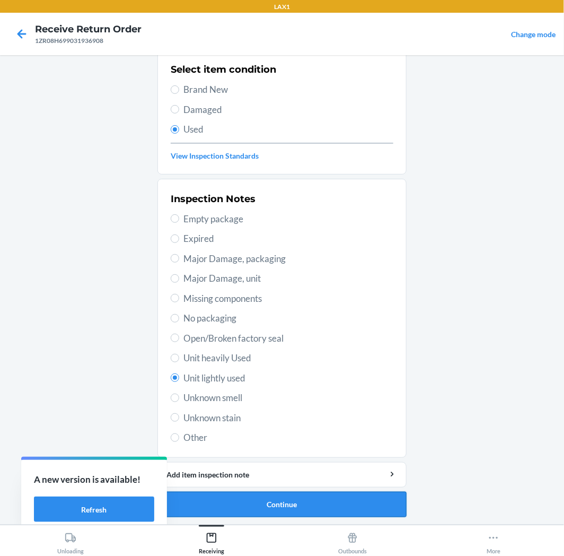
click at [234, 497] on button "Continue" at bounding box center [282, 504] width 249 height 25
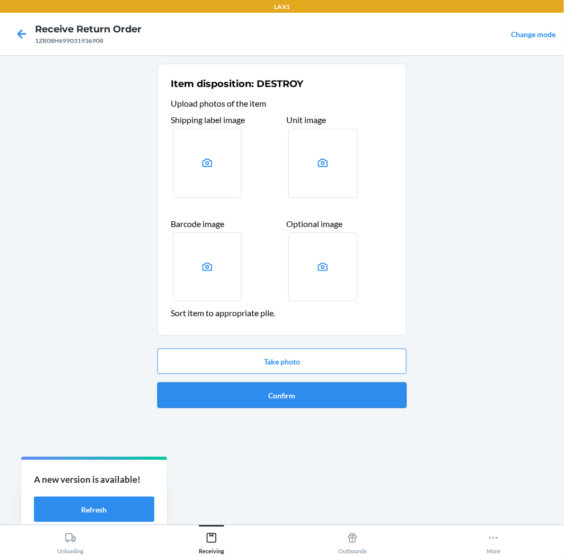
click at [302, 395] on button "Confirm" at bounding box center [282, 394] width 249 height 25
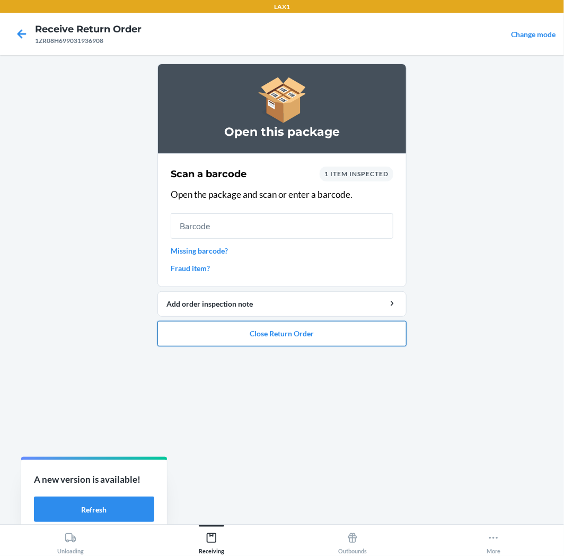
drag, startPoint x: 282, startPoint y: 333, endPoint x: 294, endPoint y: 332, distance: 12.8
click at [294, 332] on button "Close Return Order" at bounding box center [282, 333] width 249 height 25
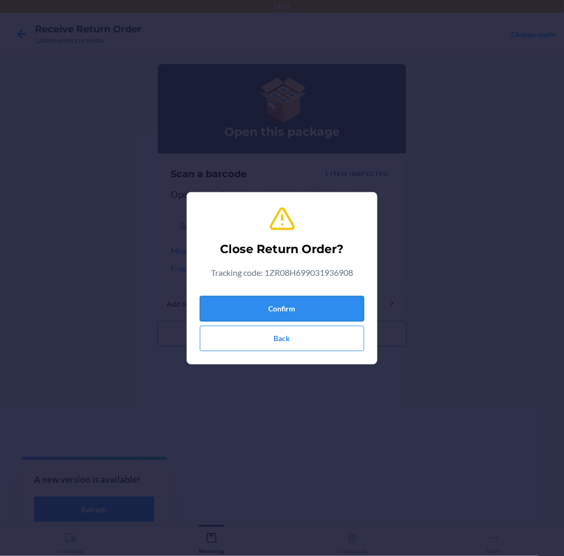
click at [341, 304] on button "Confirm" at bounding box center [282, 308] width 164 height 25
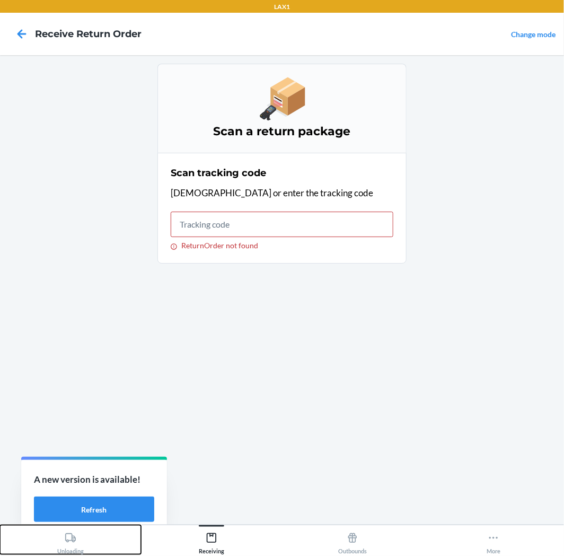
click at [82, 542] on div "Unloading" at bounding box center [70, 541] width 27 height 27
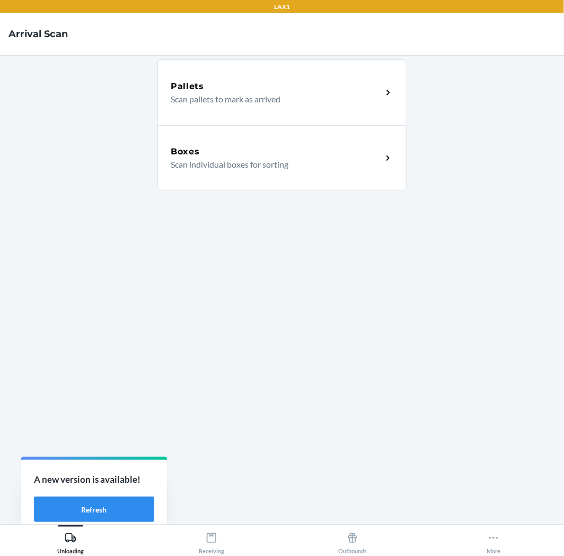
click at [328, 167] on p "Scan individual boxes for sorting" at bounding box center [272, 164] width 203 height 13
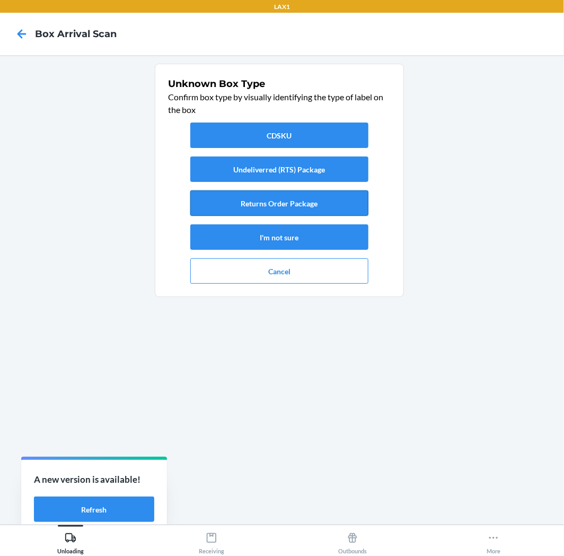
click at [284, 203] on button "Returns Order Package" at bounding box center [279, 202] width 178 height 25
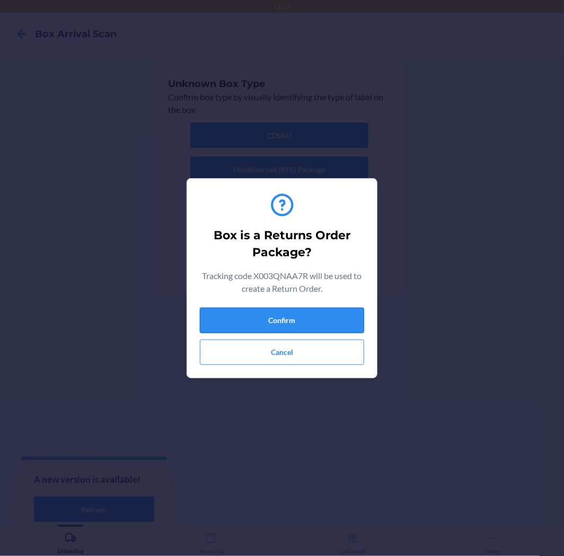
click at [321, 315] on button "Confirm" at bounding box center [282, 320] width 164 height 25
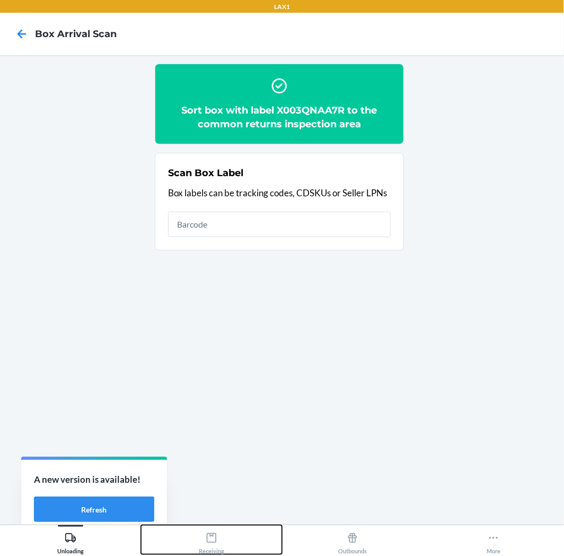
click at [221, 549] on div "Receiving" at bounding box center [211, 541] width 25 height 27
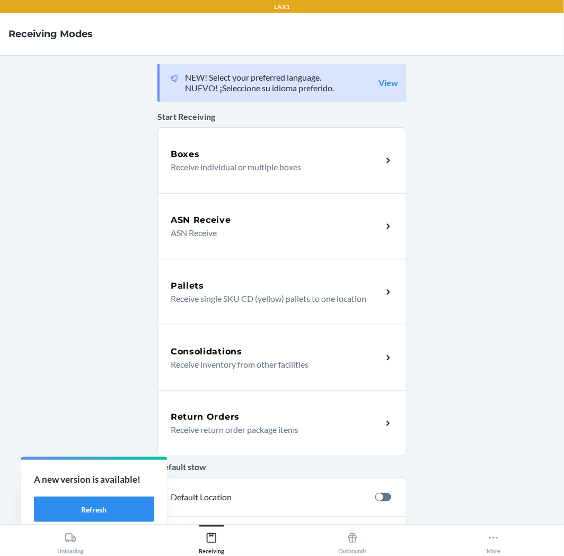
click at [275, 429] on p "Receive return order package items" at bounding box center [272, 429] width 203 height 13
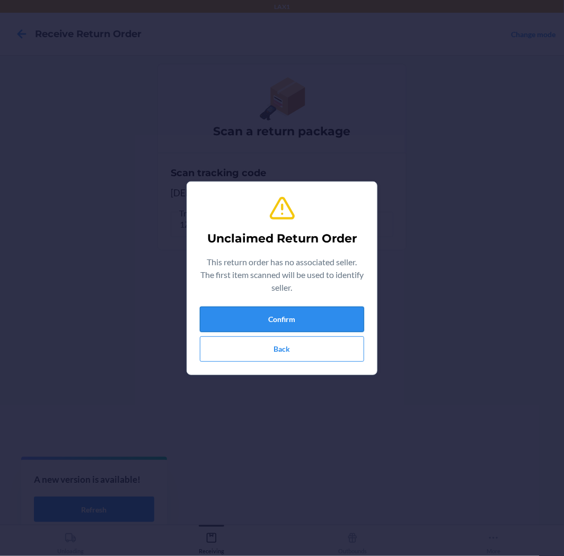
click at [272, 309] on button "Confirm" at bounding box center [282, 319] width 164 height 25
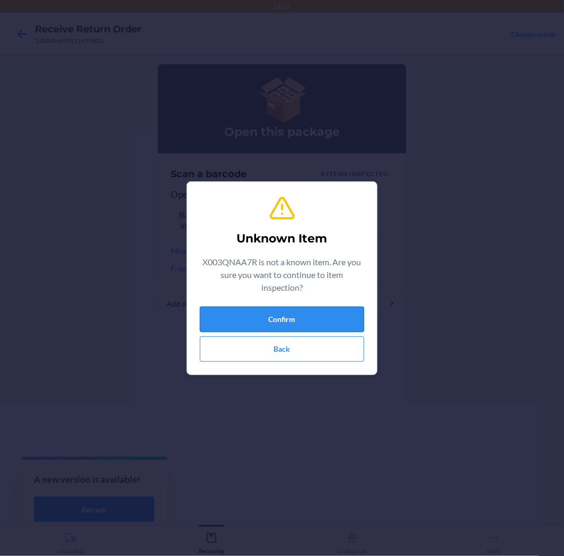
click at [246, 318] on button "Confirm" at bounding box center [282, 319] width 164 height 25
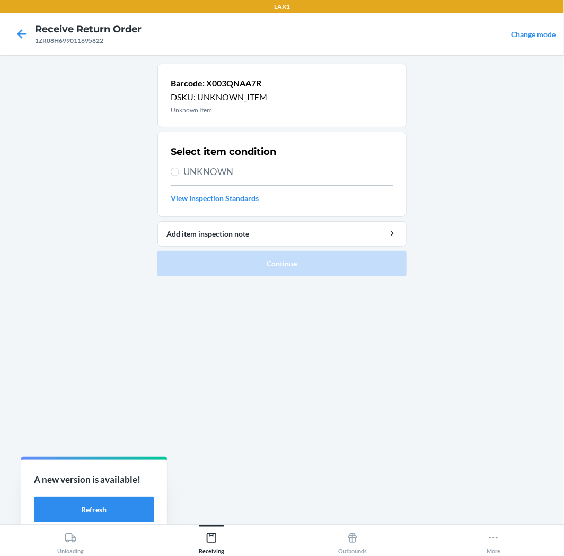
click at [180, 173] on label "UNKNOWN" at bounding box center [282, 172] width 223 height 14
click at [179, 173] on input "UNKNOWN" at bounding box center [175, 172] width 8 height 8
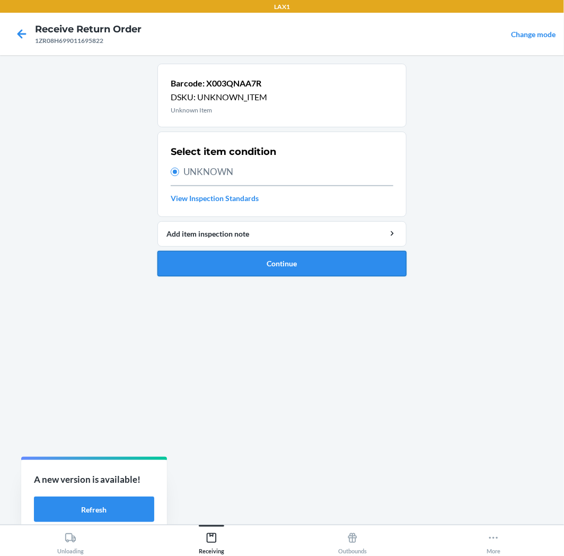
click at [309, 260] on button "Continue" at bounding box center [282, 263] width 249 height 25
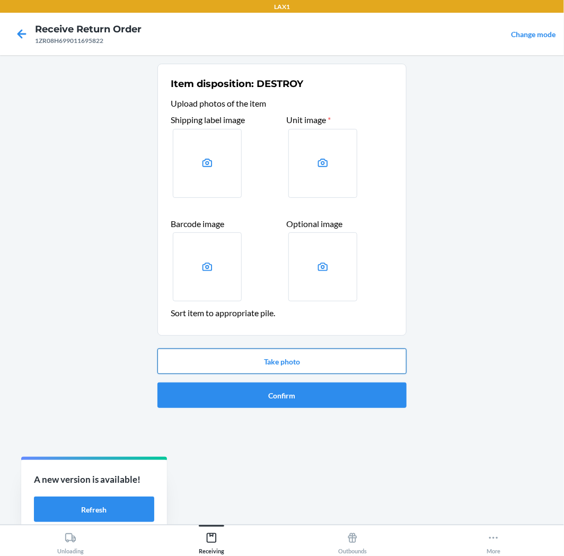
click at [308, 359] on button "Take photo" at bounding box center [282, 361] width 249 height 25
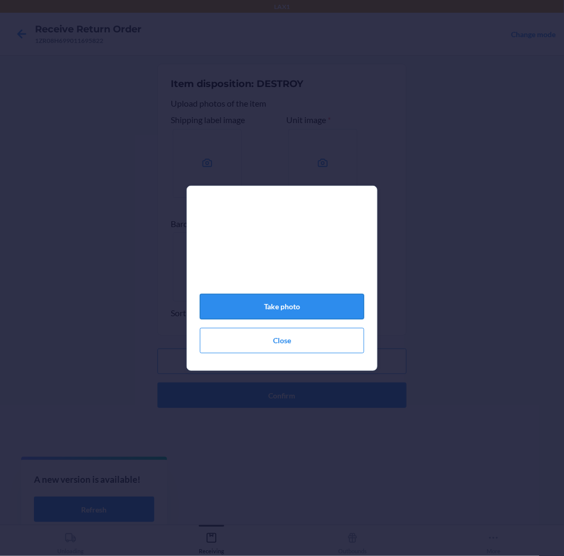
click at [329, 309] on button "Take photo" at bounding box center [282, 306] width 164 height 25
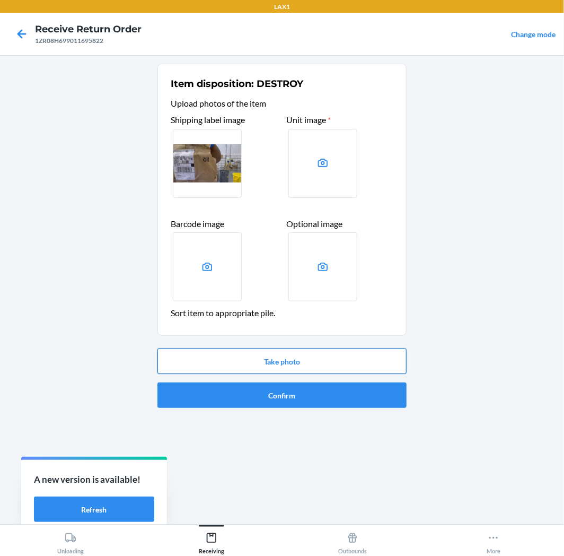
click at [310, 353] on button "Take photo" at bounding box center [282, 361] width 249 height 25
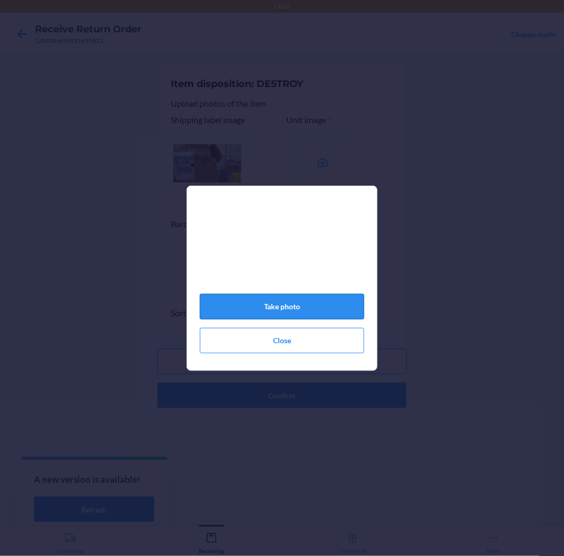
click at [310, 304] on button "Take photo" at bounding box center [282, 306] width 164 height 25
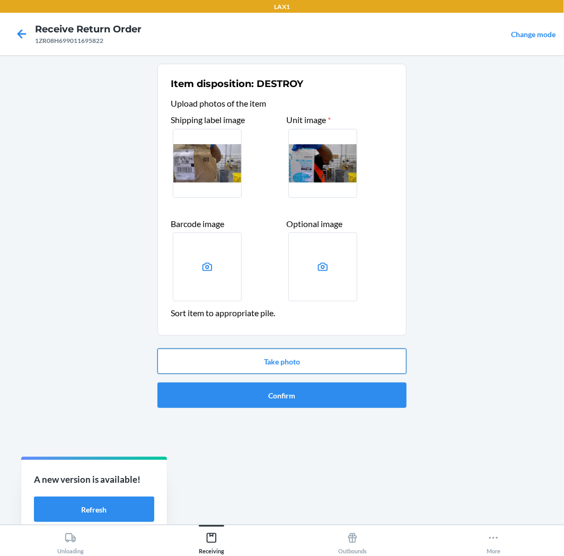
click at [267, 354] on button "Take photo" at bounding box center [282, 361] width 249 height 25
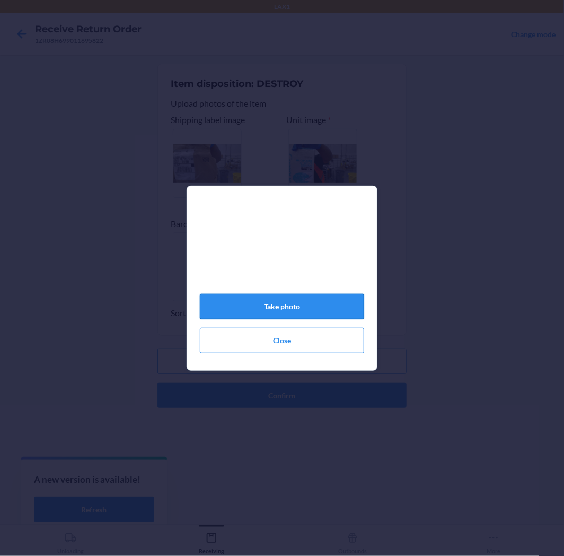
click at [273, 310] on button "Take photo" at bounding box center [282, 306] width 164 height 25
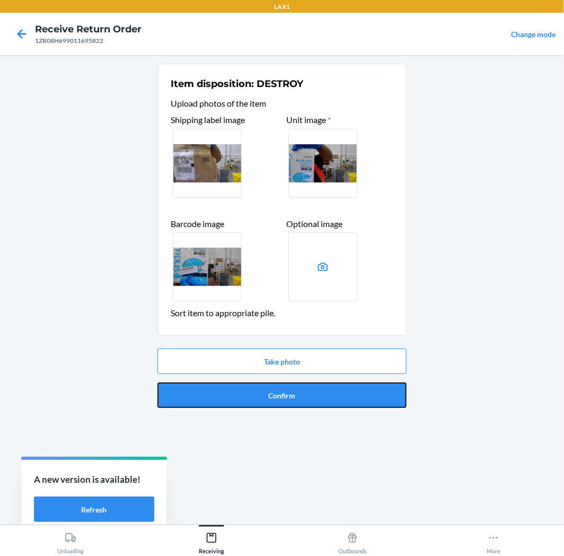
drag, startPoint x: 309, startPoint y: 401, endPoint x: 308, endPoint y: 418, distance: 16.5
click at [309, 417] on div "Item disposition: DESTROY Upload photos of the item Shipping label image Unit i…" at bounding box center [282, 290] width 249 height 453
click at [308, 393] on button "Confirm" at bounding box center [282, 394] width 249 height 25
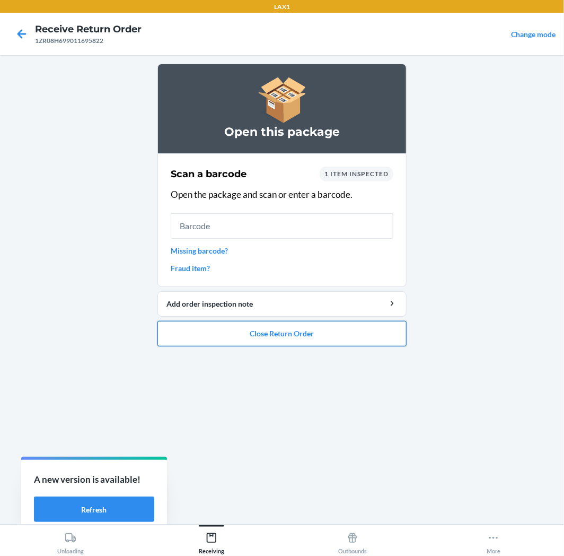
click at [250, 332] on button "Close Return Order" at bounding box center [282, 333] width 249 height 25
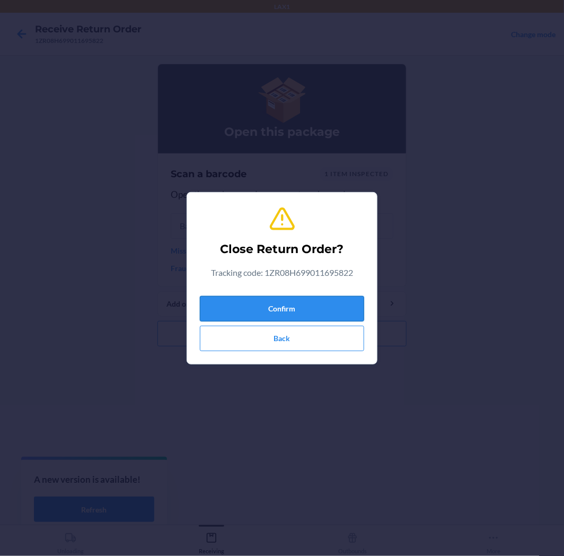
click at [290, 299] on button "Confirm" at bounding box center [282, 308] width 164 height 25
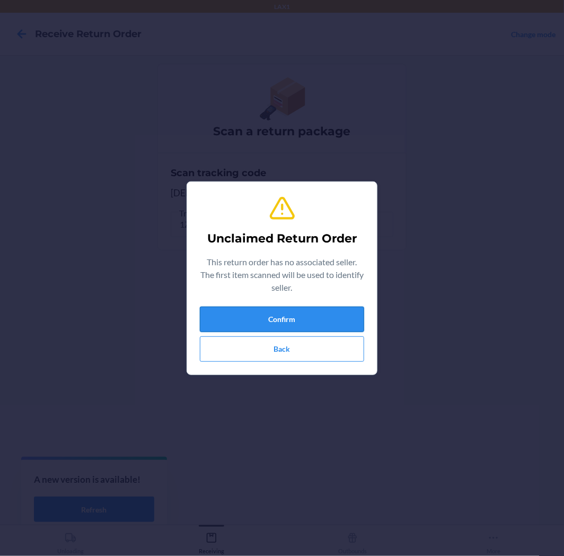
click at [268, 319] on button "Confirm" at bounding box center [282, 319] width 164 height 25
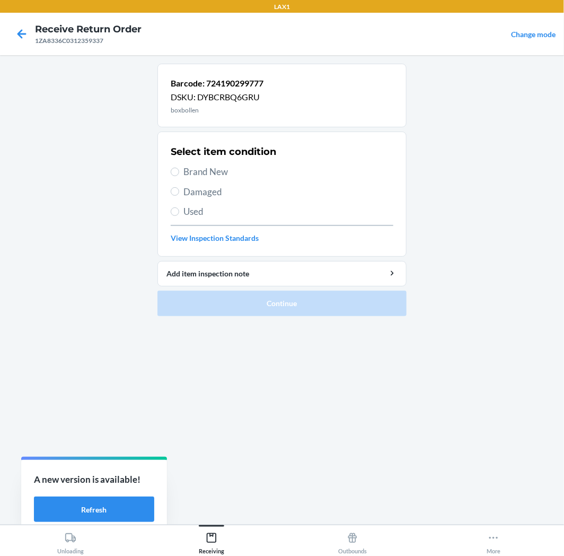
click at [181, 167] on label "Brand New" at bounding box center [282, 172] width 223 height 14
click at [179, 168] on input "Brand New" at bounding box center [175, 172] width 8 height 8
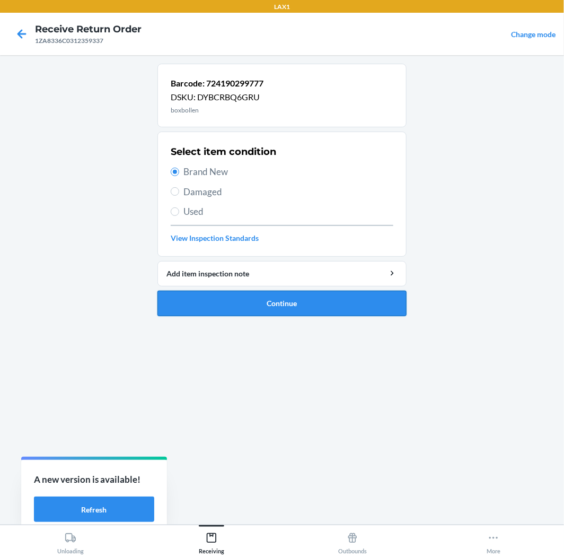
click at [318, 307] on button "Continue" at bounding box center [282, 303] width 249 height 25
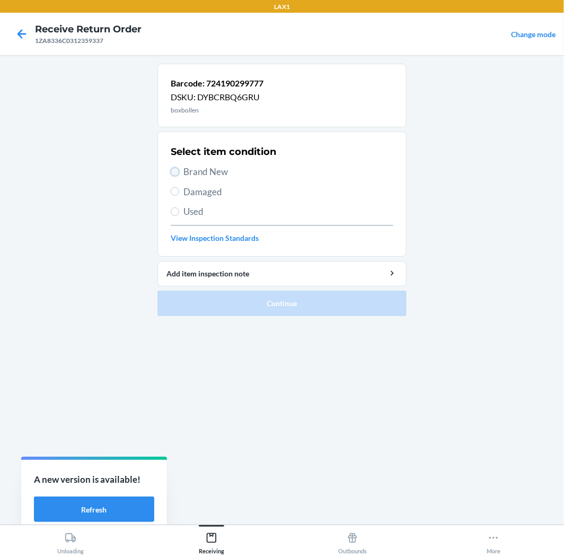
click at [175, 171] on input "Brand New" at bounding box center [175, 172] width 8 height 8
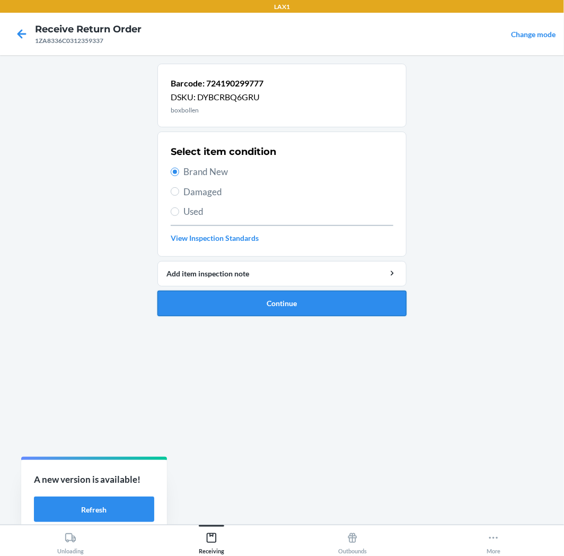
click at [321, 309] on button "Continue" at bounding box center [282, 303] width 249 height 25
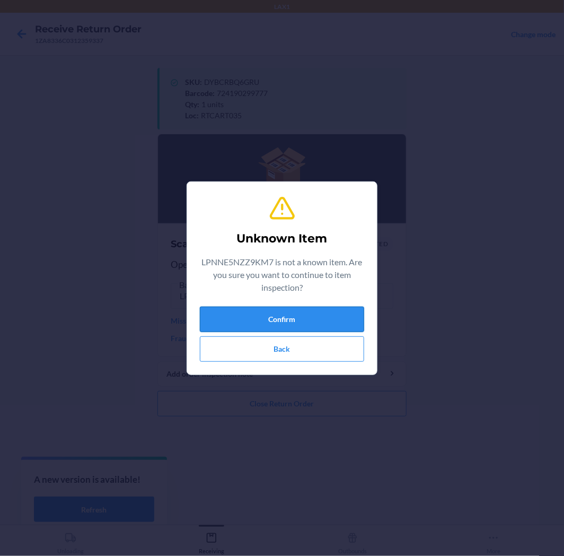
click at [334, 317] on button "Confirm" at bounding box center [282, 319] width 164 height 25
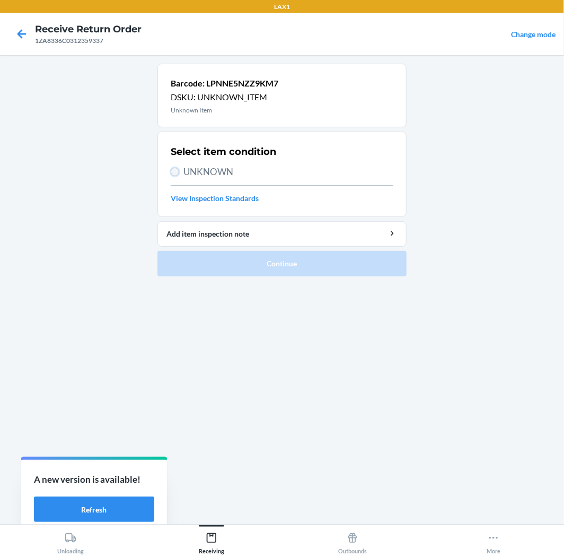
click at [173, 173] on input "UNKNOWN" at bounding box center [175, 172] width 8 height 8
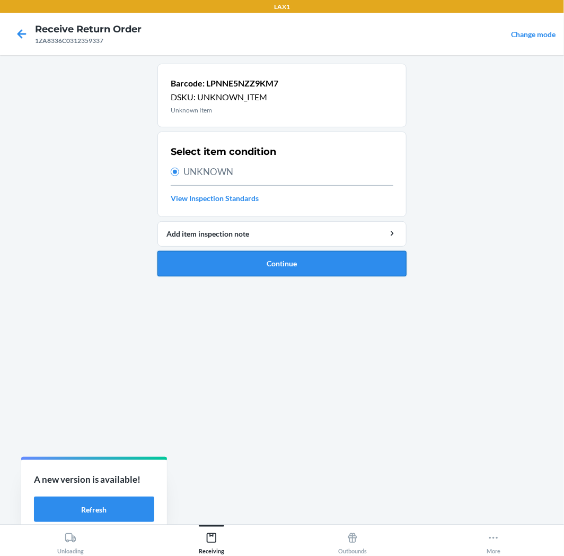
click at [320, 267] on button "Continue" at bounding box center [282, 263] width 249 height 25
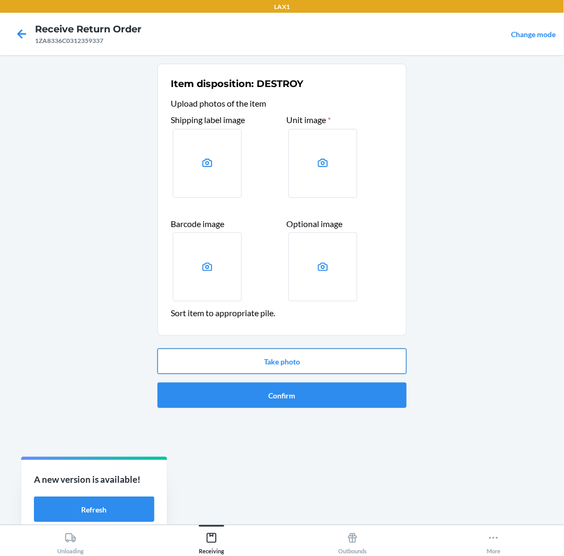
click at [269, 355] on button "Take photo" at bounding box center [282, 361] width 249 height 25
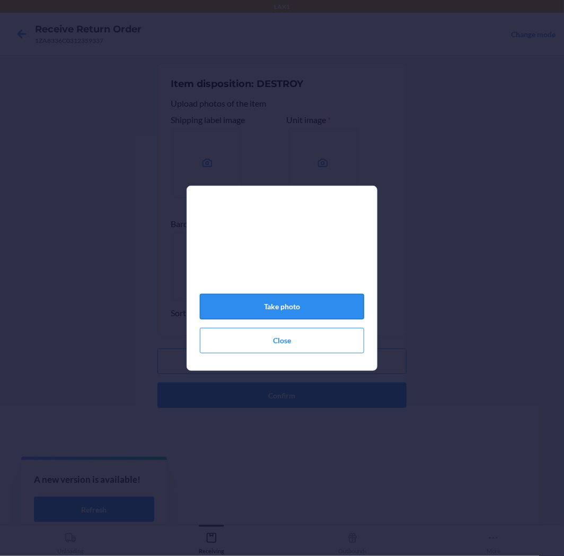
click at [294, 306] on button "Take photo" at bounding box center [282, 306] width 164 height 25
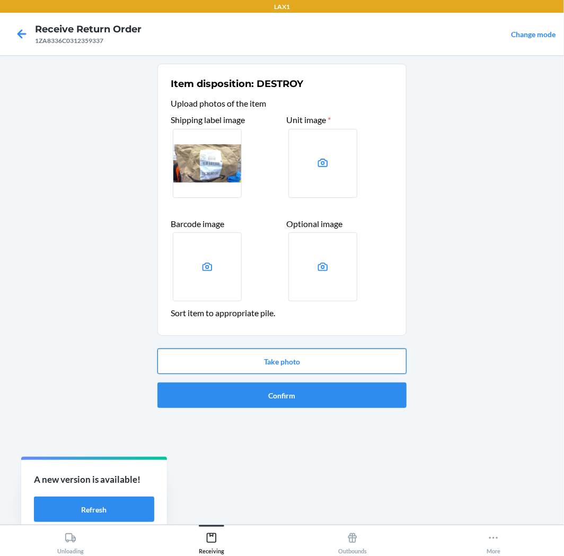
click at [290, 358] on button "Take photo" at bounding box center [282, 361] width 249 height 25
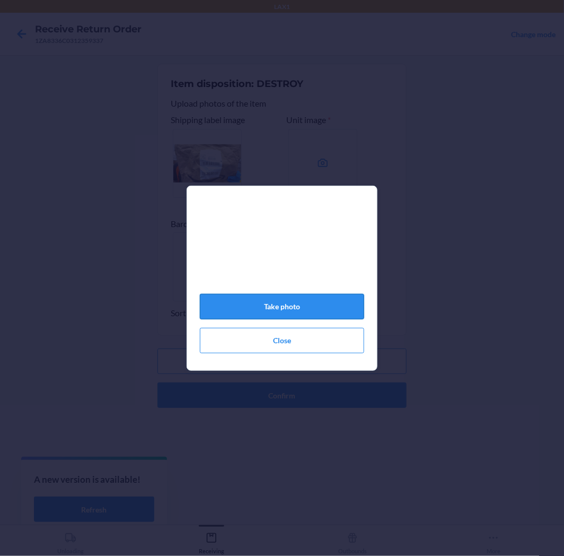
click at [295, 309] on button "Take photo" at bounding box center [282, 306] width 164 height 25
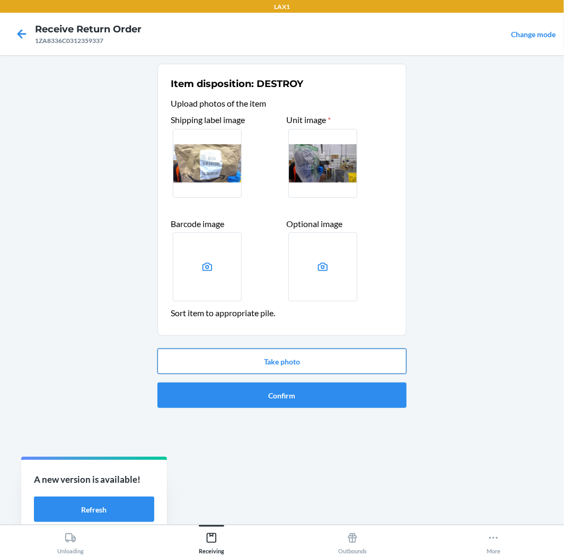
click at [303, 359] on button "Take photo" at bounding box center [282, 361] width 249 height 25
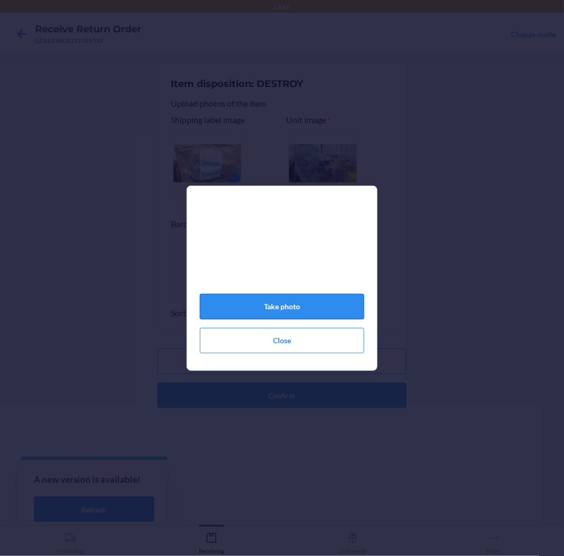
click at [263, 306] on button "Take photo" at bounding box center [282, 306] width 164 height 25
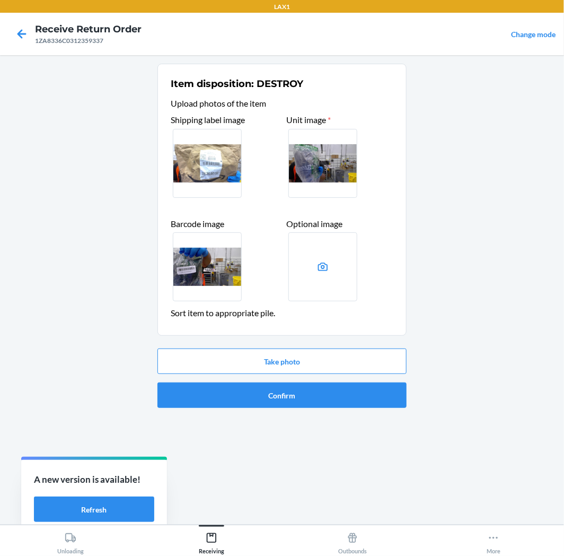
drag, startPoint x: 301, startPoint y: 426, endPoint x: 309, endPoint y: 410, distance: 17.6
click at [304, 420] on div "Item disposition: DESTROY Upload photos of the item Shipping label image Unit i…" at bounding box center [282, 290] width 249 height 453
click at [312, 393] on button "Confirm" at bounding box center [282, 394] width 249 height 25
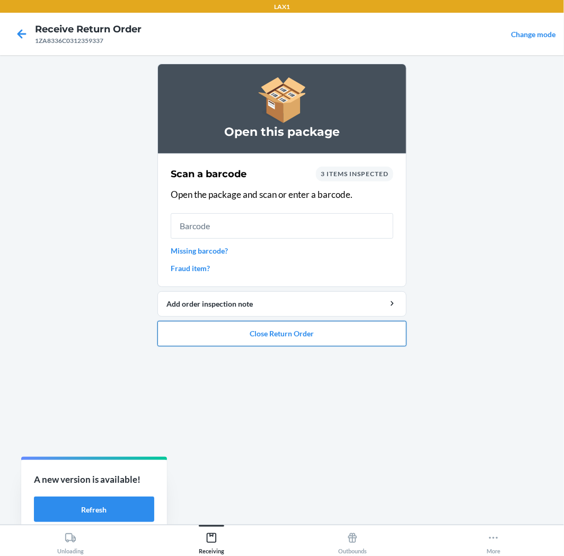
click at [294, 333] on button "Close Return Order" at bounding box center [282, 333] width 249 height 25
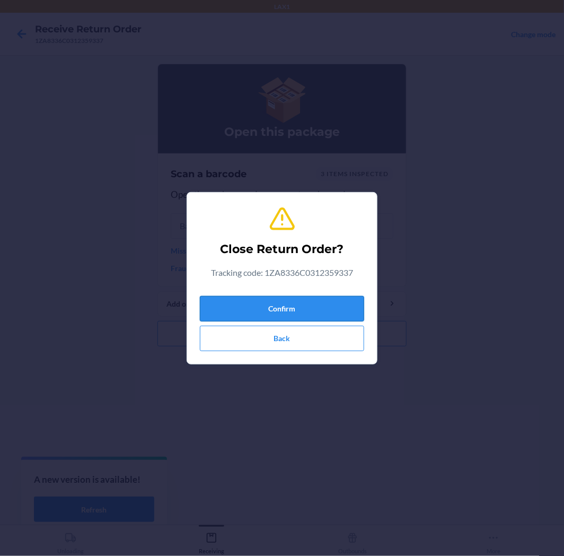
click at [285, 309] on button "Confirm" at bounding box center [282, 308] width 164 height 25
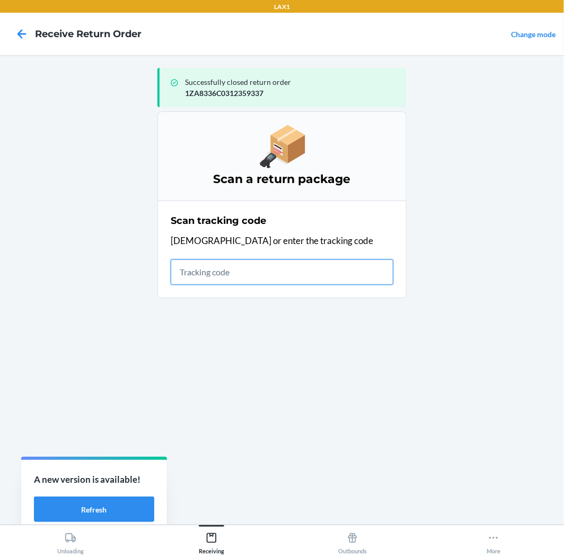
drag, startPoint x: 226, startPoint y: 262, endPoint x: 234, endPoint y: 262, distance: 8.5
click at [230, 262] on input "text" at bounding box center [282, 271] width 223 height 25
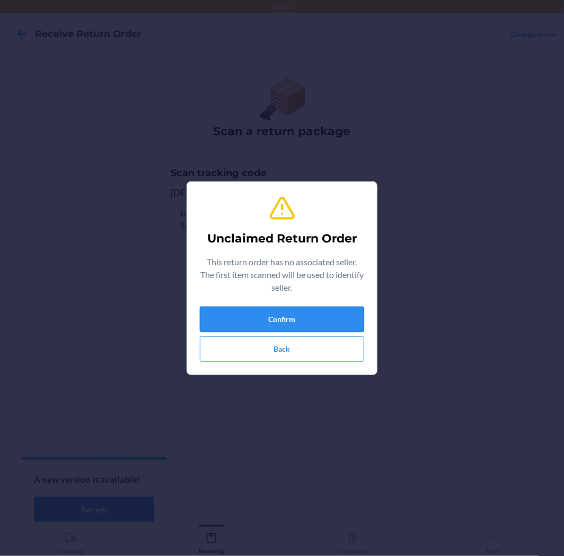
click at [301, 316] on button "Confirm" at bounding box center [282, 319] width 164 height 25
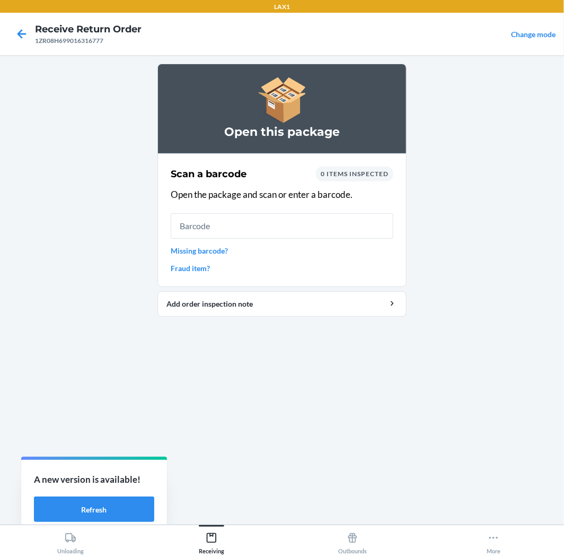
click at [218, 250] on link "Missing barcode?" at bounding box center [282, 250] width 223 height 11
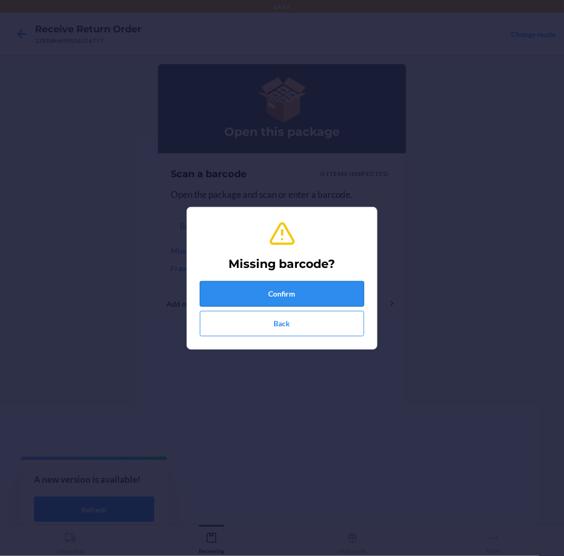
click at [306, 283] on button "Confirm" at bounding box center [282, 293] width 164 height 25
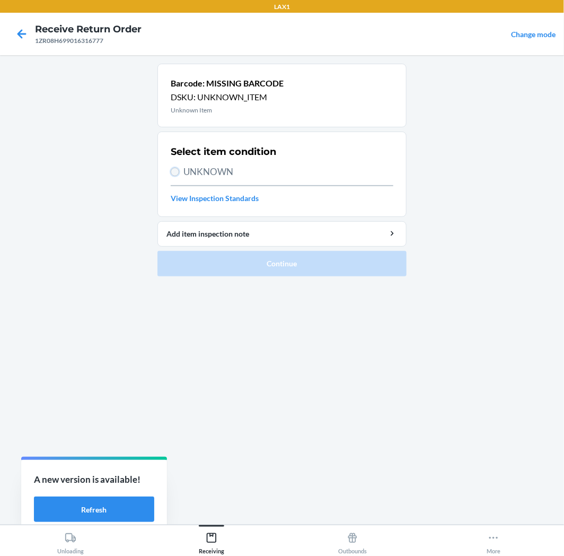
click at [173, 172] on input "UNKNOWN" at bounding box center [175, 172] width 8 height 8
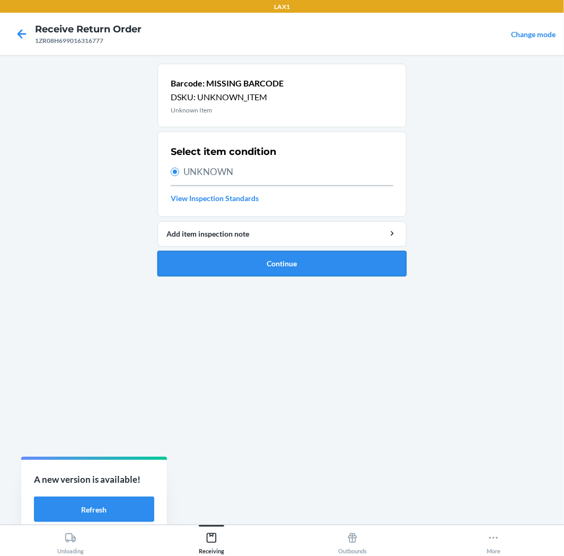
click at [276, 265] on button "Continue" at bounding box center [282, 263] width 249 height 25
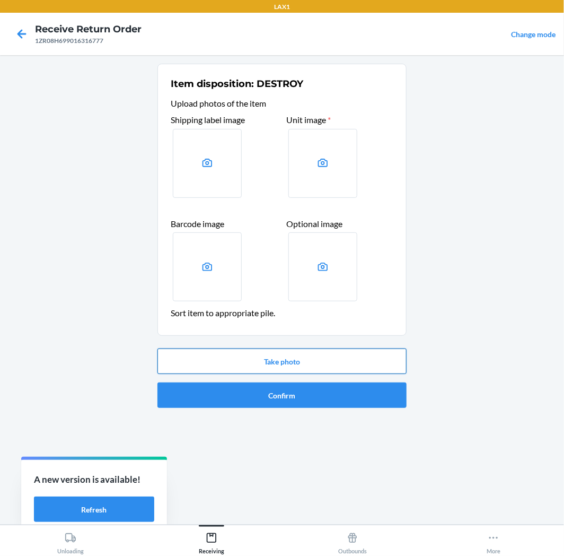
click at [273, 357] on button "Take photo" at bounding box center [282, 361] width 249 height 25
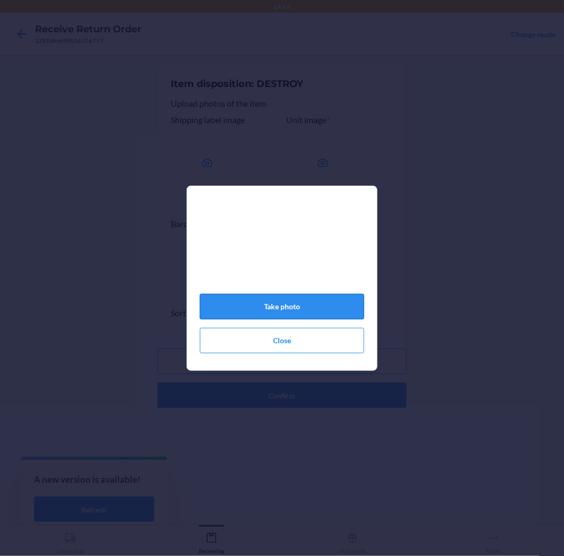
click at [286, 305] on button "Take photo" at bounding box center [282, 306] width 164 height 25
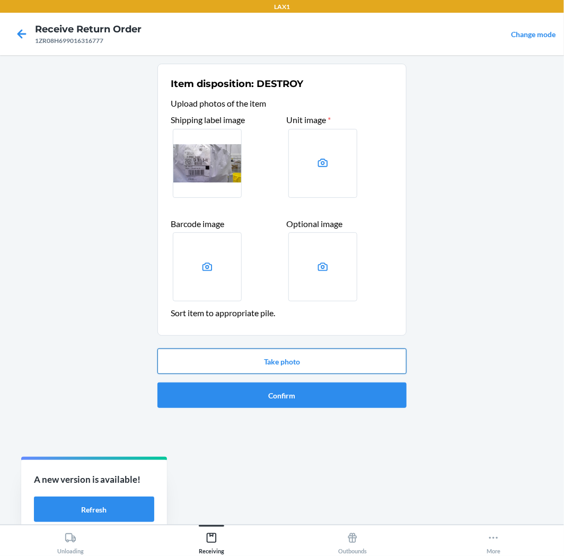
click at [325, 354] on button "Take photo" at bounding box center [282, 361] width 249 height 25
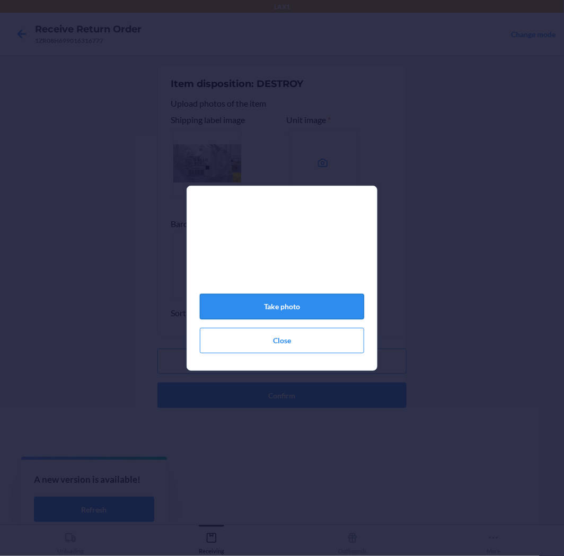
click at [313, 304] on button "Take photo" at bounding box center [282, 306] width 164 height 25
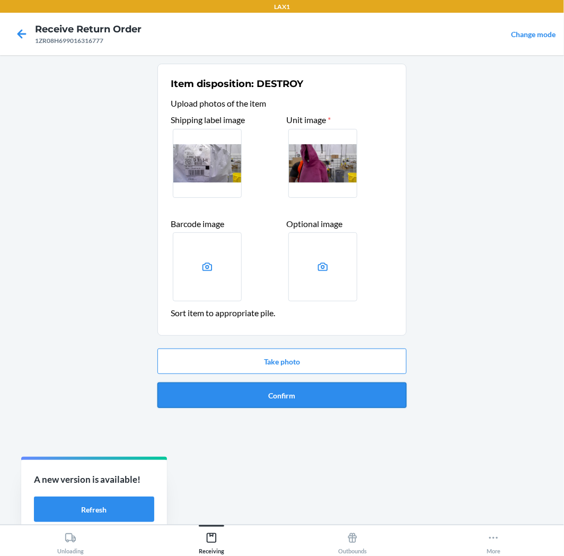
drag, startPoint x: 276, startPoint y: 398, endPoint x: 315, endPoint y: 393, distance: 38.6
click at [280, 399] on button "Confirm" at bounding box center [282, 394] width 249 height 25
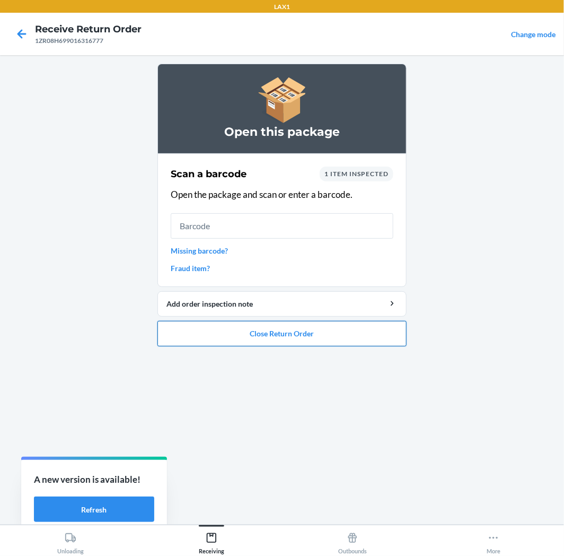
click at [287, 327] on button "Close Return Order" at bounding box center [282, 333] width 249 height 25
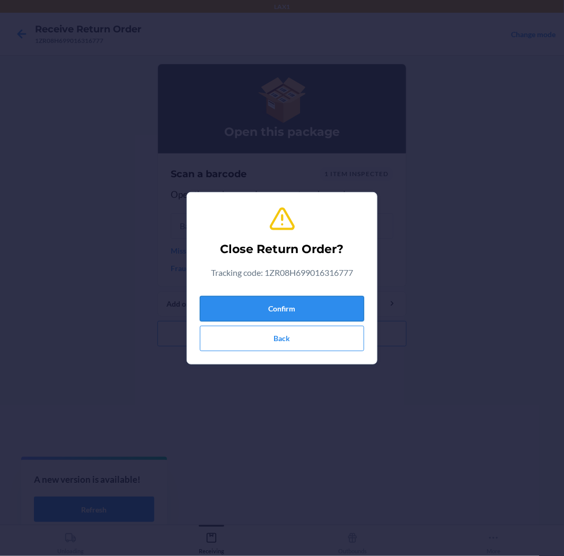
click at [290, 299] on div "Confirm Back" at bounding box center [282, 321] width 164 height 59
click at [290, 305] on button "Confirm" at bounding box center [282, 308] width 164 height 25
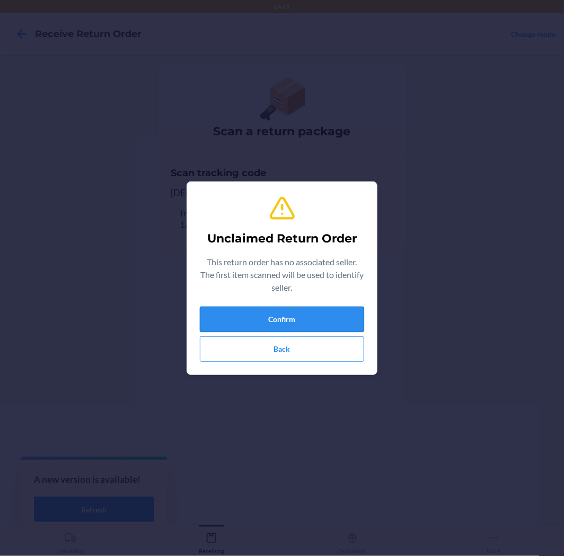
click at [311, 310] on button "Confirm" at bounding box center [282, 319] width 164 height 25
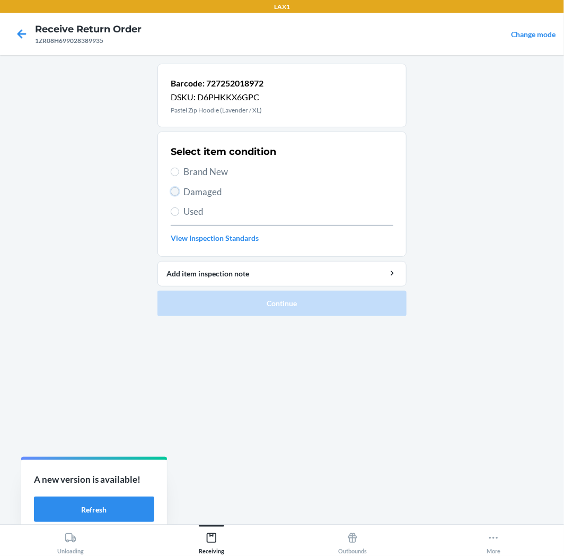
click at [173, 195] on input "Damaged" at bounding box center [175, 191] width 8 height 8
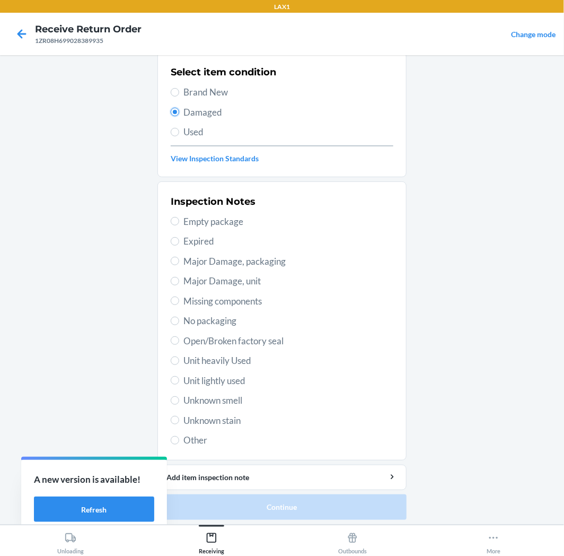
scroll to position [82, 0]
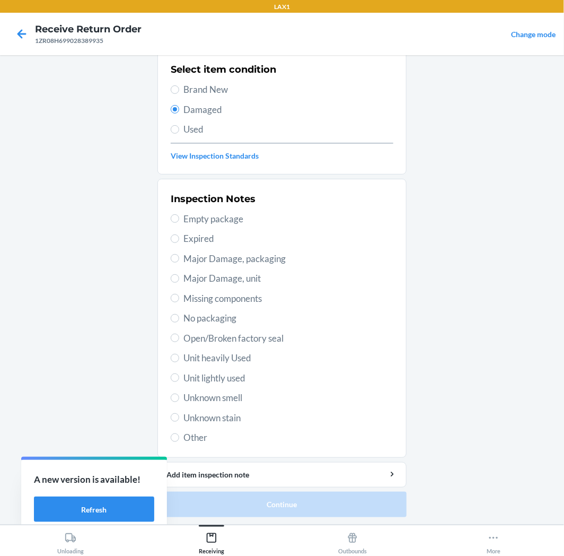
click at [184, 363] on span "Unit heavily Used" at bounding box center [289, 358] width 210 height 14
click at [179, 362] on input "Unit heavily Used" at bounding box center [175, 358] width 8 height 8
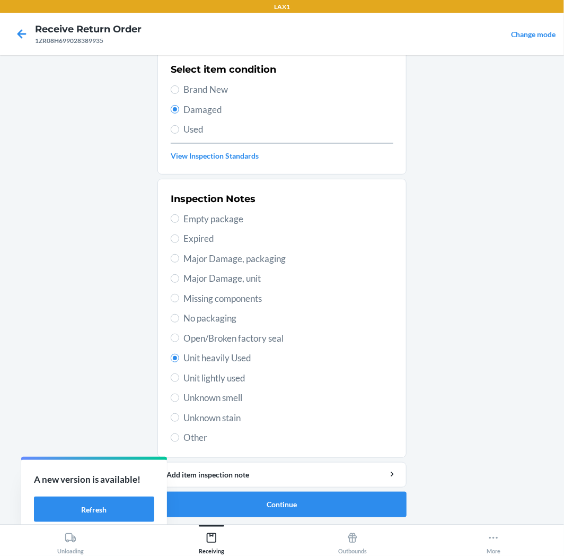
click at [186, 385] on div "Inspection Notes Empty package Expired Major Damage, packaging Major Damage, un…" at bounding box center [282, 318] width 223 height 259
click at [277, 500] on button "Continue" at bounding box center [282, 504] width 249 height 25
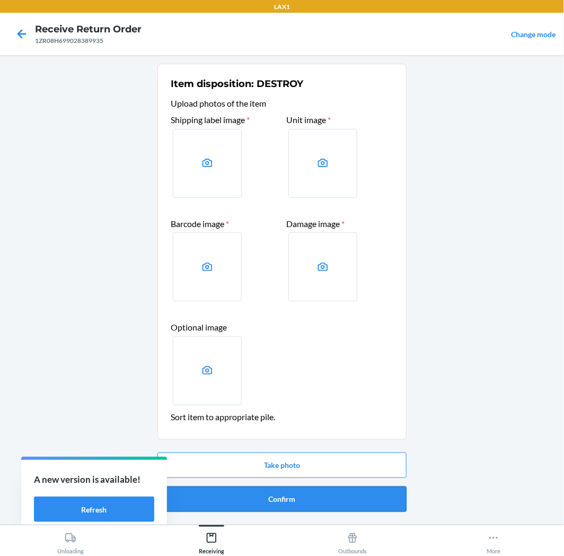
click at [290, 493] on button "Confirm" at bounding box center [282, 498] width 249 height 25
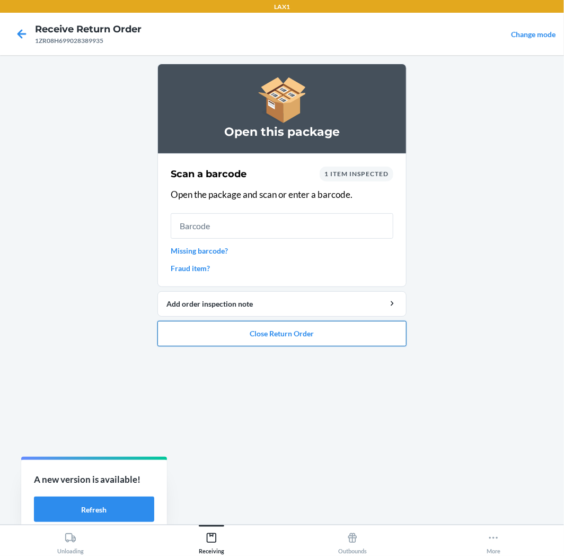
click at [311, 333] on button "Close Return Order" at bounding box center [282, 333] width 249 height 25
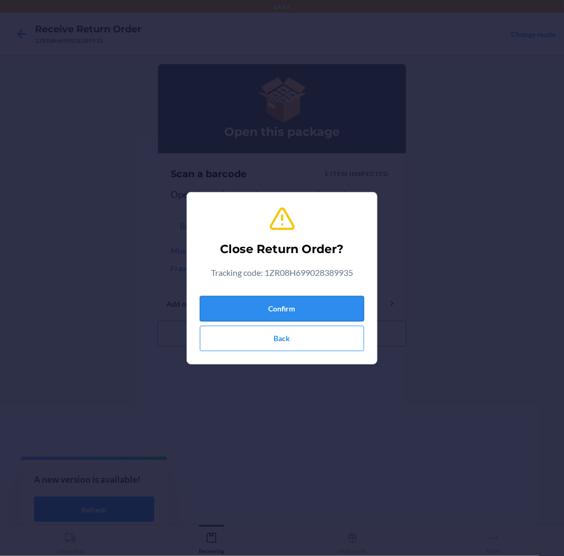
click at [331, 298] on button "Confirm" at bounding box center [282, 308] width 164 height 25
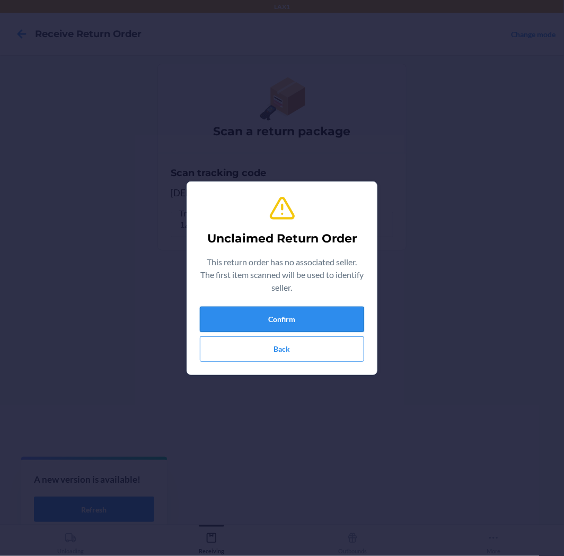
click at [313, 312] on button "Confirm" at bounding box center [282, 319] width 164 height 25
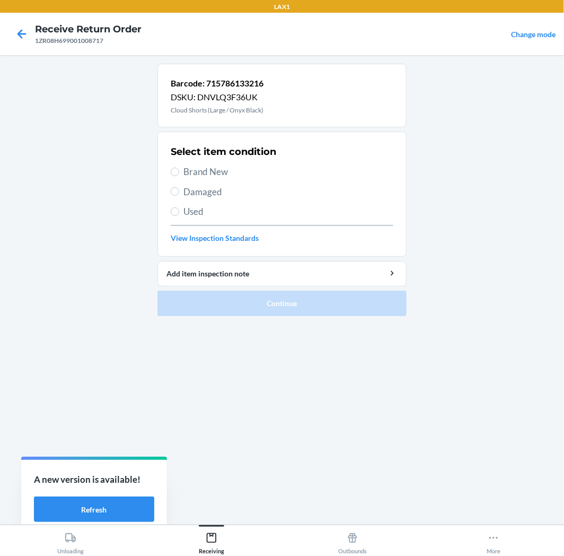
click at [184, 206] on span "Used" at bounding box center [289, 212] width 210 height 14
click at [179, 207] on input "Used" at bounding box center [175, 211] width 8 height 8
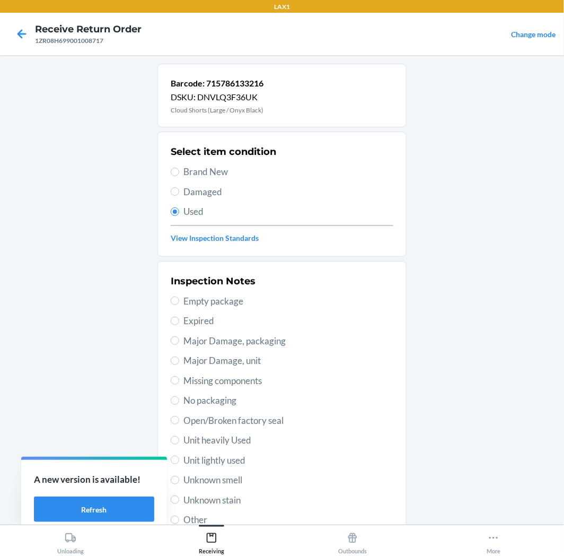
click at [225, 460] on span "Unit lightly used" at bounding box center [289, 461] width 210 height 14
click at [179, 460] on input "Unit lightly used" at bounding box center [175, 460] width 8 height 8
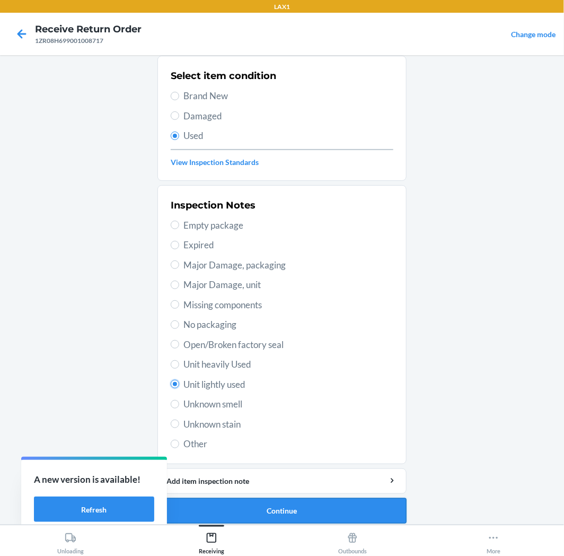
scroll to position [82, 0]
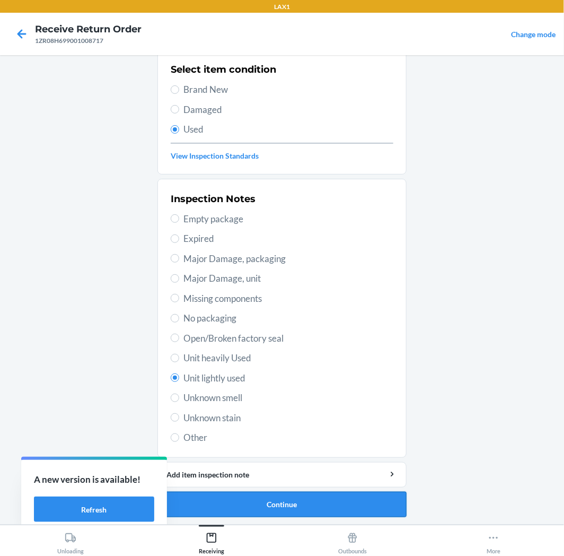
click at [238, 503] on button "Continue" at bounding box center [282, 504] width 249 height 25
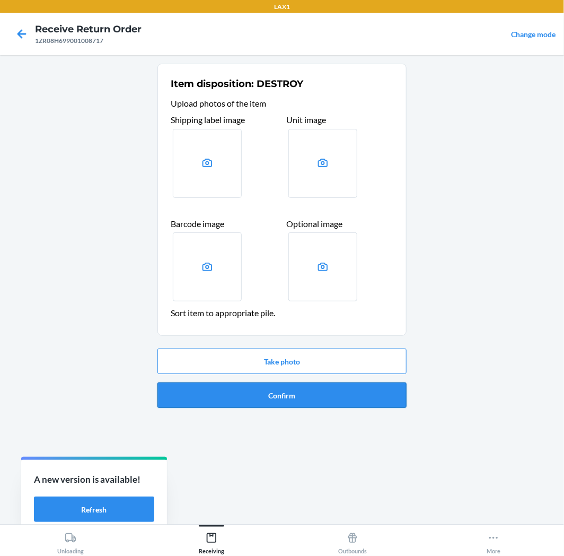
click at [290, 395] on button "Confirm" at bounding box center [282, 394] width 249 height 25
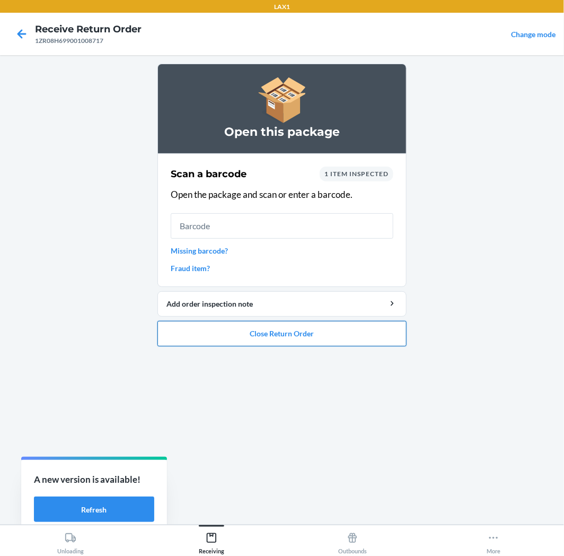
click at [297, 332] on button "Close Return Order" at bounding box center [282, 333] width 249 height 25
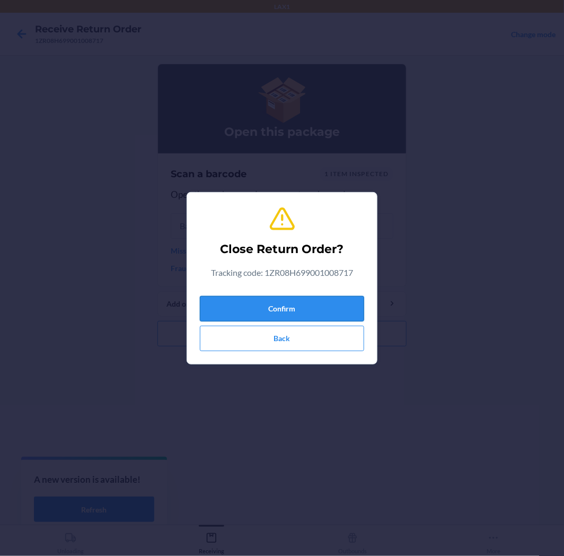
click at [315, 303] on button "Confirm" at bounding box center [282, 308] width 164 height 25
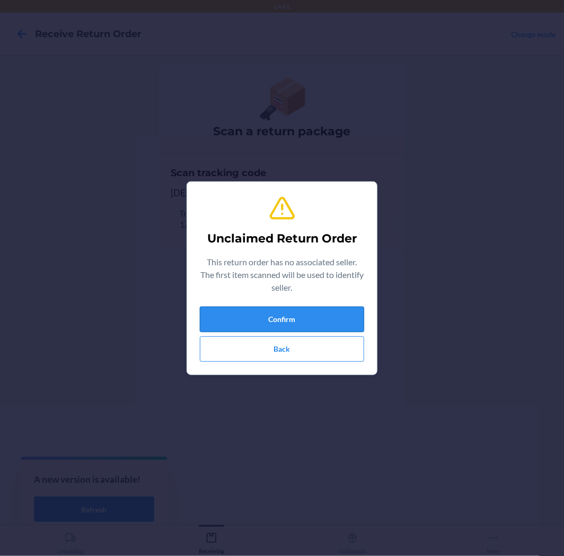
click at [298, 315] on button "Confirm" at bounding box center [282, 319] width 164 height 25
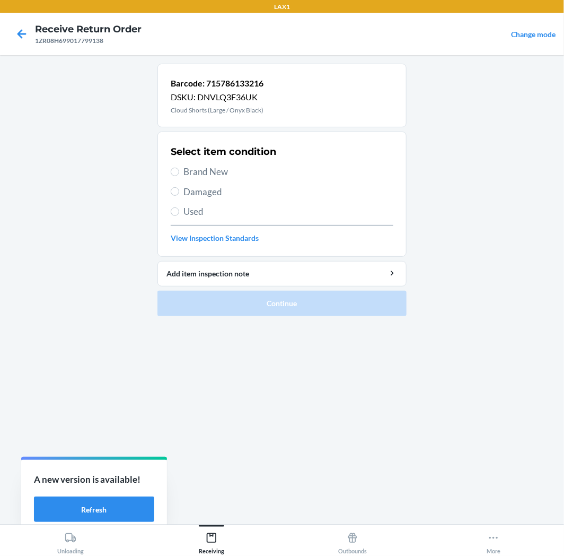
click at [181, 210] on label "Used" at bounding box center [282, 212] width 223 height 14
click at [179, 210] on input "Used" at bounding box center [175, 211] width 8 height 8
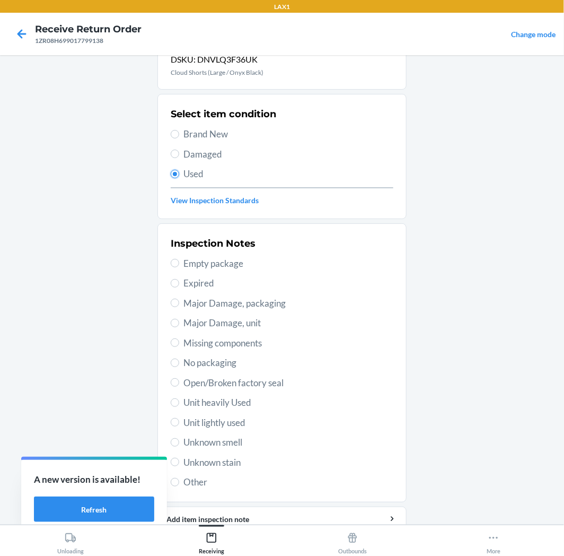
scroll to position [59, 0]
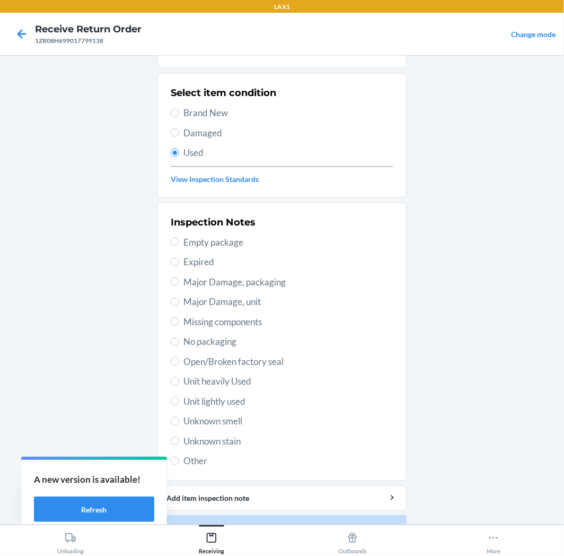
click at [206, 399] on span "Unit lightly used" at bounding box center [289, 402] width 210 height 14
click at [179, 399] on input "Unit lightly used" at bounding box center [175, 401] width 8 height 8
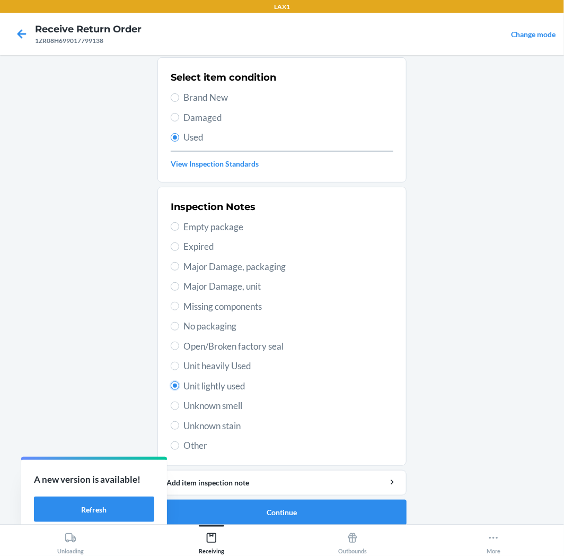
scroll to position [82, 0]
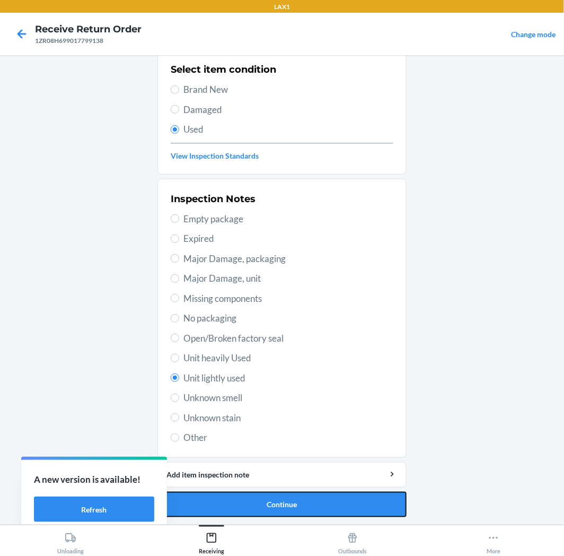
click at [289, 501] on button "Continue" at bounding box center [282, 504] width 249 height 25
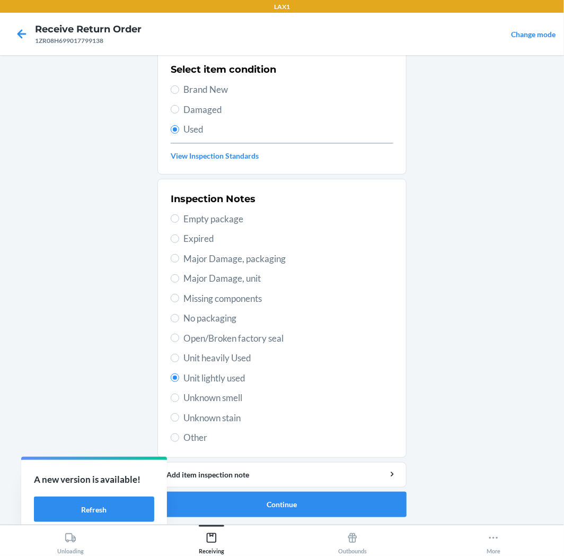
scroll to position [0, 0]
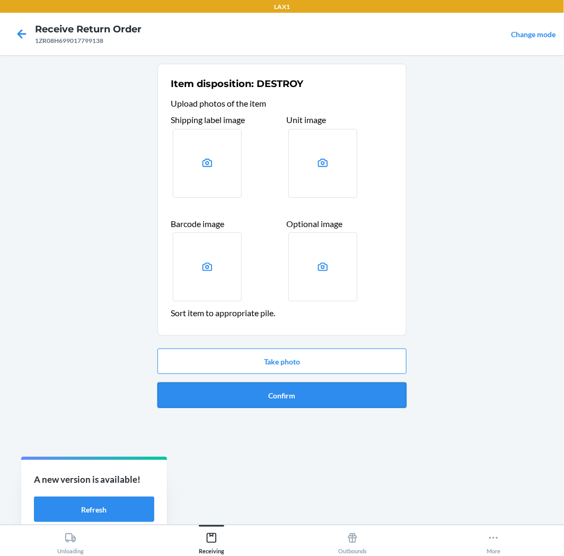
click at [311, 395] on button "Confirm" at bounding box center [282, 394] width 249 height 25
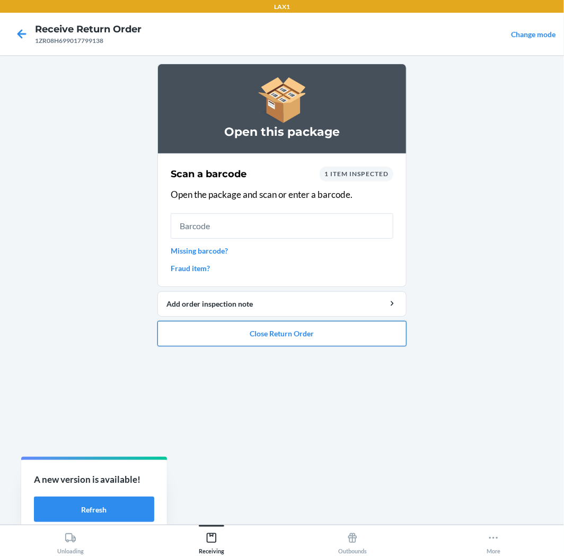
click at [288, 331] on button "Close Return Order" at bounding box center [282, 333] width 249 height 25
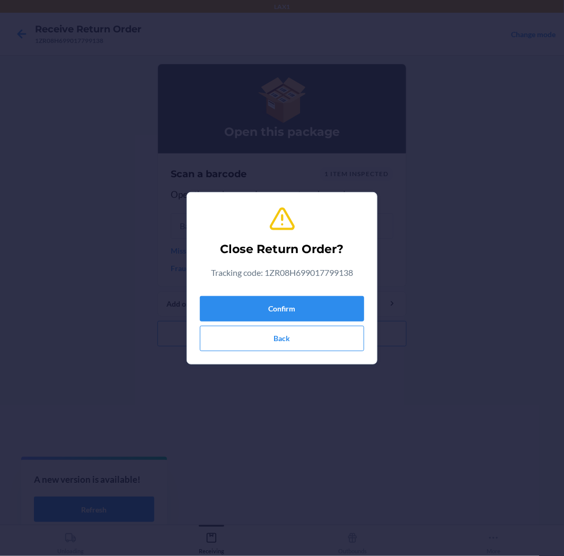
click at [295, 293] on div "Confirm Back" at bounding box center [282, 321] width 164 height 59
click at [294, 308] on button "Confirm" at bounding box center [282, 308] width 164 height 25
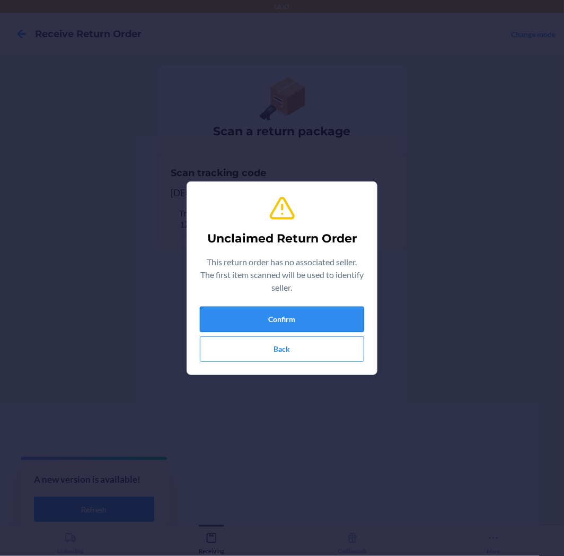
click at [273, 315] on button "Confirm" at bounding box center [282, 319] width 164 height 25
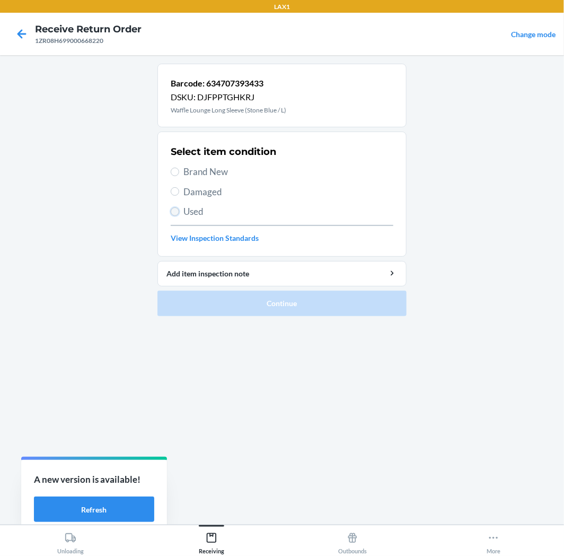
click at [175, 211] on input "Used" at bounding box center [175, 211] width 8 height 8
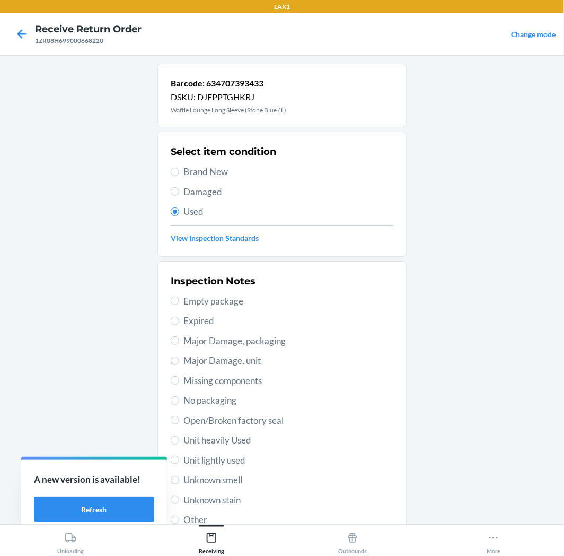
click at [220, 458] on span "Unit lightly used" at bounding box center [289, 461] width 210 height 14
click at [179, 458] on input "Unit lightly used" at bounding box center [175, 460] width 8 height 8
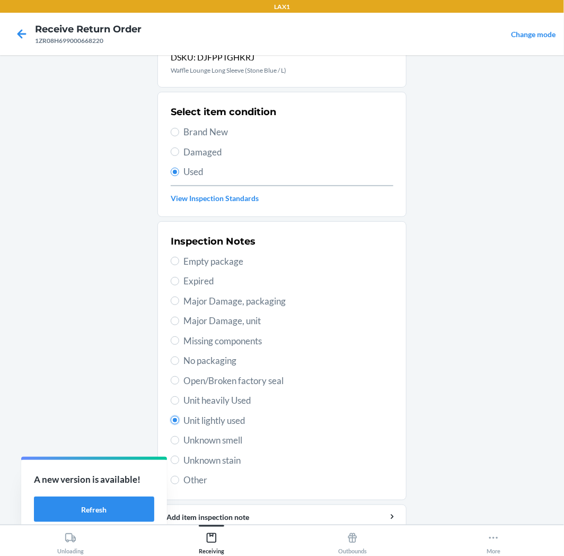
scroll to position [82, 0]
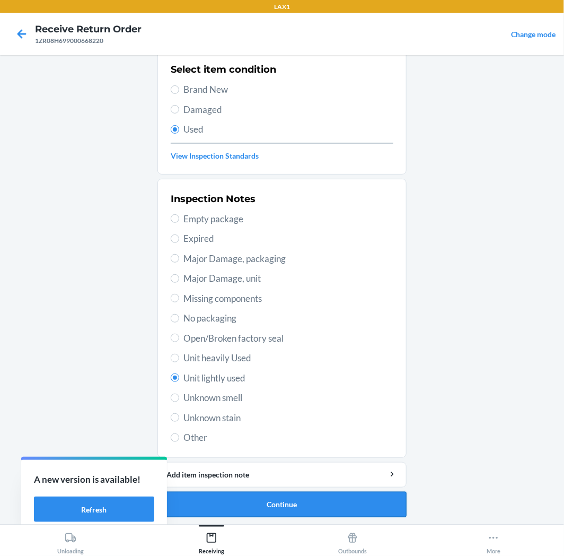
click at [250, 502] on button "Continue" at bounding box center [282, 504] width 249 height 25
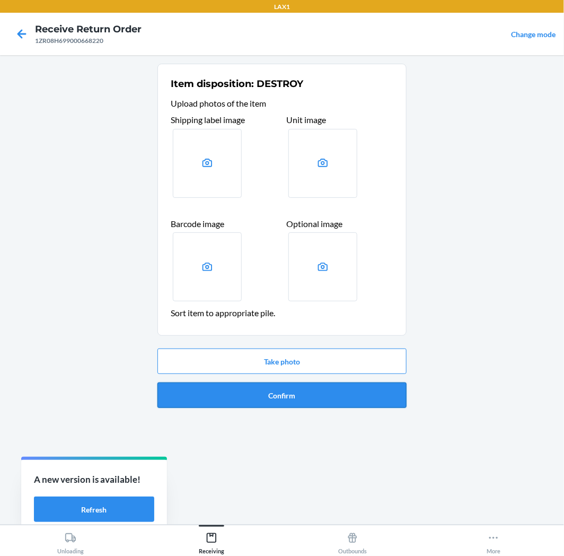
click at [311, 393] on button "Confirm" at bounding box center [282, 394] width 249 height 25
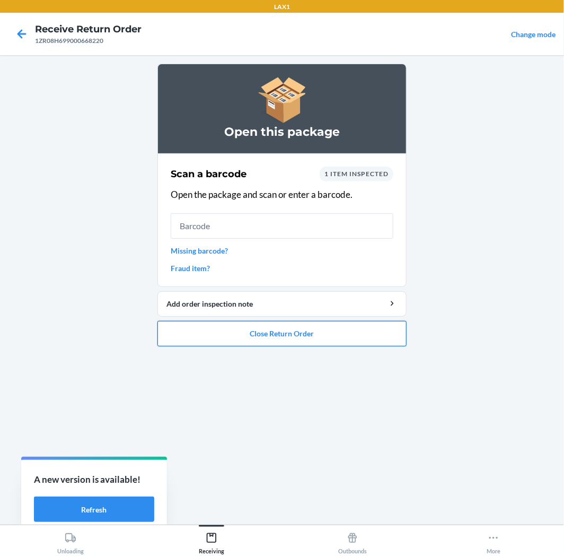
click at [378, 335] on button "Close Return Order" at bounding box center [282, 333] width 249 height 25
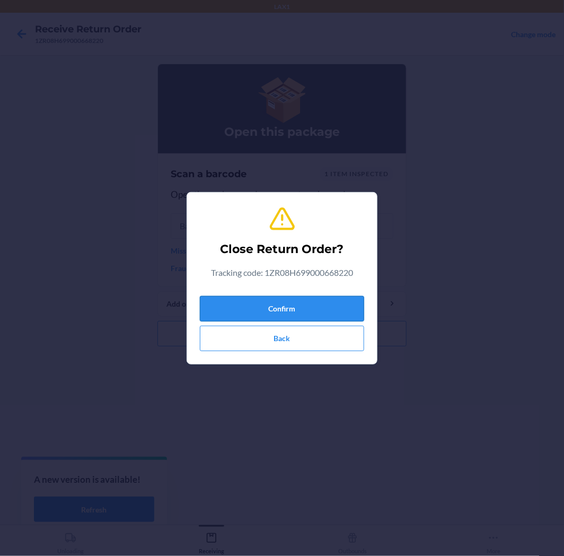
click at [326, 306] on button "Confirm" at bounding box center [282, 308] width 164 height 25
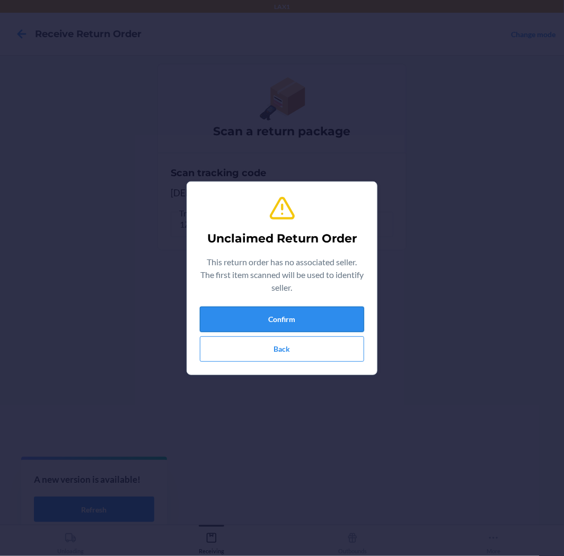
click at [295, 317] on button "Confirm" at bounding box center [282, 319] width 164 height 25
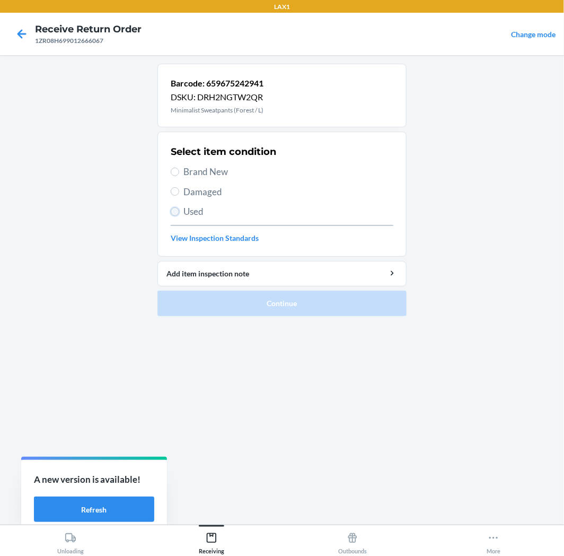
click at [177, 213] on input "Used" at bounding box center [175, 211] width 8 height 8
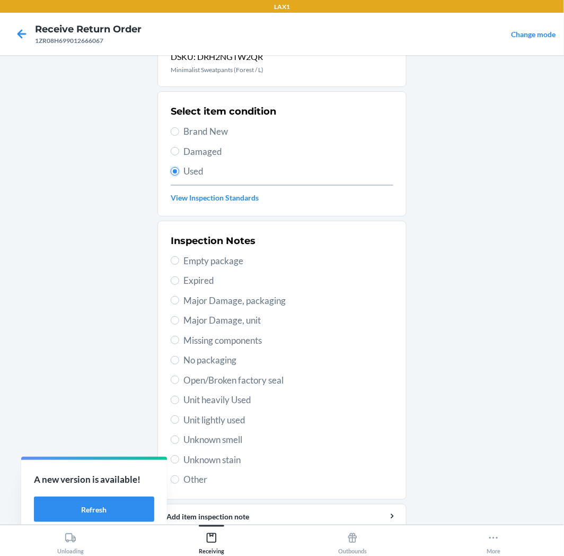
scroll to position [82, 0]
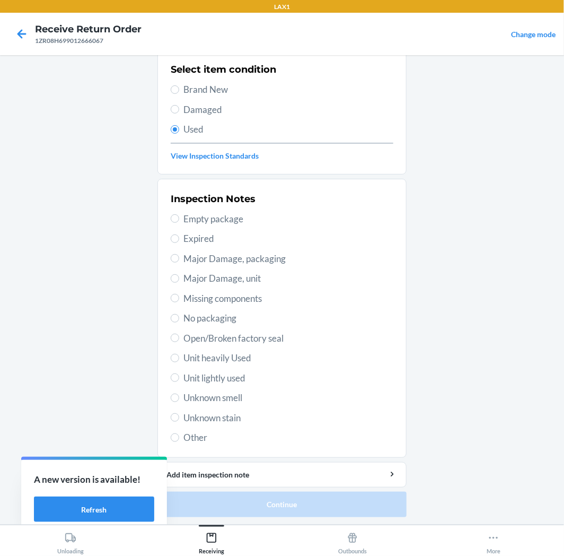
click at [218, 375] on span "Unit lightly used" at bounding box center [289, 378] width 210 height 14
click at [179, 375] on input "Unit lightly used" at bounding box center [175, 377] width 8 height 8
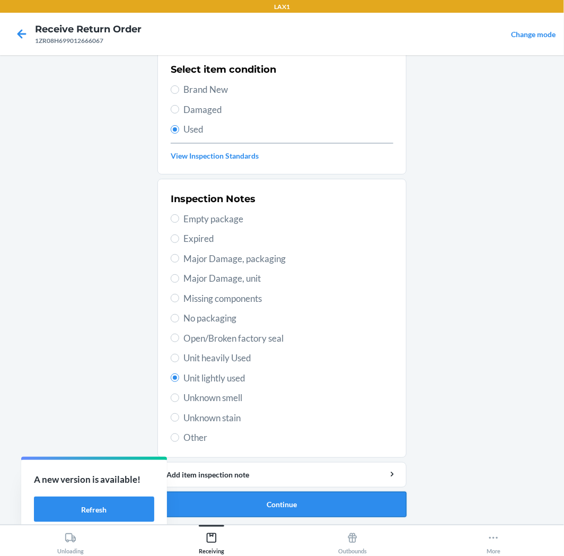
click at [280, 503] on button "Continue" at bounding box center [282, 504] width 249 height 25
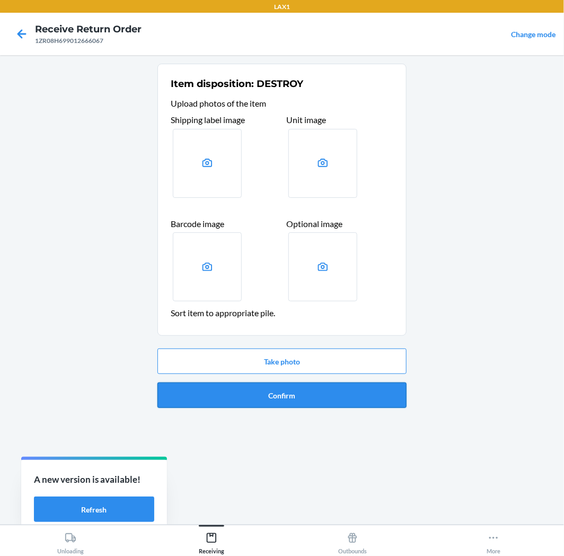
click at [295, 395] on button "Confirm" at bounding box center [282, 394] width 249 height 25
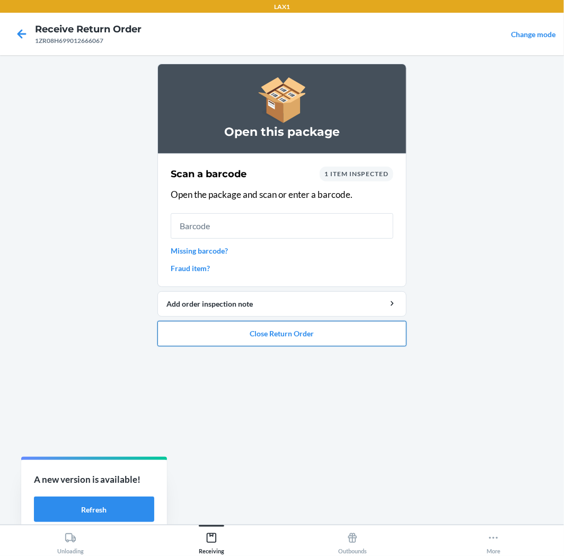
click at [279, 329] on button "Close Return Order" at bounding box center [282, 333] width 249 height 25
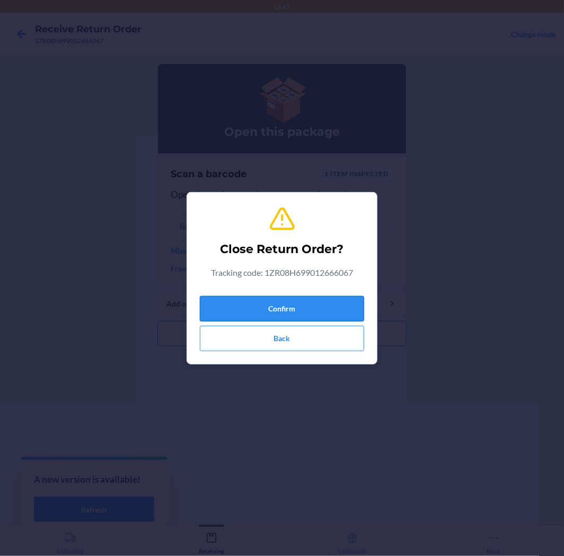
click at [289, 299] on button "Confirm" at bounding box center [282, 308] width 164 height 25
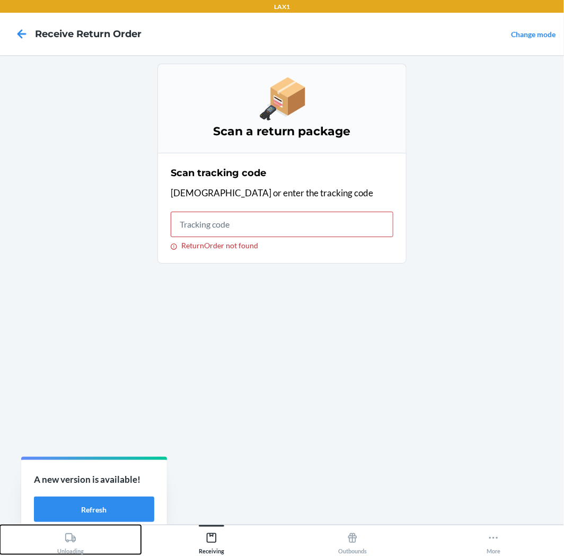
click at [72, 532] on div "Unloading" at bounding box center [70, 541] width 27 height 27
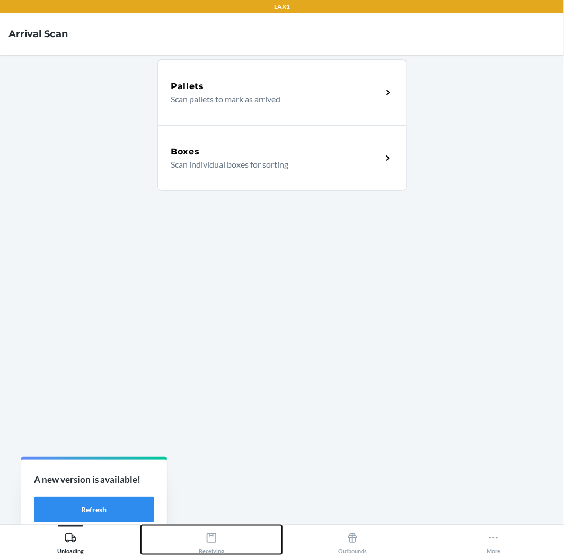
click at [222, 535] on div "Receiving" at bounding box center [211, 541] width 25 height 27
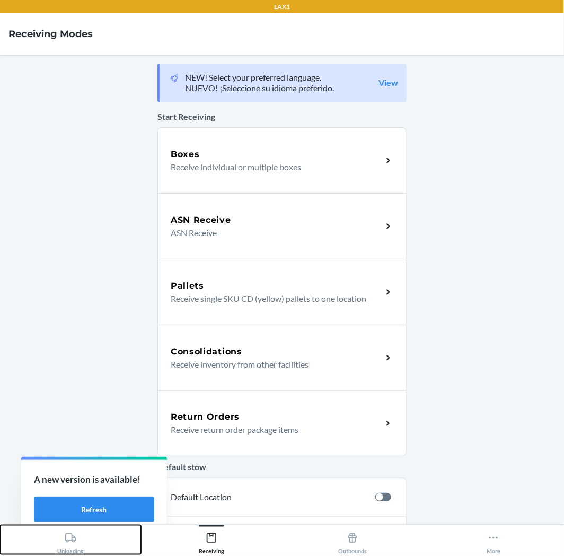
click at [77, 540] on div "Unloading" at bounding box center [70, 541] width 27 height 27
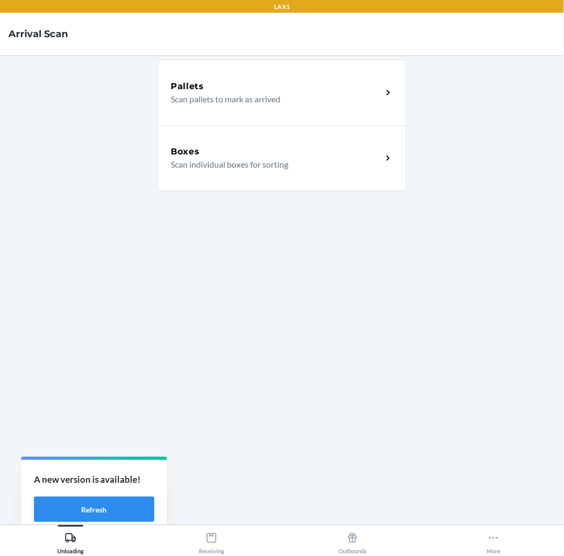
click at [288, 149] on div "Boxes" at bounding box center [277, 151] width 212 height 13
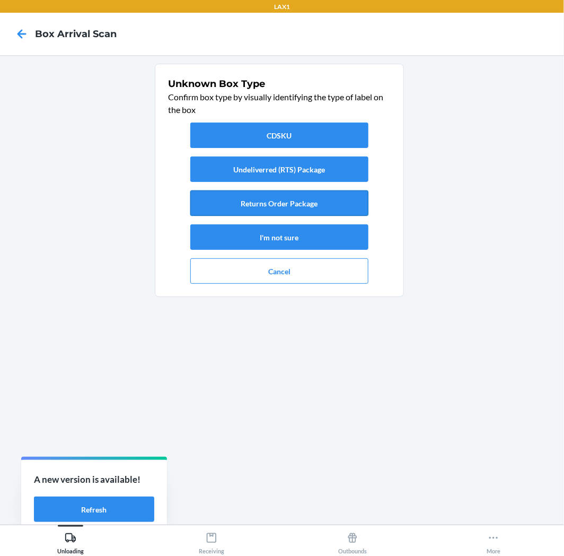
click at [277, 202] on button "Returns Order Package" at bounding box center [279, 202] width 178 height 25
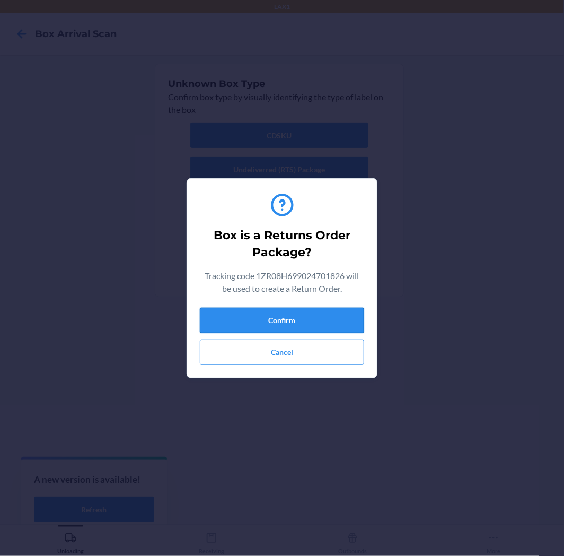
click at [311, 319] on button "Confirm" at bounding box center [282, 320] width 164 height 25
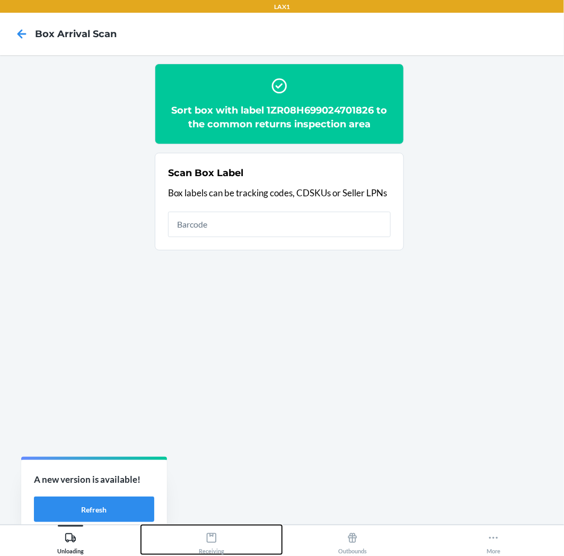
click at [213, 532] on div "Receiving" at bounding box center [211, 541] width 25 height 27
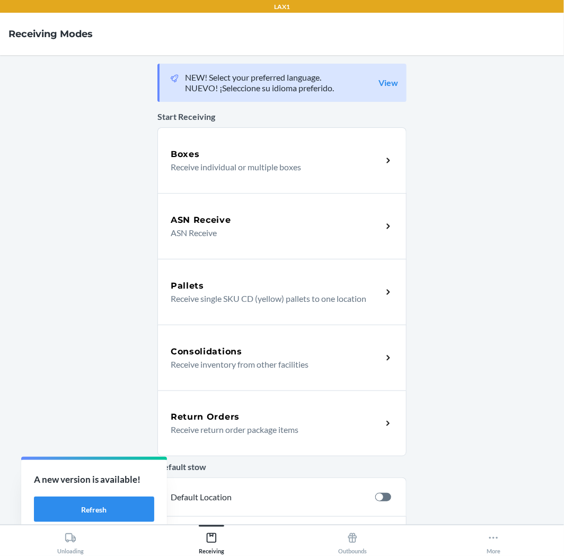
click at [242, 423] on p "Receive return order package items" at bounding box center [272, 429] width 203 height 13
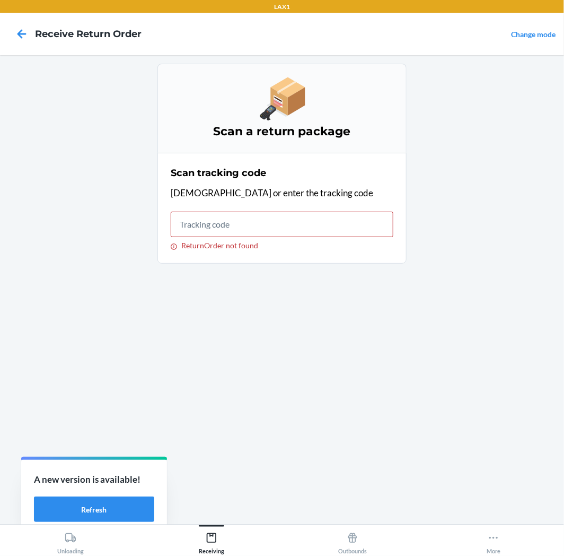
click at [17, 24] on div at bounding box center [21, 34] width 27 height 27
click at [25, 36] on icon at bounding box center [22, 34] width 18 height 18
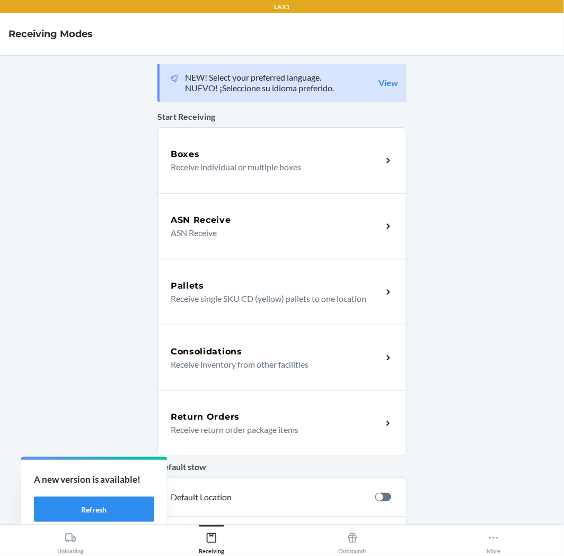
click at [236, 403] on div "Return Orders Receive return order package items" at bounding box center [282, 423] width 249 height 66
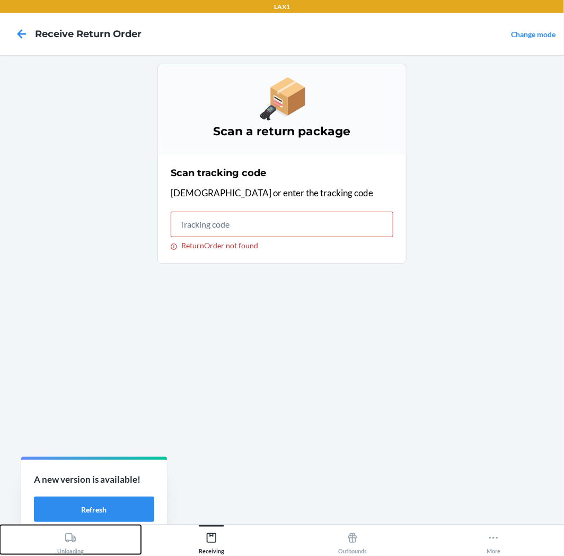
click at [66, 534] on icon at bounding box center [70, 537] width 11 height 9
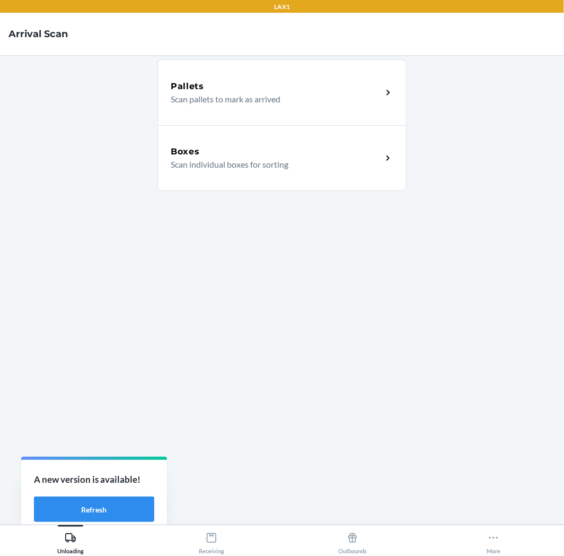
click at [353, 156] on div "Boxes" at bounding box center [277, 151] width 212 height 13
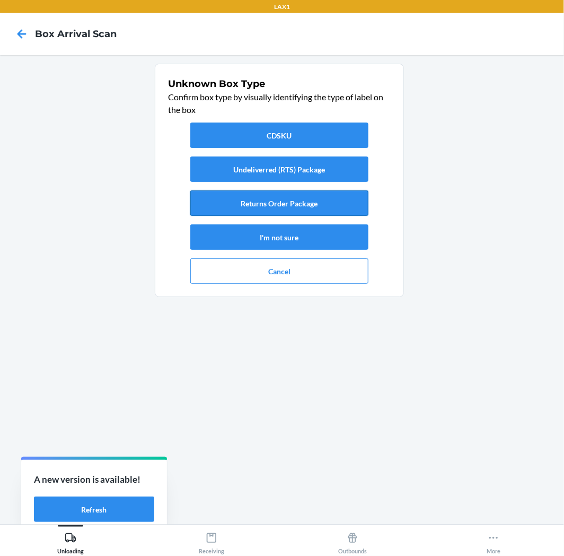
click at [290, 198] on button "Returns Order Package" at bounding box center [279, 202] width 178 height 25
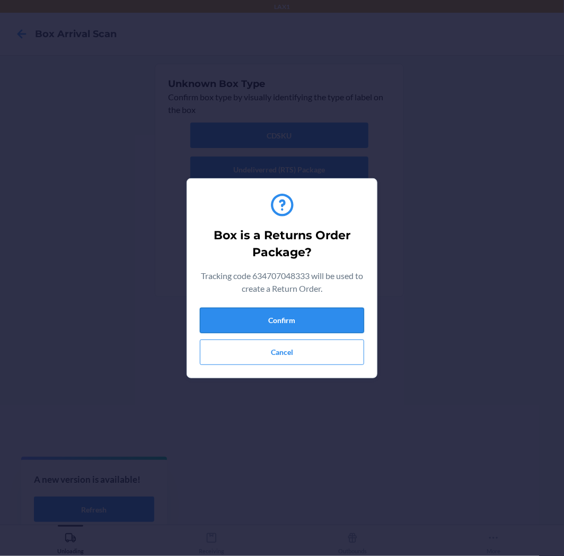
click at [299, 319] on button "Confirm" at bounding box center [282, 320] width 164 height 25
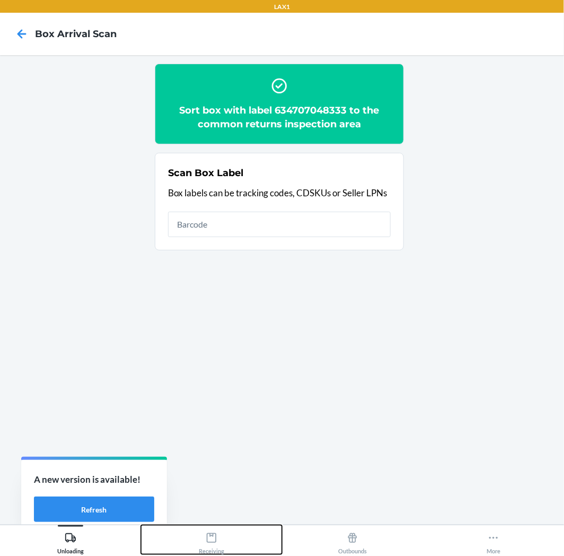
click at [218, 538] on icon at bounding box center [212, 538] width 12 height 12
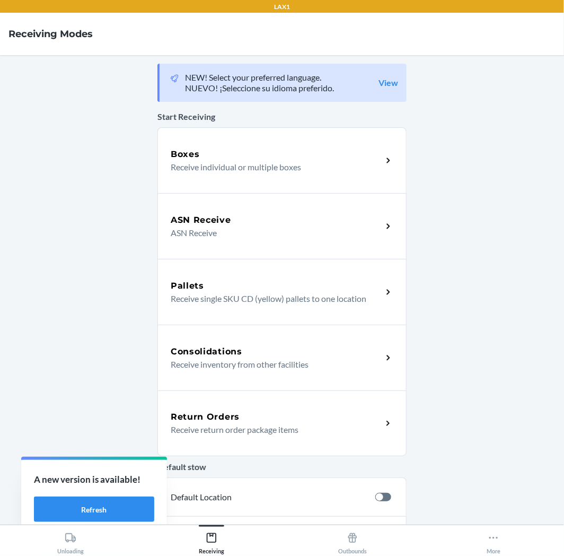
click at [245, 397] on div "Return Orders Receive return order package items" at bounding box center [282, 423] width 249 height 66
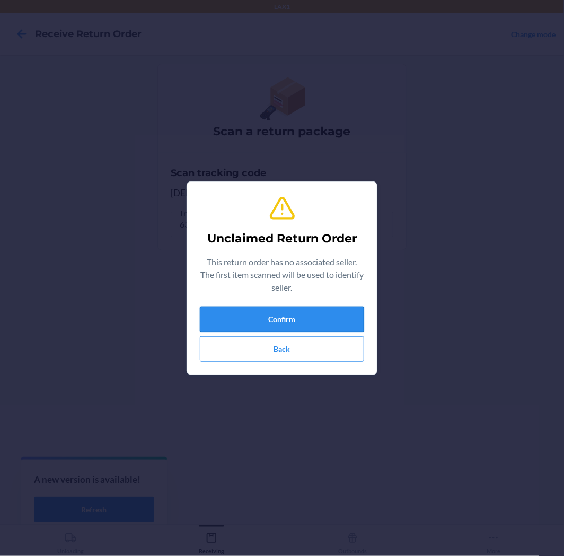
click at [260, 321] on button "Confirm" at bounding box center [282, 319] width 164 height 25
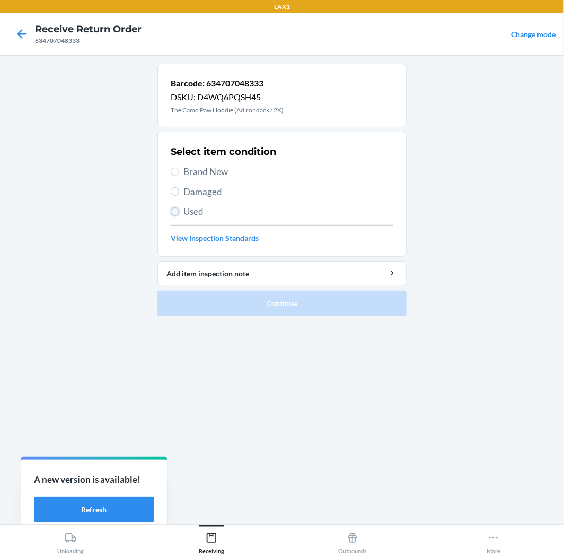
click at [173, 210] on input "Used" at bounding box center [175, 211] width 8 height 8
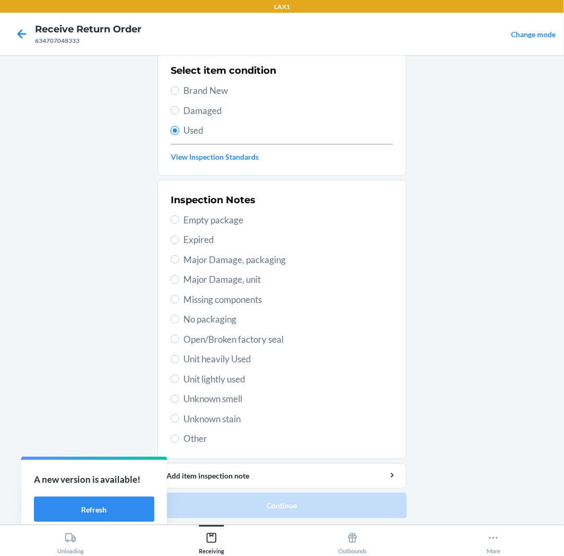
scroll to position [82, 0]
click at [201, 373] on span "Unit lightly used" at bounding box center [289, 378] width 210 height 14
click at [179, 373] on input "Unit lightly used" at bounding box center [175, 377] width 8 height 8
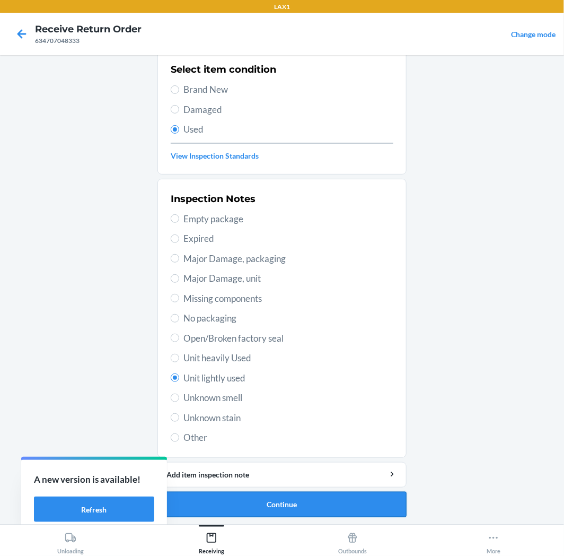
click at [269, 505] on button "Continue" at bounding box center [282, 504] width 249 height 25
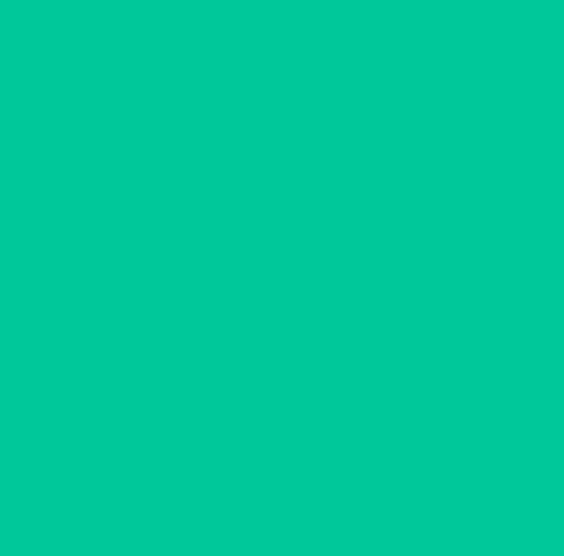
scroll to position [0, 0]
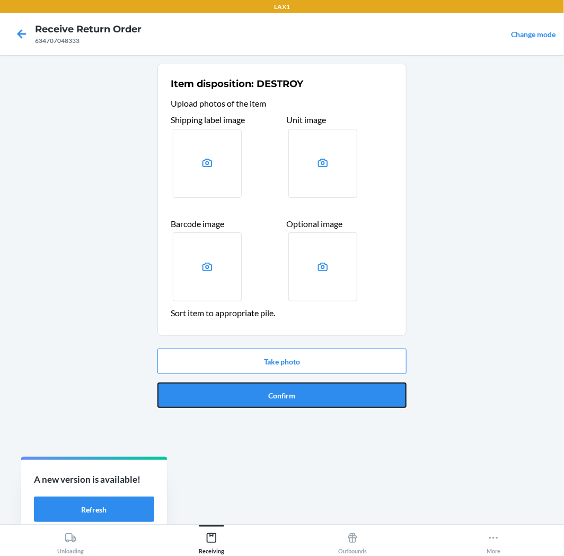
drag, startPoint x: 255, startPoint y: 383, endPoint x: 258, endPoint y: 390, distance: 8.3
click at [256, 384] on button "Confirm" at bounding box center [282, 394] width 249 height 25
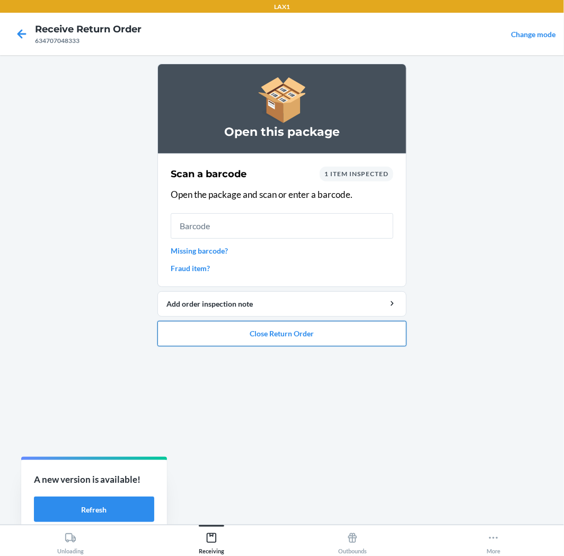
click at [300, 333] on button "Close Return Order" at bounding box center [282, 333] width 249 height 25
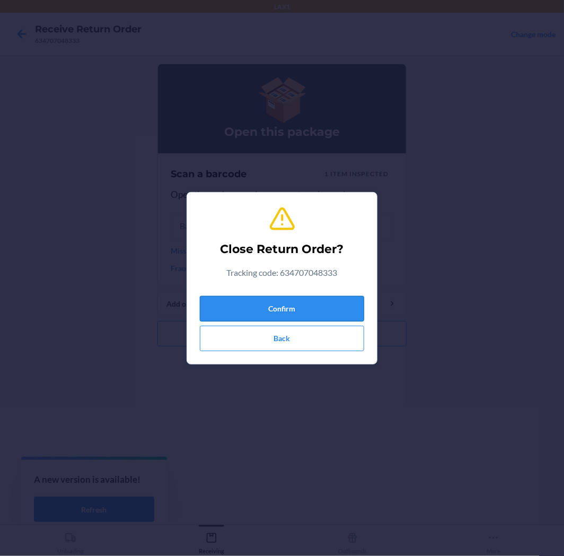
click at [300, 303] on button "Confirm" at bounding box center [282, 308] width 164 height 25
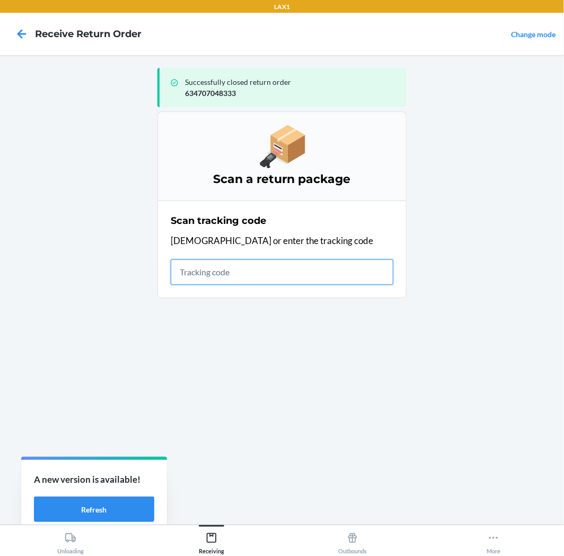
click at [193, 277] on input "text" at bounding box center [282, 271] width 223 height 25
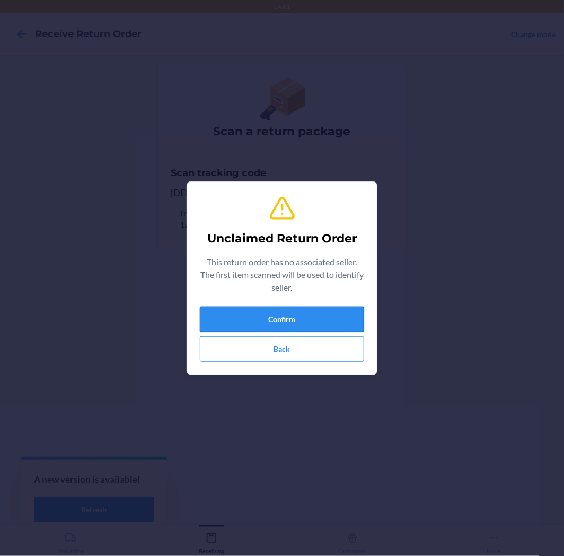
click at [333, 315] on button "Confirm" at bounding box center [282, 319] width 164 height 25
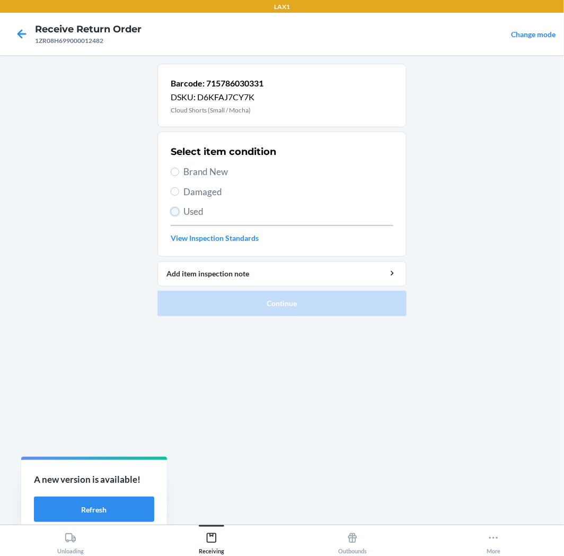
click at [173, 210] on input "Used" at bounding box center [175, 211] width 8 height 8
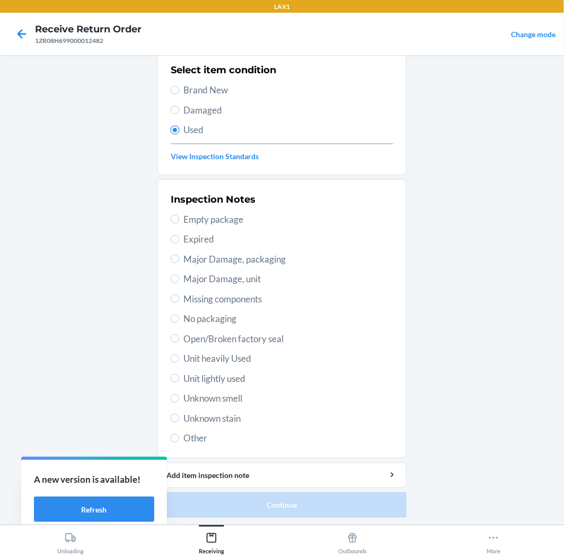
scroll to position [82, 0]
click at [210, 373] on span "Unit lightly used" at bounding box center [289, 378] width 210 height 14
click at [179, 373] on input "Unit lightly used" at bounding box center [175, 377] width 8 height 8
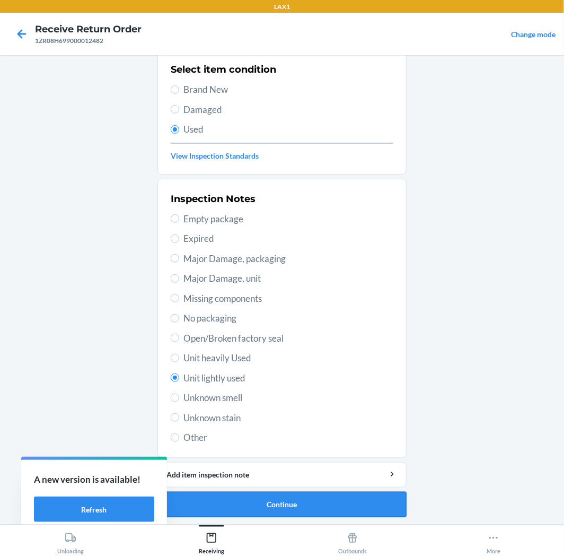
click at [314, 501] on button "Continue" at bounding box center [282, 504] width 249 height 25
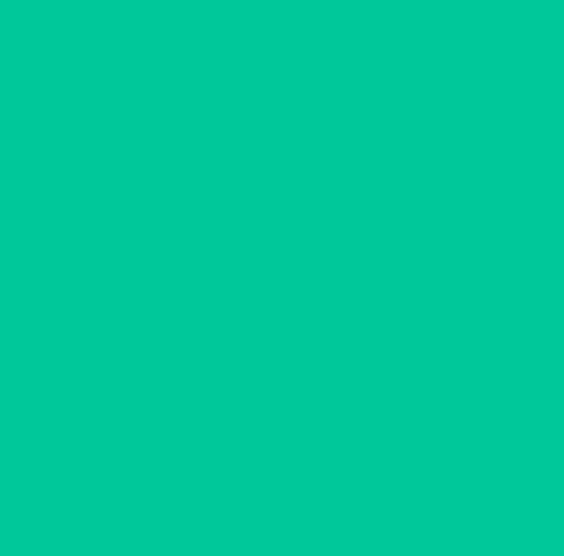
scroll to position [0, 0]
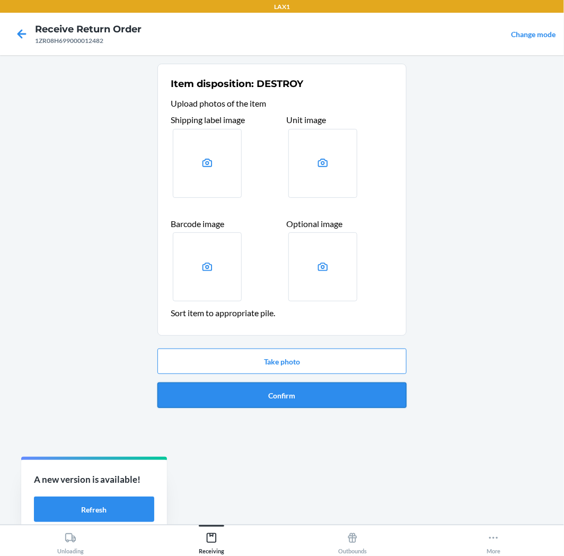
click at [296, 392] on button "Confirm" at bounding box center [282, 394] width 249 height 25
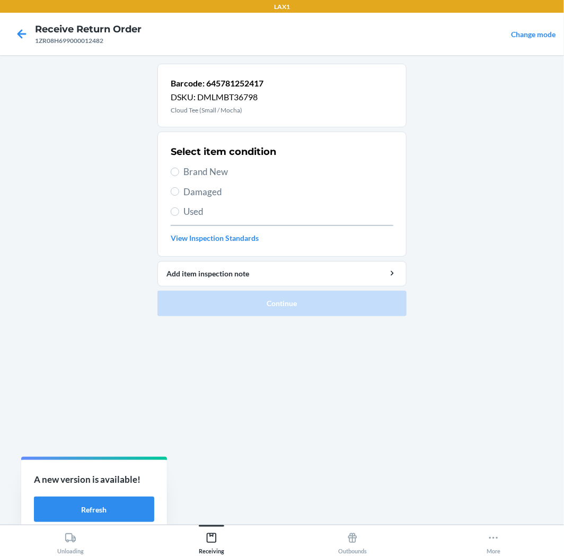
click at [180, 211] on label "Used" at bounding box center [282, 212] width 223 height 14
click at [179, 211] on input "Used" at bounding box center [175, 211] width 8 height 8
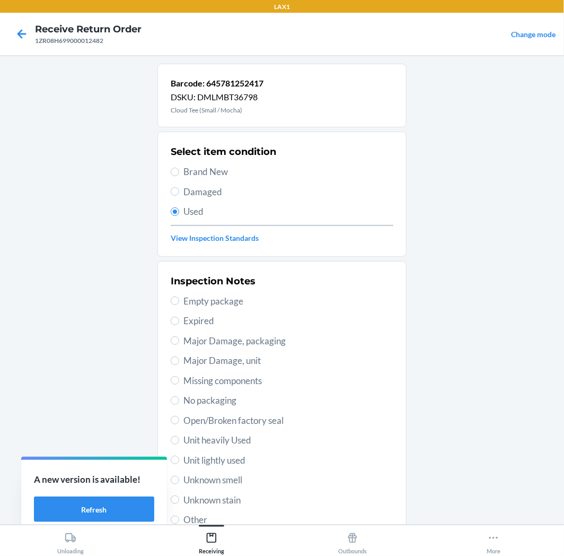
click at [230, 465] on span "Unit lightly used" at bounding box center [289, 461] width 210 height 14
click at [179, 464] on input "Unit lightly used" at bounding box center [175, 460] width 8 height 8
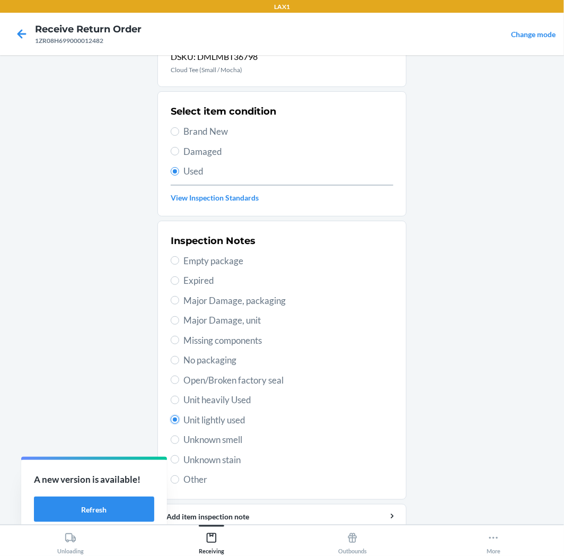
scroll to position [82, 0]
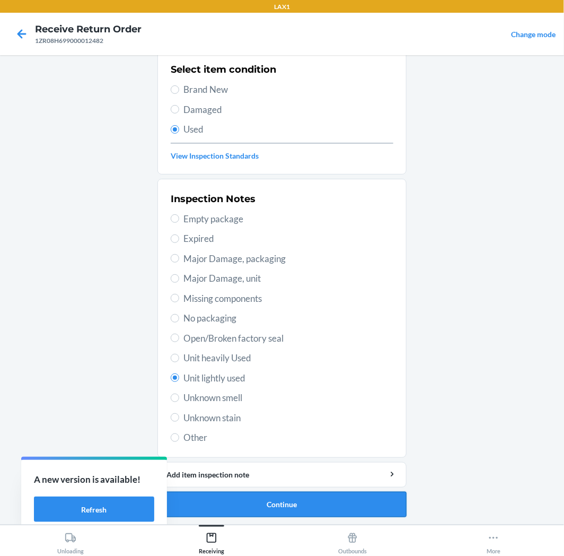
click at [259, 500] on button "Continue" at bounding box center [282, 504] width 249 height 25
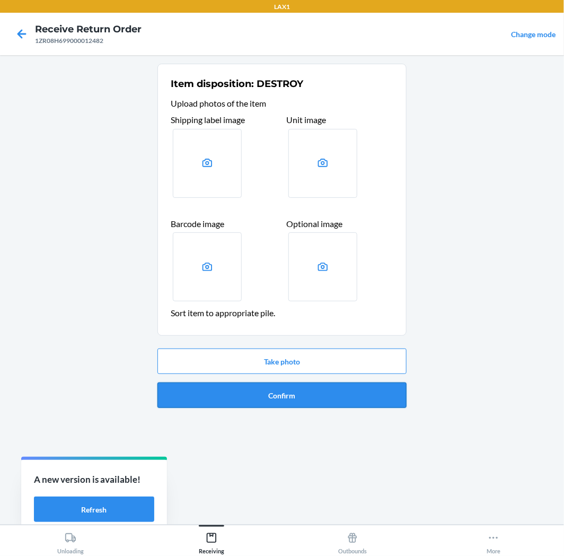
click at [295, 401] on button "Confirm" at bounding box center [282, 394] width 249 height 25
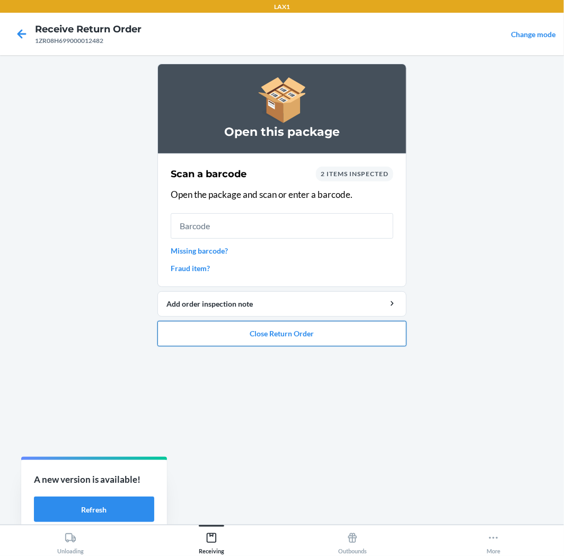
click at [302, 329] on button "Close Return Order" at bounding box center [282, 333] width 249 height 25
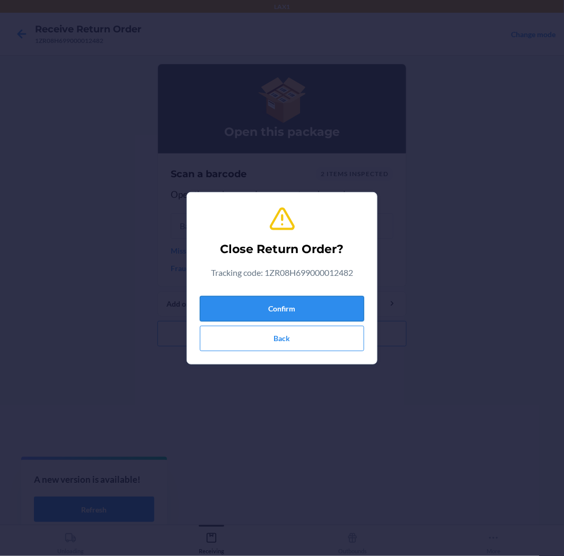
click at [311, 305] on button "Confirm" at bounding box center [282, 308] width 164 height 25
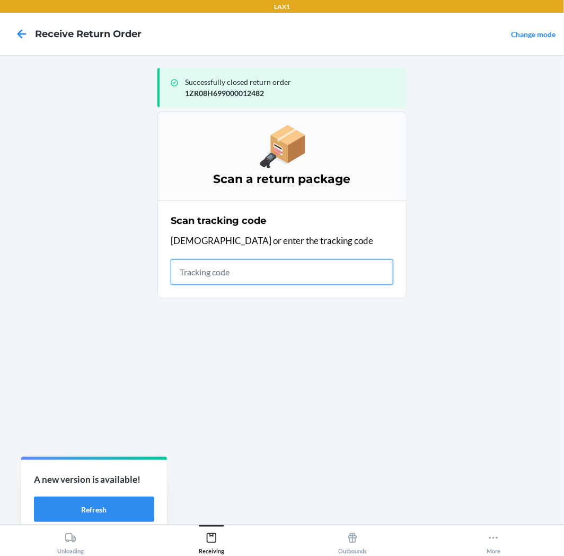
click at [219, 272] on input "text" at bounding box center [282, 271] width 223 height 25
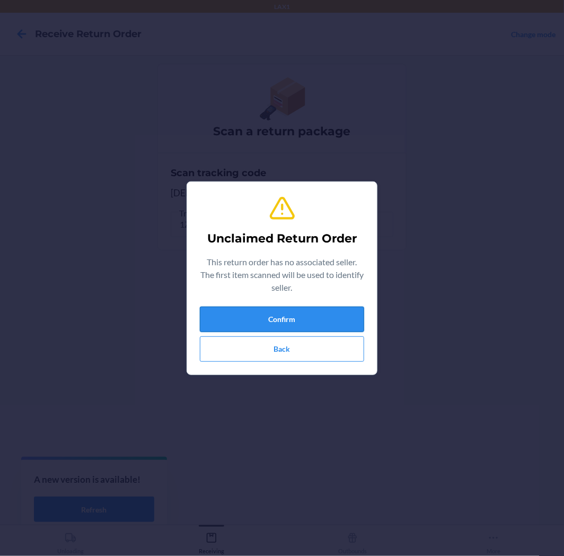
click at [288, 314] on button "Confirm" at bounding box center [282, 319] width 164 height 25
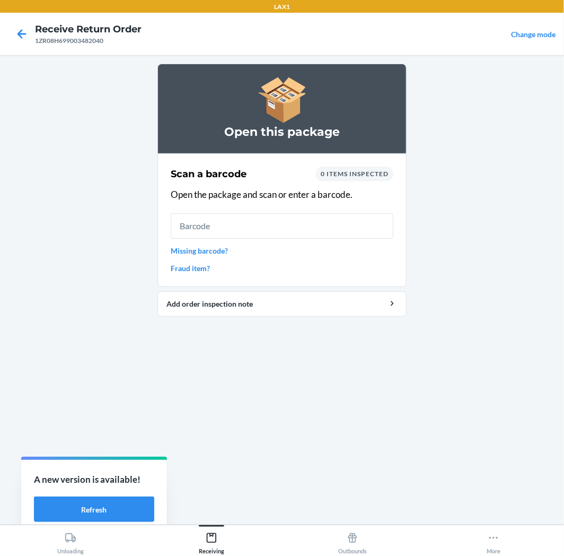
click at [193, 250] on link "Missing barcode?" at bounding box center [282, 250] width 223 height 11
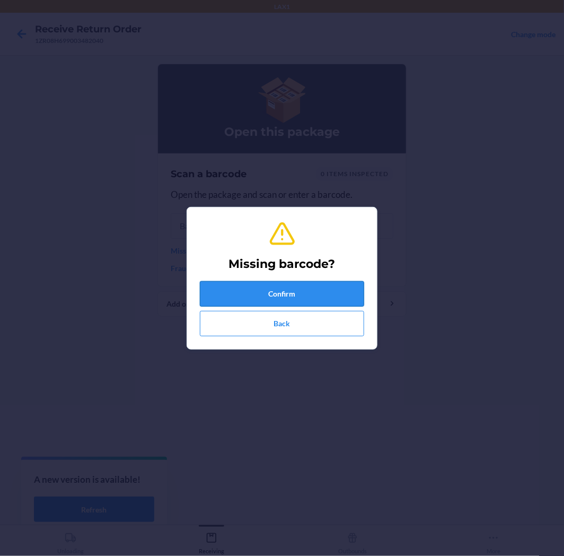
click at [289, 293] on button "Confirm" at bounding box center [282, 293] width 164 height 25
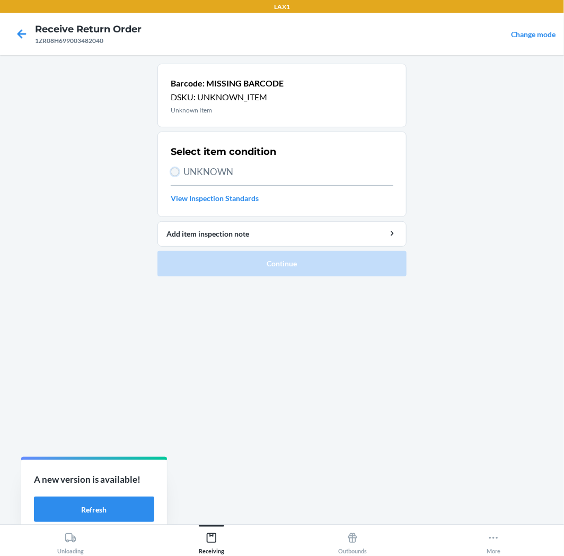
click at [173, 170] on input "UNKNOWN" at bounding box center [175, 172] width 8 height 8
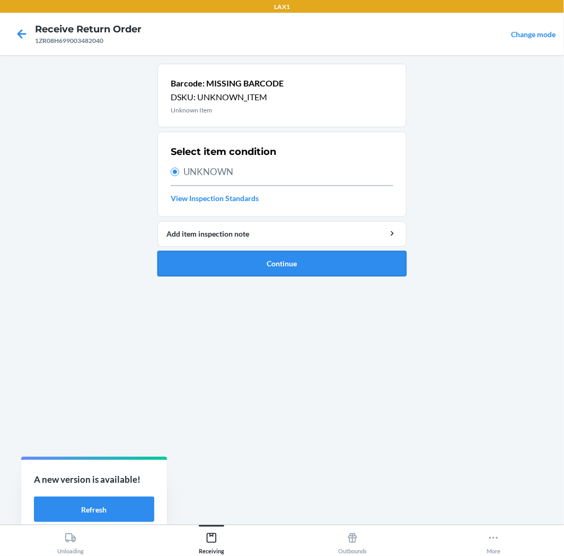
click at [304, 272] on button "Continue" at bounding box center [282, 263] width 249 height 25
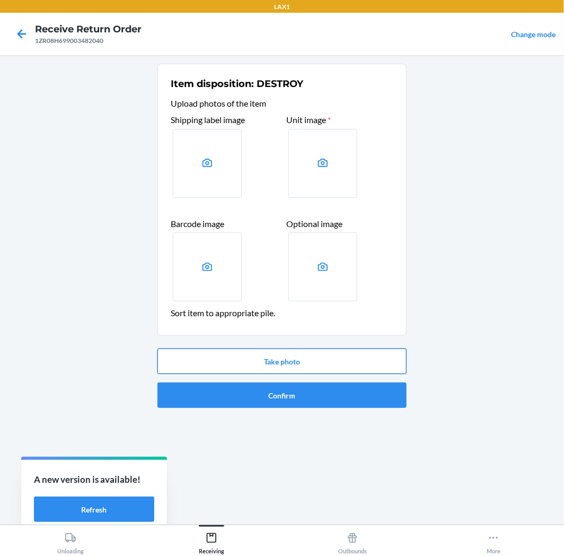
click at [291, 358] on button "Take photo" at bounding box center [282, 361] width 249 height 25
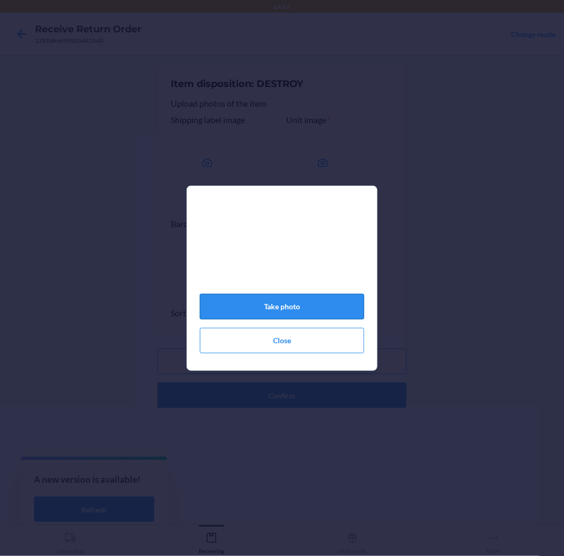
click at [282, 310] on button "Take photo" at bounding box center [282, 306] width 164 height 25
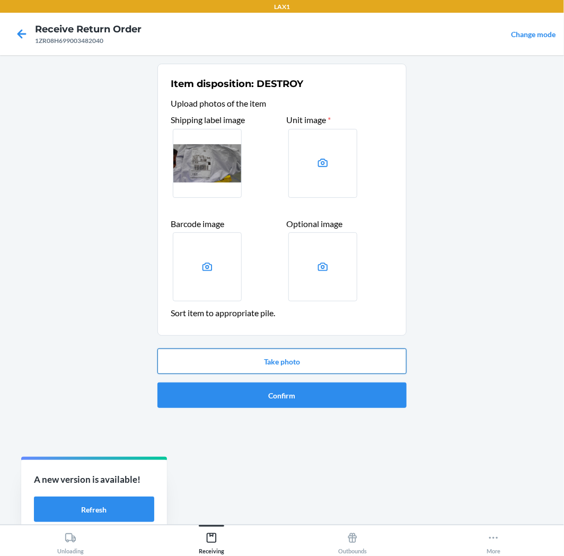
click at [273, 361] on button "Take photo" at bounding box center [282, 361] width 249 height 25
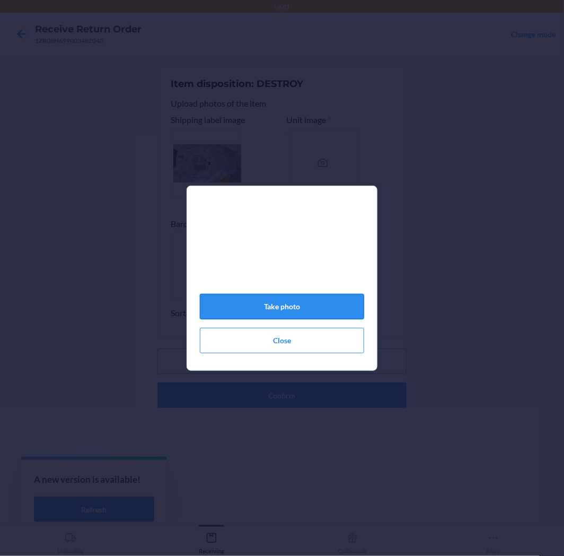
click at [311, 309] on button "Take photo" at bounding box center [282, 306] width 164 height 25
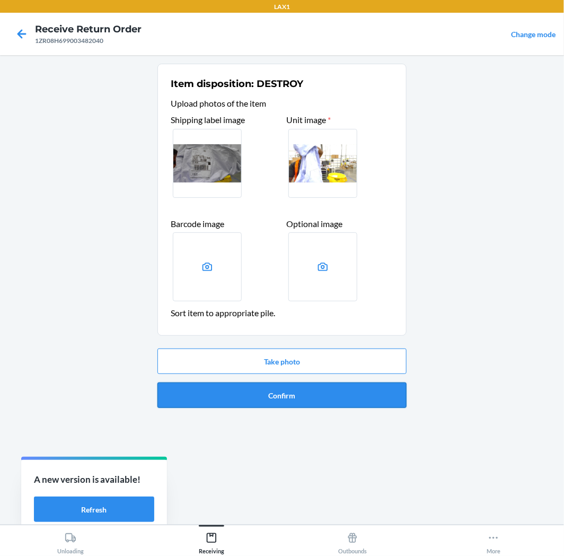
click at [290, 386] on button "Confirm" at bounding box center [282, 394] width 249 height 25
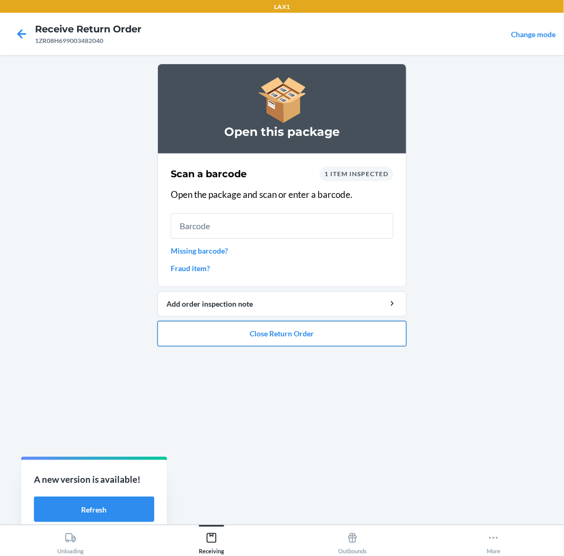
click at [266, 332] on button "Close Return Order" at bounding box center [282, 333] width 249 height 25
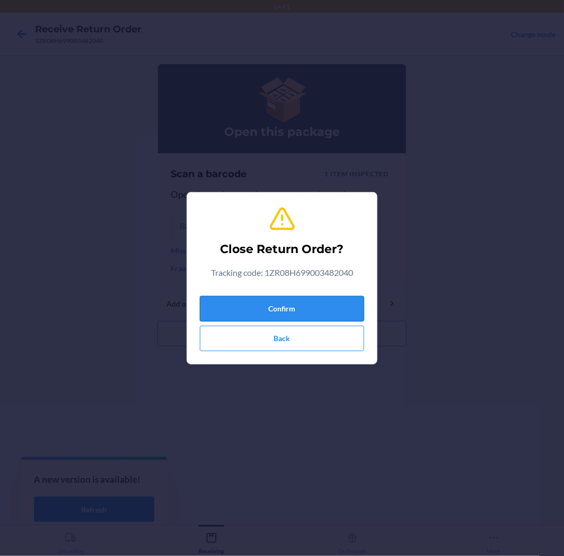
click at [284, 306] on button "Confirm" at bounding box center [282, 308] width 164 height 25
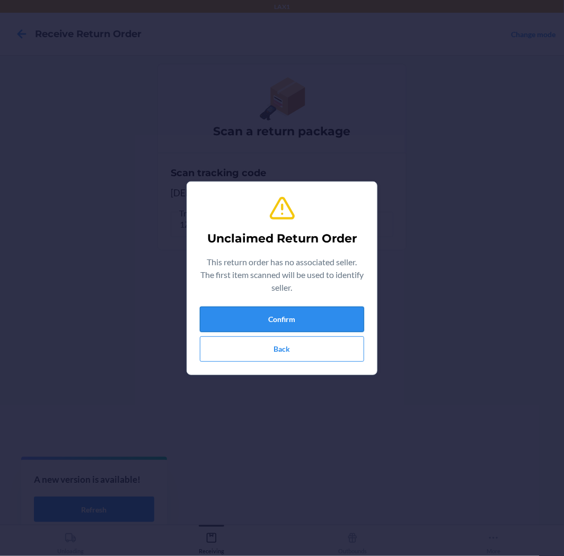
click at [337, 314] on button "Confirm" at bounding box center [282, 319] width 164 height 25
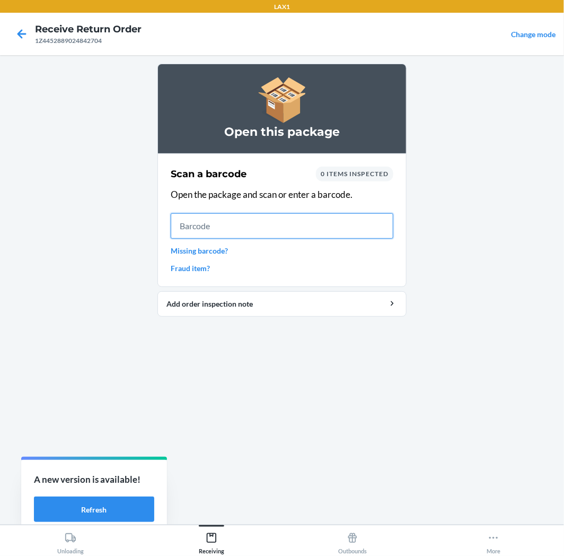
click at [239, 218] on input "text" at bounding box center [282, 225] width 223 height 25
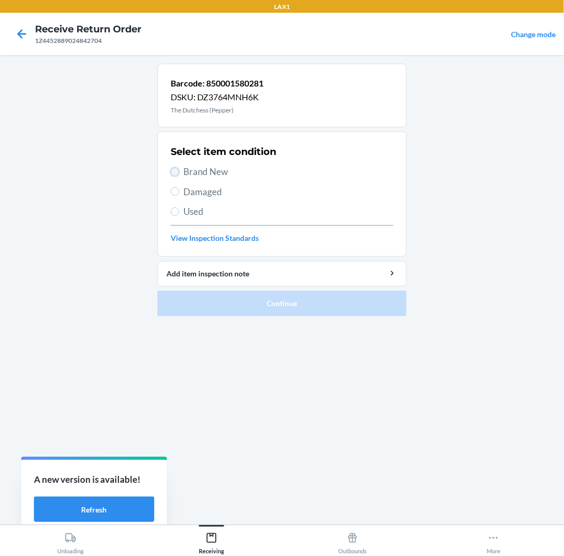
click at [177, 169] on input "Brand New" at bounding box center [175, 172] width 8 height 8
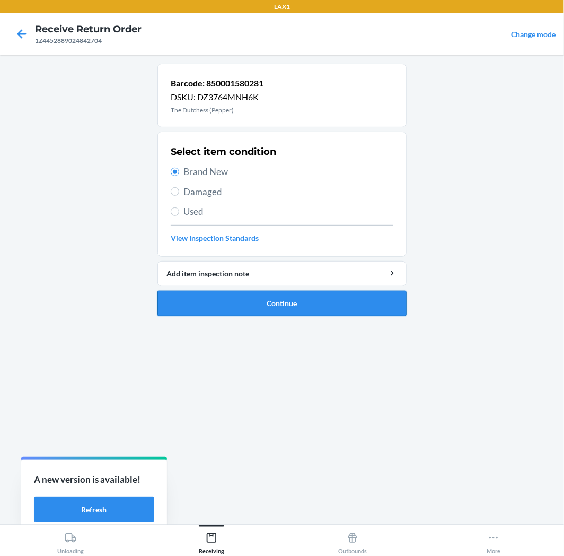
click at [262, 300] on button "Continue" at bounding box center [282, 303] width 249 height 25
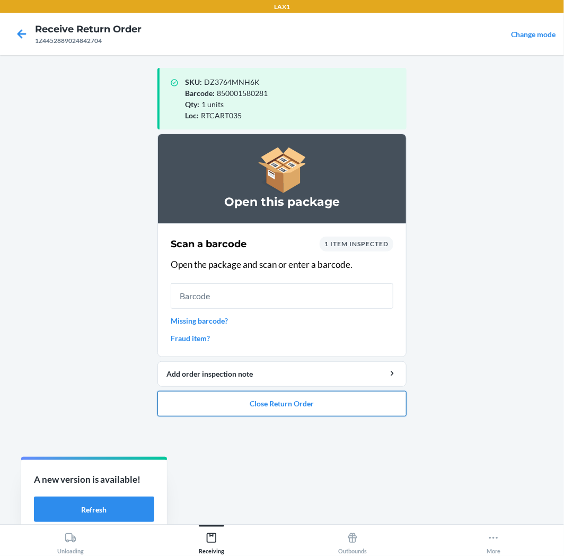
click at [271, 400] on button "Close Return Order" at bounding box center [282, 403] width 249 height 25
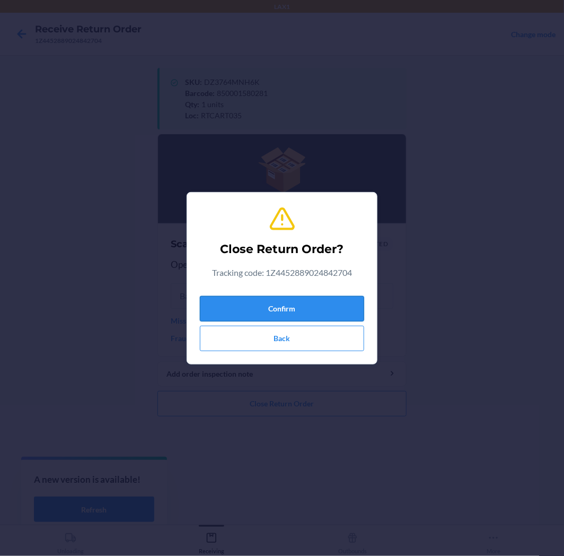
click at [310, 301] on button "Confirm" at bounding box center [282, 308] width 164 height 25
